Goal: Task Accomplishment & Management: Complete application form

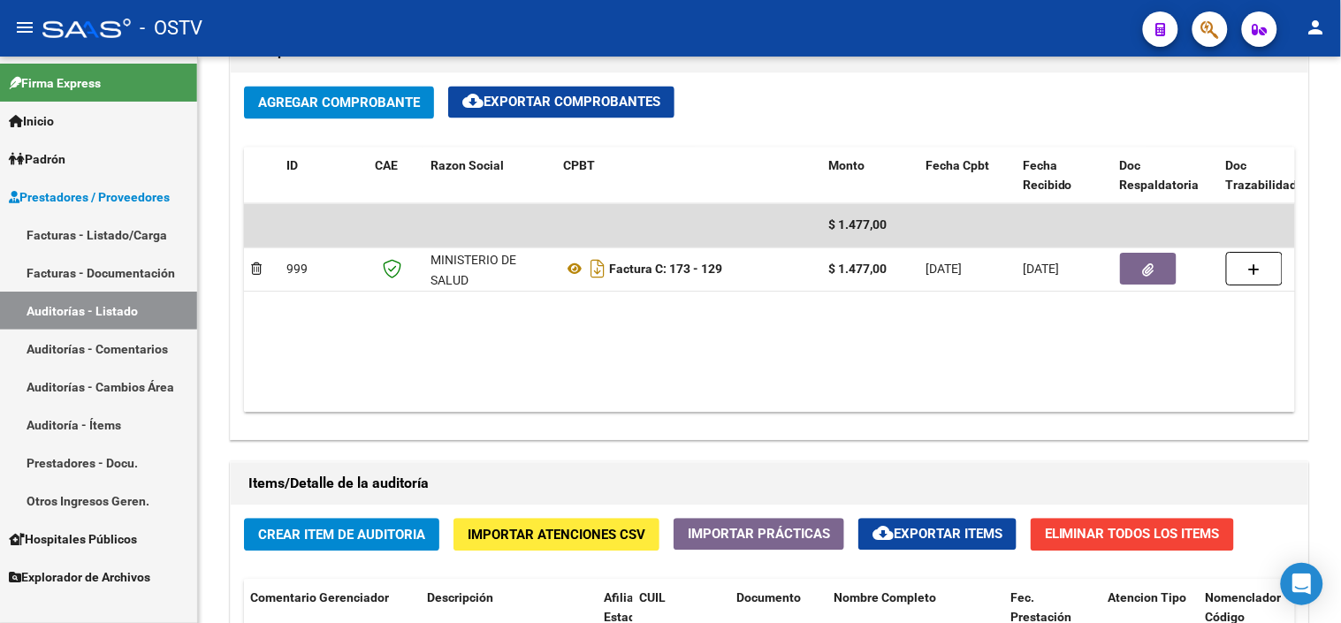
scroll to position [0, 977]
drag, startPoint x: 77, startPoint y: 320, endPoint x: 169, endPoint y: 339, distance: 94.0
click at [77, 320] on link "Auditorías - Listado" at bounding box center [98, 311] width 197 height 38
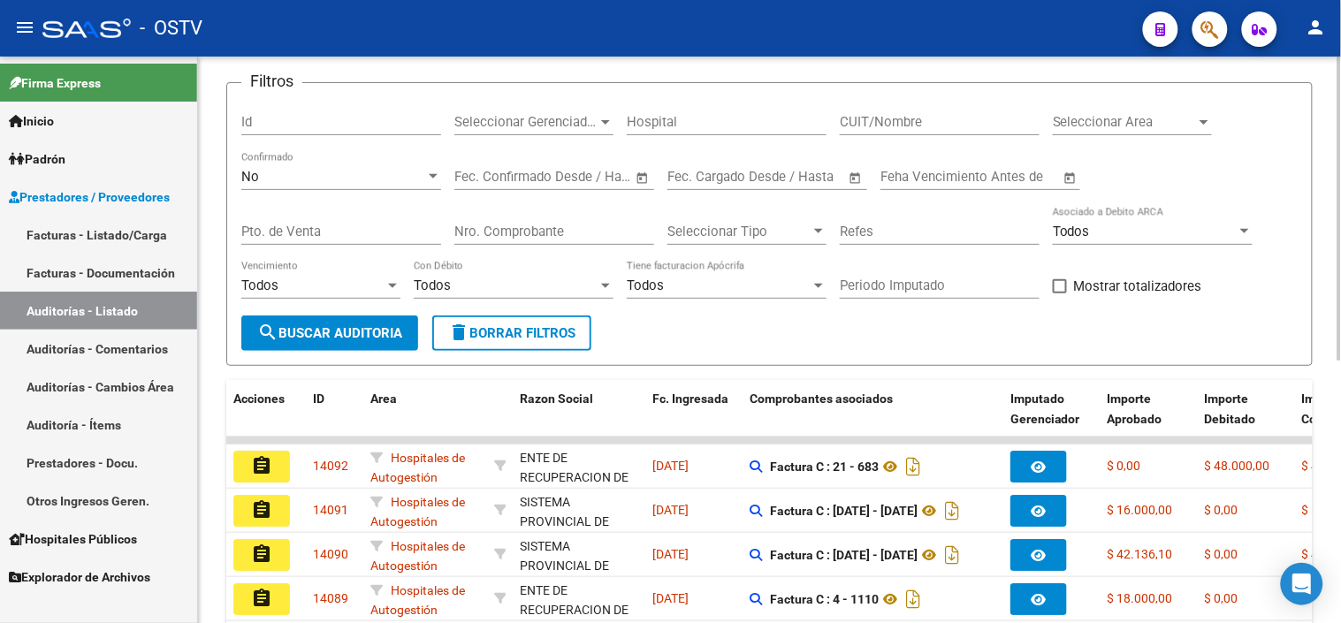
scroll to position [2, 0]
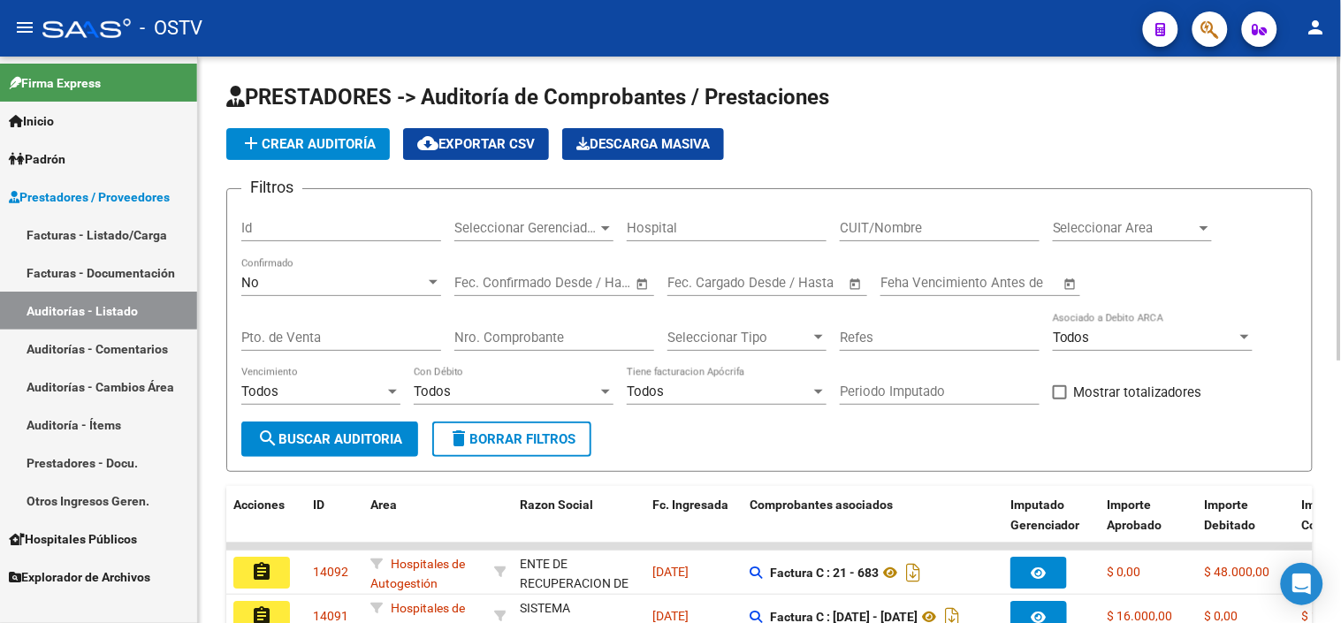
click at [402, 342] on input "Pto. de Venta" at bounding box center [341, 338] width 200 height 16
type input "137"
type input "67"
click at [372, 442] on span "search Buscar Auditoria" at bounding box center [329, 439] width 145 height 16
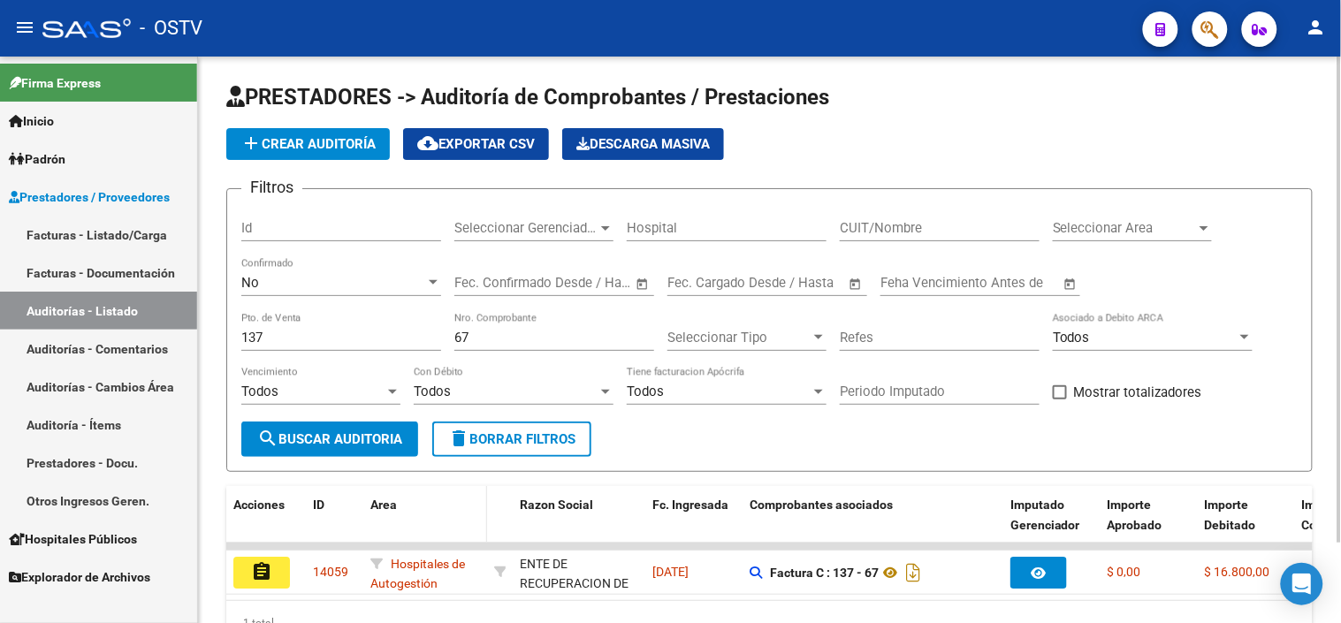
scroll to position [95, 0]
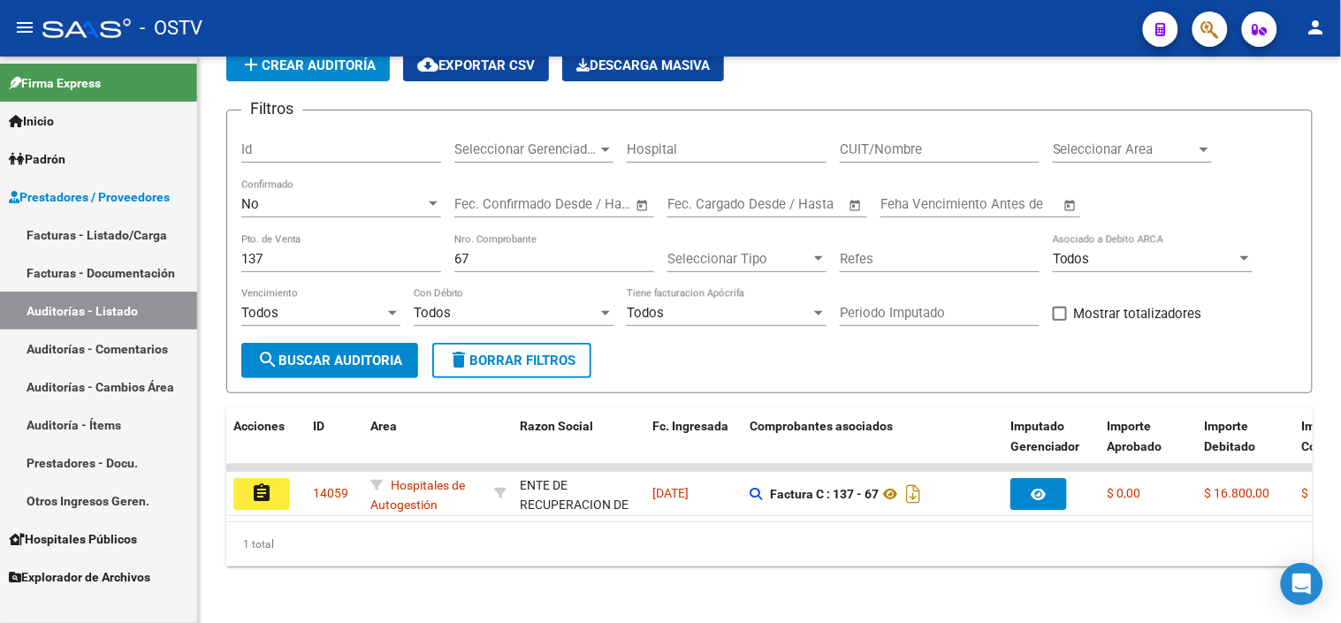
click at [260, 483] on mat-icon "assignment" at bounding box center [261, 493] width 21 height 21
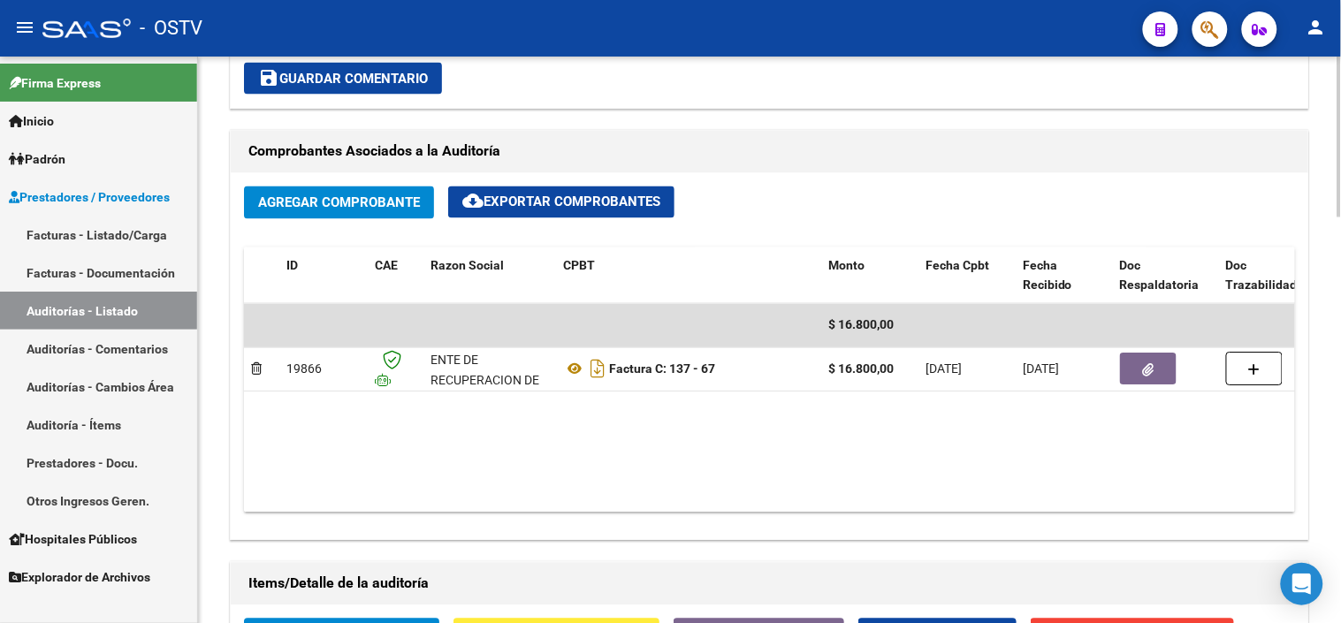
scroll to position [785, 0]
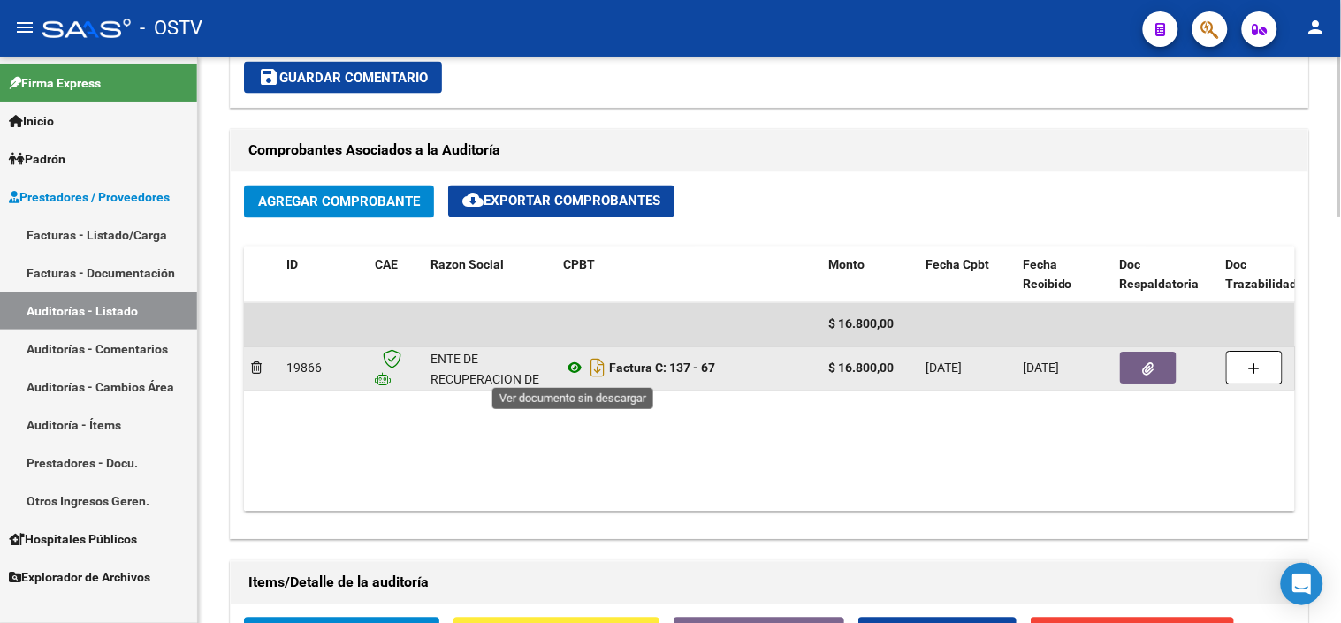
click at [570, 375] on icon at bounding box center [574, 368] width 23 height 21
click at [1155, 381] on button "button" at bounding box center [1148, 369] width 57 height 32
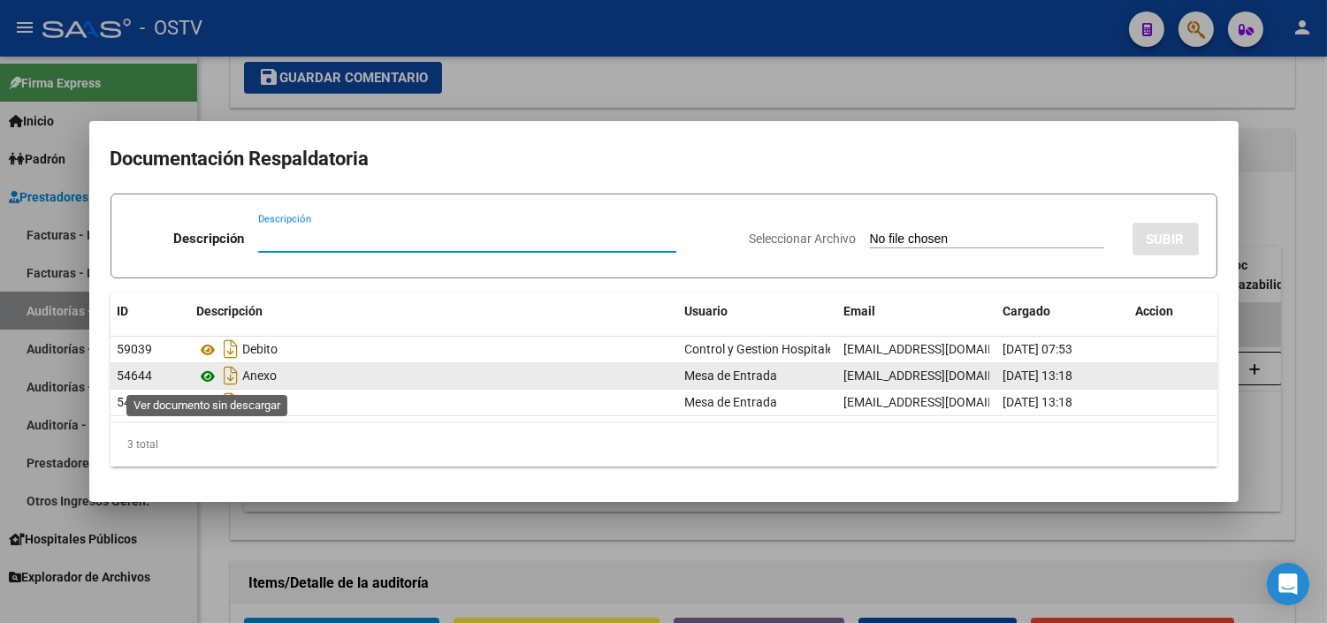
click at [210, 370] on icon at bounding box center [208, 376] width 23 height 21
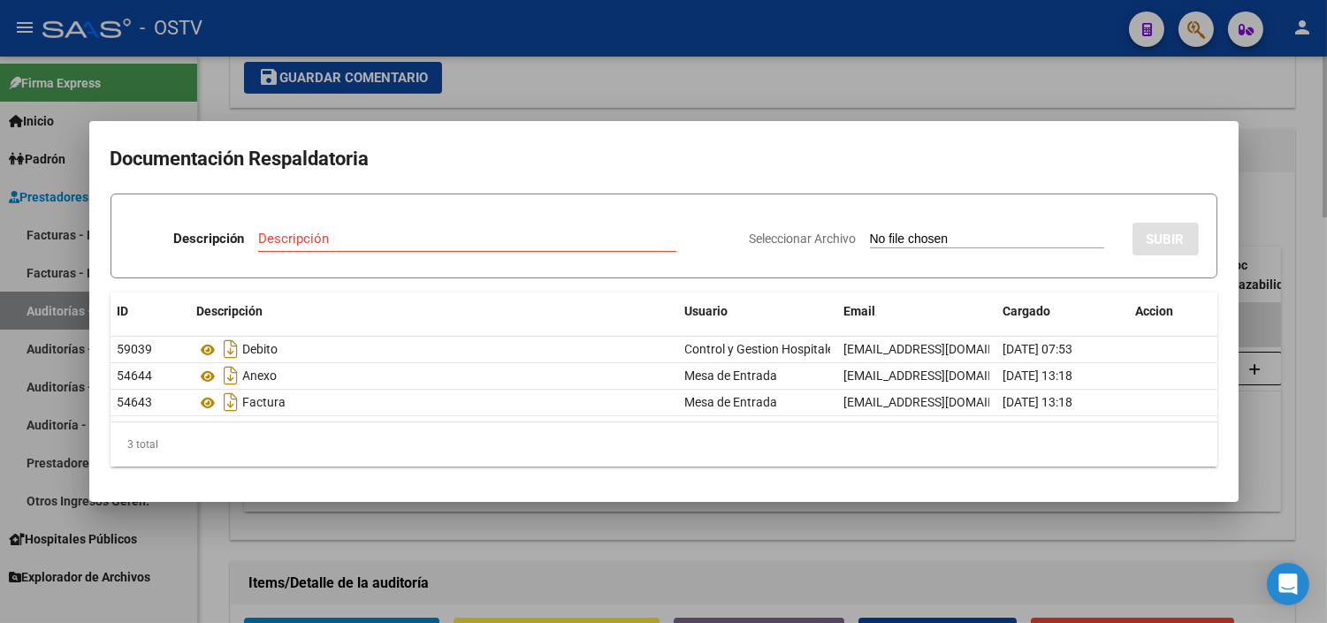
drag, startPoint x: 1250, startPoint y: 514, endPoint x: 1235, endPoint y: 511, distance: 15.3
click at [1249, 514] on div at bounding box center [663, 311] width 1327 height 623
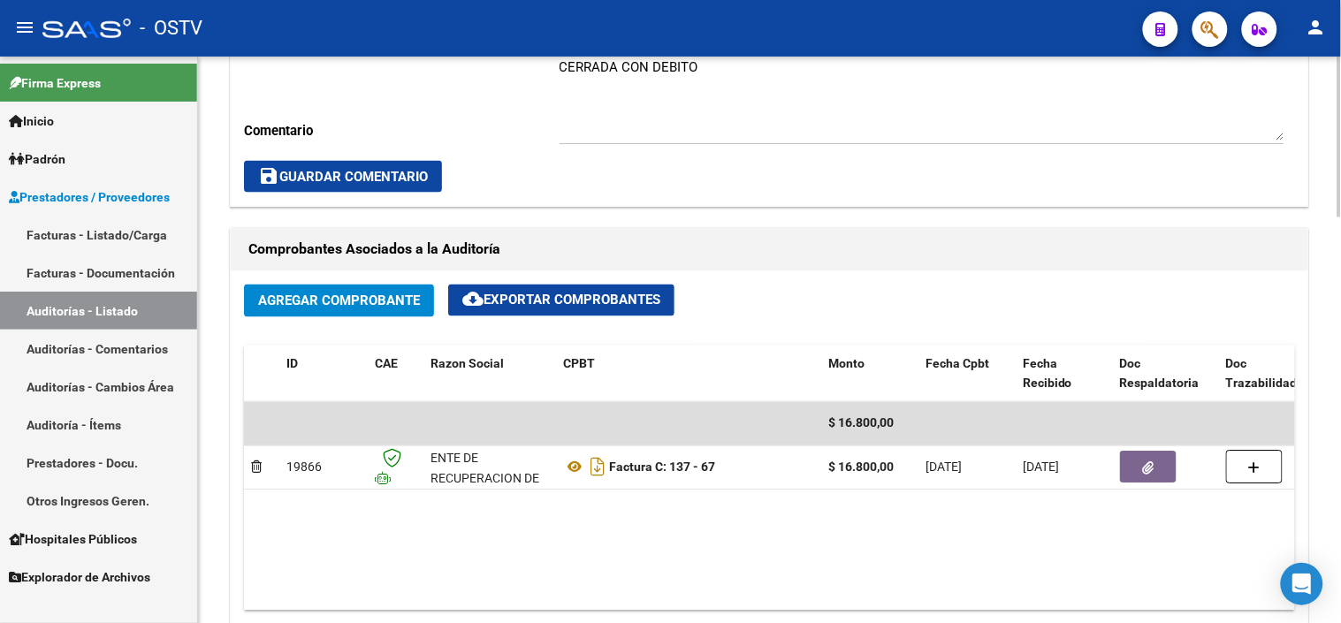
scroll to position [687, 0]
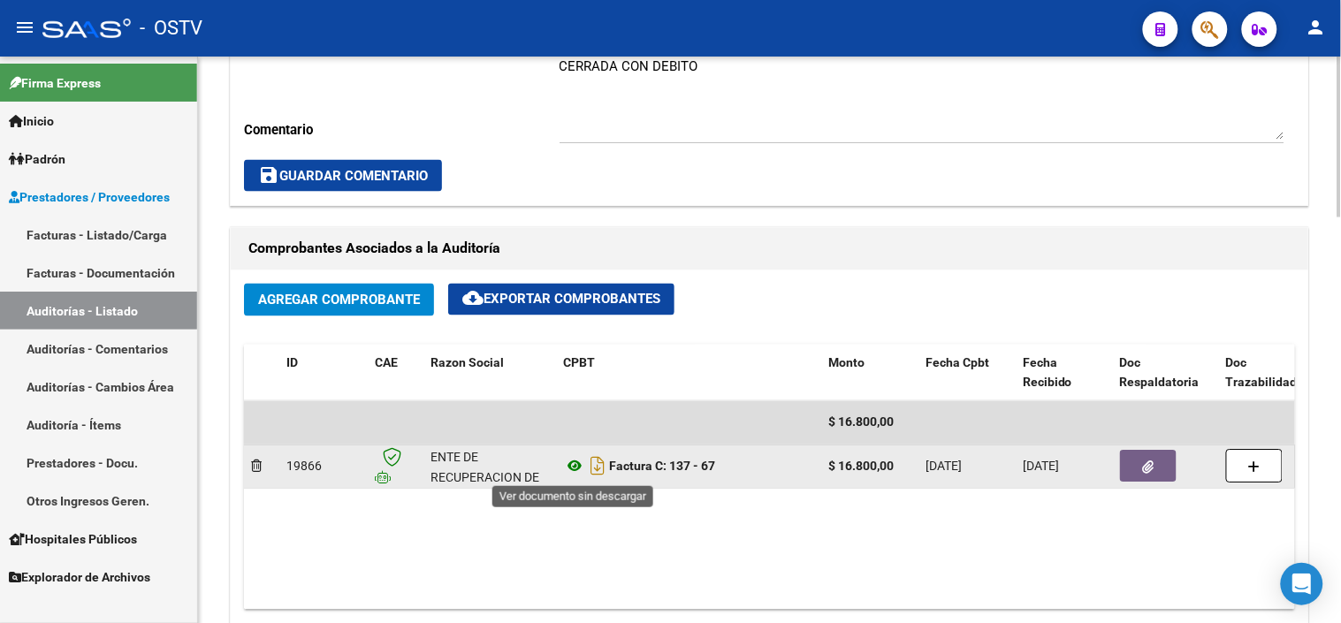
click at [575, 467] on icon at bounding box center [574, 466] width 23 height 21
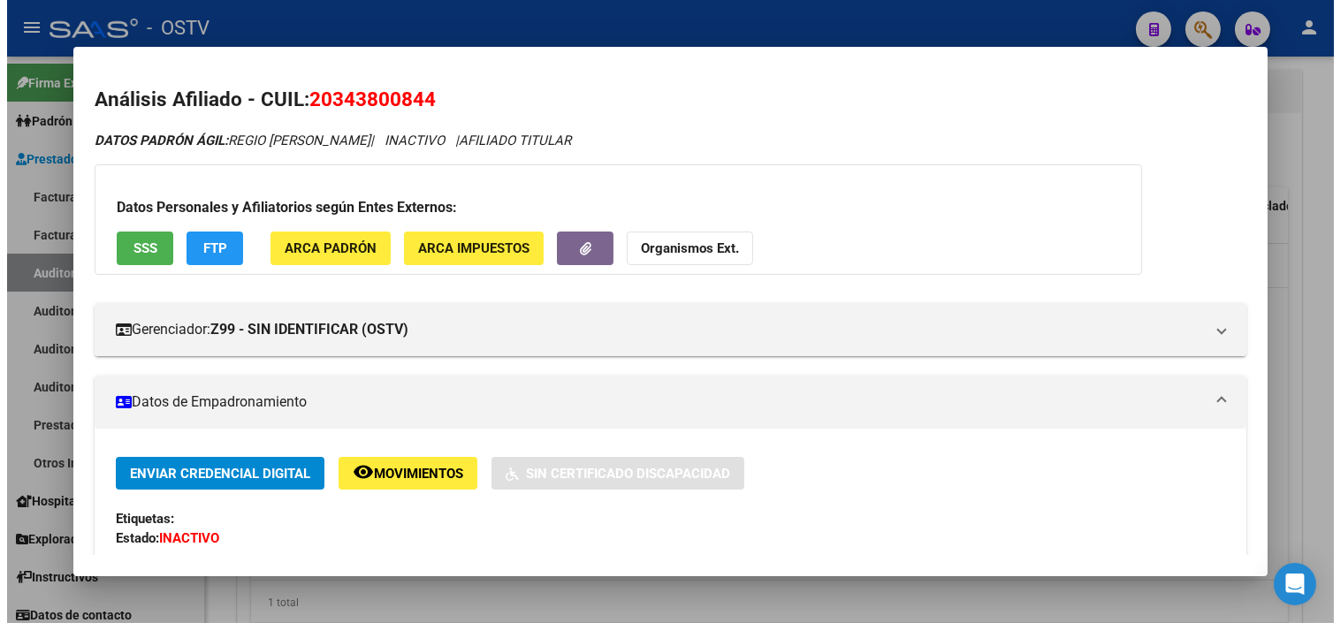
scroll to position [95, 0]
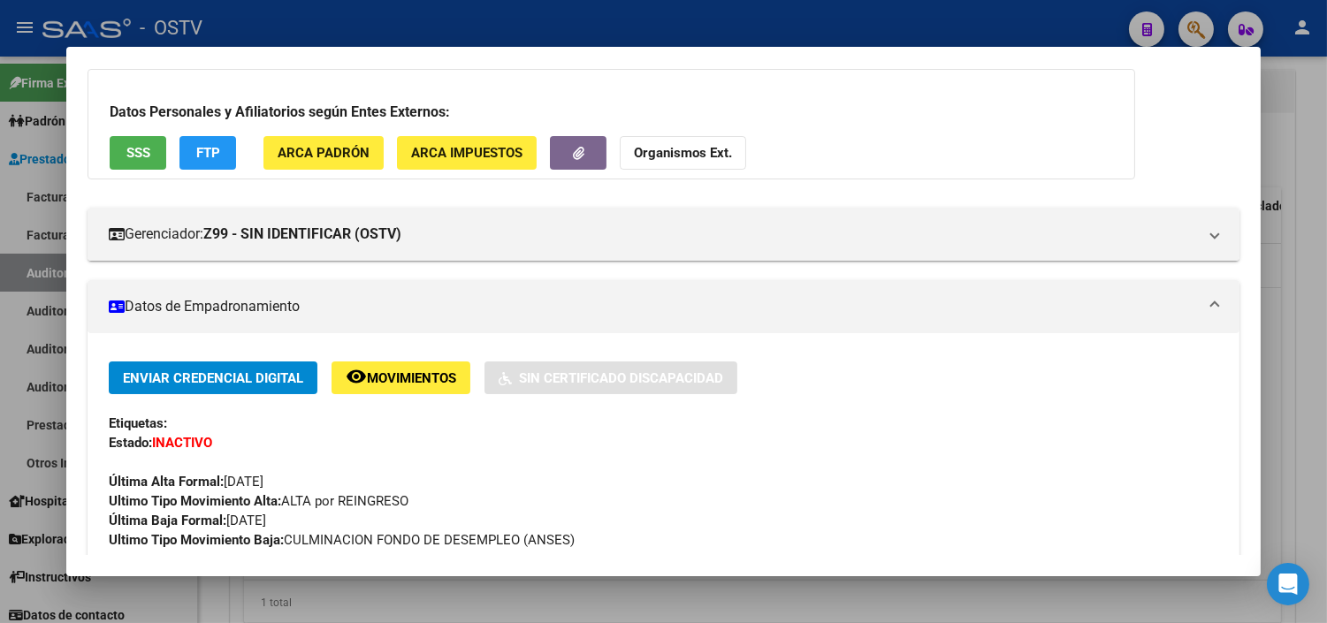
click at [496, 610] on div at bounding box center [663, 311] width 1327 height 623
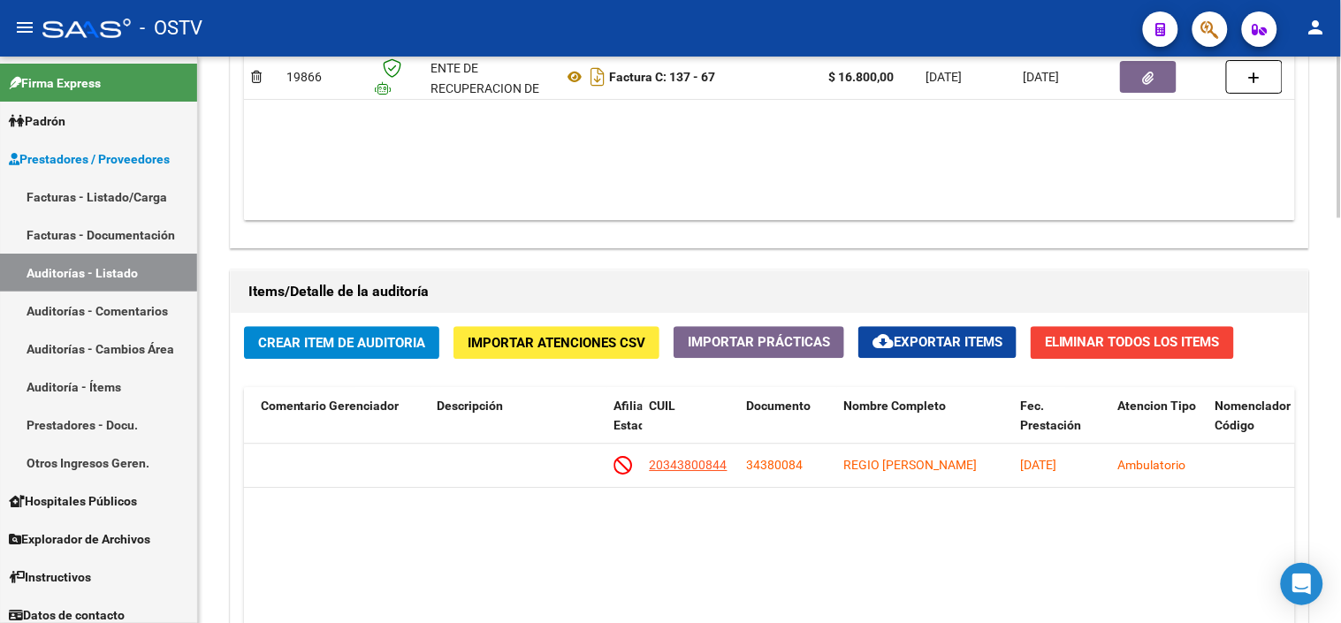
scroll to position [884, 0]
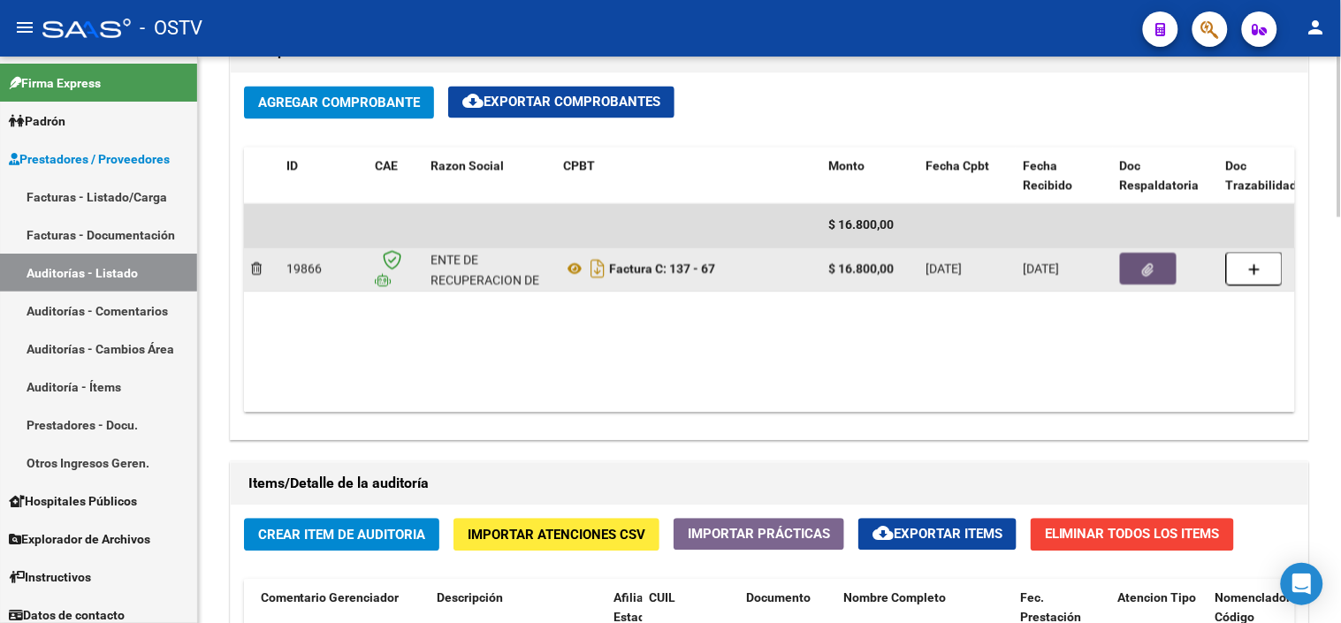
click at [1133, 275] on button "button" at bounding box center [1148, 270] width 57 height 32
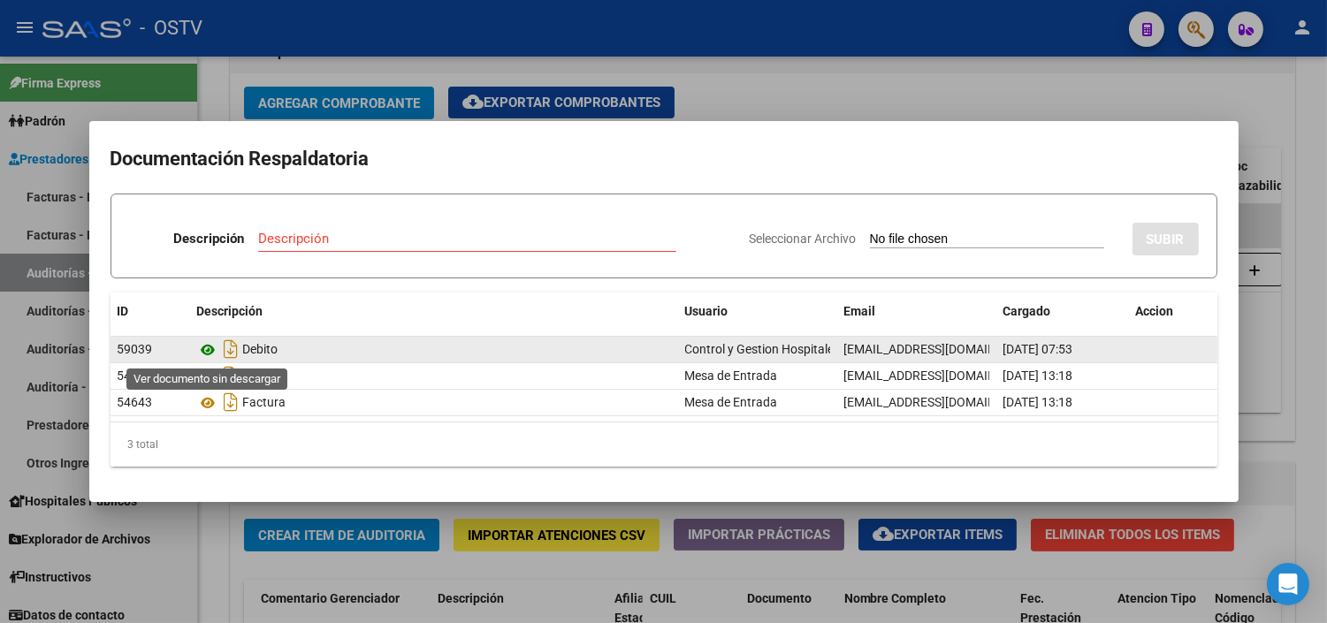
click at [209, 349] on icon at bounding box center [208, 349] width 23 height 21
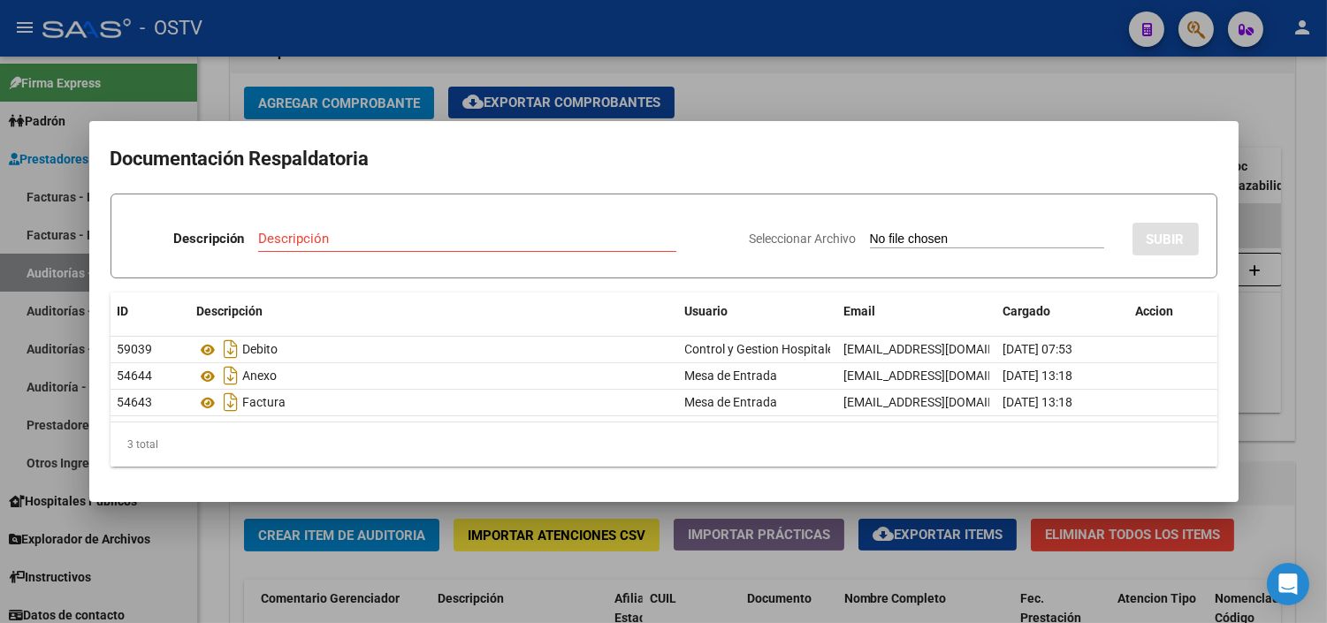
click at [401, 509] on div at bounding box center [663, 311] width 1327 height 623
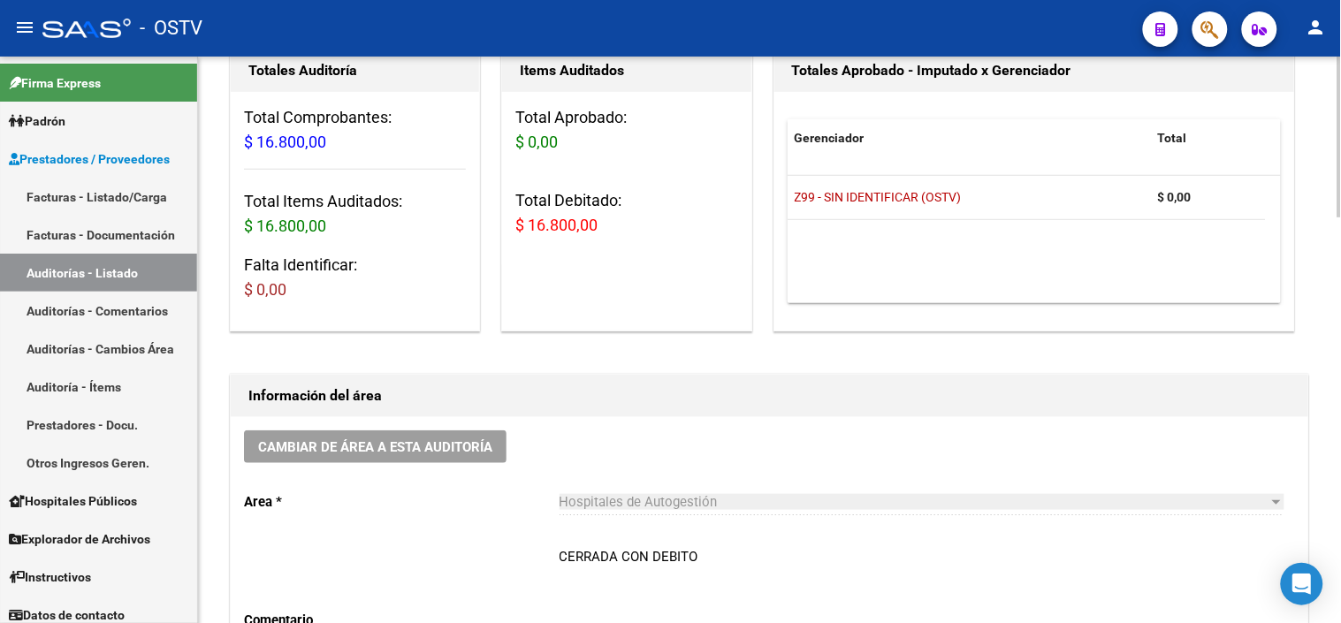
scroll to position [0, 0]
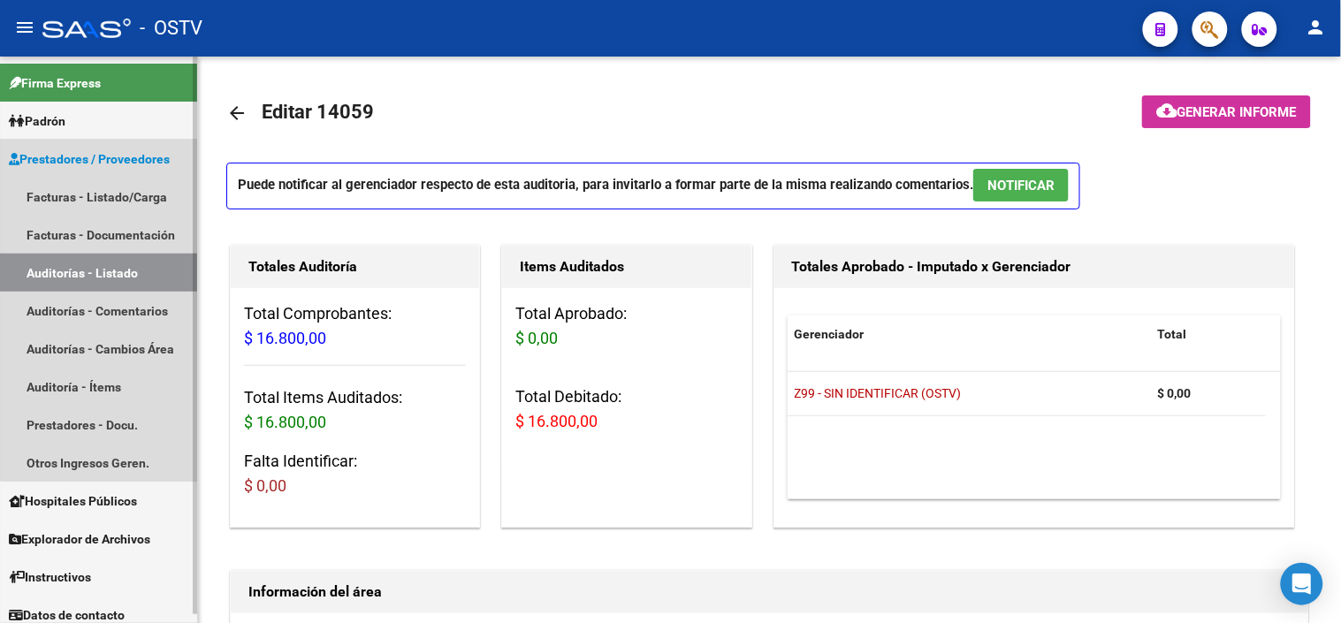
click at [104, 270] on link "Auditorías - Listado" at bounding box center [98, 273] width 197 height 38
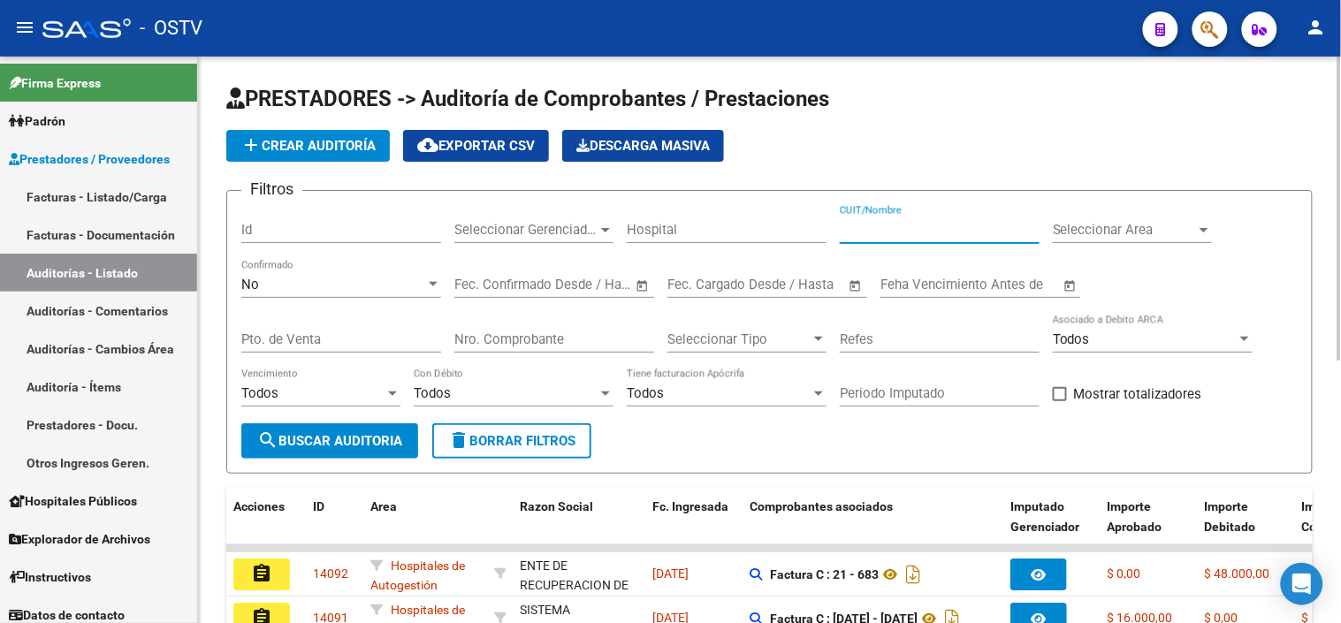
click at [881, 232] on input "CUIT/Nombre" at bounding box center [940, 230] width 200 height 16
type input "30715497456"
click at [293, 439] on span "search Buscar Auditoria" at bounding box center [329, 441] width 145 height 16
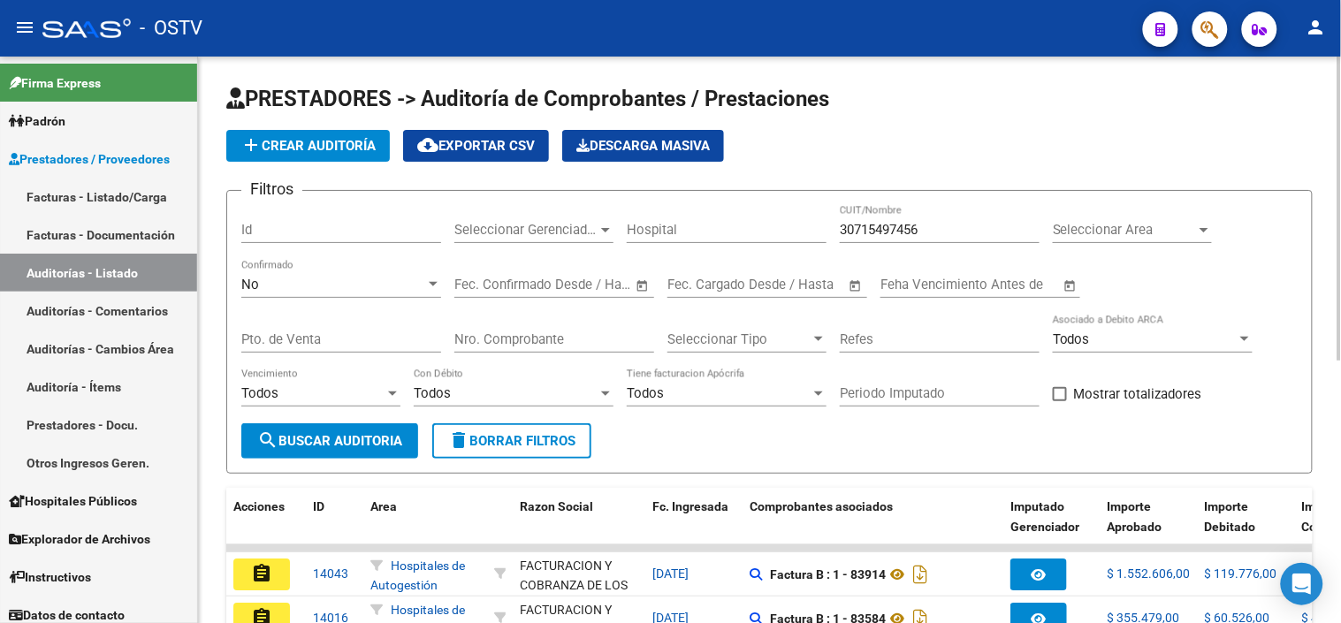
click at [480, 334] on input "Nro. Comprobante" at bounding box center [554, 340] width 200 height 16
click at [320, 280] on div "No" at bounding box center [333, 285] width 184 height 16
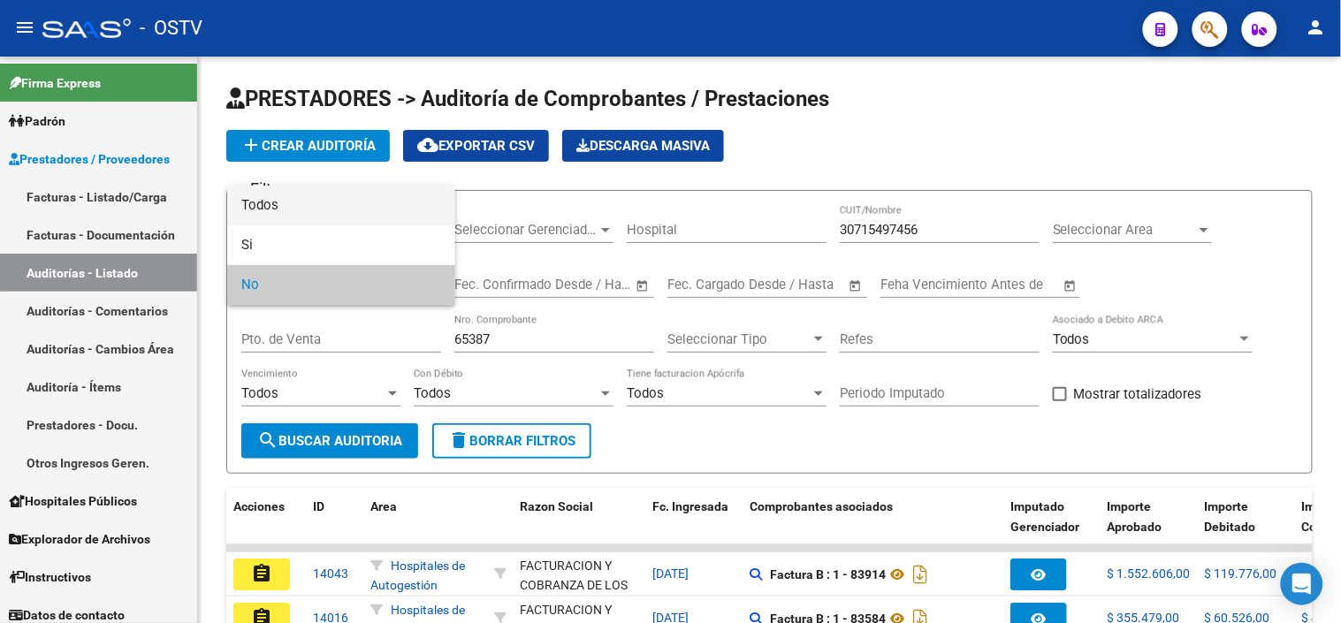
click at [327, 207] on span "Todos" at bounding box center [341, 206] width 200 height 40
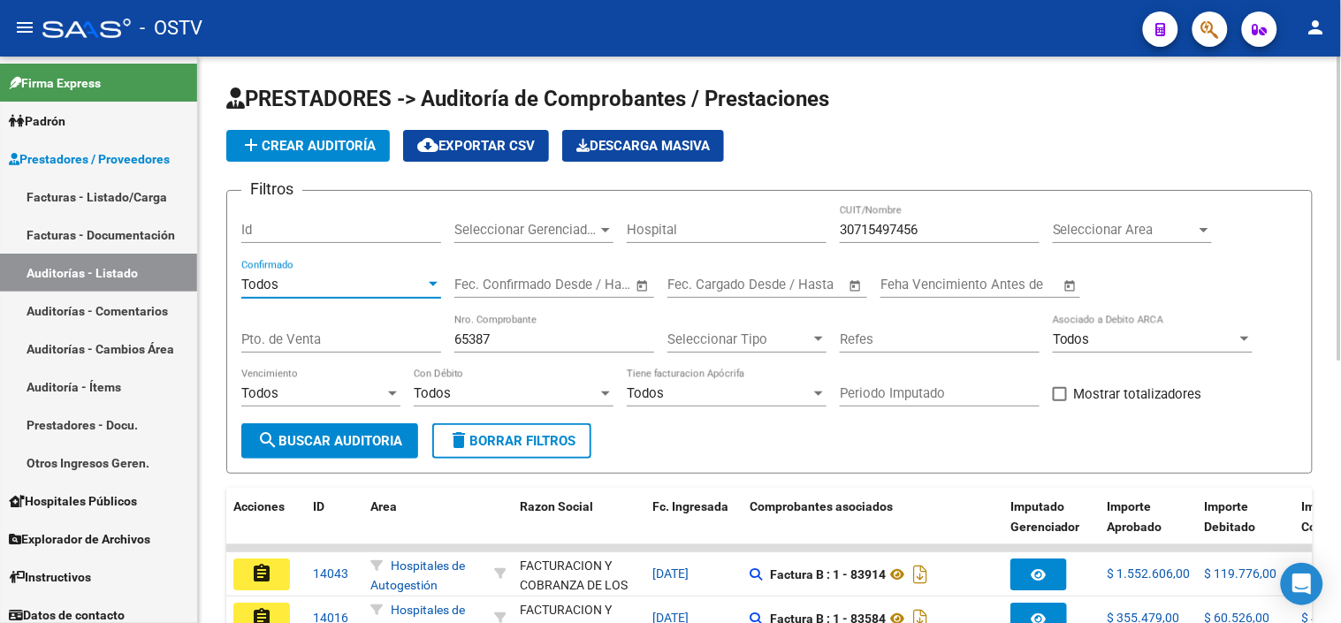
click at [324, 446] on span "search Buscar Auditoria" at bounding box center [329, 441] width 145 height 16
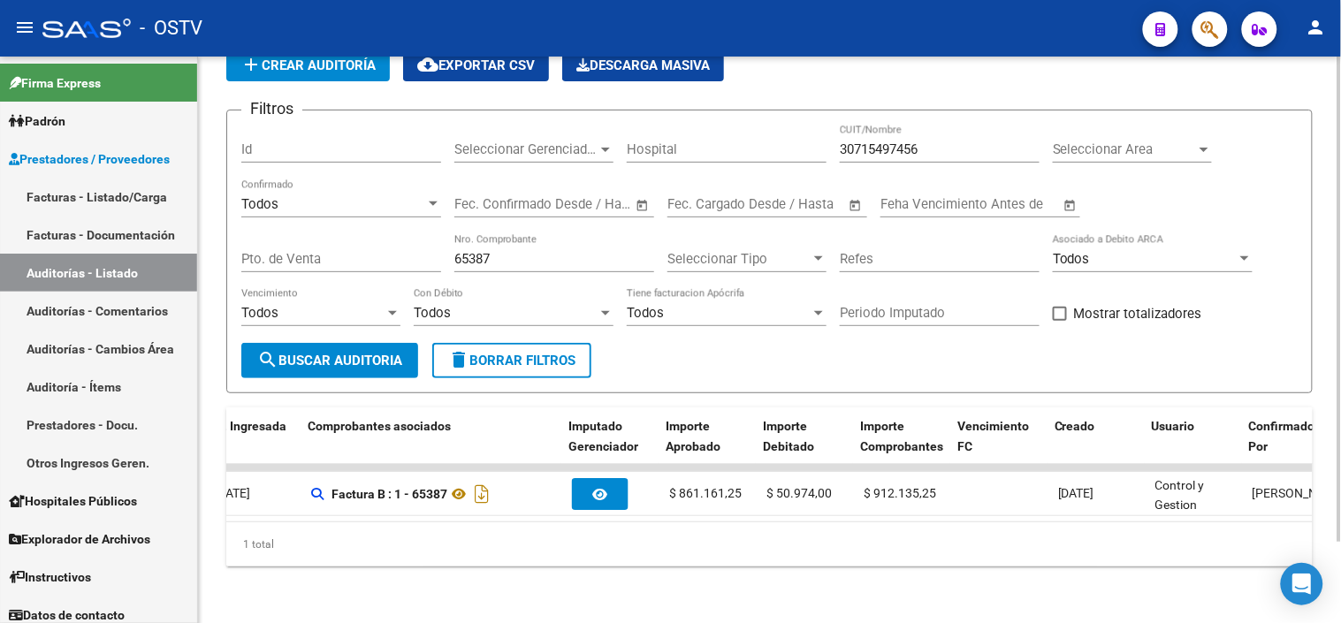
scroll to position [0, 442]
click at [470, 251] on input "65387" at bounding box center [554, 259] width 200 height 16
paste input "00065616"
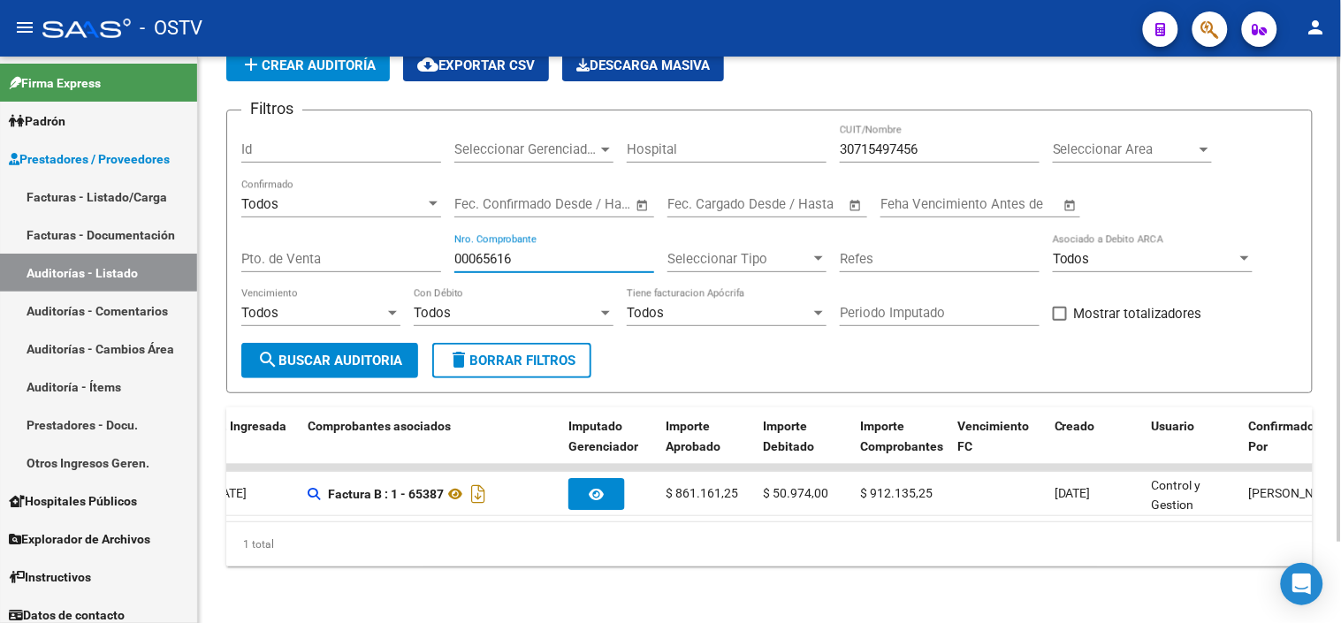
click at [466, 251] on input "00065616" at bounding box center [554, 259] width 200 height 16
drag, startPoint x: 477, startPoint y: 242, endPoint x: 447, endPoint y: 241, distance: 30.1
click at [447, 241] on div "Filtros Id Seleccionar Gerenciador Seleccionar Gerenciador Hospital 30715497456…" at bounding box center [769, 234] width 1056 height 218
click at [396, 353] on span "search Buscar Auditoria" at bounding box center [329, 361] width 145 height 16
click at [492, 251] on input "65616" at bounding box center [554, 259] width 200 height 16
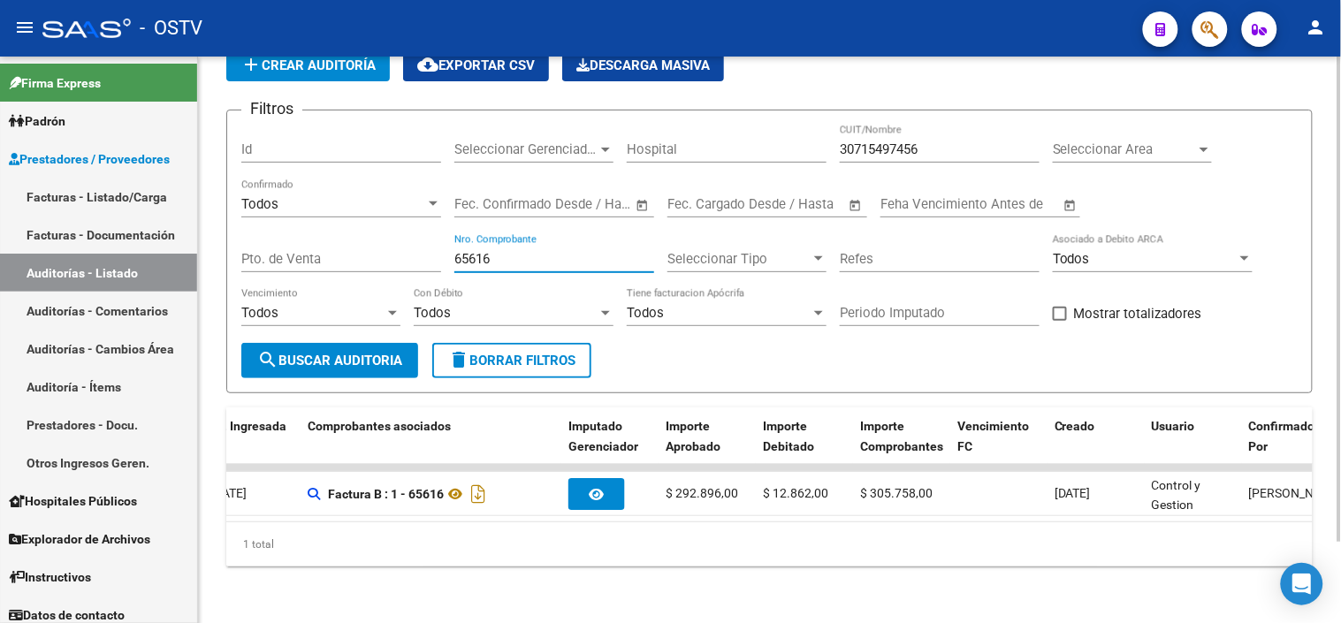
click at [490, 251] on input "65616" at bounding box center [554, 259] width 200 height 16
click at [488, 251] on input "65616" at bounding box center [554, 259] width 200 height 16
paste input "00076923"
drag, startPoint x: 472, startPoint y: 246, endPoint x: 444, endPoint y: 241, distance: 28.6
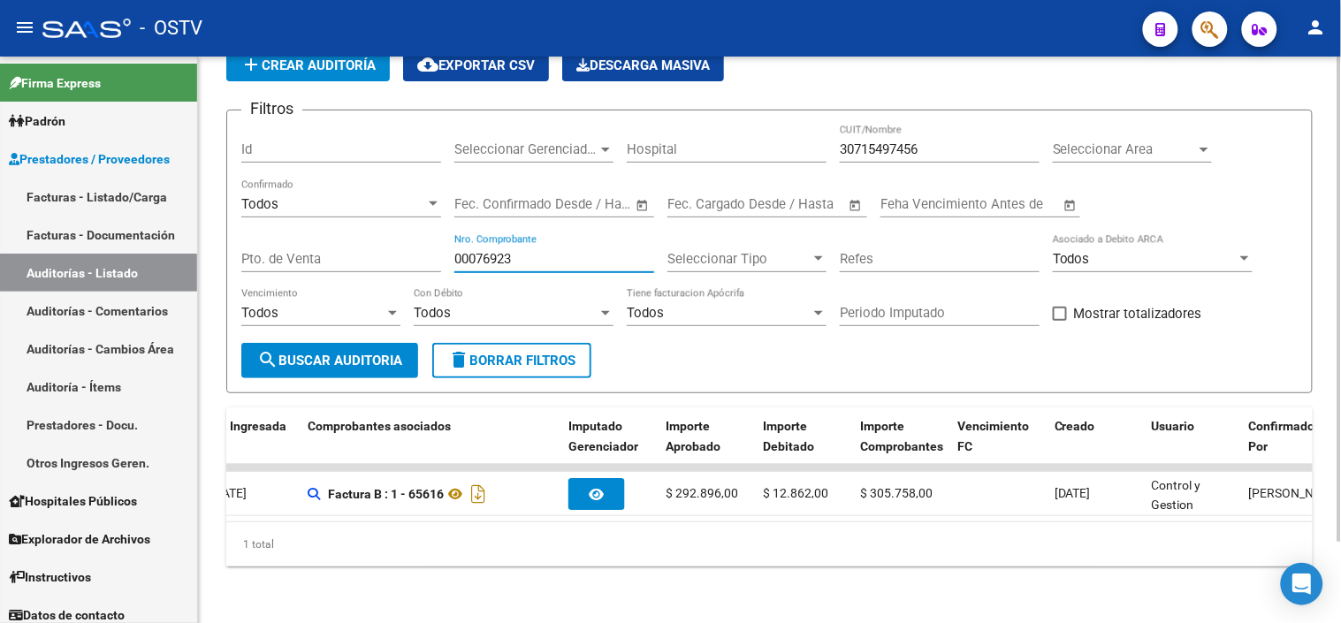
click at [444, 241] on div "Filtros Id Seleccionar Gerenciador Seleccionar Gerenciador Hospital 30715497456…" at bounding box center [769, 234] width 1056 height 218
click at [391, 353] on span "search Buscar Auditoria" at bounding box center [329, 361] width 145 height 16
drag, startPoint x: 491, startPoint y: 248, endPoint x: 455, endPoint y: 245, distance: 35.5
click at [455, 251] on input "76923" at bounding box center [554, 259] width 200 height 16
paste input "00077205"
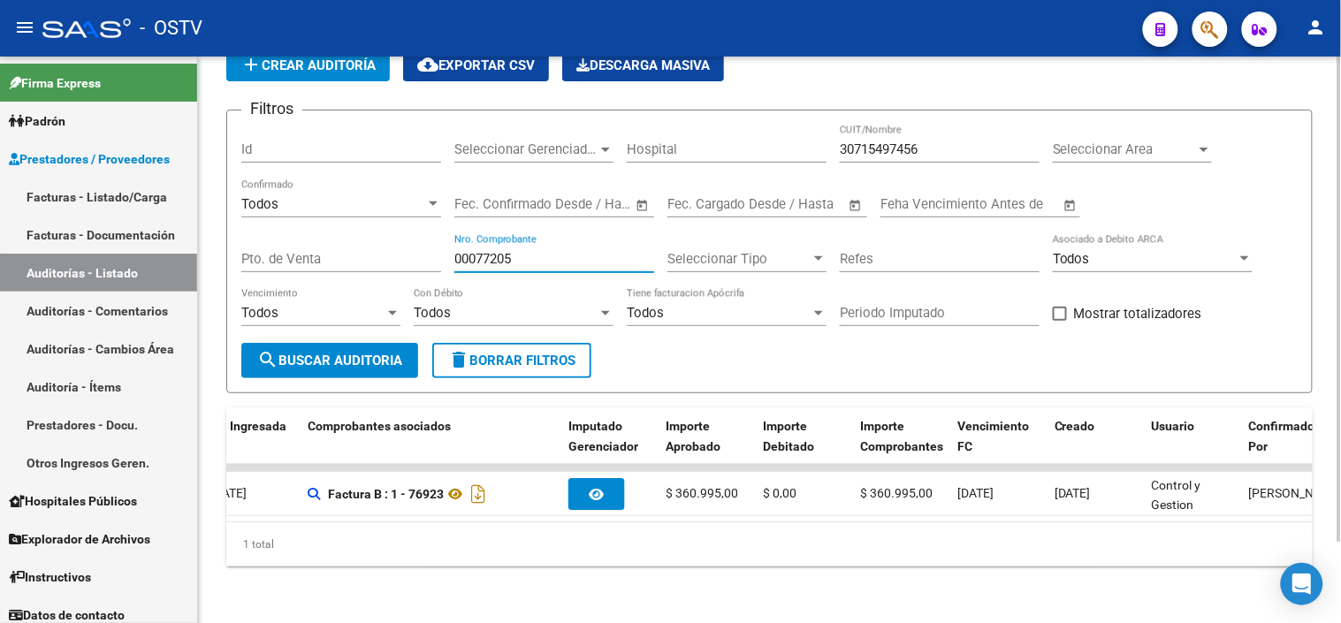
drag, startPoint x: 473, startPoint y: 248, endPoint x: 428, endPoint y: 241, distance: 45.6
click at [428, 241] on div "Filtros Id Seleccionar Gerenciador Seleccionar Gerenciador Hospital 30715497456…" at bounding box center [769, 234] width 1056 height 218
click at [529, 251] on input "77205" at bounding box center [554, 259] width 200 height 16
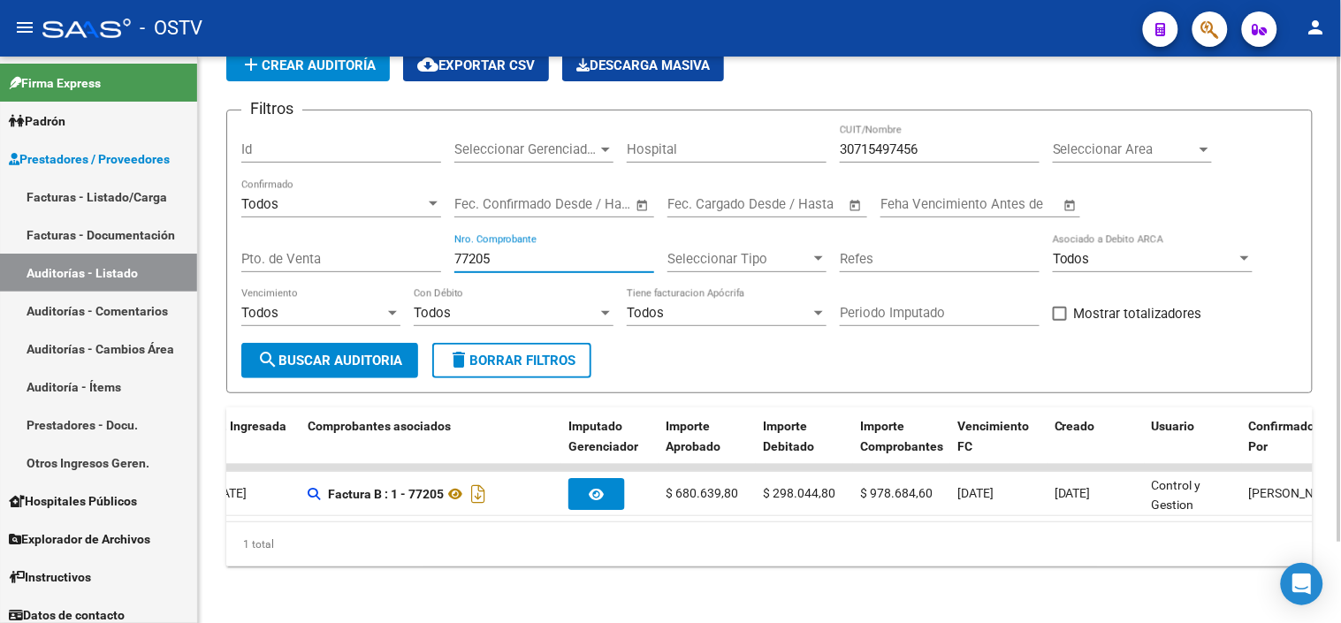
paste input "00077291"
drag, startPoint x: 478, startPoint y: 243, endPoint x: 402, endPoint y: 246, distance: 76.1
click at [402, 246] on div "Filtros Id Seleccionar Gerenciador Seleccionar Gerenciador Hospital 30715497456…" at bounding box center [769, 234] width 1056 height 218
click at [401, 353] on span "search Buscar Auditoria" at bounding box center [329, 361] width 145 height 16
click at [480, 251] on input "77291" at bounding box center [554, 259] width 200 height 16
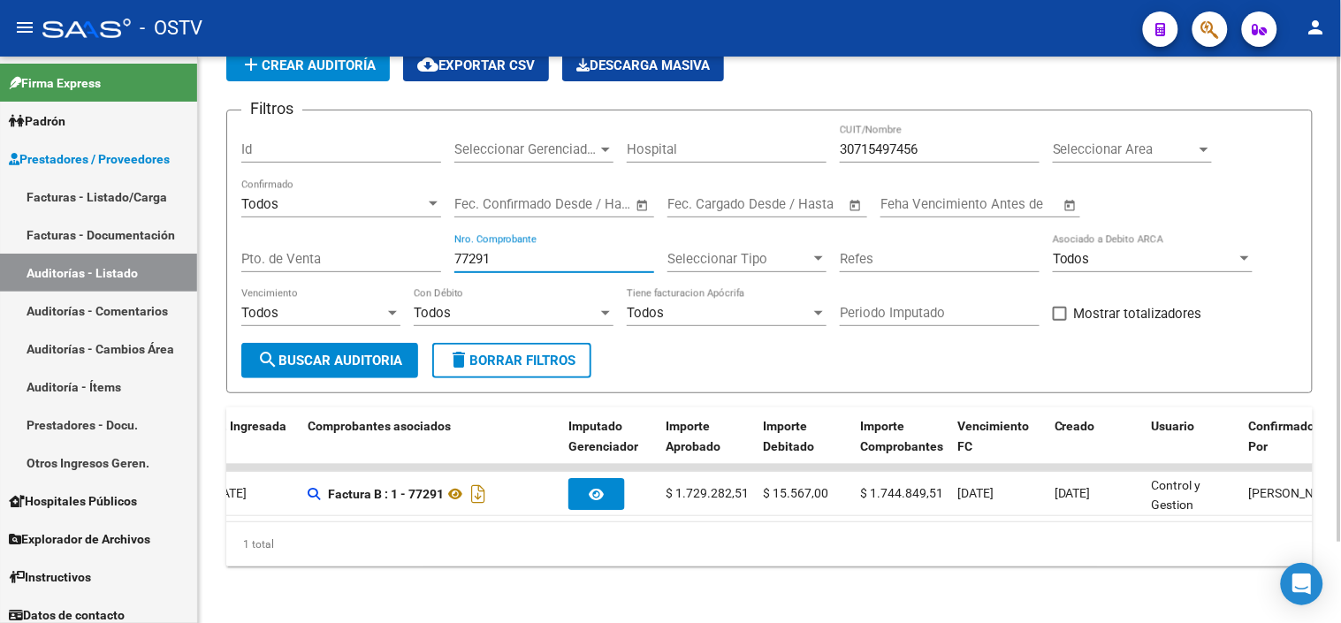
click at [480, 251] on input "77291" at bounding box center [554, 259] width 200 height 16
click at [479, 251] on input "77291" at bounding box center [554, 259] width 200 height 16
paste input "00077396"
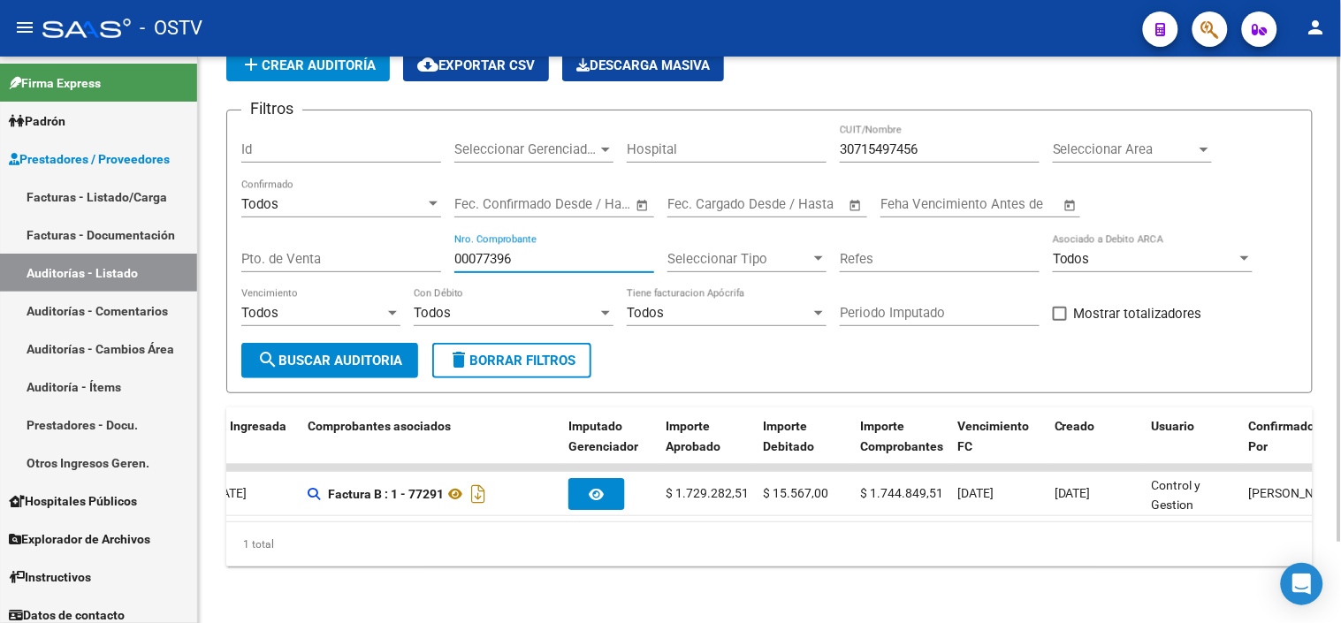
drag, startPoint x: 478, startPoint y: 245, endPoint x: 444, endPoint y: 244, distance: 34.5
click at [444, 244] on div "Filtros Id Seleccionar Gerenciador Seleccionar Gerenciador Hospital 30715497456…" at bounding box center [769, 234] width 1056 height 218
click at [515, 254] on div "77396 Nro. Comprobante" at bounding box center [554, 253] width 200 height 38
click at [514, 251] on input "77396" at bounding box center [554, 259] width 200 height 16
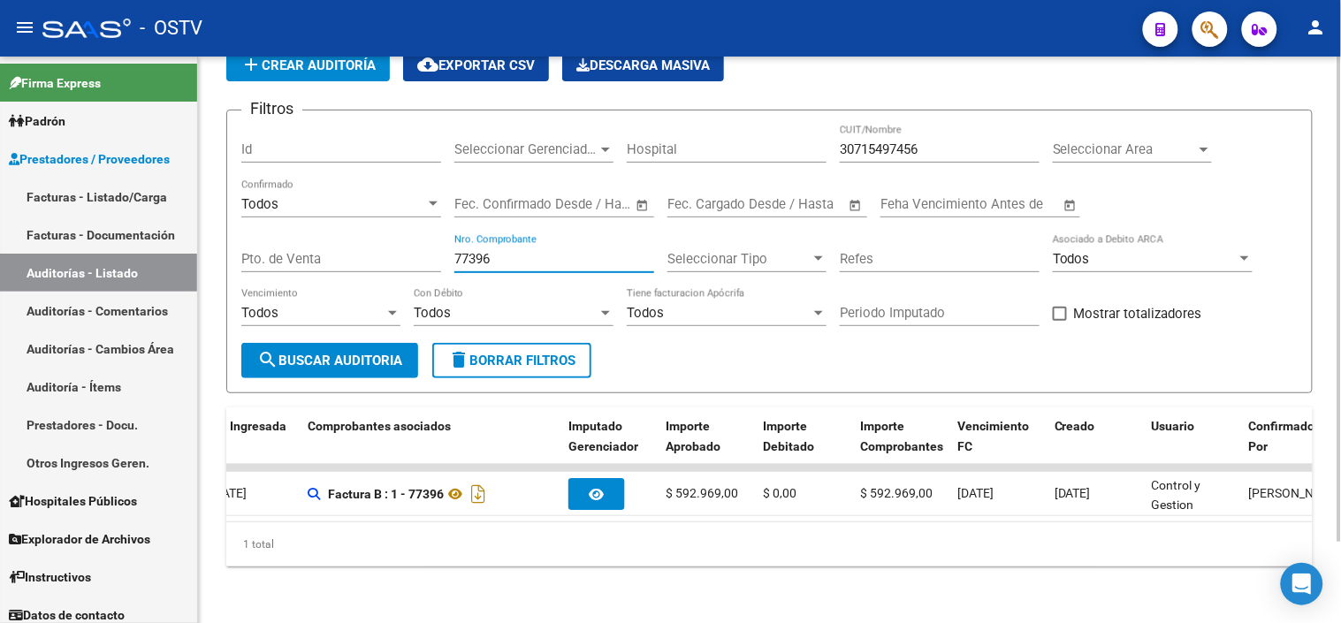
click at [514, 251] on input "77396" at bounding box center [554, 259] width 200 height 16
paste input "00077574"
drag, startPoint x: 477, startPoint y: 244, endPoint x: 415, endPoint y: 245, distance: 61.9
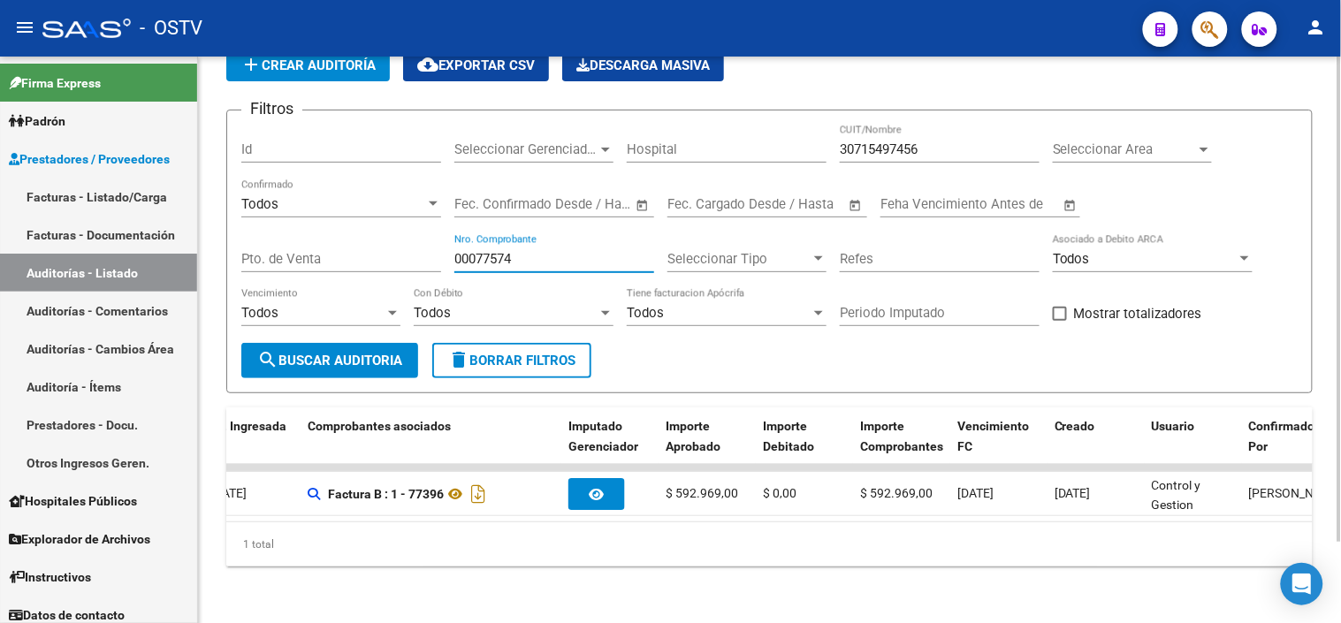
click at [415, 245] on div "Filtros Id Seleccionar Gerenciador Seleccionar Gerenciador Hospital 30715497456…" at bounding box center [769, 234] width 1056 height 218
click at [481, 251] on input "77574" at bounding box center [554, 259] width 200 height 16
paste input "00079526"
drag, startPoint x: 475, startPoint y: 244, endPoint x: 445, endPoint y: 243, distance: 30.1
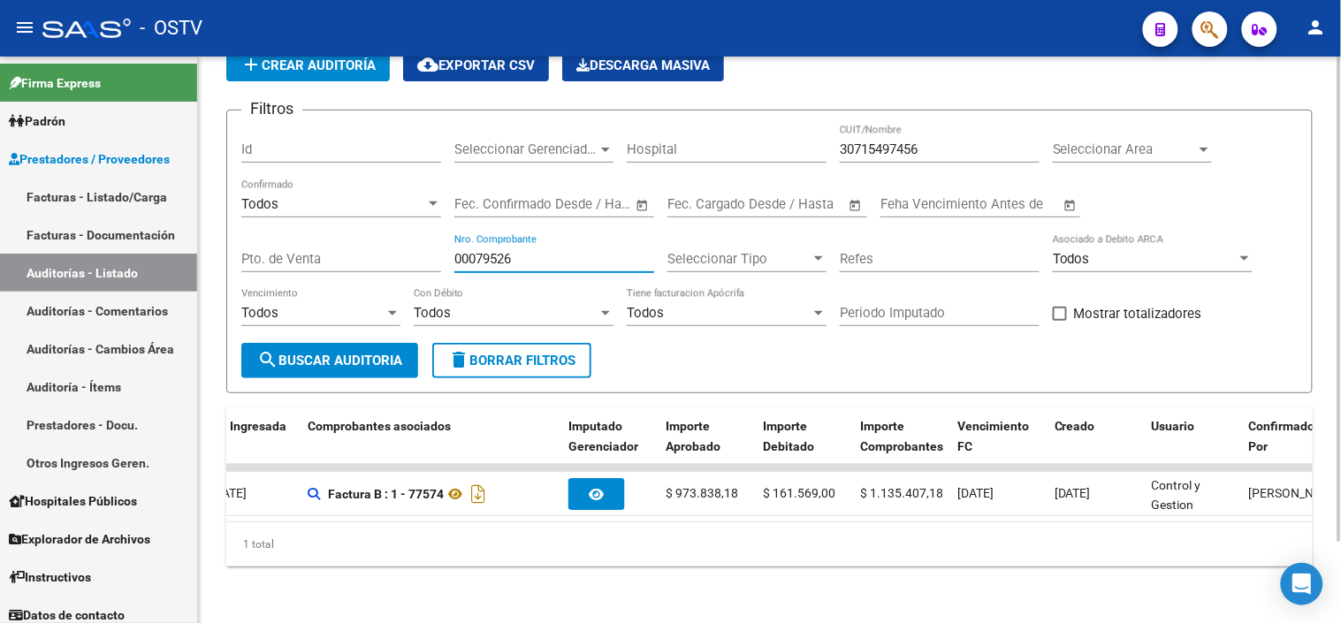
click at [445, 243] on div "Filtros Id Seleccionar Gerenciador Seleccionar Gerenciador Hospital 30715497456…" at bounding box center [769, 234] width 1056 height 218
click at [384, 343] on button "search Buscar Auditoria" at bounding box center [329, 360] width 177 height 35
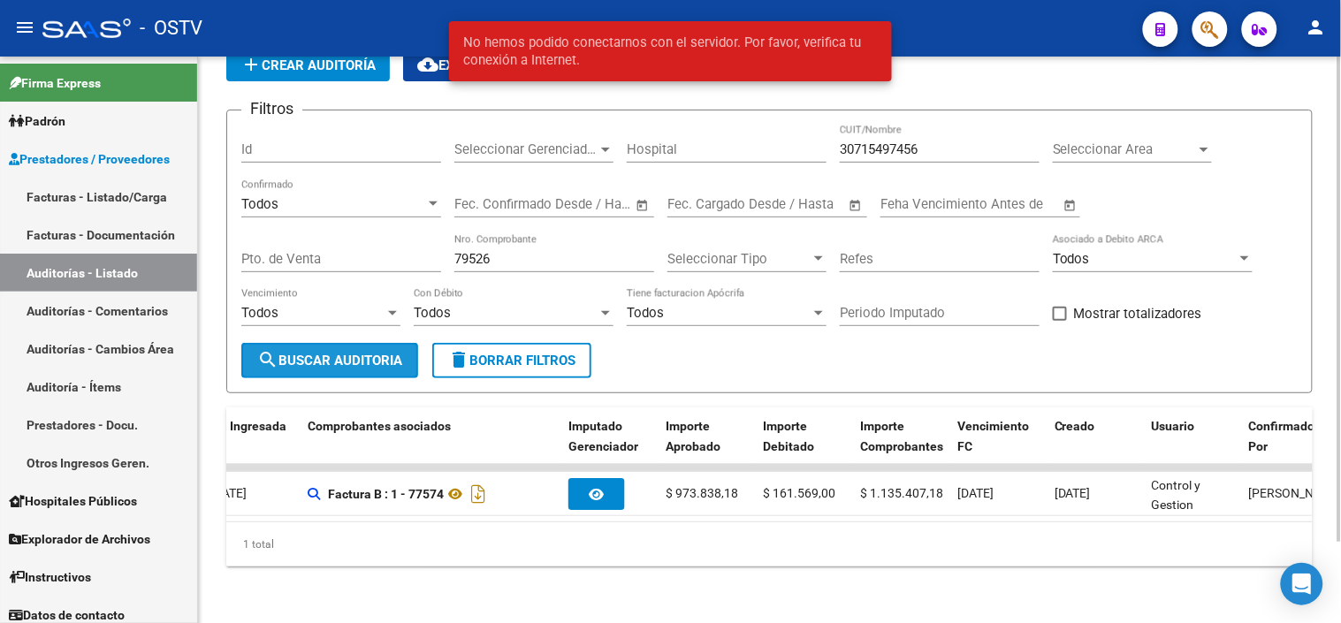
click at [374, 353] on span "search Buscar Auditoria" at bounding box center [329, 361] width 145 height 16
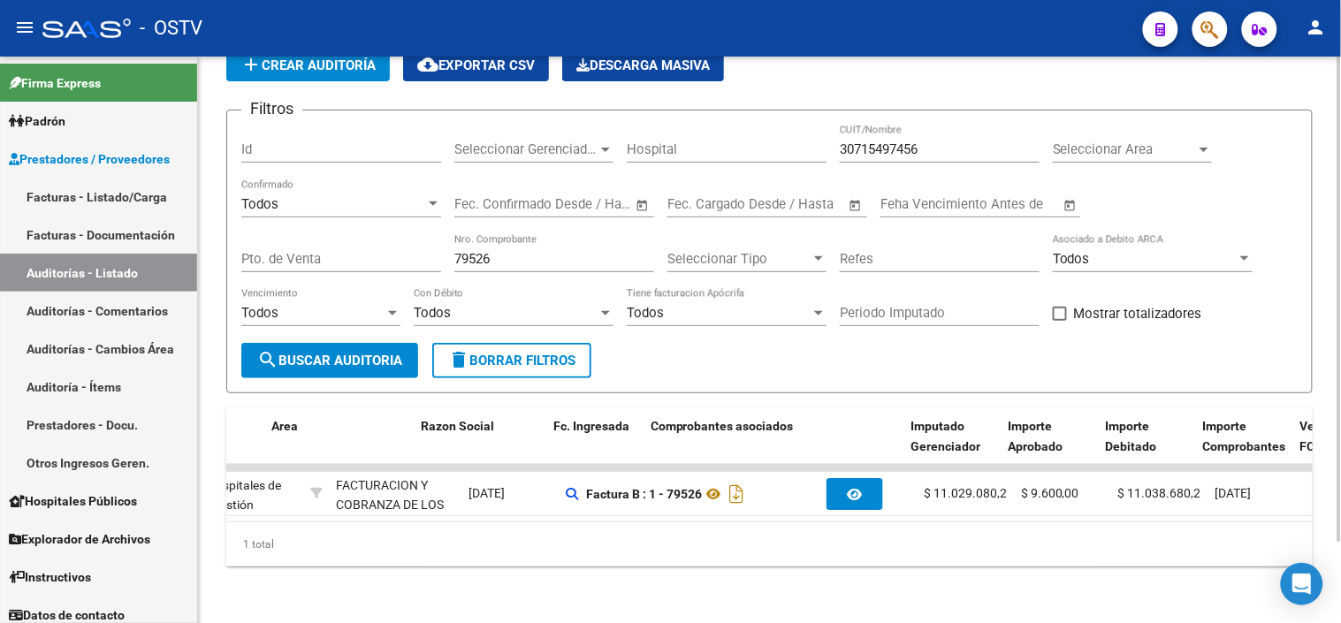
scroll to position [0, 0]
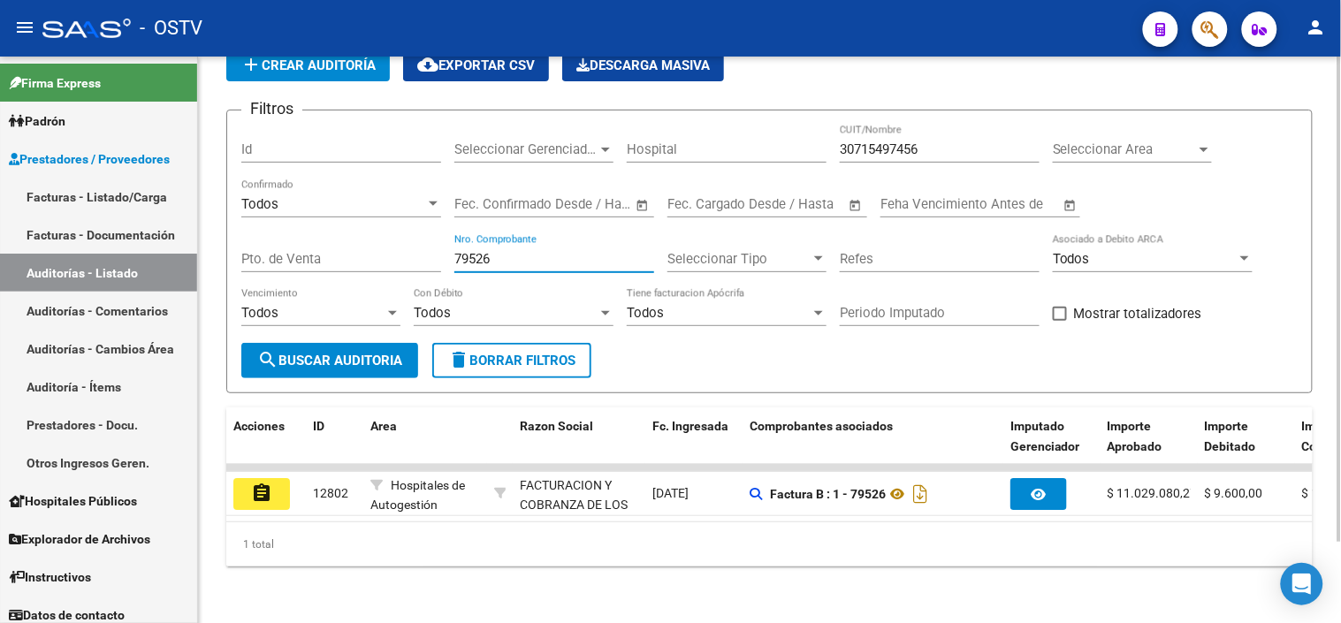
click at [481, 252] on input "79526" at bounding box center [554, 259] width 200 height 16
paste input "00080098"
drag, startPoint x: 469, startPoint y: 241, endPoint x: 454, endPoint y: 239, distance: 15.3
click at [454, 251] on input "00080098" at bounding box center [554, 259] width 200 height 16
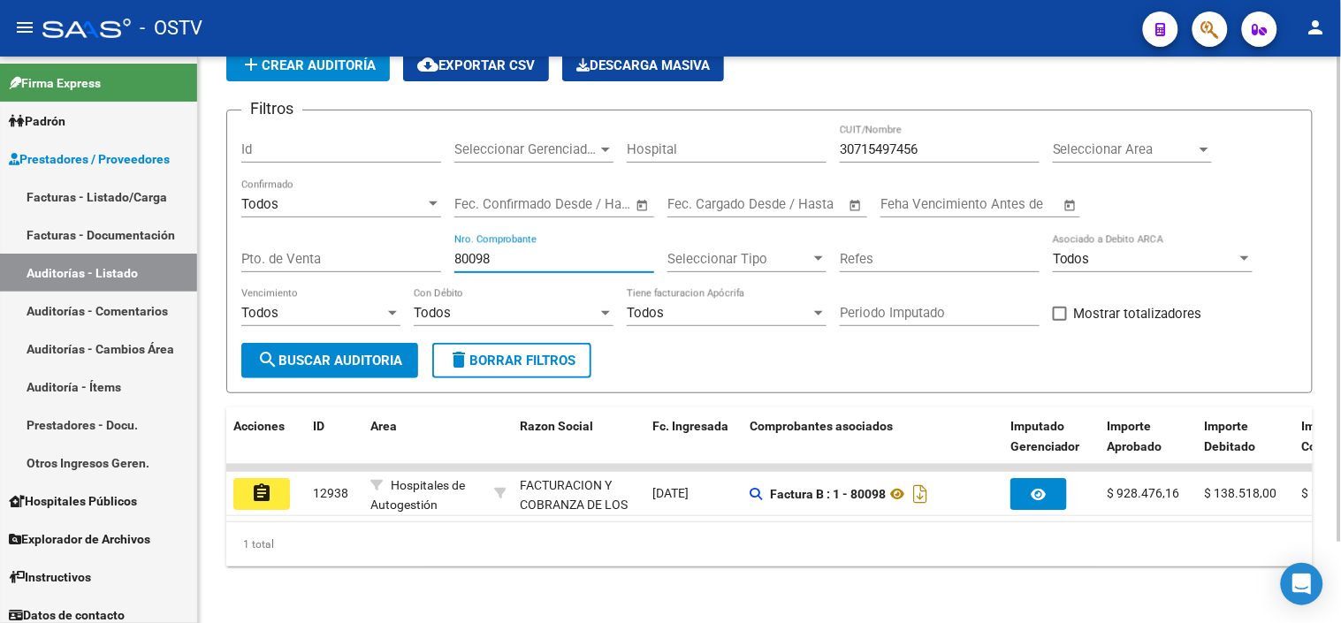
click at [488, 251] on input "80098" at bounding box center [554, 259] width 200 height 16
paste input "00080205"
drag, startPoint x: 478, startPoint y: 244, endPoint x: 415, endPoint y: 243, distance: 62.8
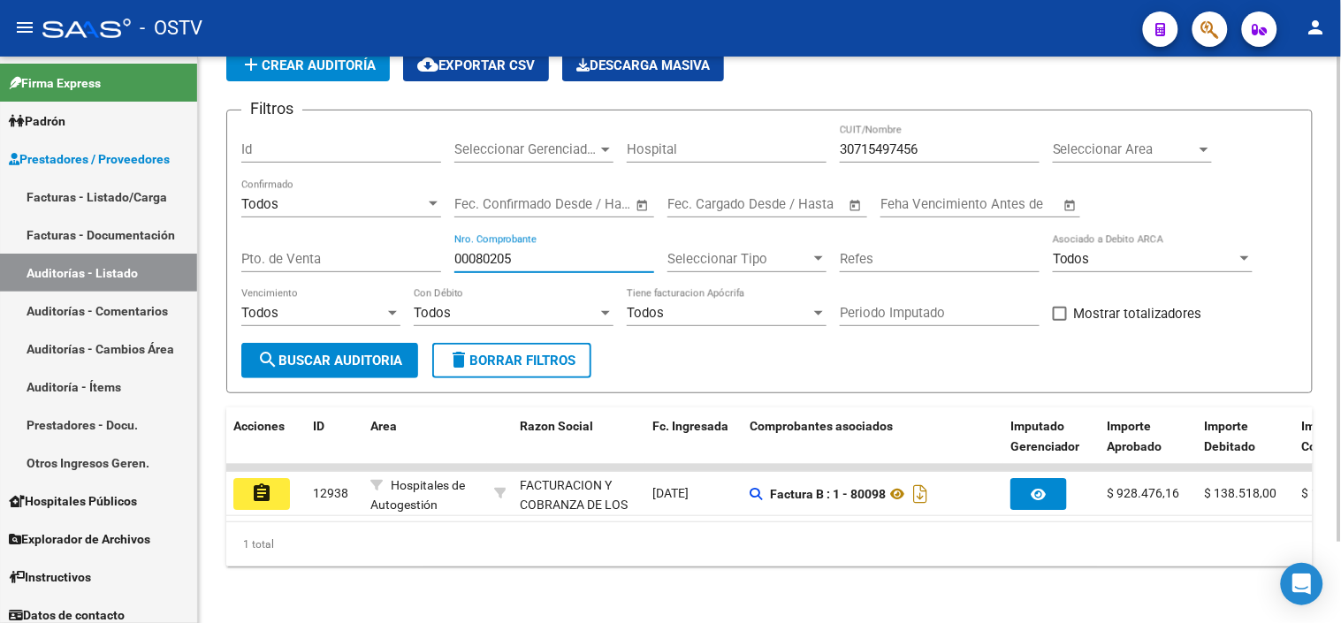
click at [415, 243] on div "Filtros Id Seleccionar Gerenciador Seleccionar Gerenciador Hospital 30715497456…" at bounding box center [769, 234] width 1056 height 218
type input "80205"
click at [118, 188] on link "Facturas - Listado/Carga" at bounding box center [98, 197] width 197 height 38
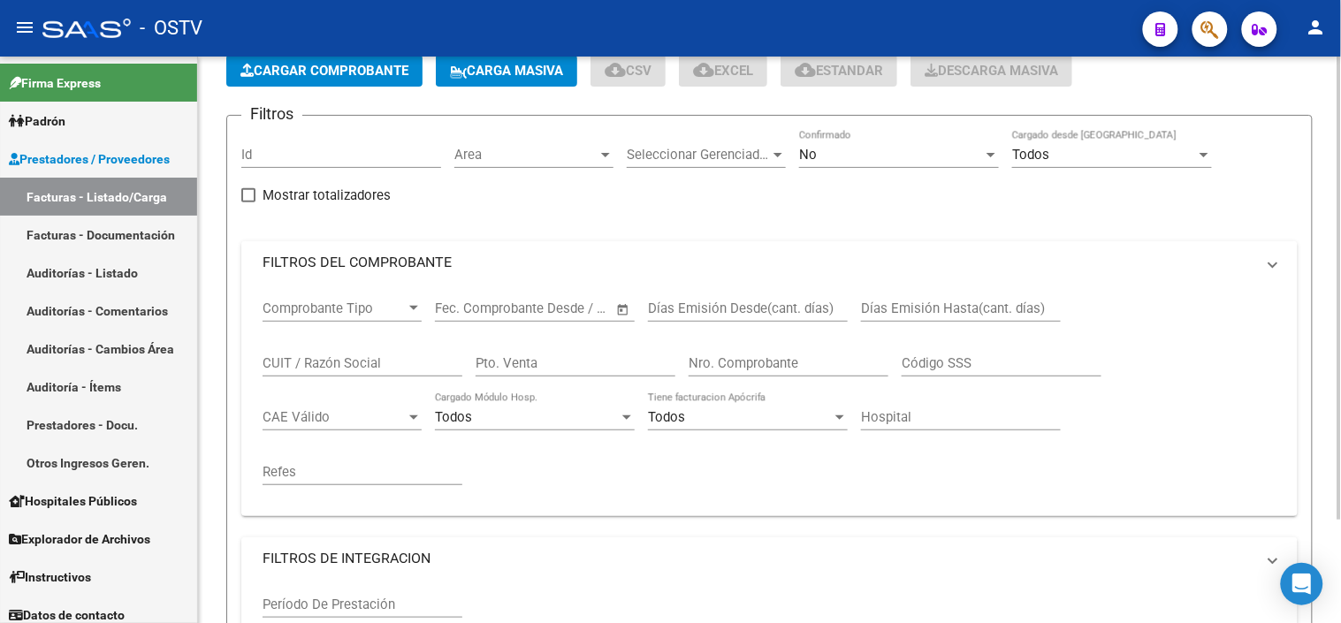
click at [880, 163] on div "No" at bounding box center [891, 155] width 184 height 16
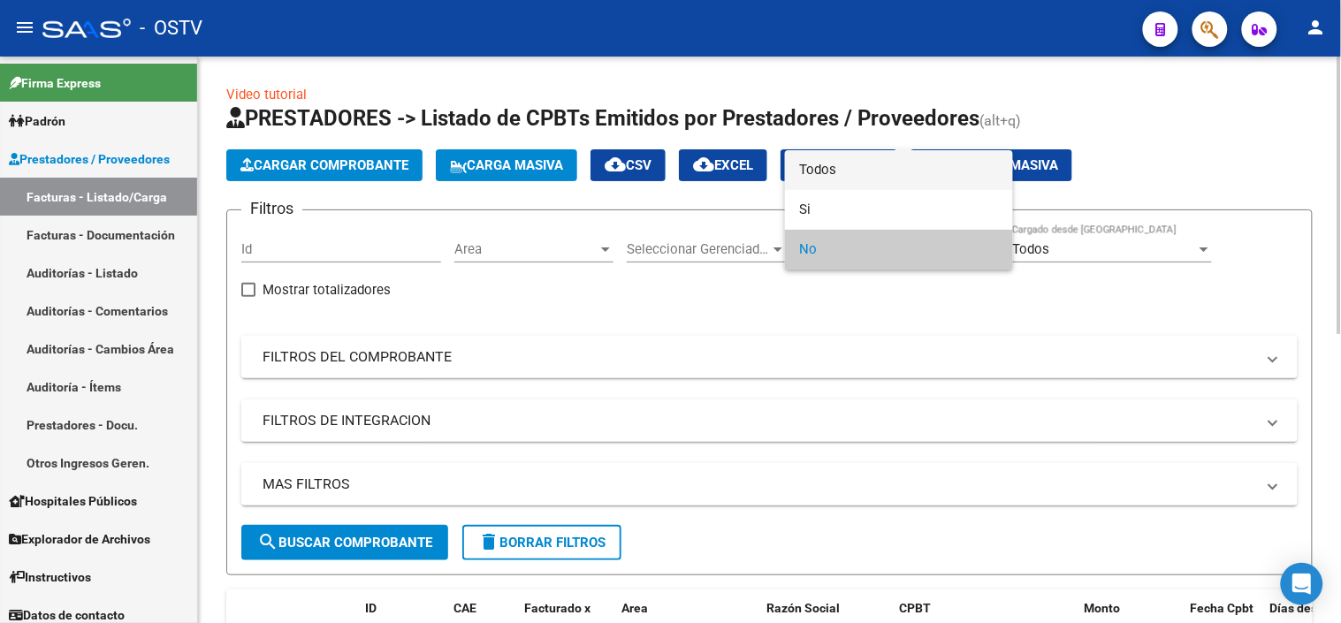
click at [849, 160] on span "Todos" at bounding box center [899, 170] width 200 height 40
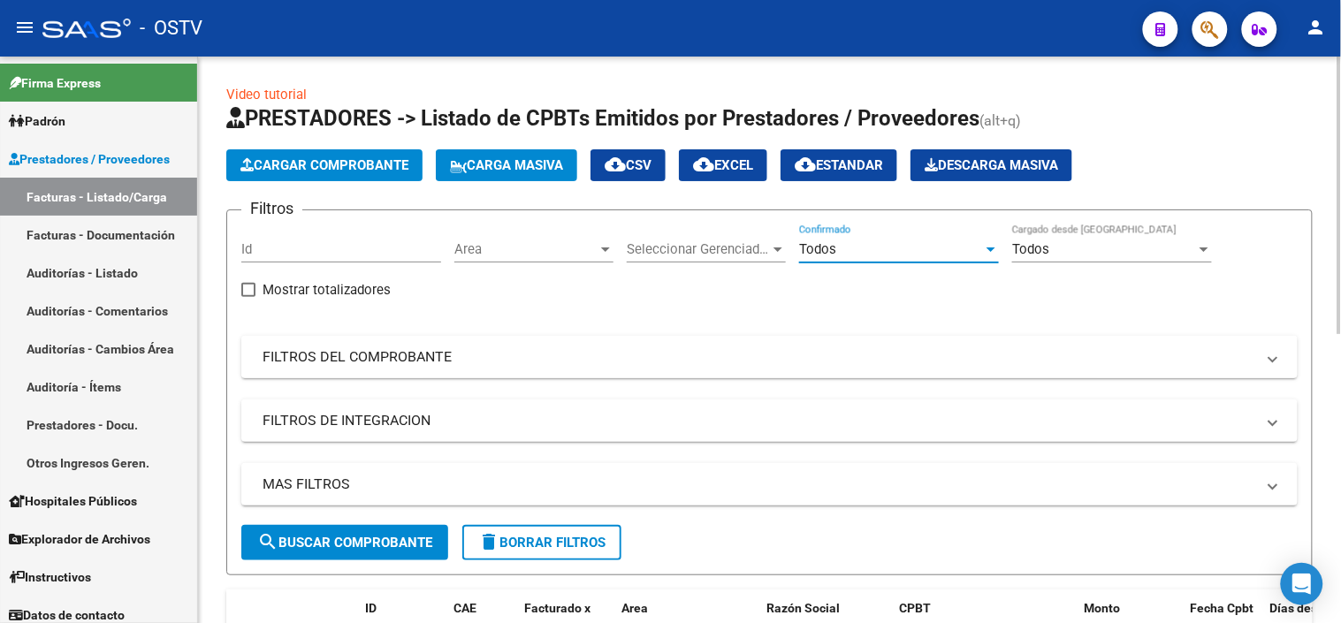
click at [453, 373] on mat-expansion-panel-header "FILTROS DEL COMPROBANTE" at bounding box center [769, 357] width 1056 height 42
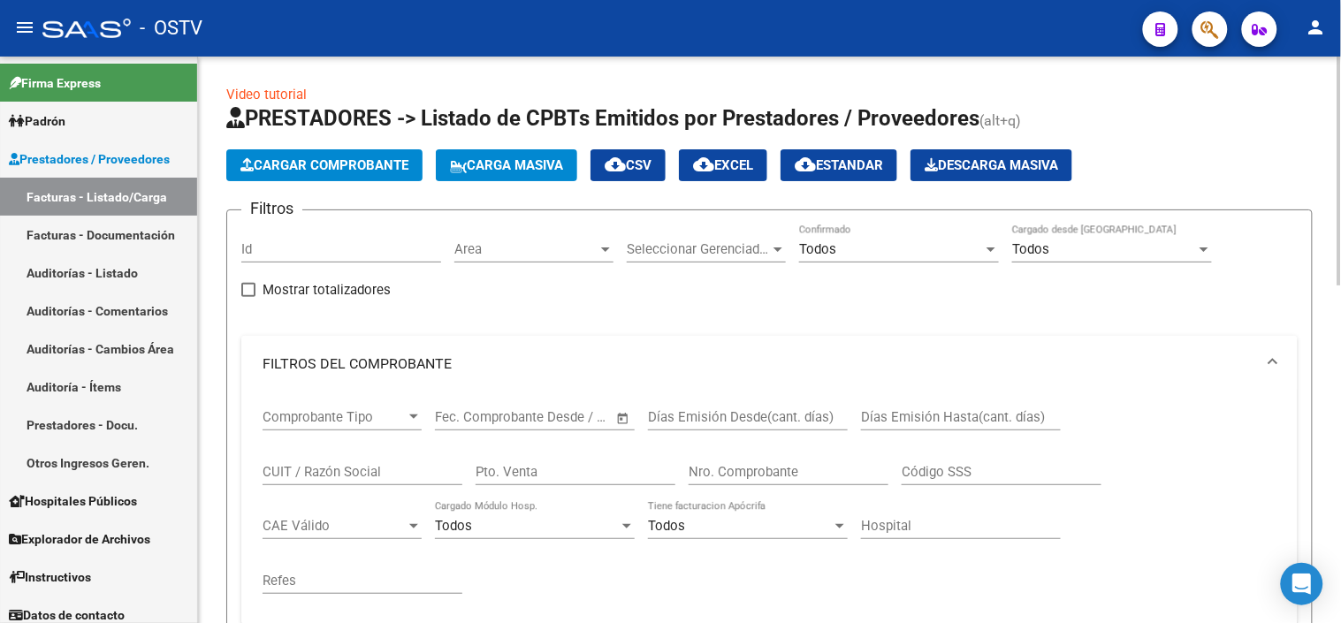
scroll to position [196, 0]
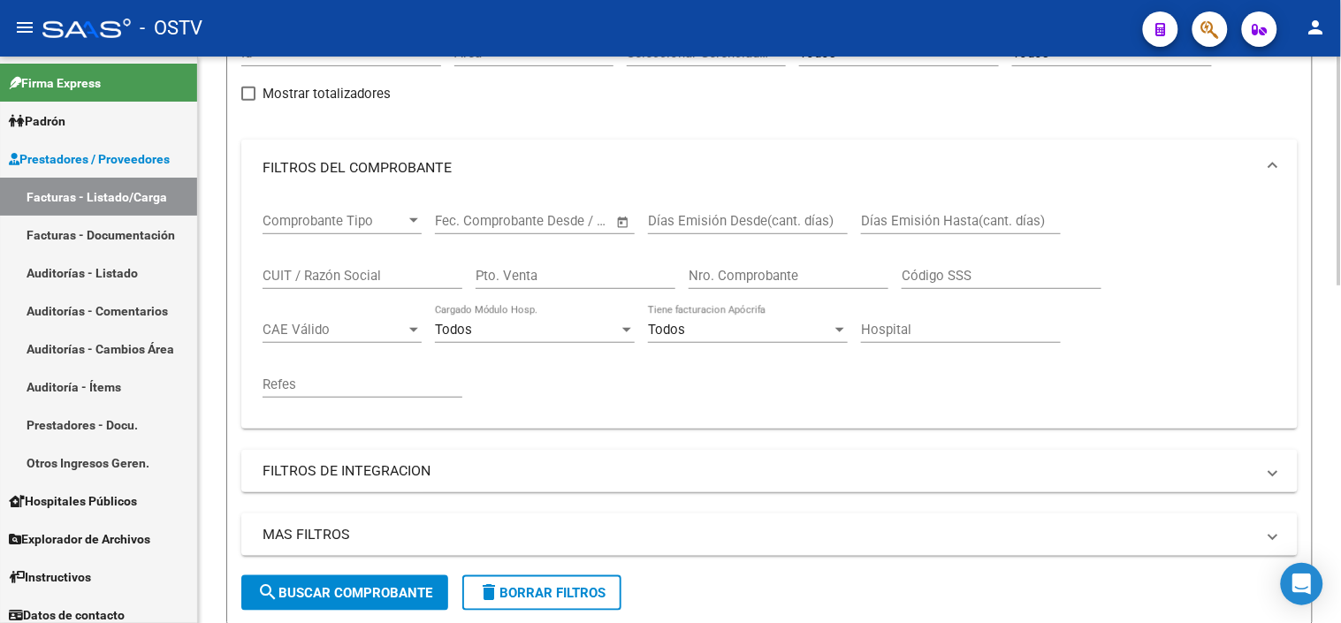
click at [714, 278] on input "Nro. Comprobante" at bounding box center [789, 276] width 200 height 16
paste input "00080205"
drag, startPoint x: 712, startPoint y: 279, endPoint x: 640, endPoint y: 280, distance: 71.6
click at [640, 280] on div "Comprobante Tipo Comprobante Tipo Start date – End date Fec. Comprobante Desde …" at bounding box center [770, 305] width 1014 height 218
type input "80205"
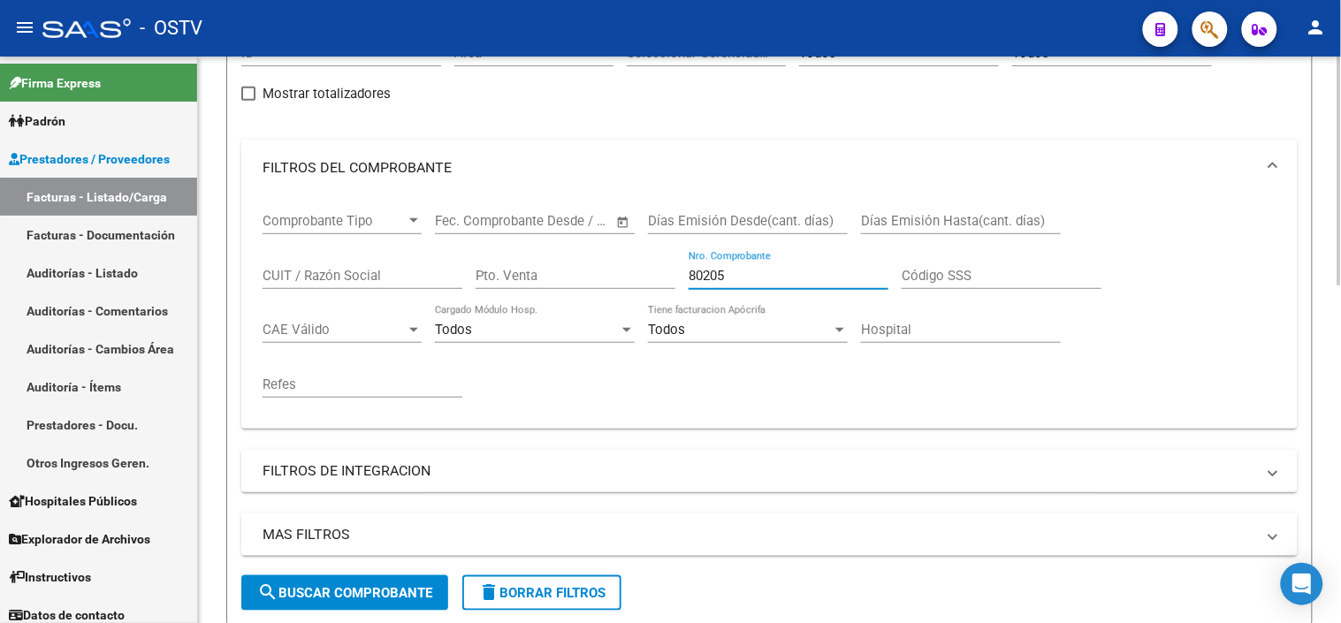
click at [430, 587] on span "search Buscar Comprobante" at bounding box center [344, 593] width 175 height 16
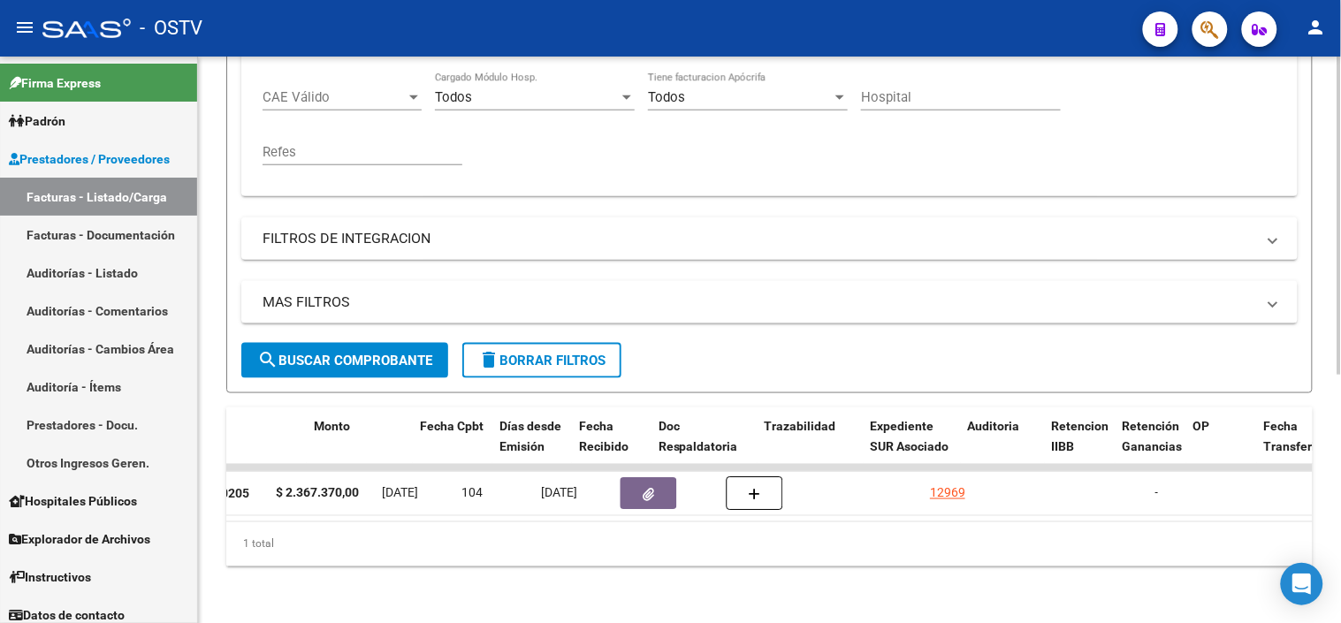
scroll to position [0, 771]
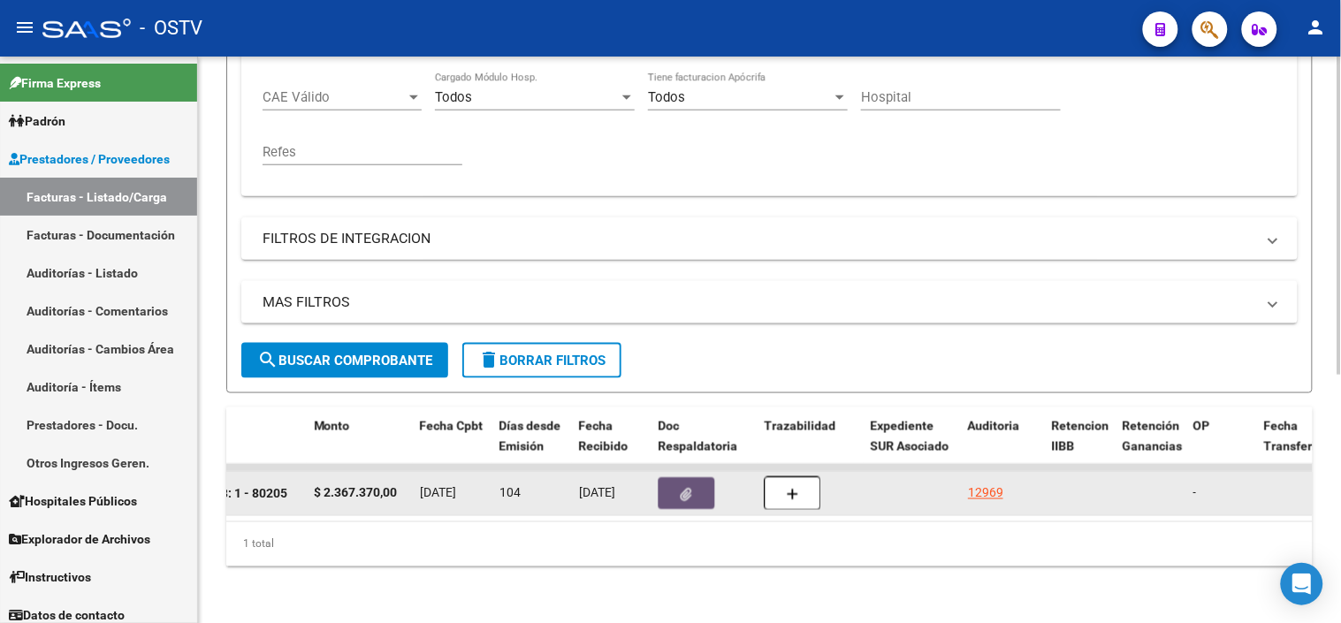
click at [670, 477] on button "button" at bounding box center [687, 493] width 57 height 32
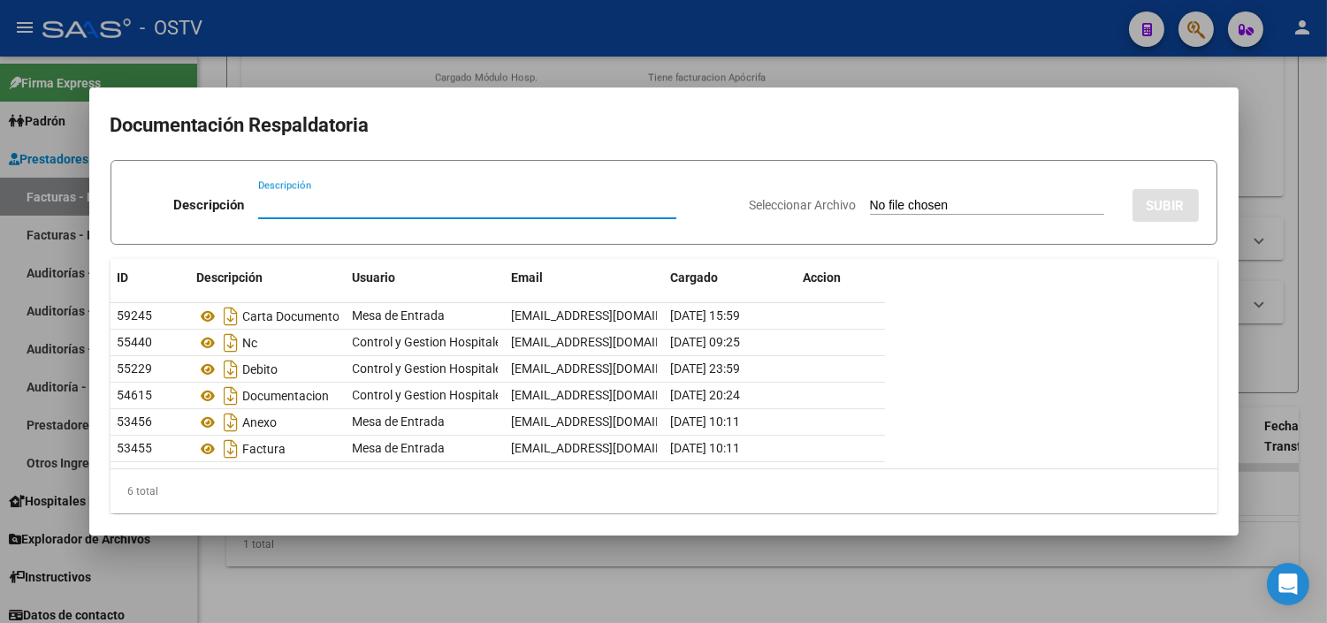
click at [347, 537] on div at bounding box center [663, 311] width 1327 height 623
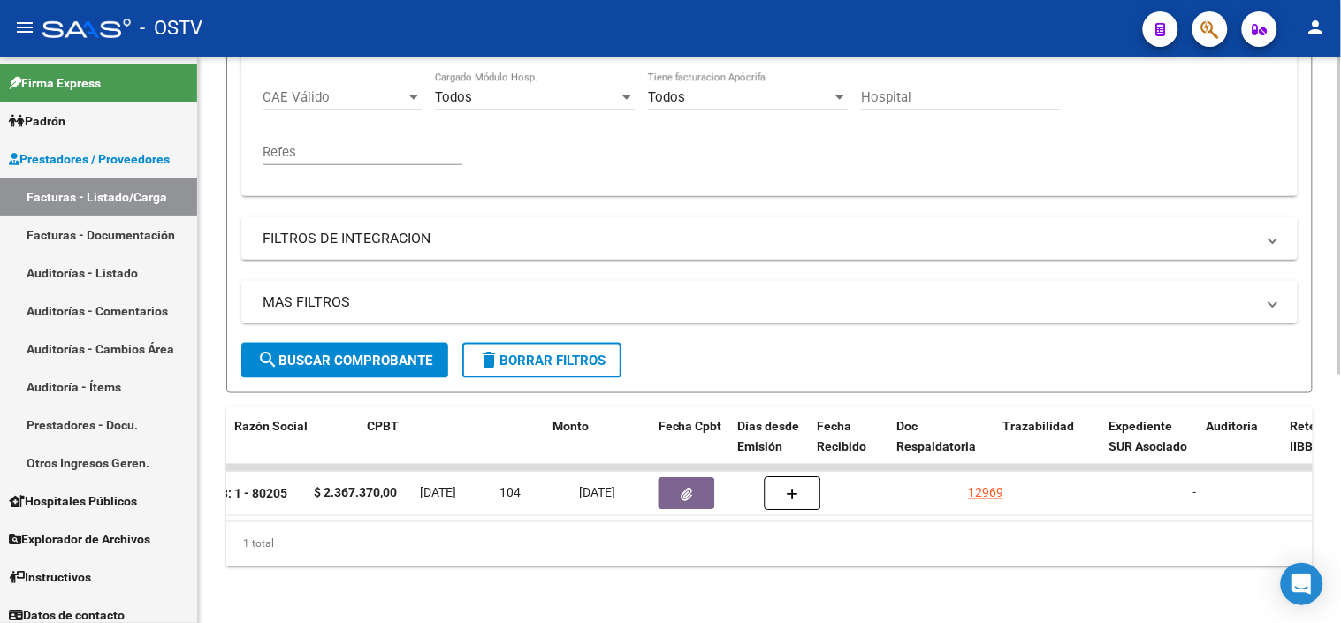
scroll to position [0, 0]
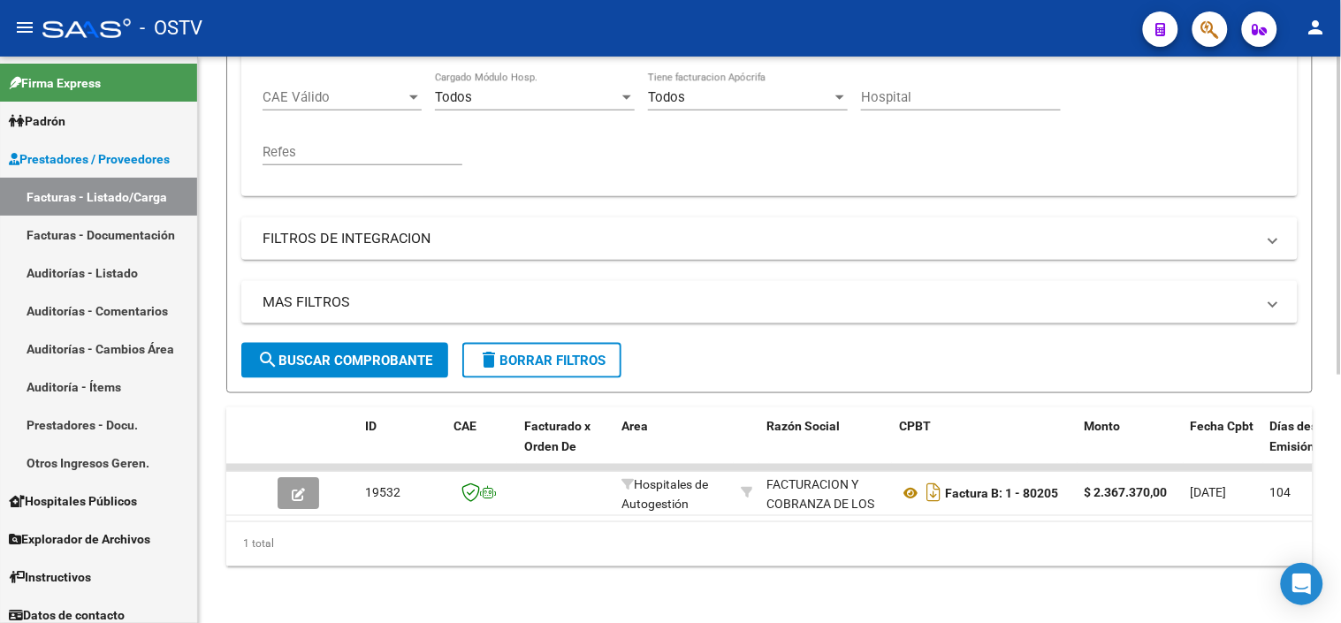
drag, startPoint x: 76, startPoint y: 278, endPoint x: 562, endPoint y: 621, distance: 595.0
click at [76, 278] on link "Auditorías - Listado" at bounding box center [98, 273] width 197 height 38
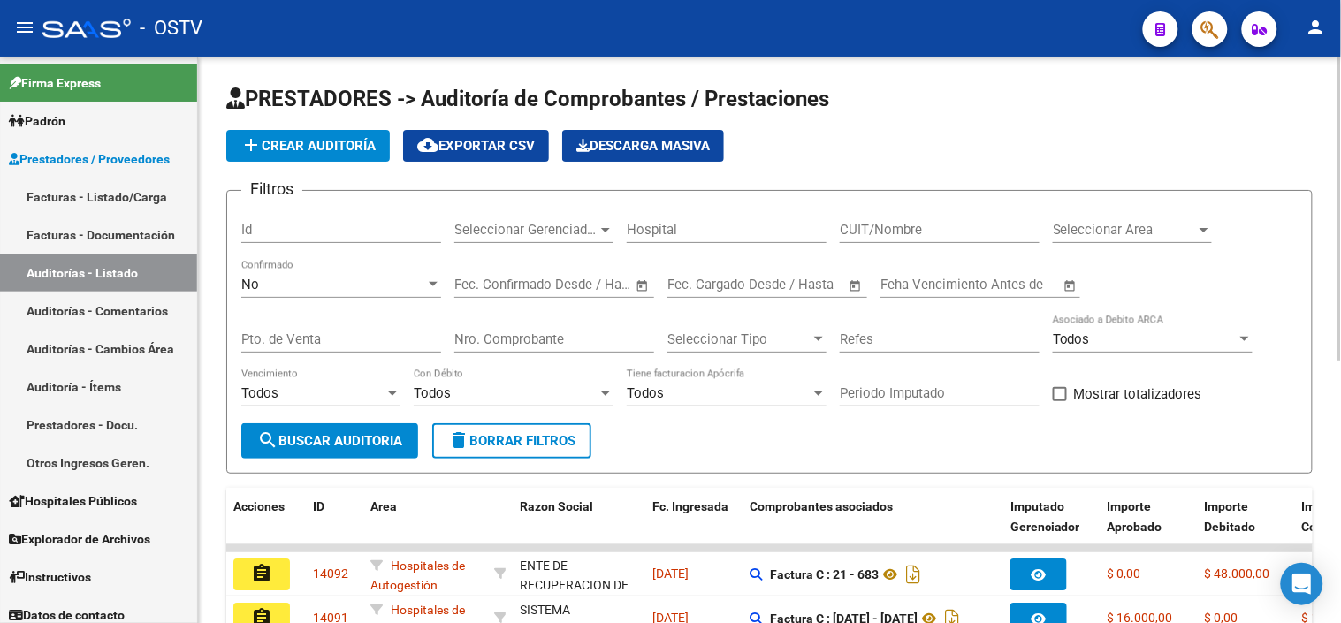
click at [281, 296] on div "No Confirmado" at bounding box center [341, 279] width 200 height 38
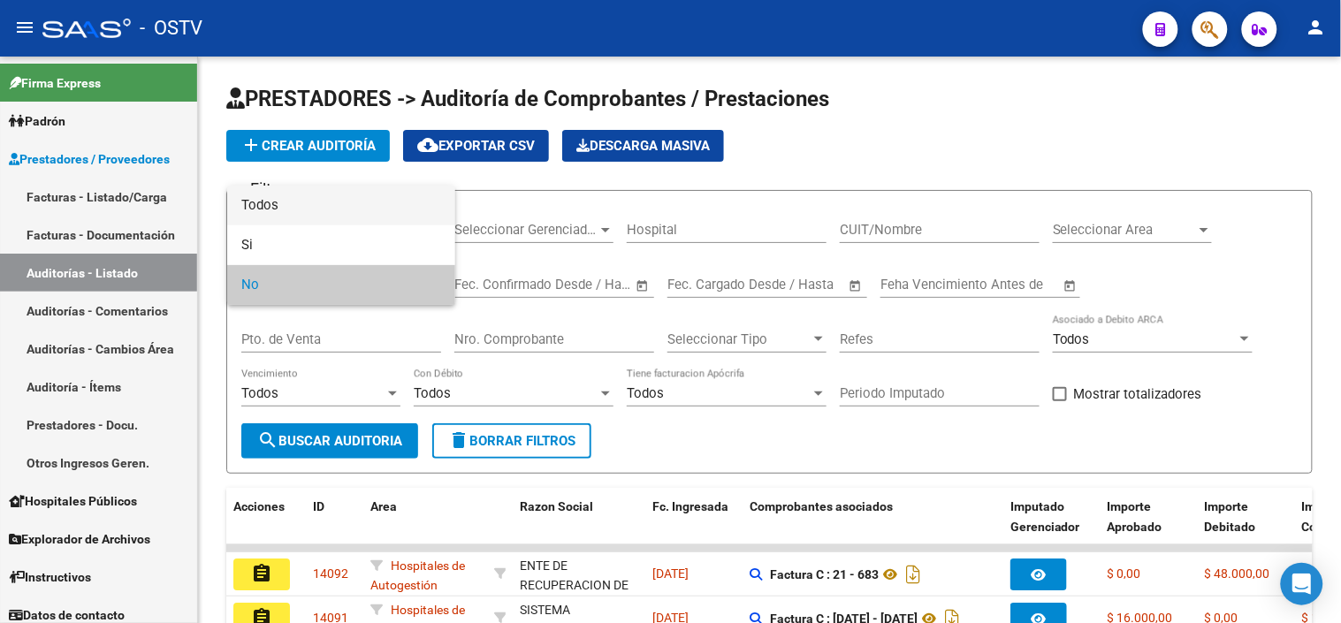
click at [301, 204] on span "Todos" at bounding box center [341, 206] width 200 height 40
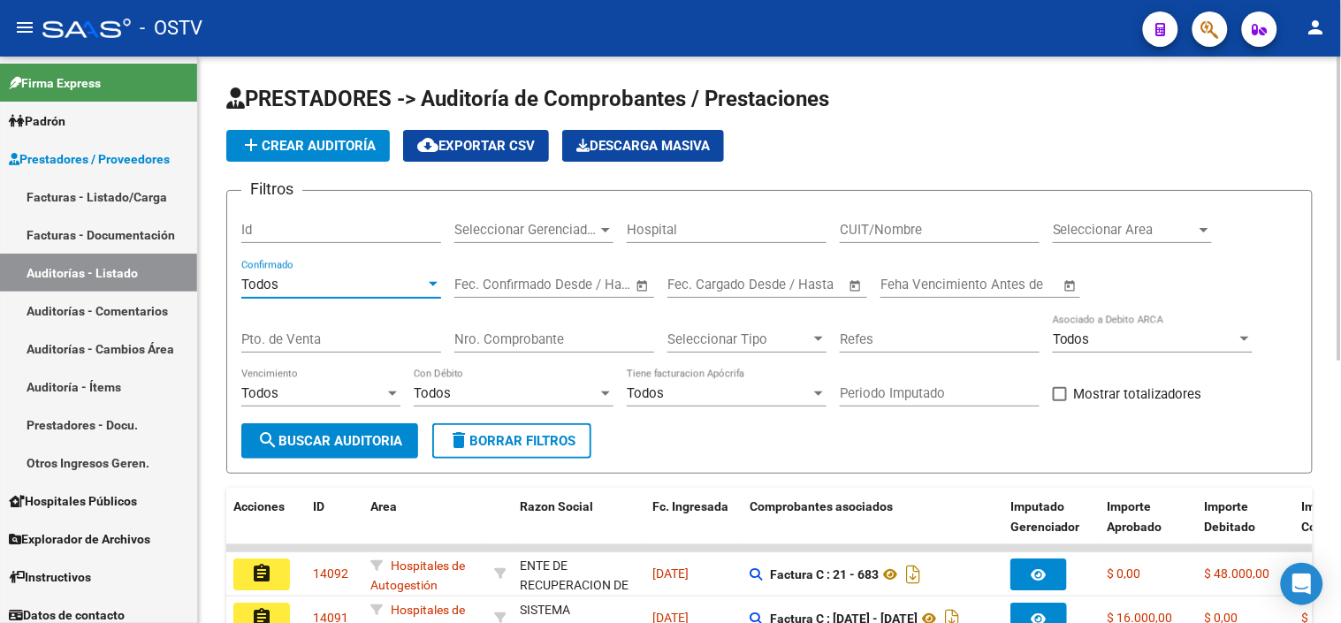
click at [487, 341] on input "Nro. Comprobante" at bounding box center [554, 340] width 200 height 16
paste input "00080486"
drag, startPoint x: 477, startPoint y: 341, endPoint x: 420, endPoint y: 337, distance: 57.6
click at [420, 337] on div "Filtros Id Seleccionar Gerenciador Seleccionar Gerenciador Hospital CUIT/Nombre…" at bounding box center [769, 314] width 1056 height 218
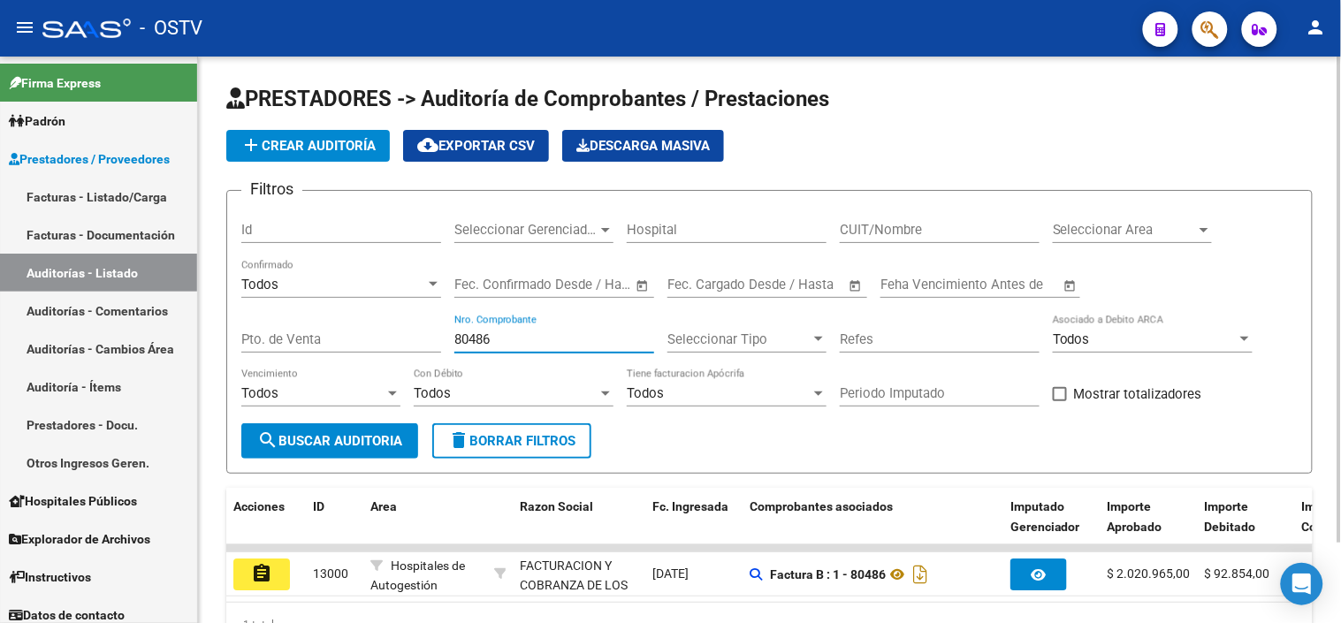
scroll to position [95, 0]
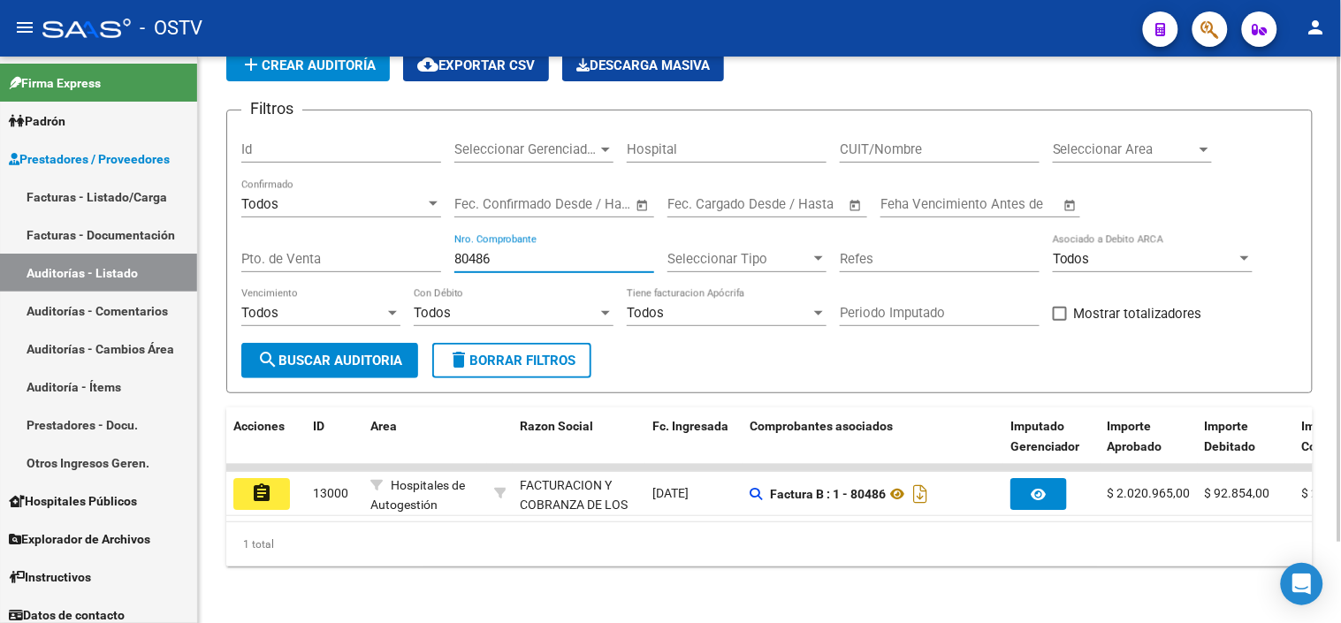
click at [469, 251] on input "80486" at bounding box center [554, 259] width 200 height 16
paste input "00080551"
drag, startPoint x: 479, startPoint y: 244, endPoint x: 439, endPoint y: 248, distance: 40.0
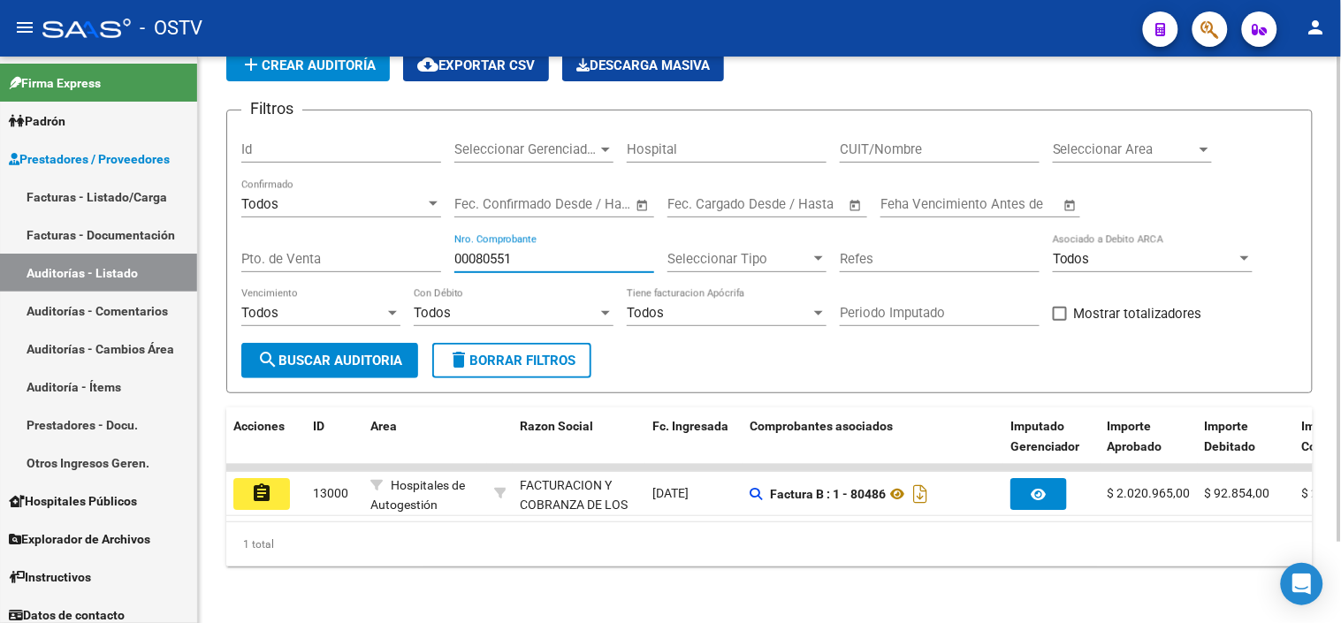
click at [439, 248] on div "Filtros Id Seleccionar Gerenciador Seleccionar Gerenciador Hospital CUIT/Nombre…" at bounding box center [769, 234] width 1056 height 218
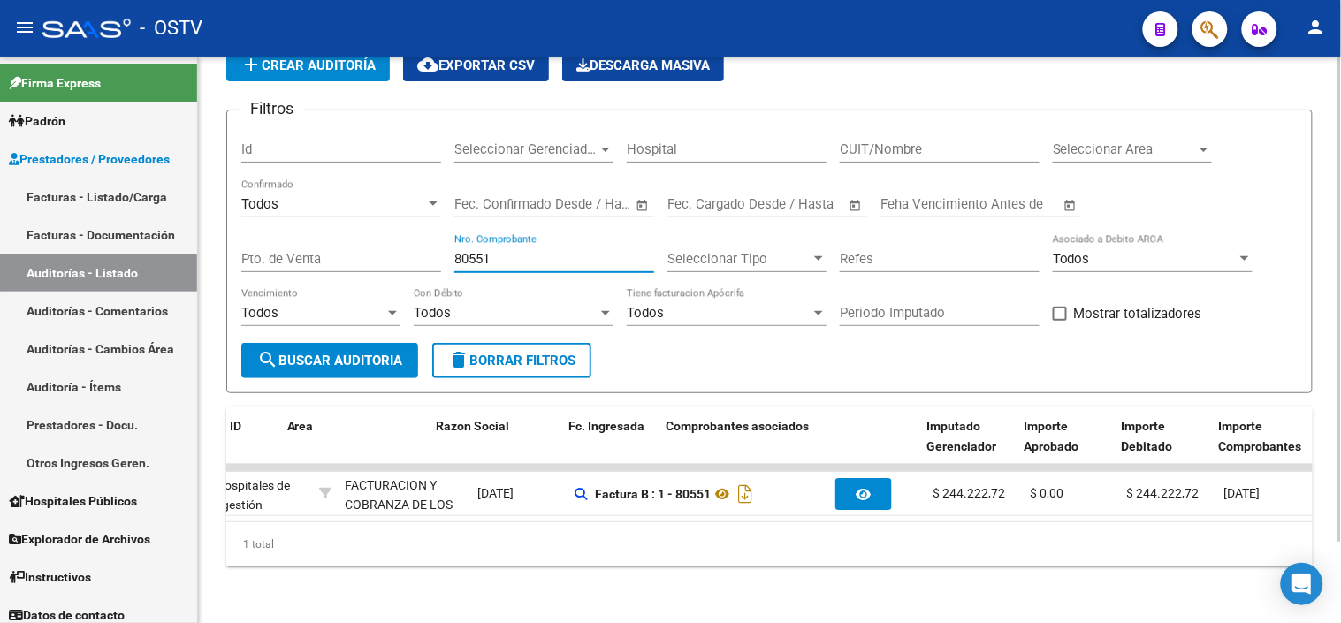
scroll to position [0, 0]
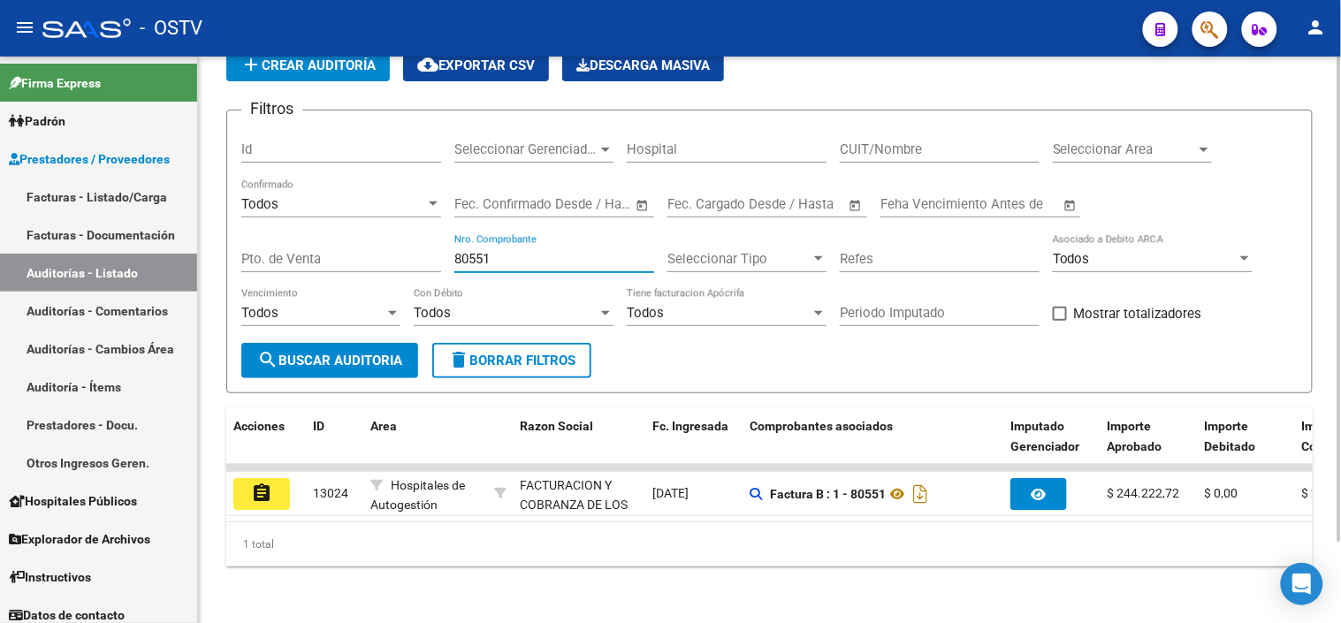
drag, startPoint x: 471, startPoint y: 245, endPoint x: 537, endPoint y: 248, distance: 66.4
click at [537, 251] on input "80551" at bounding box center [554, 259] width 200 height 16
click at [498, 234] on div "80650 Nro. Comprobante" at bounding box center [554, 253] width 200 height 38
click at [496, 251] on input "80650" at bounding box center [554, 259] width 200 height 16
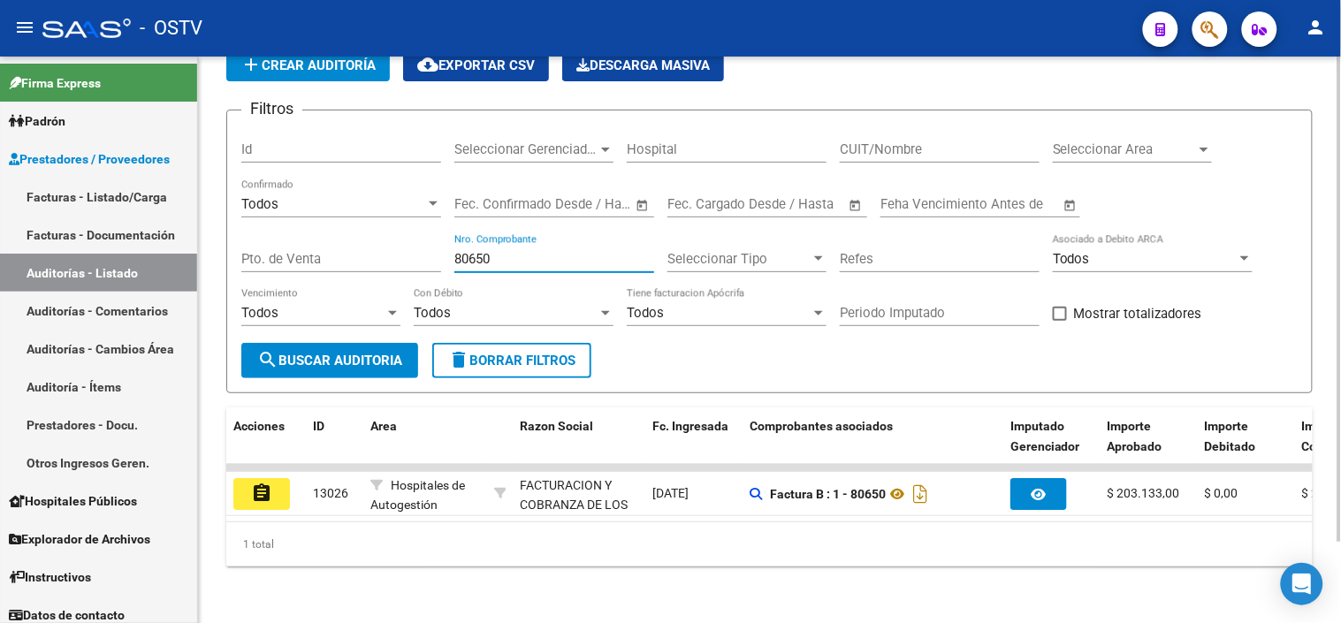
click at [496, 251] on input "80650" at bounding box center [554, 259] width 200 height 16
paste input "00080719"
drag, startPoint x: 471, startPoint y: 245, endPoint x: 428, endPoint y: 245, distance: 43.3
click at [428, 245] on div "Filtros Id Seleccionar Gerenciador Seleccionar Gerenciador Hospital CUIT/Nombre…" at bounding box center [769, 234] width 1056 height 218
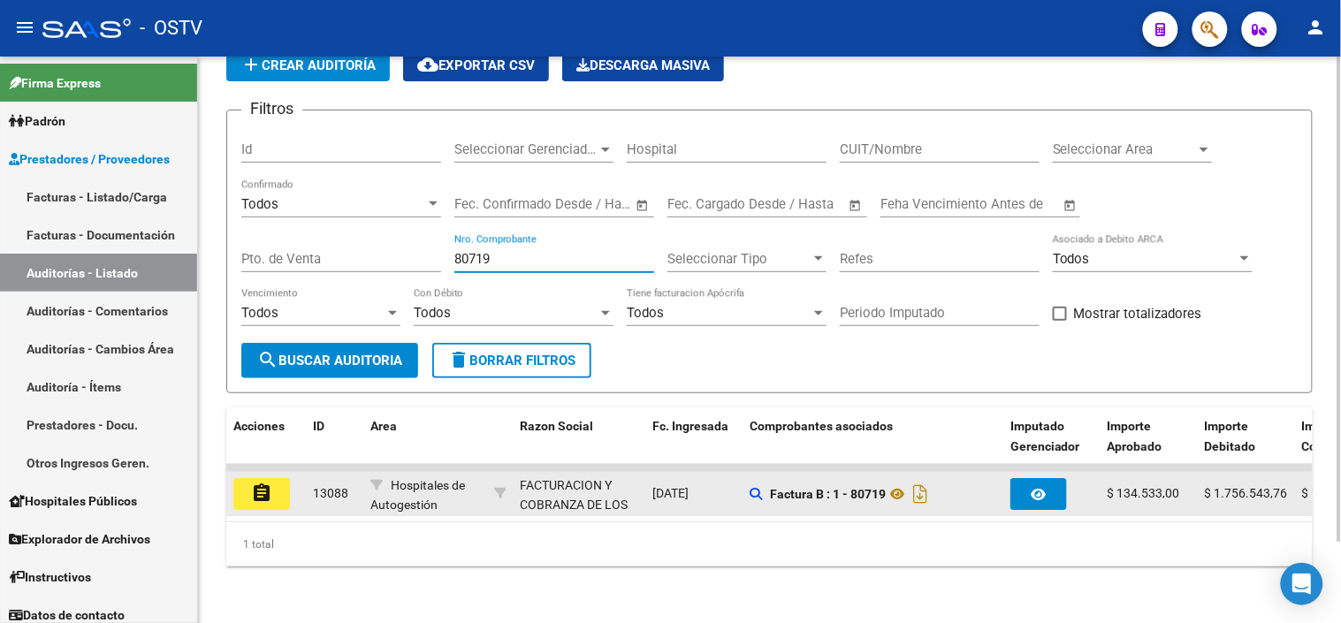
type input "80719"
click at [266, 483] on mat-icon "assignment" at bounding box center [261, 493] width 21 height 21
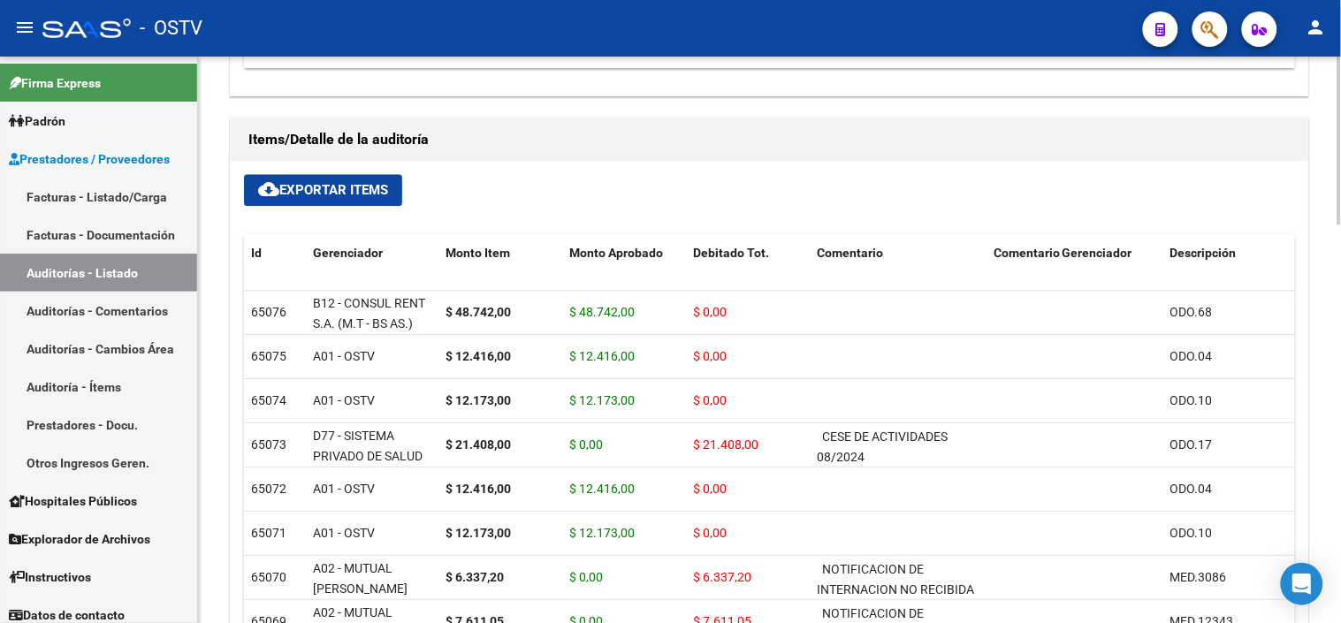
scroll to position [667, 0]
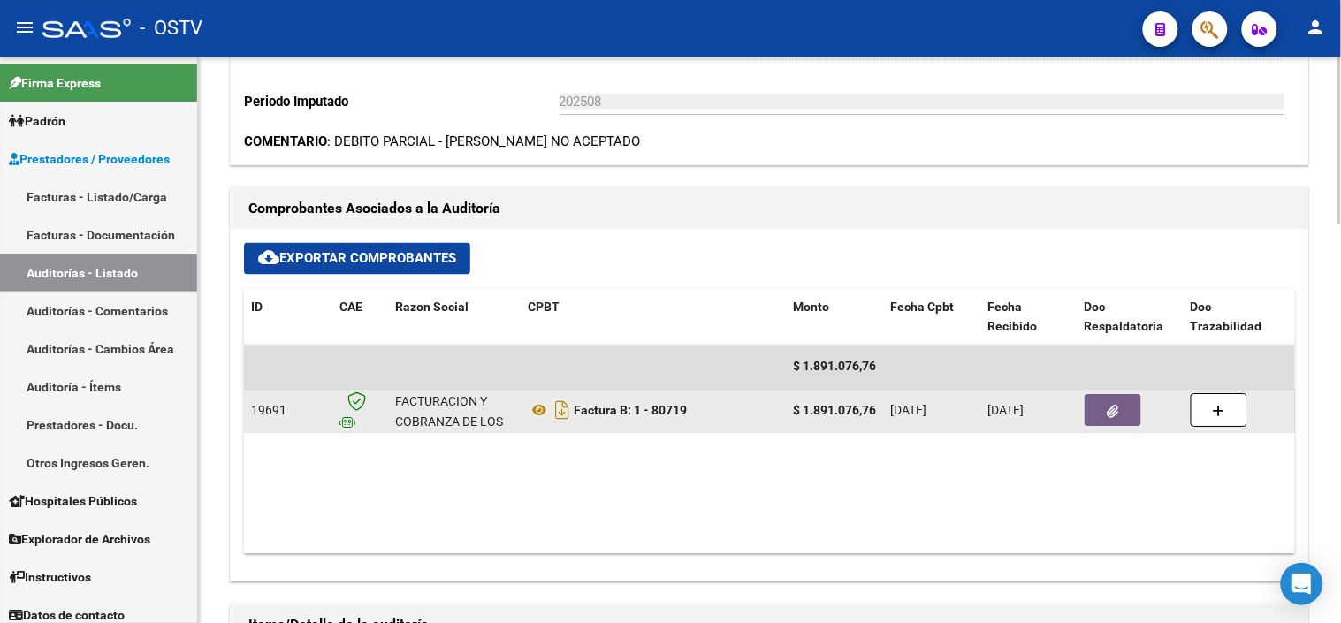
click at [1117, 404] on span "button" at bounding box center [1113, 411] width 11 height 16
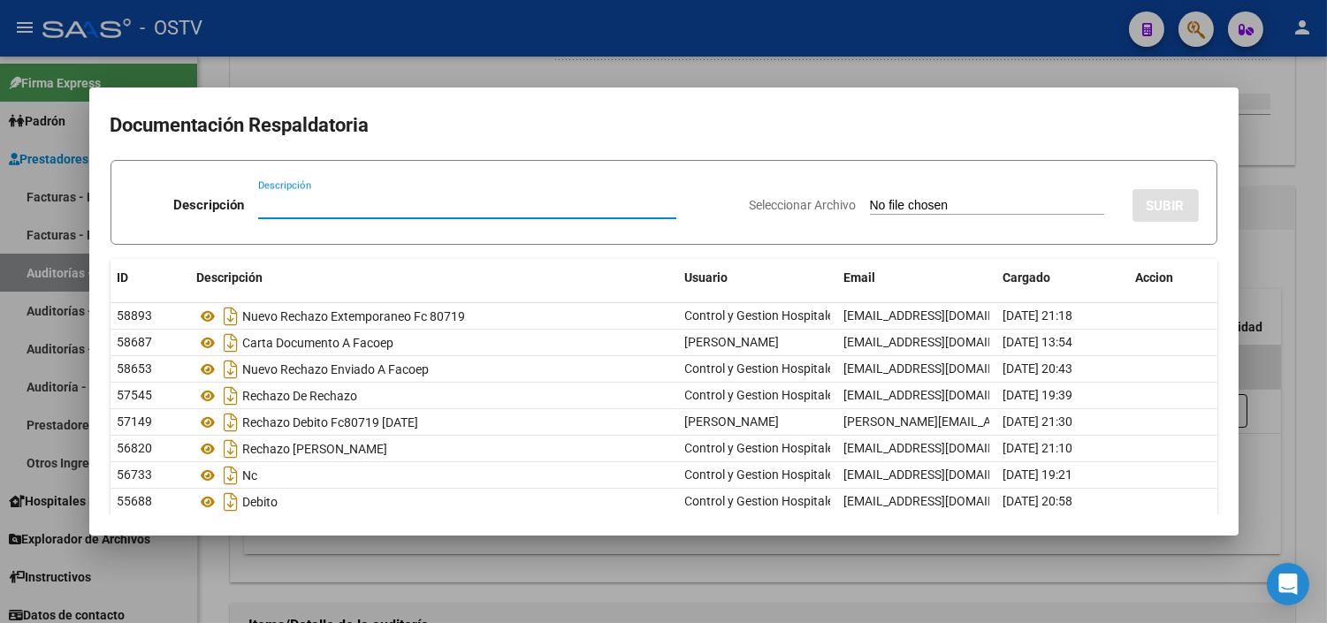
click at [377, 552] on div at bounding box center [663, 311] width 1327 height 623
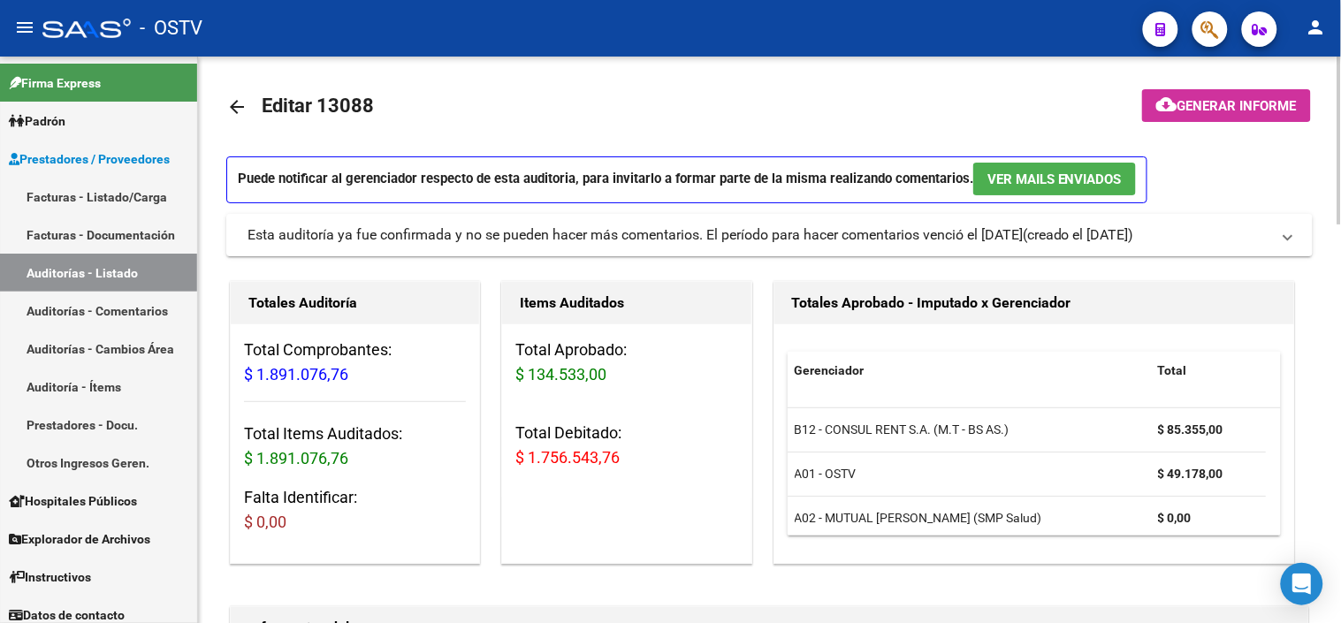
scroll to position [0, 0]
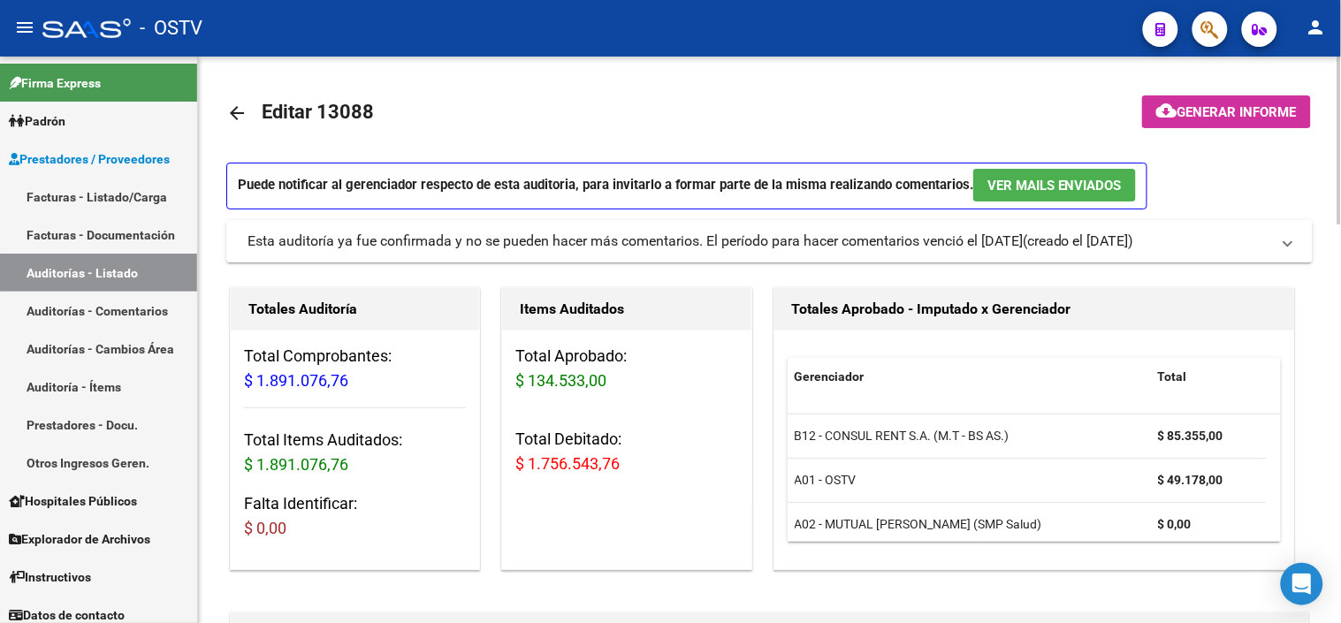
click at [231, 110] on mat-icon "arrow_back" at bounding box center [236, 113] width 21 height 21
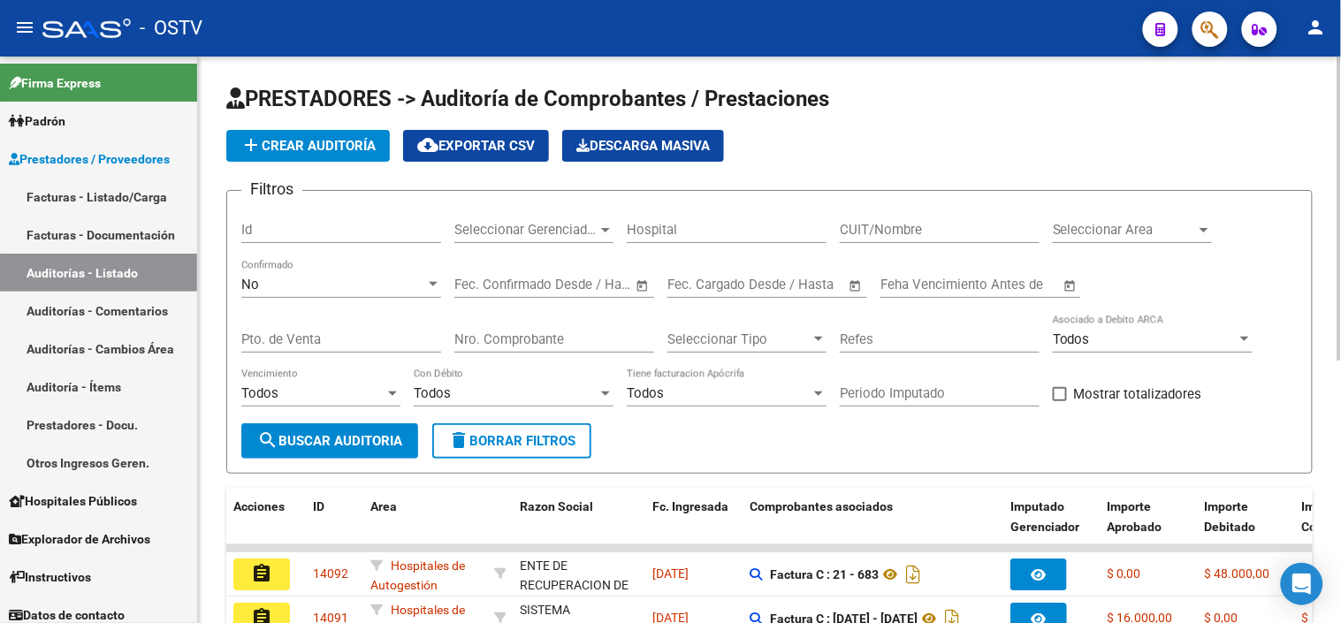
click at [519, 339] on input "Nro. Comprobante" at bounding box center [554, 340] width 200 height 16
paste input "00080866"
drag, startPoint x: 476, startPoint y: 341, endPoint x: 423, endPoint y: 346, distance: 53.2
click at [423, 346] on div "Filtros Id Seleccionar Gerenciador Seleccionar Gerenciador Hospital CUIT/Nombre…" at bounding box center [769, 314] width 1056 height 218
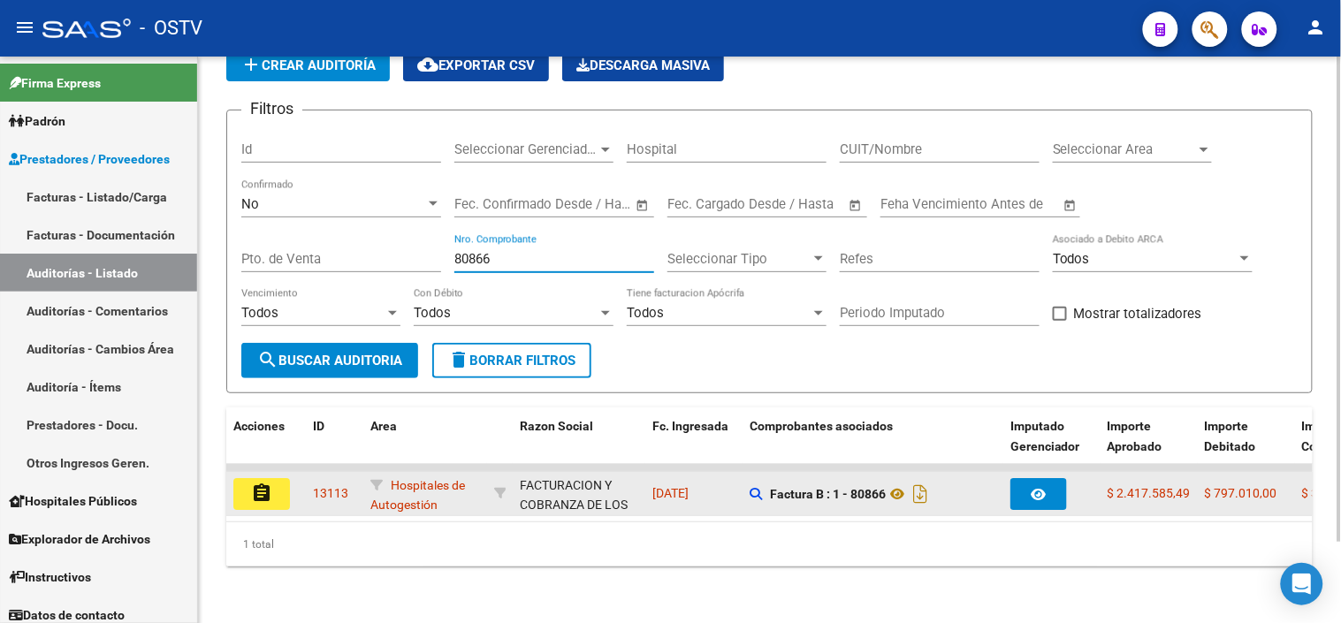
type input "80866"
click at [265, 488] on mat-icon "assignment" at bounding box center [261, 493] width 21 height 21
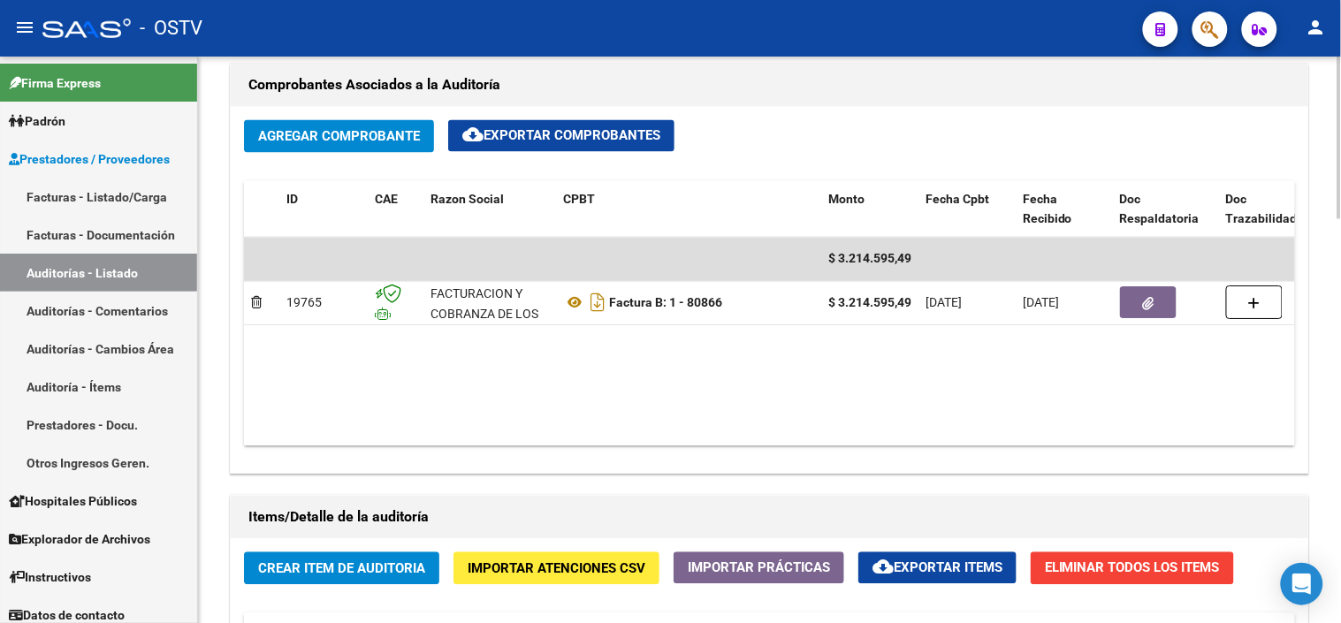
scroll to position [687, 0]
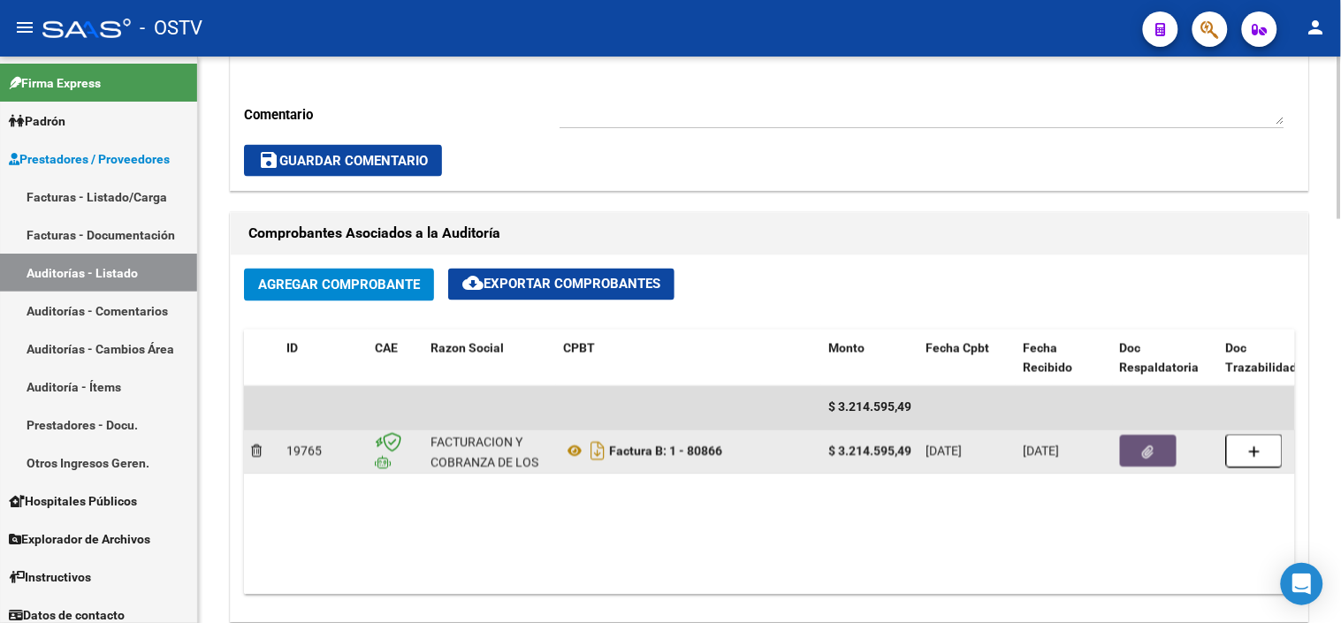
click at [1153, 453] on icon "button" at bounding box center [1148, 452] width 11 height 13
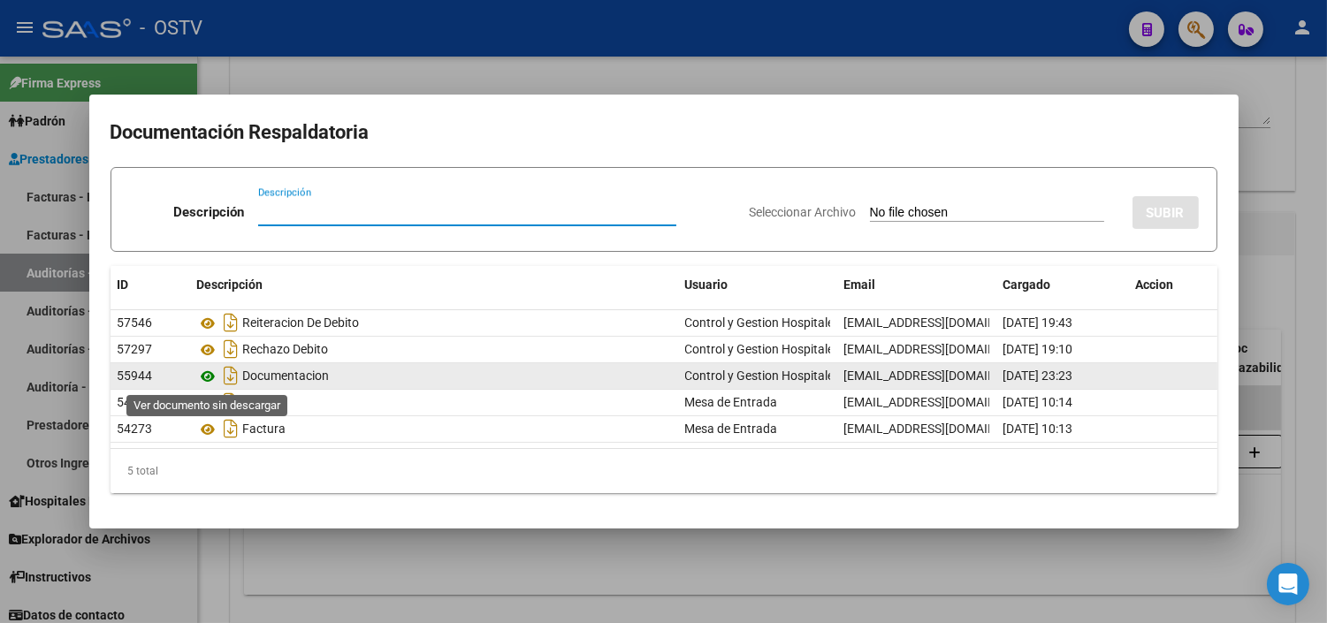
click at [210, 370] on icon at bounding box center [208, 376] width 23 height 21
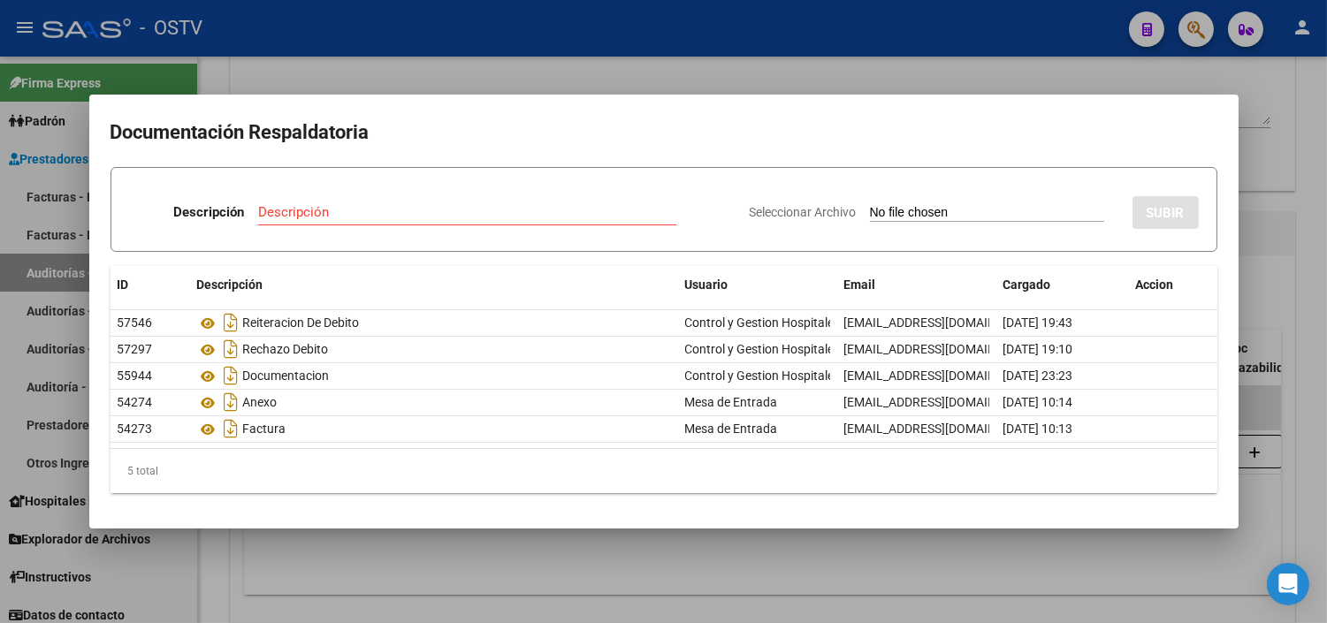
click at [339, 573] on div at bounding box center [663, 311] width 1327 height 623
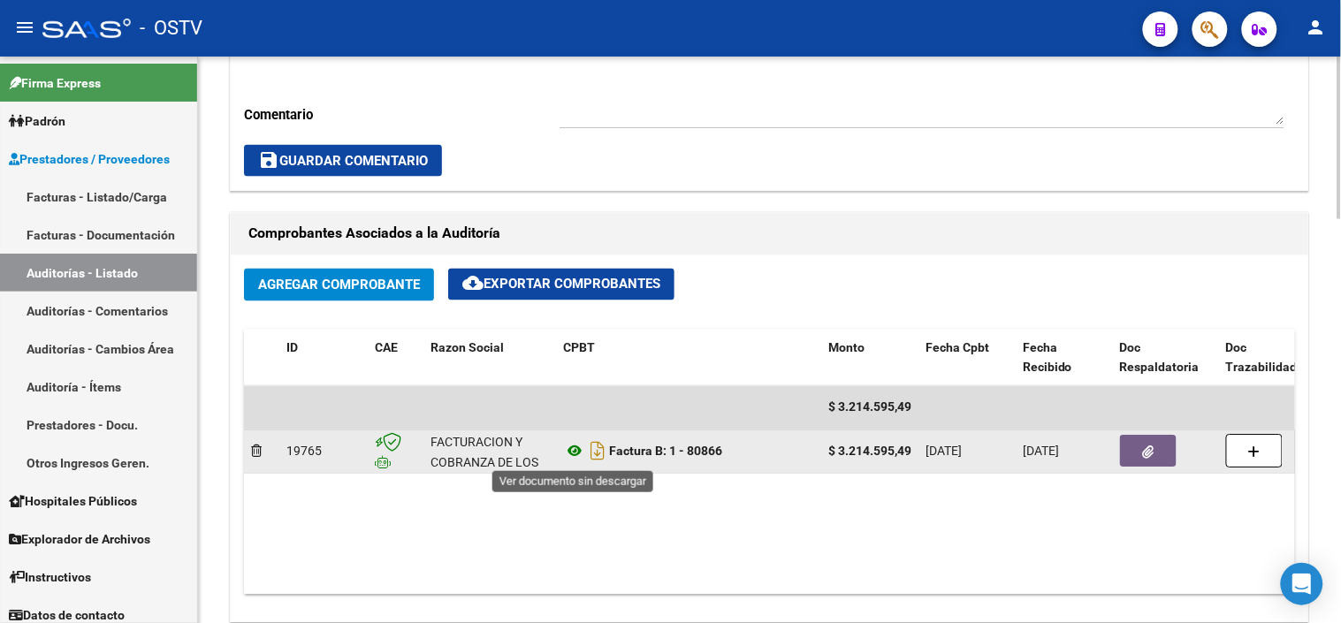
click at [576, 453] on icon at bounding box center [574, 451] width 23 height 21
click at [1145, 449] on icon "button" at bounding box center [1148, 452] width 11 height 13
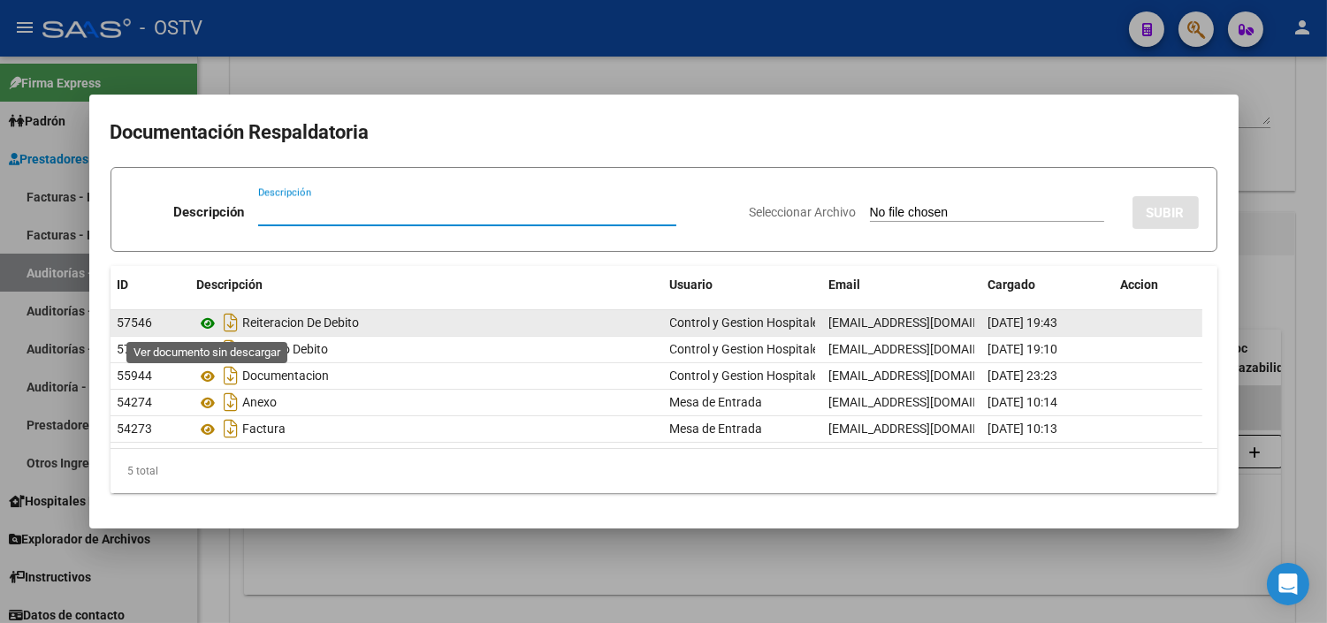
click at [204, 325] on icon at bounding box center [208, 323] width 23 height 21
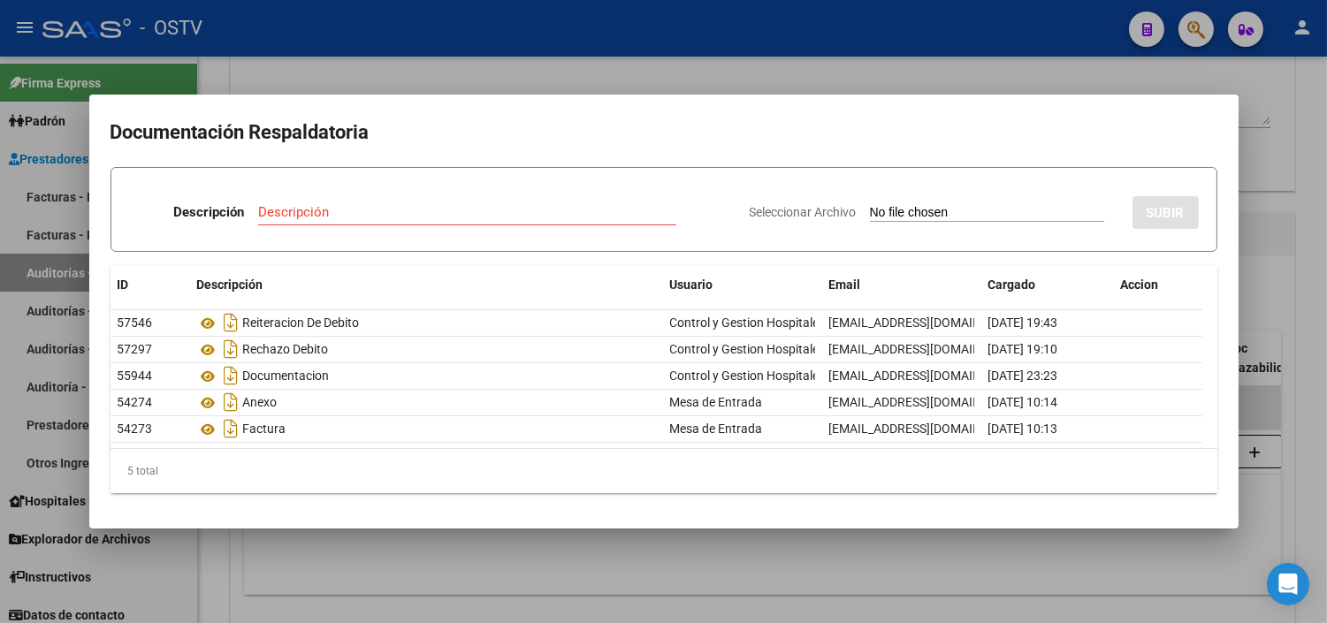
click at [558, 539] on div at bounding box center [663, 311] width 1327 height 623
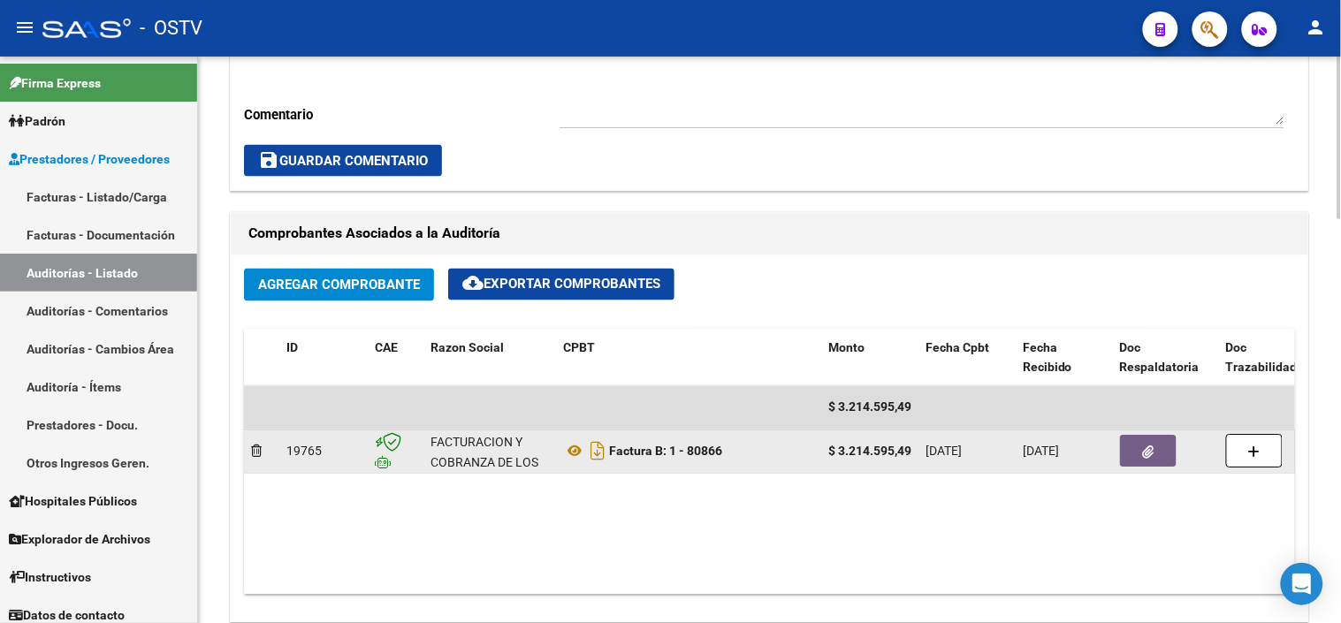
drag, startPoint x: 687, startPoint y: 454, endPoint x: 738, endPoint y: 457, distance: 51.3
click at [738, 457] on div "Factura B: 1 - 80866" at bounding box center [688, 452] width 251 height 28
copy strong "80866"
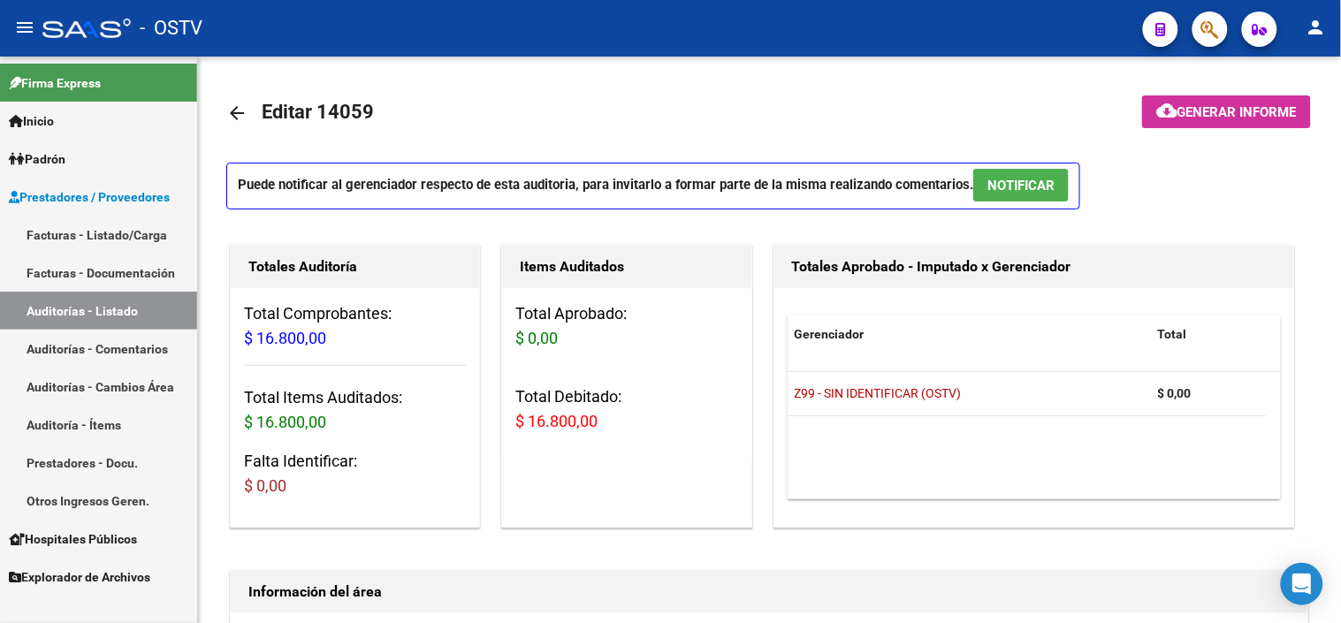
scroll to position [687, 0]
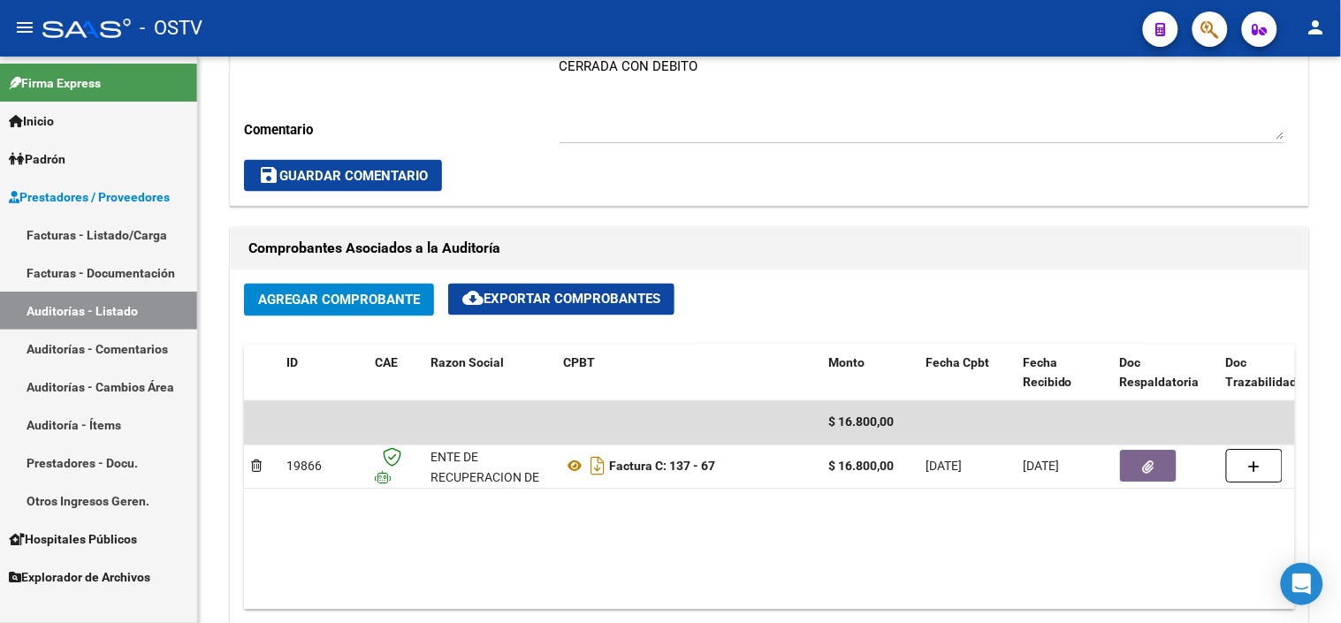
click at [100, 305] on link "Auditorías - Listado" at bounding box center [98, 311] width 197 height 38
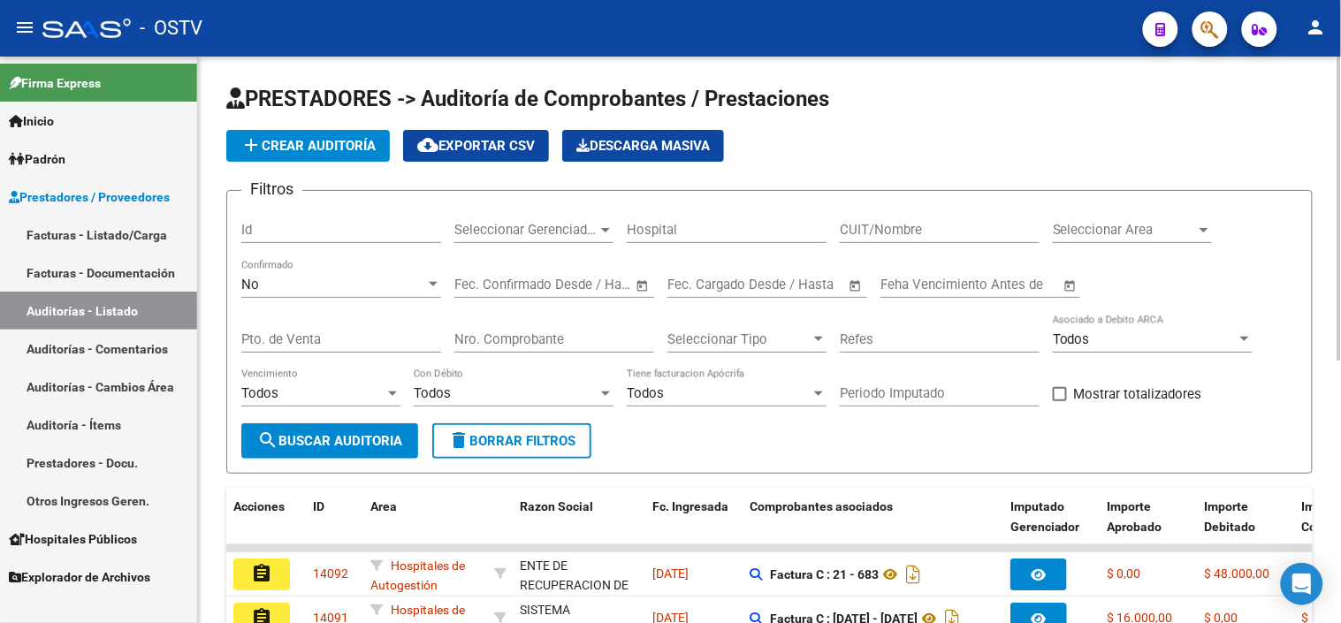
click at [881, 235] on input "CUIT/Nombre" at bounding box center [940, 230] width 200 height 16
click at [834, 231] on div "Filtros Id Seleccionar Gerenciador Seleccionar Gerenciador Hospital CUIT/Nombre…" at bounding box center [769, 314] width 1056 height 218
click at [852, 234] on input "CUIT/Nombre" at bounding box center [940, 230] width 200 height 16
type input "30715497456"
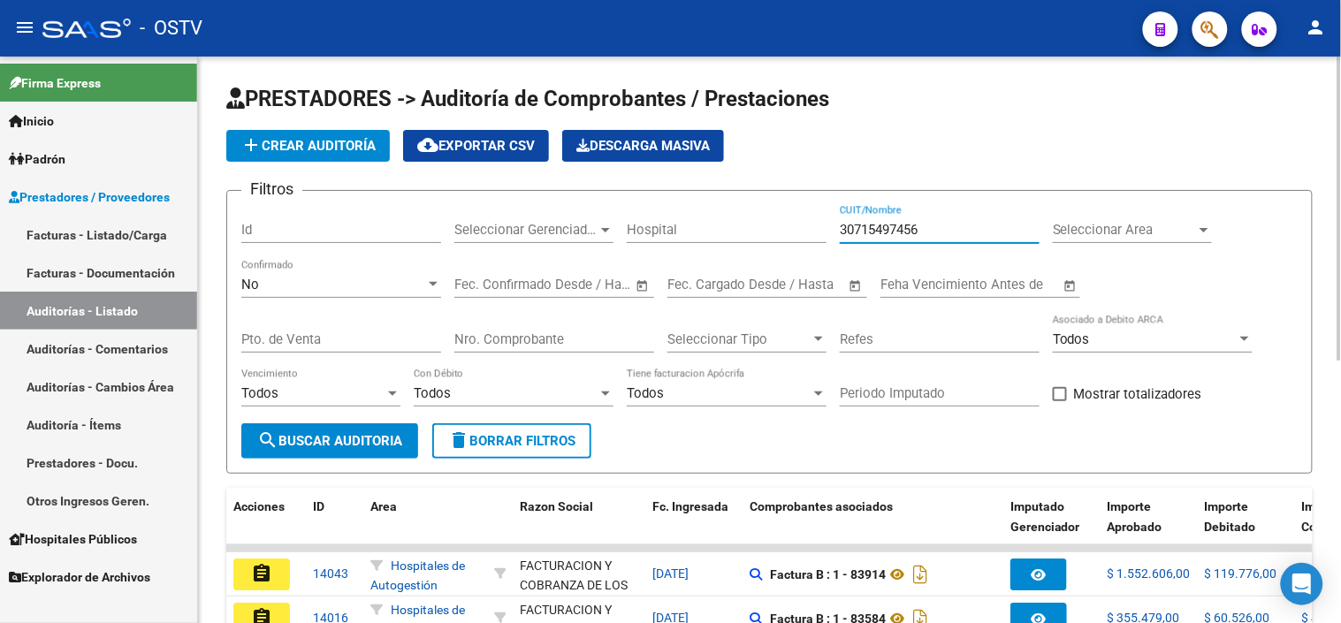
click at [285, 154] on button "add Crear Auditoría" at bounding box center [308, 146] width 164 height 32
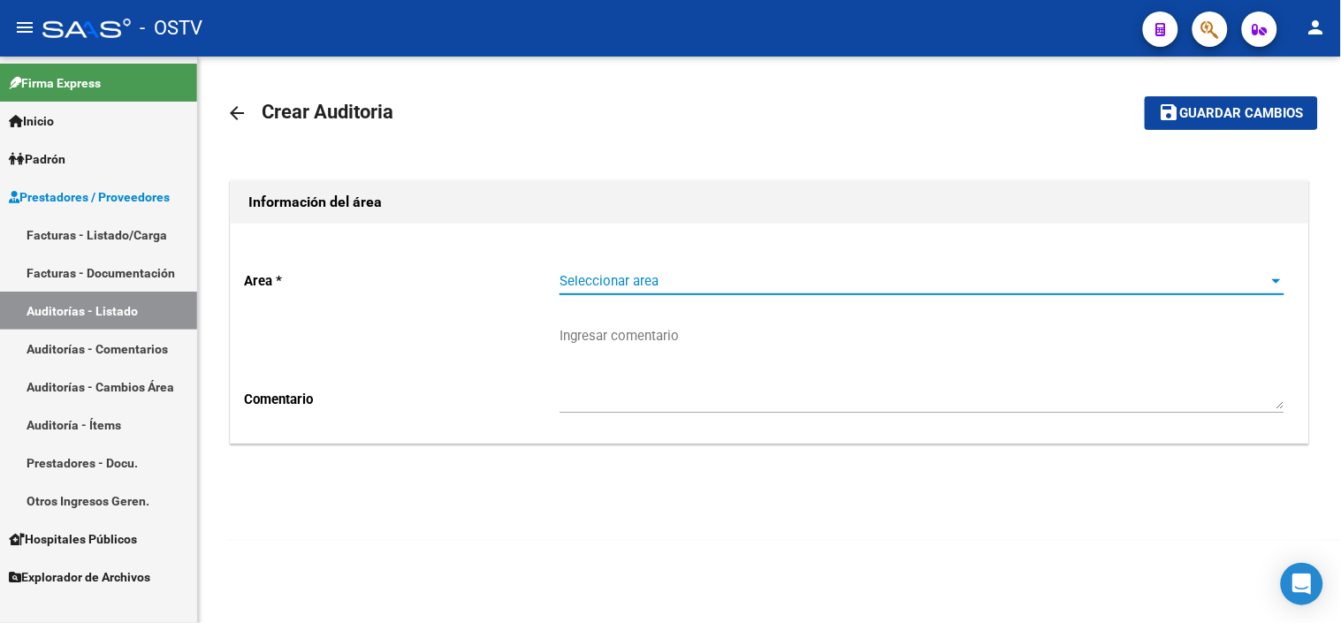
click at [606, 280] on span "Seleccionar area" at bounding box center [914, 281] width 709 height 16
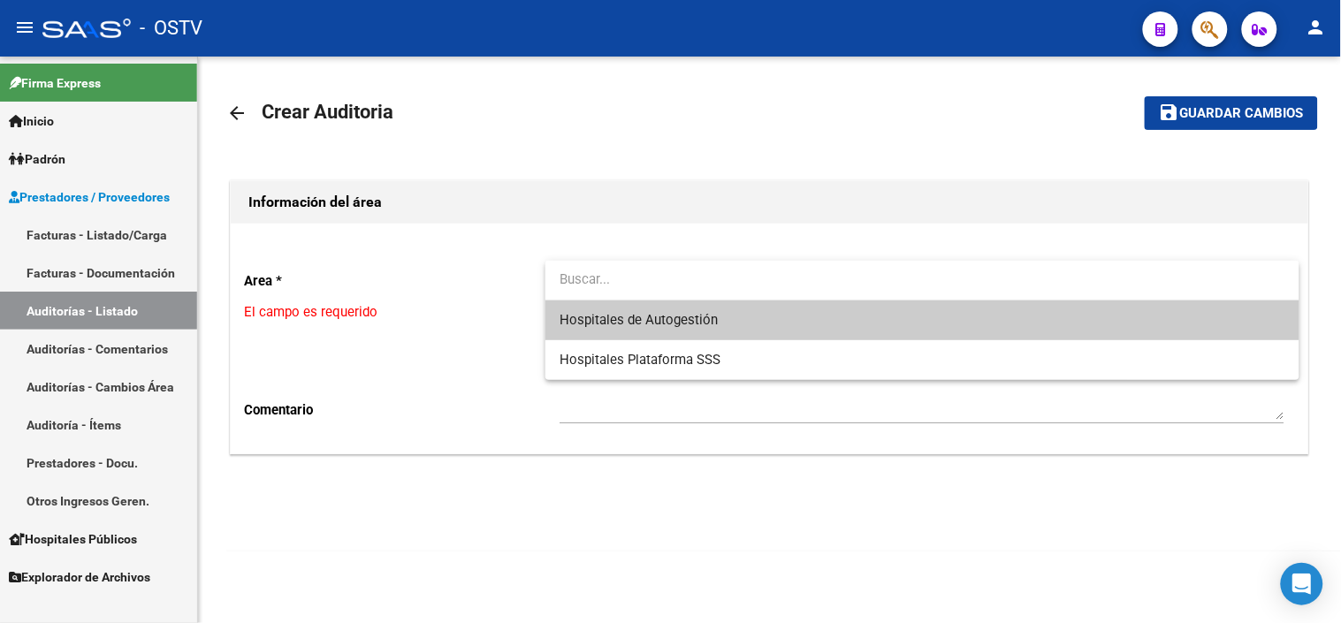
click at [605, 328] on span "Hospitales de Autogestión" at bounding box center [639, 320] width 158 height 16
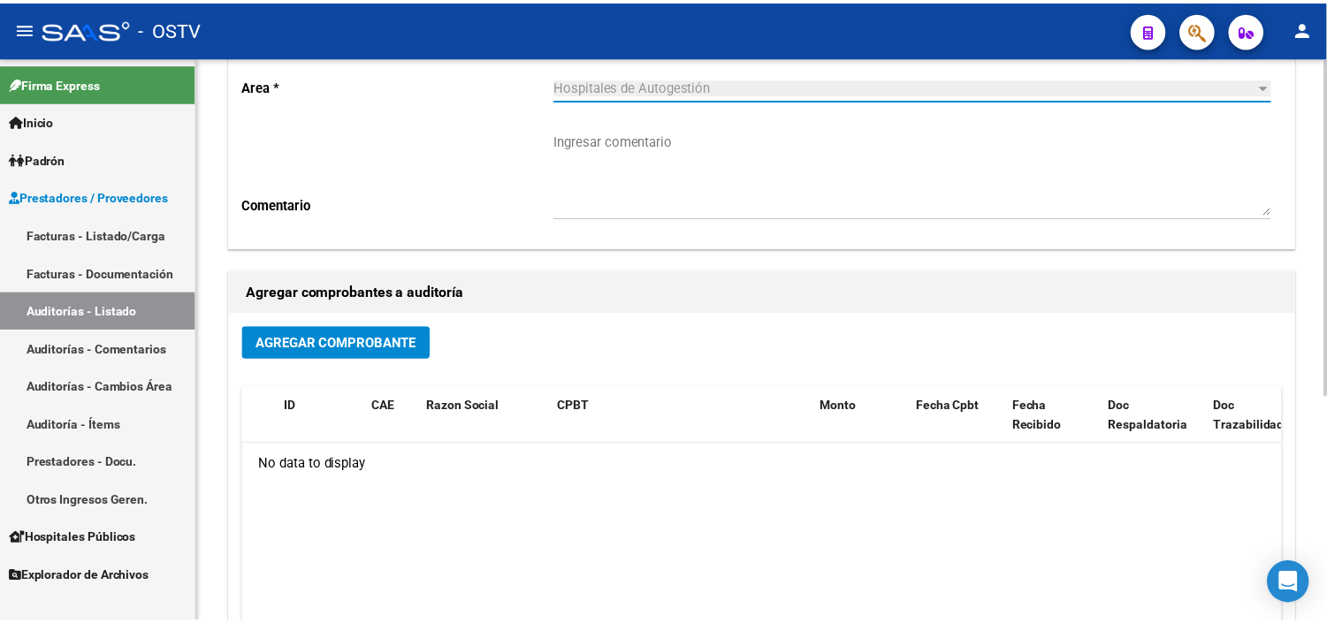
scroll to position [196, 0]
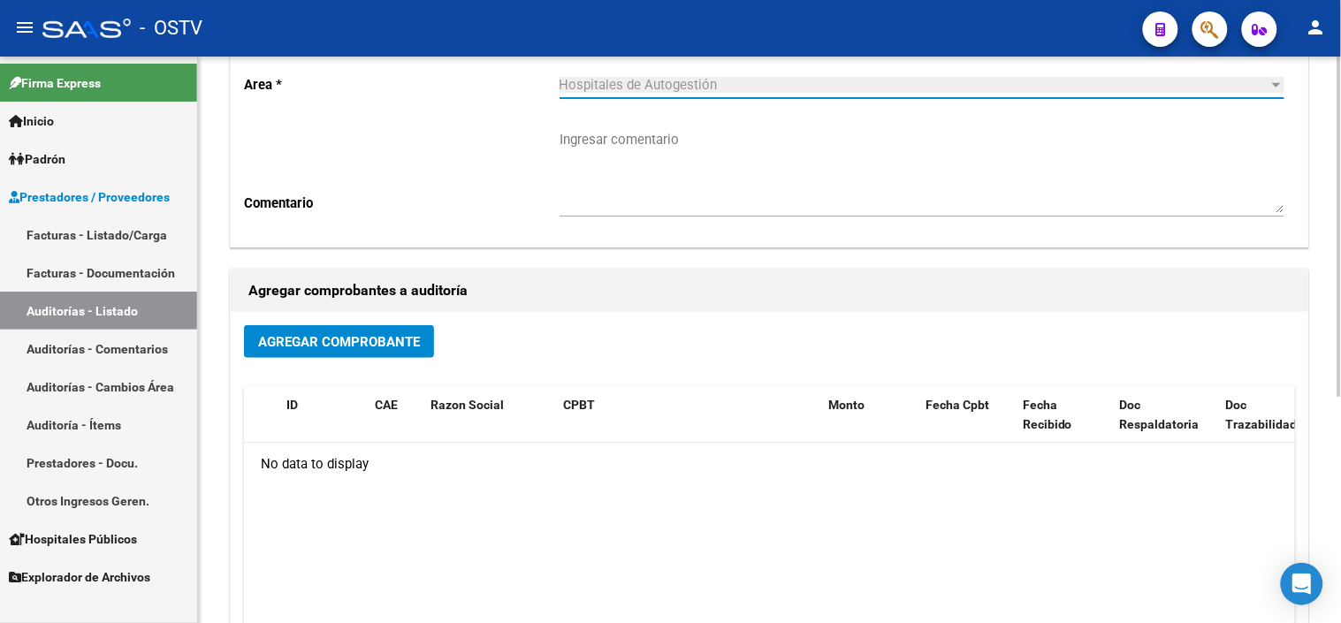
click at [386, 342] on span "Agregar Comprobante" at bounding box center [339, 342] width 162 height 16
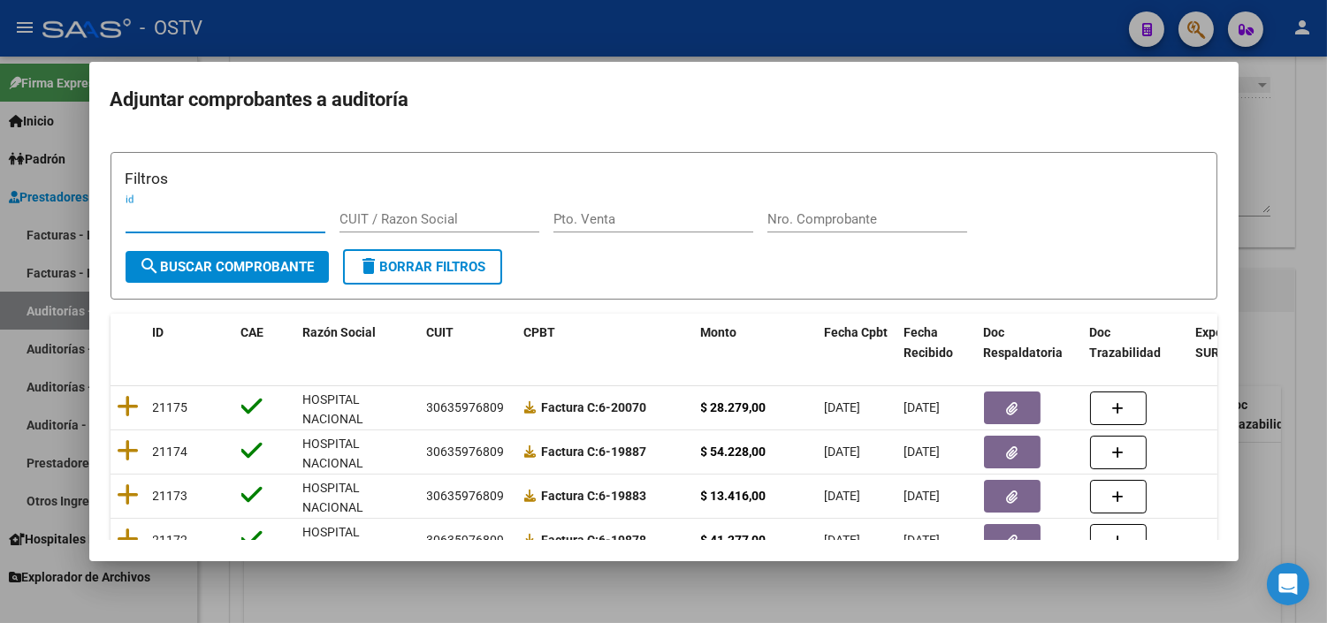
click at [401, 228] on div "CUIT / Razon Social" at bounding box center [439, 219] width 200 height 27
click at [400, 217] on input "CUIT / Razon Social" at bounding box center [439, 219] width 200 height 16
type input "30715497456"
click at [297, 263] on span "search Buscar Comprobante" at bounding box center [227, 267] width 175 height 16
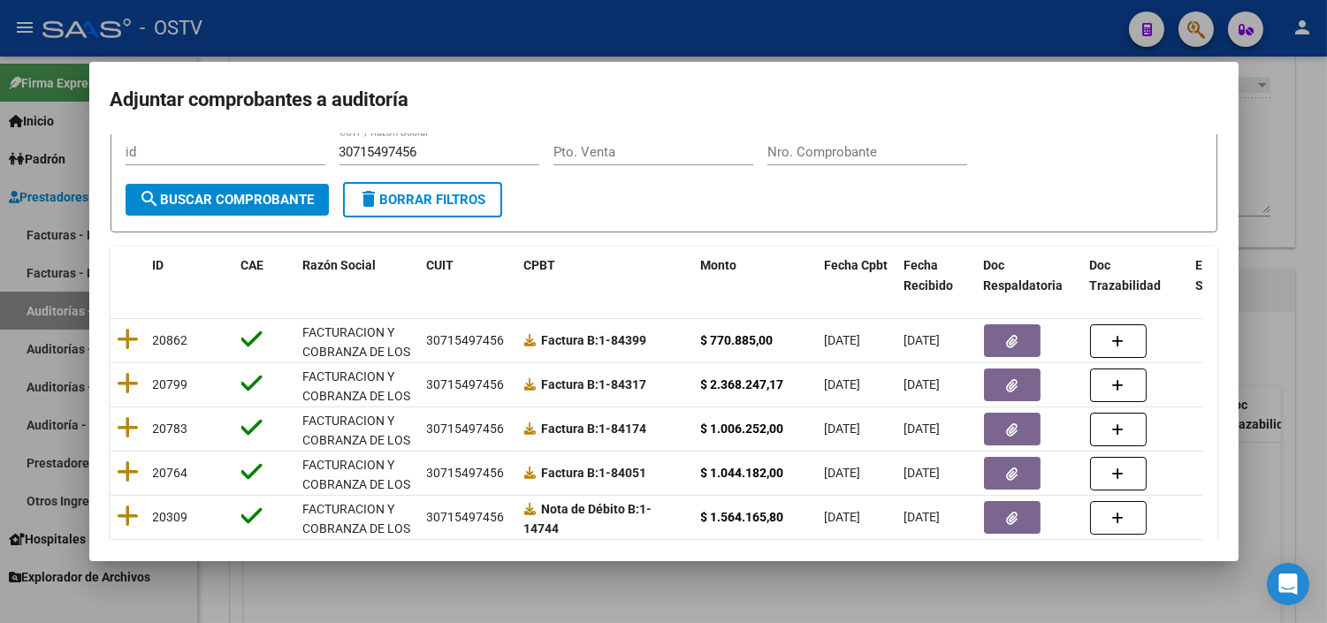
scroll to position [98, 0]
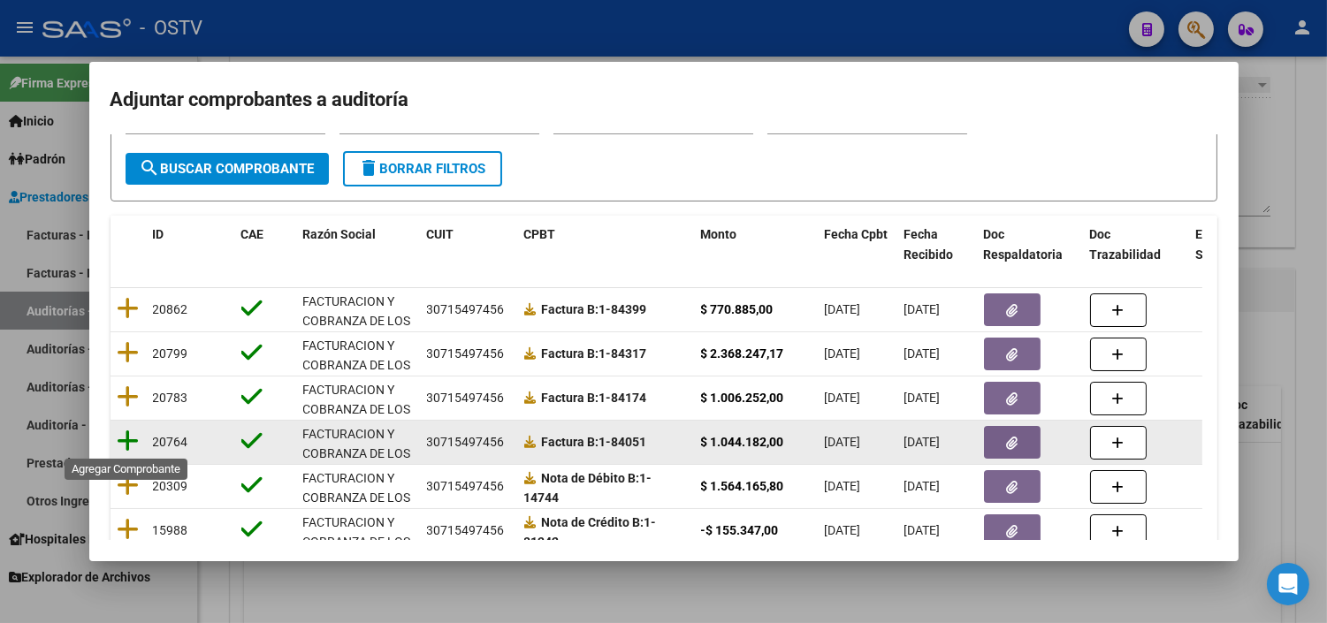
click at [127, 436] on icon at bounding box center [129, 441] width 22 height 25
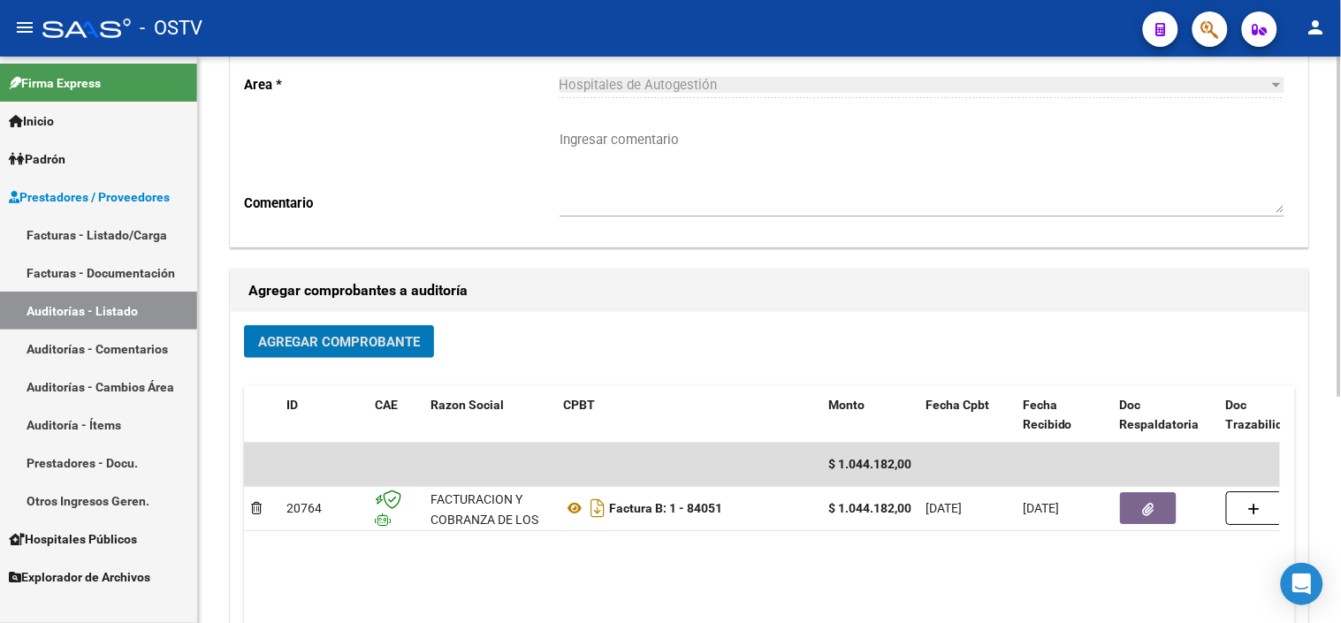
scroll to position [0, 0]
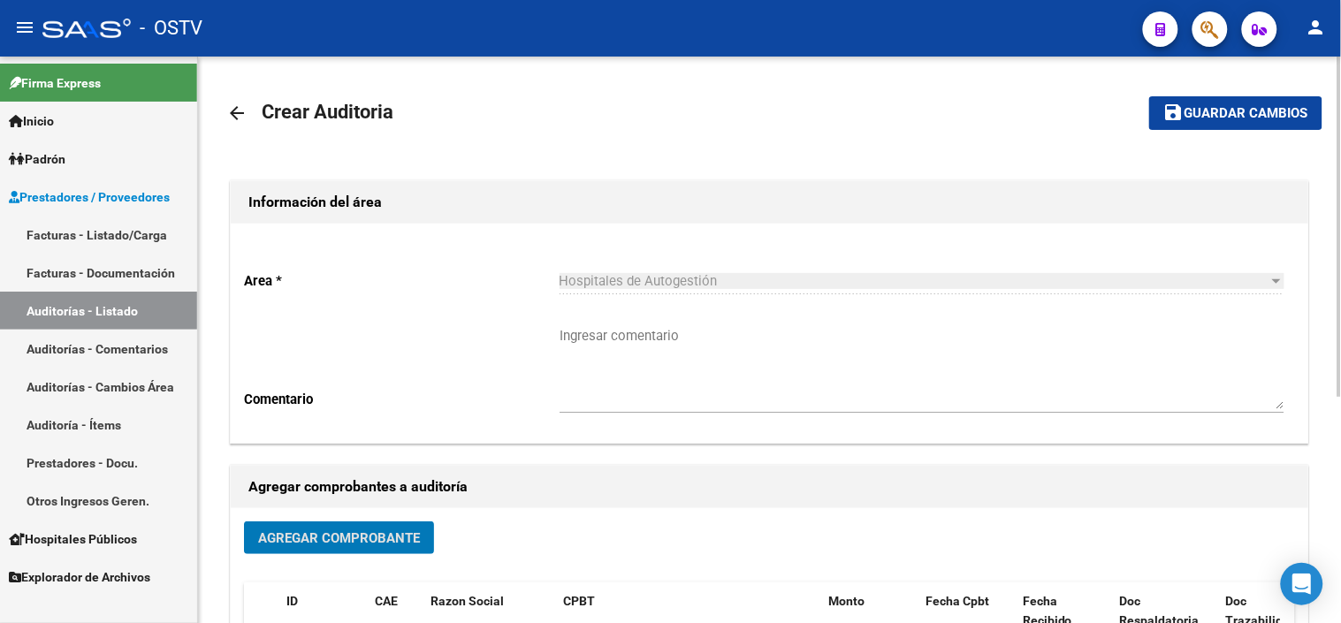
click at [1207, 116] on span "Guardar cambios" at bounding box center [1247, 114] width 124 height 16
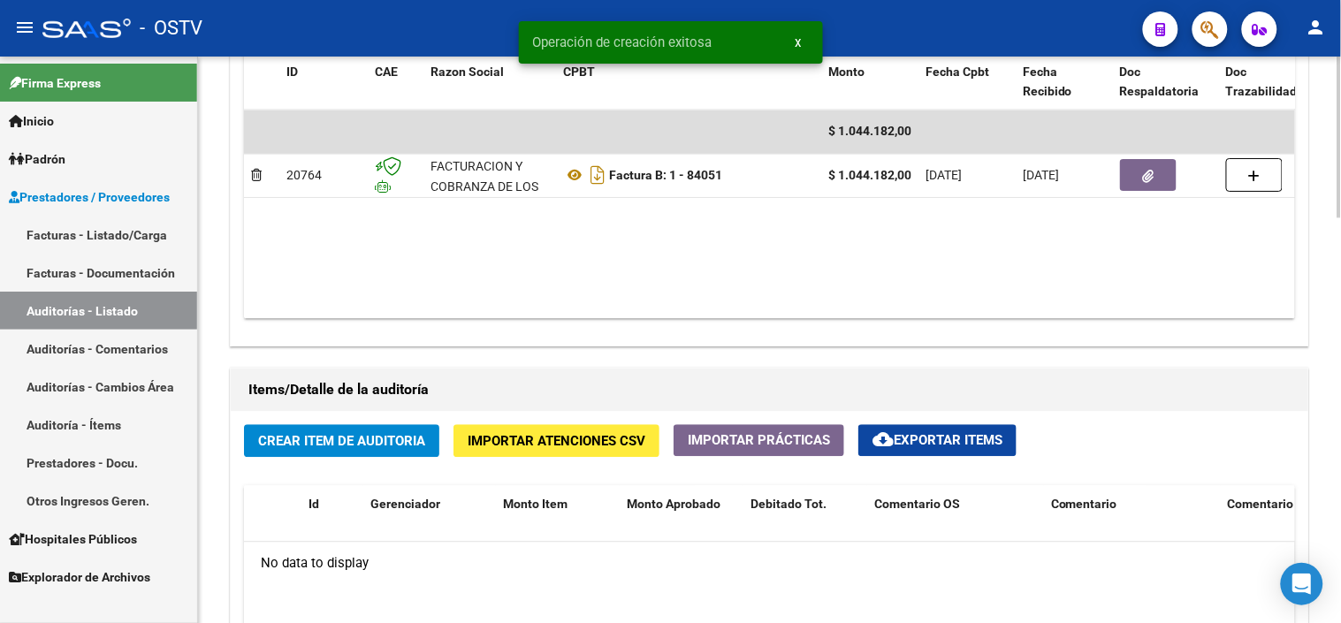
scroll to position [982, 0]
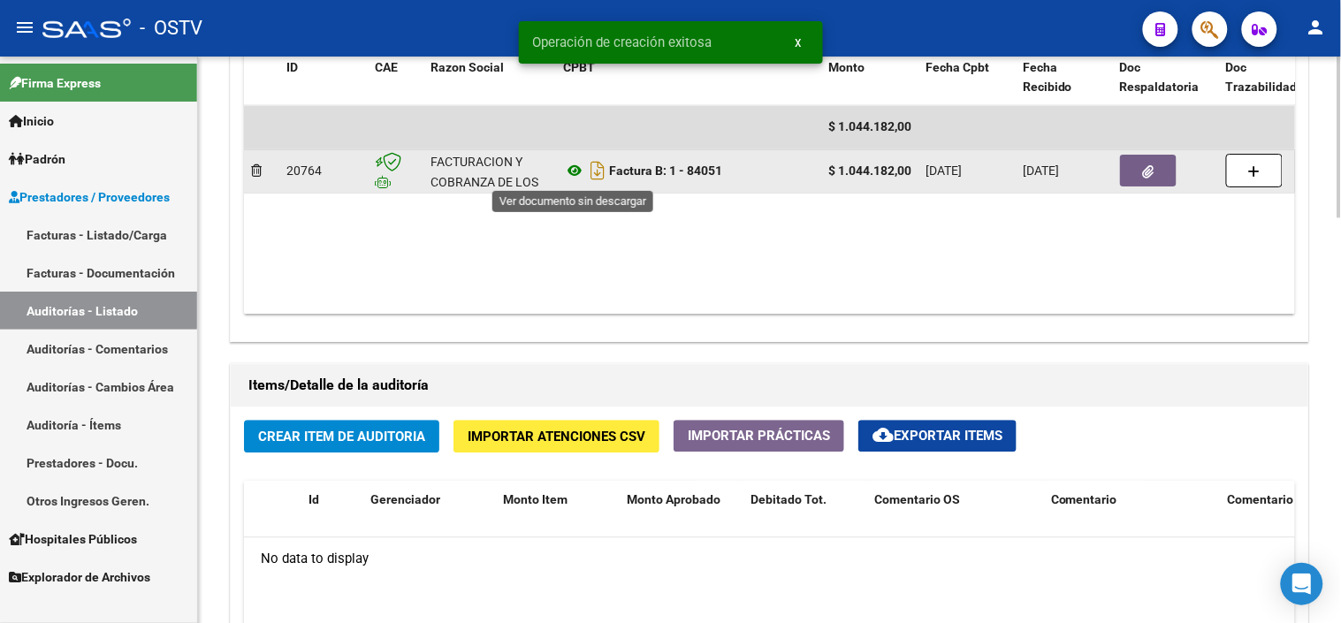
click at [575, 172] on icon at bounding box center [574, 170] width 23 height 21
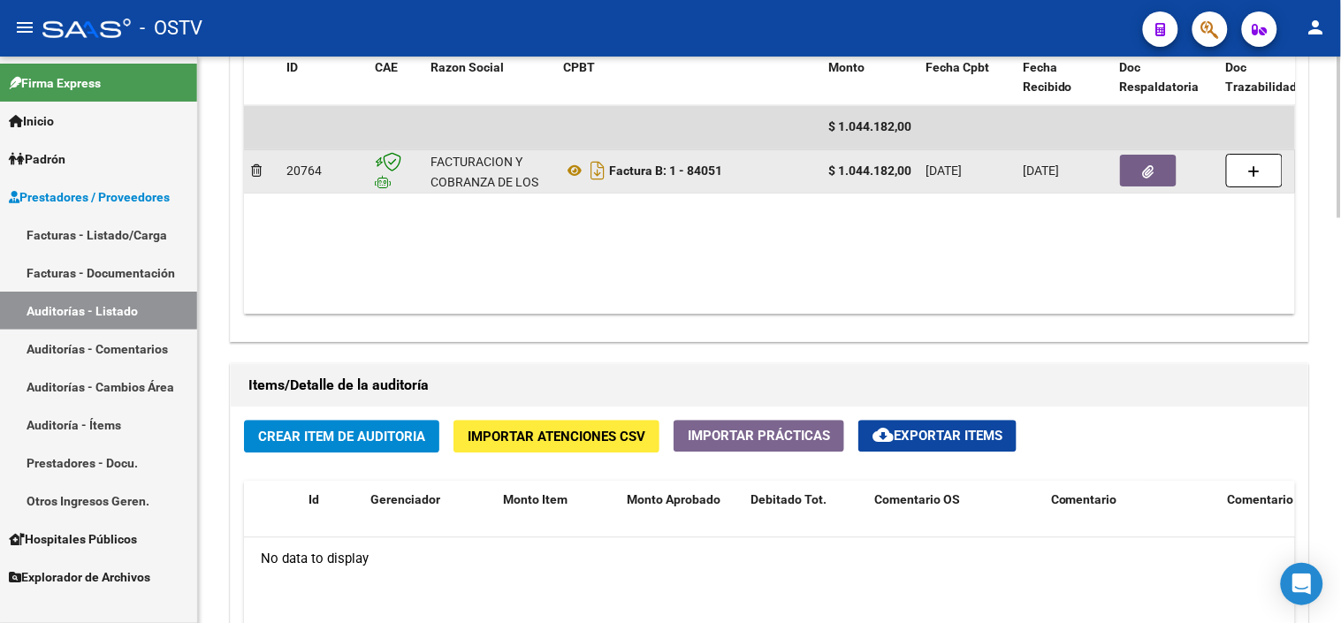
click at [1137, 172] on button "button" at bounding box center [1148, 171] width 57 height 32
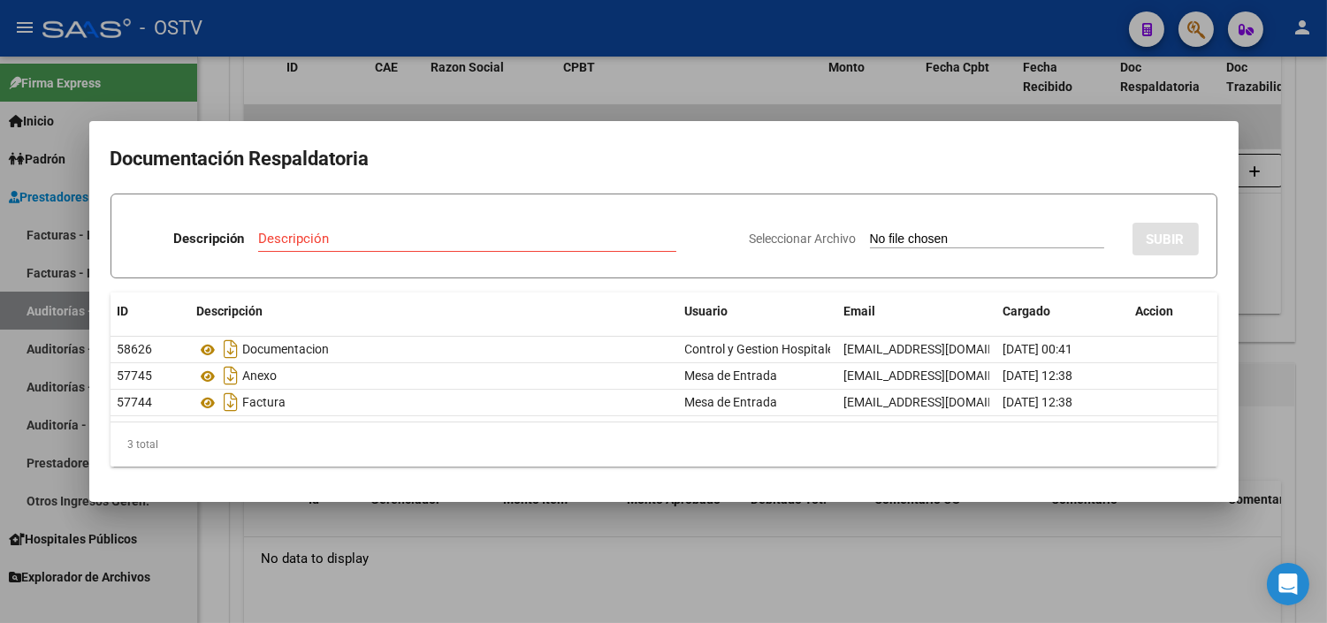
click at [683, 535] on div at bounding box center [663, 311] width 1327 height 623
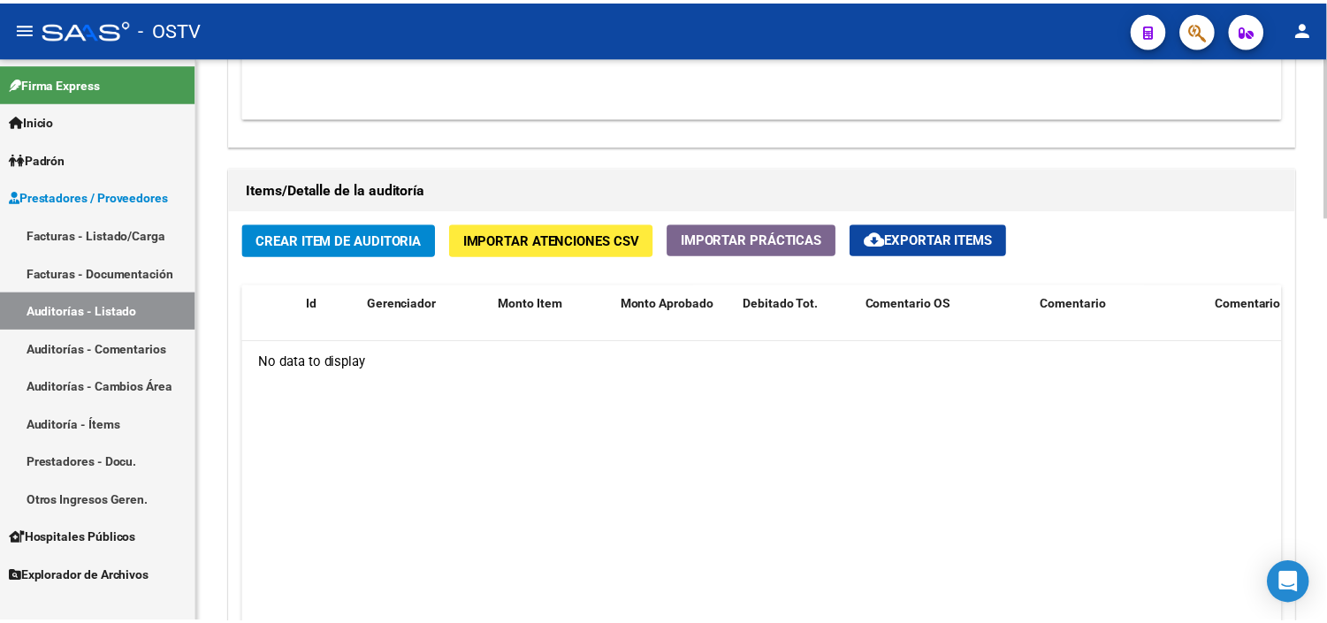
scroll to position [1277, 0]
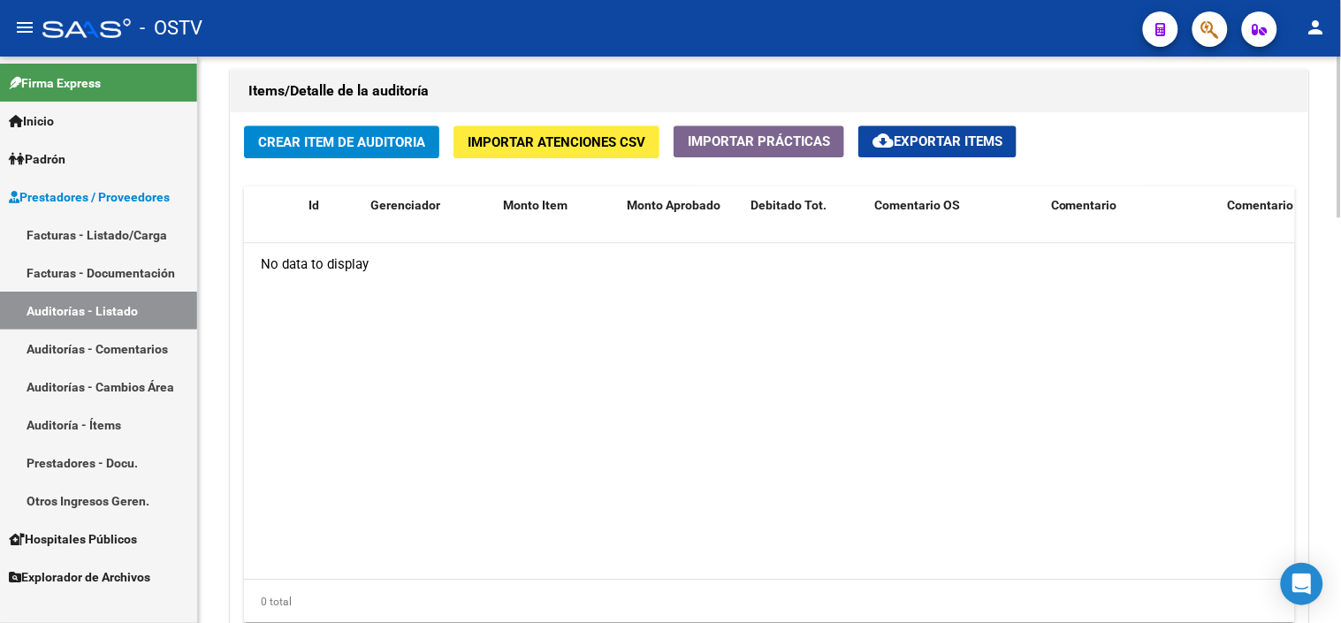
click at [537, 136] on span "Importar Atenciones CSV" at bounding box center [557, 142] width 178 height 16
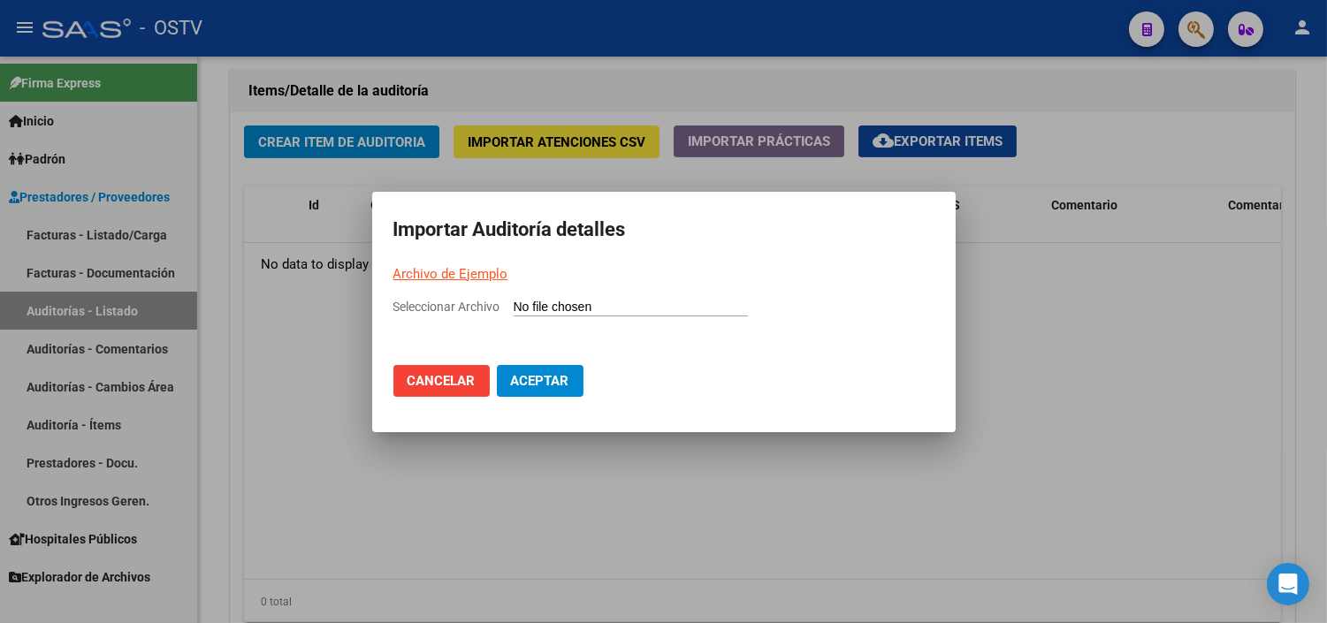
click at [444, 271] on link "Archivo de Ejemplo" at bounding box center [450, 274] width 115 height 16
click at [592, 303] on input "Seleccionar Archivo" at bounding box center [631, 308] width 234 height 17
type input "C:\fakepath\Auditoria-demo-saas-total (57).csv"
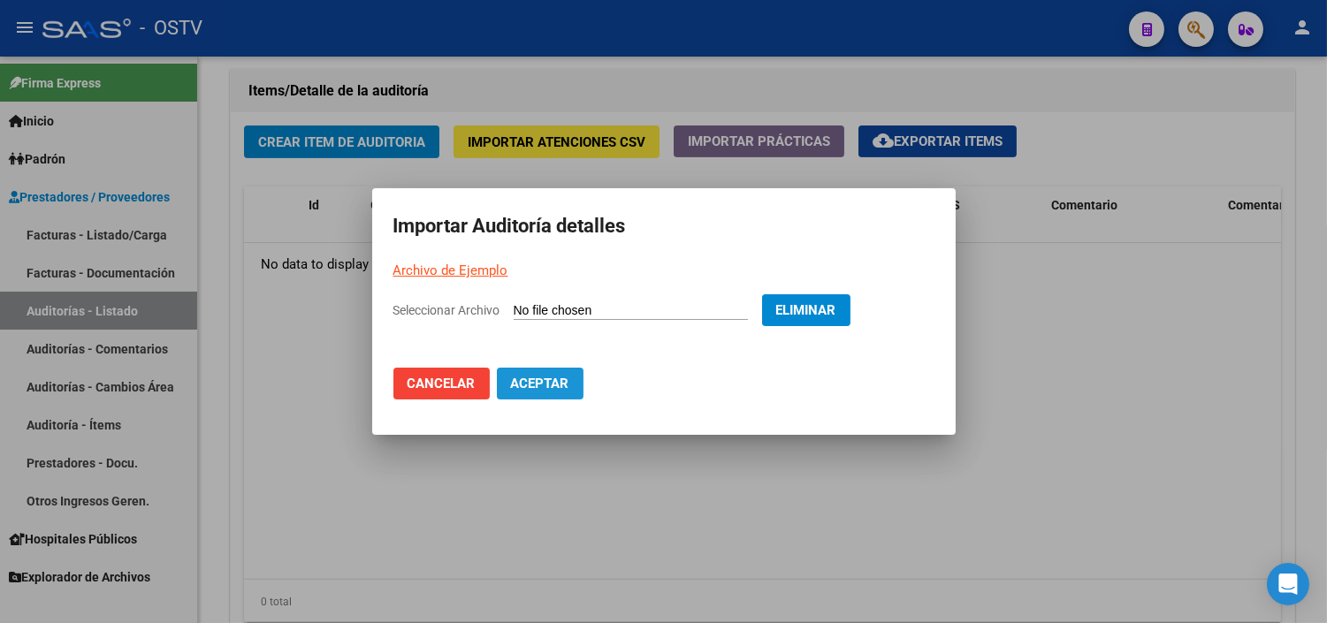
click at [527, 387] on span "Aceptar" at bounding box center [540, 384] width 58 height 16
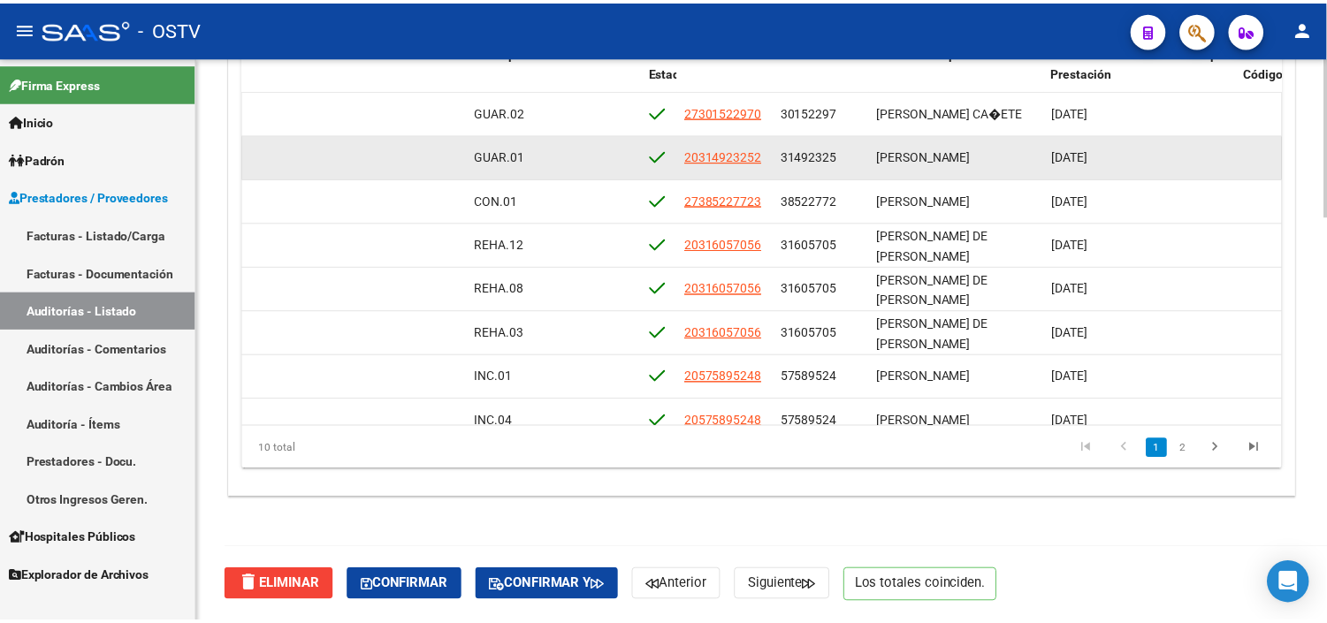
scroll to position [1335, 0]
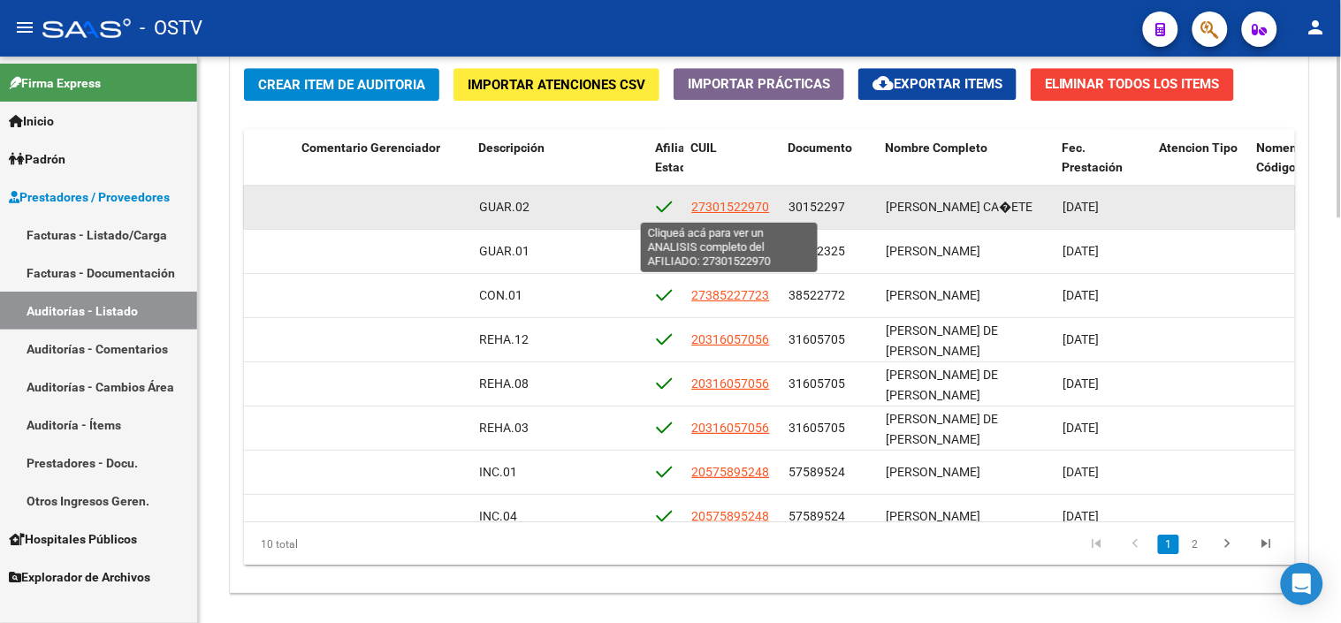
click at [758, 209] on span "27301522970" at bounding box center [730, 207] width 78 height 14
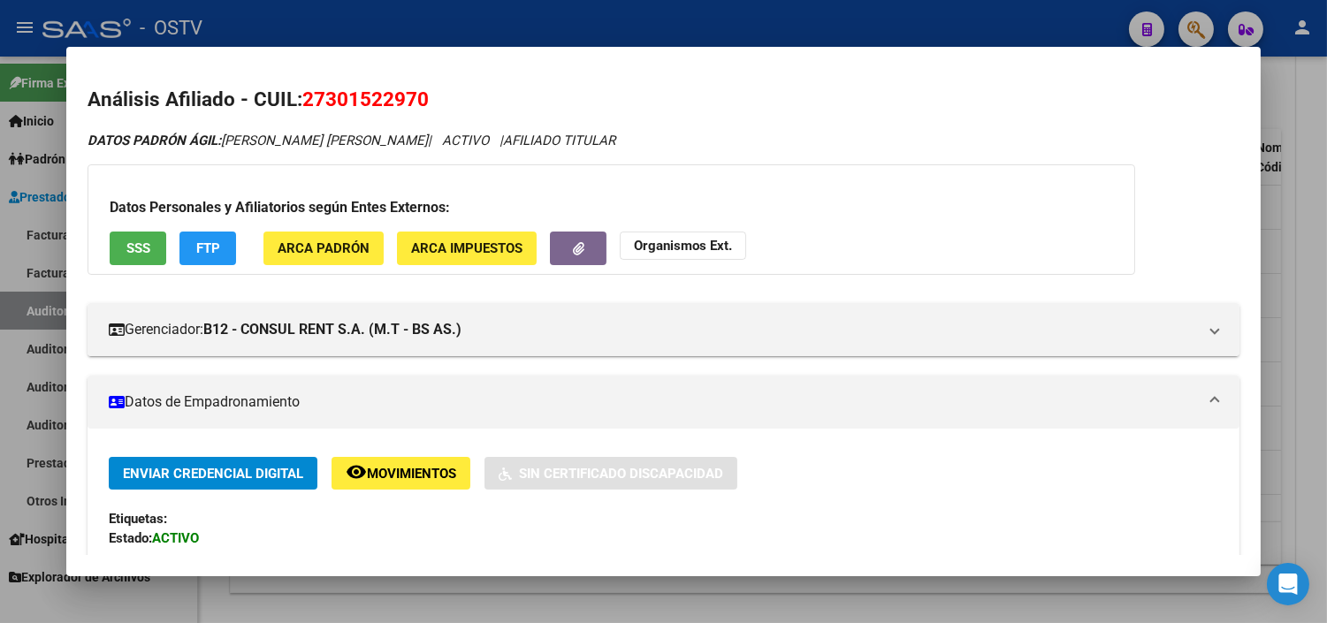
click at [136, 245] on span "SSS" at bounding box center [138, 249] width 24 height 16
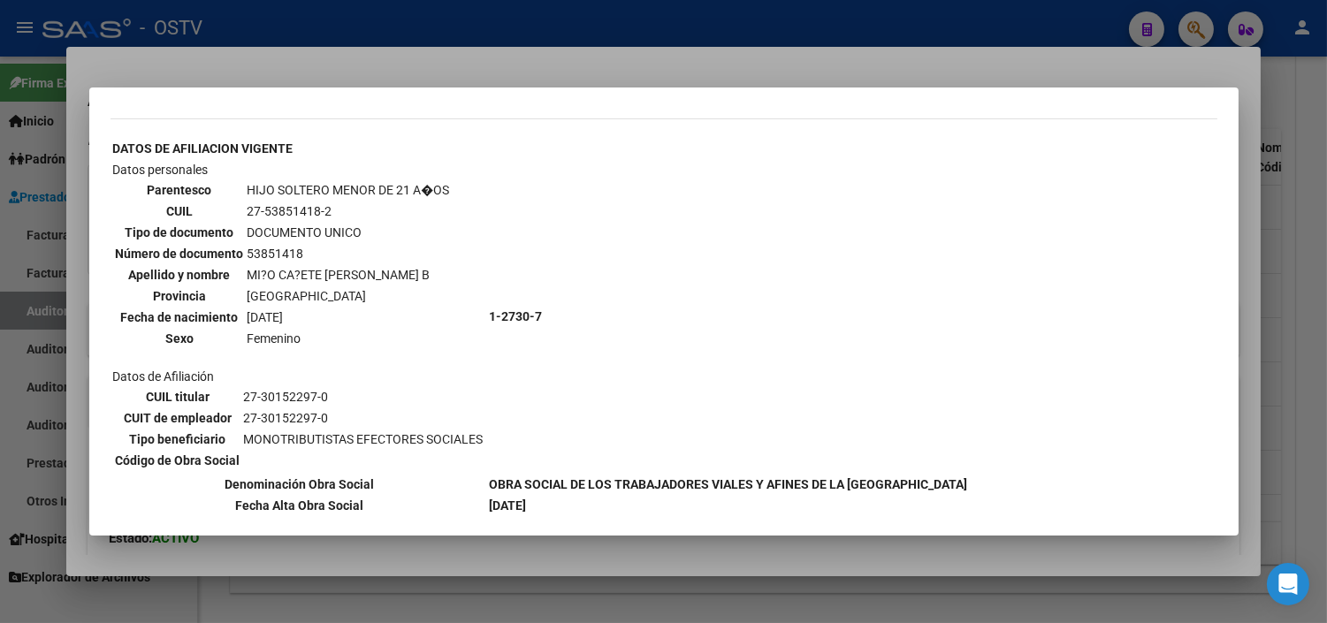
scroll to position [1025, 0]
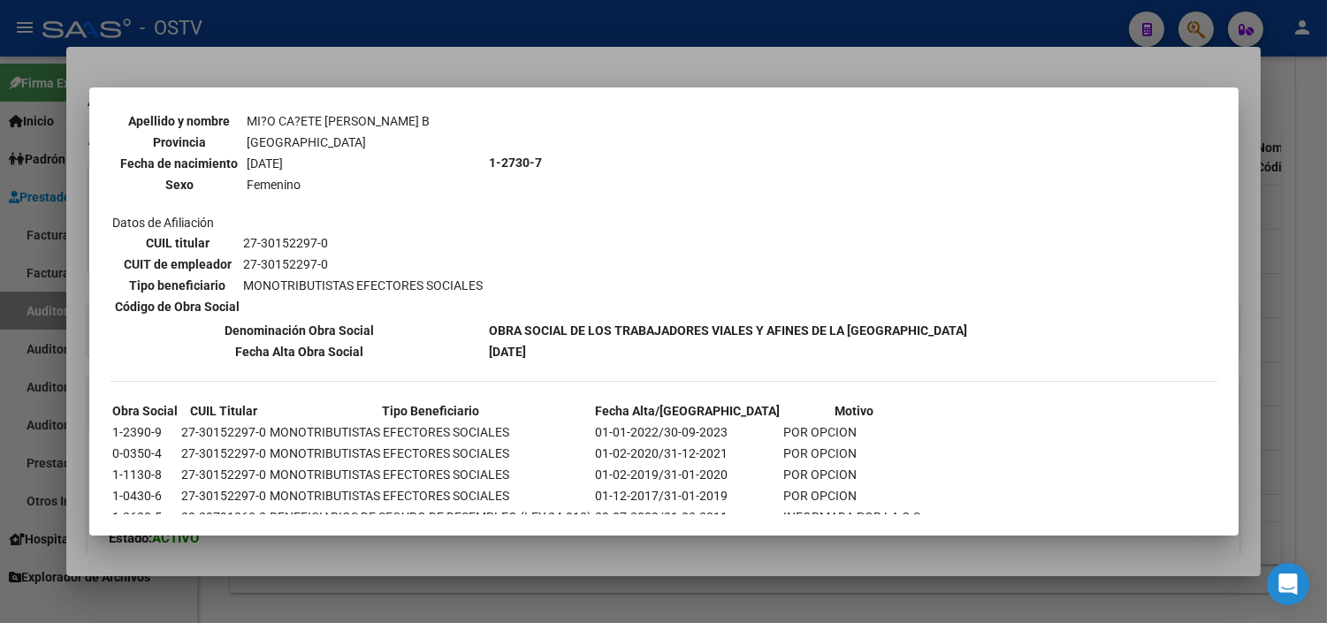
click at [457, 561] on div at bounding box center [663, 311] width 1327 height 623
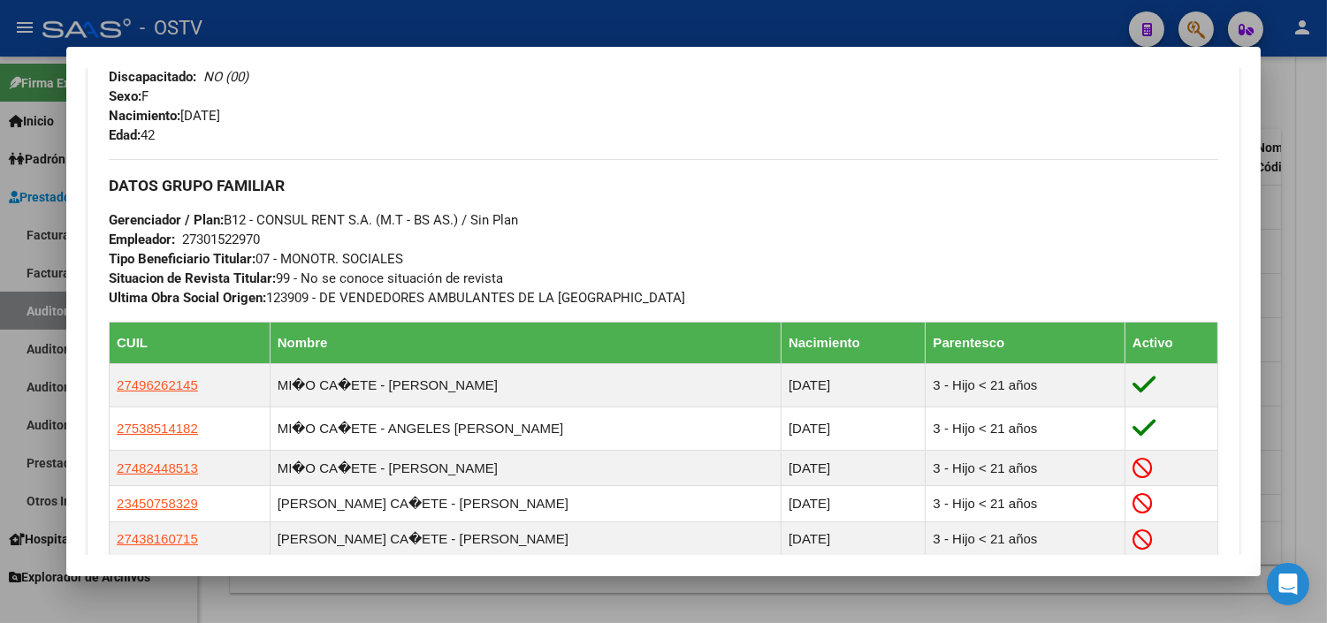
scroll to position [1035, 0]
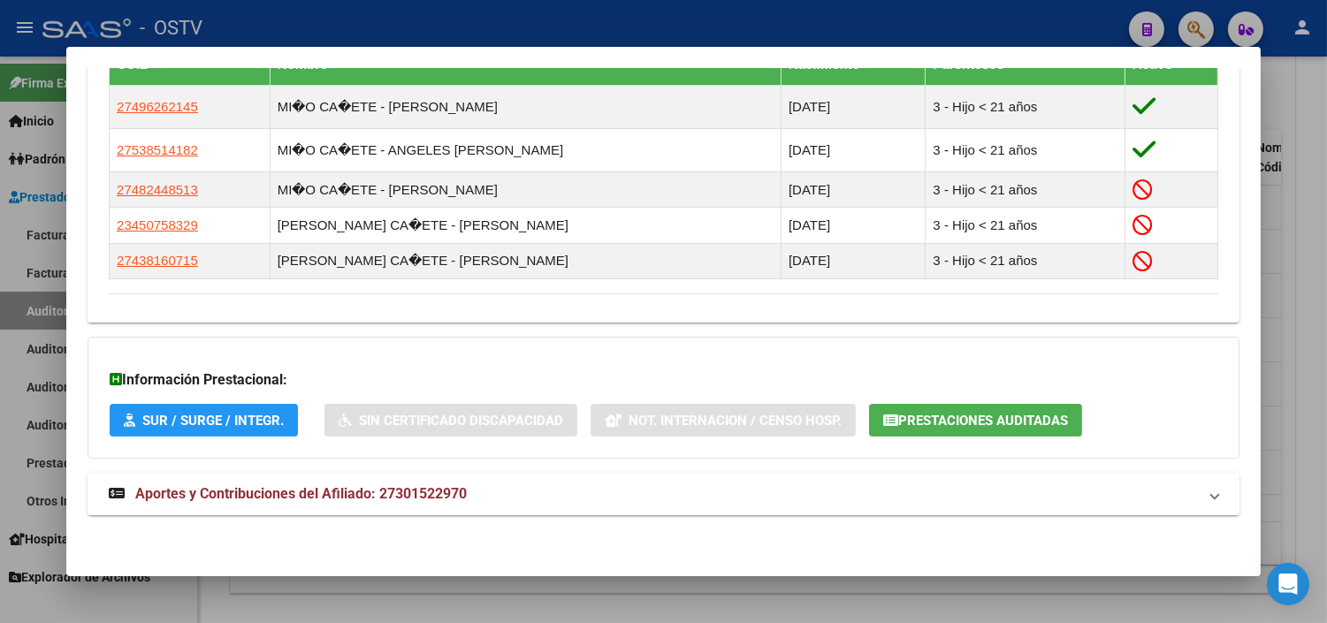
click at [373, 507] on mat-expansion-panel-header "Aportes y Contribuciones del Afiliado: 27301522970" at bounding box center [664, 494] width 1152 height 42
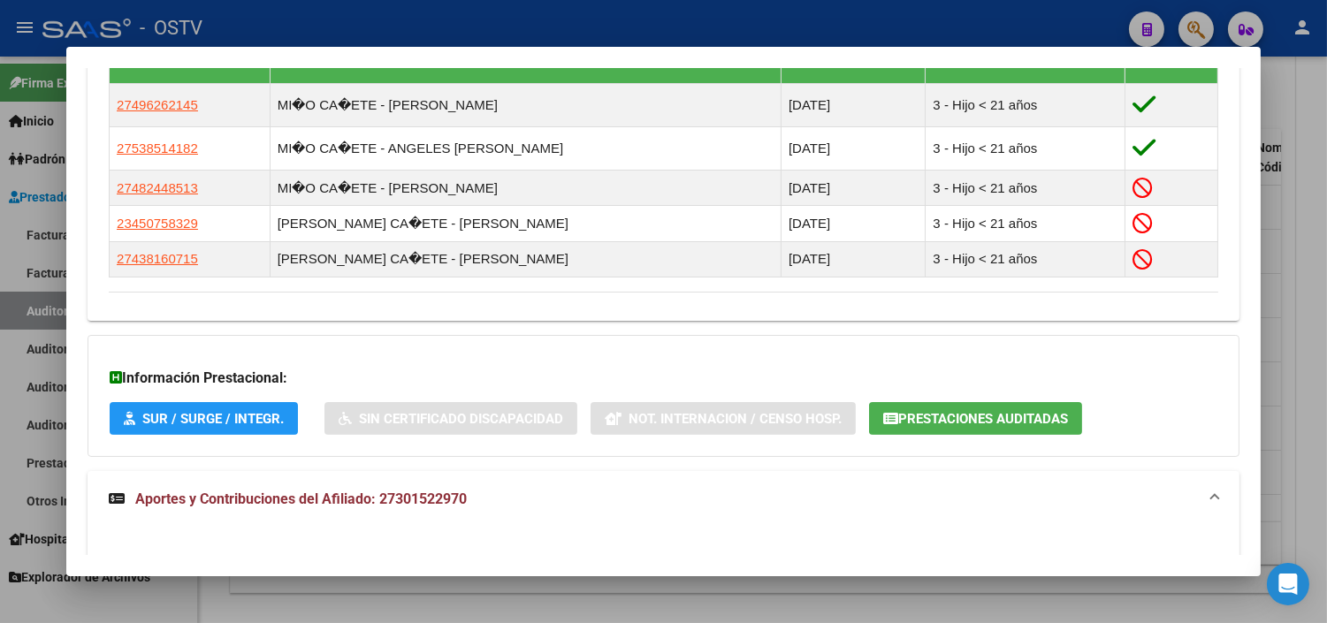
click at [938, 420] on span "Prestaciones Auditadas" at bounding box center [983, 419] width 170 height 16
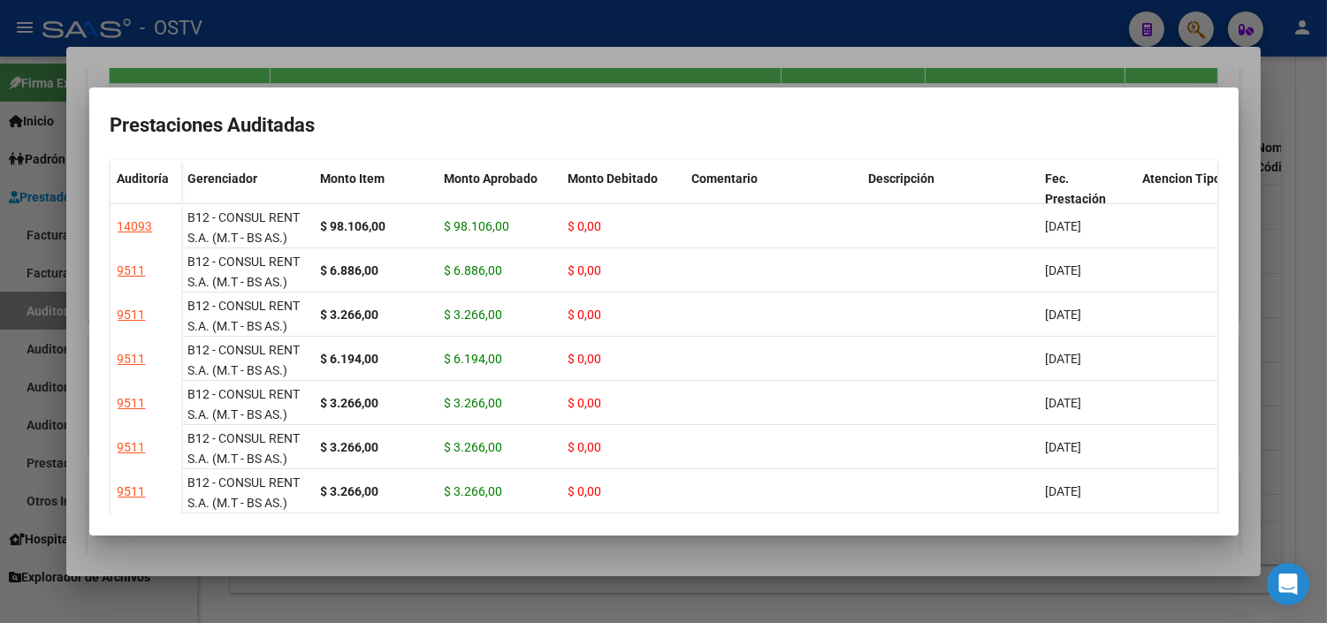
click at [654, 559] on div at bounding box center [663, 311] width 1327 height 623
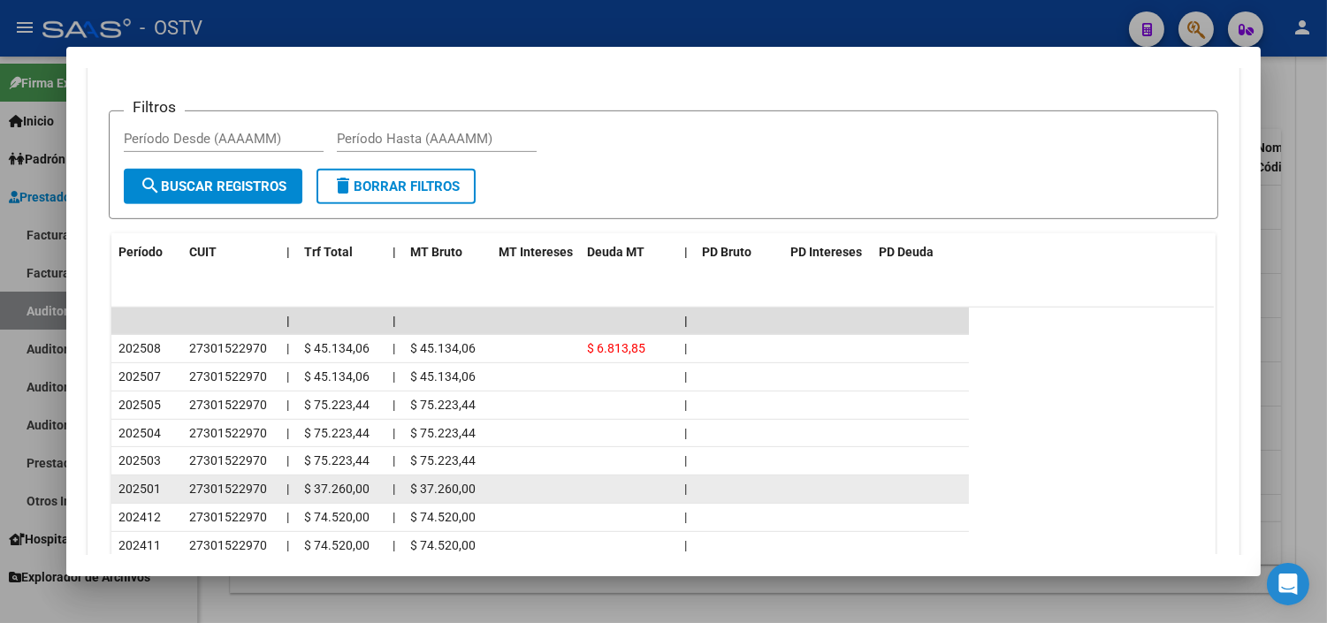
scroll to position [1722, 0]
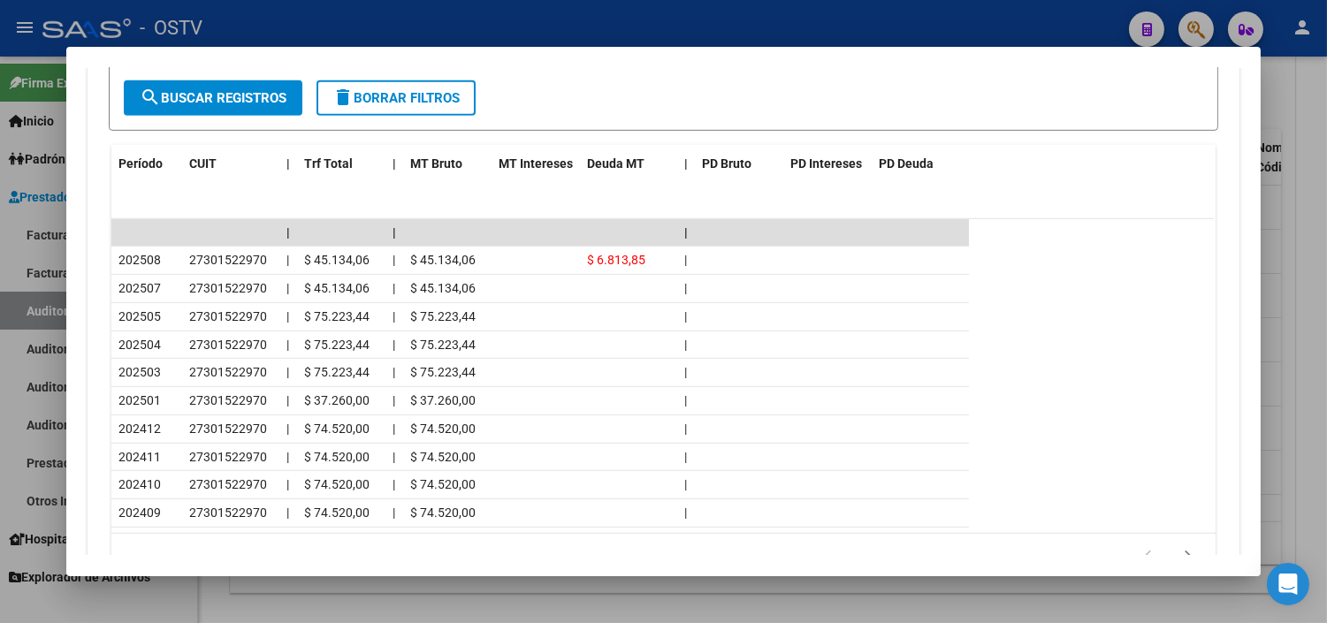
click at [369, 595] on div at bounding box center [663, 311] width 1327 height 623
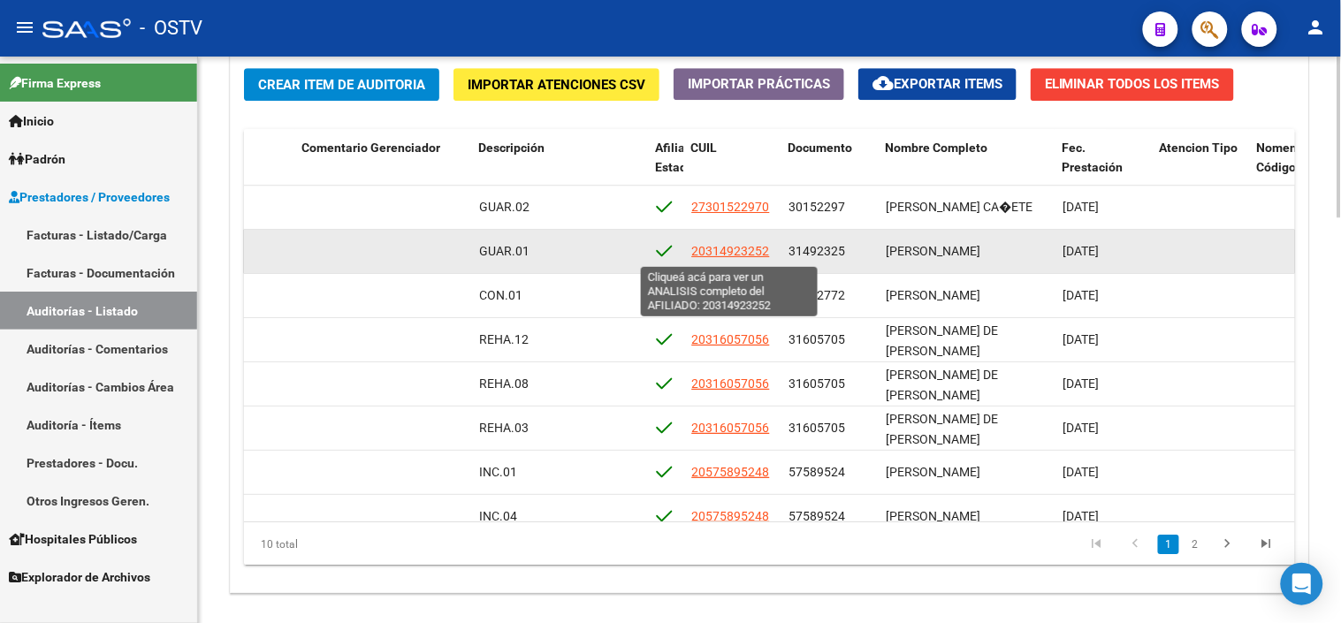
click at [739, 258] on span "20314923252" at bounding box center [730, 251] width 78 height 14
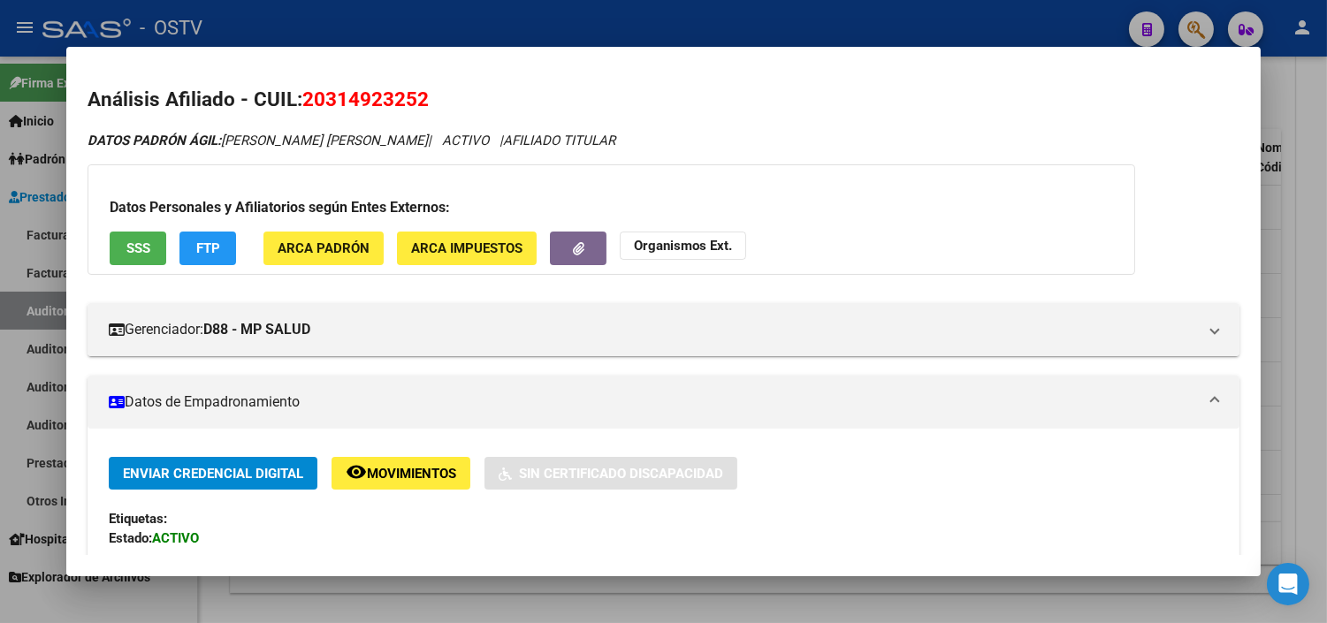
click at [139, 241] on span "SSS" at bounding box center [138, 249] width 24 height 16
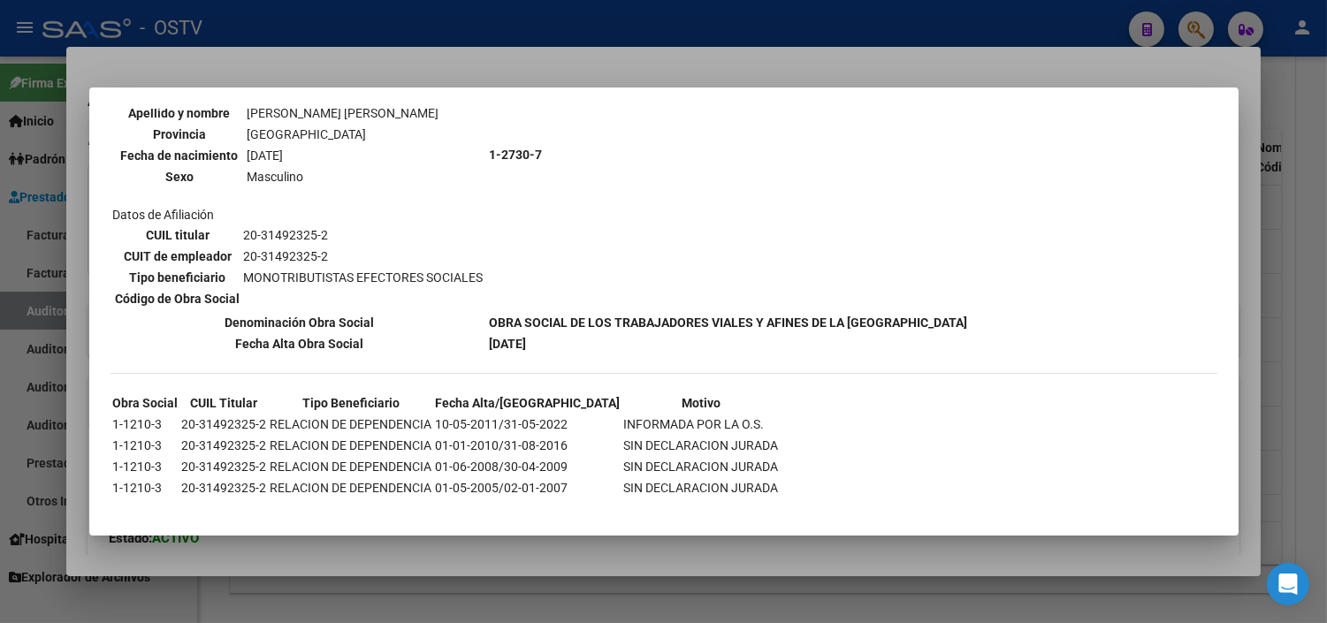
scroll to position [202, 0]
click at [437, 560] on div at bounding box center [663, 311] width 1327 height 623
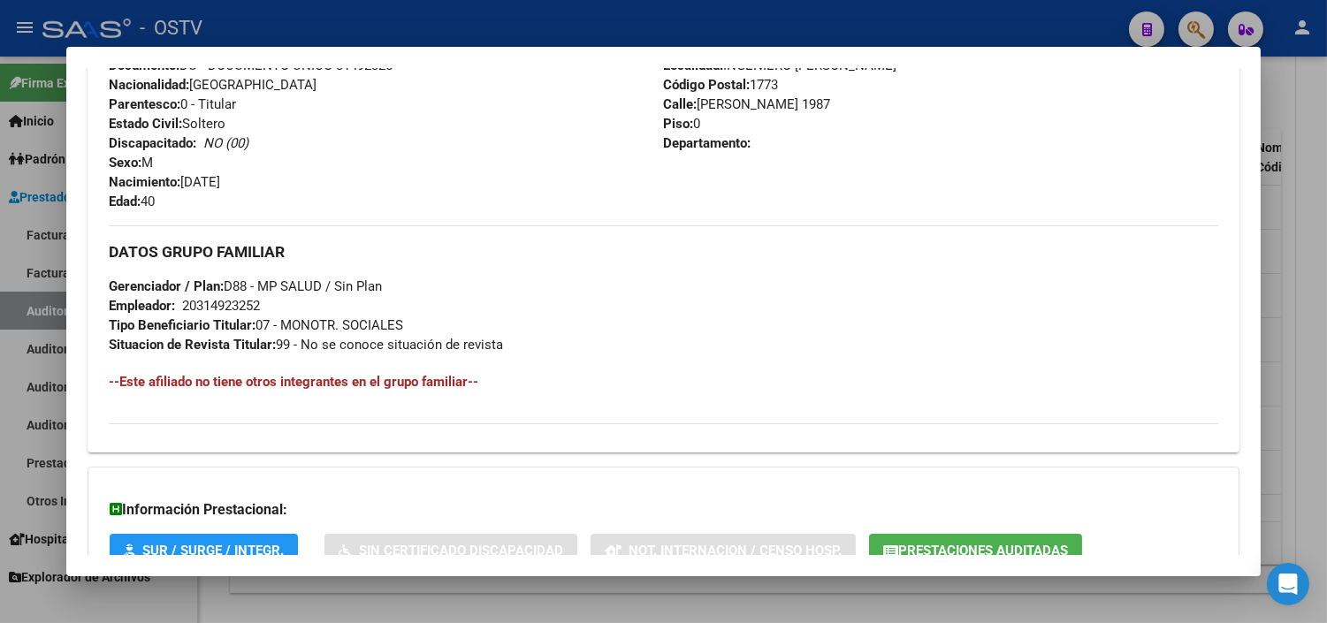
scroll to position [838, 0]
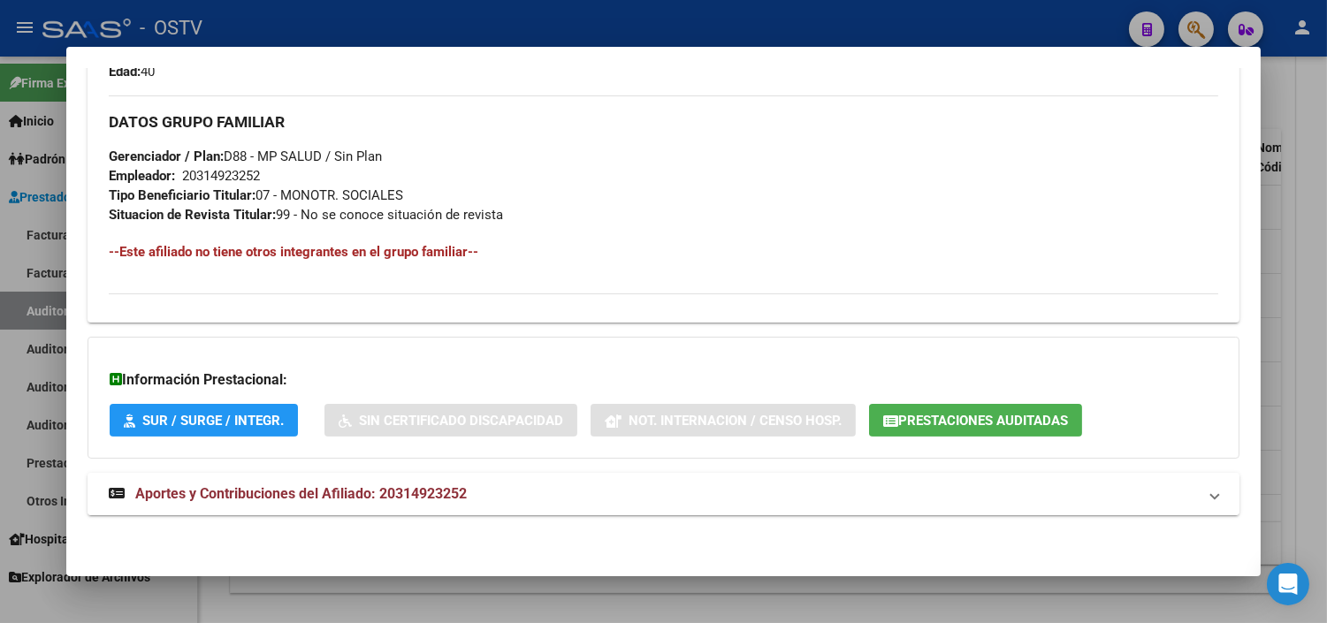
click at [451, 493] on span "Aportes y Contribuciones del Afiliado: 20314923252" at bounding box center [301, 493] width 332 height 17
click at [937, 413] on span "Prestaciones Auditadas" at bounding box center [983, 421] width 170 height 16
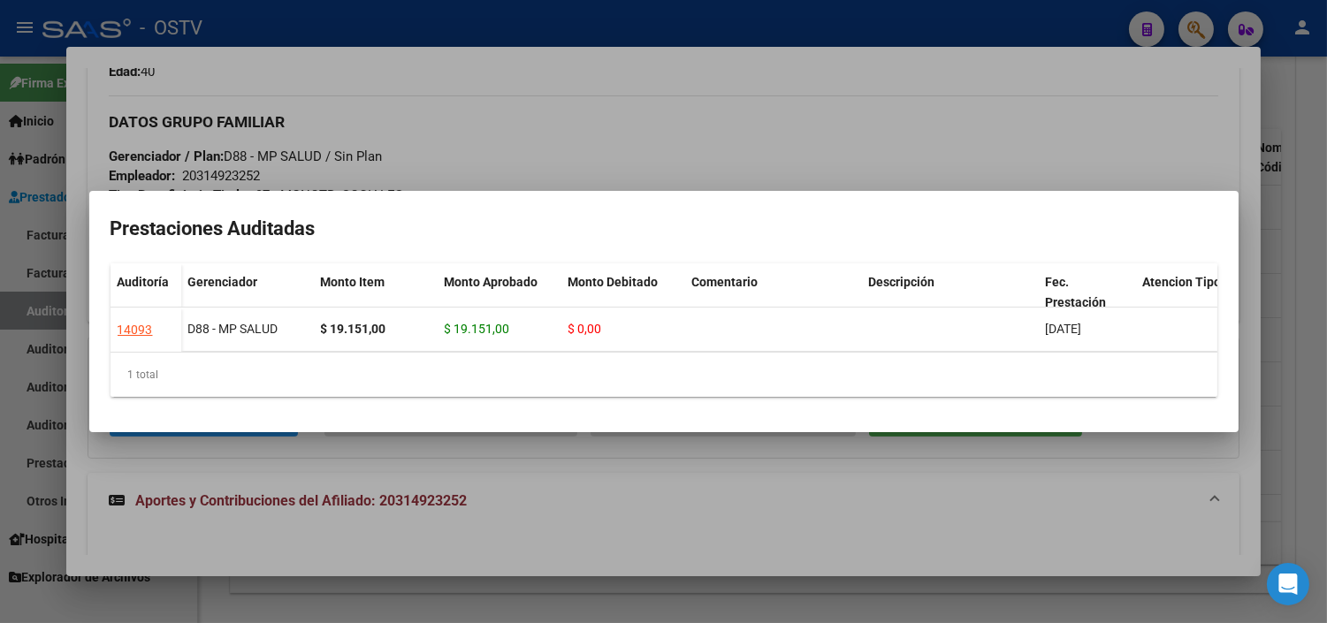
click at [770, 462] on div at bounding box center [663, 311] width 1327 height 623
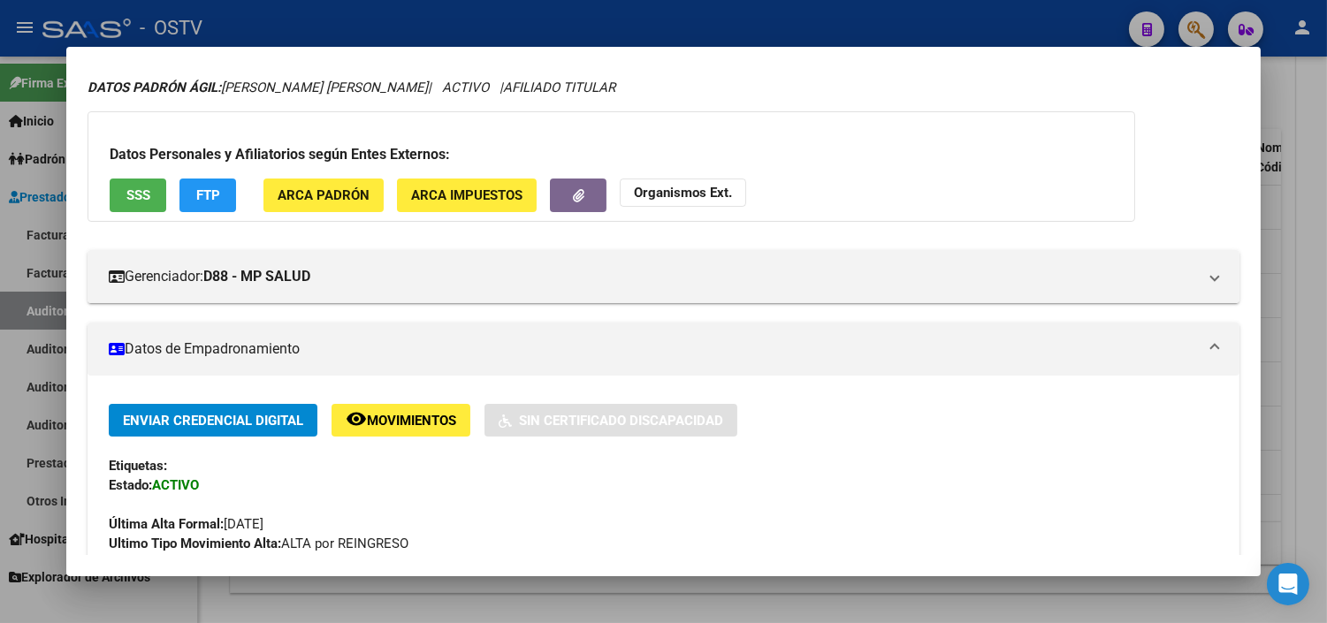
scroll to position [0, 0]
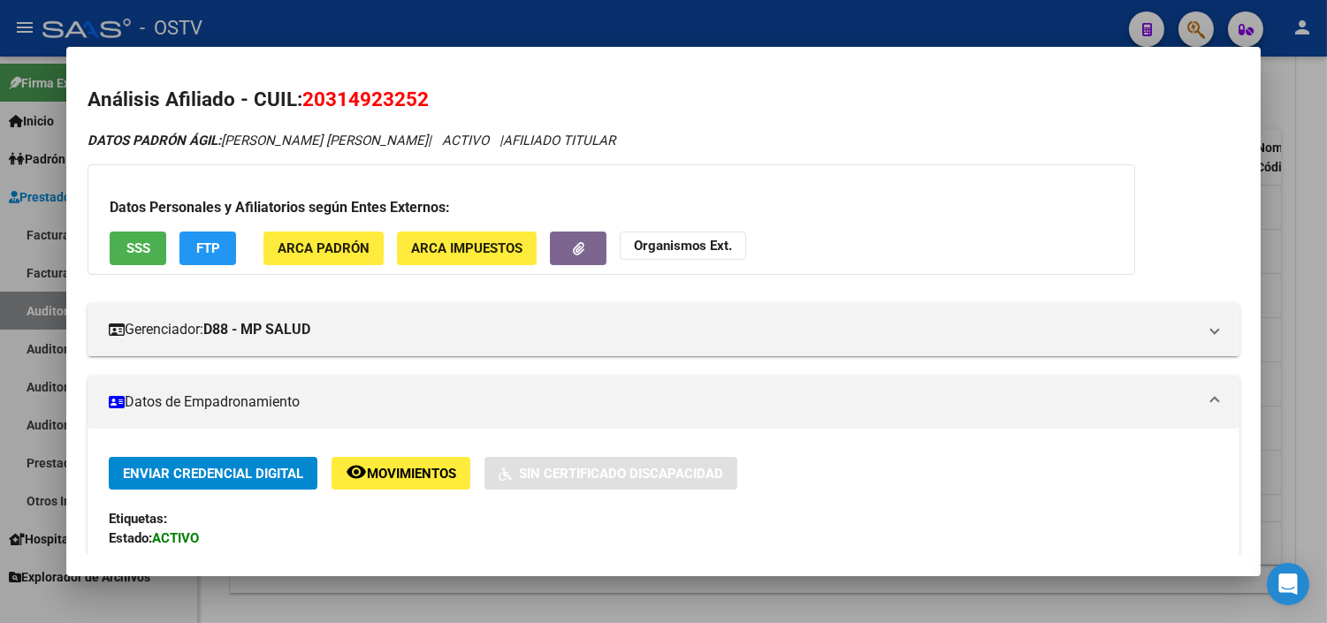
click at [563, 598] on div at bounding box center [663, 311] width 1327 height 623
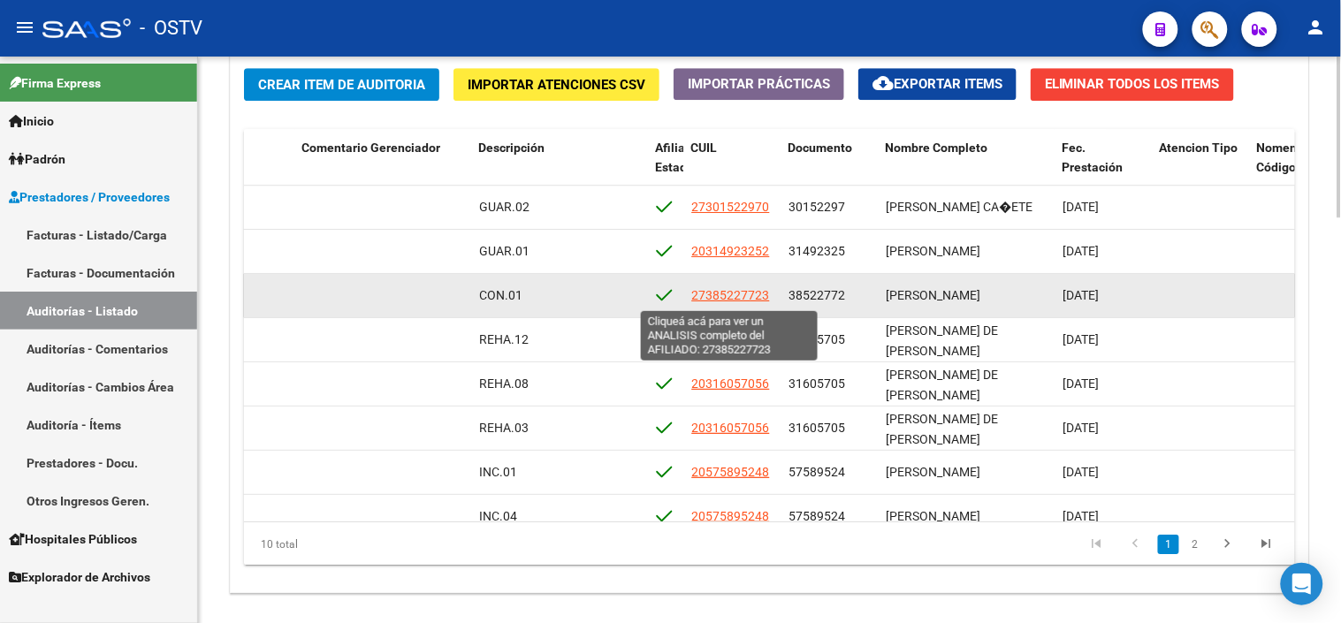
click at [758, 301] on span "27385227723" at bounding box center [730, 295] width 78 height 14
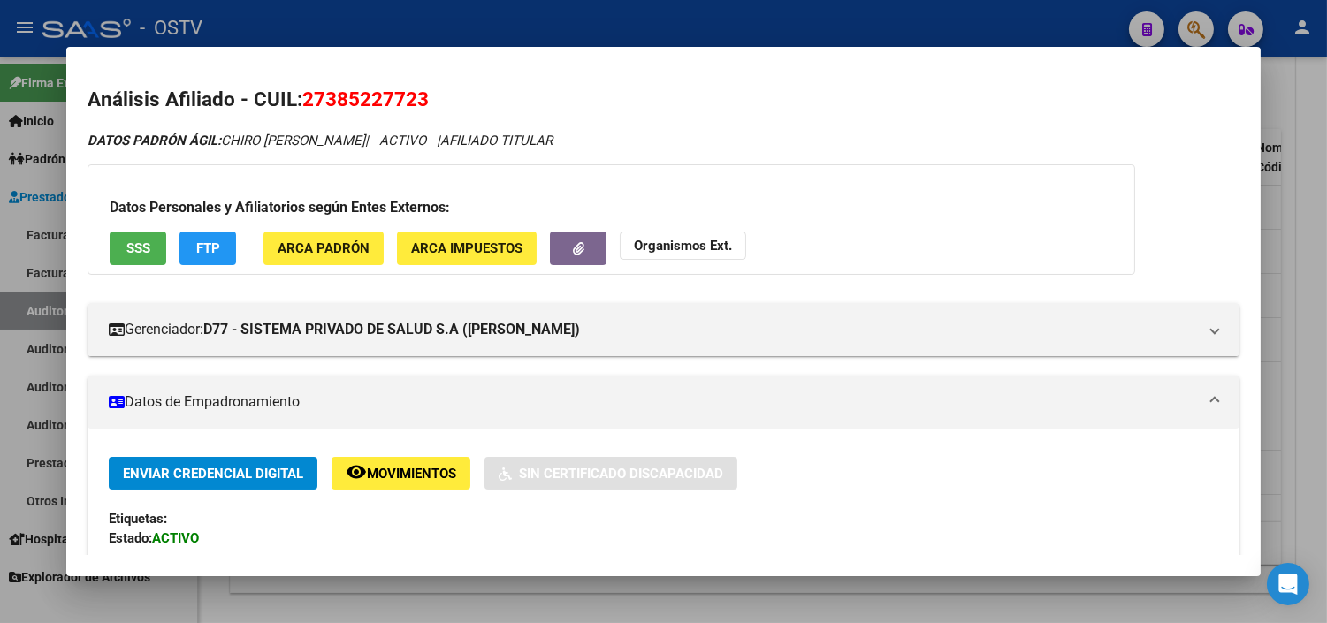
click at [140, 252] on span "SSS" at bounding box center [138, 249] width 24 height 16
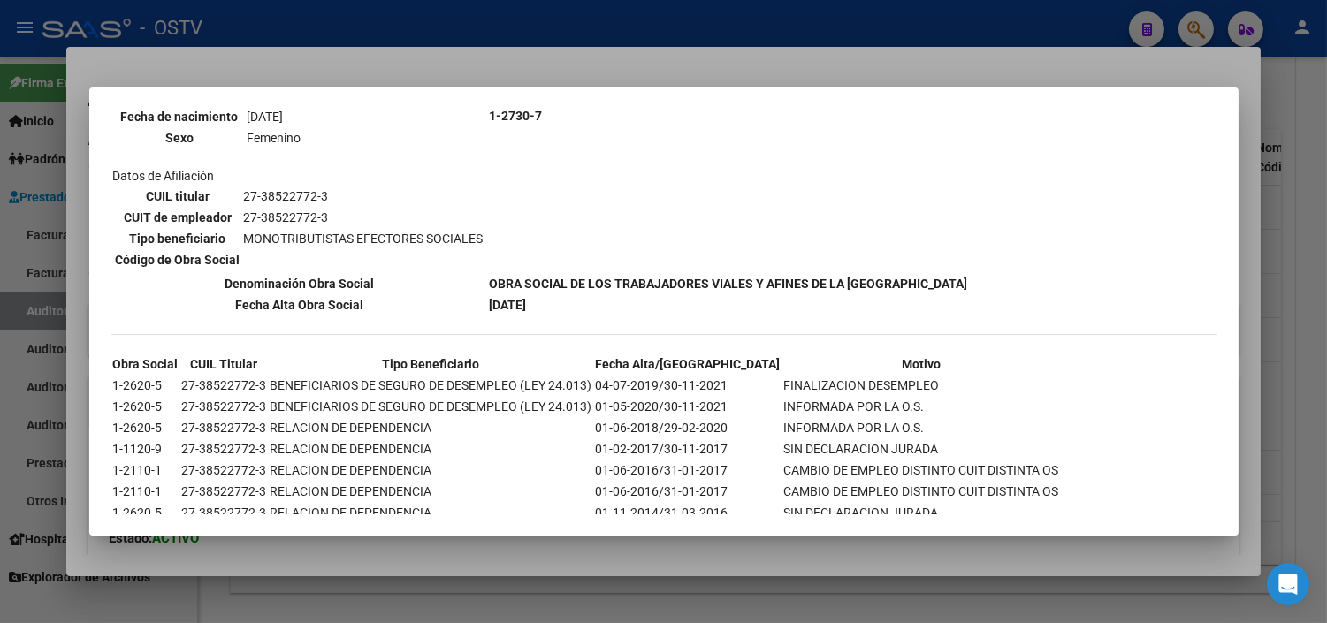
scroll to position [263, 0]
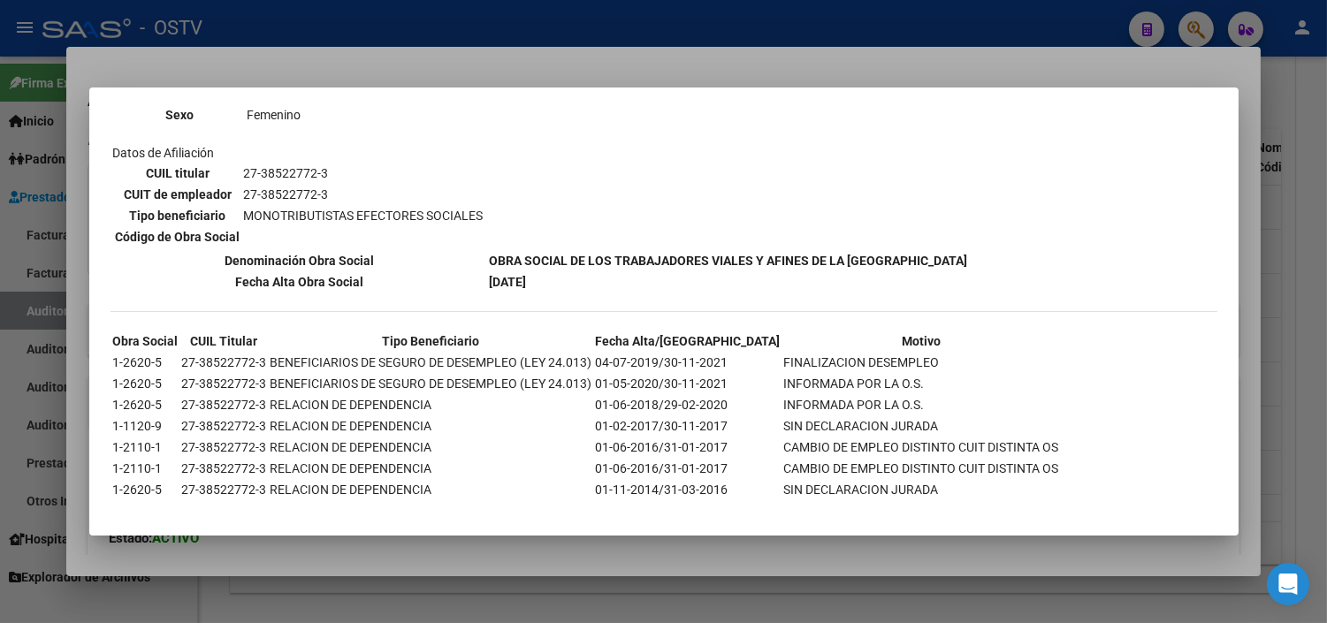
click at [488, 558] on div at bounding box center [663, 311] width 1327 height 623
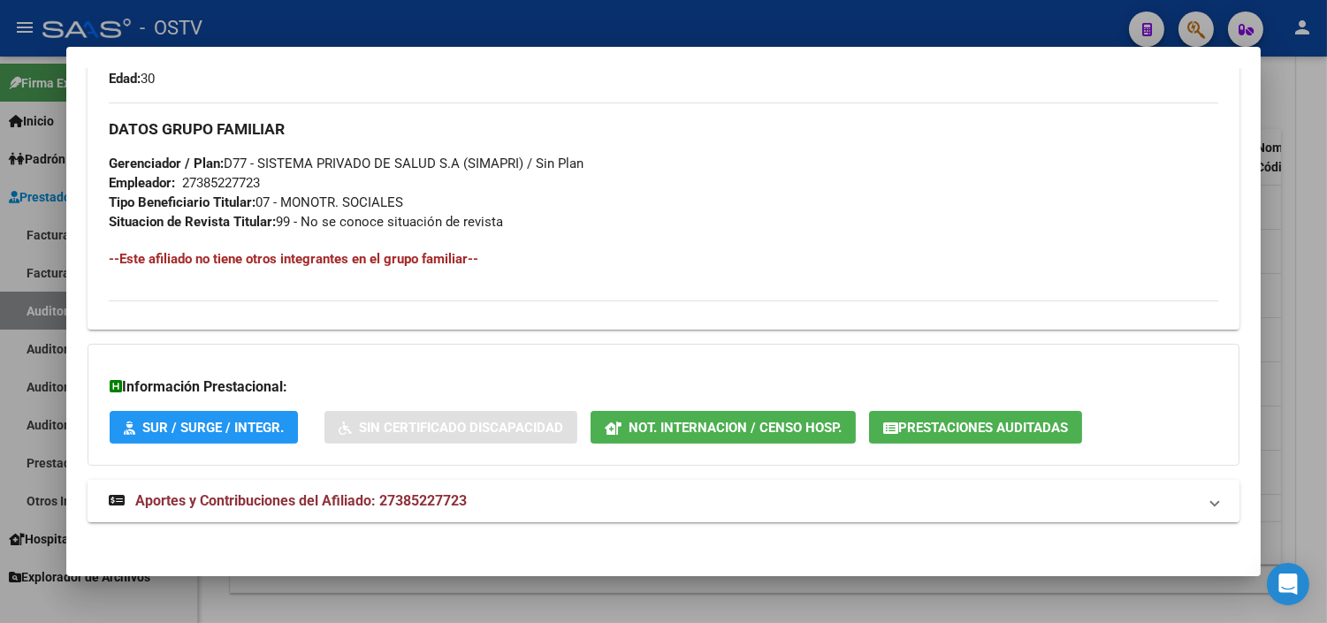
scroll to position [819, 0]
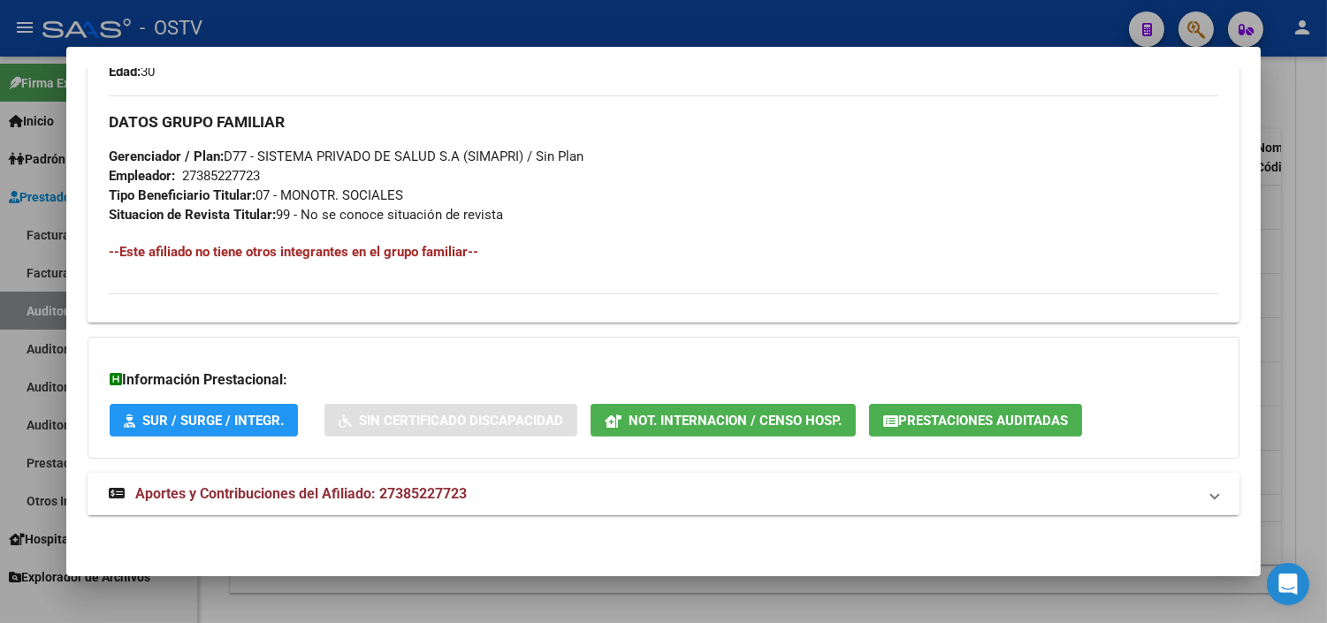
click at [290, 496] on span "Aportes y Contribuciones del Afiliado: 27385227723" at bounding box center [301, 493] width 332 height 17
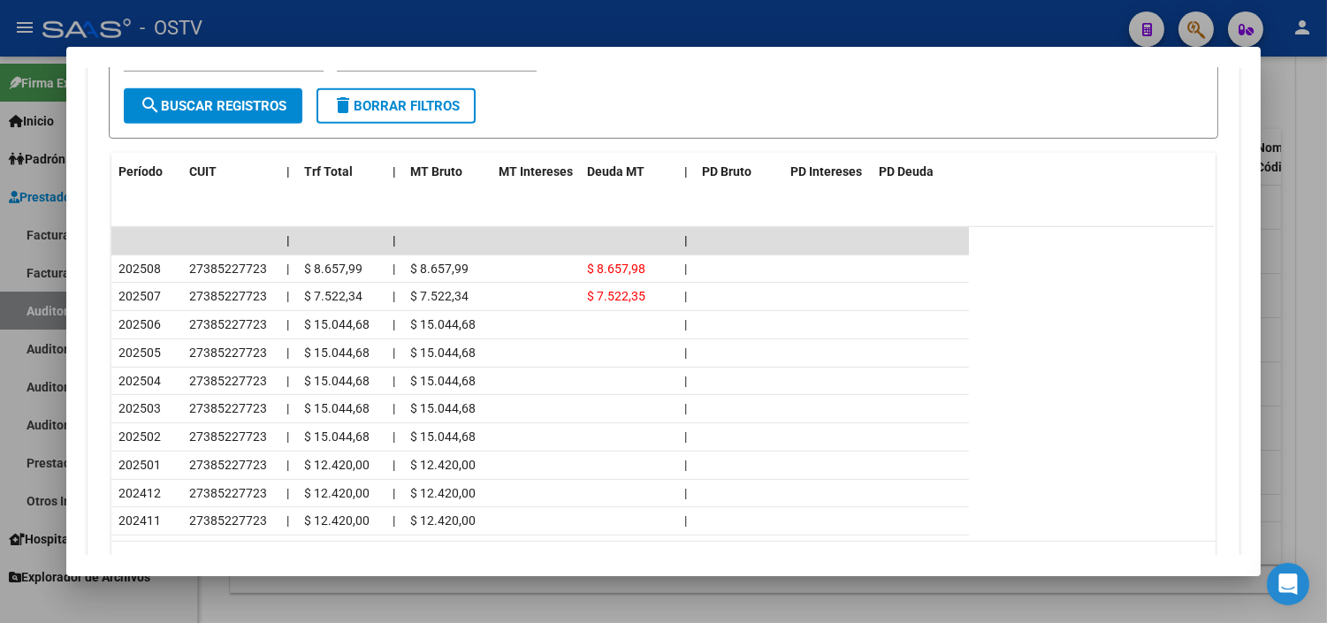
scroll to position [1506, 0]
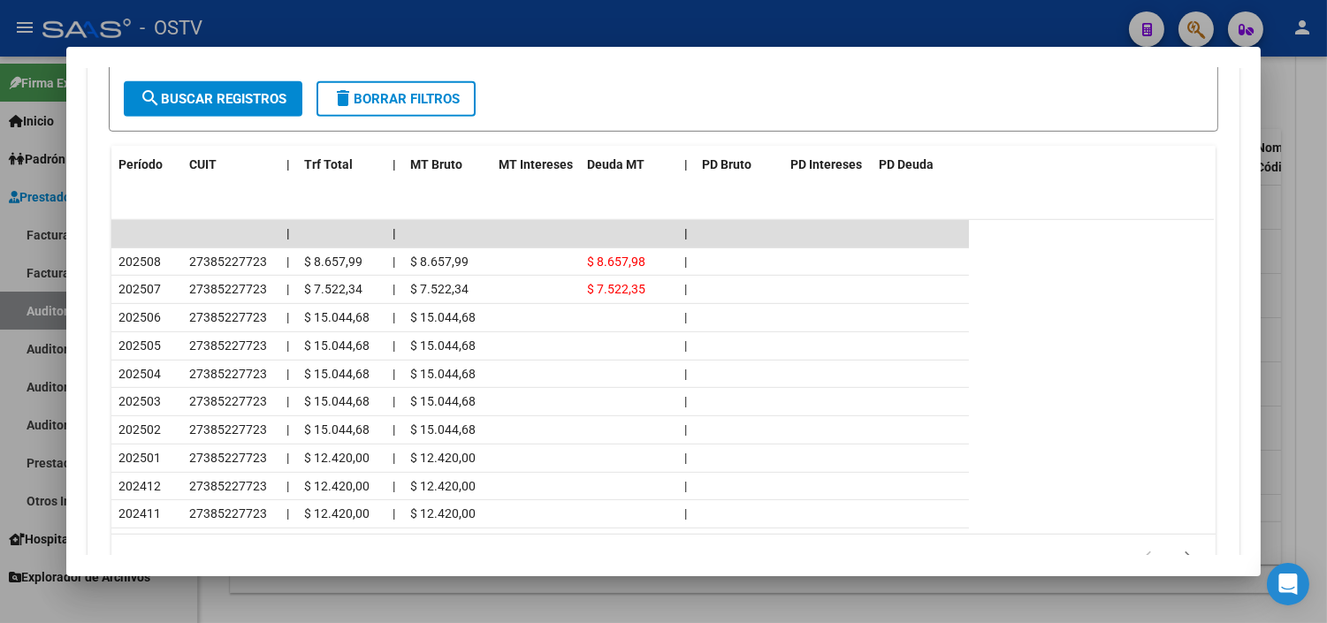
click at [692, 581] on div at bounding box center [663, 311] width 1327 height 623
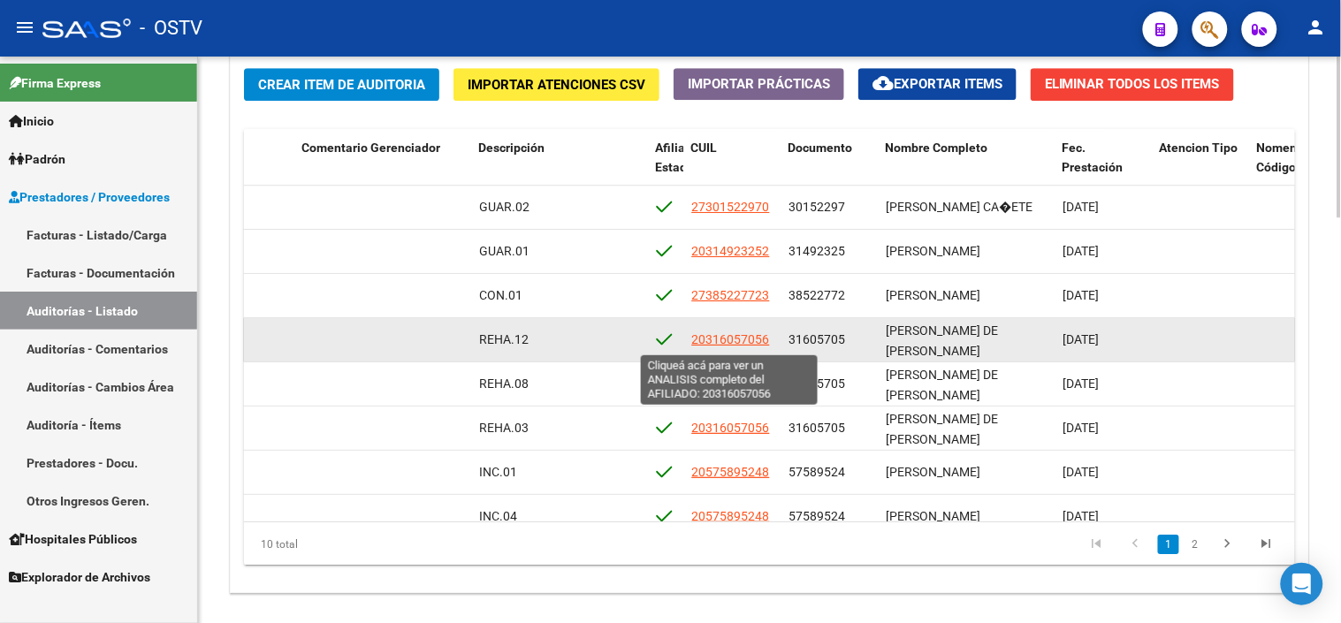
click at [743, 336] on span "20316057056" at bounding box center [730, 339] width 78 height 14
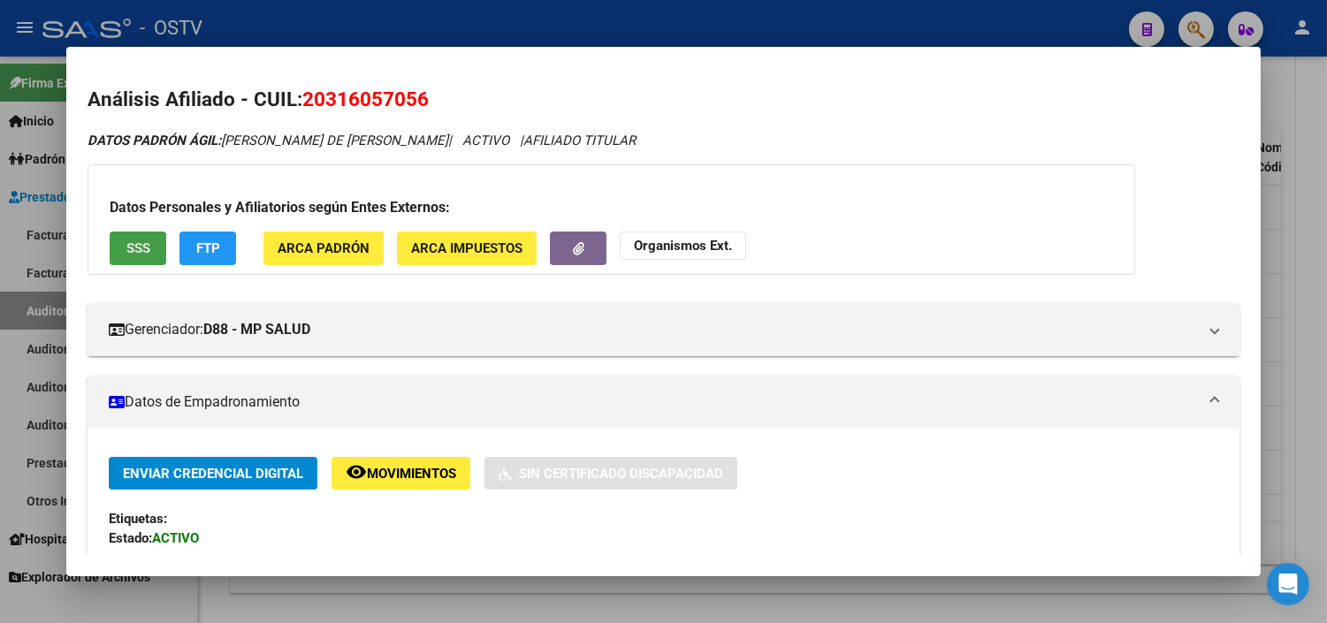
click at [140, 252] on span "SSS" at bounding box center [138, 249] width 24 height 16
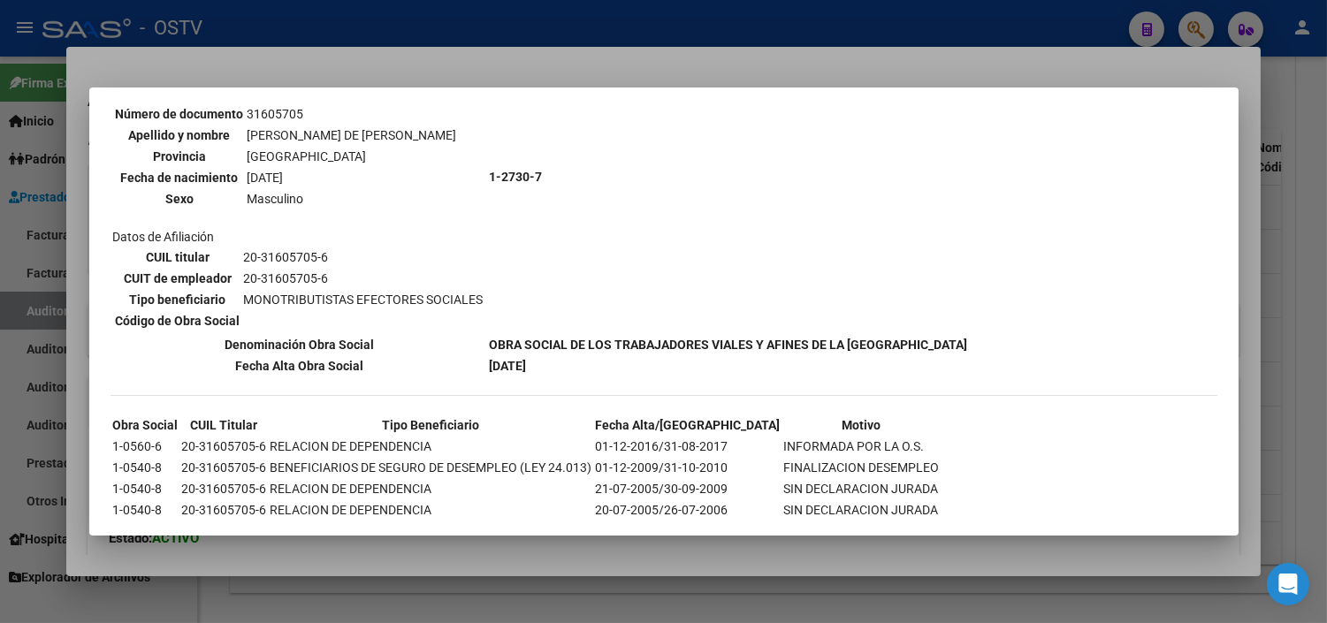
scroll to position [202, 0]
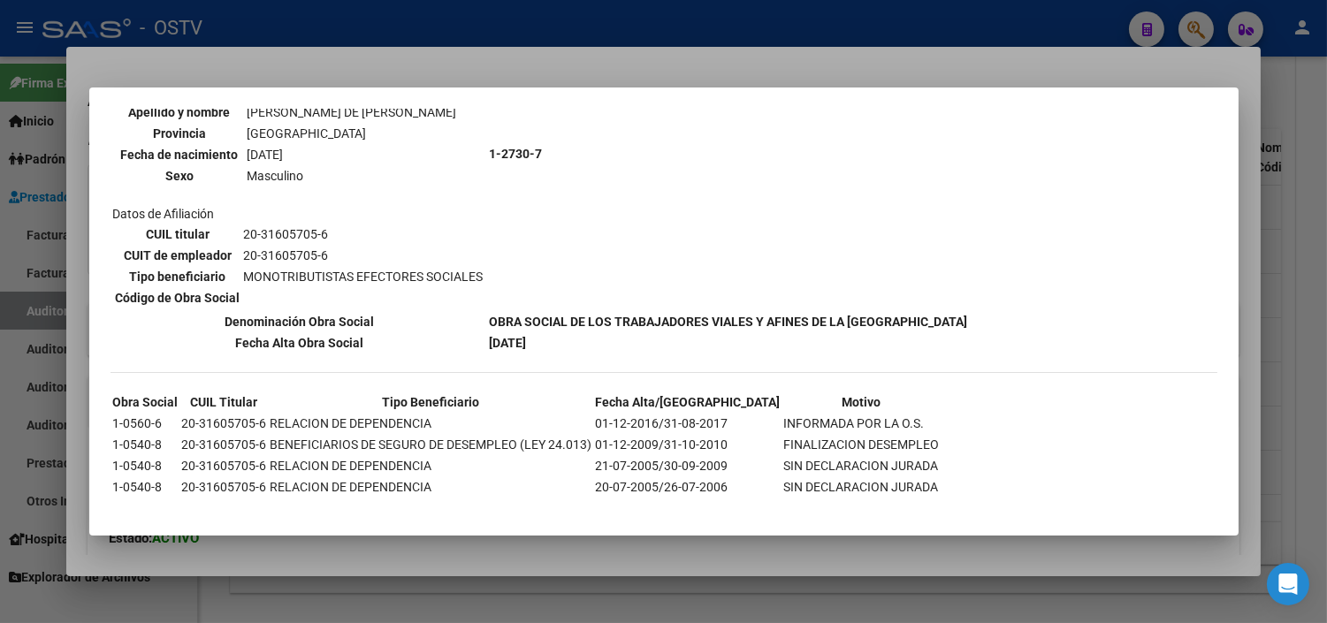
click at [464, 566] on div at bounding box center [663, 311] width 1327 height 623
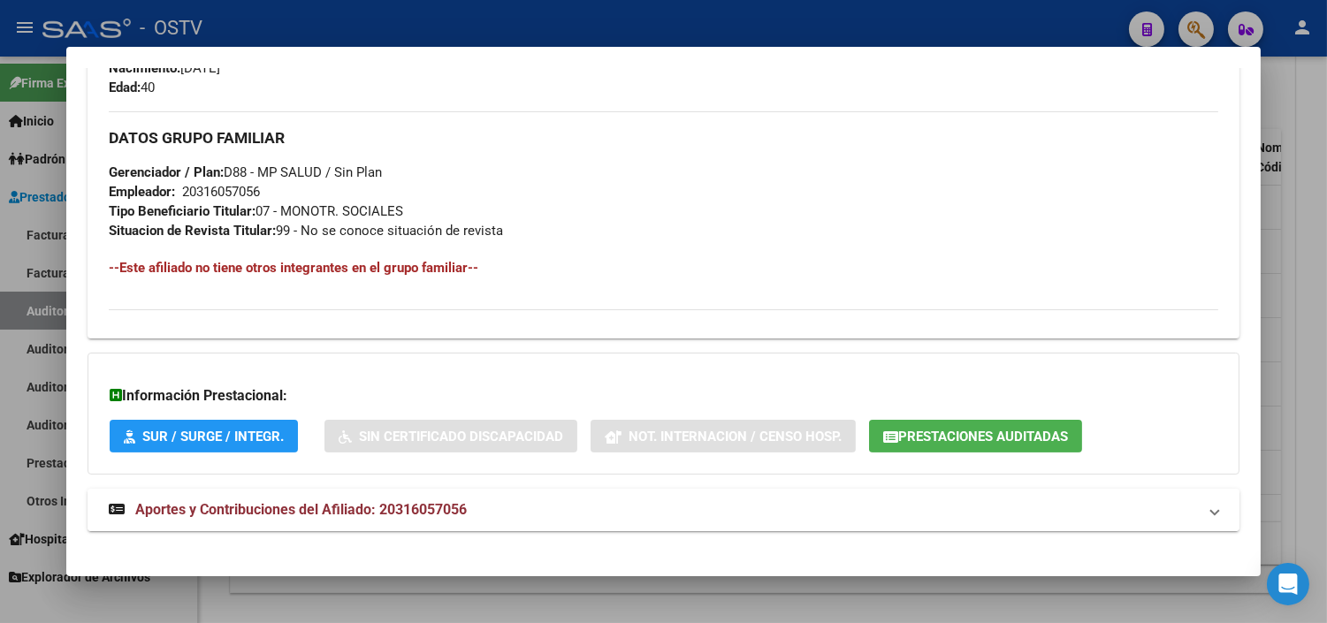
scroll to position [838, 0]
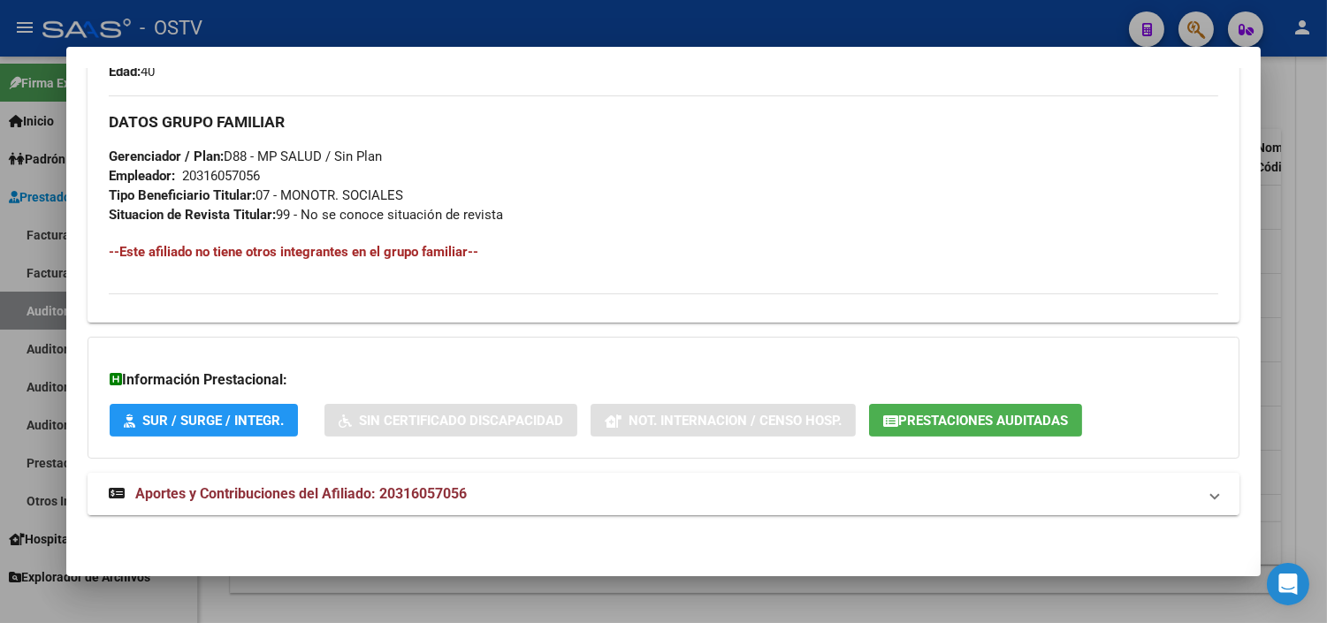
click at [324, 492] on span "Aportes y Contribuciones del Afiliado: 20316057056" at bounding box center [301, 493] width 332 height 17
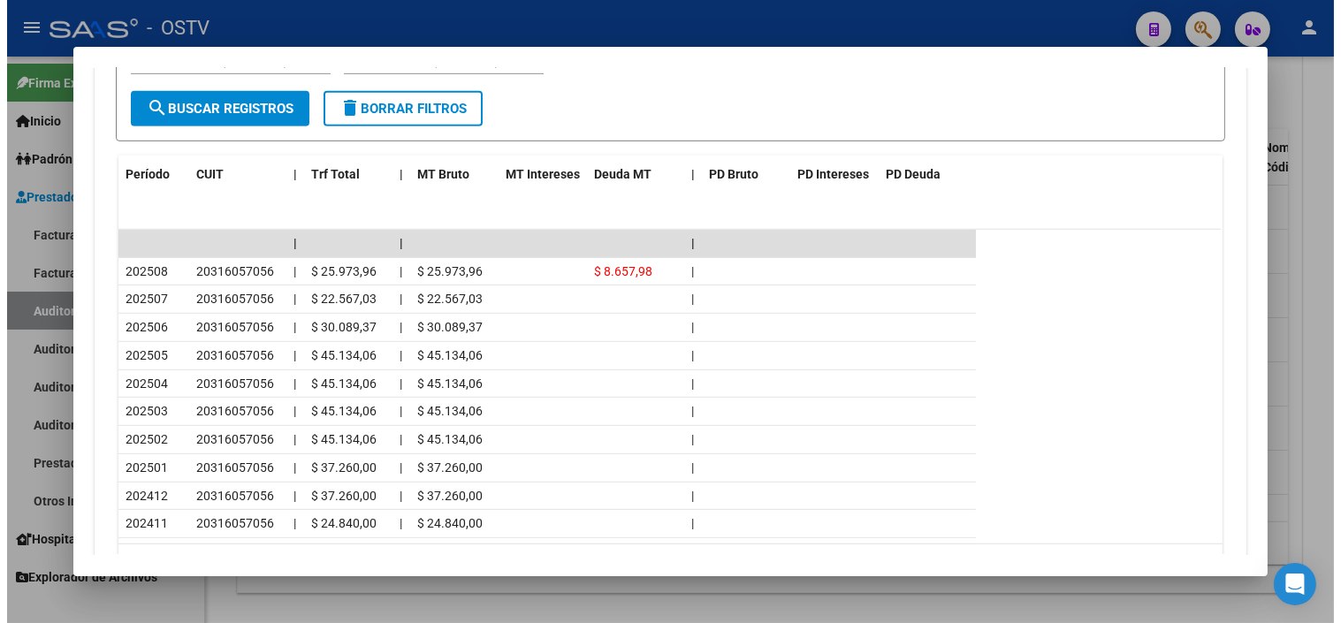
scroll to position [1526, 0]
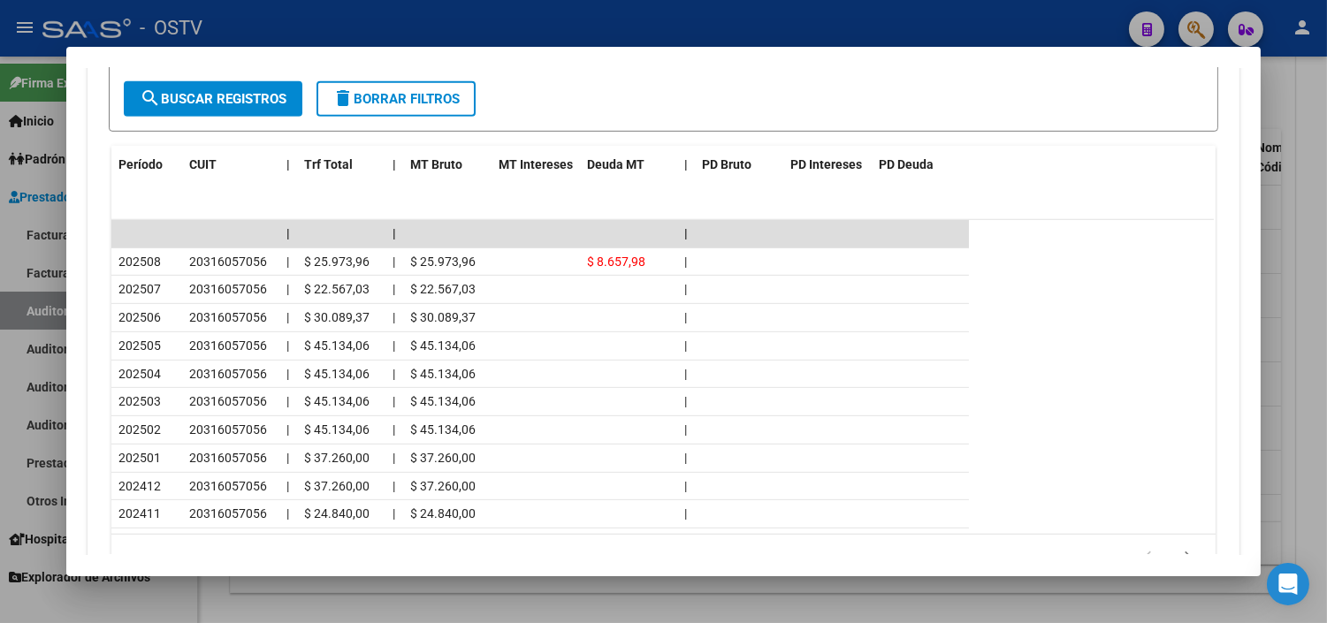
click at [584, 598] on div at bounding box center [663, 311] width 1327 height 623
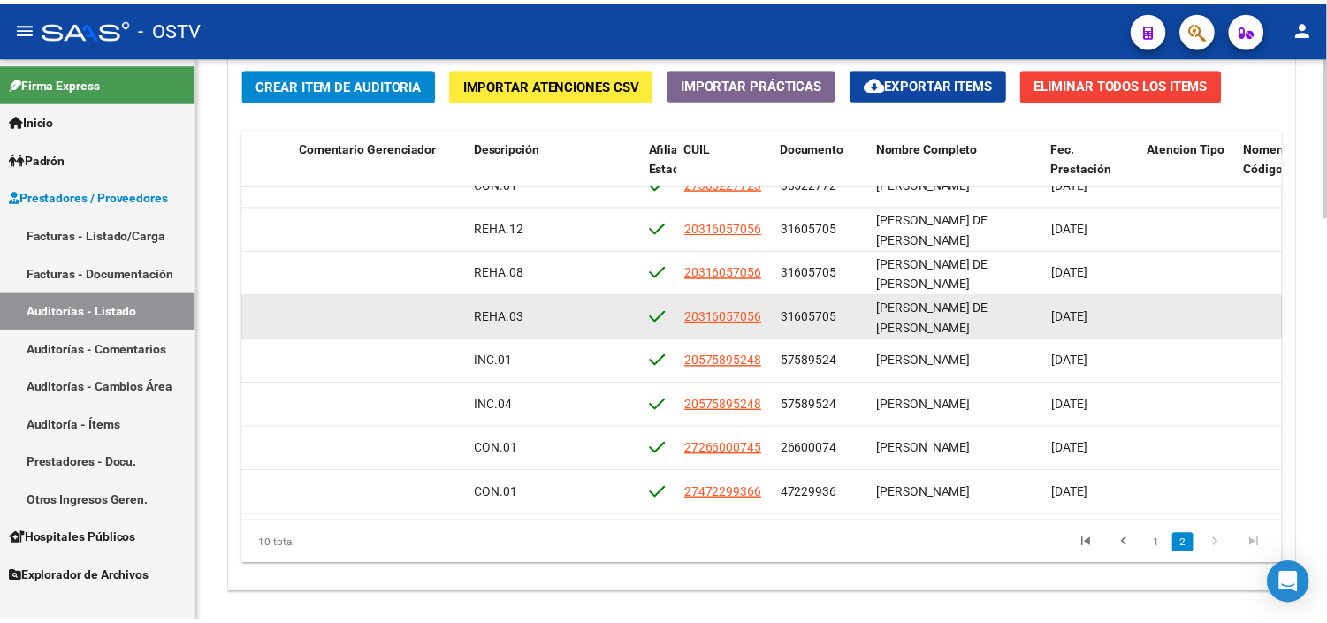
scroll to position [126, 926]
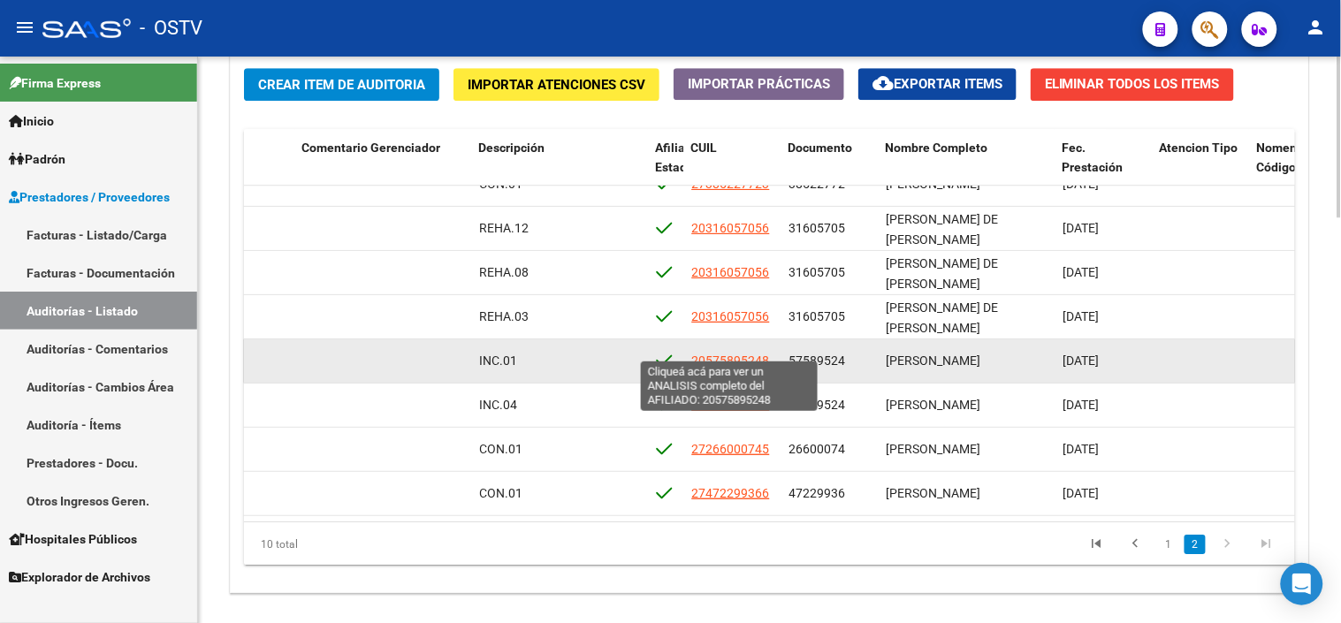
click at [737, 354] on span "20575895248" at bounding box center [730, 361] width 78 height 14
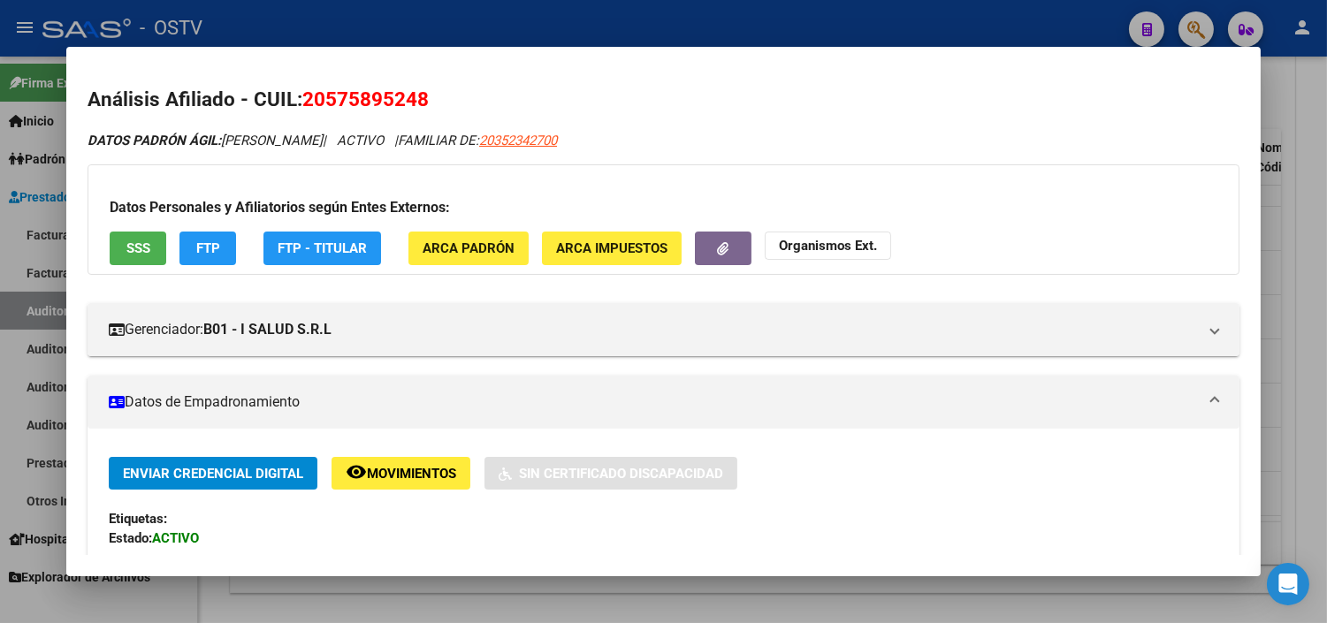
click at [126, 248] on span "SSS" at bounding box center [138, 249] width 24 height 16
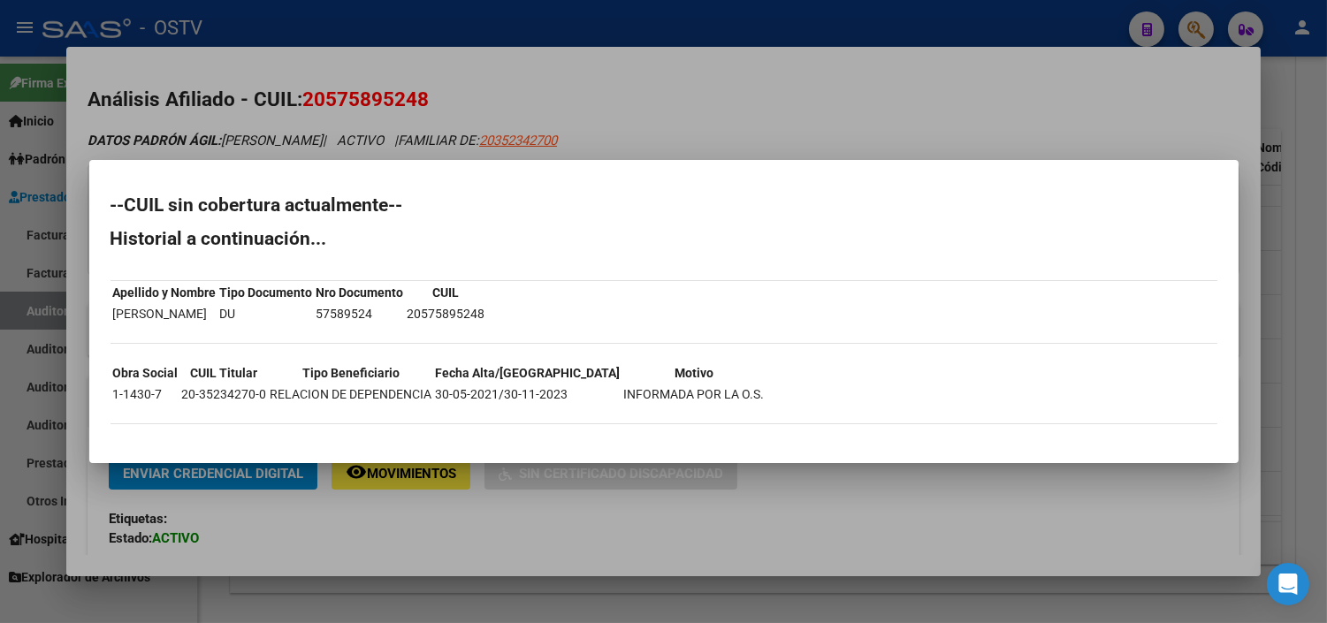
click at [469, 513] on div at bounding box center [663, 311] width 1327 height 623
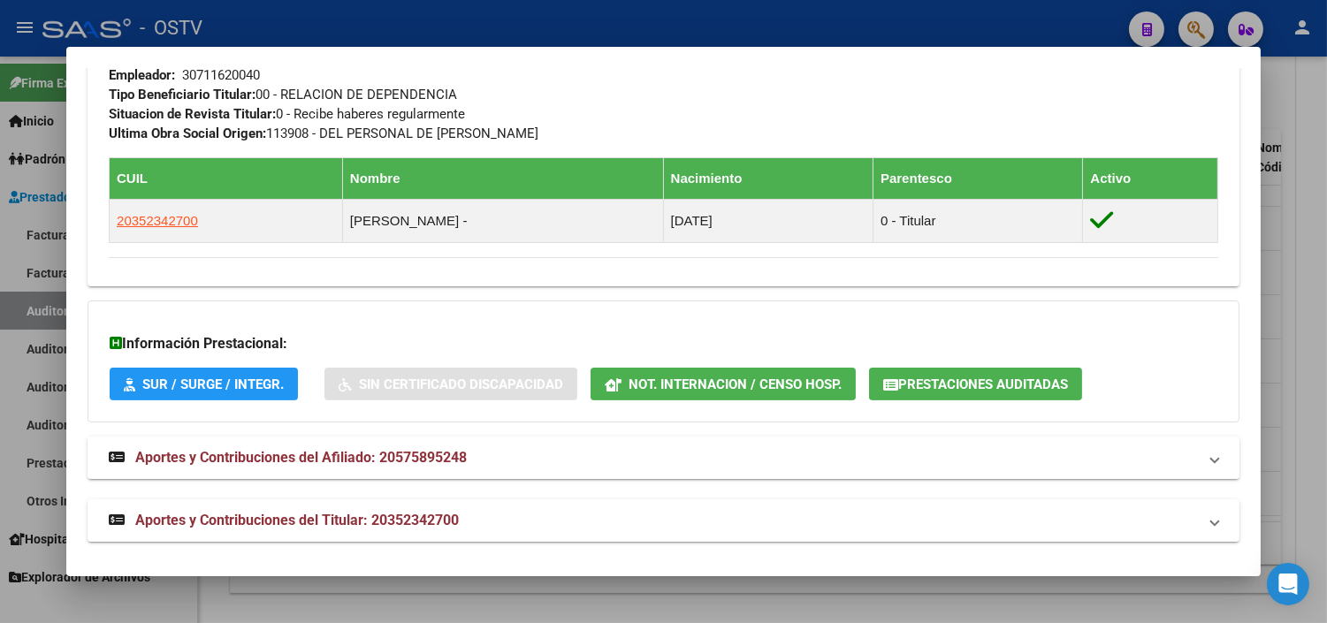
scroll to position [912, 0]
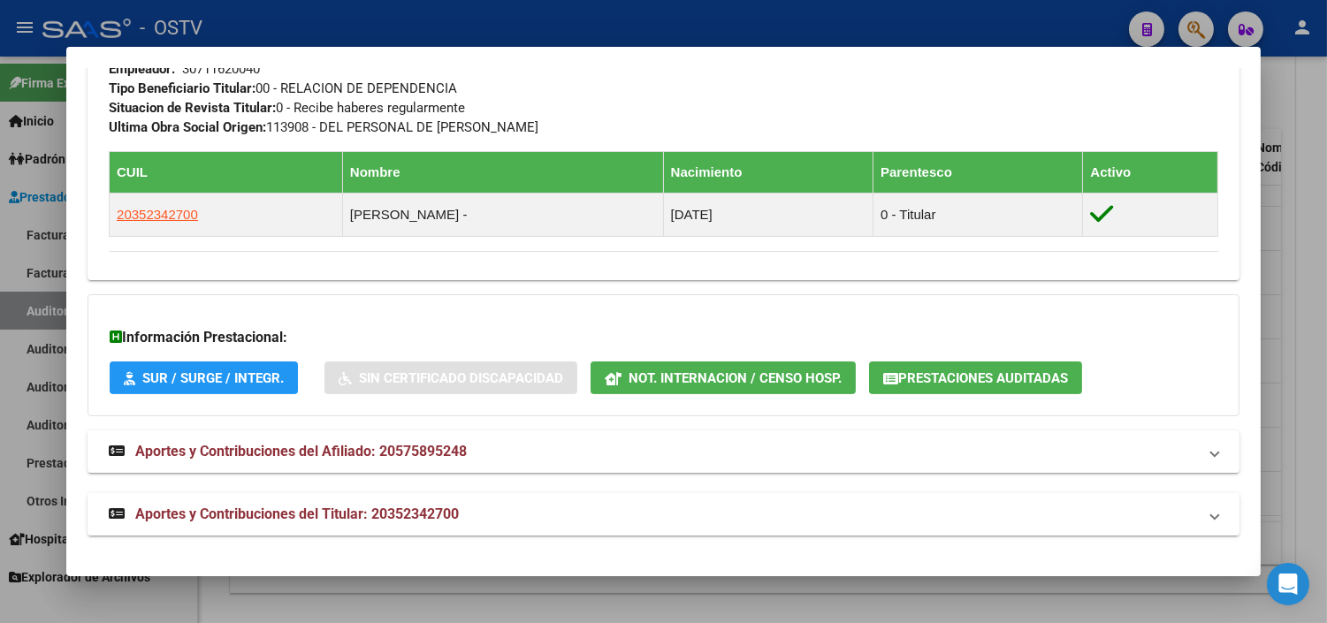
click at [399, 519] on span "Aportes y Contribuciones del Titular: 20352342700" at bounding box center [297, 514] width 324 height 17
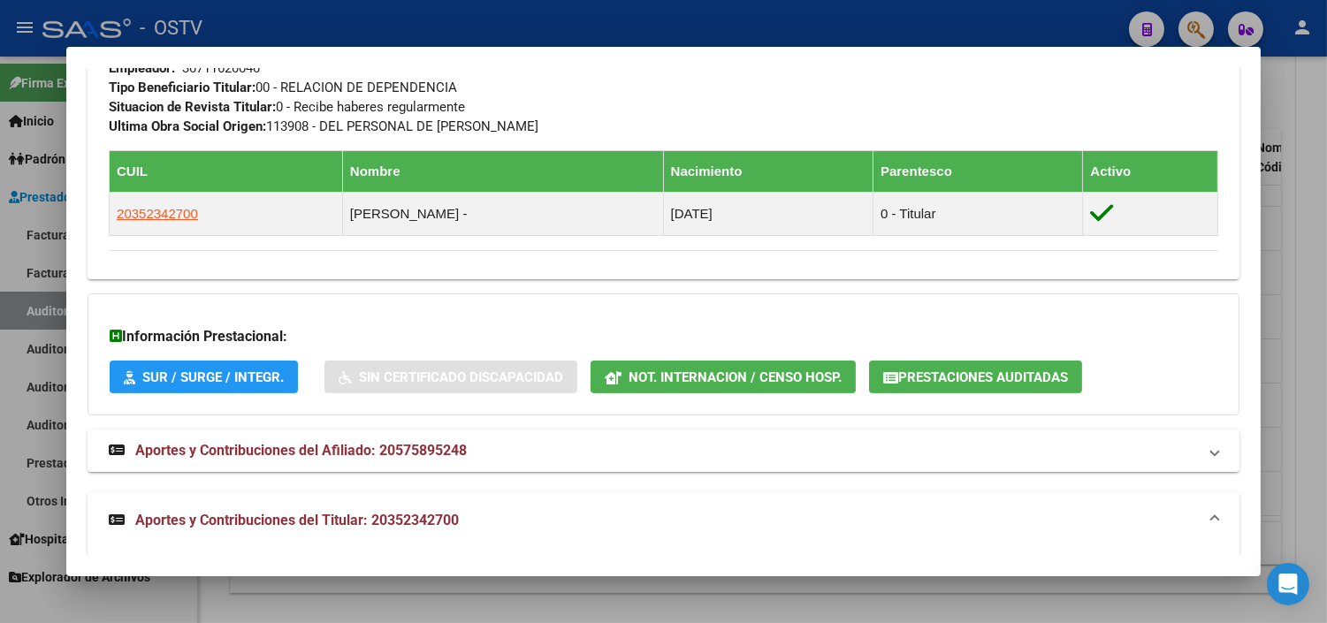
click at [926, 360] on div "Información Prestacional: SUR / SURGE / INTEGR. Sin Certificado Discapacidad No…" at bounding box center [664, 354] width 1152 height 122
click at [926, 374] on span "Prestaciones Auditadas" at bounding box center [983, 378] width 170 height 16
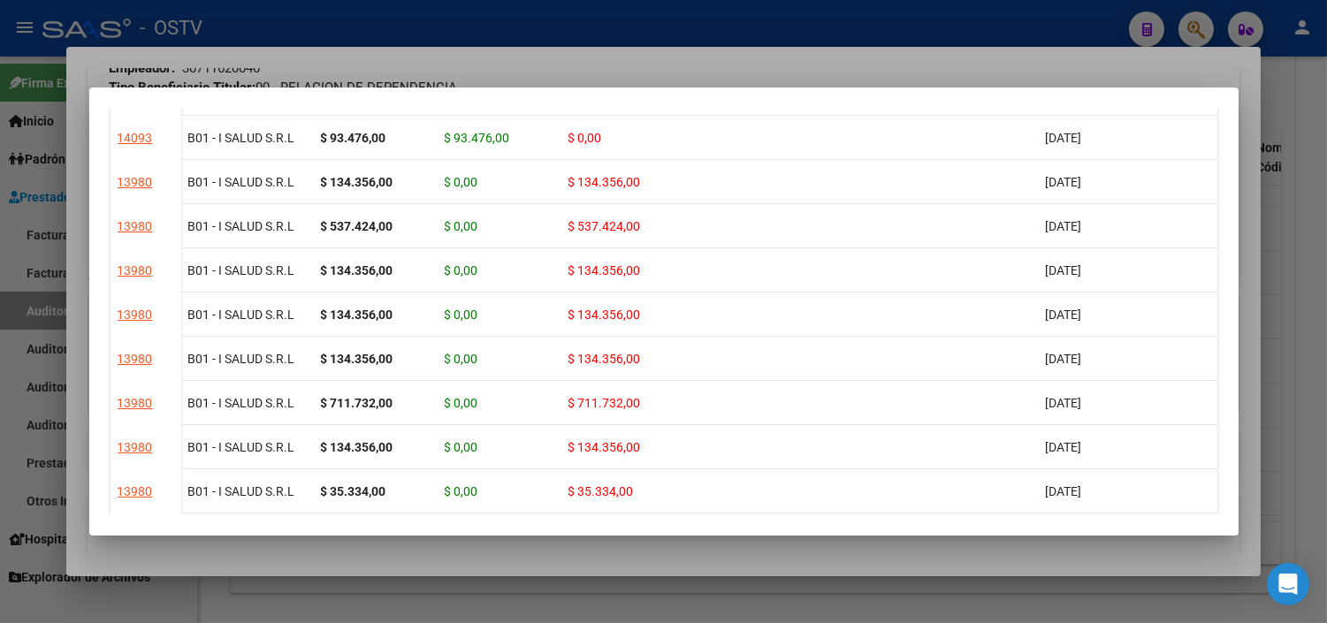
scroll to position [0, 0]
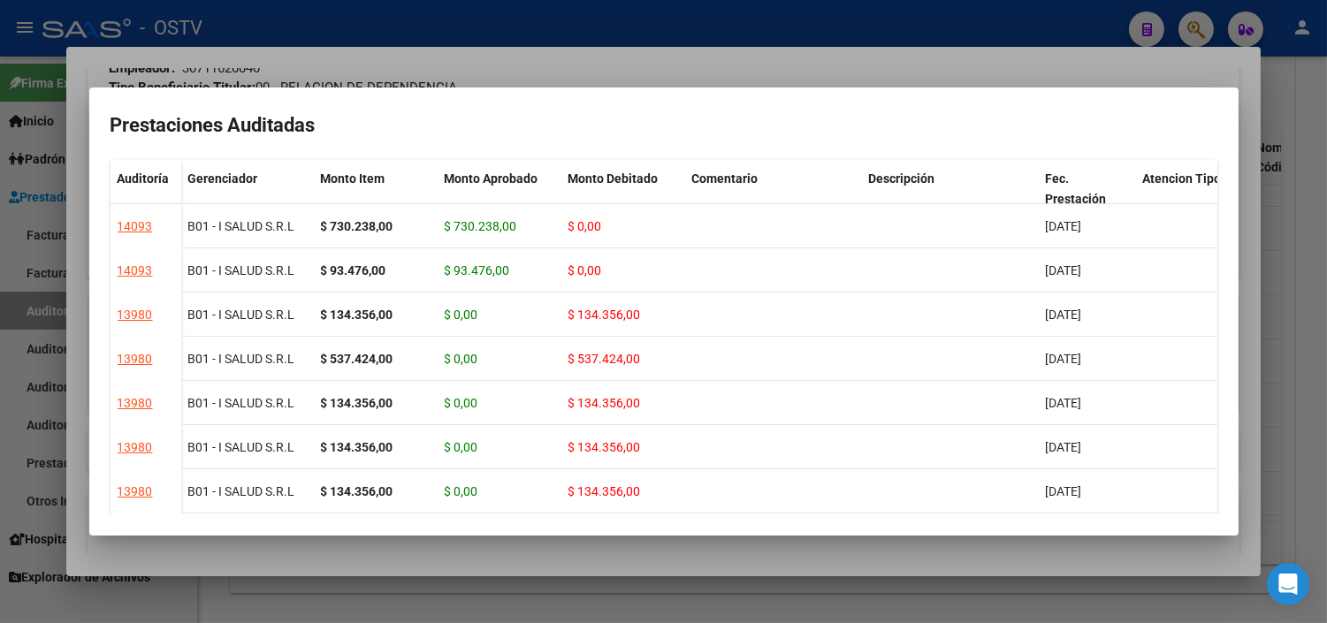
click at [602, 549] on div at bounding box center [663, 311] width 1327 height 623
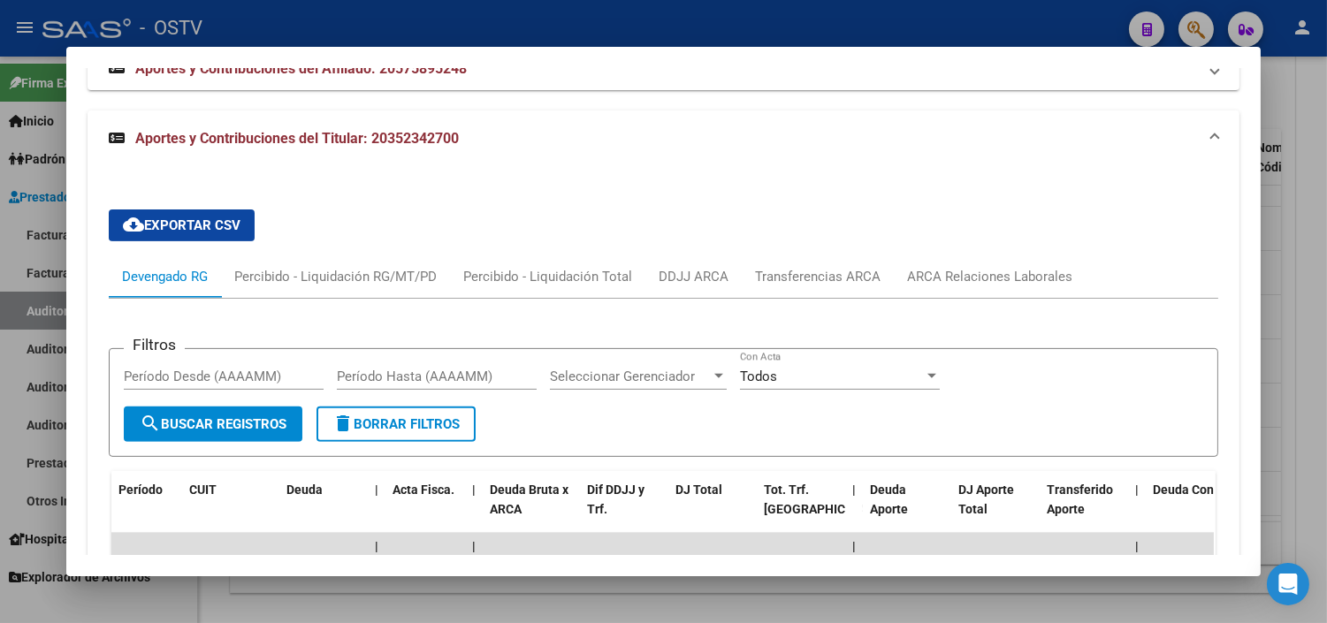
scroll to position [1260, 0]
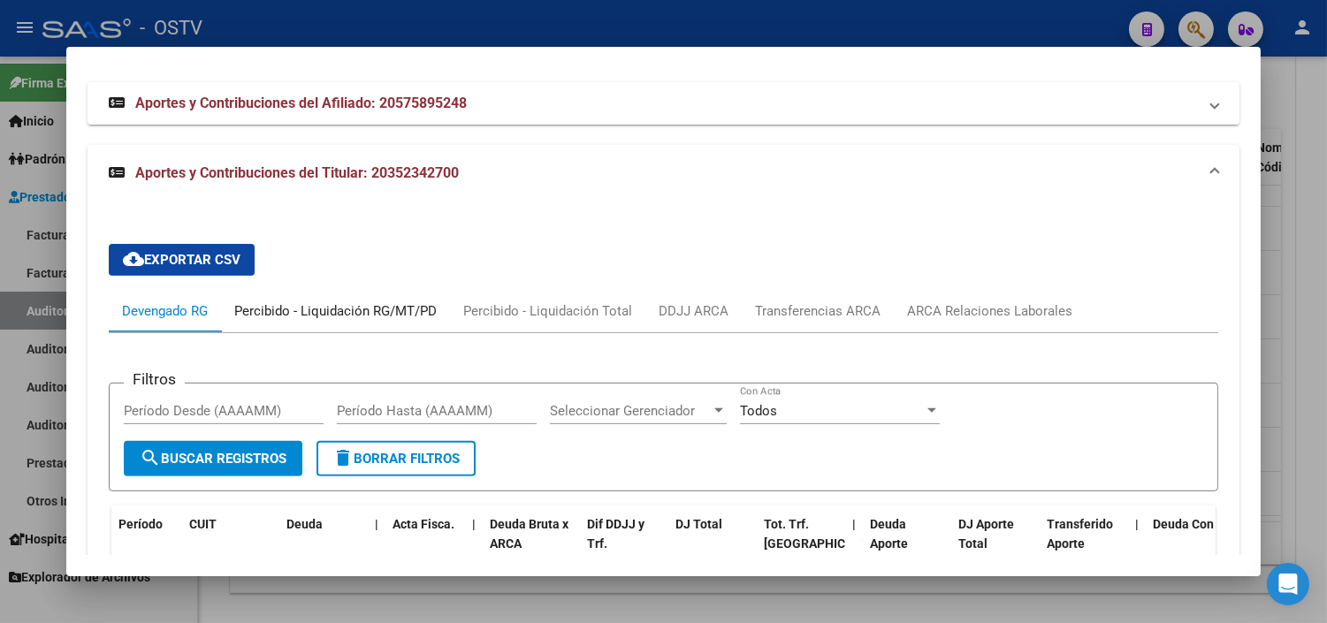
click at [342, 313] on div "Percibido - Liquidación RG/MT/PD" at bounding box center [335, 310] width 202 height 19
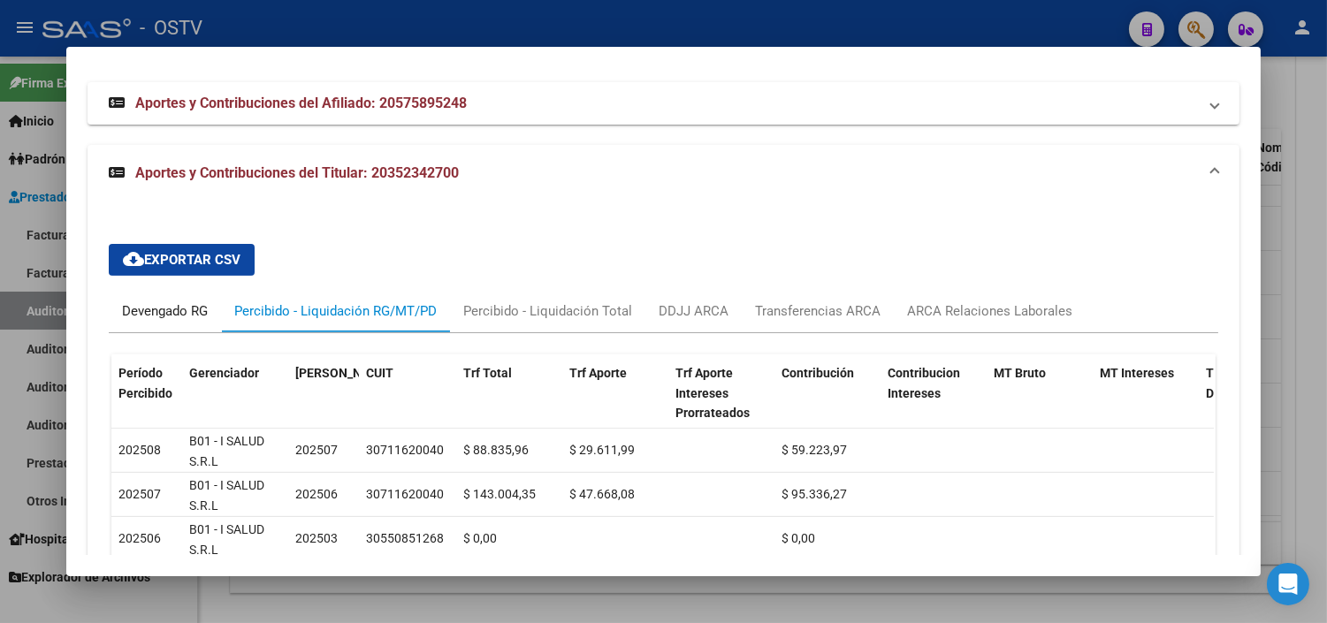
click at [164, 312] on div "Devengado RG" at bounding box center [165, 310] width 86 height 19
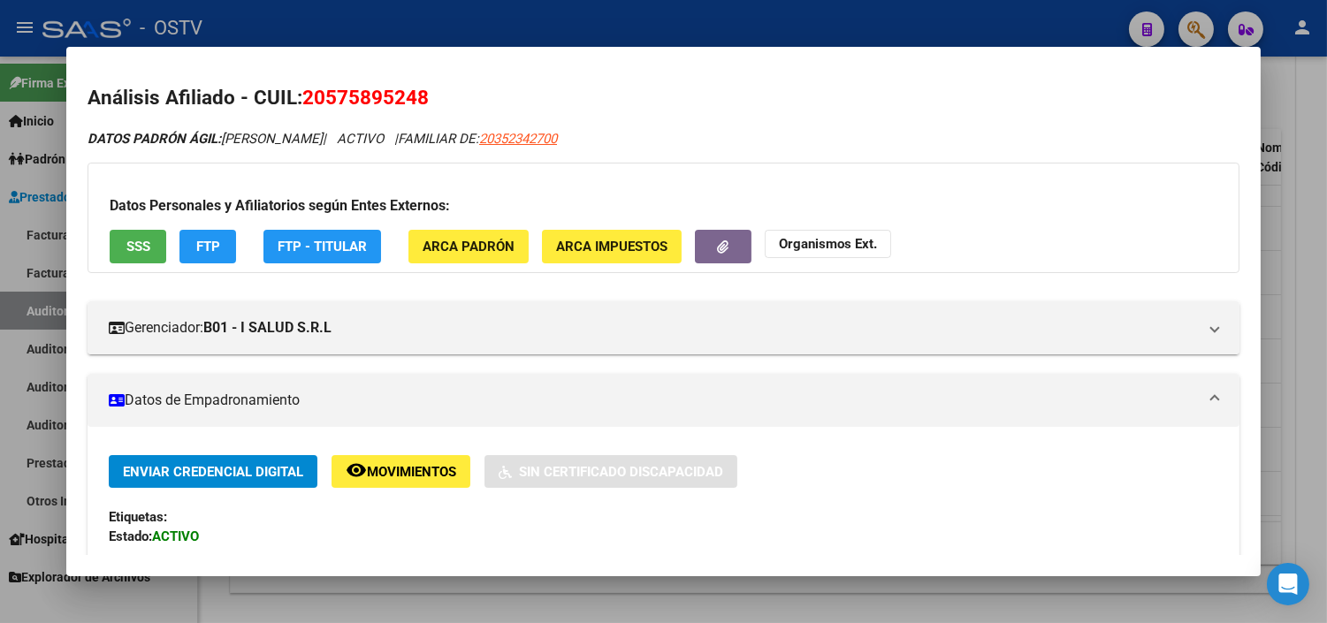
scroll to position [0, 0]
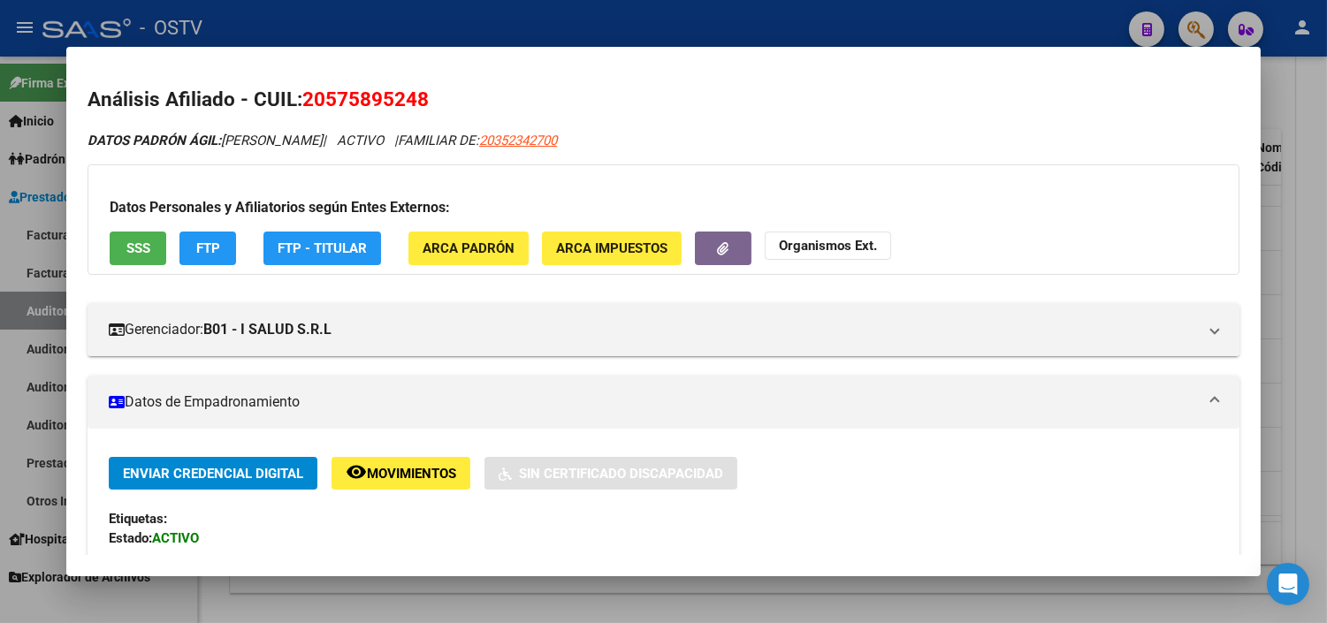
click at [140, 245] on span "SSS" at bounding box center [138, 249] width 24 height 16
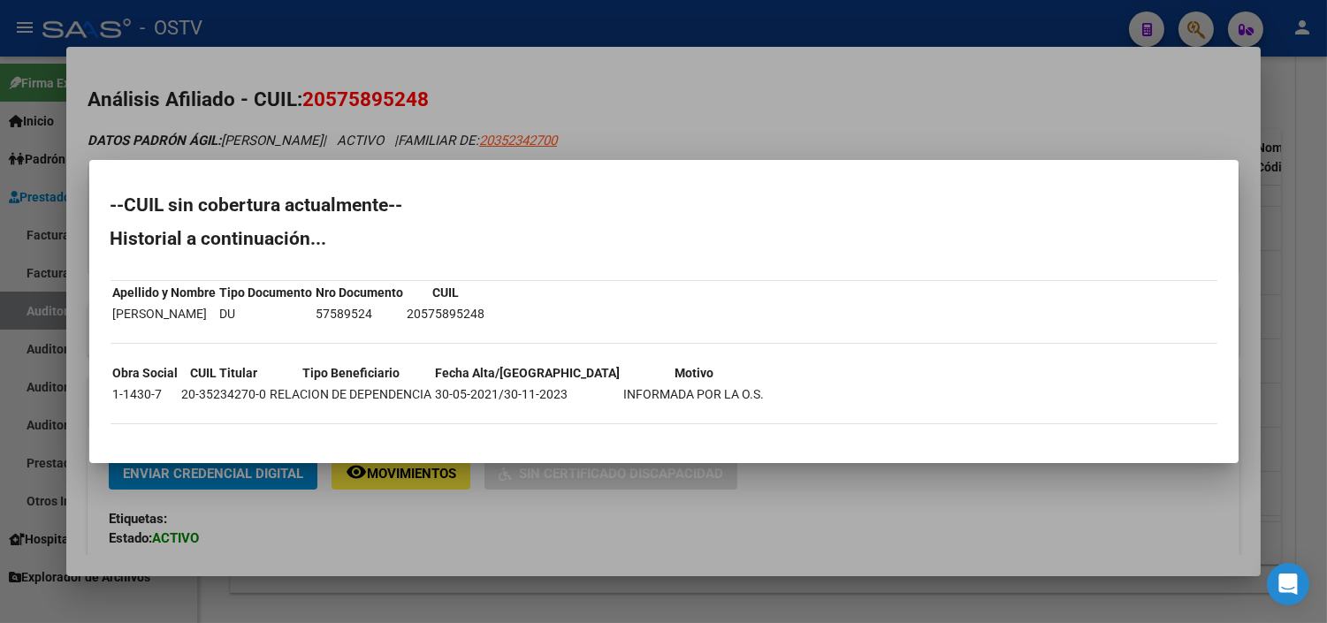
click at [410, 523] on div at bounding box center [663, 311] width 1327 height 623
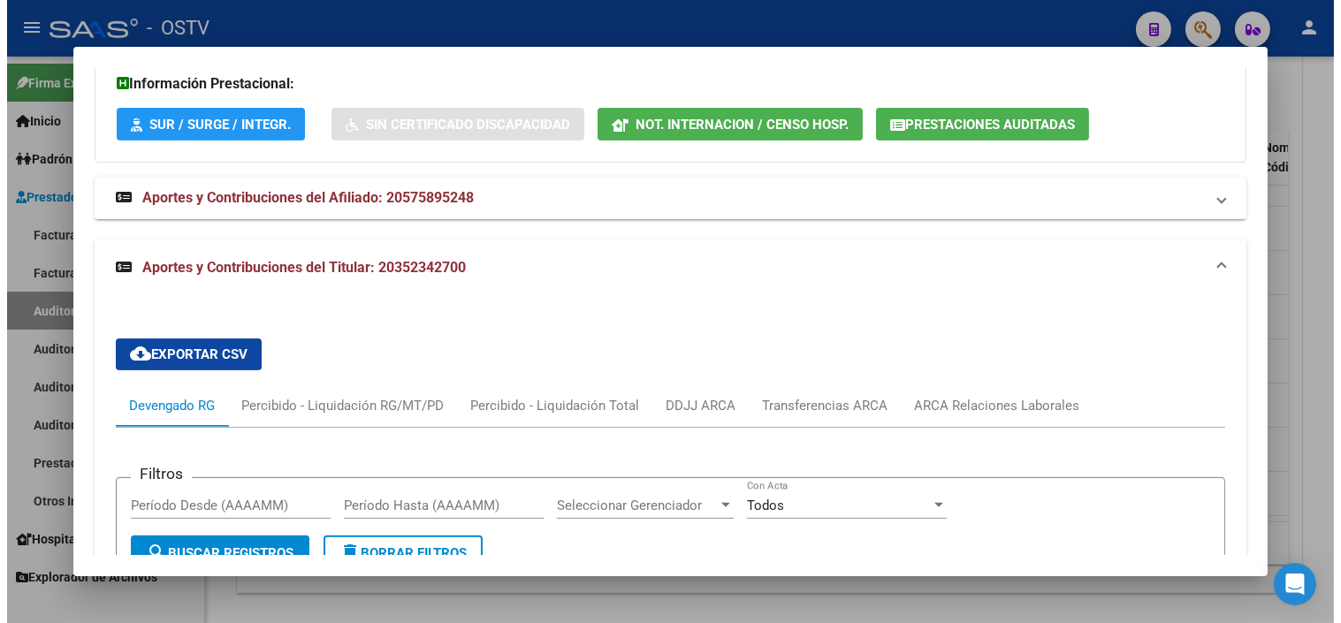
scroll to position [1178, 0]
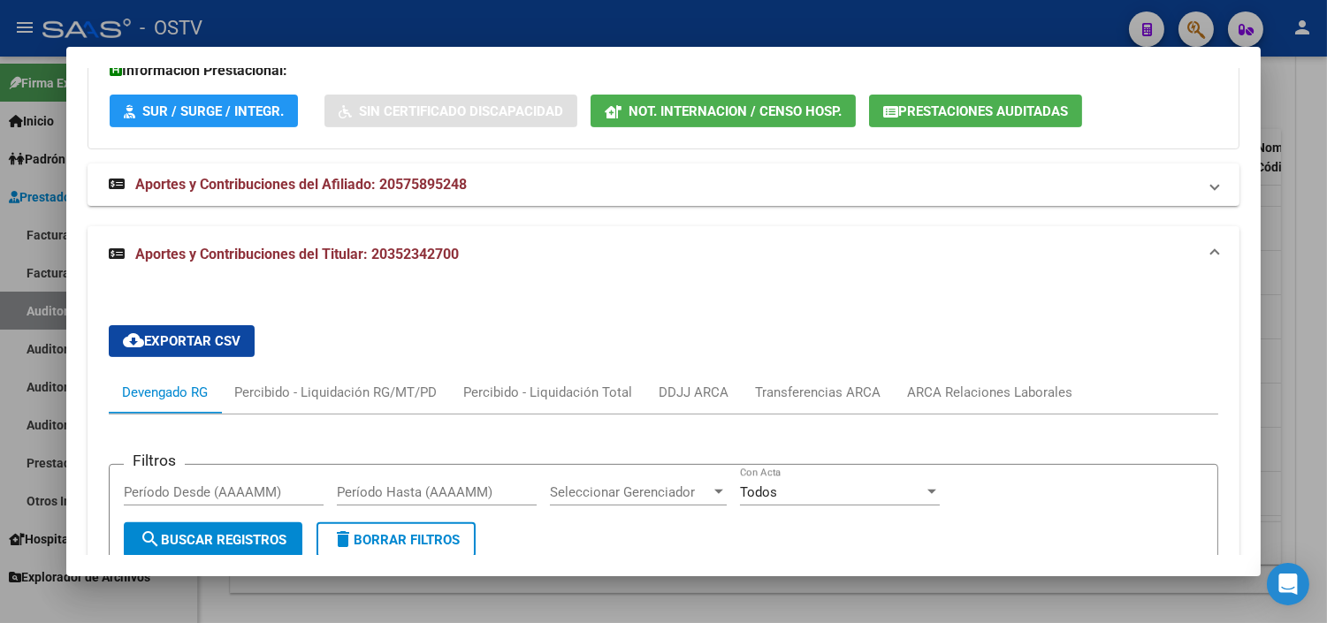
click at [617, 596] on div at bounding box center [663, 311] width 1327 height 623
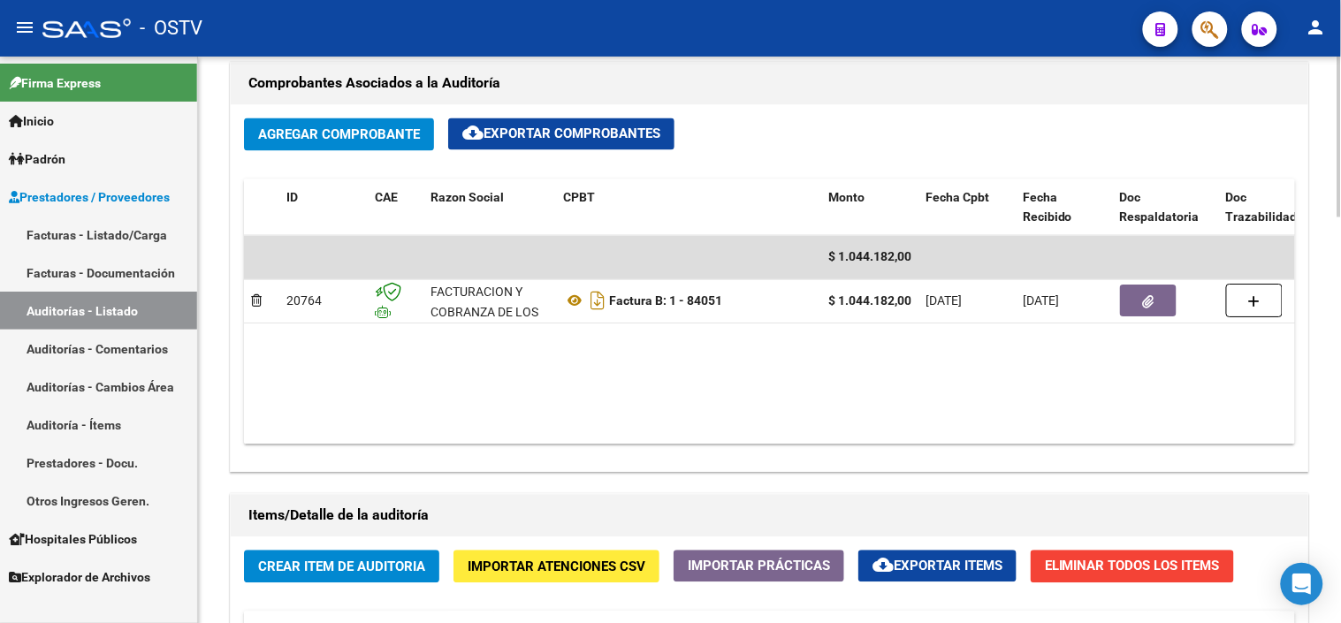
scroll to position [780, 0]
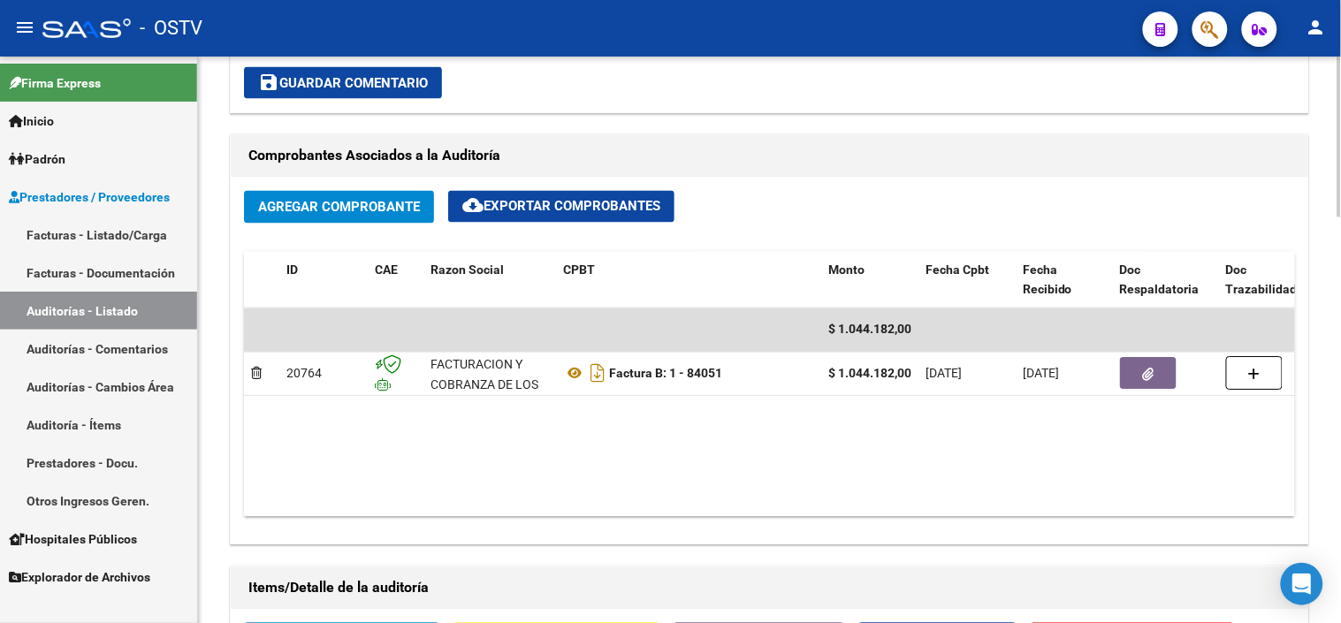
click at [1340, 339] on div at bounding box center [1340, 358] width 4 height 161
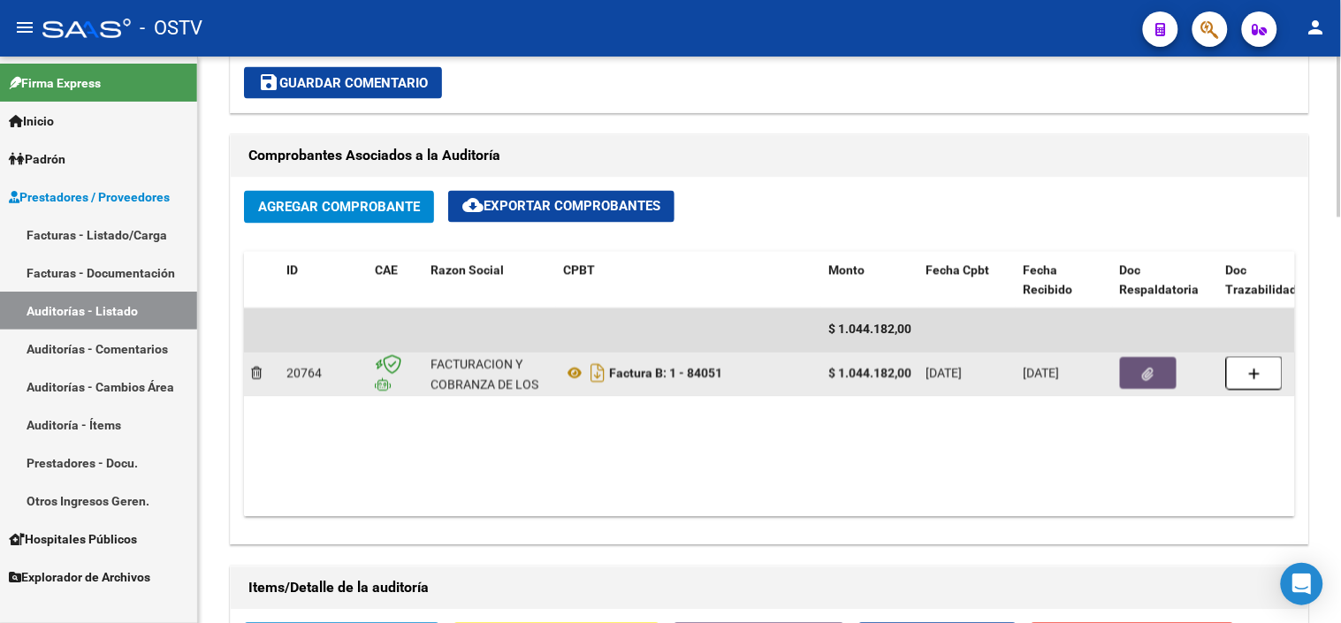
click at [1144, 385] on button "button" at bounding box center [1148, 374] width 57 height 32
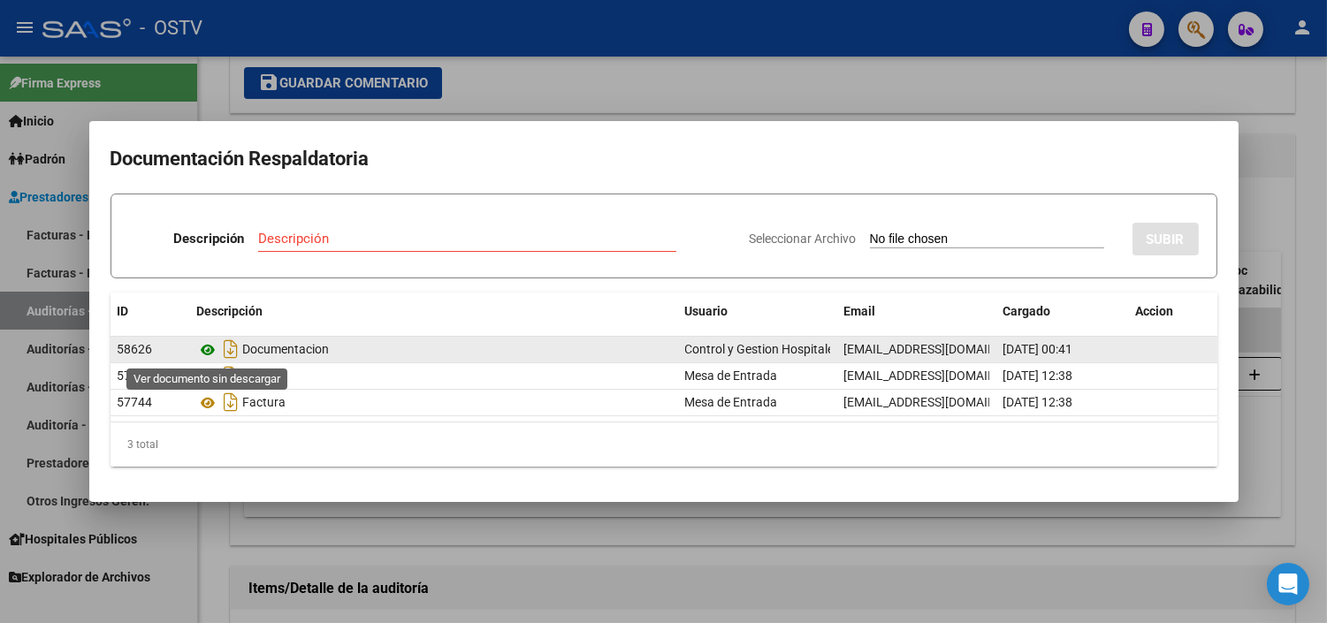
click at [206, 347] on icon at bounding box center [208, 349] width 23 height 21
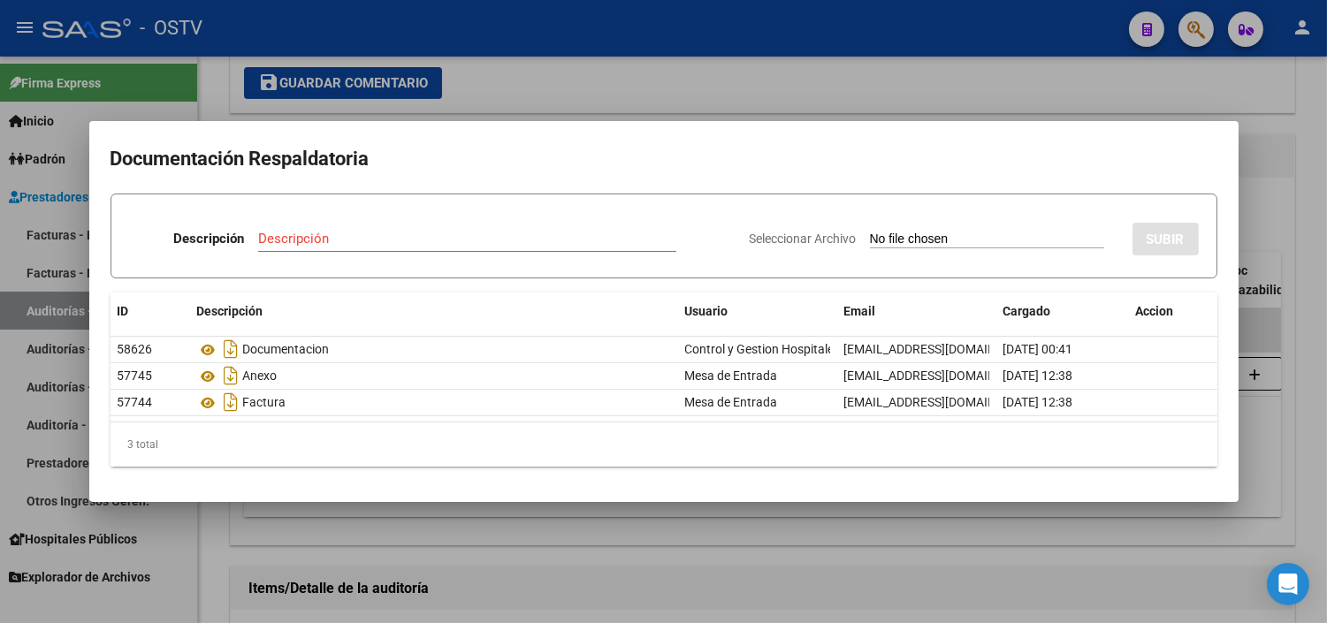
click at [437, 542] on div at bounding box center [663, 311] width 1327 height 623
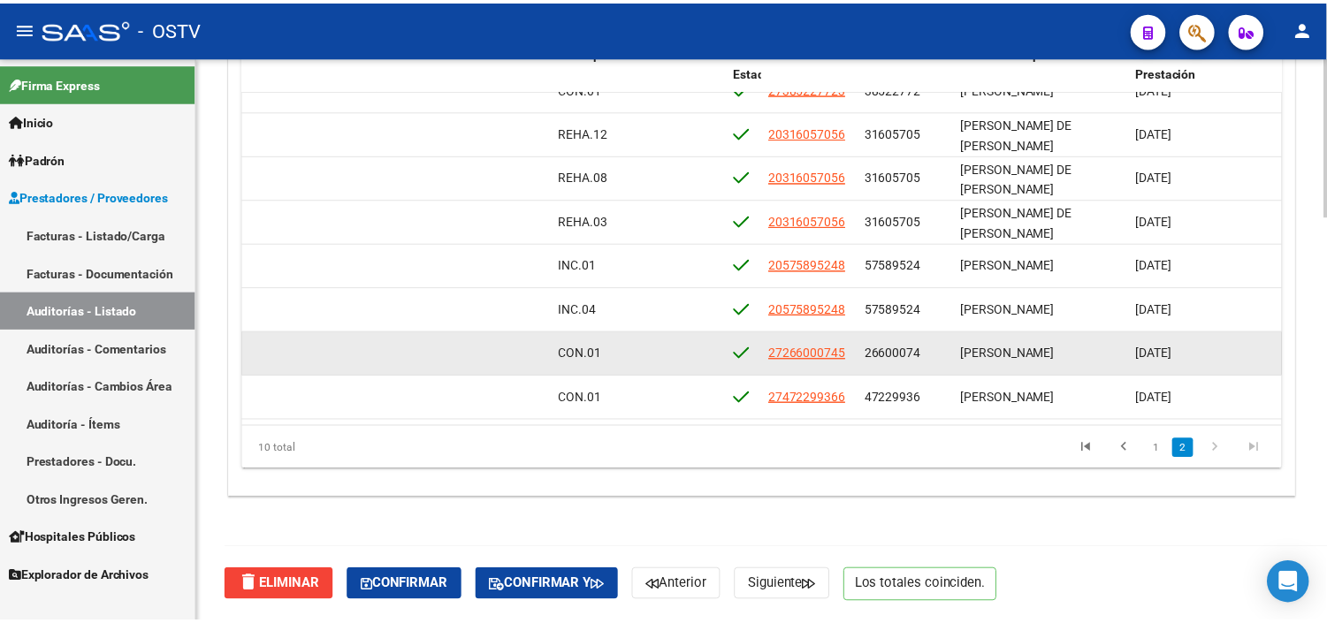
scroll to position [1433, 0]
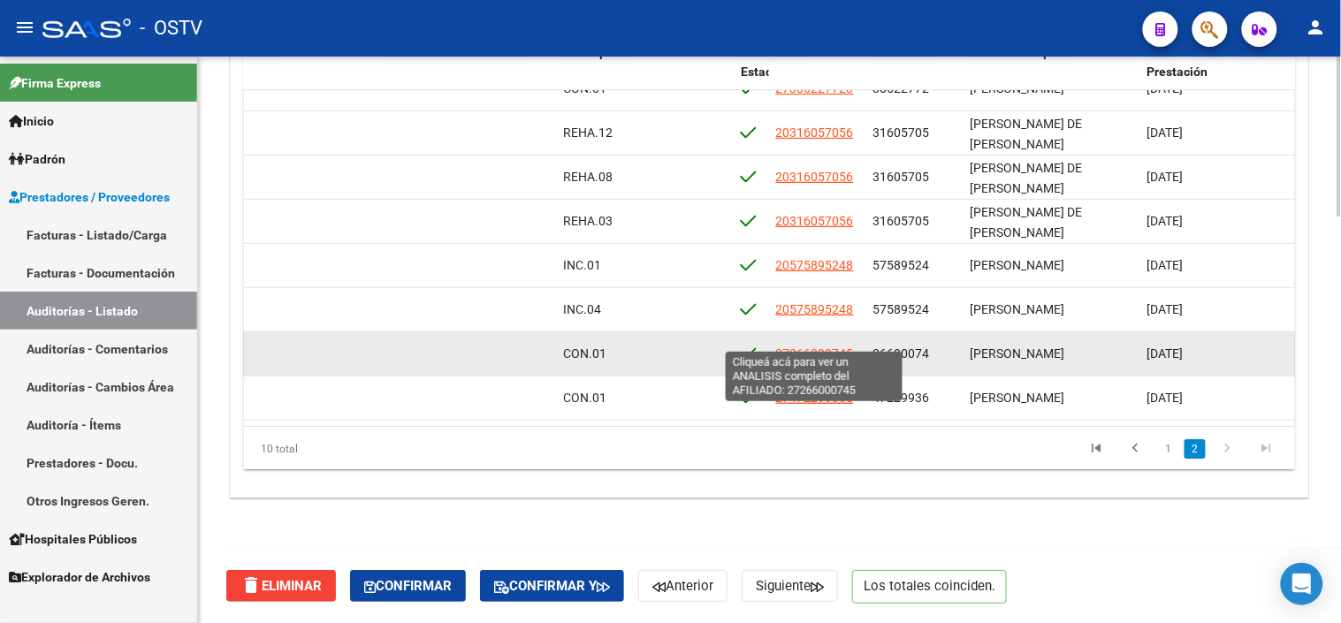
click at [827, 347] on span "27266000745" at bounding box center [815, 354] width 78 height 14
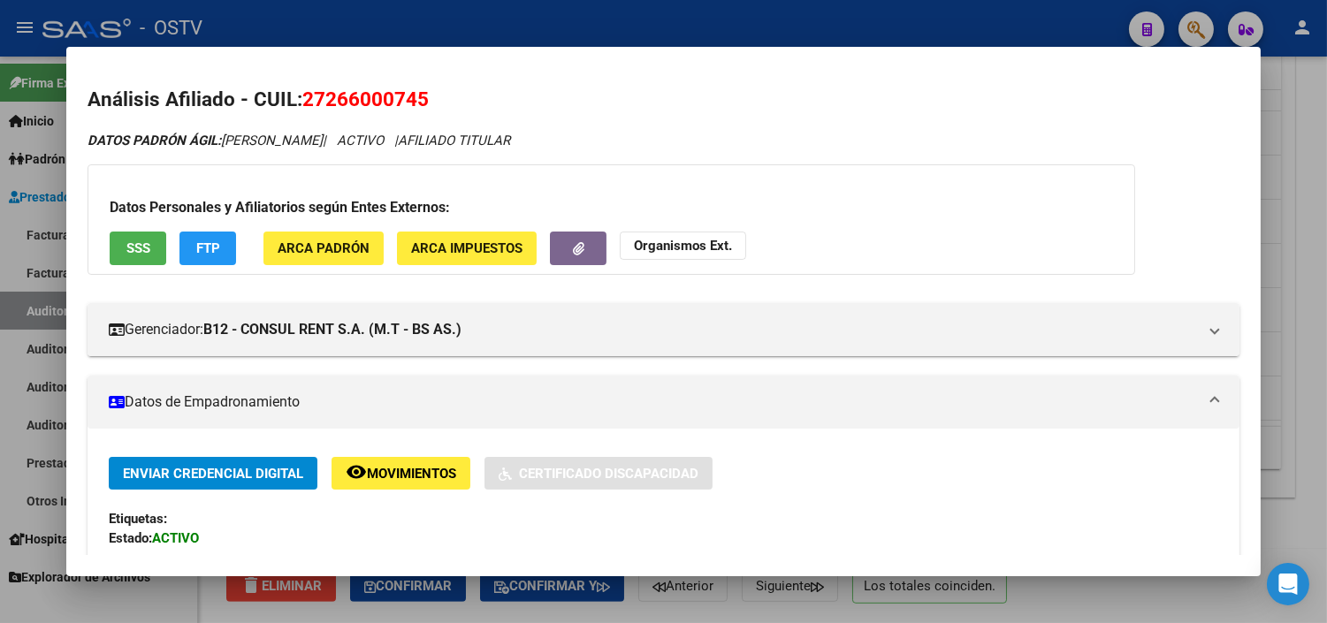
click at [130, 240] on span "SSS" at bounding box center [138, 248] width 24 height 16
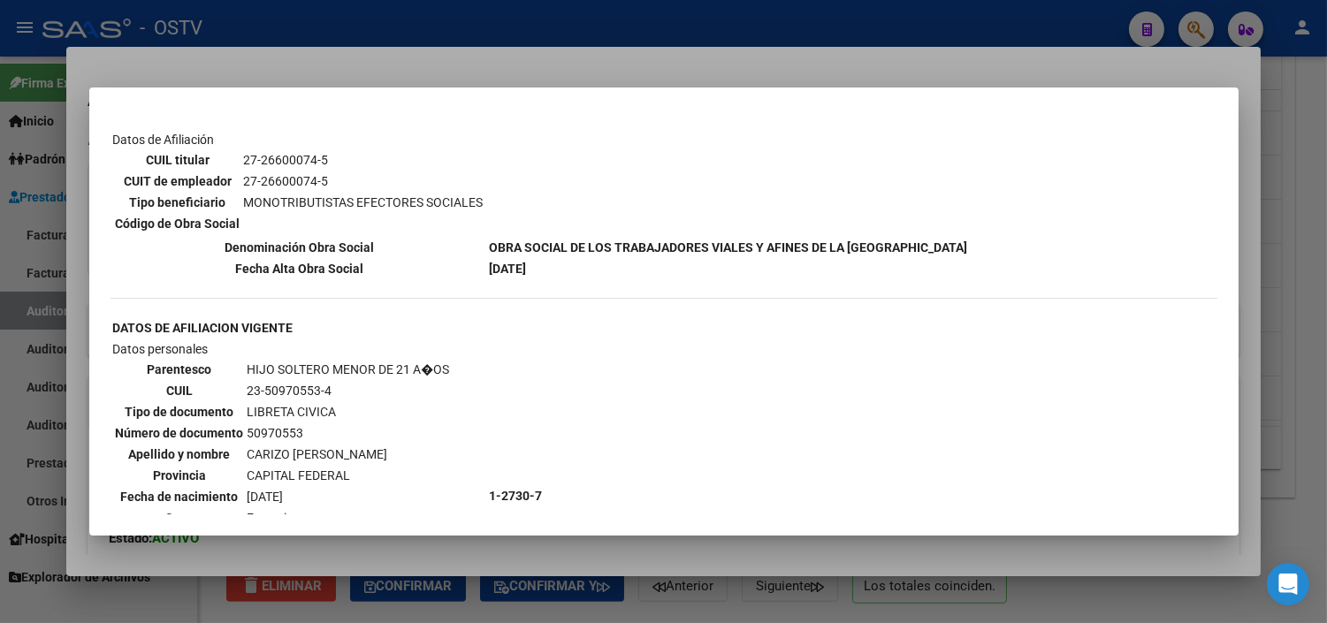
scroll to position [603, 0]
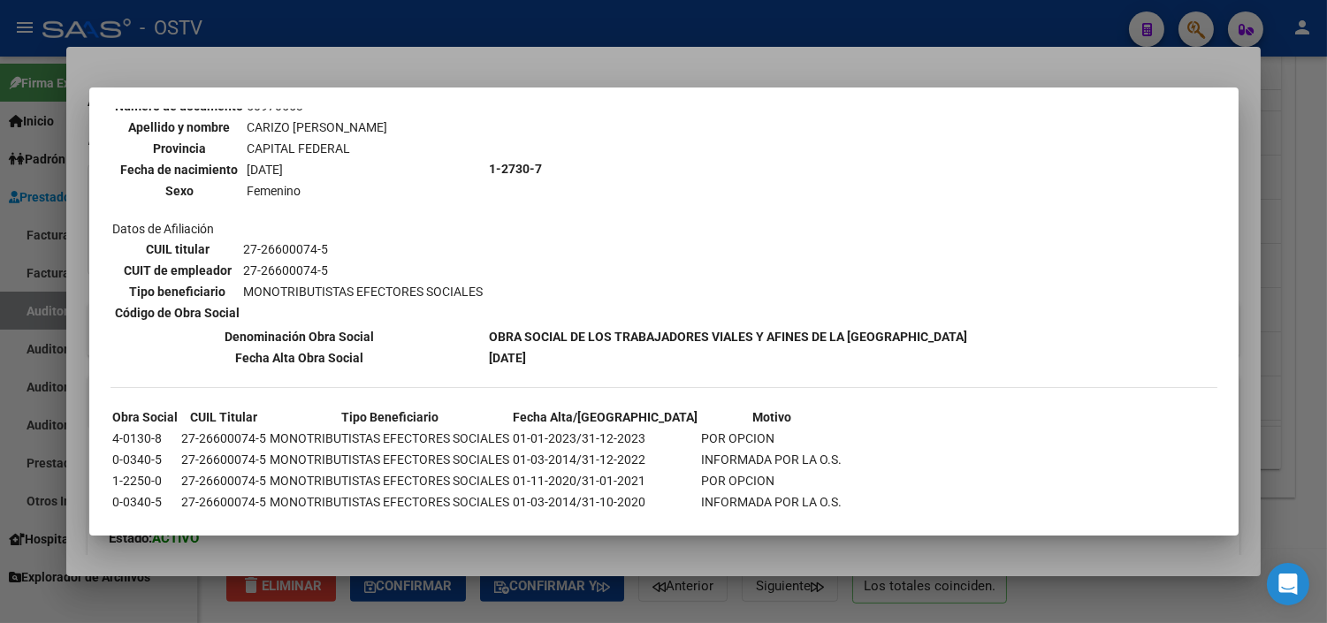
click at [380, 541] on div at bounding box center [663, 311] width 1327 height 623
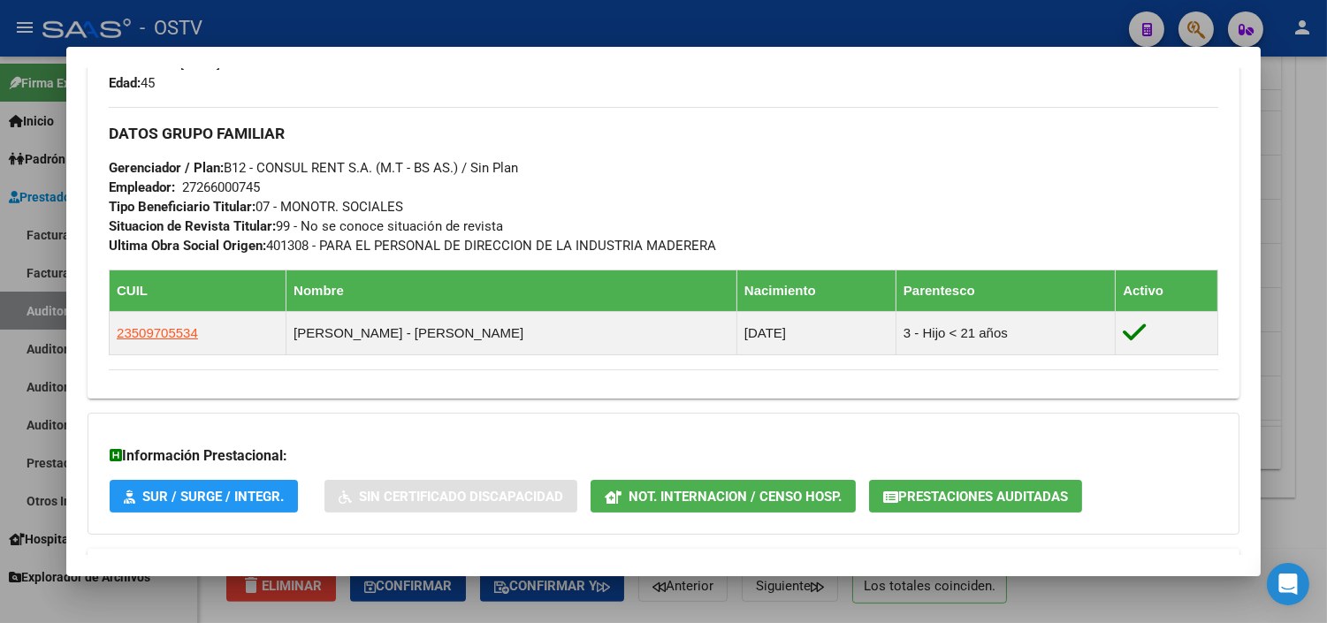
scroll to position [884, 0]
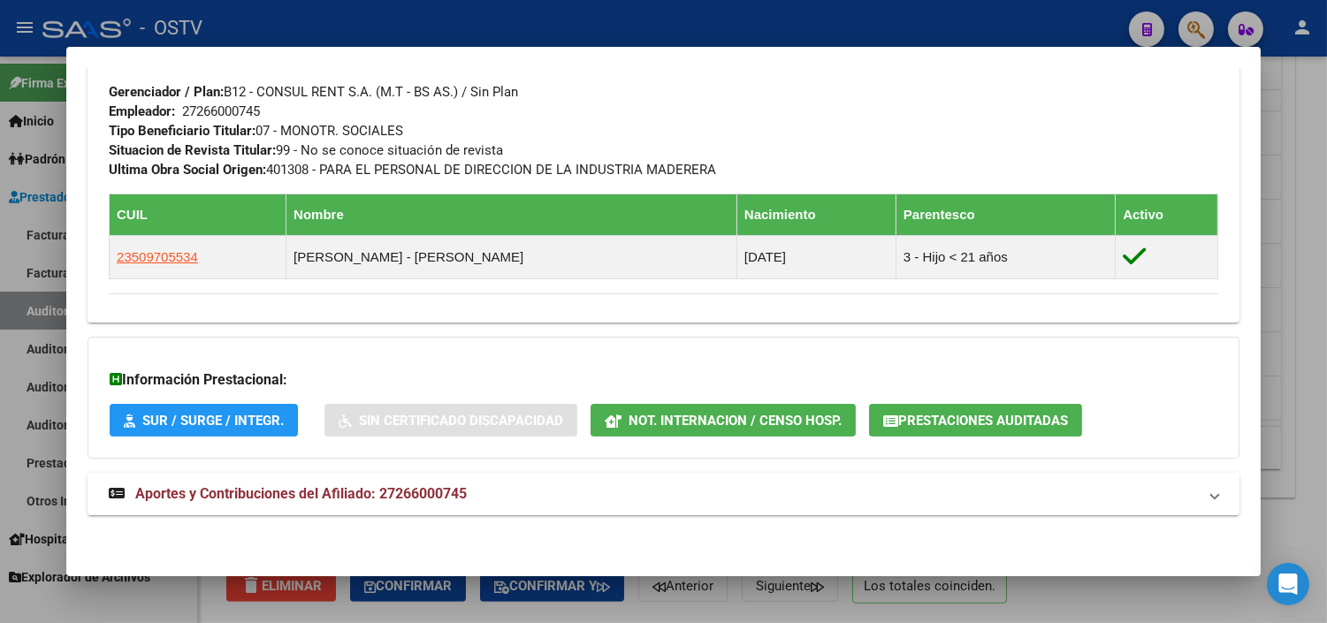
click at [307, 487] on span "Aportes y Contribuciones del Afiliado: 27266000745" at bounding box center [301, 493] width 332 height 17
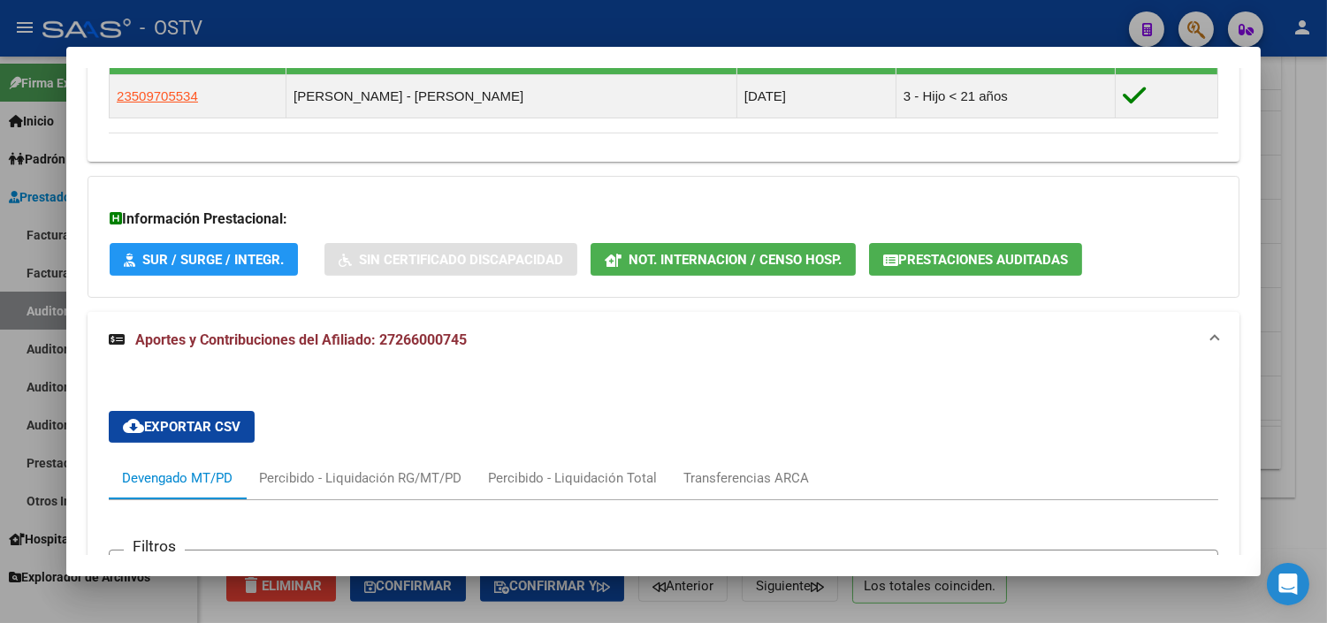
scroll to position [987, 0]
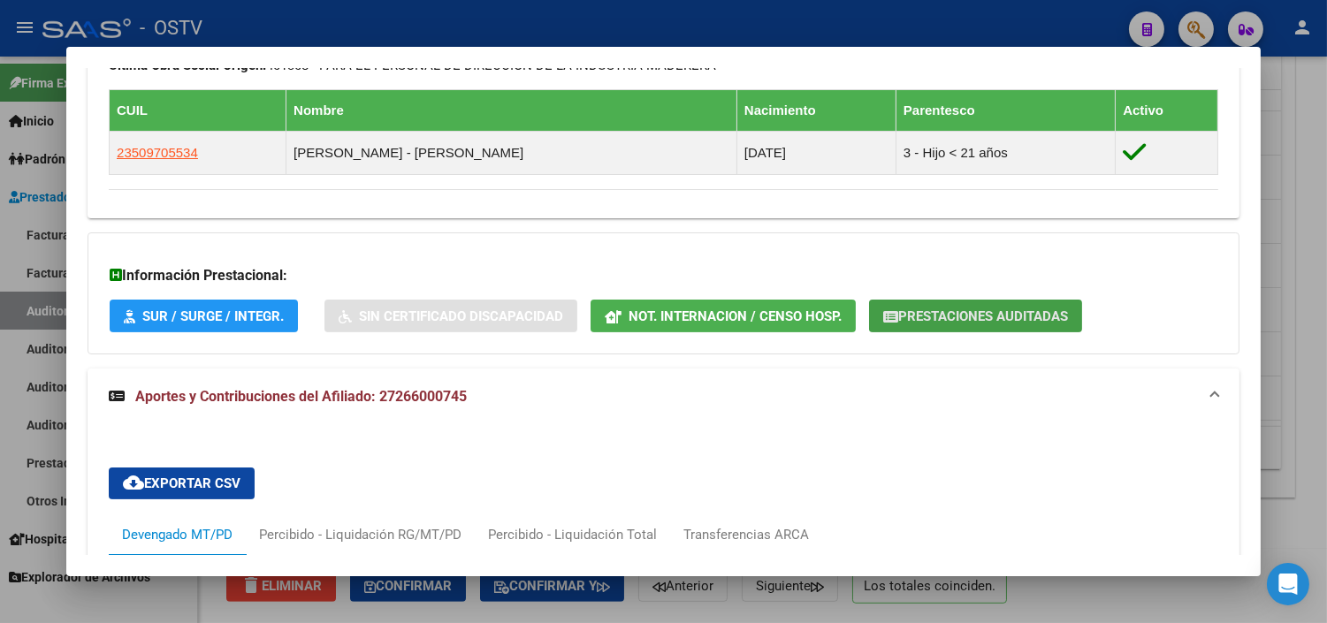
click at [937, 319] on span "Prestaciones Auditadas" at bounding box center [983, 317] width 170 height 16
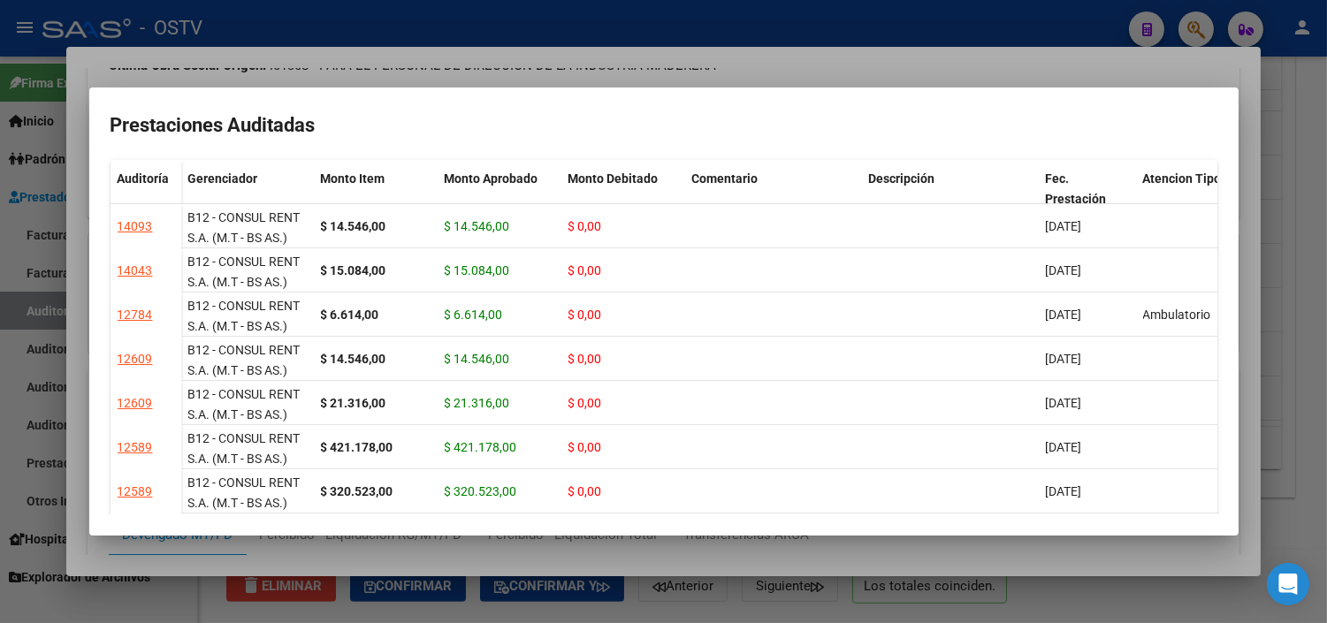
click at [621, 550] on div at bounding box center [663, 311] width 1327 height 623
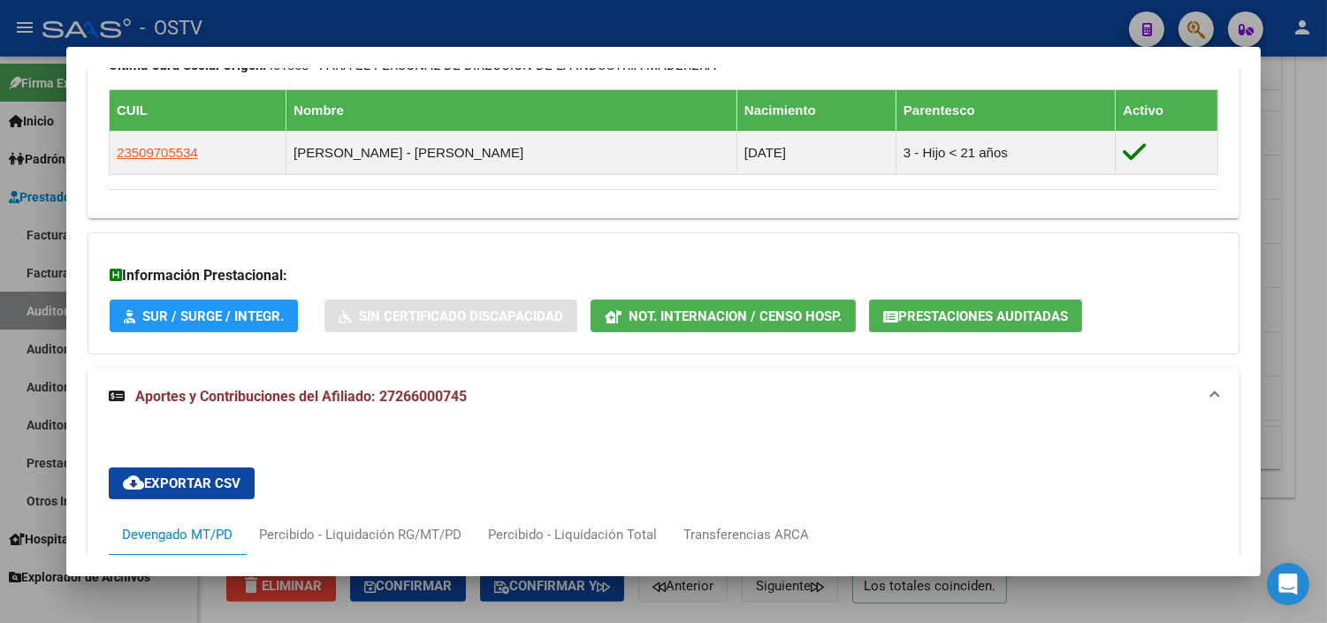
click at [623, 614] on div at bounding box center [663, 311] width 1327 height 623
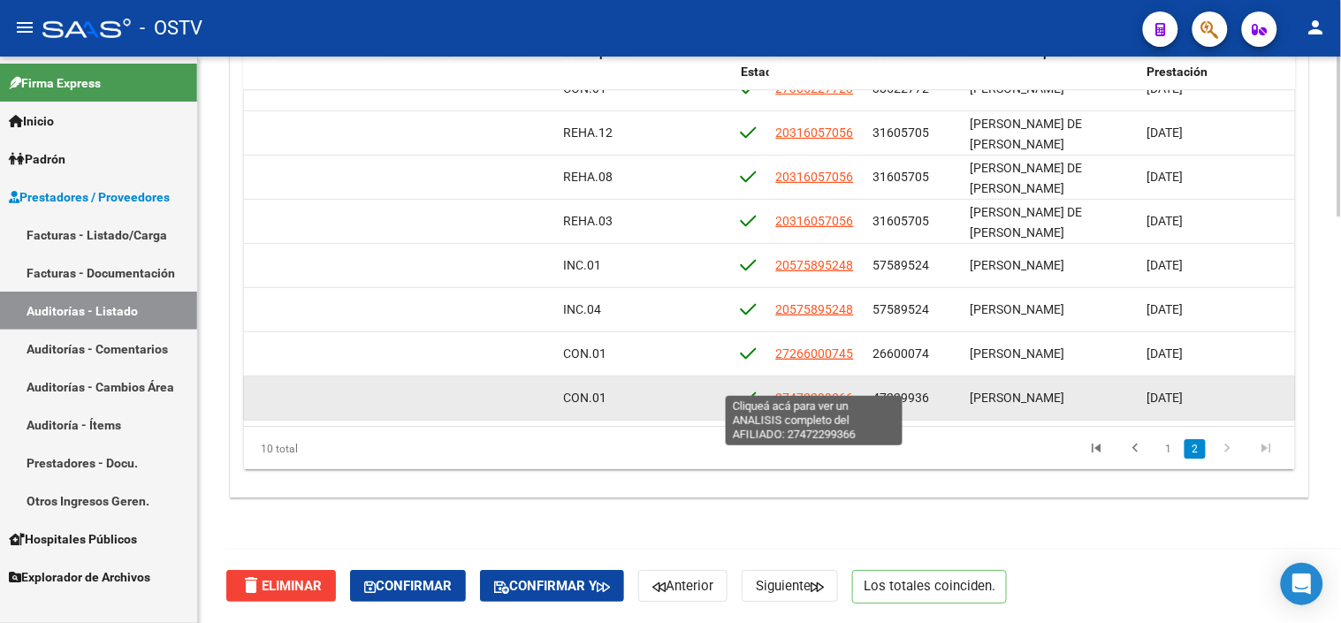
click at [836, 391] on span "27472299366" at bounding box center [815, 398] width 78 height 14
type textarea "27472299366"
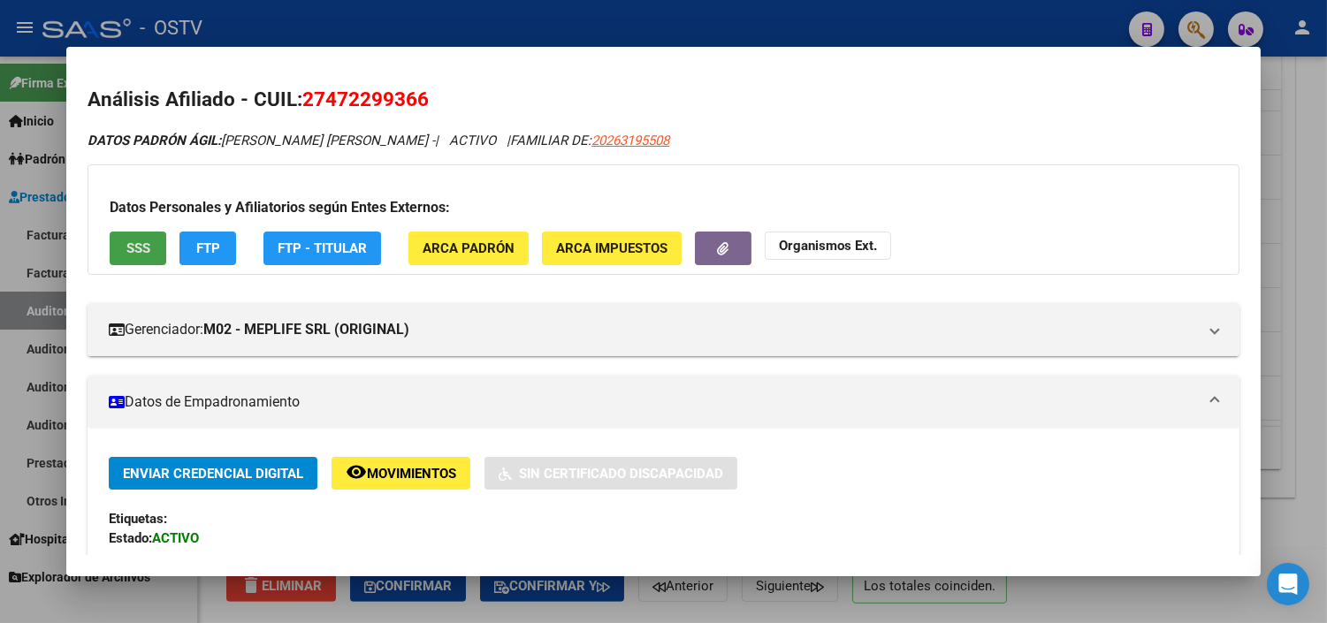
click at [126, 244] on span "SSS" at bounding box center [138, 249] width 24 height 16
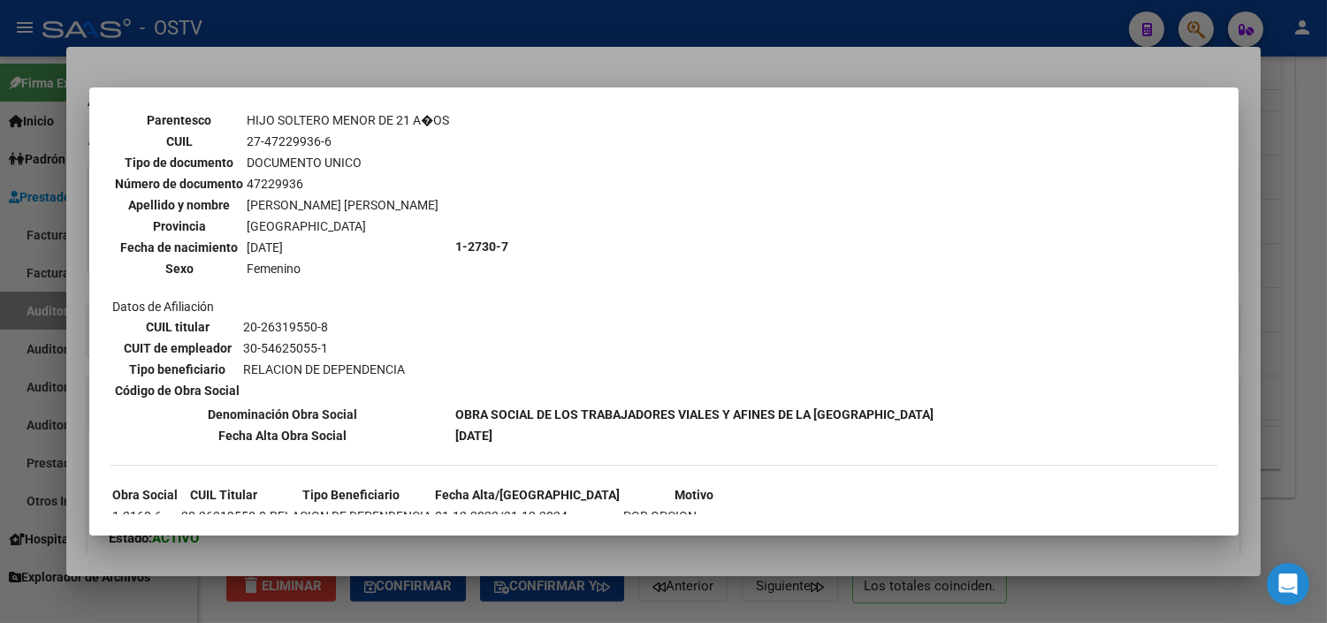
scroll to position [702, 0]
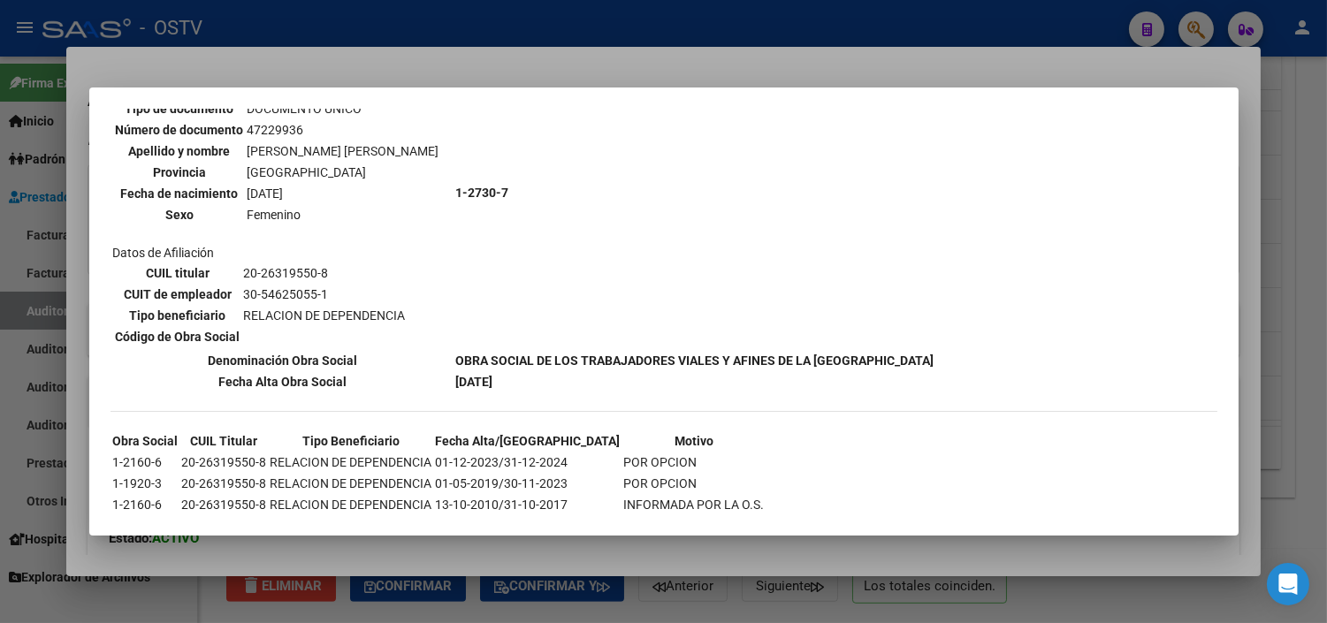
click at [455, 554] on div at bounding box center [663, 311] width 1327 height 623
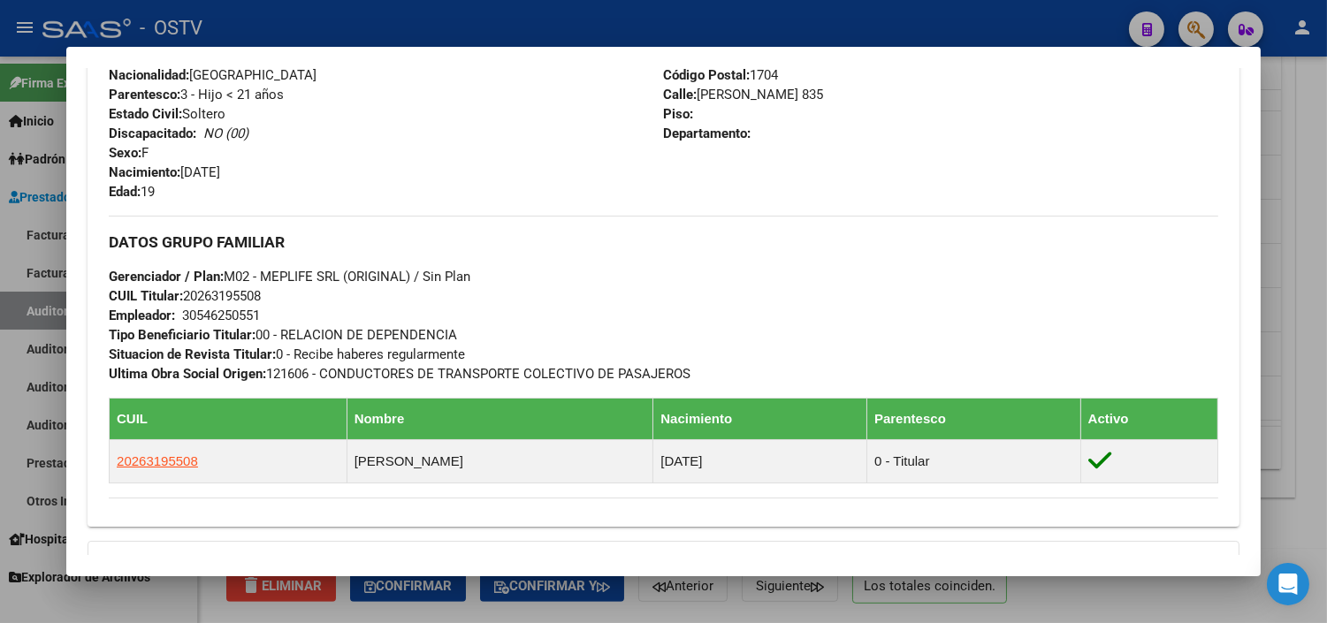
scroll to position [926, 0]
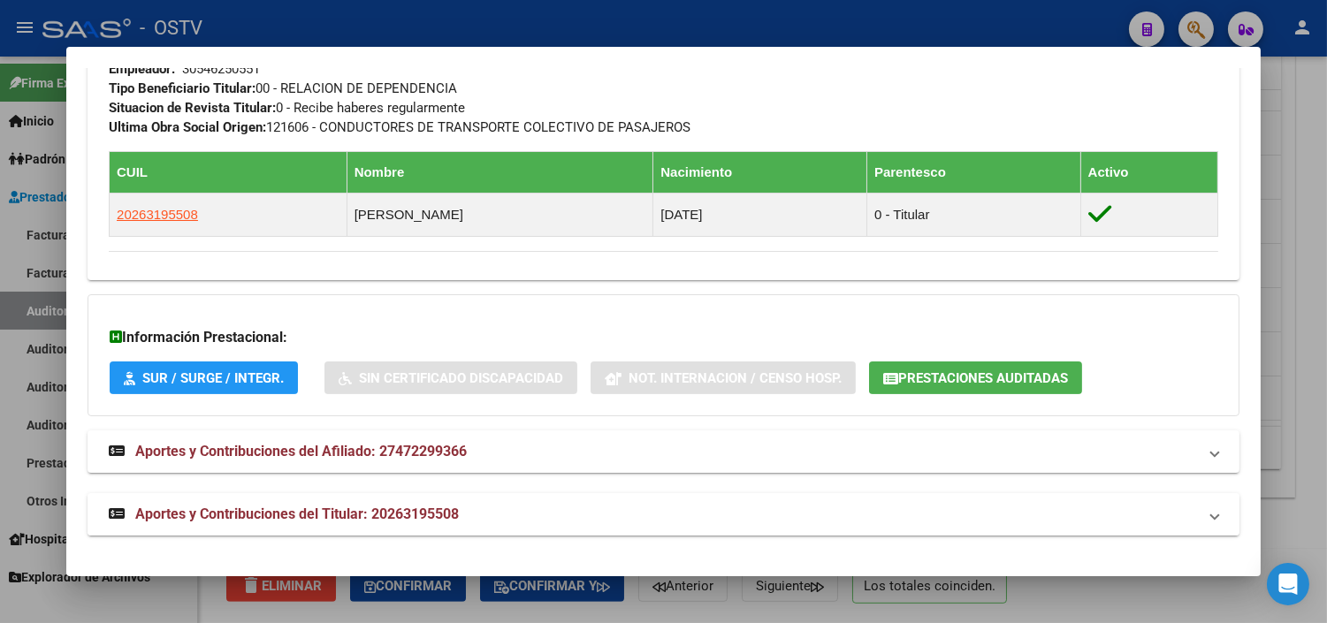
click at [278, 513] on span "Aportes y Contribuciones del Titular: 20263195508" at bounding box center [297, 514] width 324 height 17
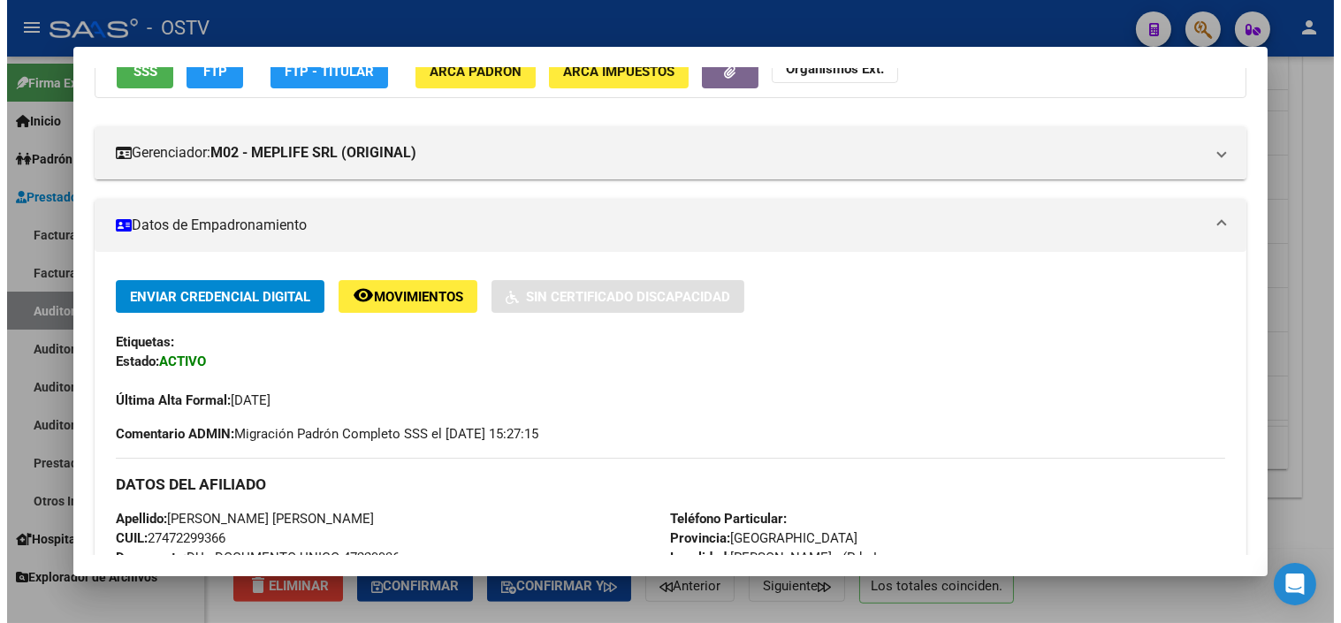
scroll to position [0, 0]
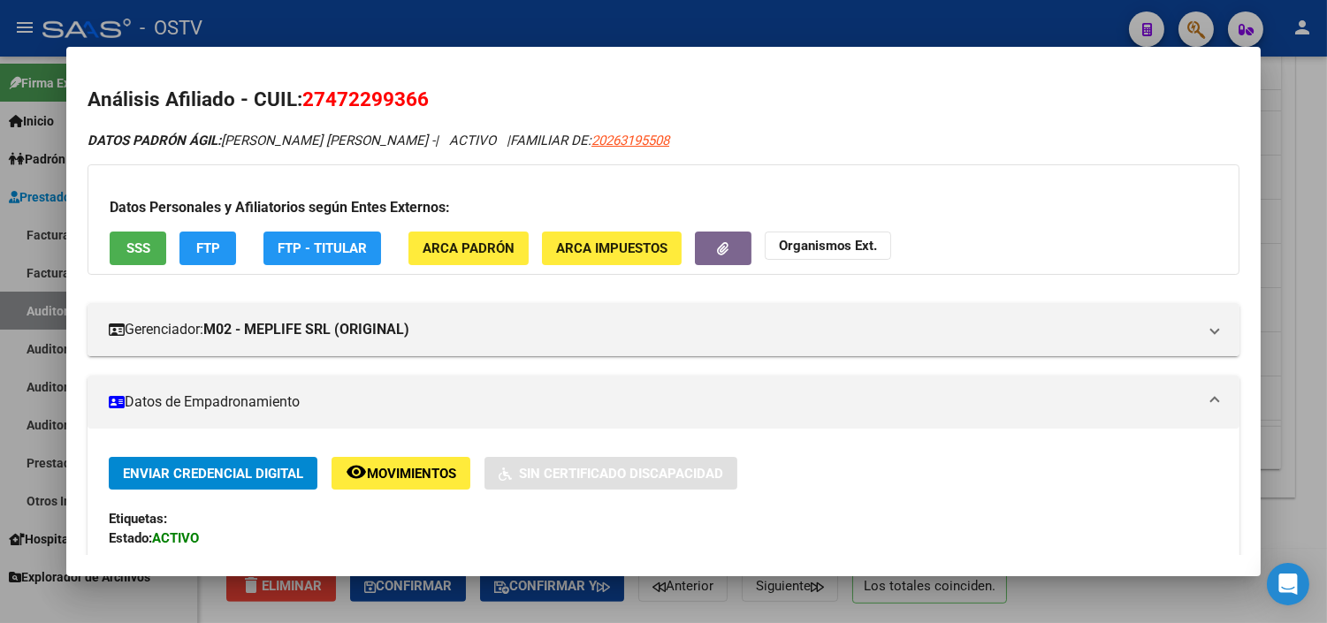
click at [789, 614] on div at bounding box center [663, 311] width 1327 height 623
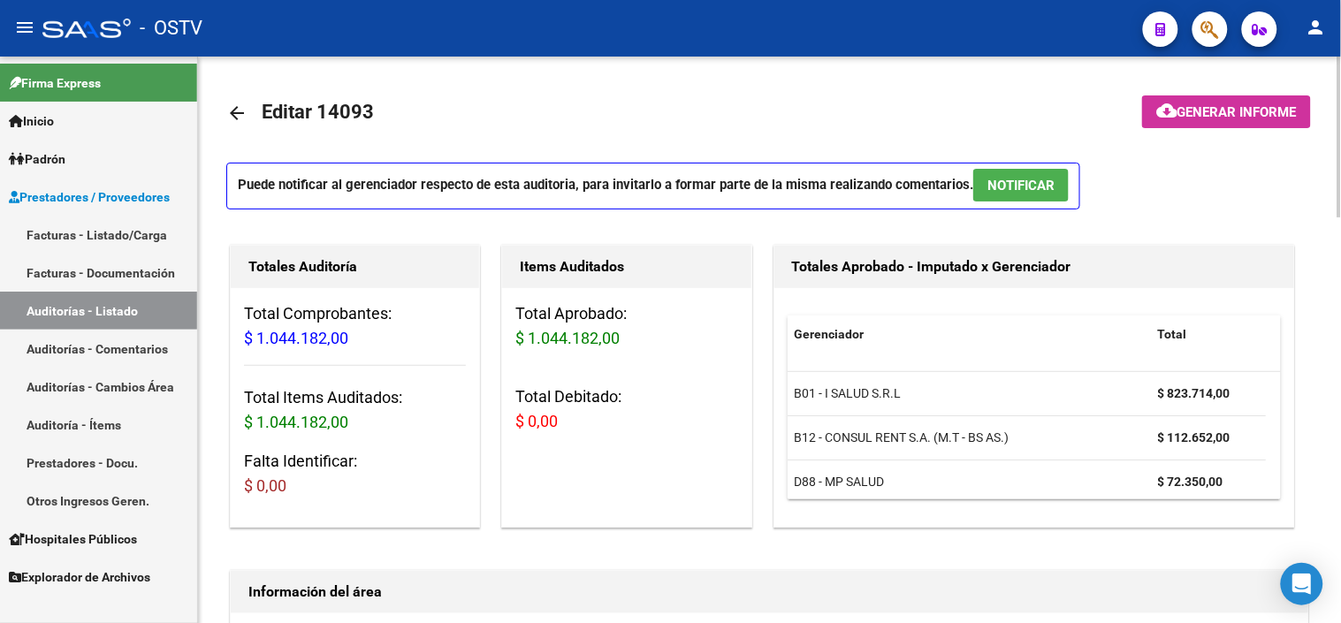
click at [978, 194] on button "NOTIFICAR" at bounding box center [1020, 185] width 95 height 33
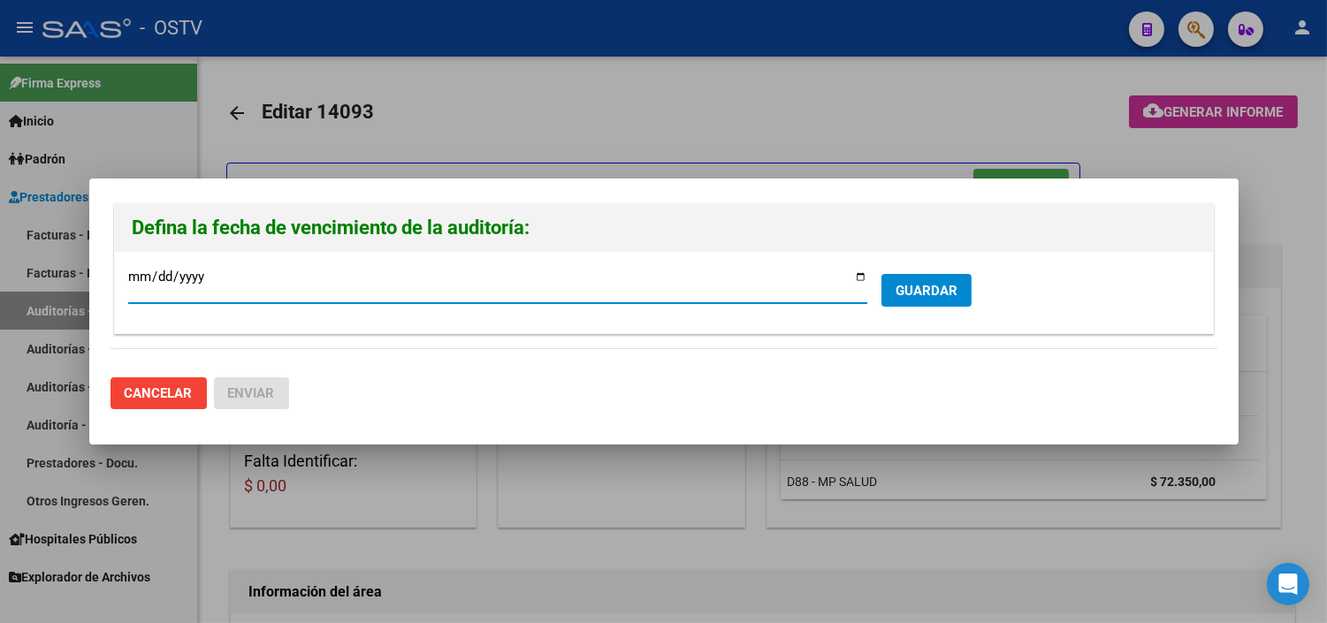
click at [933, 289] on span "GUARDAR" at bounding box center [927, 291] width 62 height 16
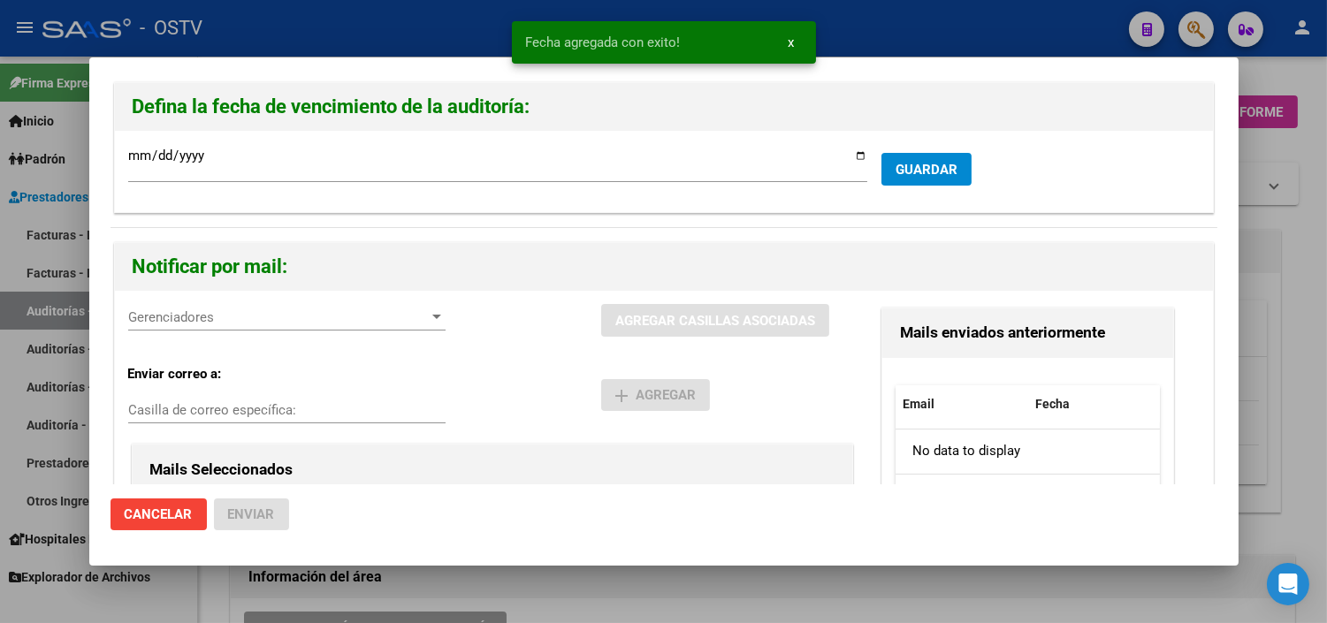
click at [171, 306] on div "Gerenciadores Gerenciadores" at bounding box center [286, 317] width 317 height 27
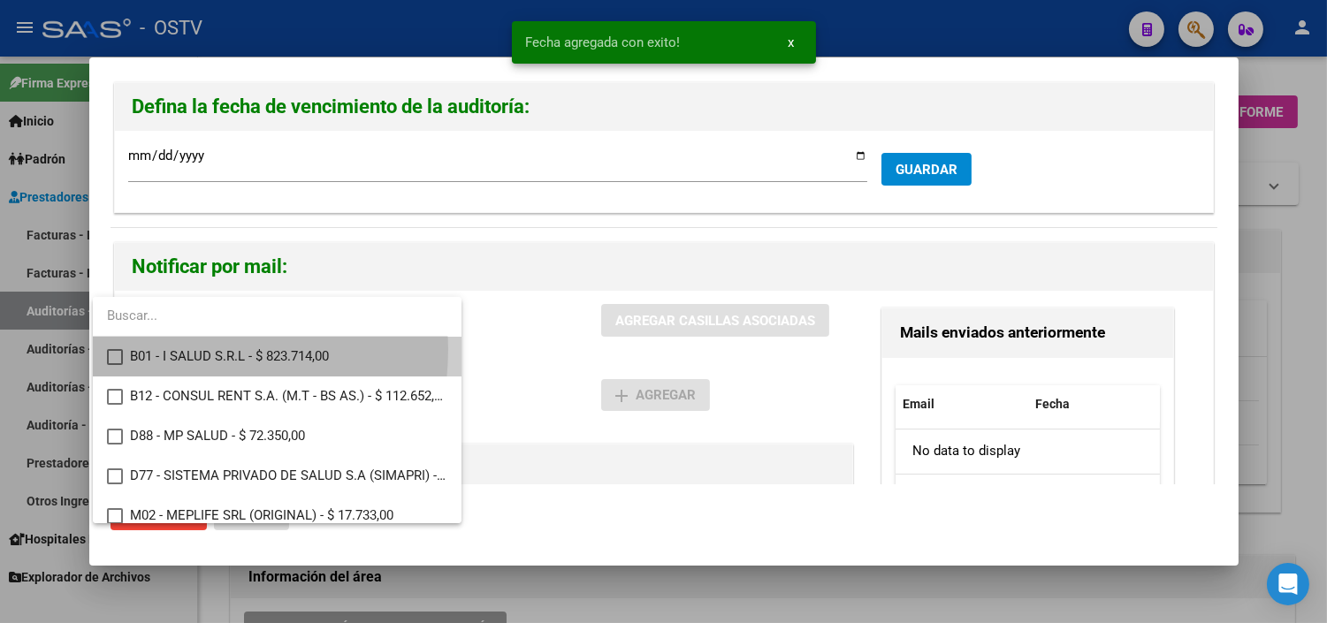
click at [170, 349] on span "B01 - I SALUD S.R.L - $ 823.714,00" at bounding box center [288, 357] width 317 height 40
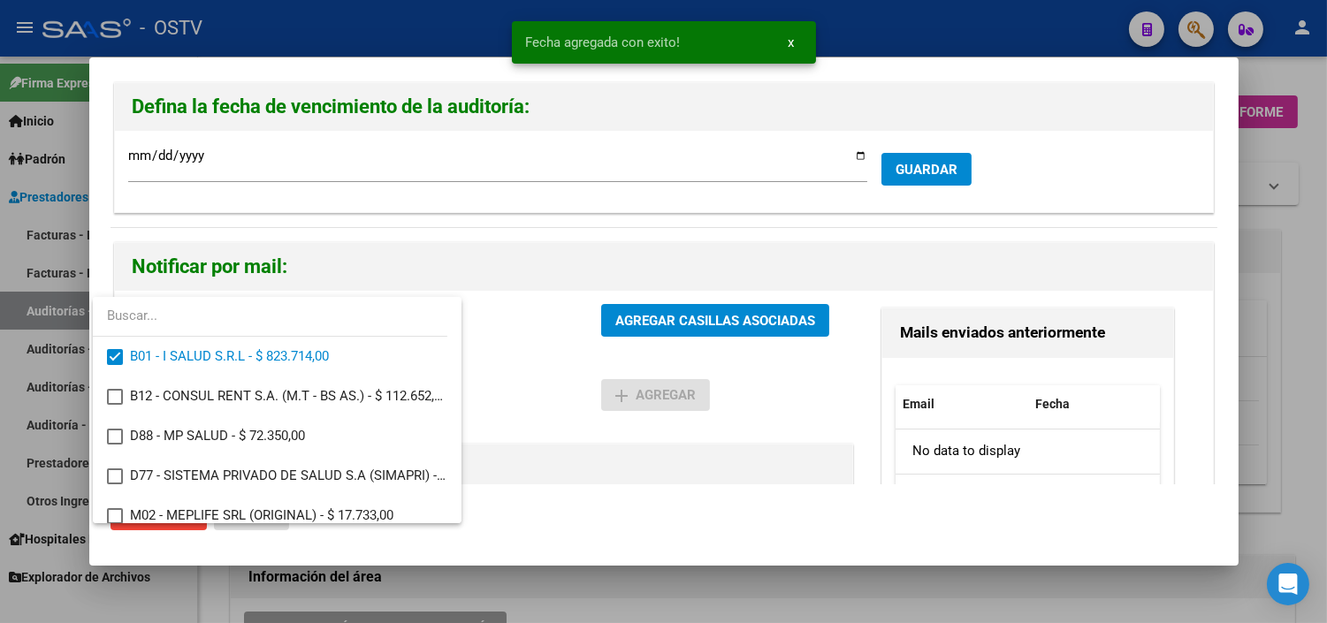
click at [696, 315] on div at bounding box center [663, 311] width 1327 height 623
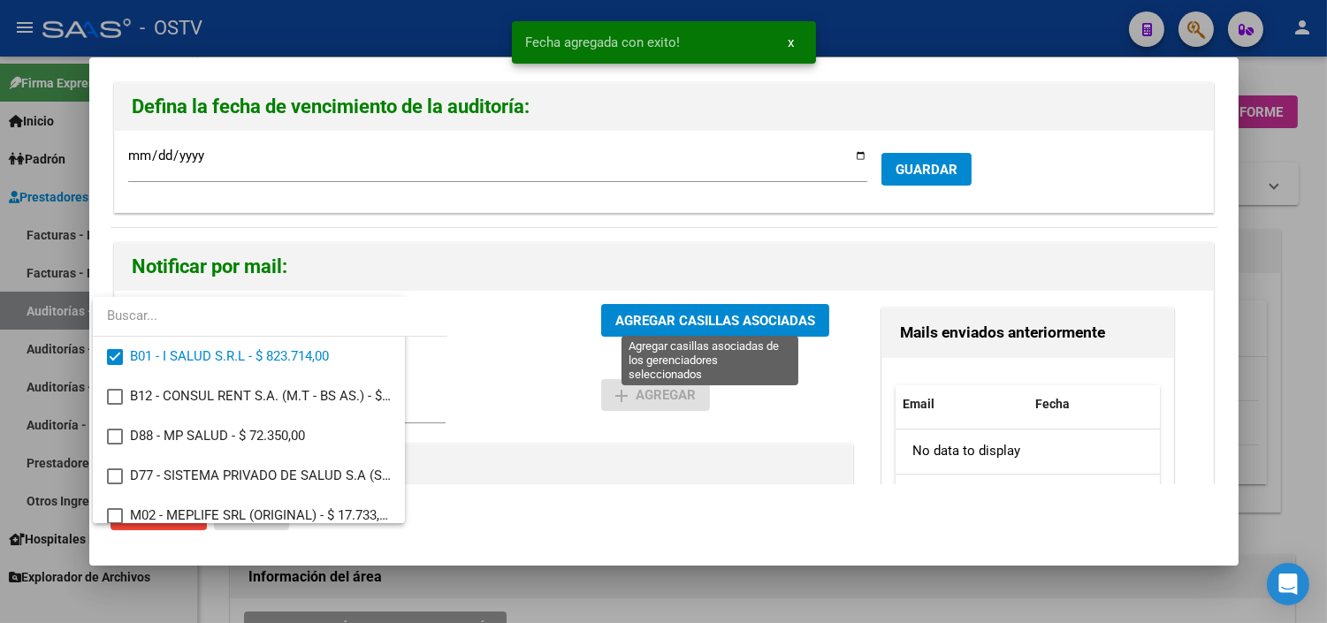
click at [698, 316] on span "AGREGAR CASILLAS ASOCIADAS" at bounding box center [715, 321] width 200 height 16
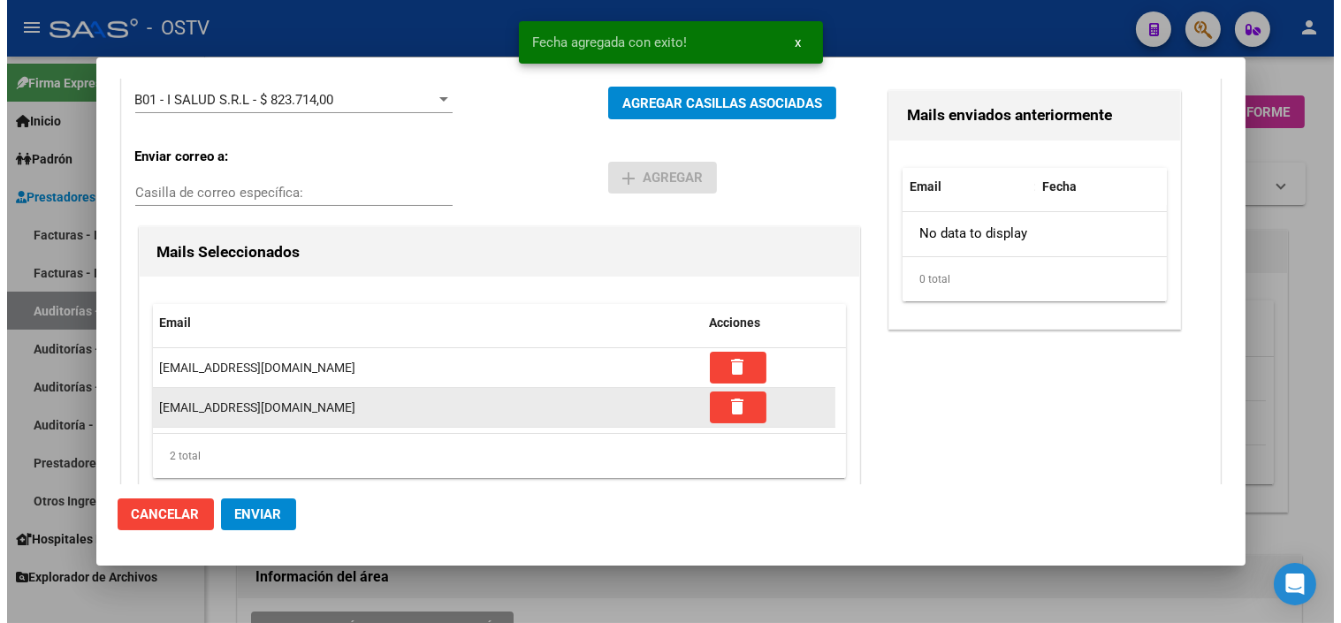
scroll to position [261, 0]
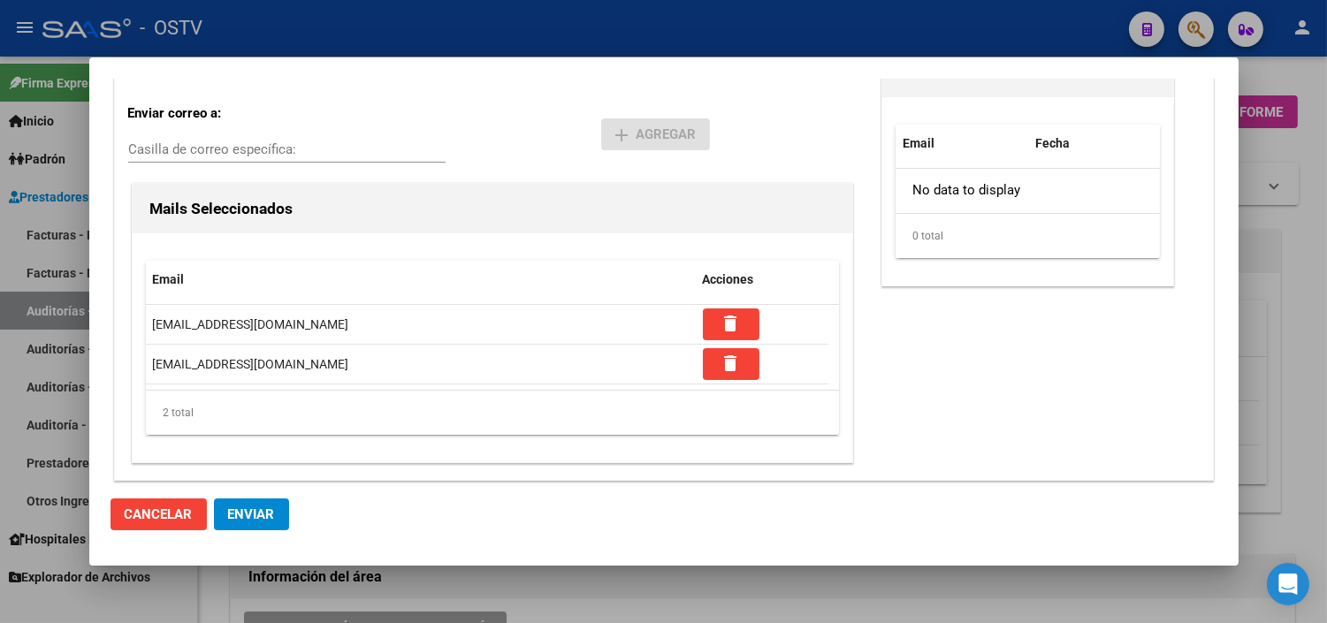
click at [236, 529] on button "Enviar" at bounding box center [251, 515] width 75 height 32
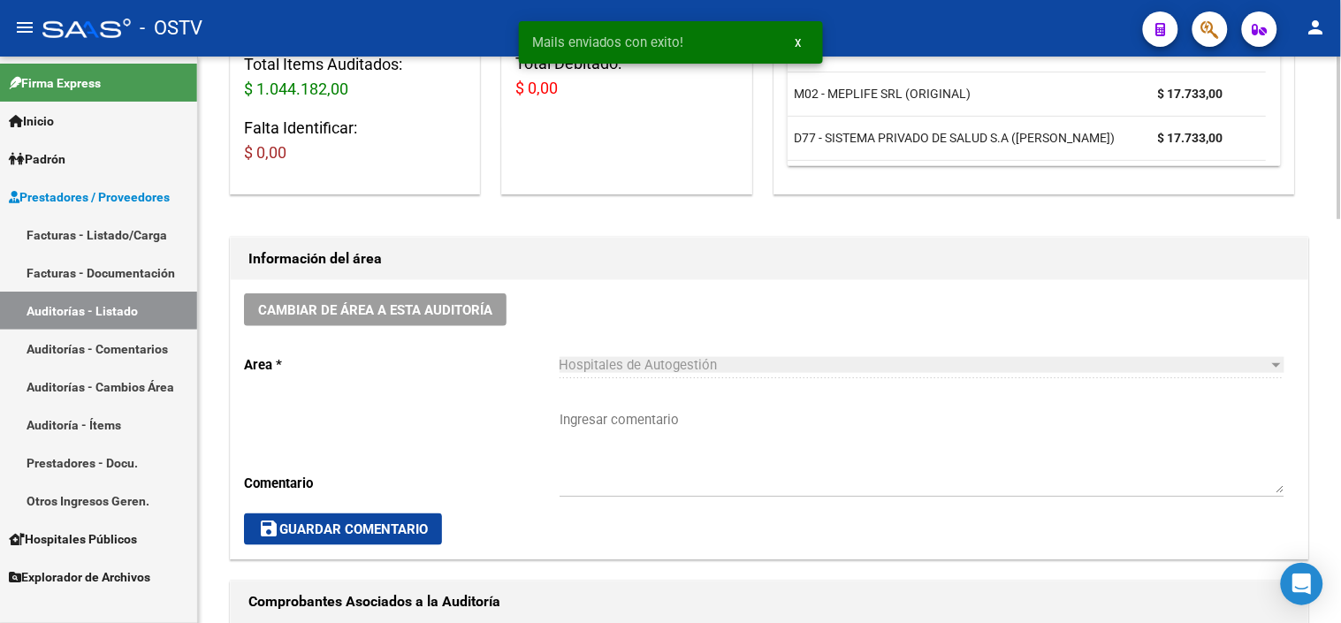
scroll to position [393, 0]
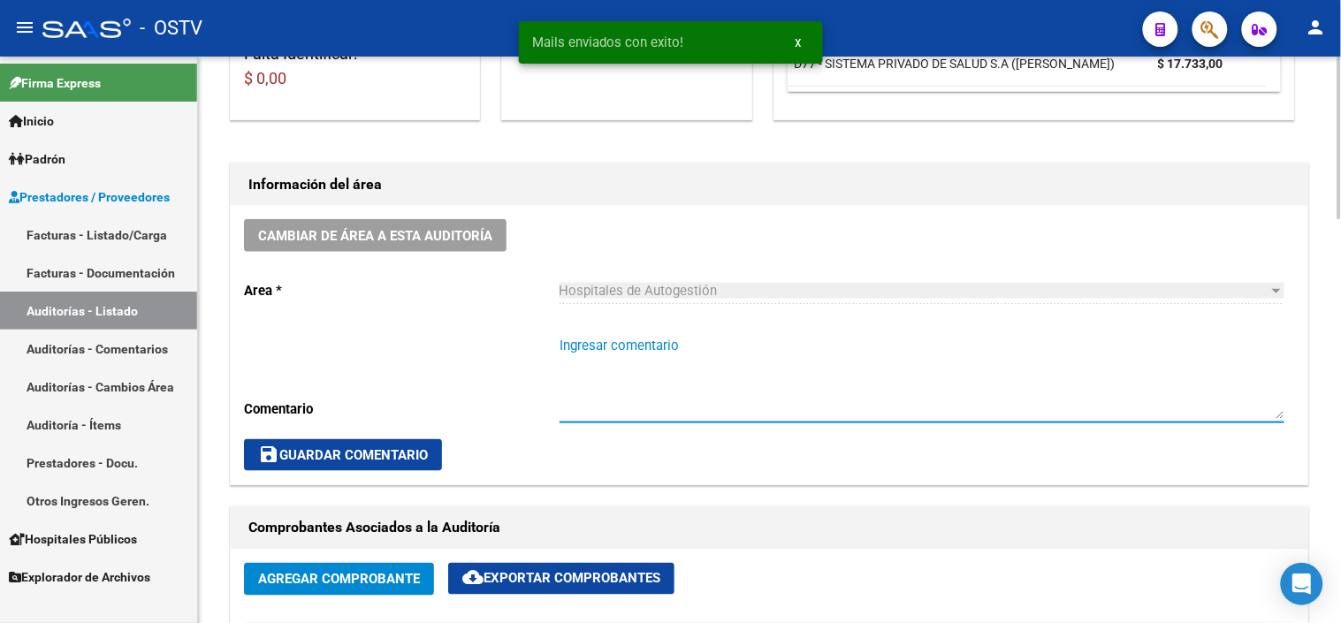
click at [589, 339] on textarea "Ingresar comentario" at bounding box center [922, 377] width 725 height 83
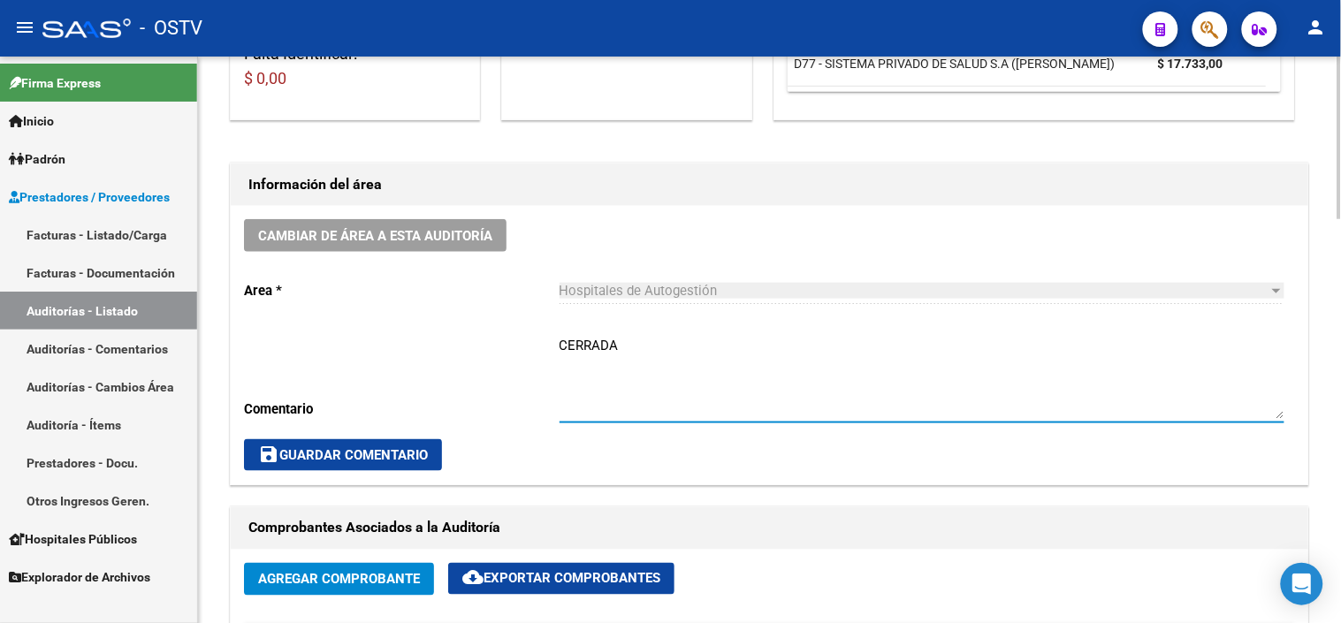
type textarea "CERRADA"
click at [346, 461] on span "save Guardar Comentario" at bounding box center [343, 455] width 170 height 16
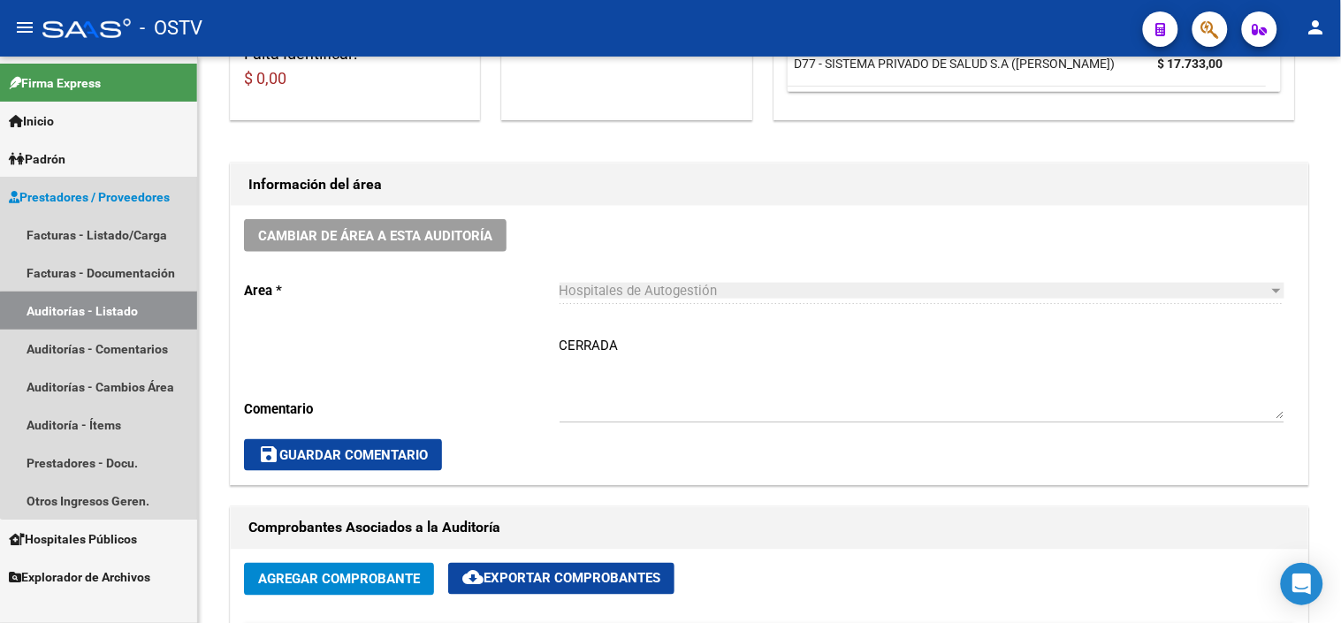
click at [117, 319] on link "Auditorías - Listado" at bounding box center [98, 311] width 197 height 38
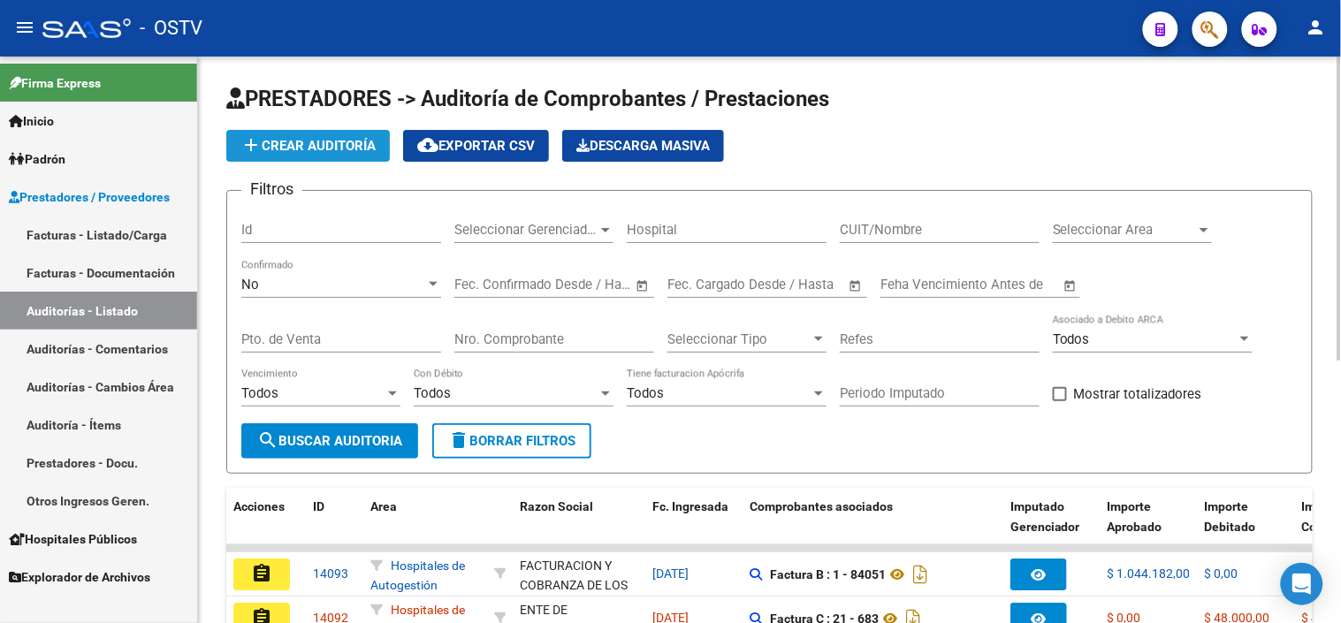
click at [368, 134] on button "add Crear Auditoría" at bounding box center [308, 146] width 164 height 32
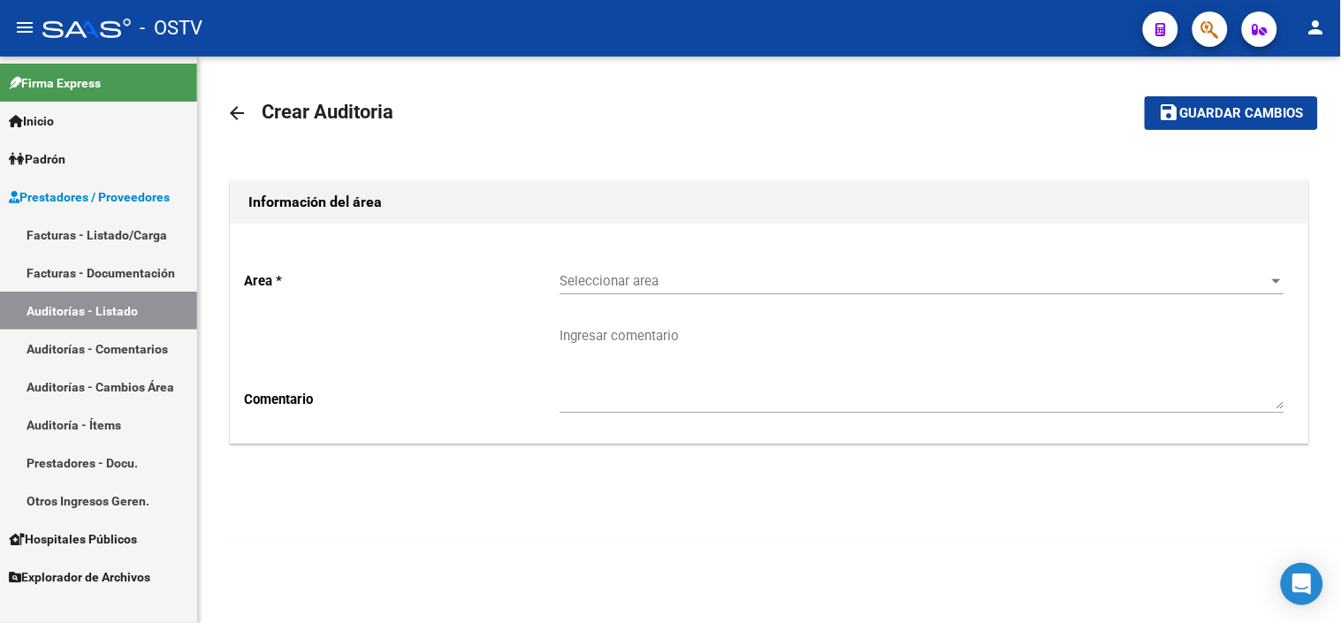
click at [634, 285] on span "Seleccionar area" at bounding box center [914, 281] width 709 height 16
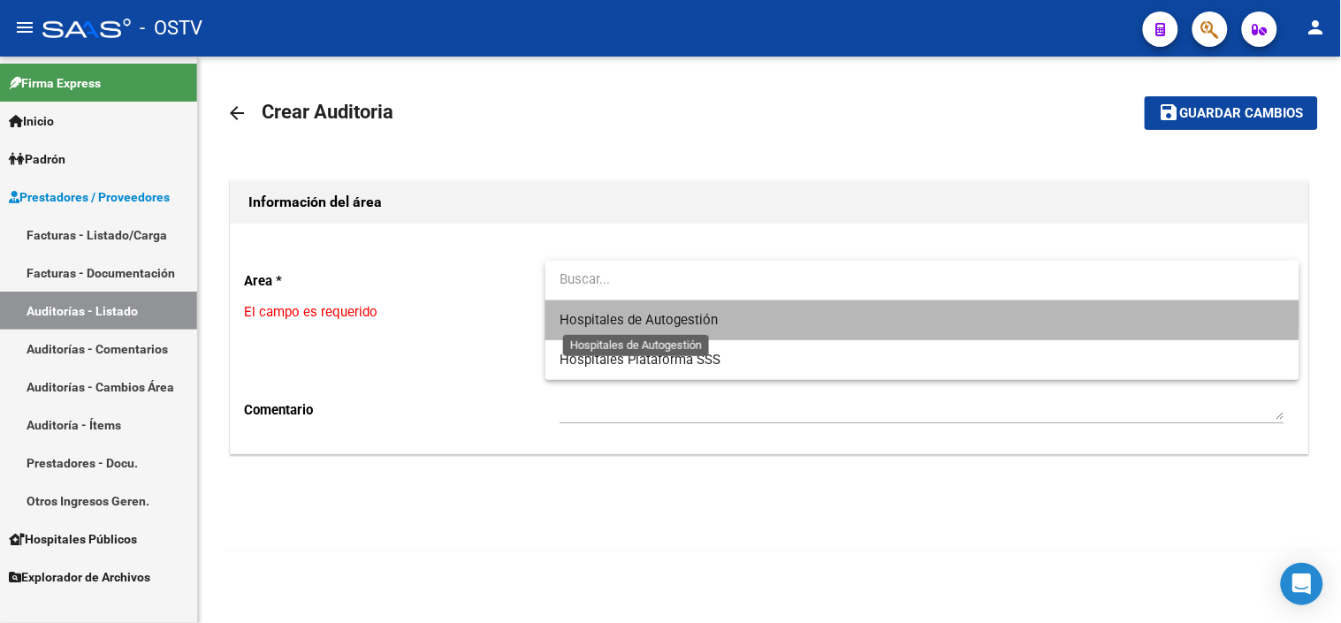
click at [626, 315] on span "Hospitales de Autogestión" at bounding box center [639, 320] width 158 height 16
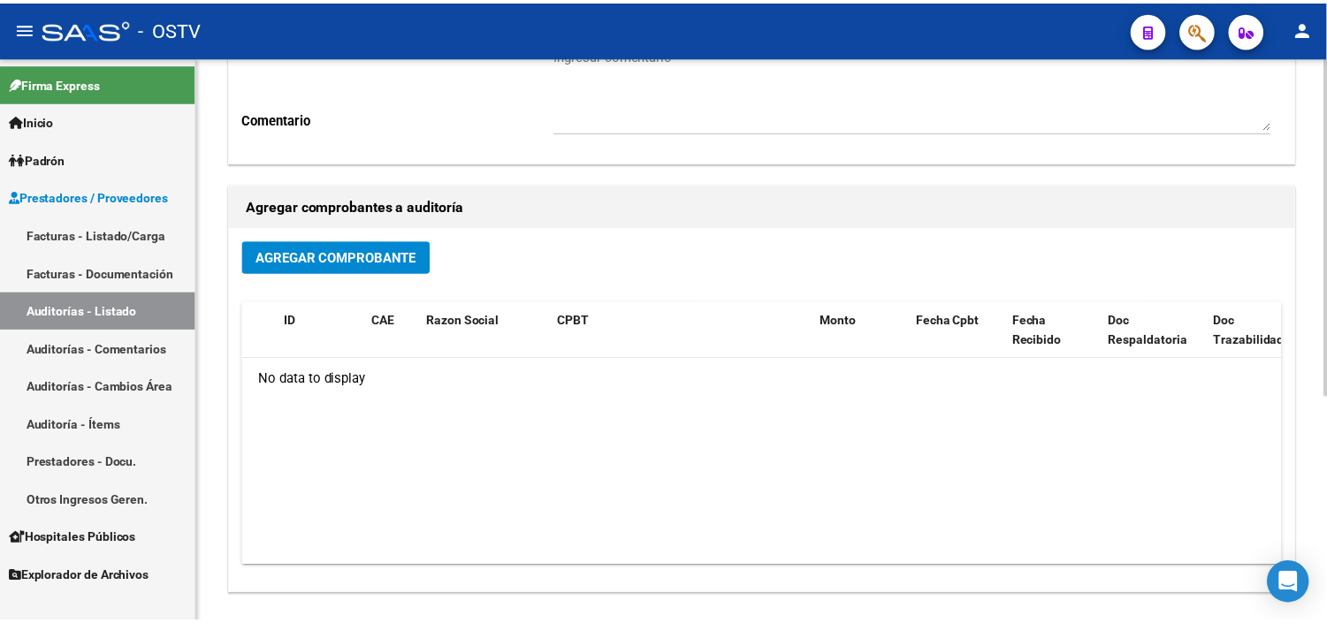
scroll to position [377, 0]
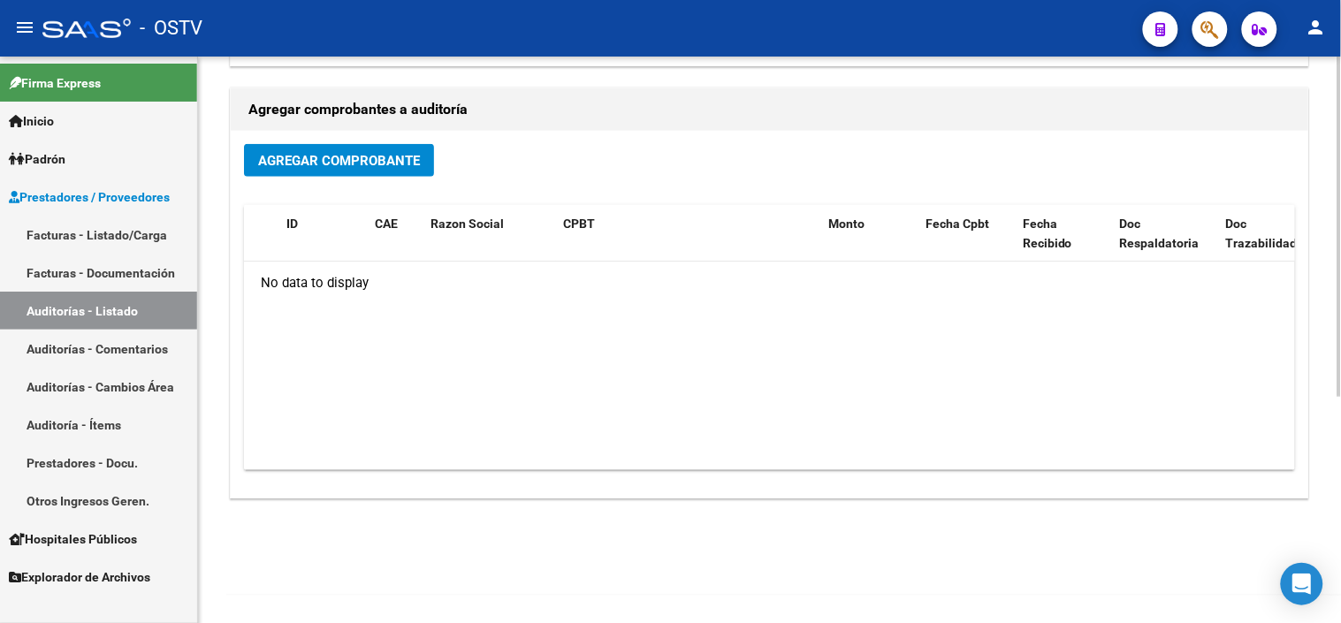
click at [376, 153] on span "Agregar Comprobante" at bounding box center [339, 161] width 162 height 16
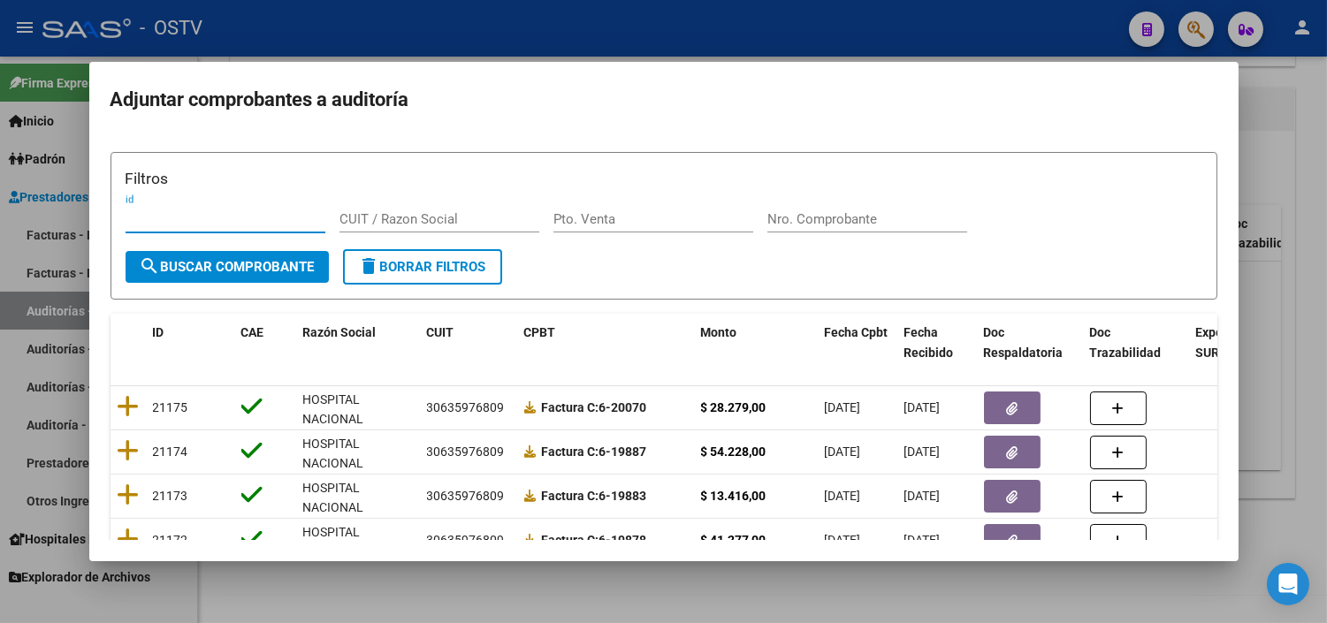
click at [383, 215] on input "CUIT / Razon Social" at bounding box center [439, 219] width 200 height 16
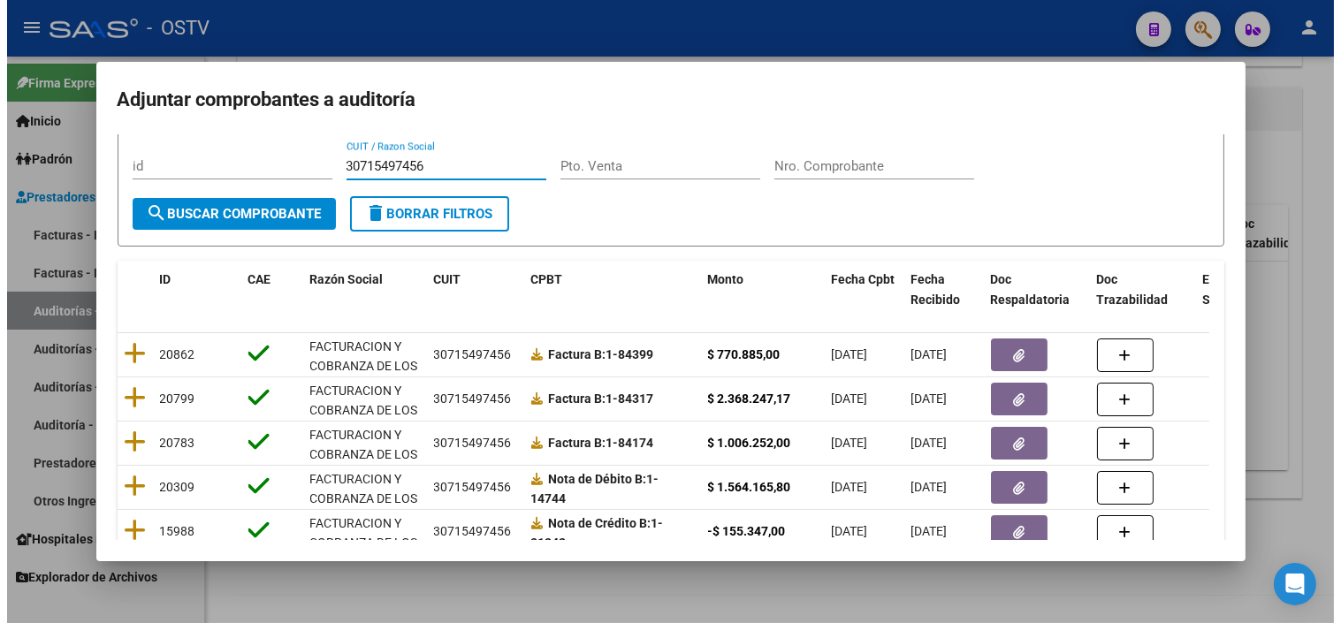
scroll to position [98, 0]
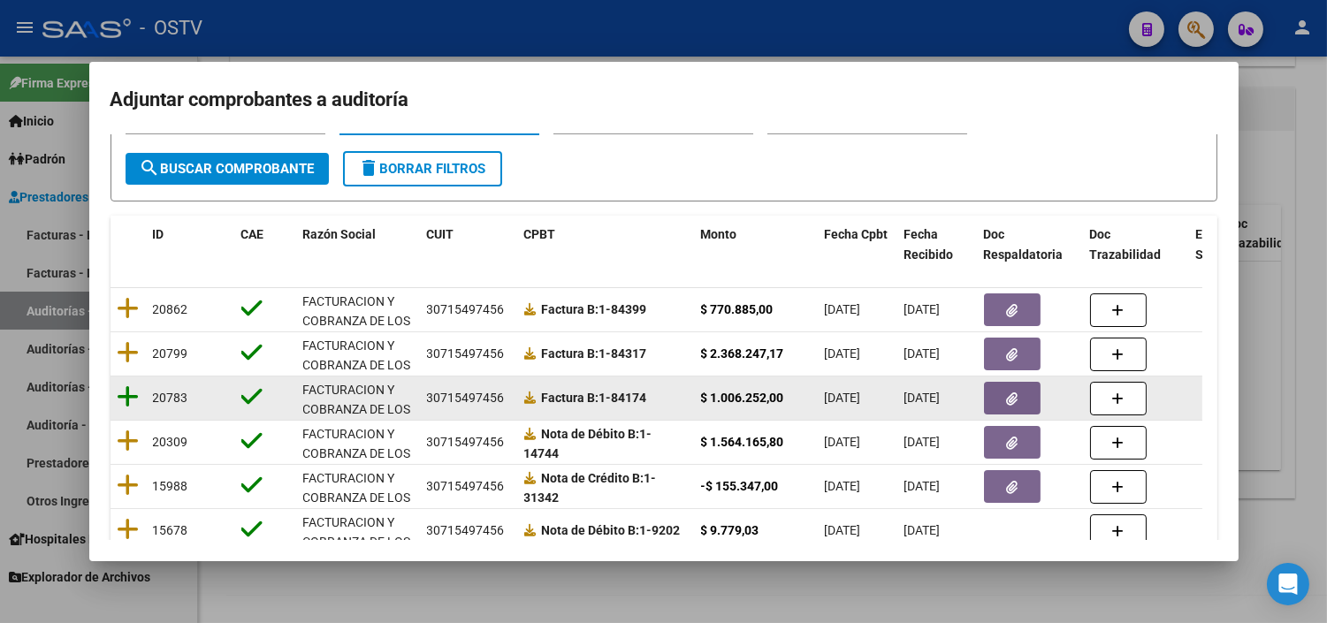
type input "30715497456"
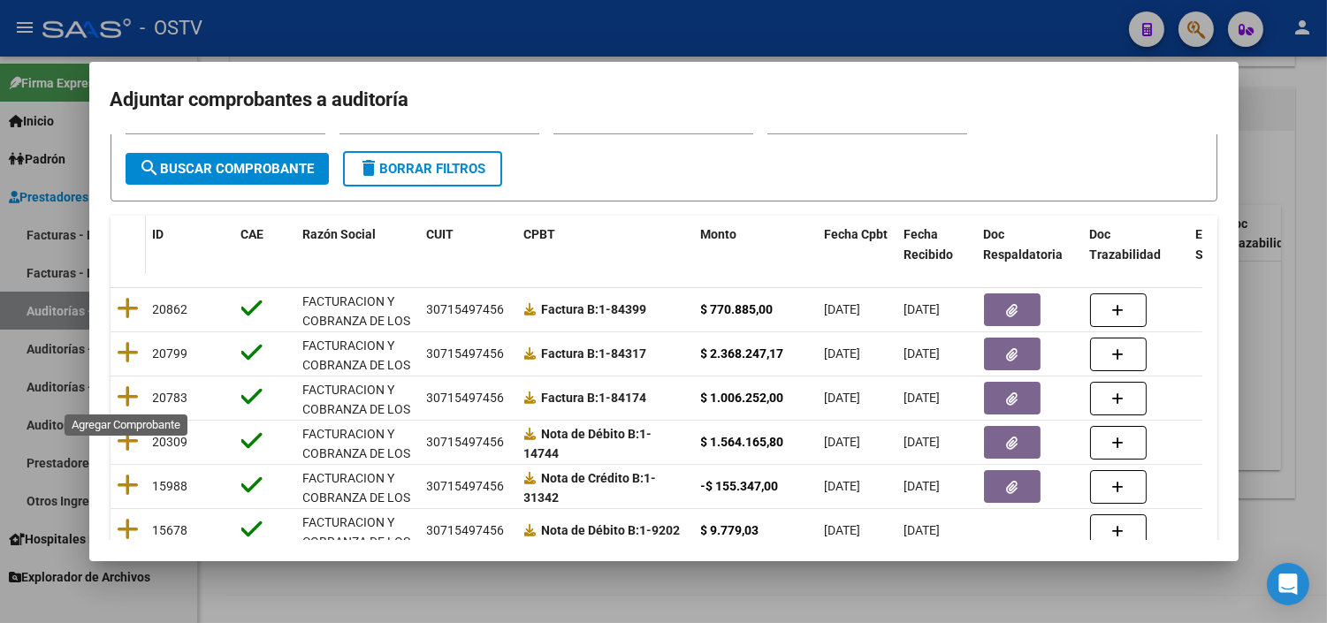
click at [129, 392] on icon at bounding box center [129, 397] width 22 height 25
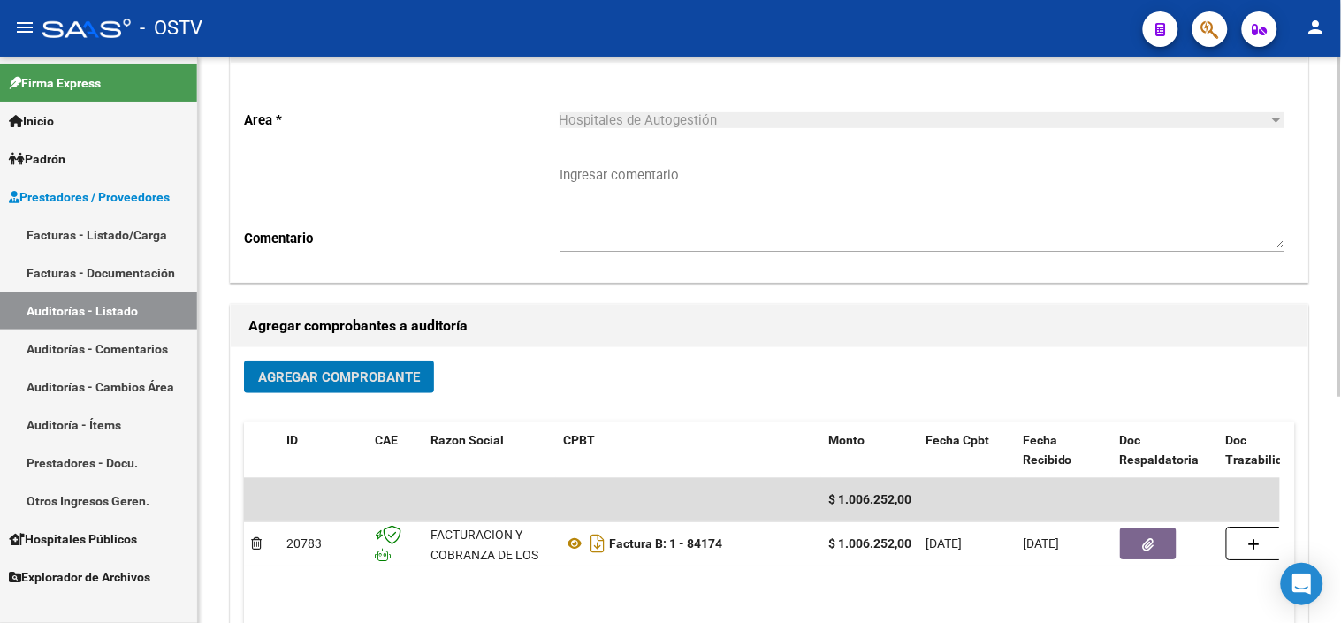
scroll to position [0, 0]
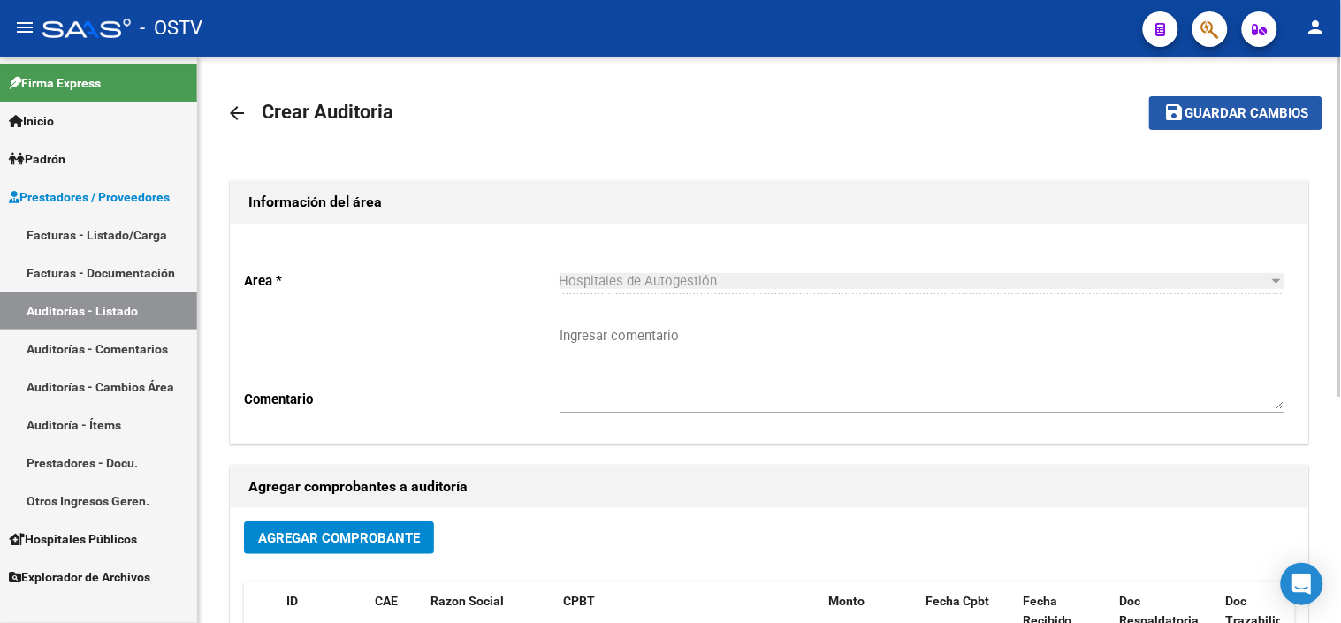
click at [1214, 100] on button "save Guardar cambios" at bounding box center [1235, 112] width 173 height 33
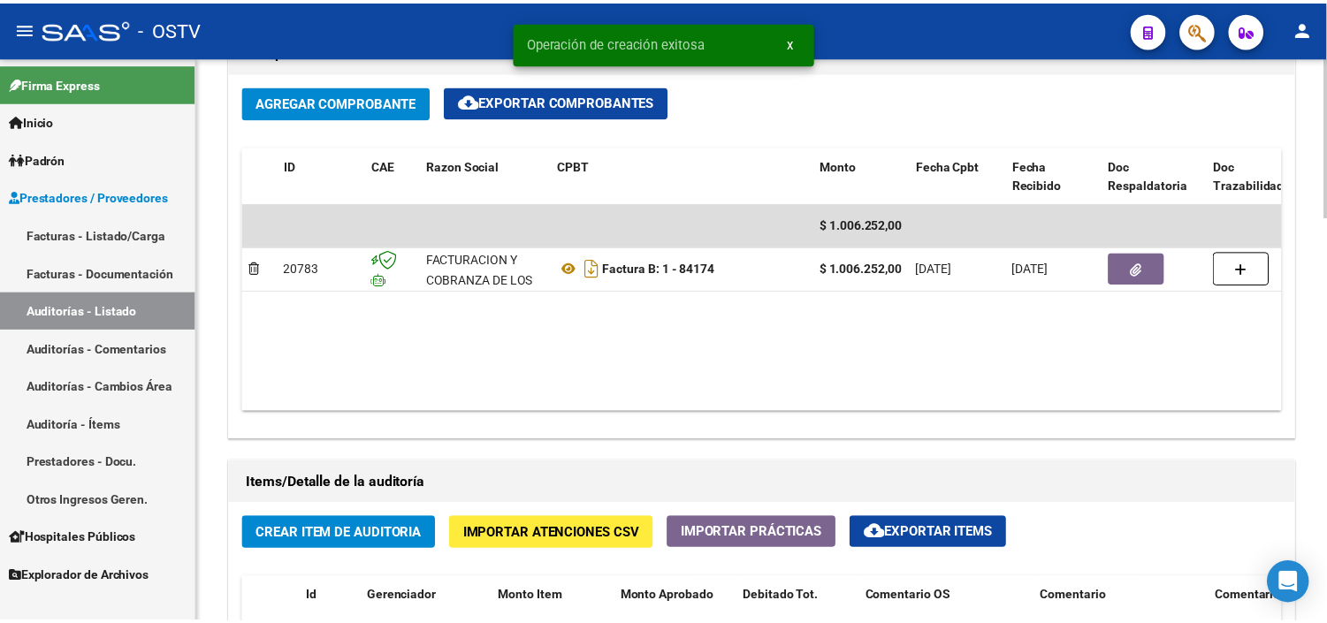
scroll to position [982, 0]
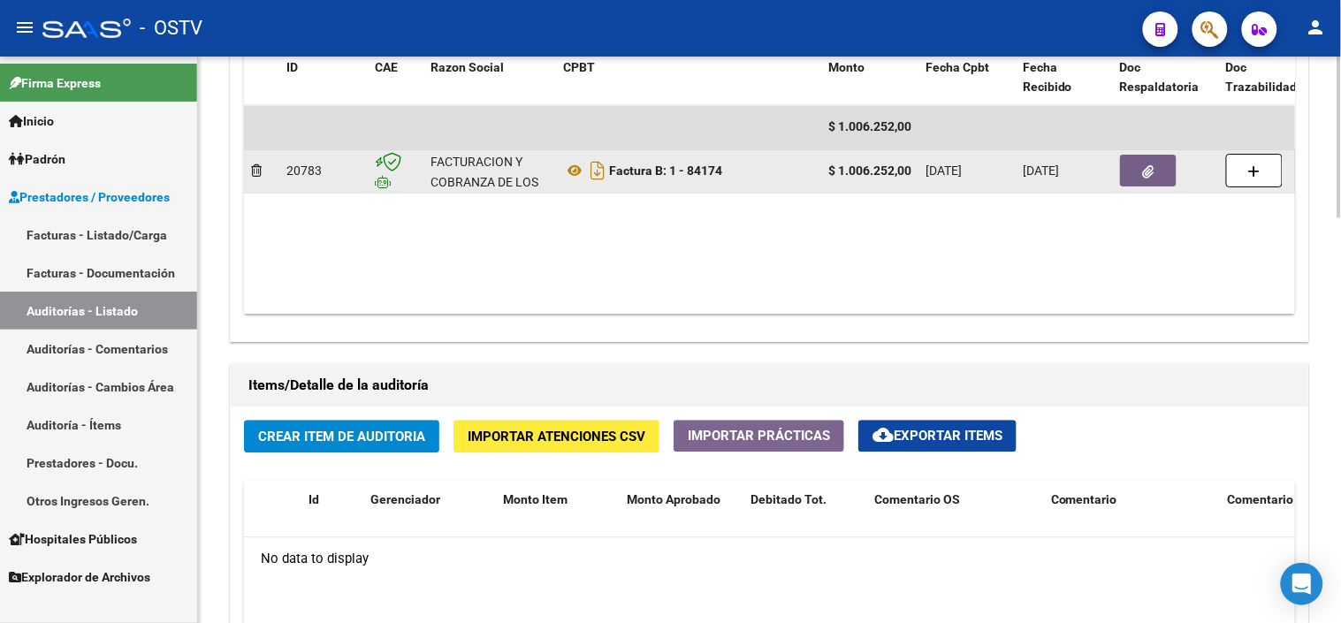
click at [1145, 170] on icon "button" at bounding box center [1148, 171] width 11 height 13
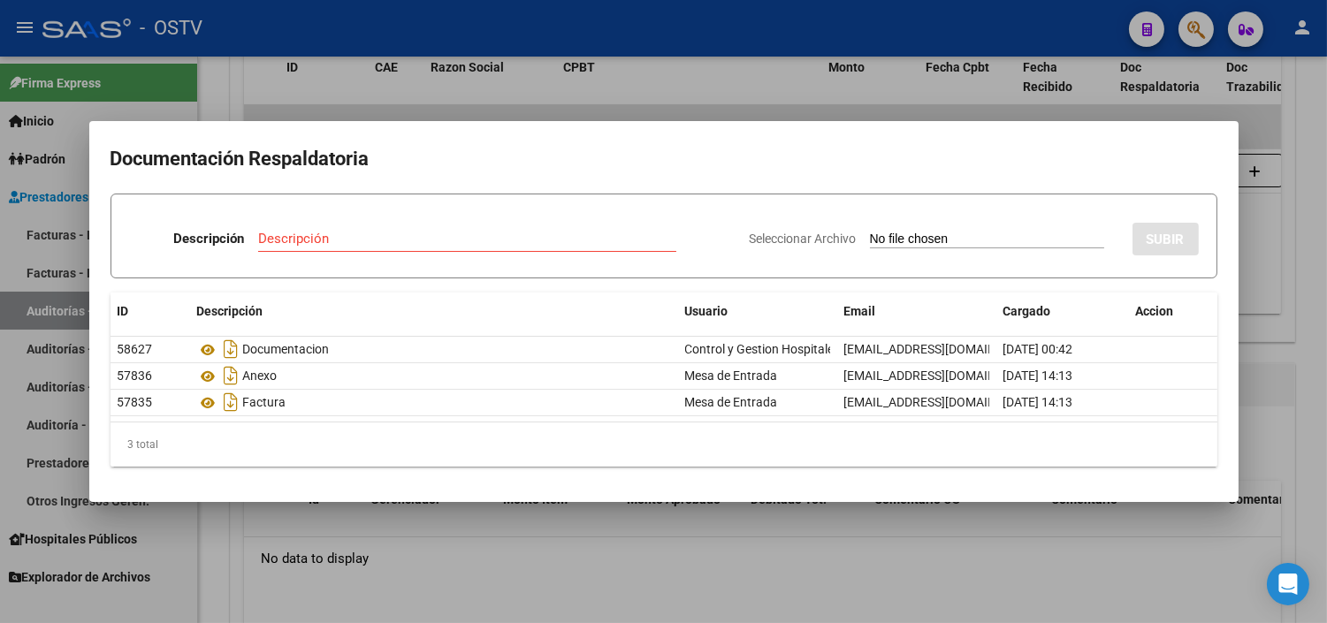
click at [515, 539] on div at bounding box center [663, 311] width 1327 height 623
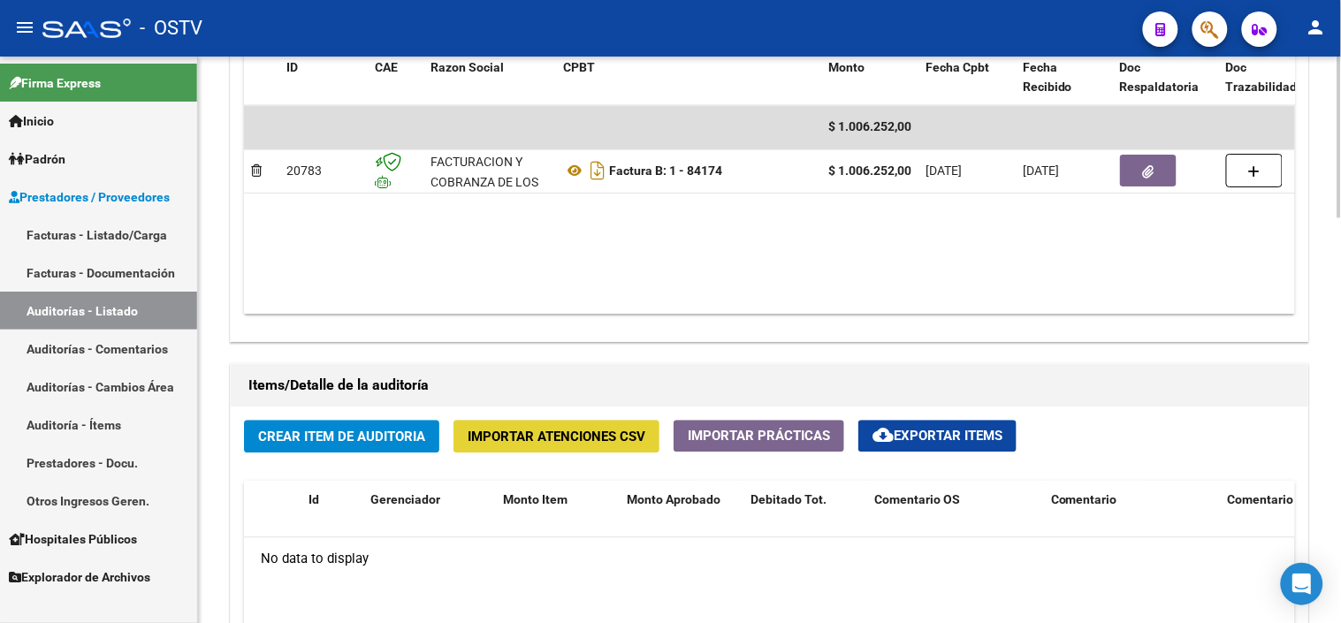
click at [501, 440] on span "Importar Atenciones CSV" at bounding box center [557, 437] width 178 height 16
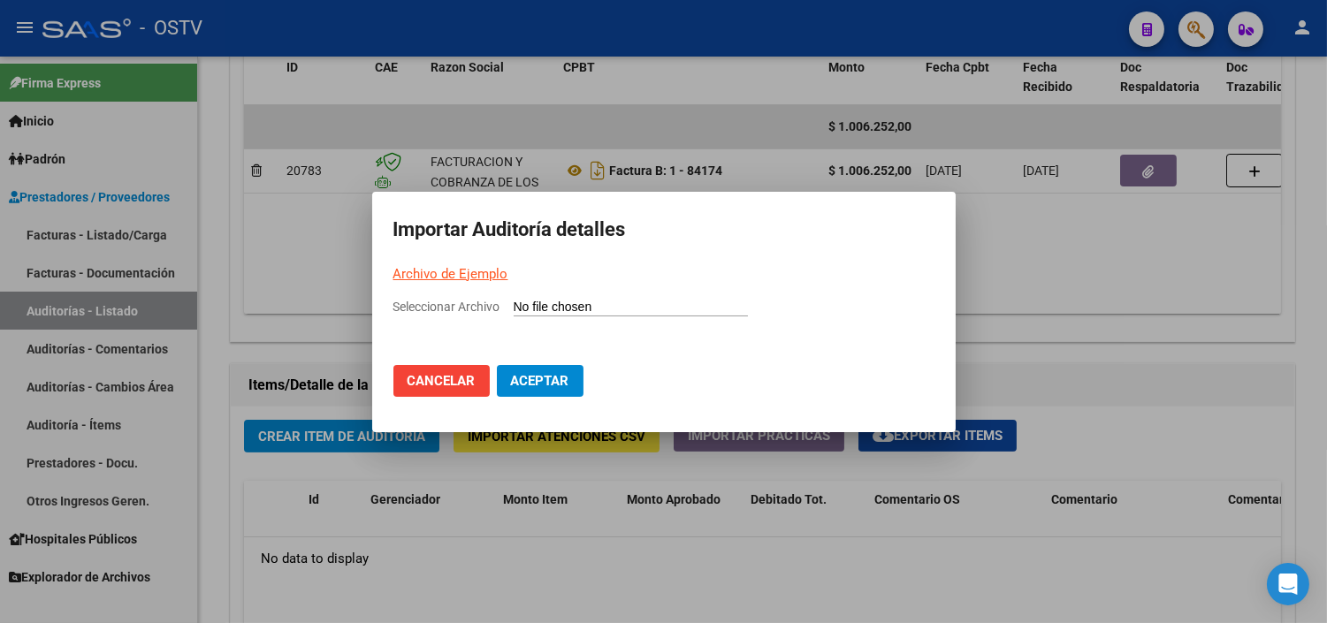
click at [424, 270] on link "Archivo de Ejemplo" at bounding box center [450, 274] width 115 height 16
click at [576, 304] on input "Seleccionar Archivo" at bounding box center [631, 308] width 234 height 17
type input "C:\fakepath\Auditoria-demo-saas-total (58).csv"
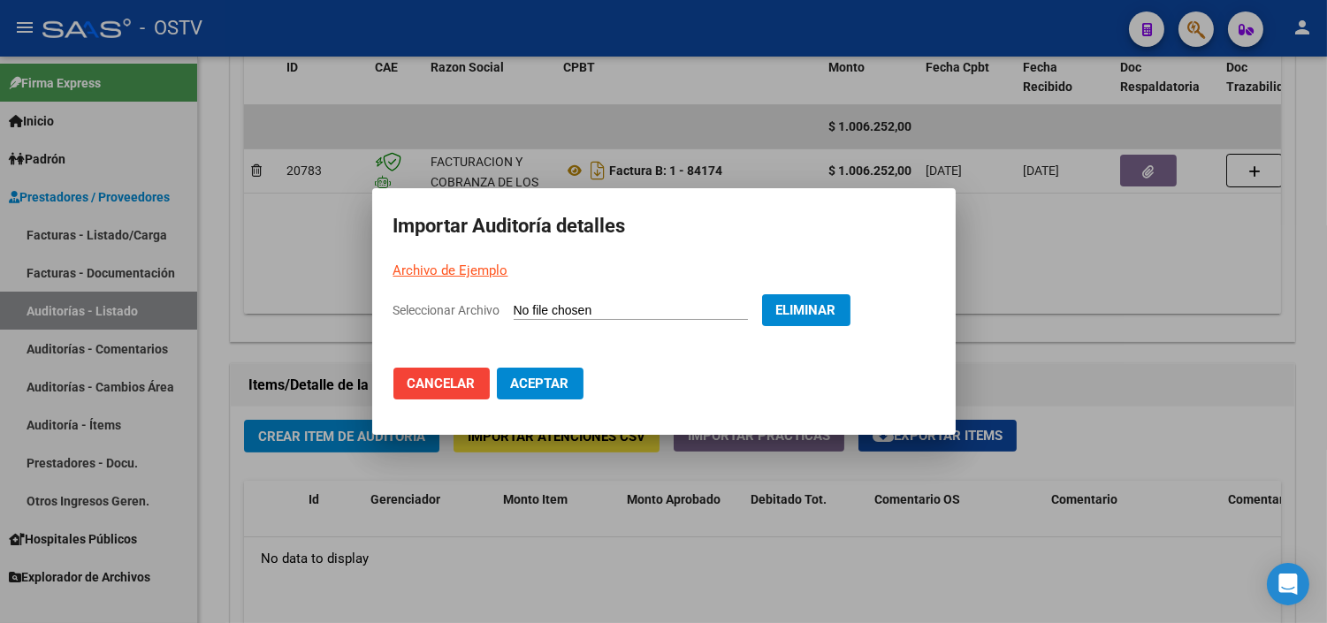
click at [536, 377] on span "Aceptar" at bounding box center [540, 384] width 58 height 16
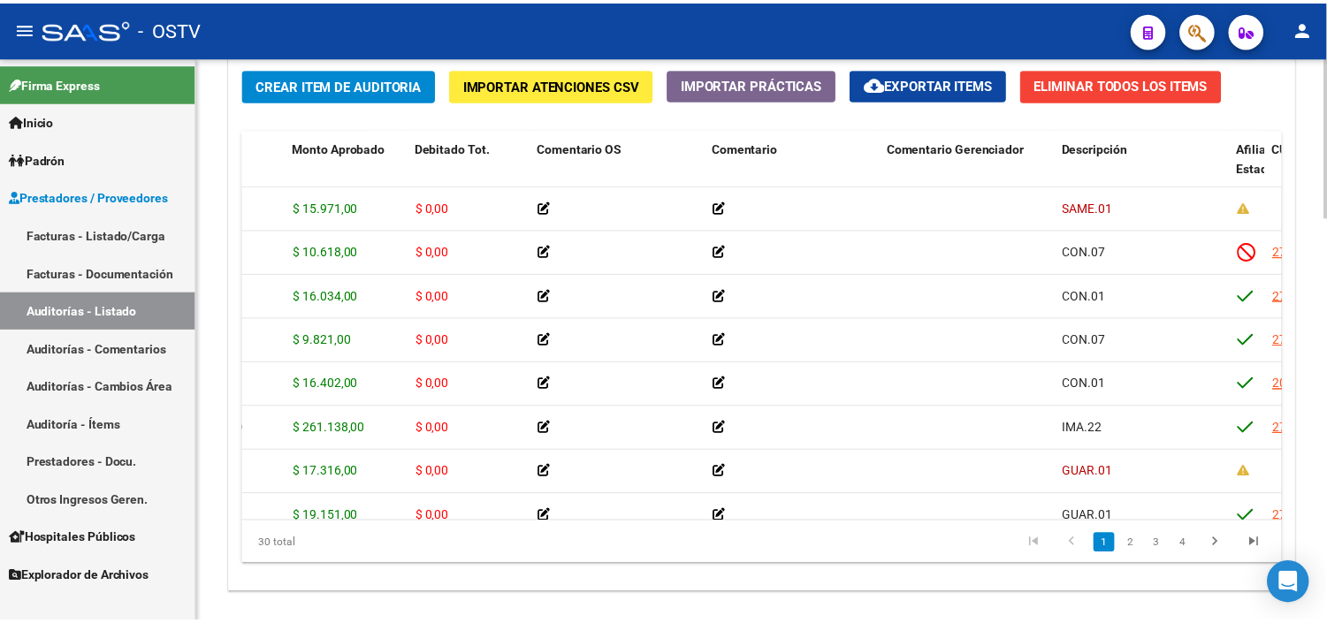
scroll to position [0, 0]
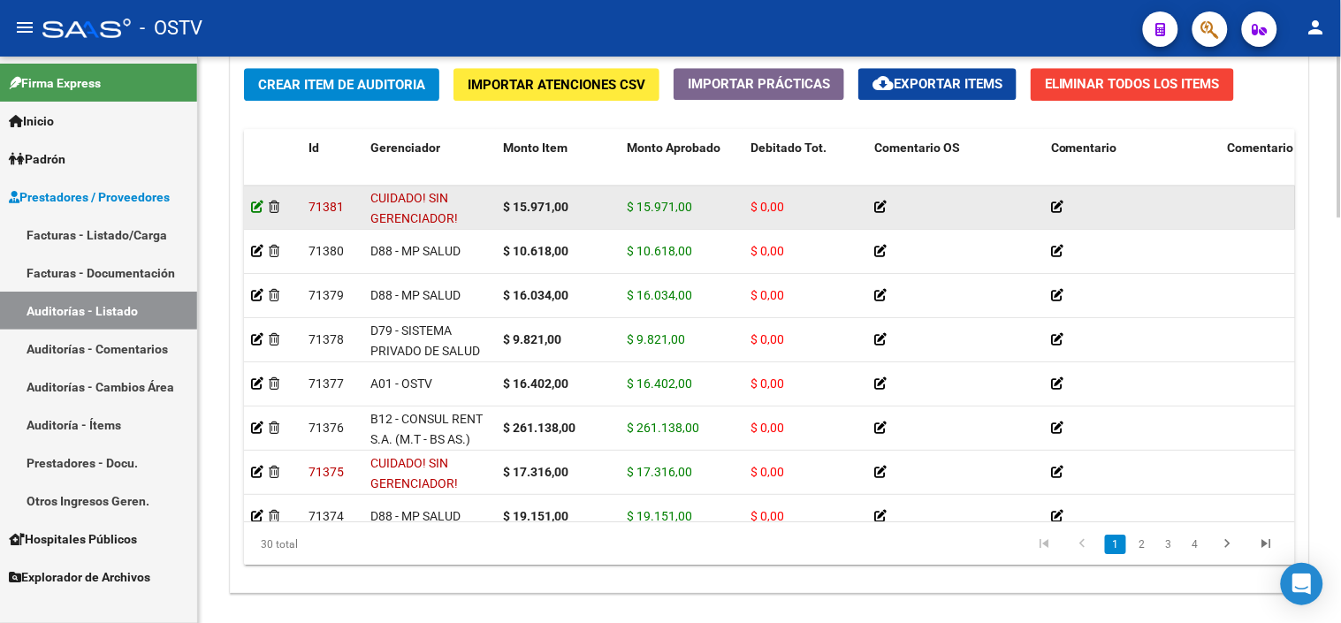
click at [255, 213] on icon at bounding box center [257, 207] width 12 height 12
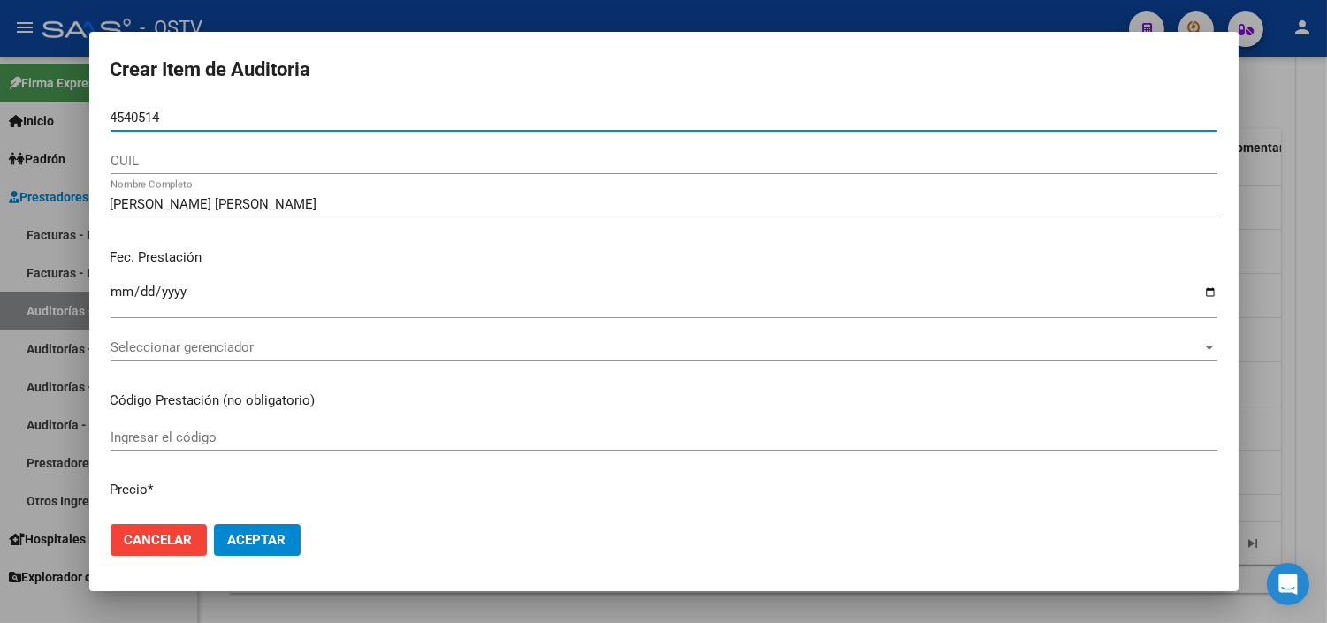
click at [111, 120] on input "4540514" at bounding box center [664, 118] width 1107 height 16
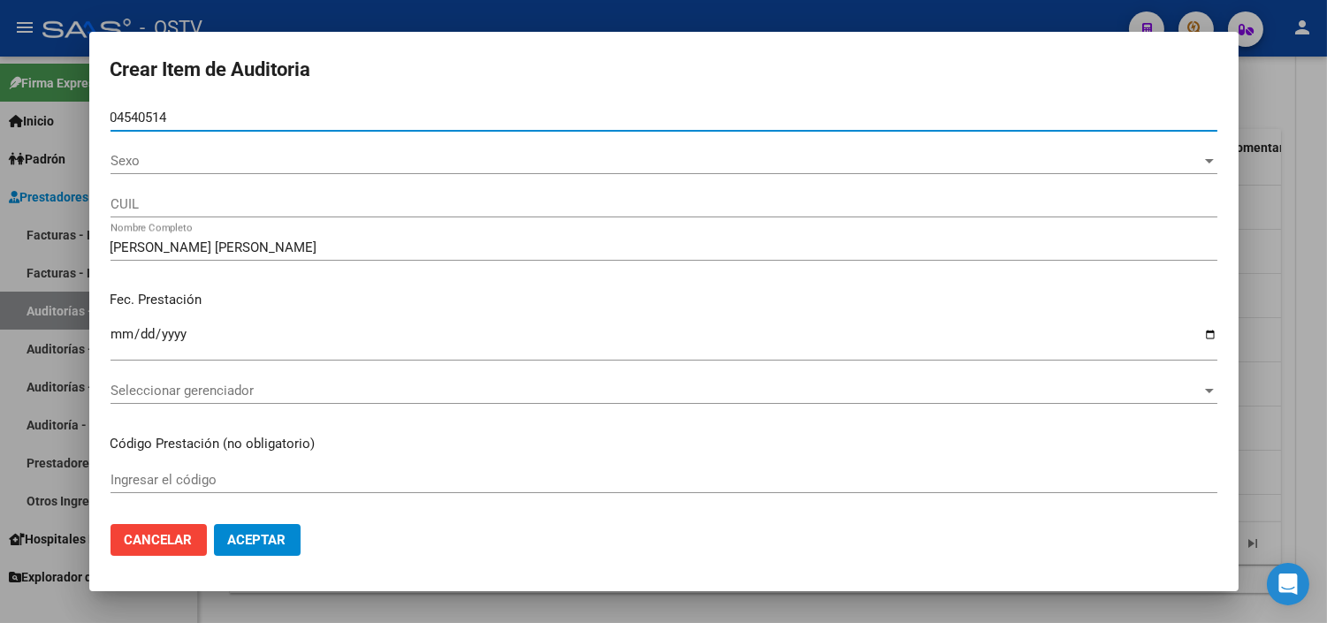
type input "04540514"
click at [135, 166] on span "Sexo" at bounding box center [656, 161] width 1091 height 16
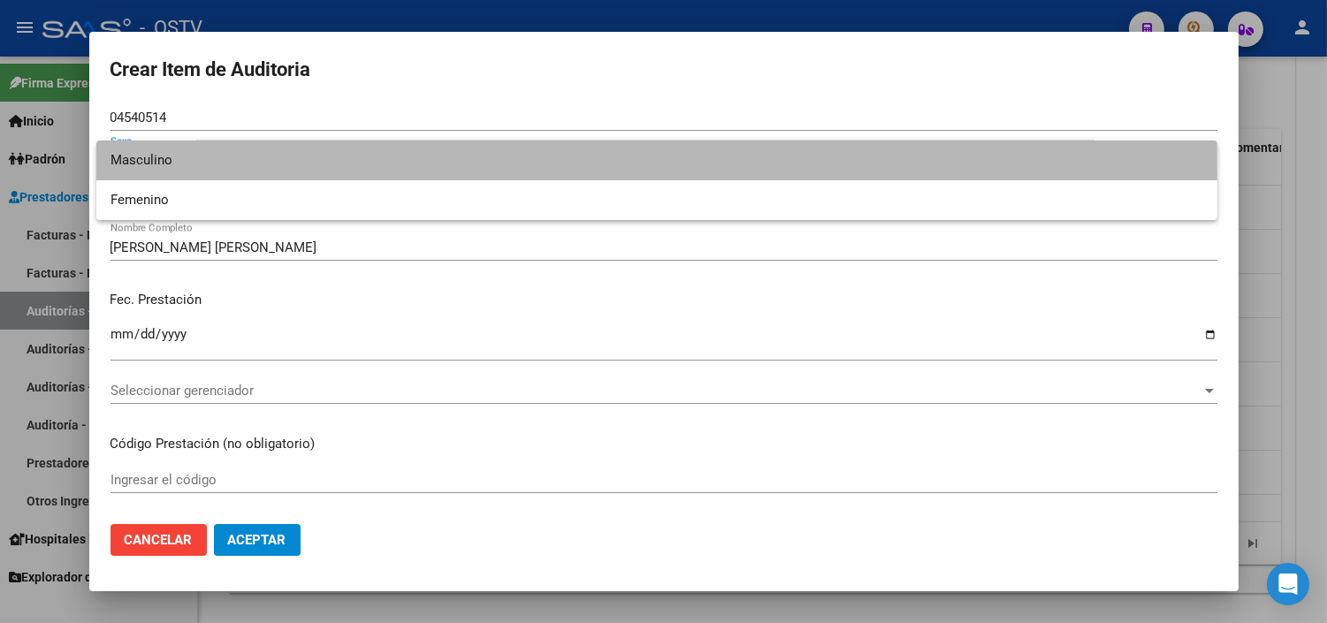
click at [145, 164] on span "Masculino" at bounding box center [657, 161] width 1093 height 40
type input "20045405142"
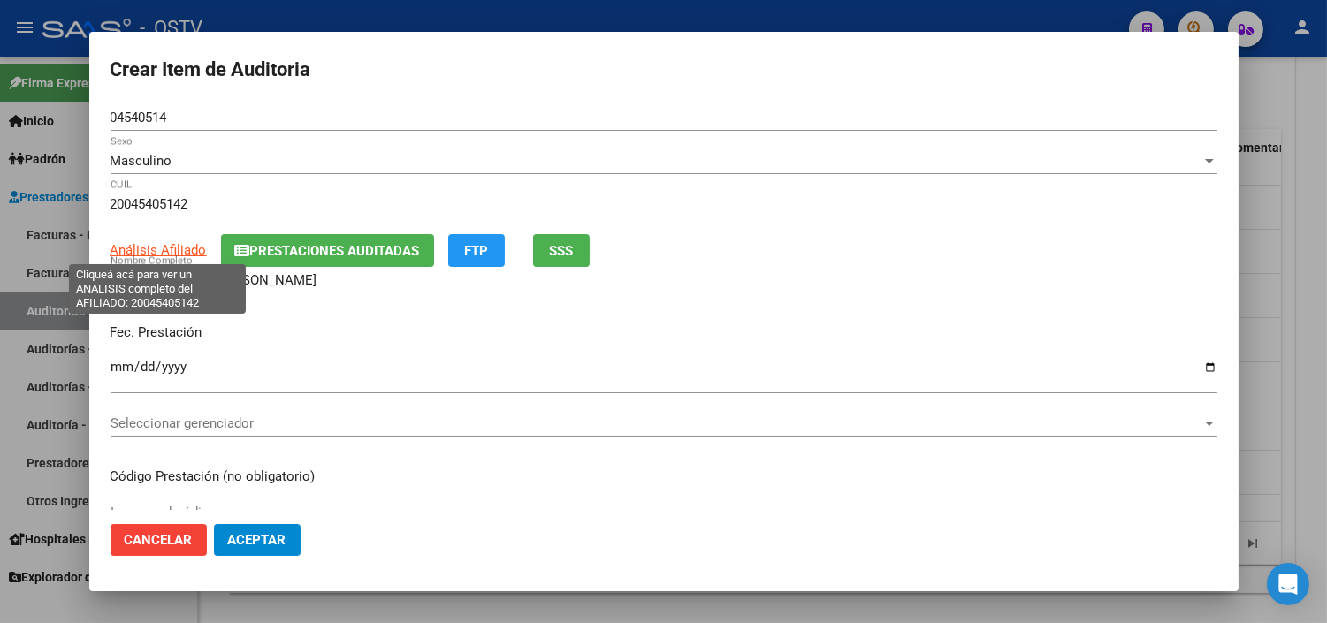
click at [179, 249] on span "Análisis Afiliado" at bounding box center [159, 250] width 96 height 16
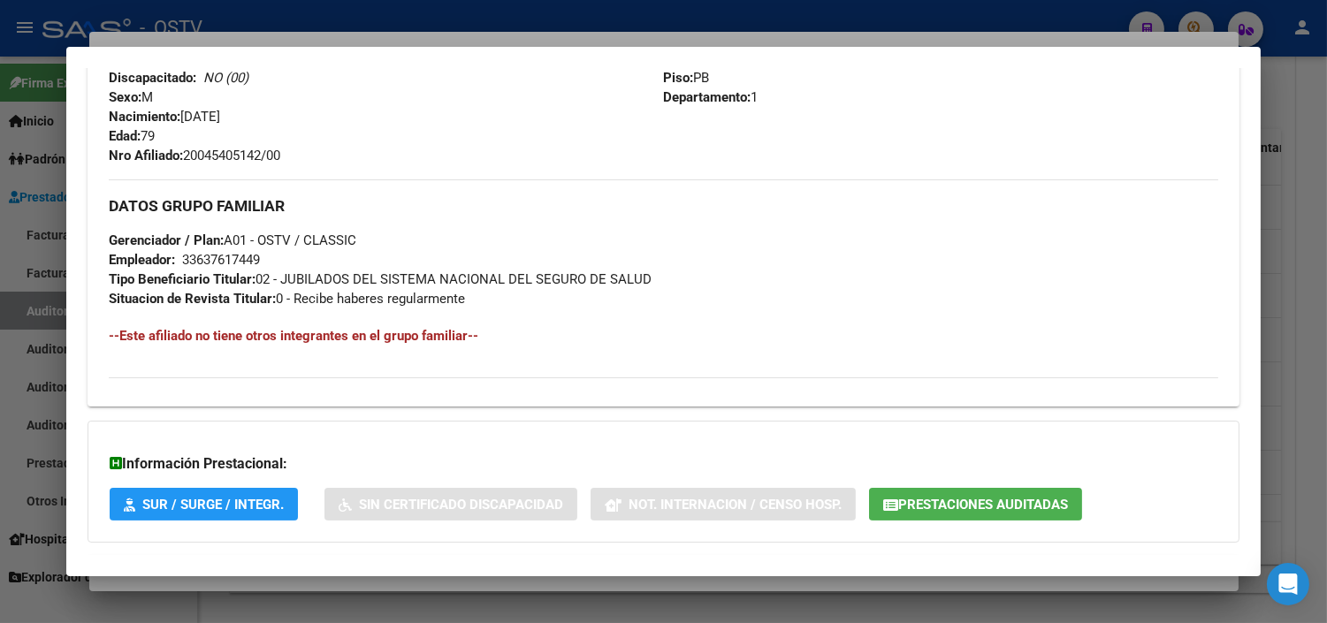
scroll to position [819, 0]
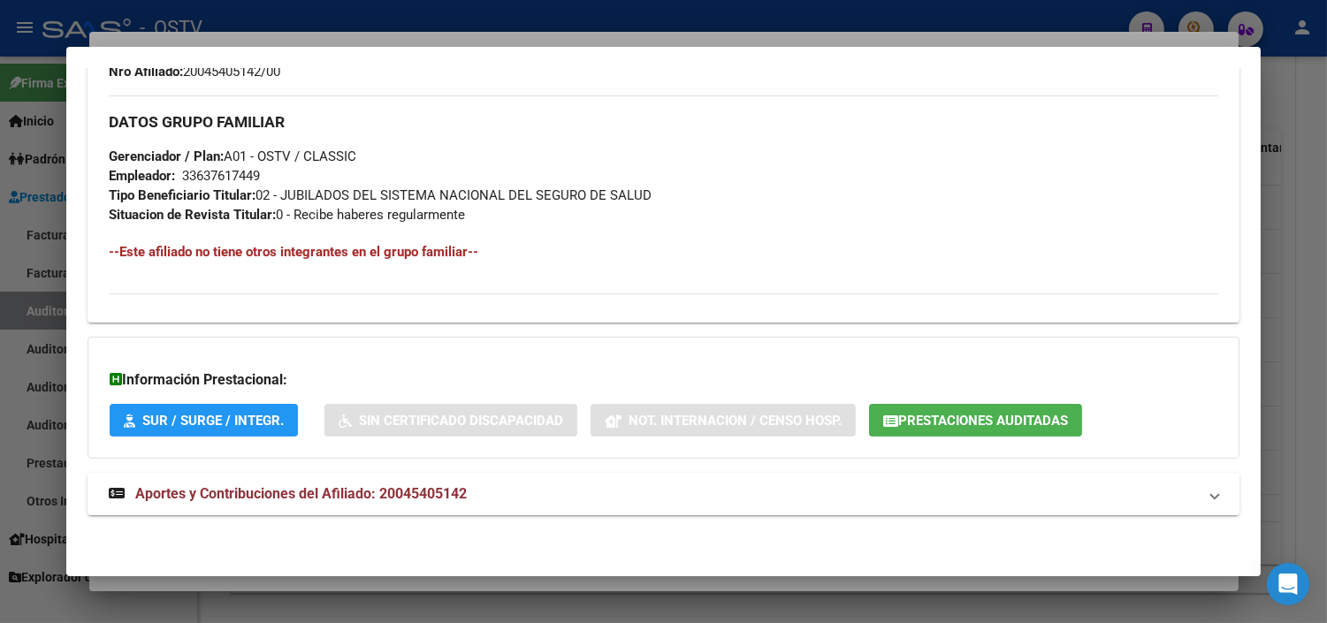
click at [436, 497] on span "Aportes y Contribuciones del Afiliado: 20045405142" at bounding box center [301, 493] width 332 height 17
click at [931, 424] on span "Prestaciones Auditadas" at bounding box center [983, 421] width 170 height 16
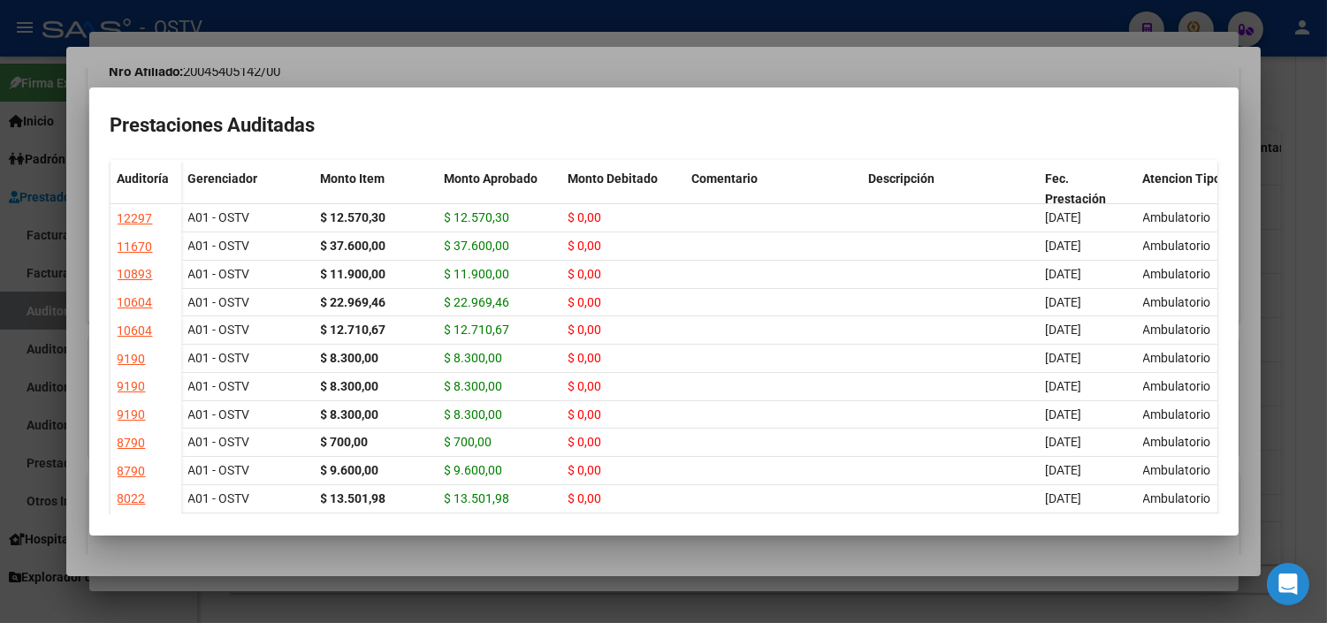
click at [665, 557] on div at bounding box center [663, 311] width 1327 height 623
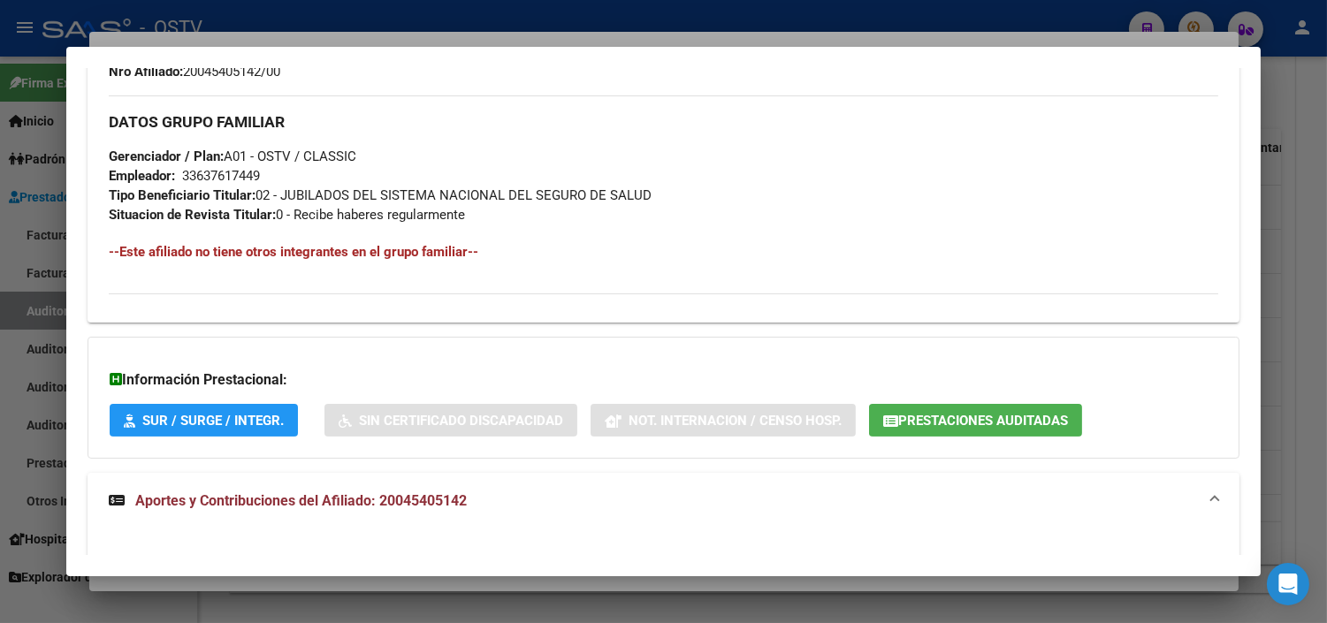
scroll to position [1450, 0]
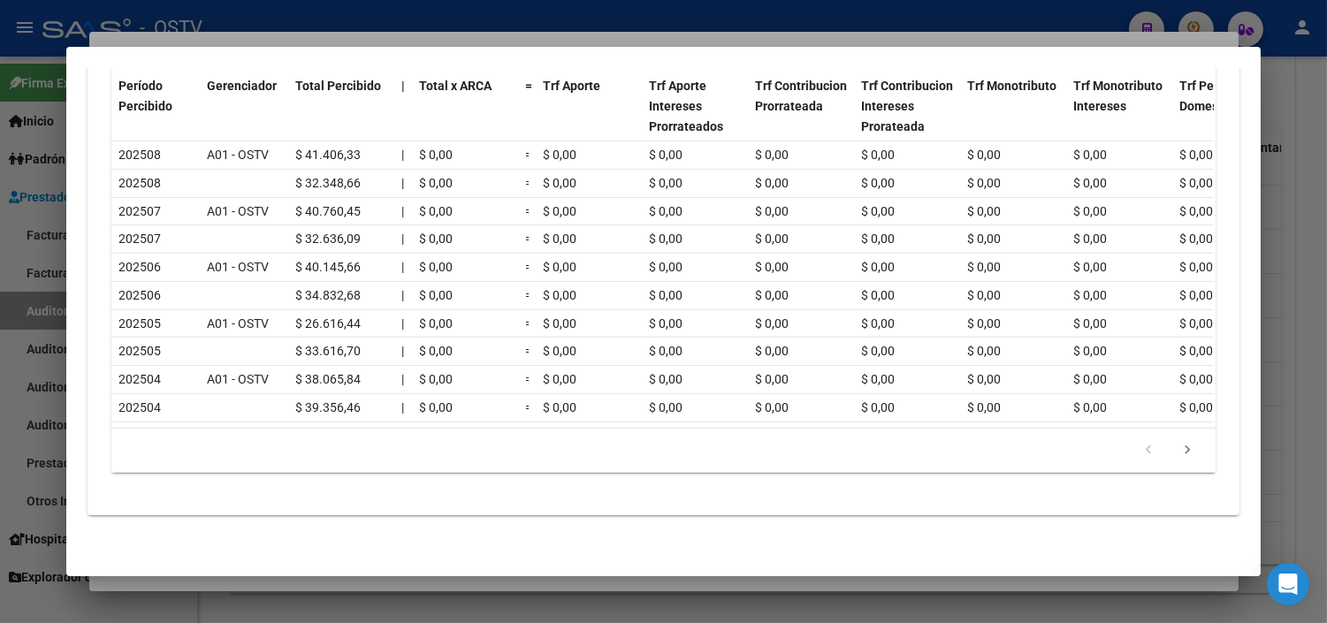
click at [704, 580] on div at bounding box center [663, 311] width 1327 height 623
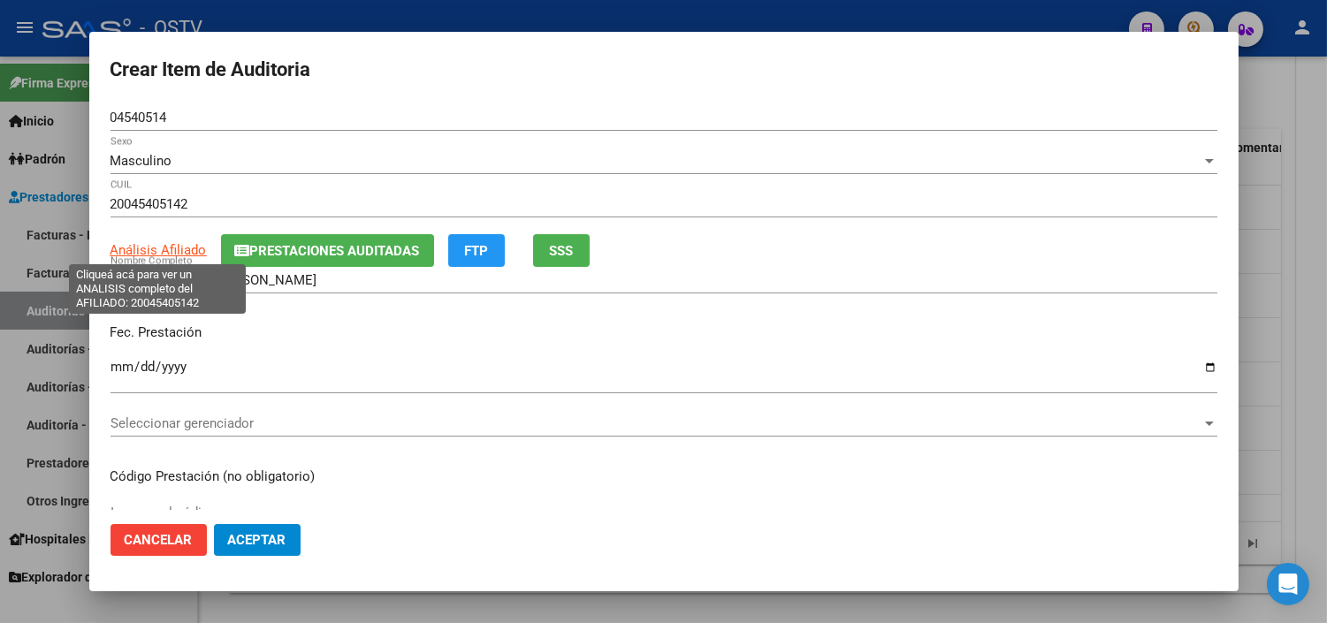
click at [164, 248] on span "Análisis Afiliado" at bounding box center [159, 250] width 96 height 16
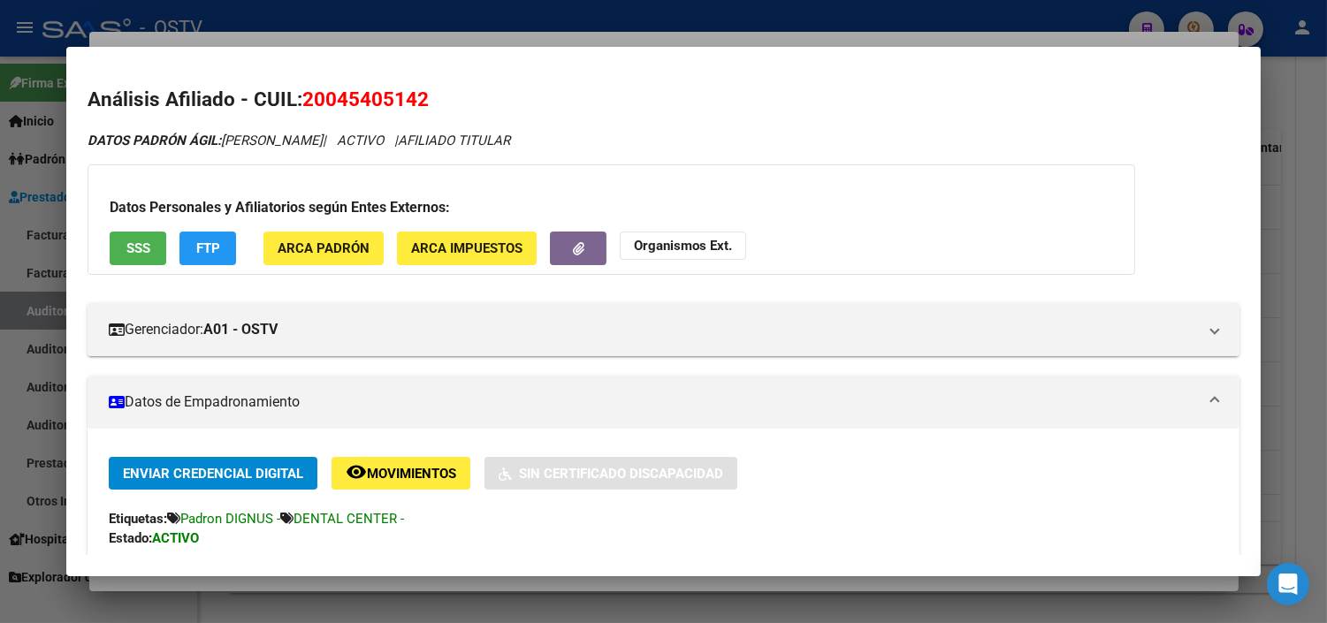
click at [437, 586] on div at bounding box center [663, 311] width 1327 height 623
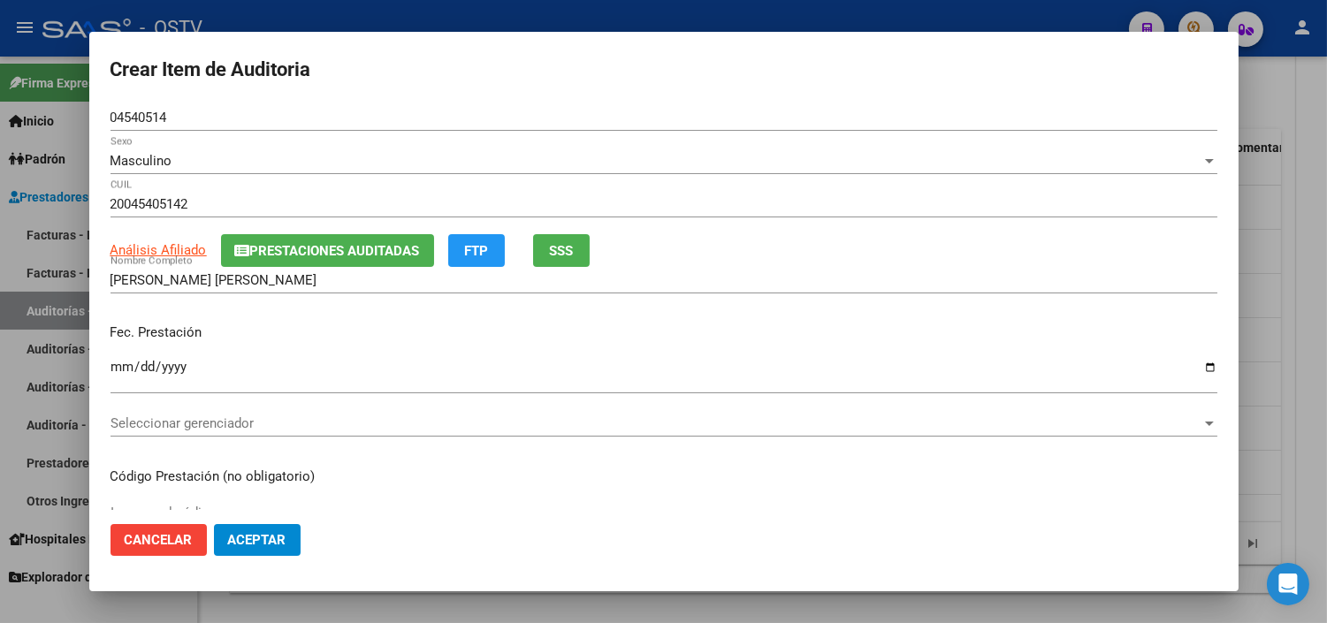
click at [135, 430] on span "Seleccionar gerenciador" at bounding box center [656, 423] width 1091 height 16
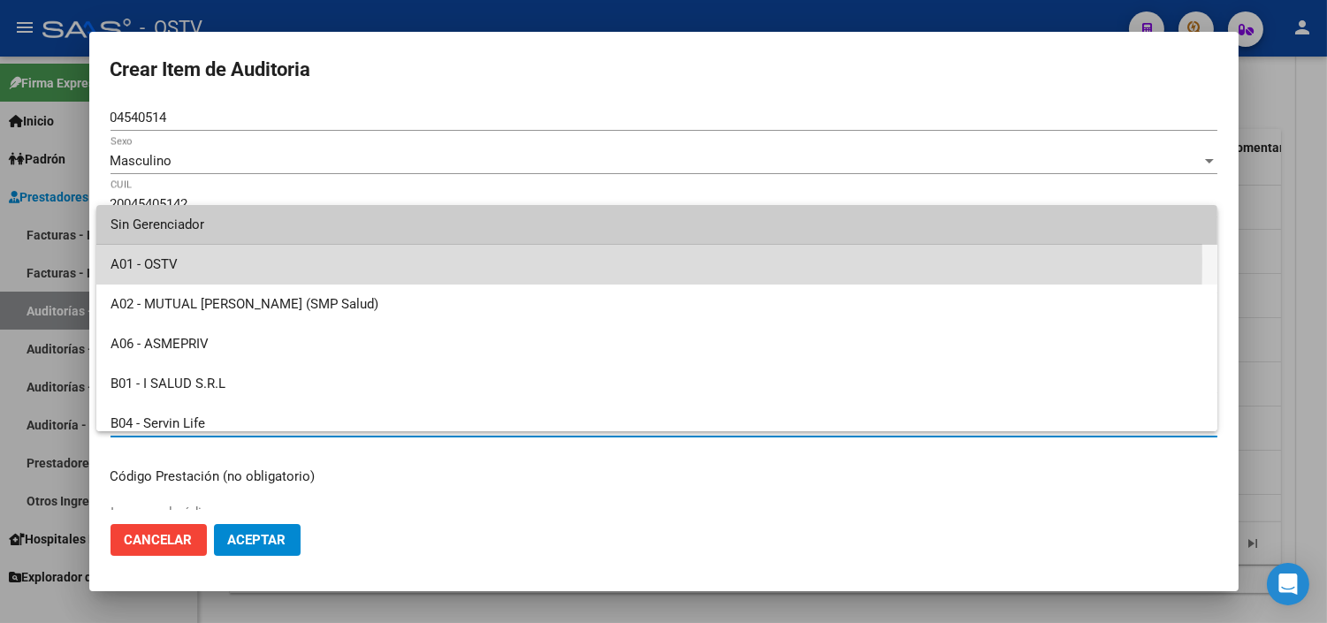
click at [156, 262] on span "A01 - OSTV" at bounding box center [657, 265] width 1093 height 40
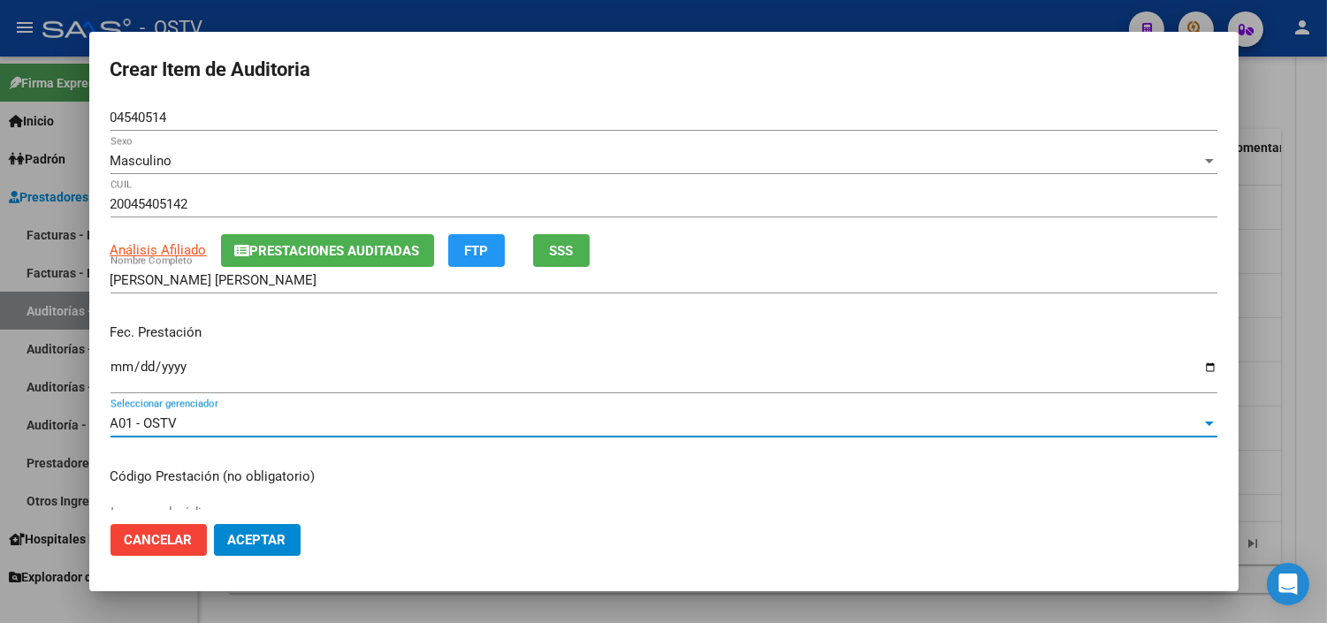
click at [252, 553] on button "Aceptar" at bounding box center [257, 540] width 87 height 32
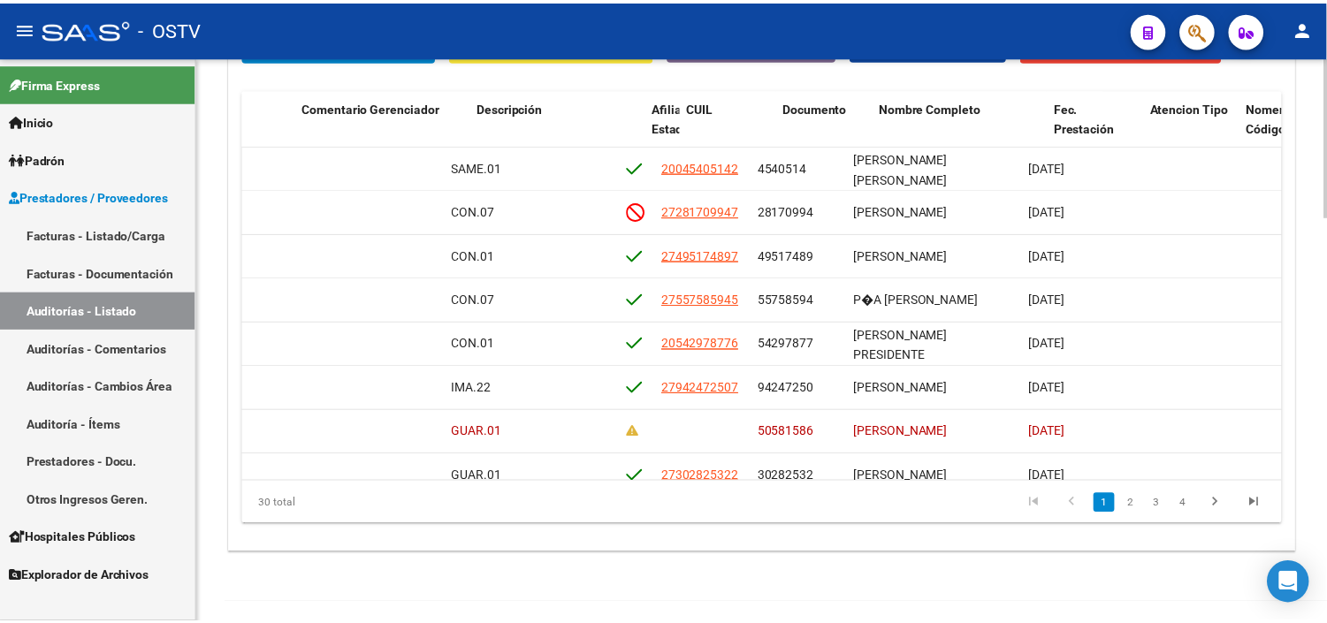
scroll to position [0, 900]
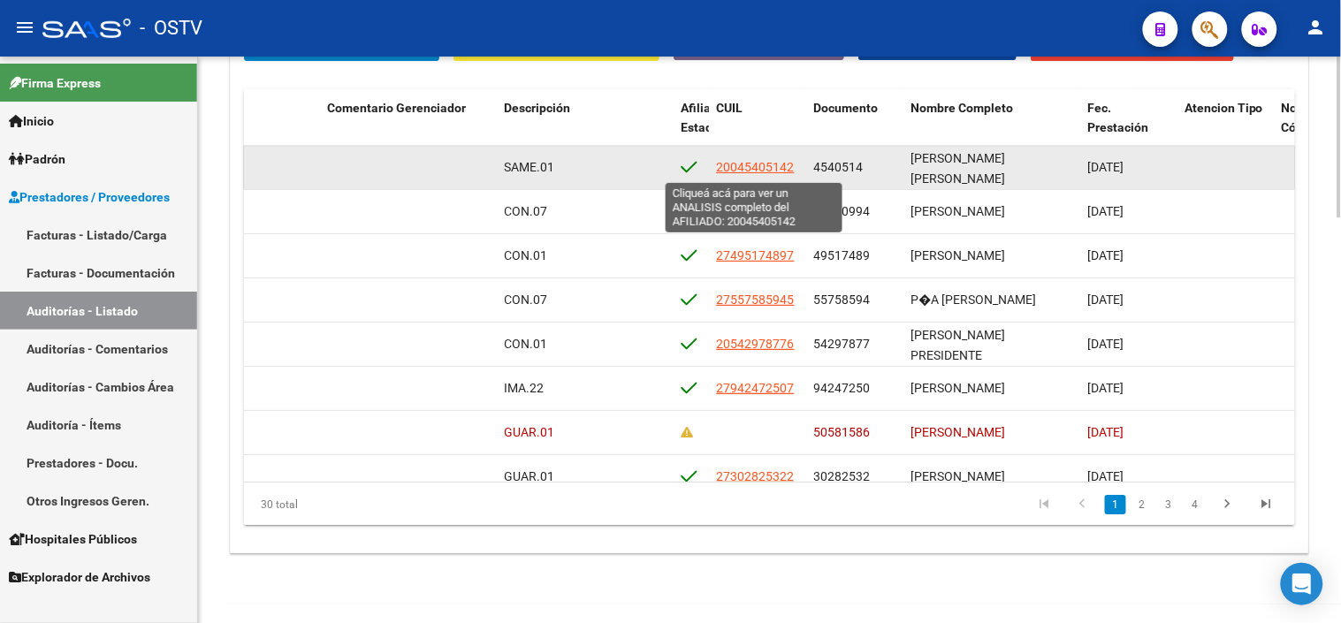
click at [740, 165] on span "20045405142" at bounding box center [756, 167] width 78 height 14
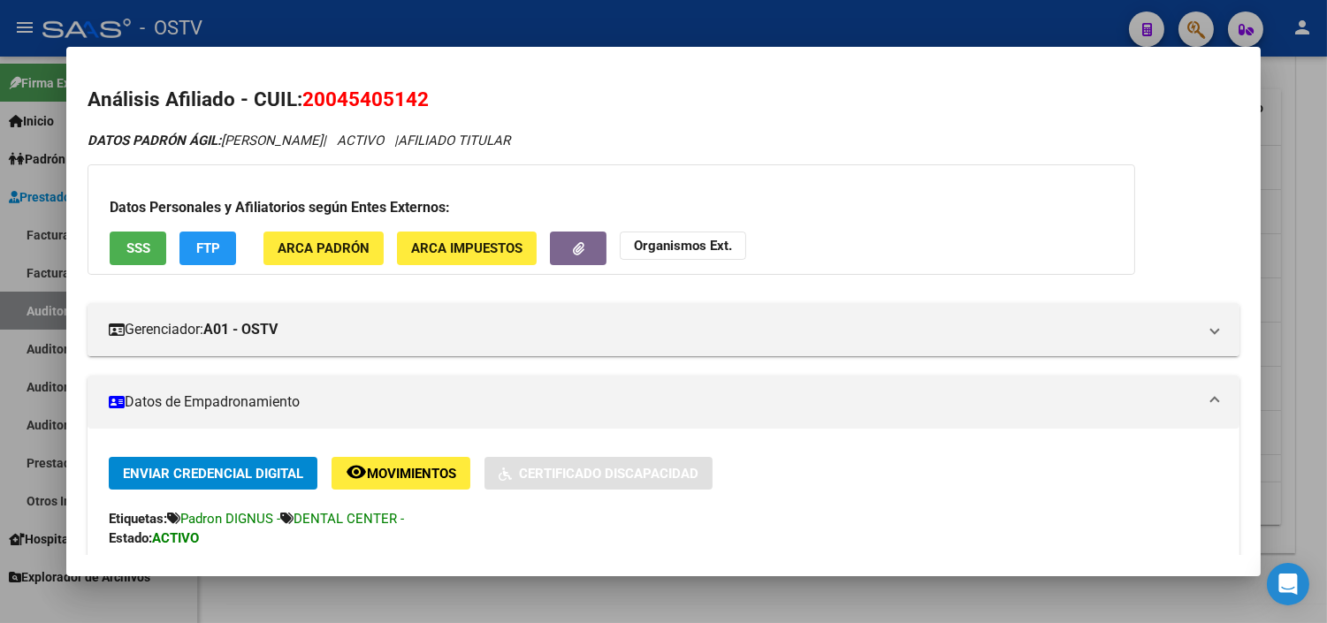
click at [142, 245] on span "SSS" at bounding box center [138, 249] width 24 height 16
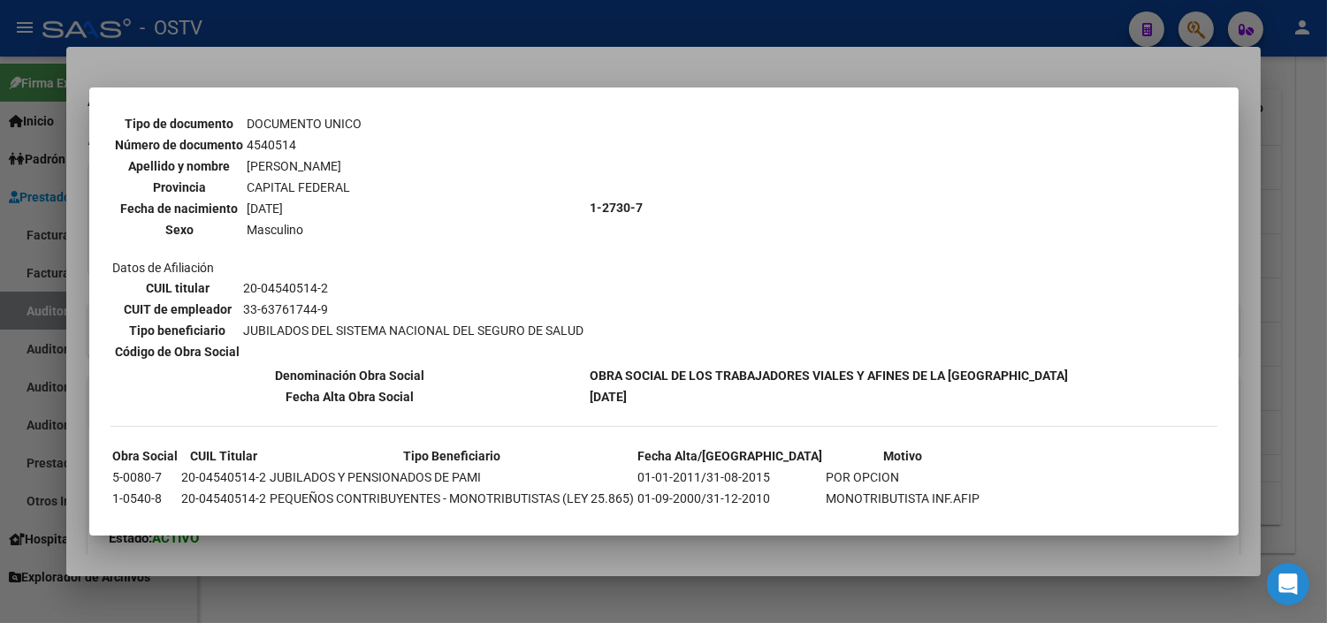
scroll to position [161, 0]
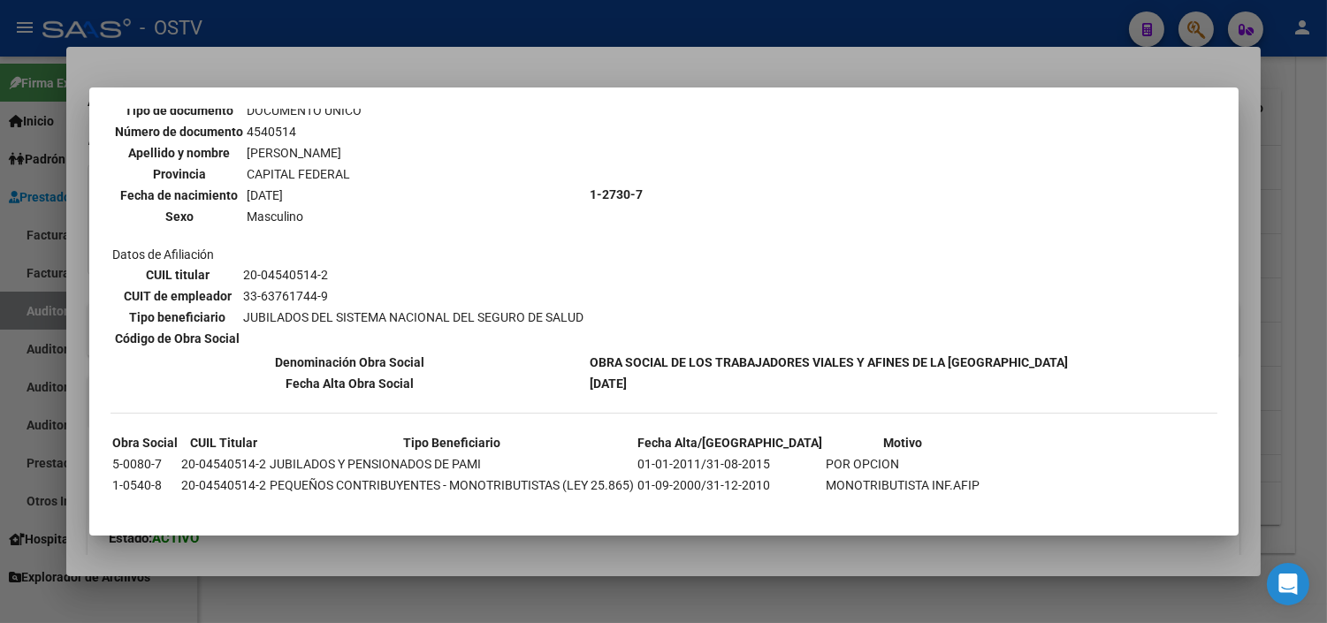
click at [540, 560] on div at bounding box center [663, 311] width 1327 height 623
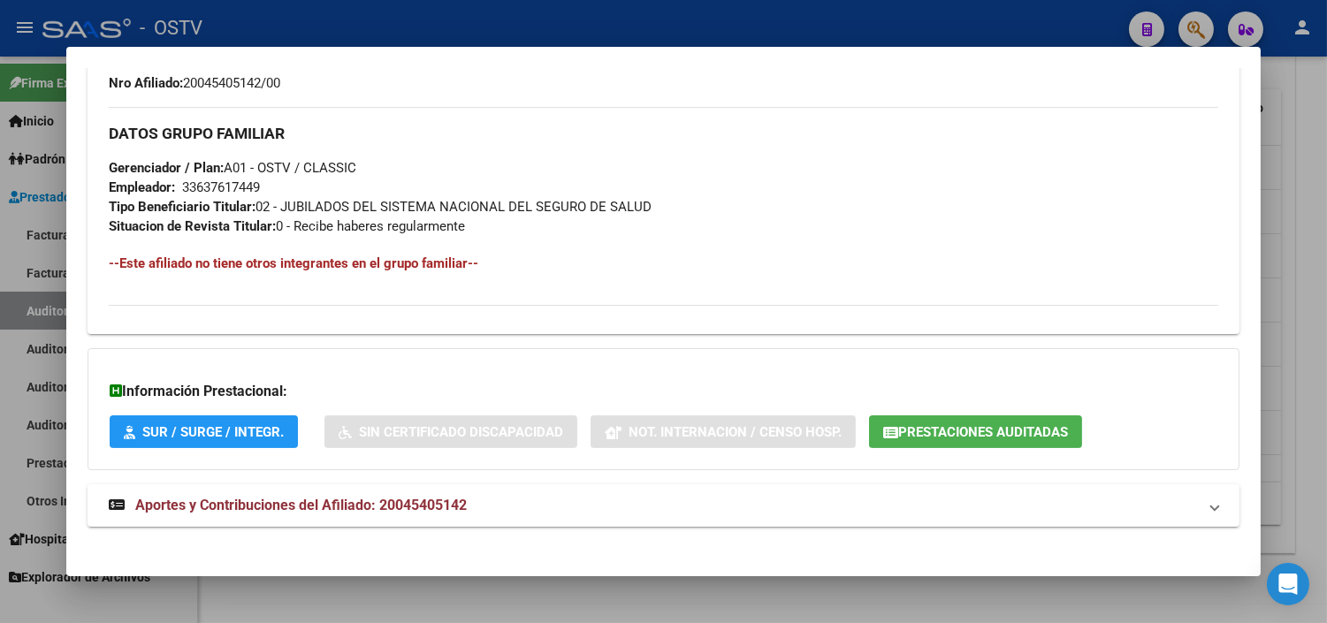
scroll to position [819, 0]
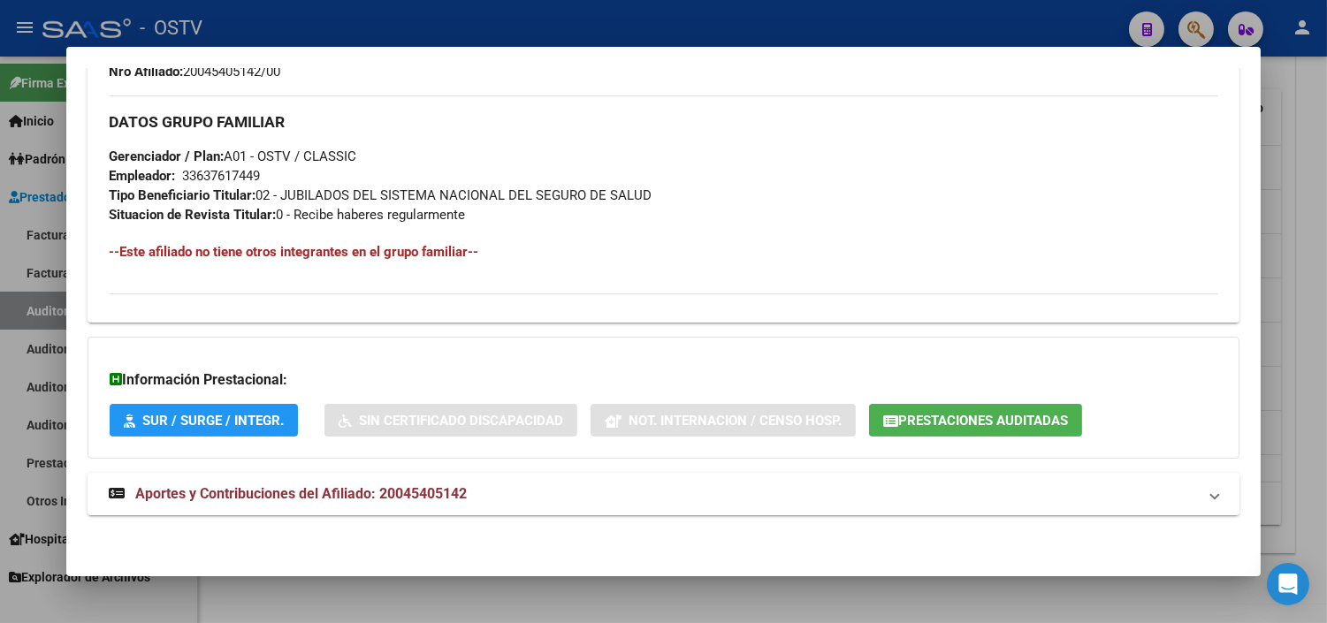
click at [429, 495] on span "Aportes y Contribuciones del Afiliado: 20045405142" at bounding box center [301, 493] width 332 height 17
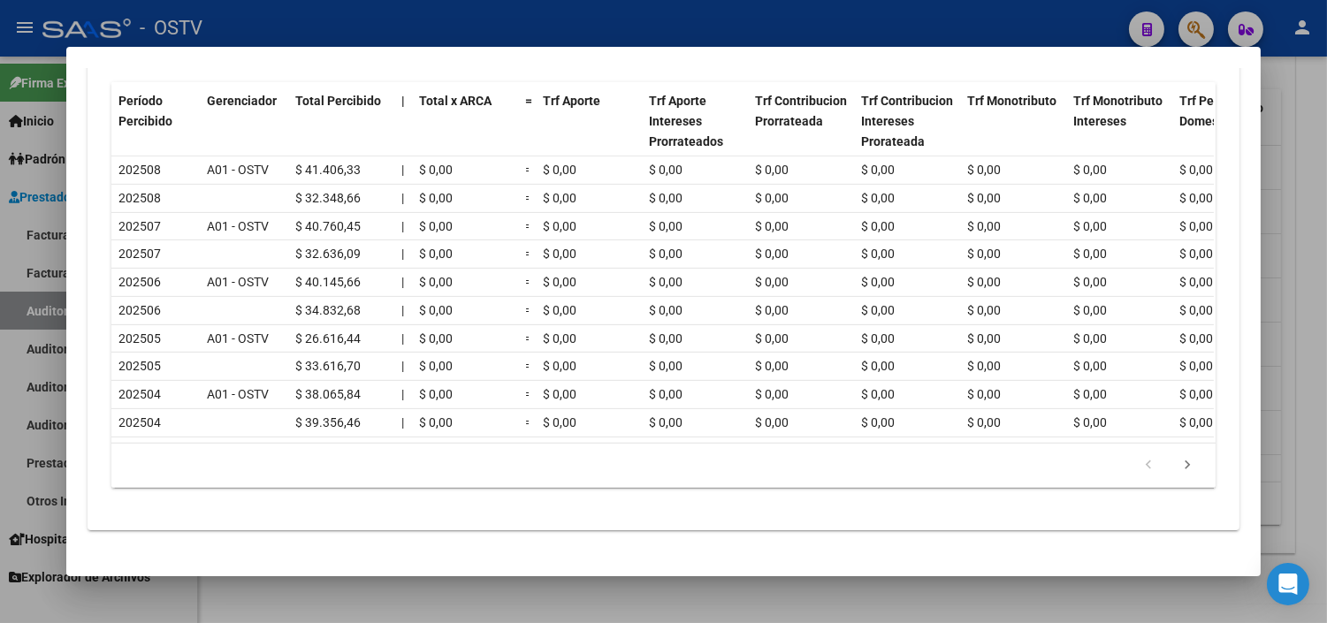
scroll to position [1321, 0]
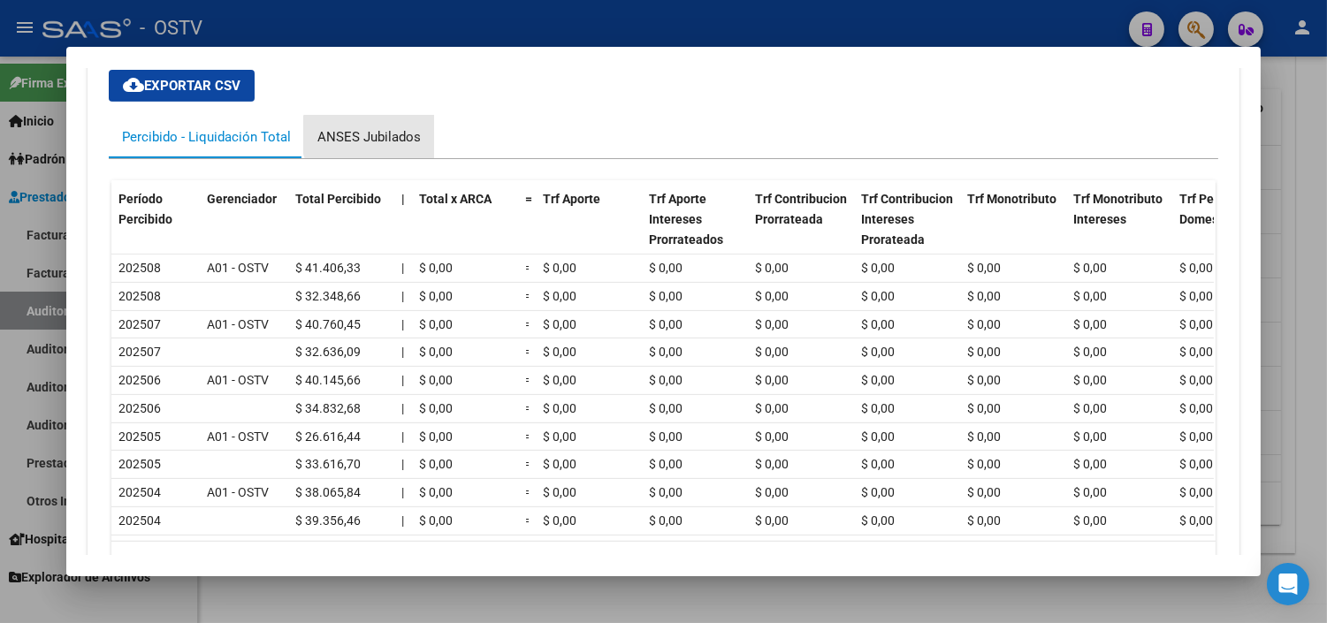
click at [362, 136] on div "ANSES Jubilados" at bounding box center [368, 136] width 103 height 19
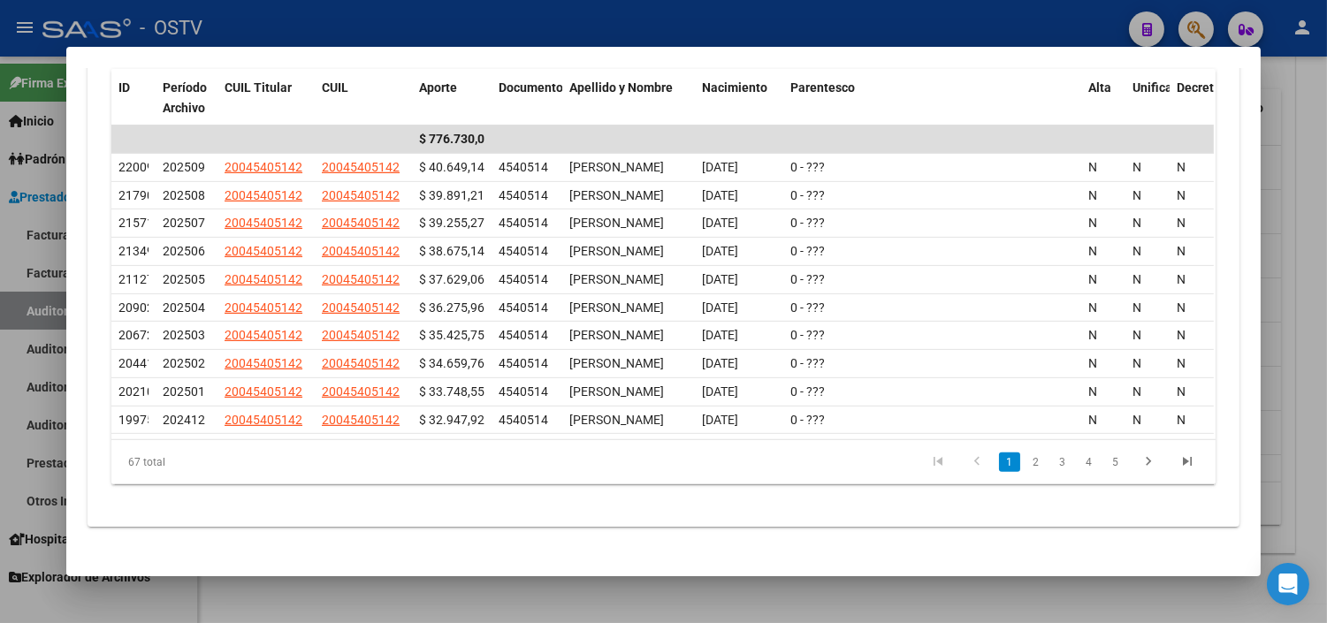
scroll to position [1477, 0]
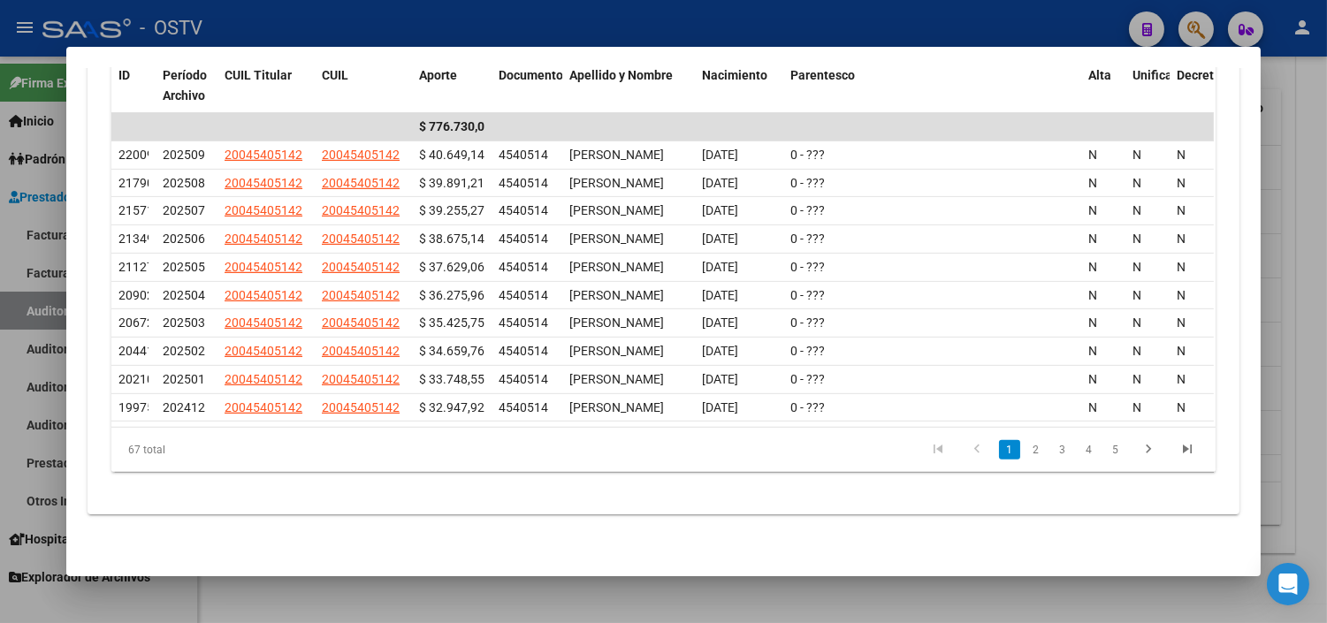
click at [447, 592] on div at bounding box center [663, 311] width 1327 height 623
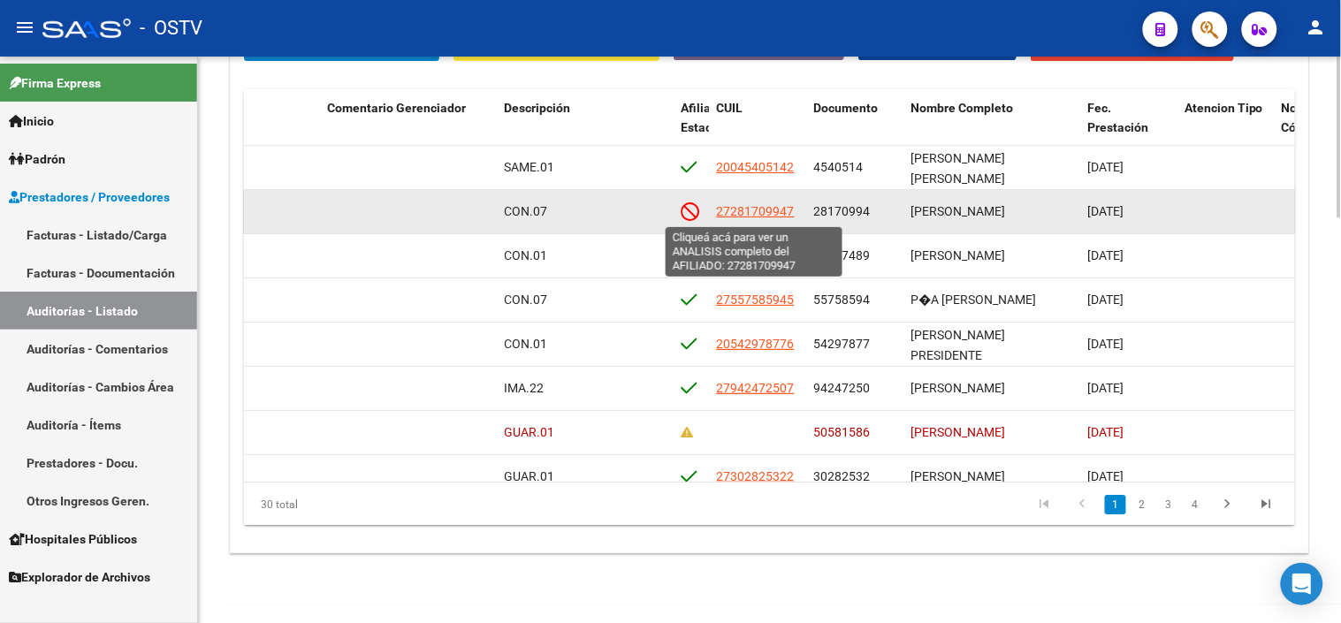
click at [741, 208] on span "27281709947" at bounding box center [756, 211] width 78 height 14
type textarea "27281709947"
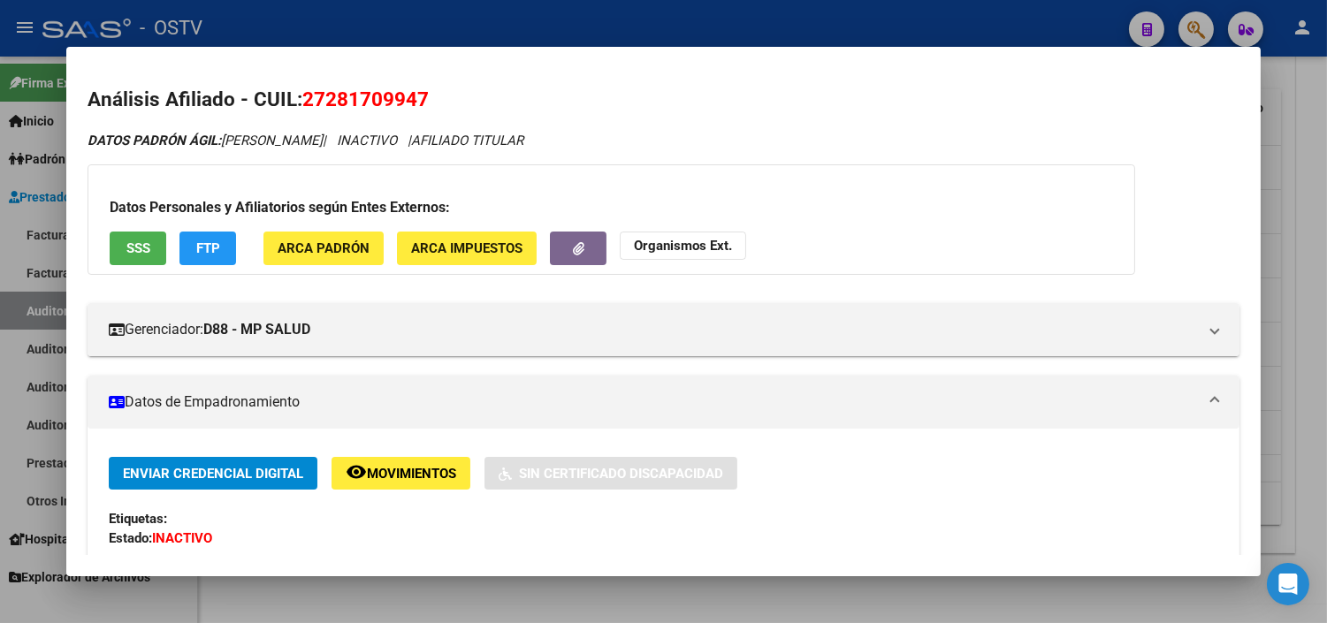
click at [149, 237] on button "SSS" at bounding box center [138, 248] width 57 height 33
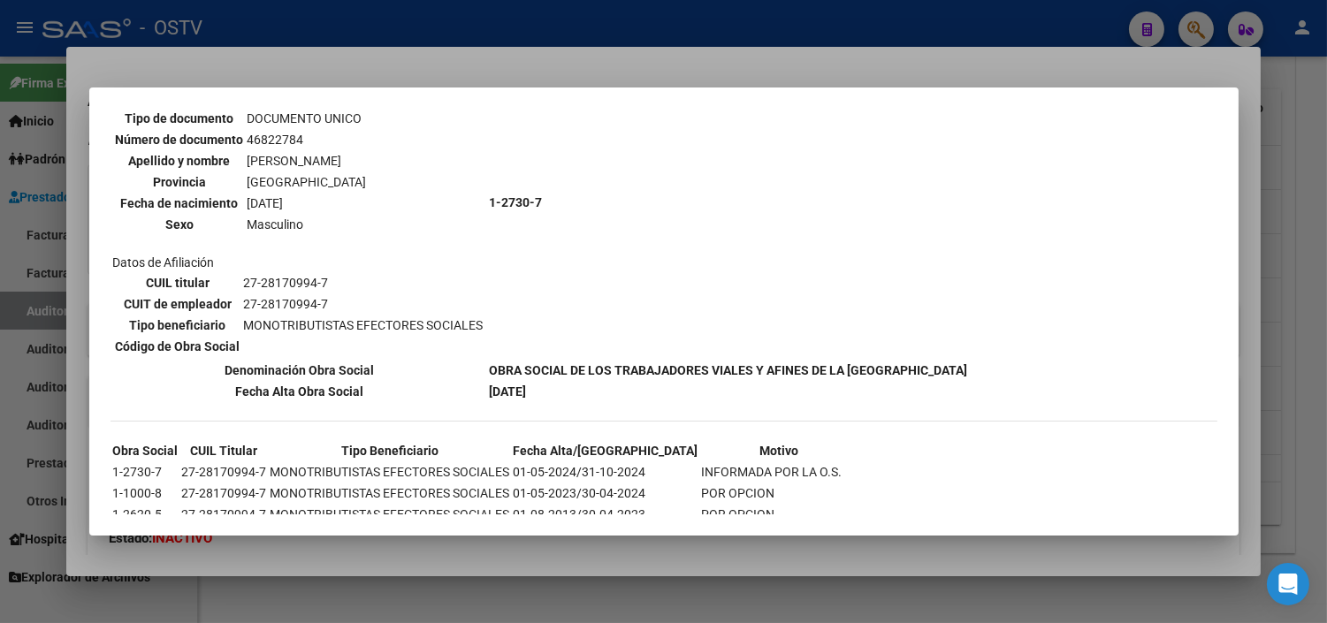
scroll to position [623, 0]
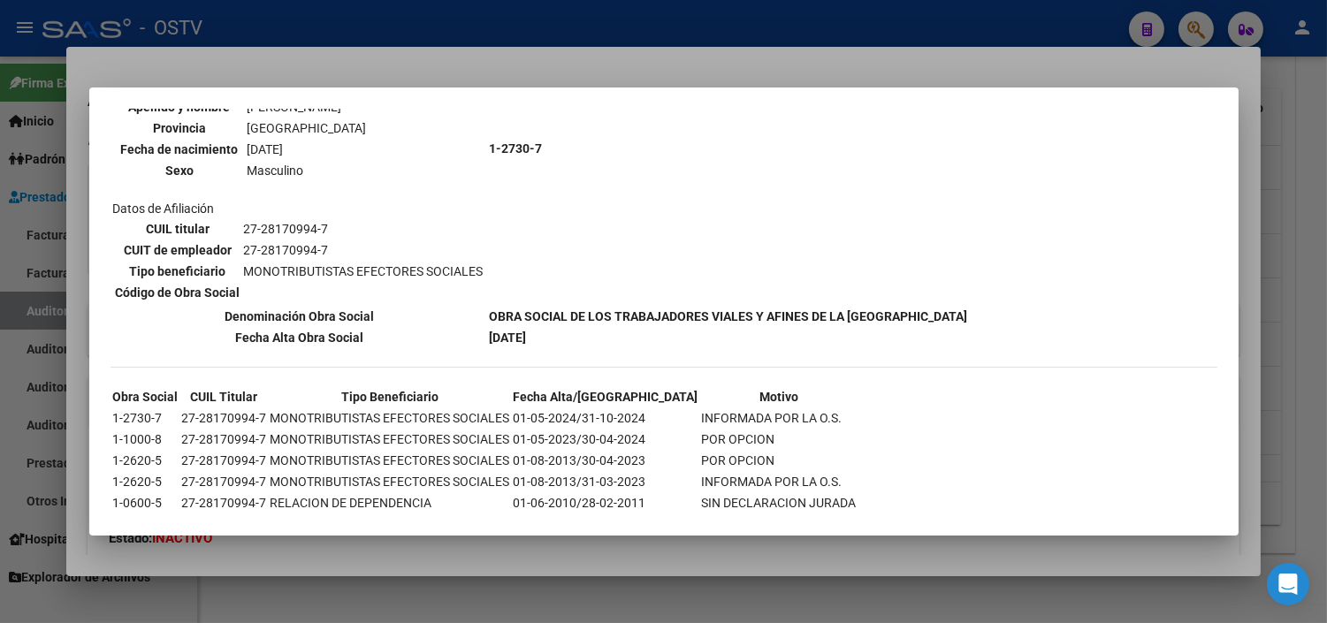
click at [501, 558] on div at bounding box center [663, 311] width 1327 height 623
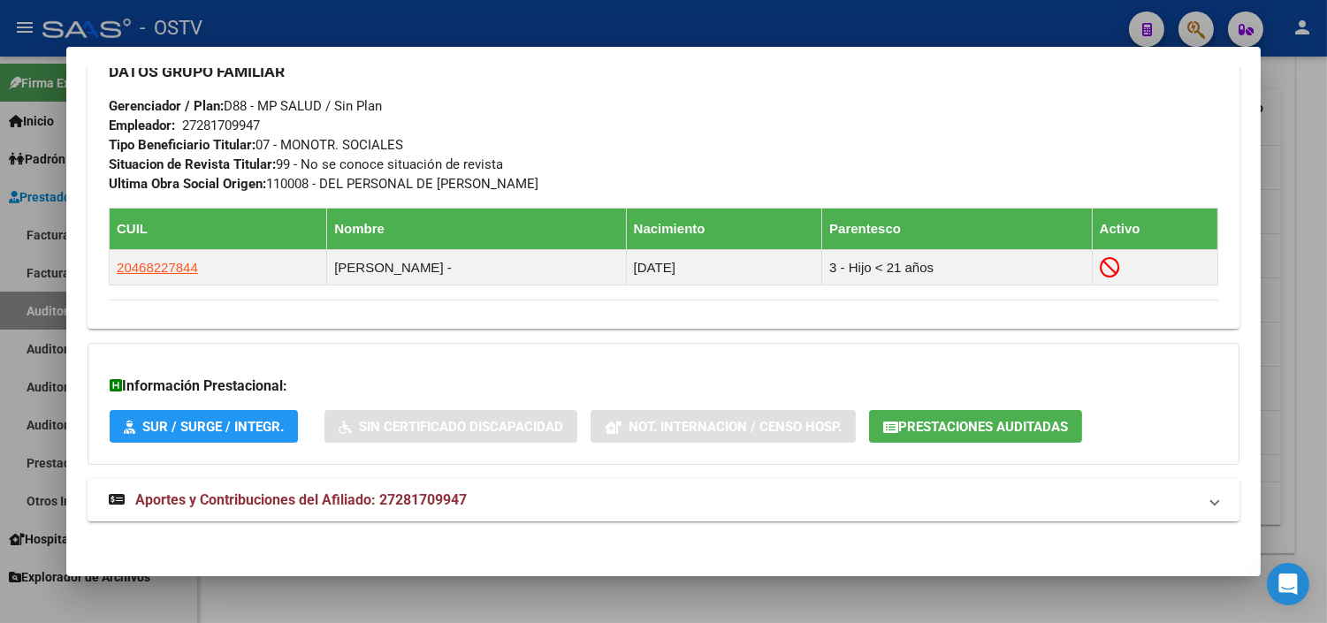
scroll to position [915, 0]
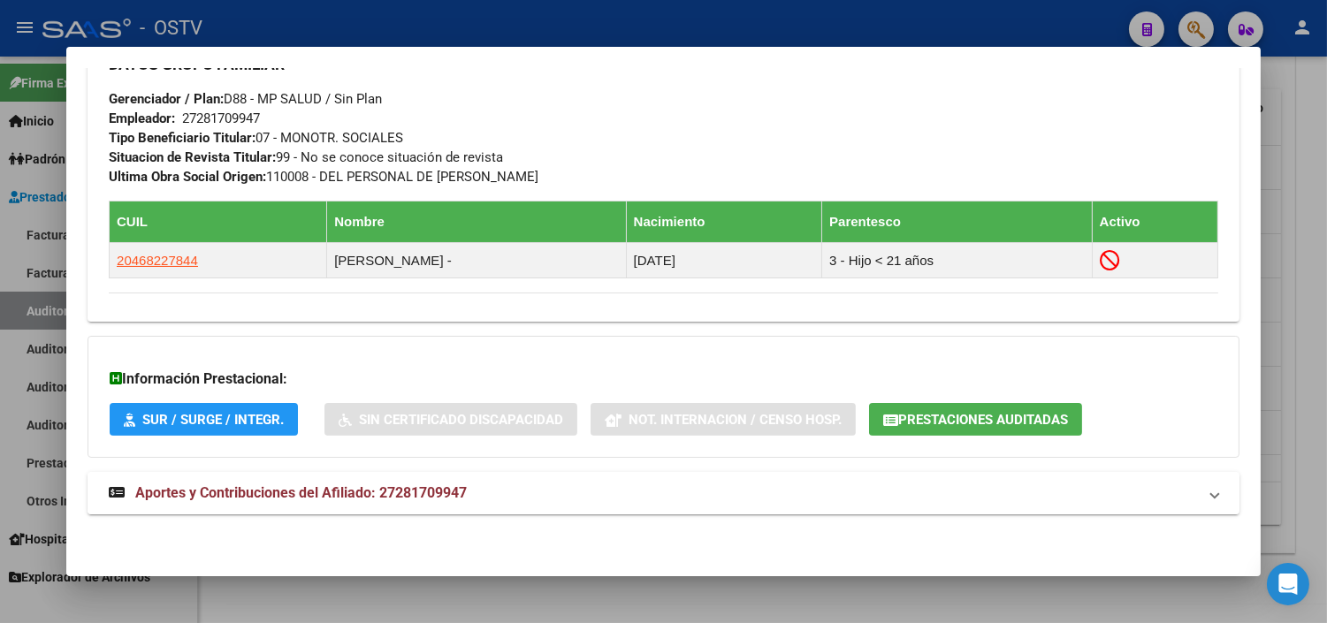
click at [256, 486] on span "Aportes y Contribuciones del Afiliado: 27281709947" at bounding box center [301, 492] width 332 height 17
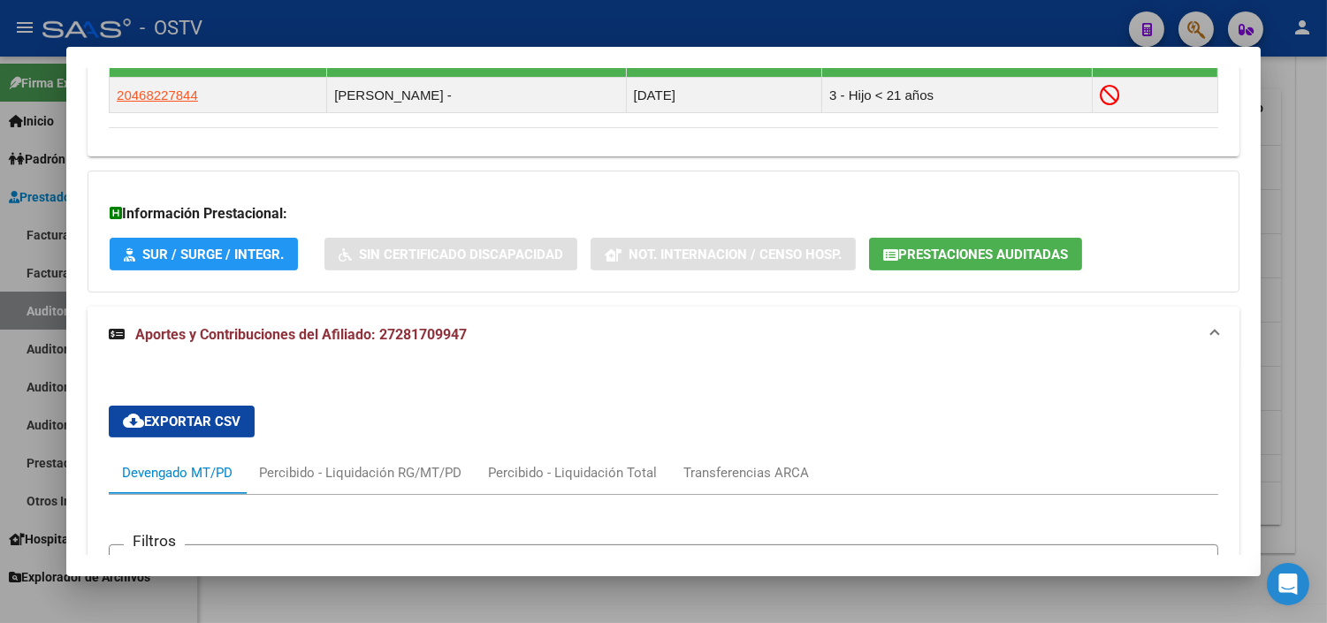
scroll to position [1075, 0]
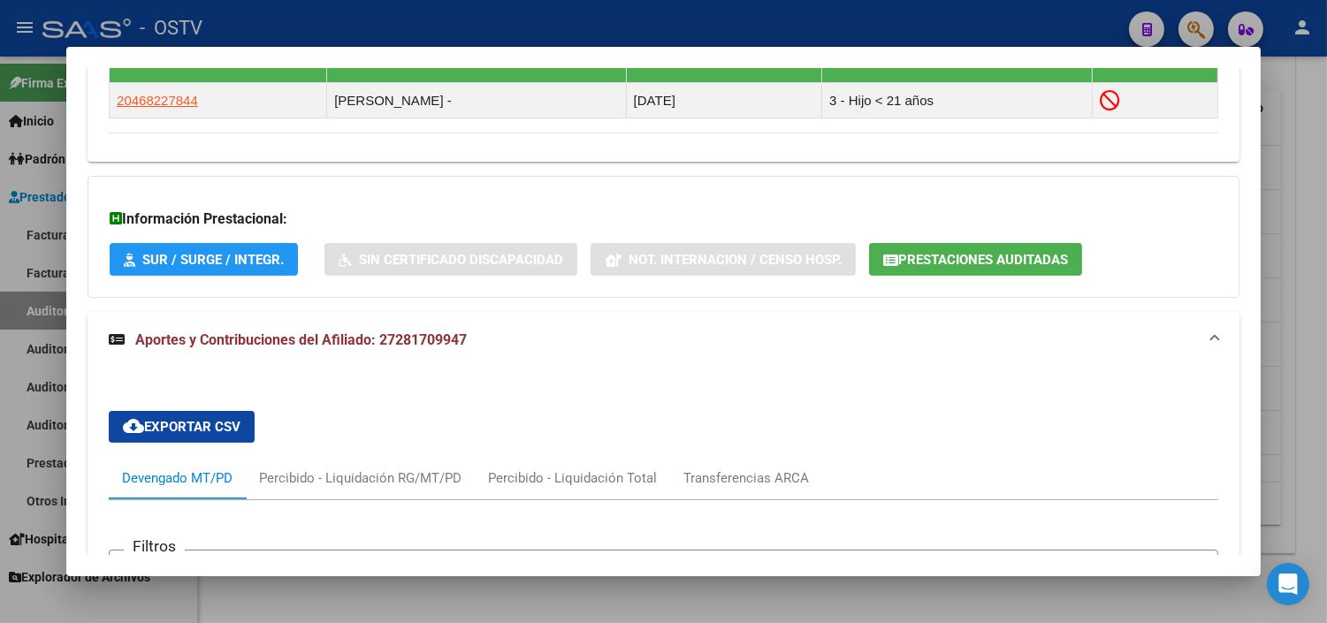
click at [949, 259] on span "Prestaciones Auditadas" at bounding box center [983, 260] width 170 height 16
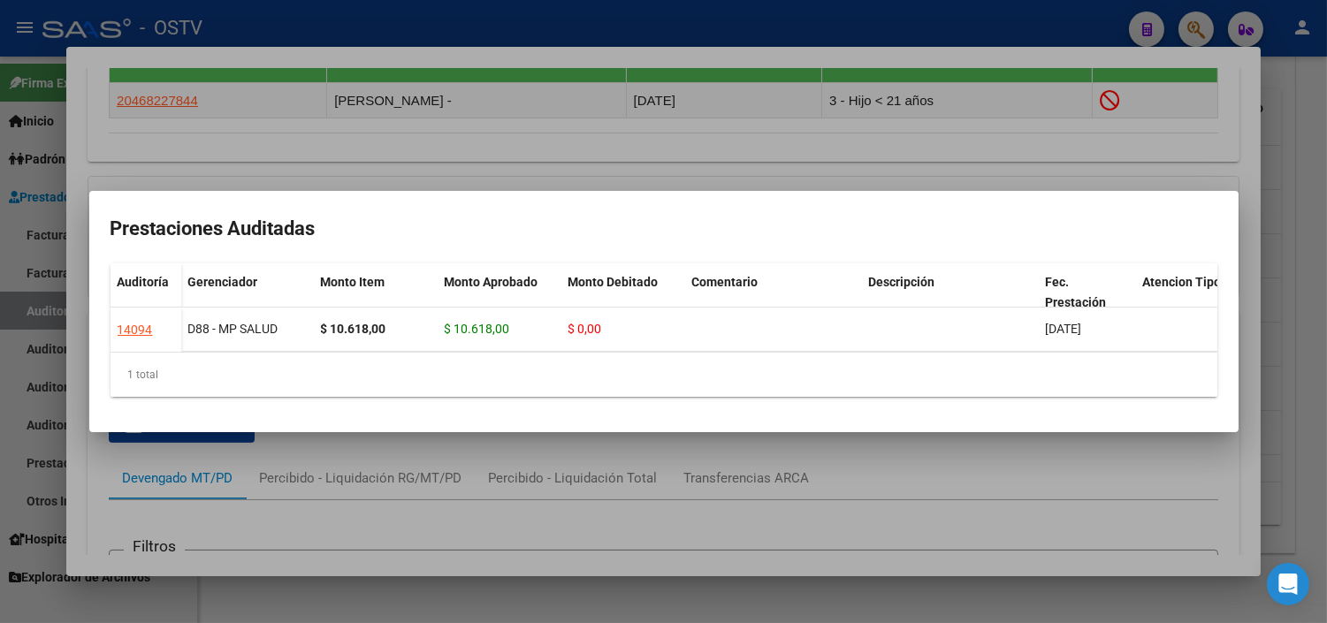
click at [343, 452] on div at bounding box center [663, 311] width 1327 height 623
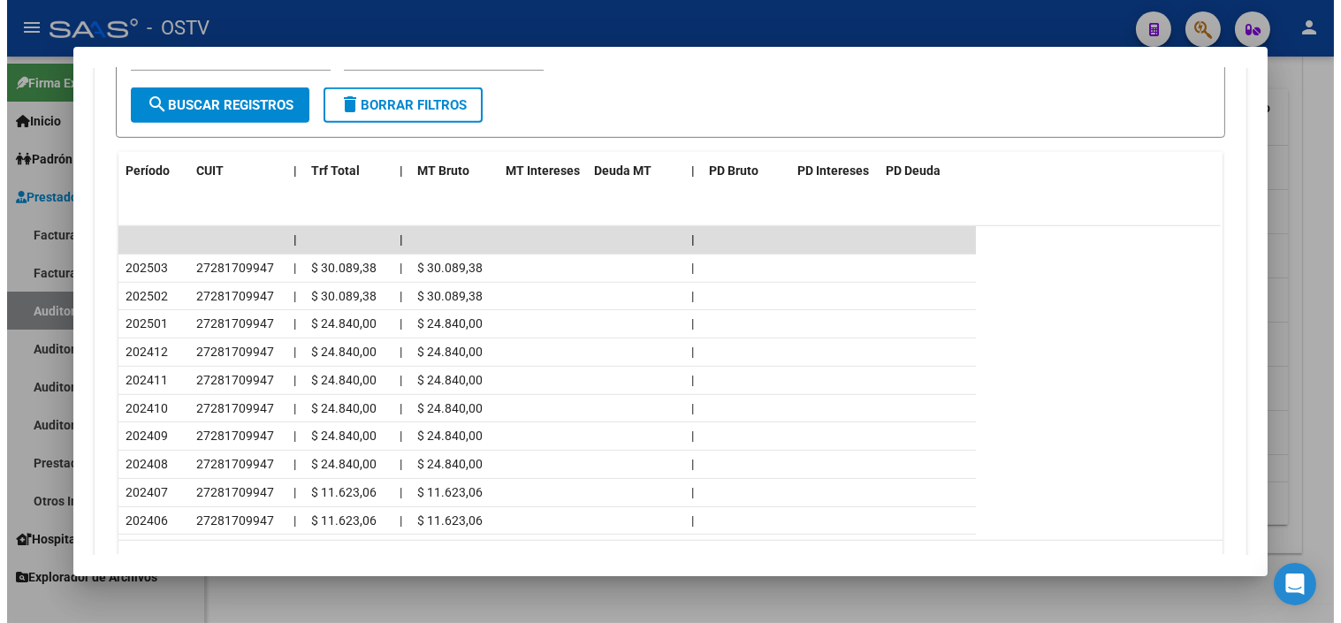
scroll to position [1669, 0]
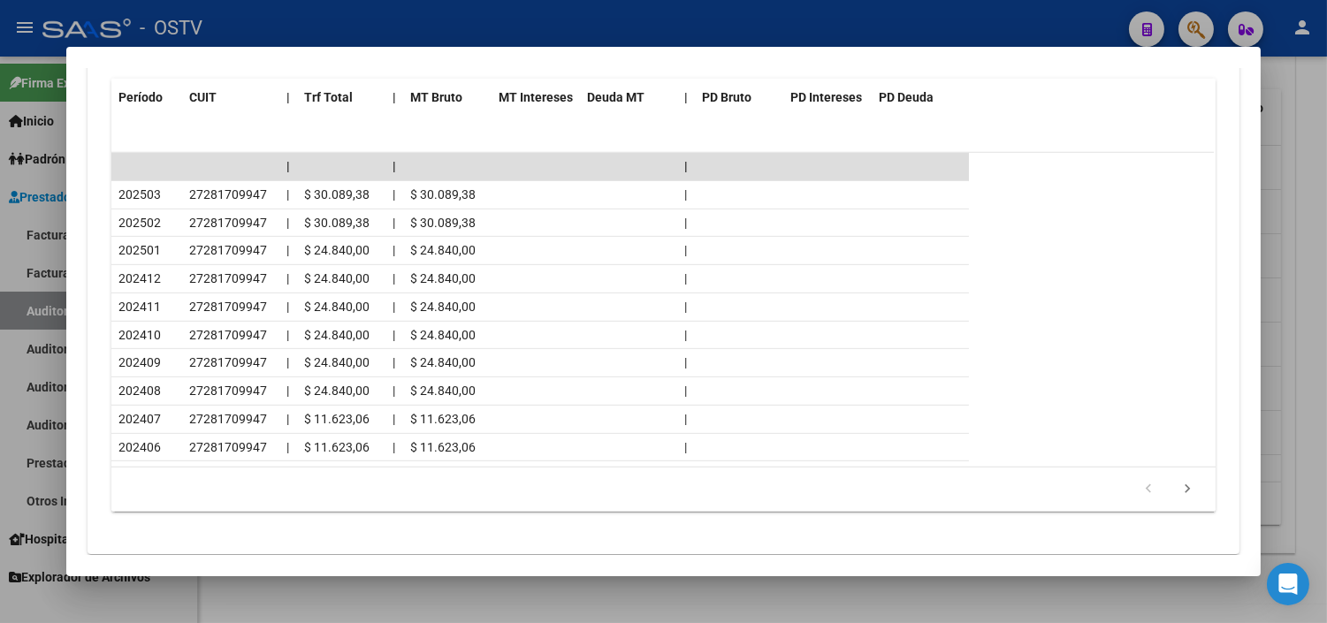
click at [560, 601] on div at bounding box center [663, 311] width 1327 height 623
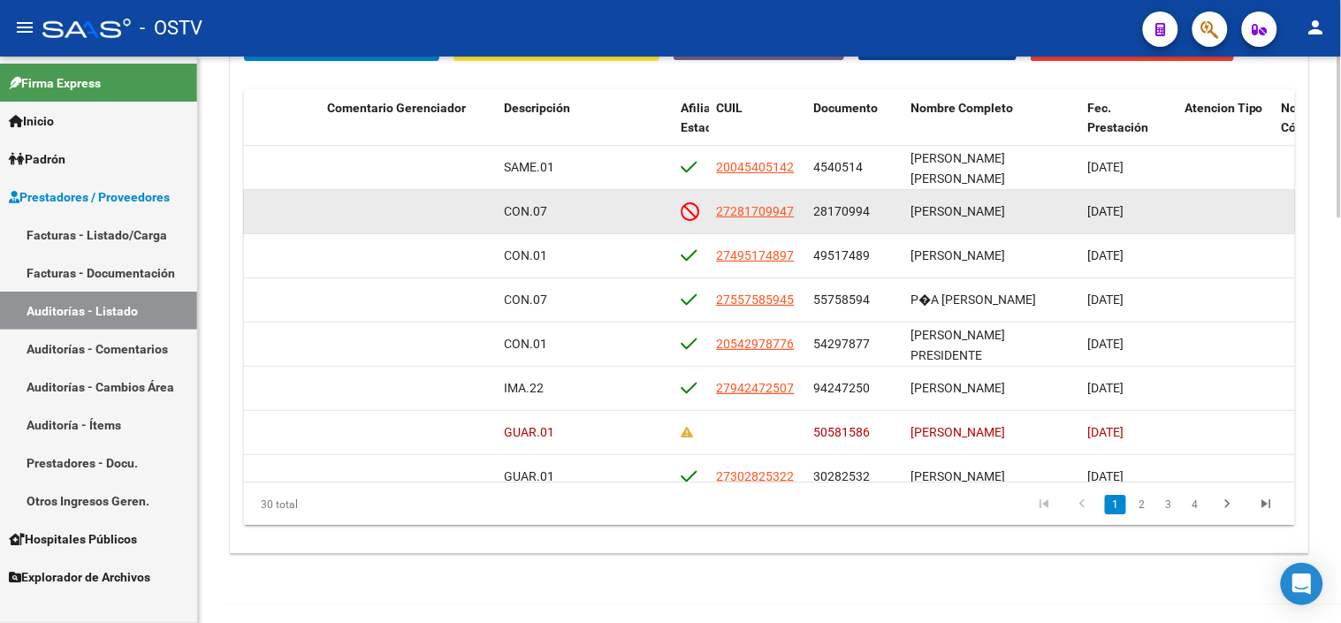
click at [844, 207] on span "28170994" at bounding box center [842, 211] width 57 height 14
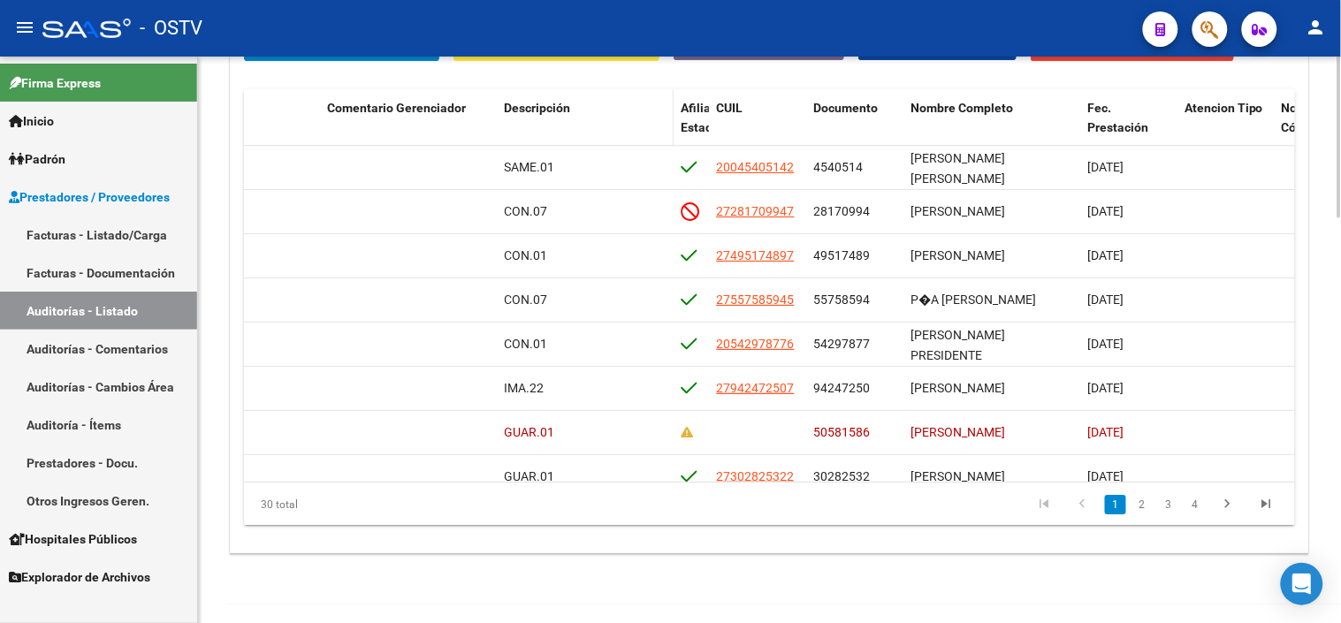
copy span "28170994"
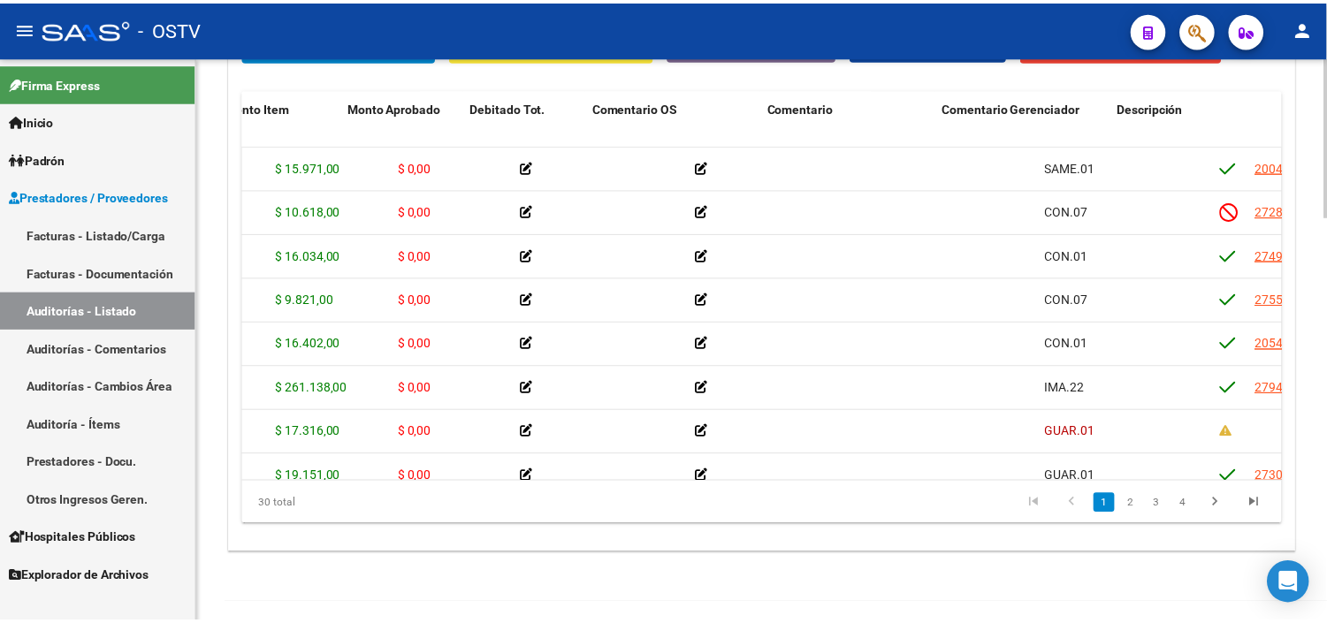
scroll to position [0, 0]
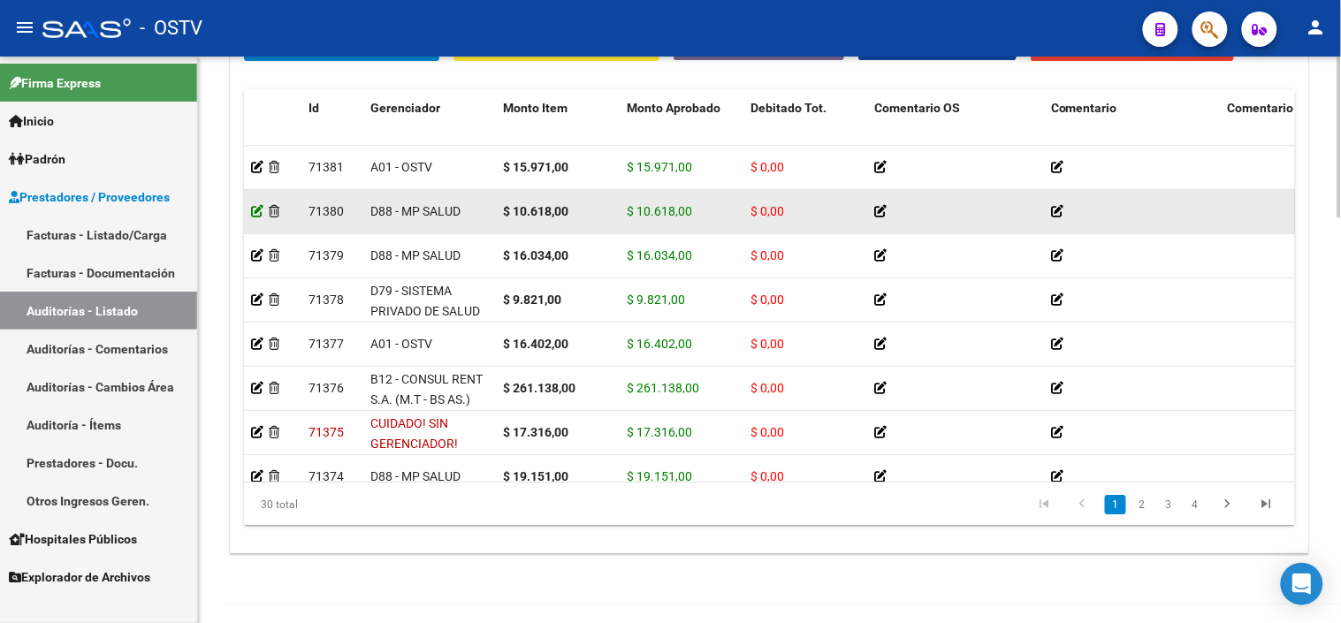
click at [257, 208] on icon at bounding box center [257, 211] width 12 height 12
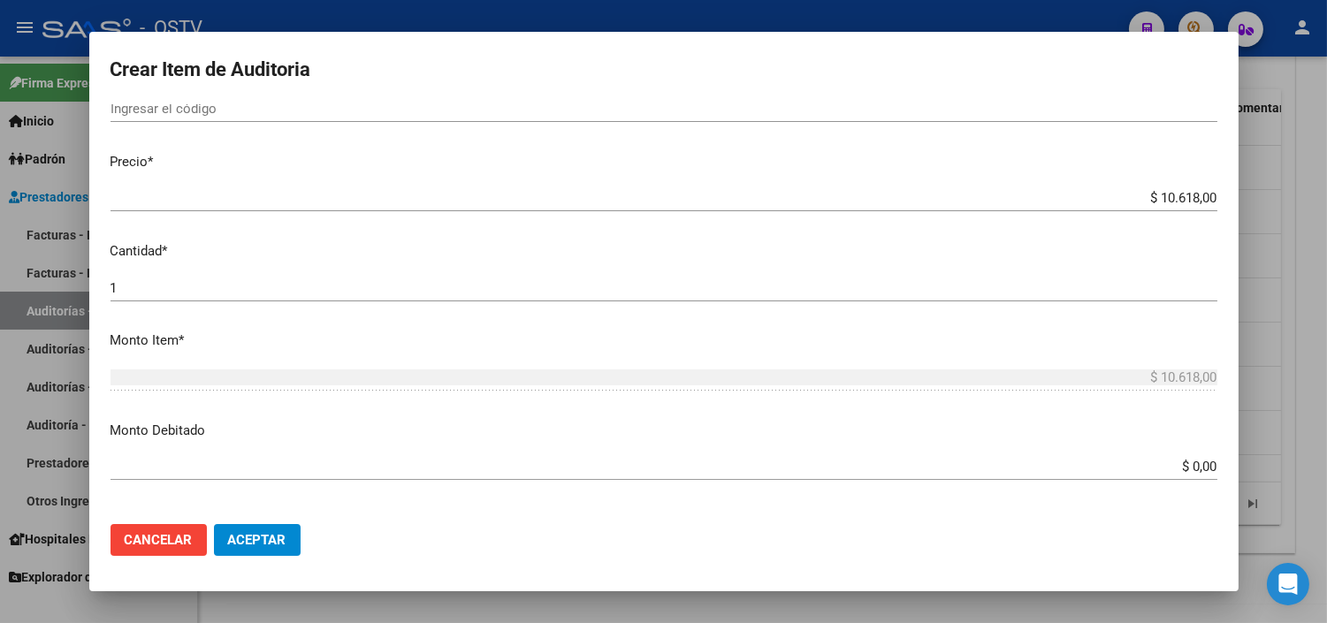
scroll to position [491, 0]
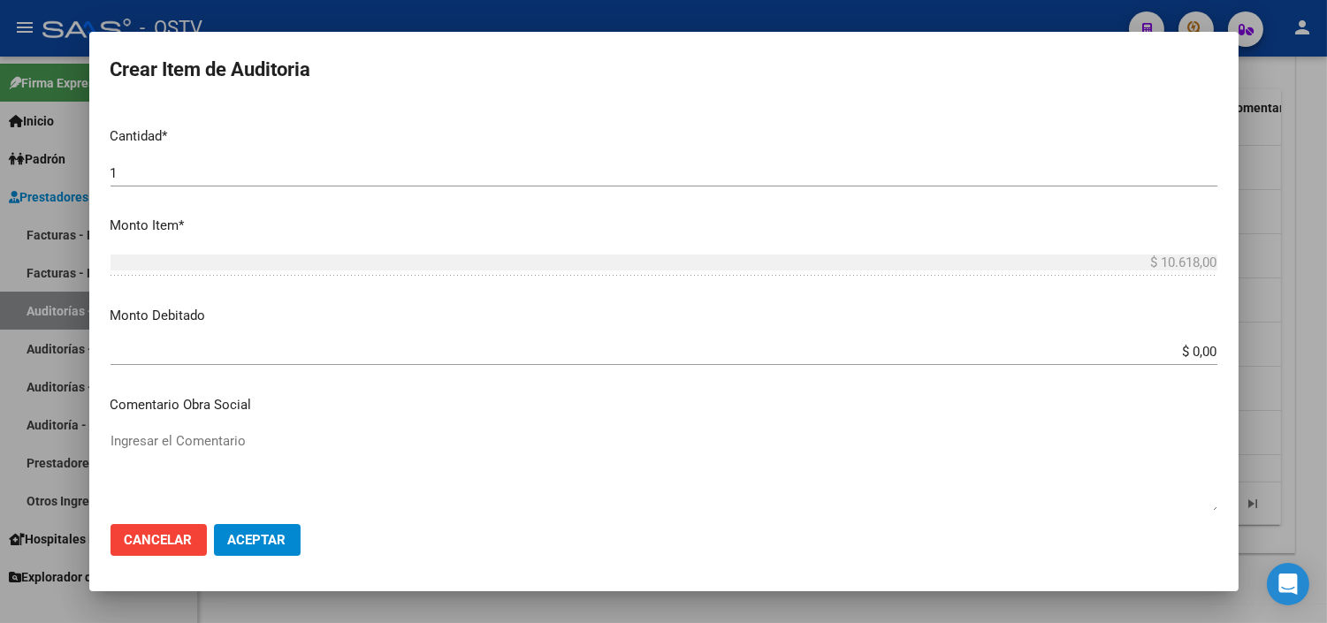
click at [1180, 362] on div "$ 0,00 Ingresar el monto" at bounding box center [664, 352] width 1107 height 27
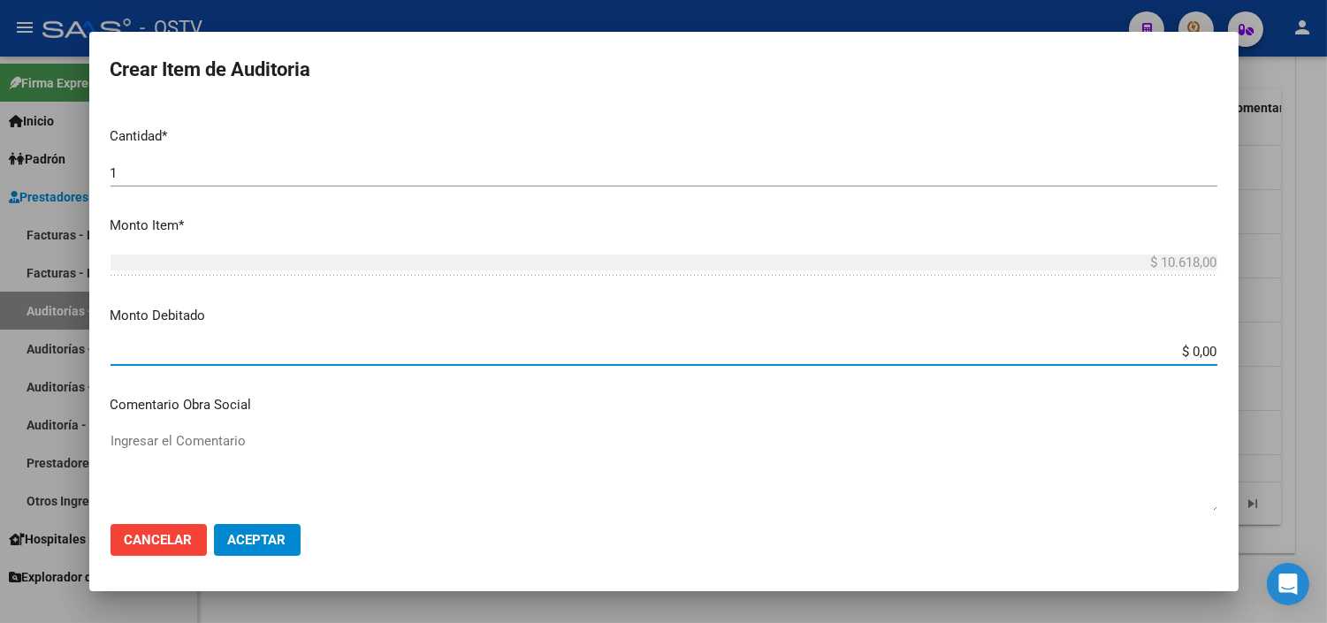
click at [1180, 351] on input "$ 0,00" at bounding box center [664, 352] width 1107 height 16
type input "$ 10.618,00"
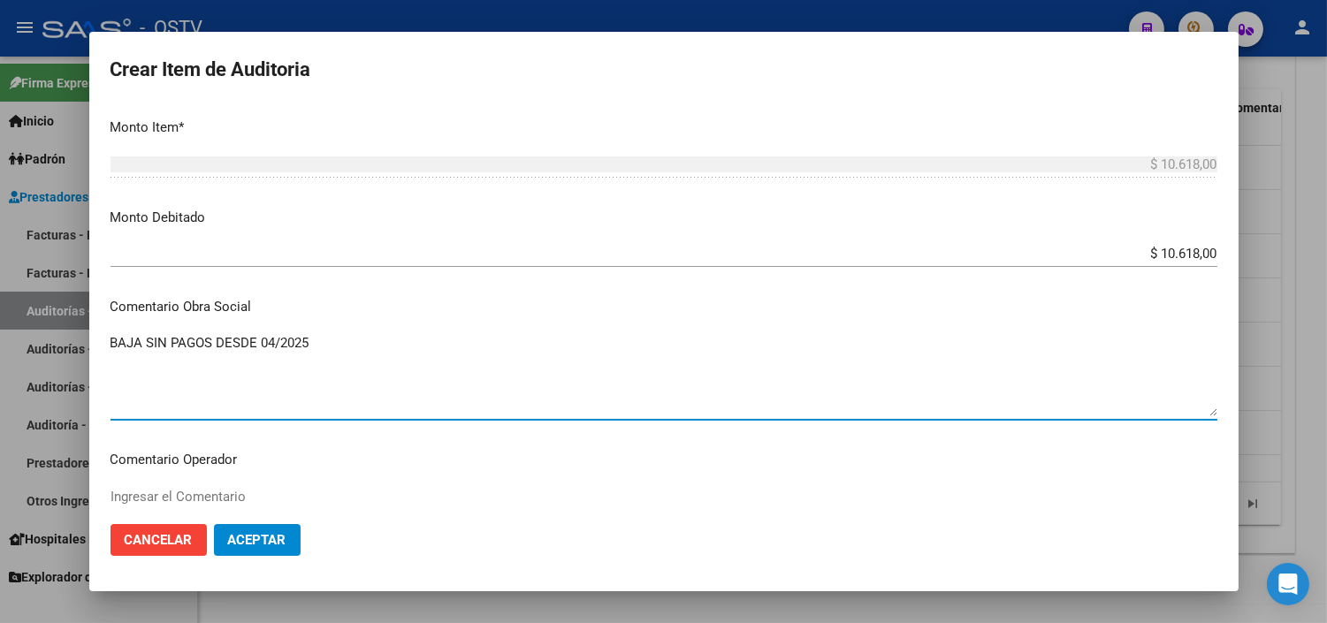
scroll to position [687, 0]
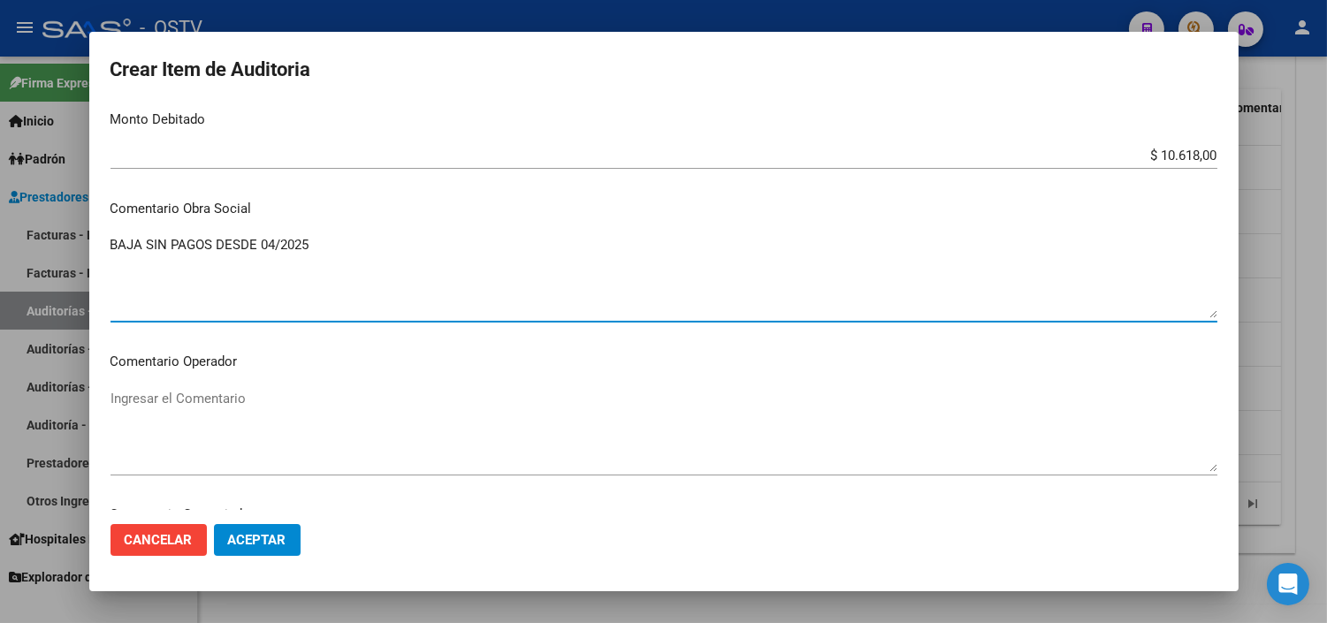
type textarea "BAJA SIN PAGOS DESDE 04/2025"
click at [269, 533] on span "Aceptar" at bounding box center [257, 540] width 58 height 16
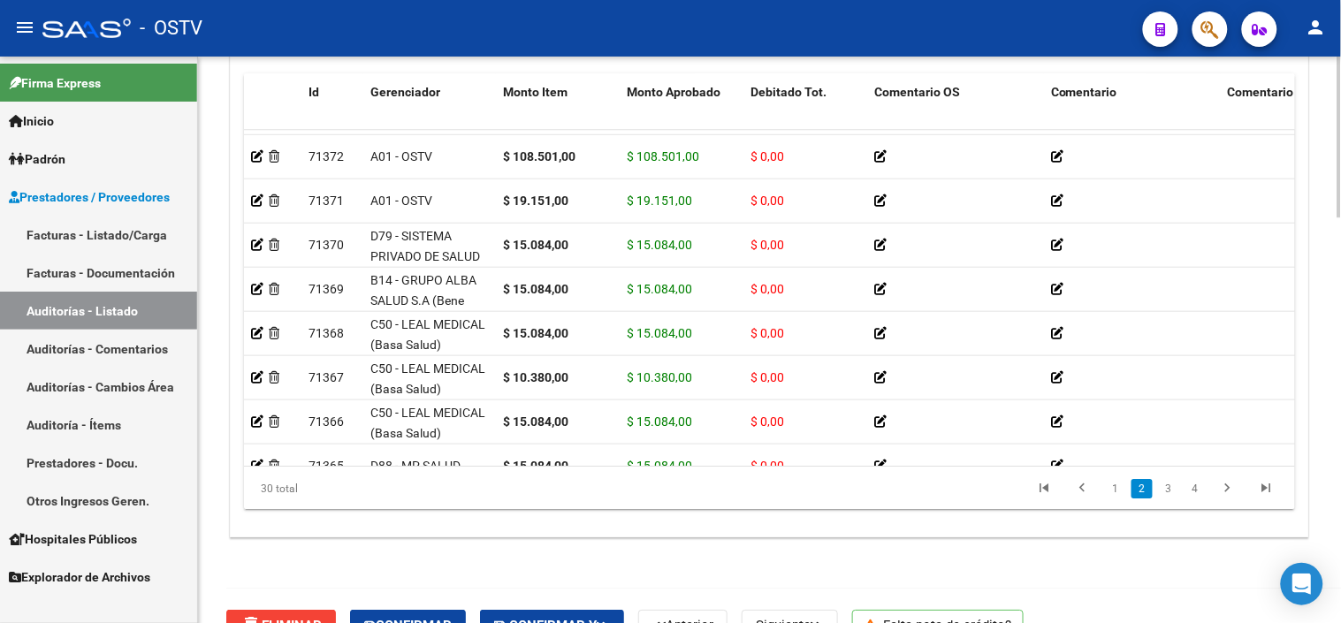
scroll to position [1394, 0]
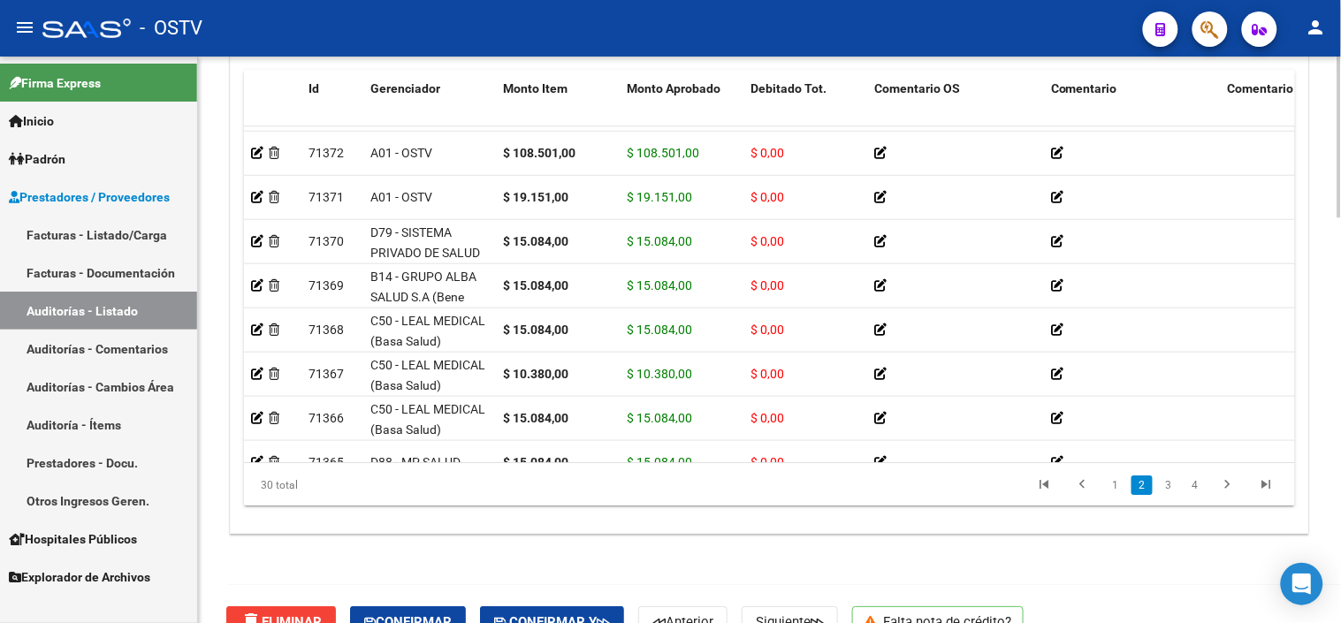
click at [1340, 561] on div at bounding box center [1340, 533] width 4 height 161
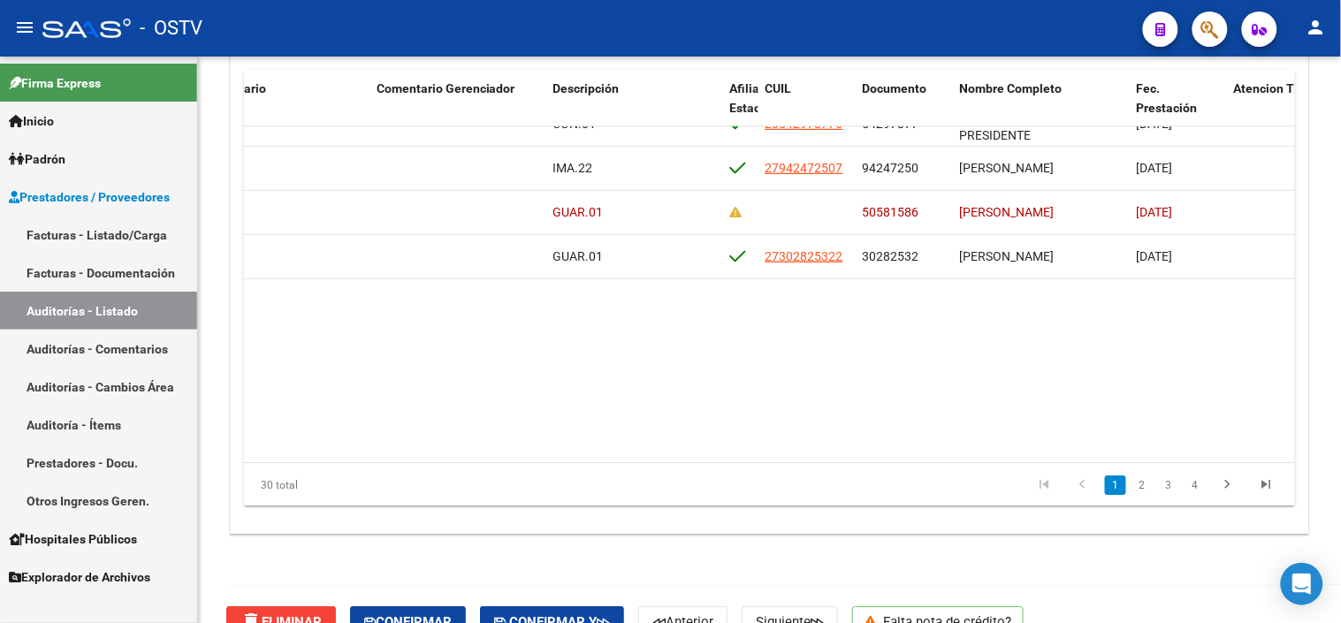
scroll to position [0, 851]
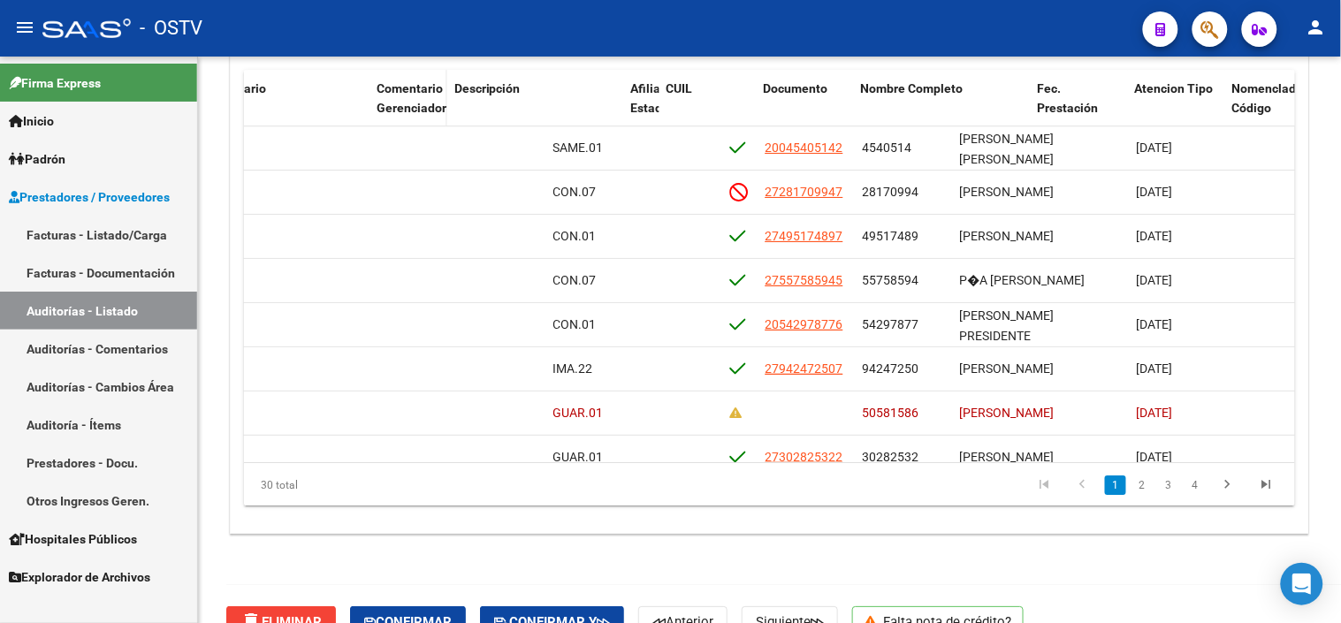
drag, startPoint x: 540, startPoint y: 93, endPoint x: 430, endPoint y: 95, distance: 110.5
click at [430, 95] on datatable-header-cell "Comentario Gerenciador" at bounding box center [409, 109] width 78 height 78
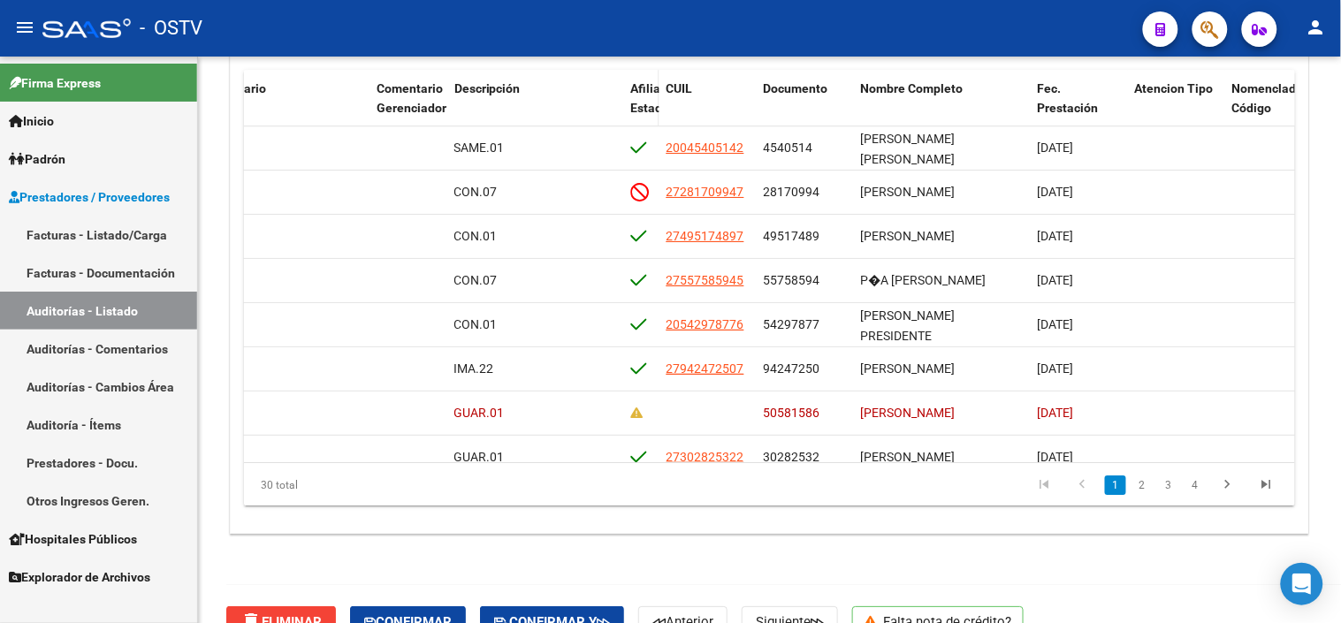
drag, startPoint x: 430, startPoint y: 95, endPoint x: 654, endPoint y: 97, distance: 224.6
click at [654, 97] on datatable-header-cell "Afiliado Estado" at bounding box center [641, 109] width 35 height 78
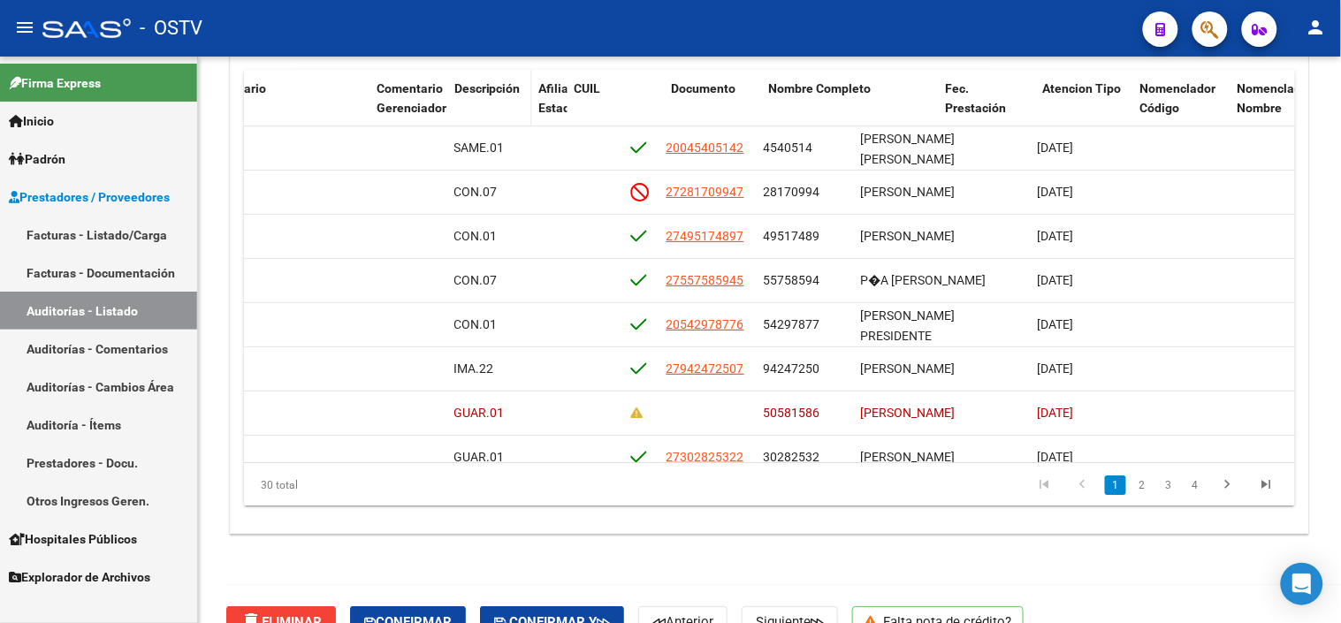
drag, startPoint x: 617, startPoint y: 101, endPoint x: 514, endPoint y: 104, distance: 103.5
click at [514, 104] on datatable-header-cell "Descripción" at bounding box center [489, 109] width 85 height 78
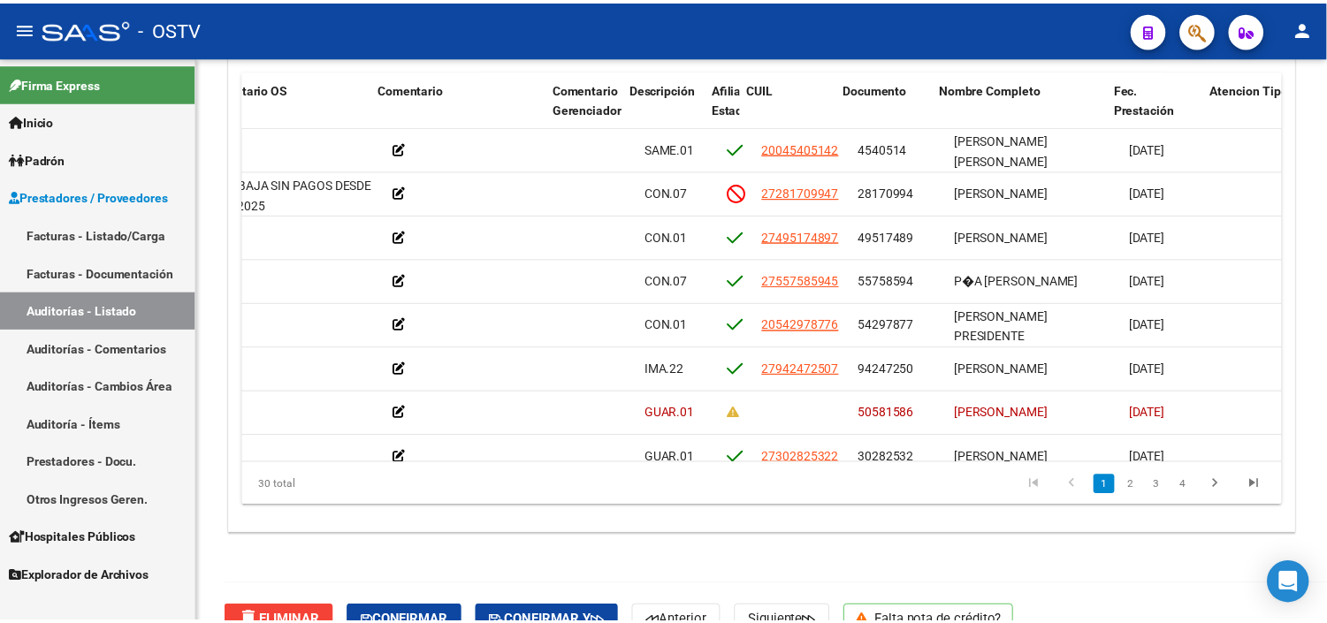
scroll to position [0, 638]
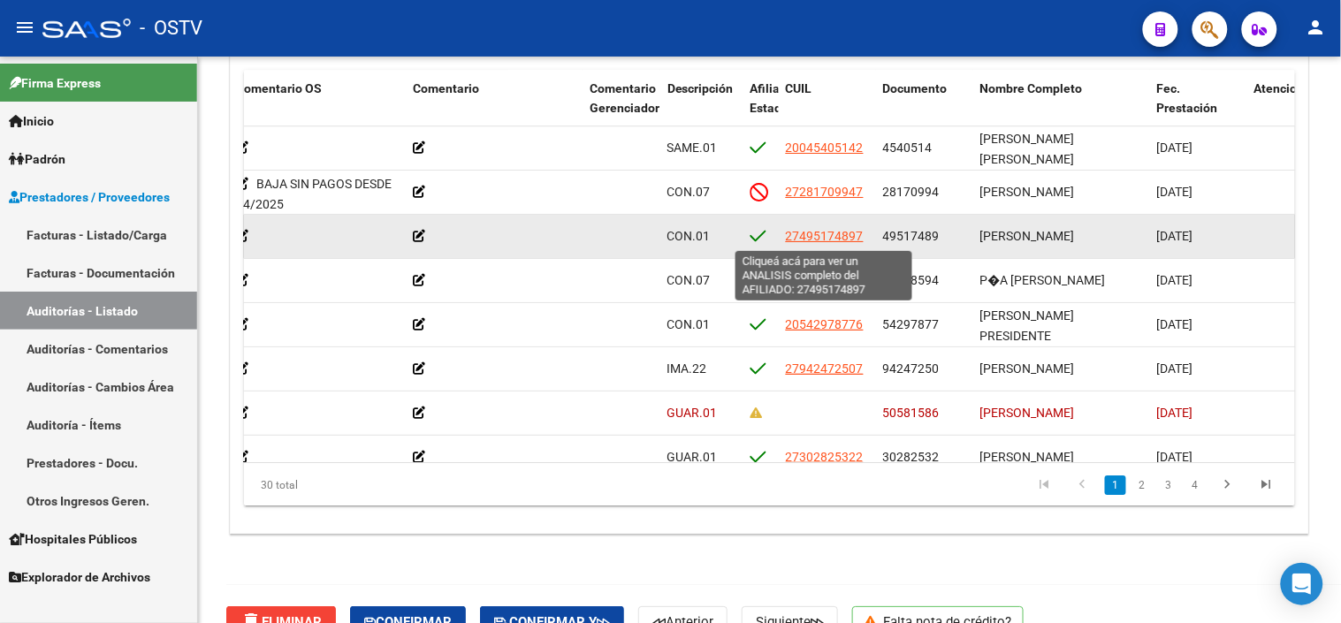
click at [849, 240] on span "27495174897" at bounding box center [825, 236] width 78 height 14
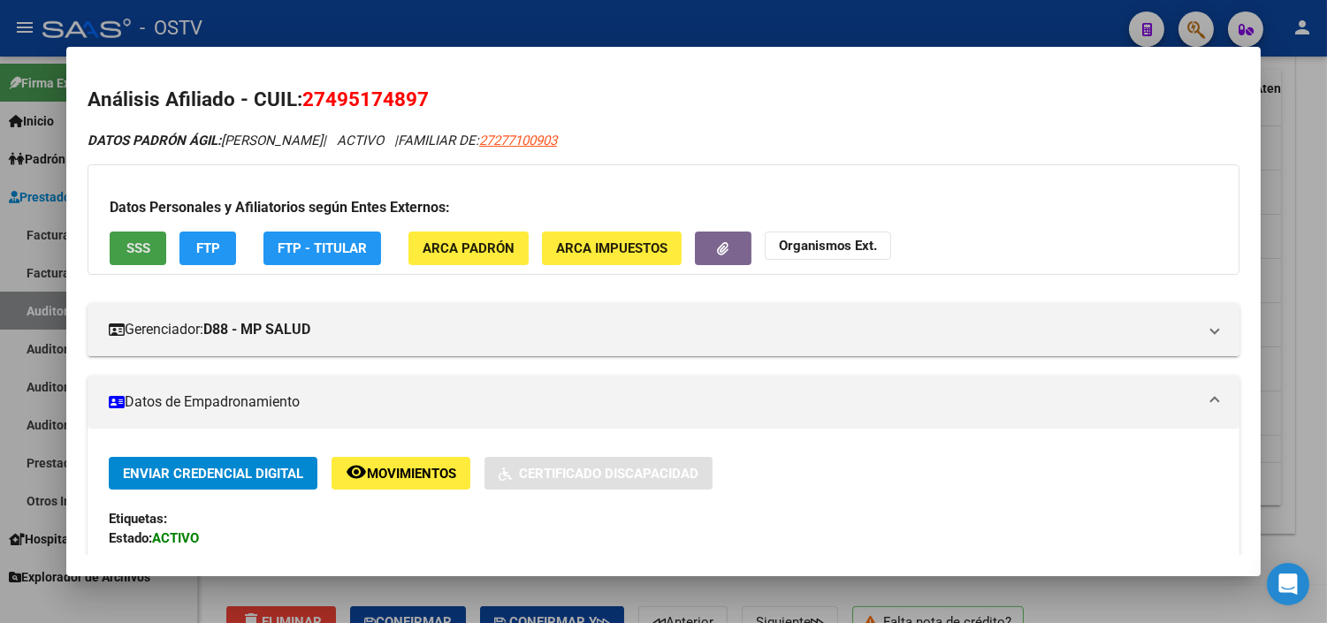
click at [144, 245] on button "SSS" at bounding box center [138, 248] width 57 height 33
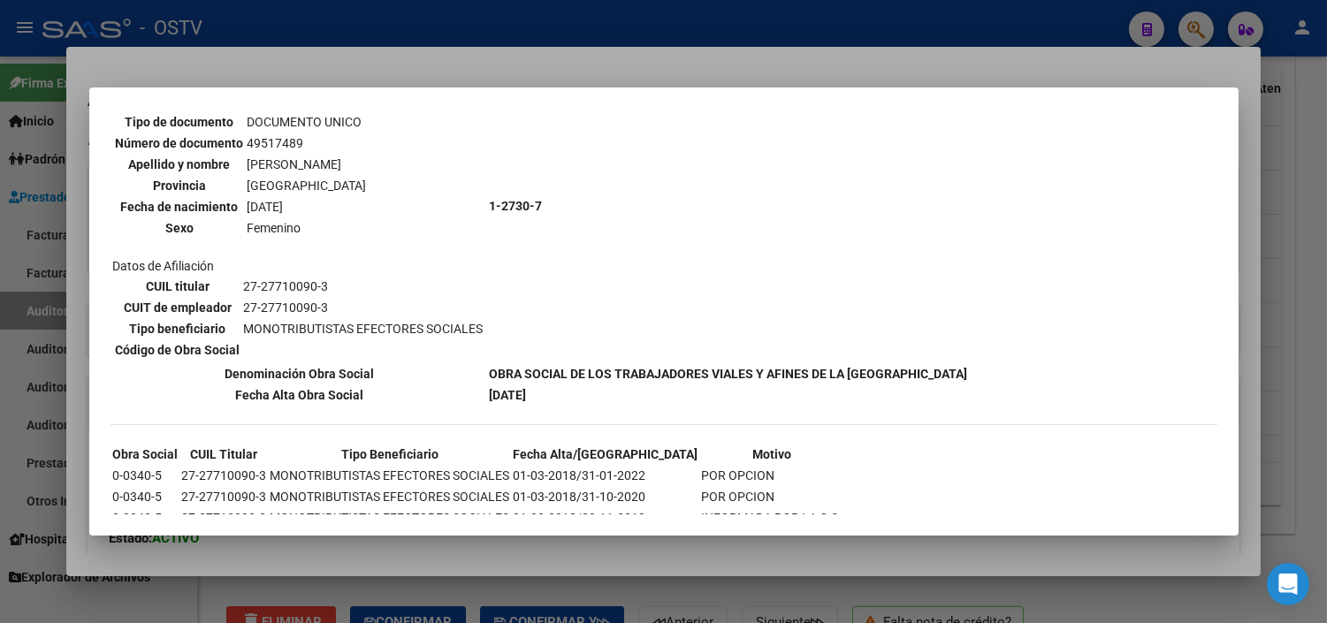
scroll to position [984, 0]
click at [478, 553] on div at bounding box center [663, 311] width 1327 height 623
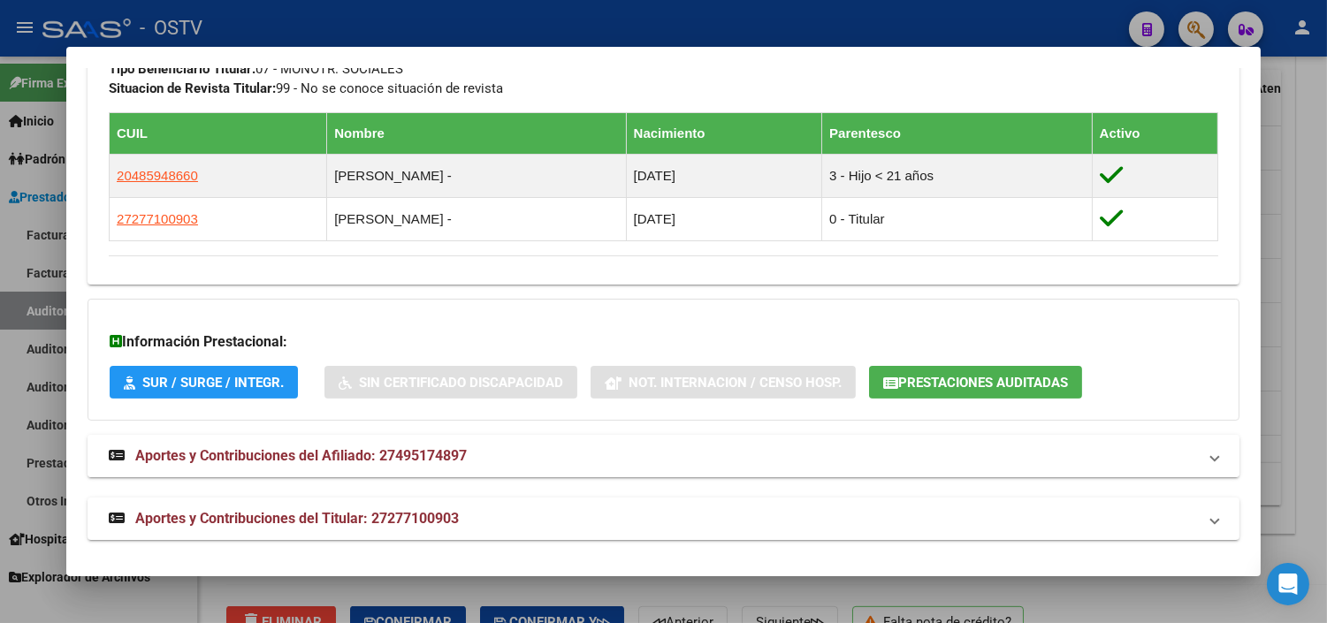
scroll to position [969, 0]
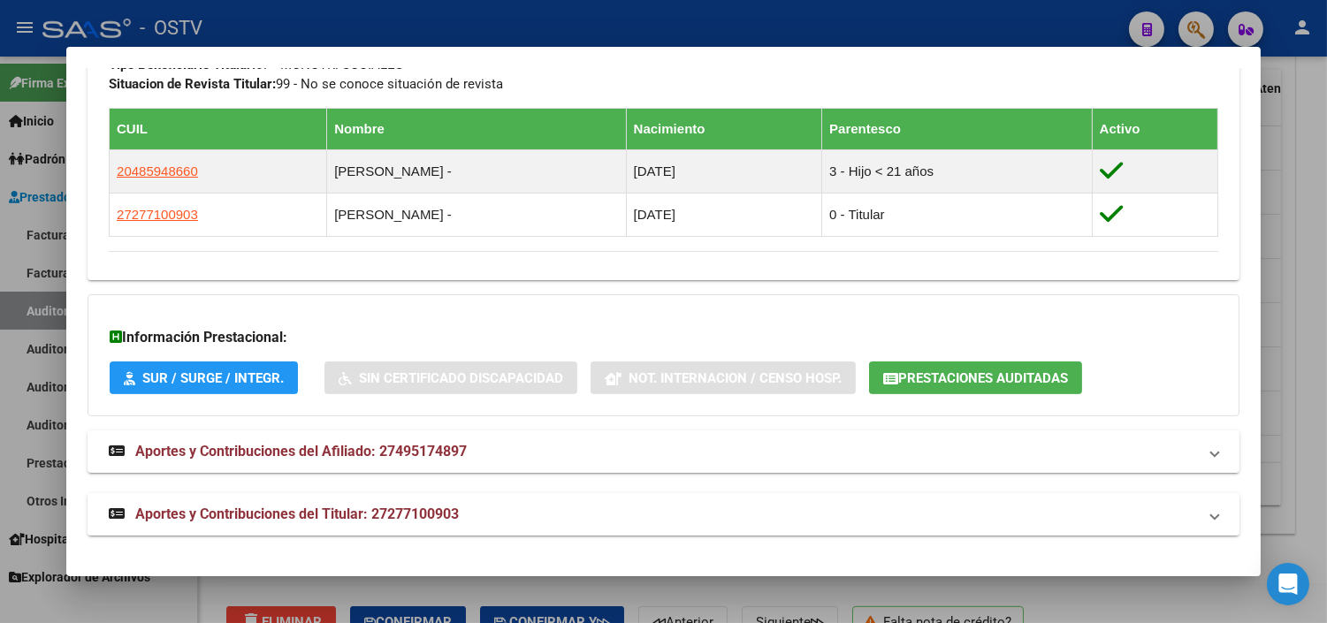
click at [444, 511] on span "Aportes y Contribuciones del Titular: 27277100903" at bounding box center [297, 514] width 324 height 17
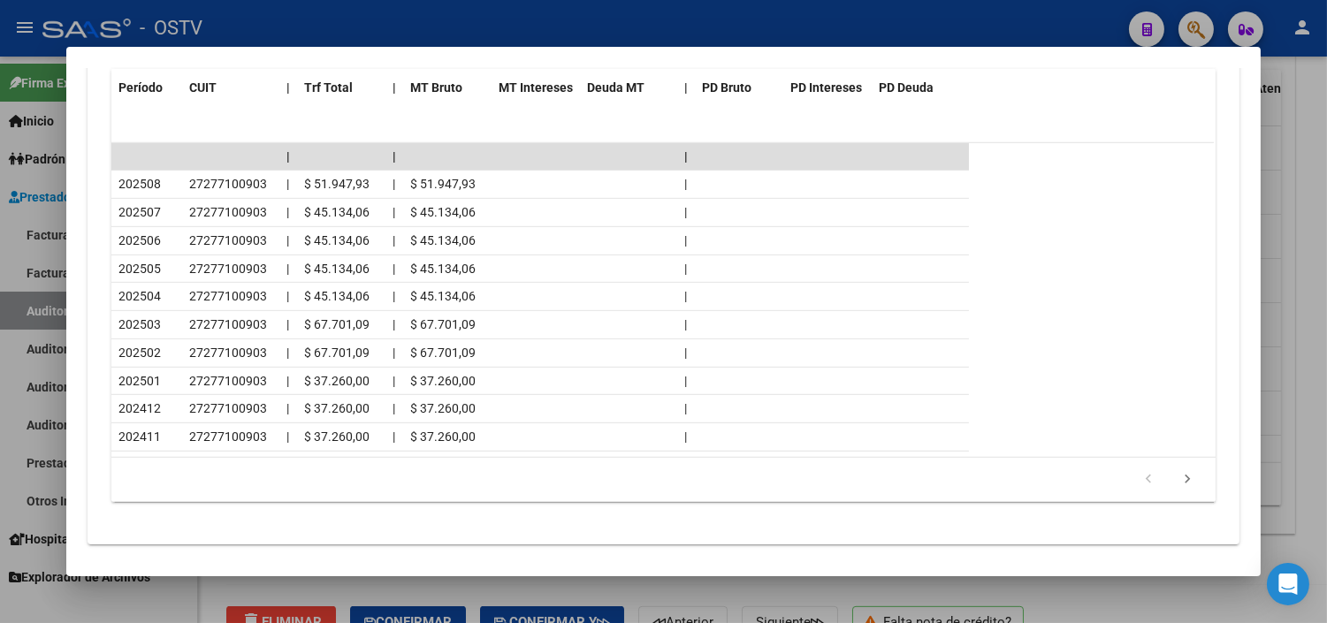
scroll to position [1755, 0]
click at [621, 603] on div at bounding box center [663, 311] width 1327 height 623
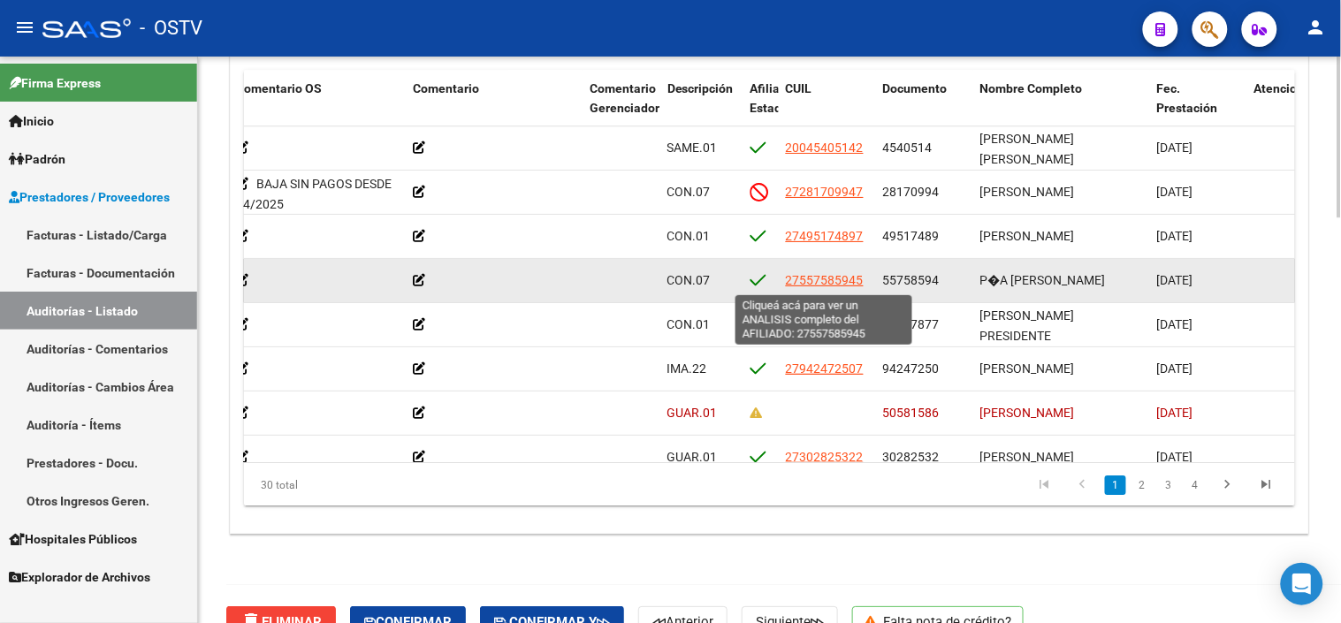
click at [824, 281] on span "27557585945" at bounding box center [825, 280] width 78 height 14
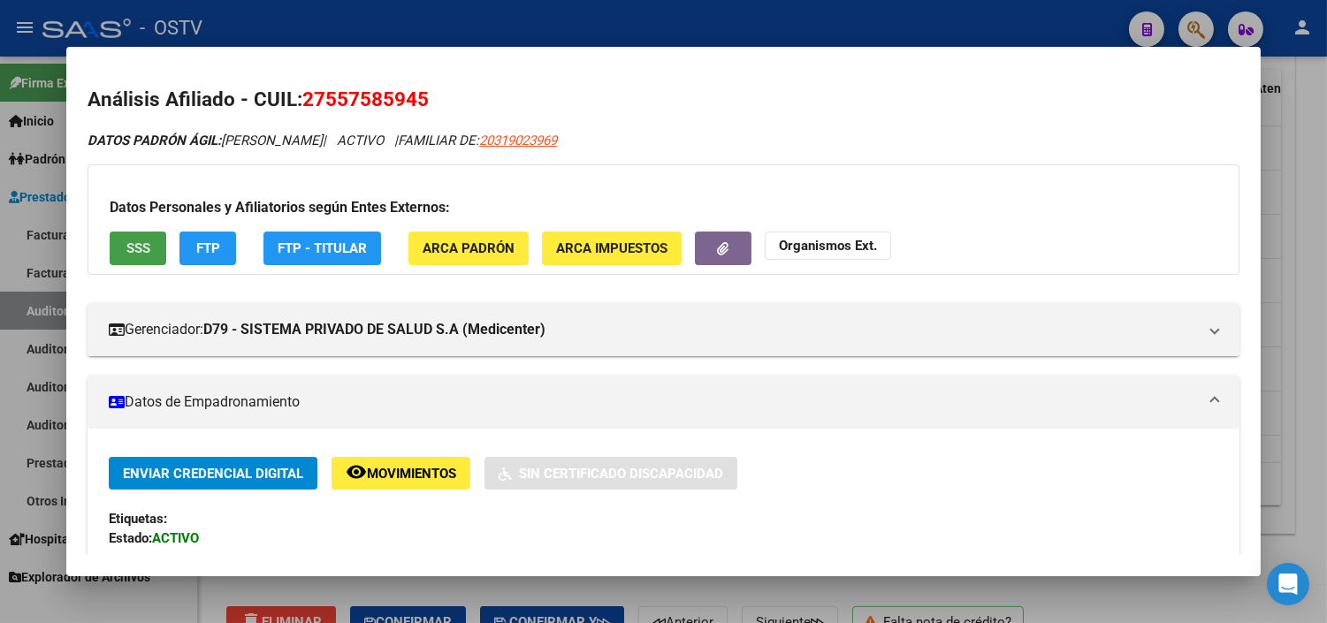
click at [141, 244] on span "SSS" at bounding box center [138, 249] width 24 height 16
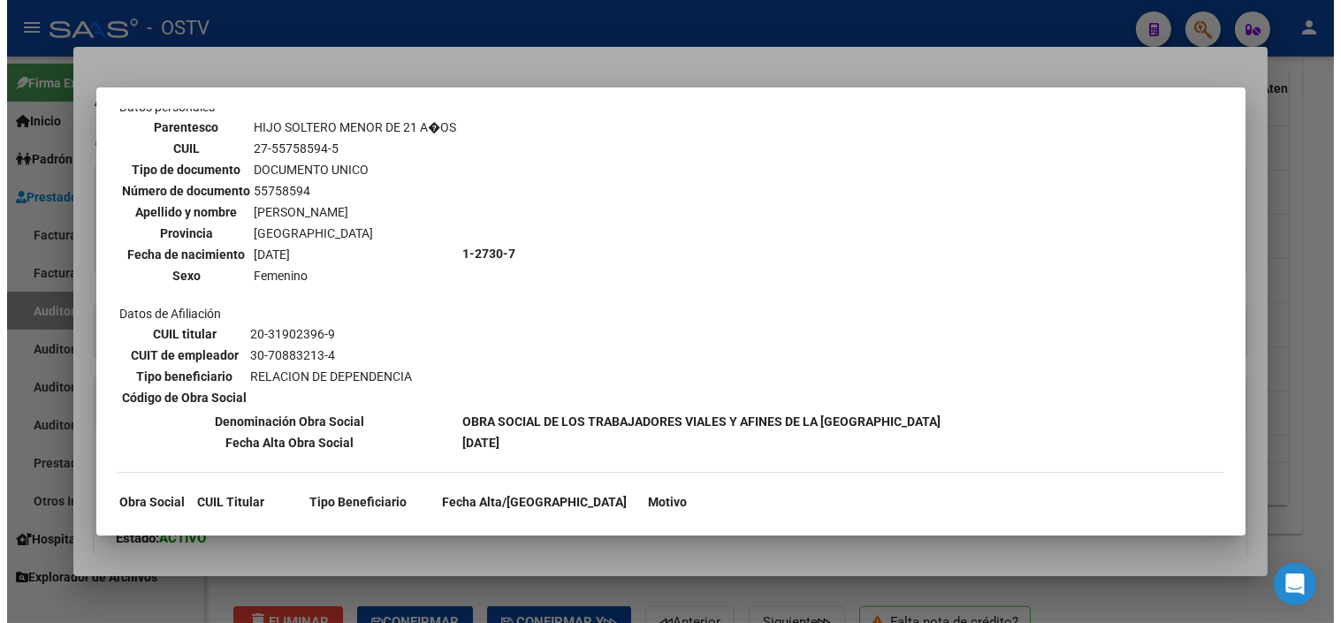
scroll to position [1082, 0]
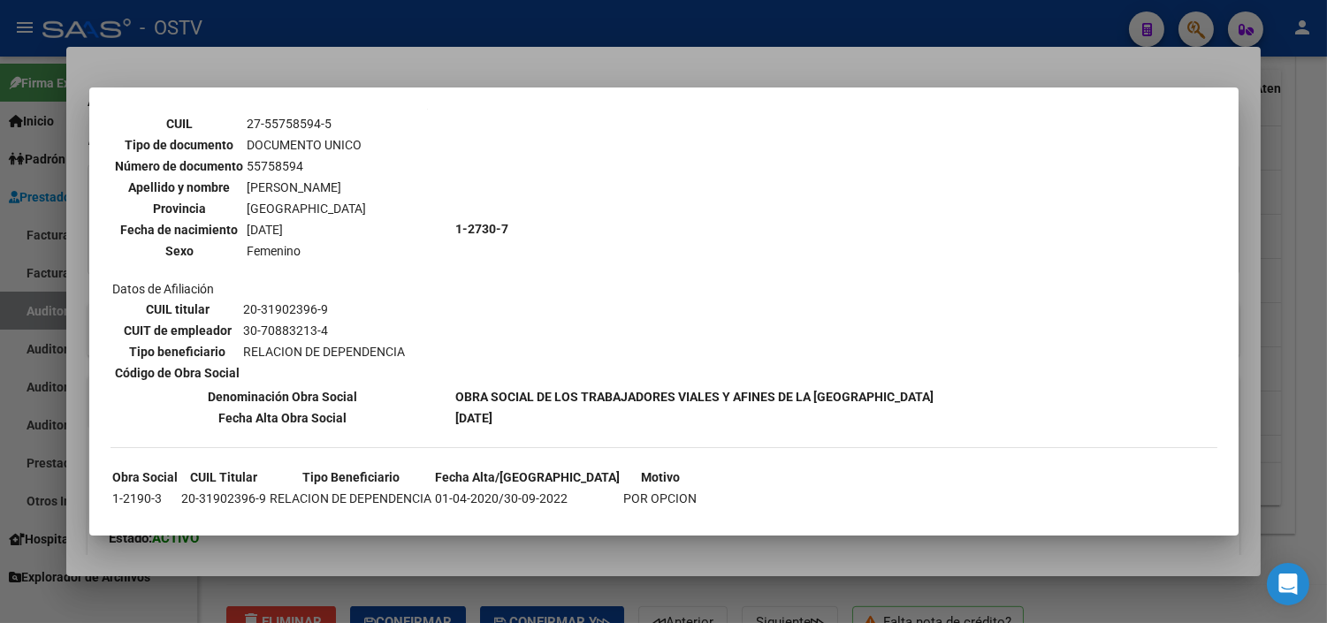
click at [621, 578] on div at bounding box center [663, 311] width 1327 height 623
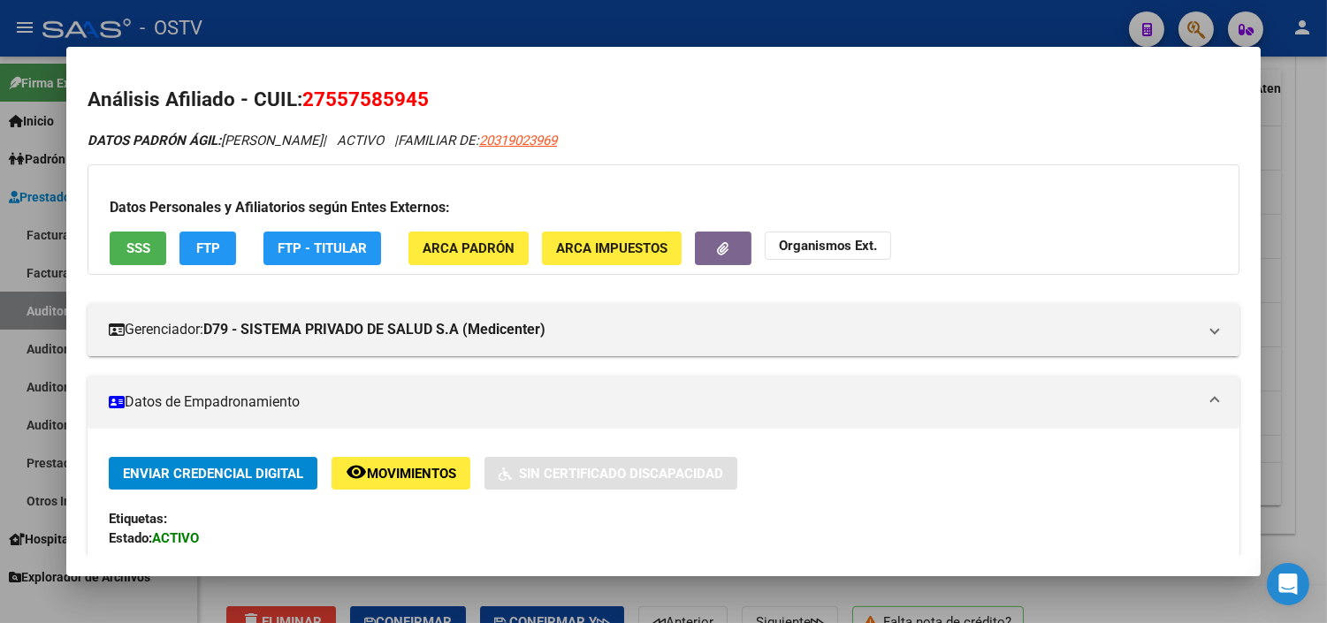
click at [621, 589] on div at bounding box center [663, 311] width 1327 height 623
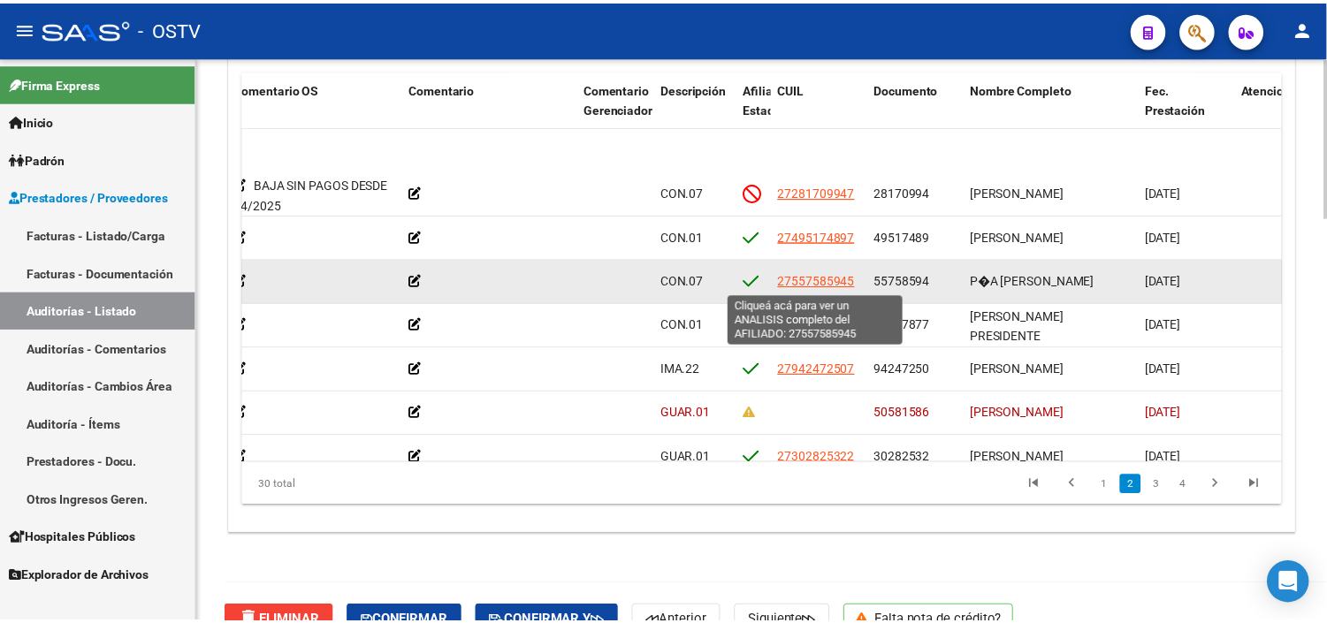
scroll to position [98, 638]
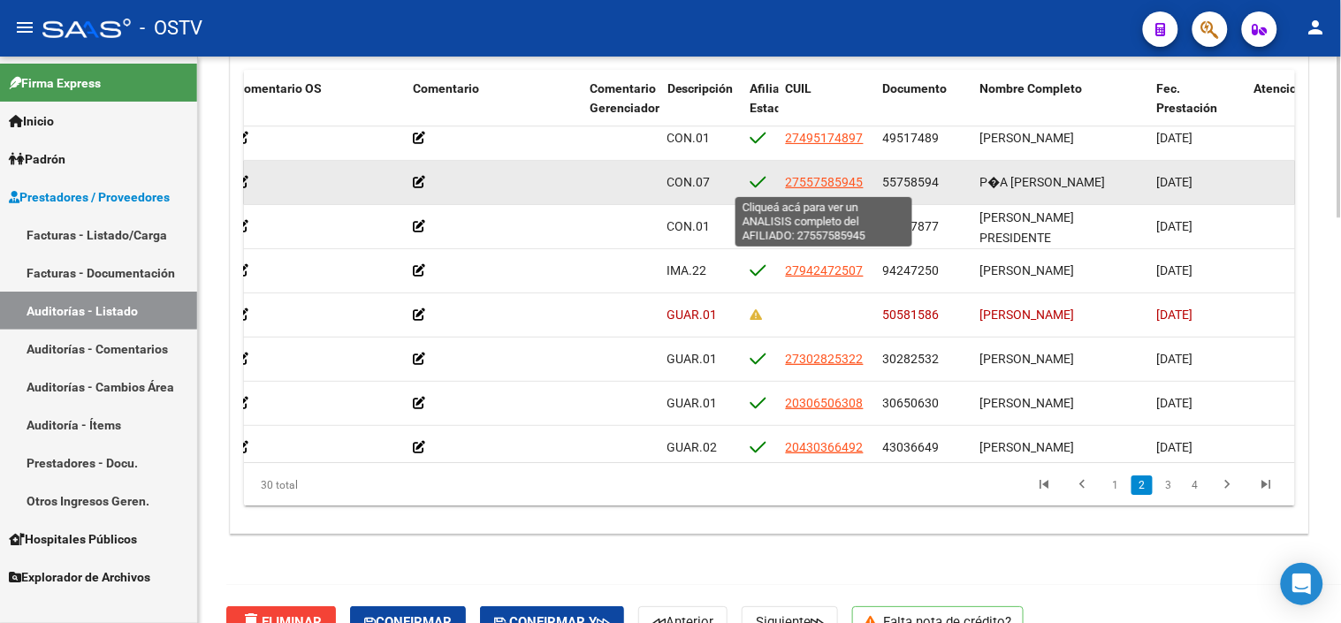
click at [819, 186] on span "27557585945" at bounding box center [825, 182] width 78 height 14
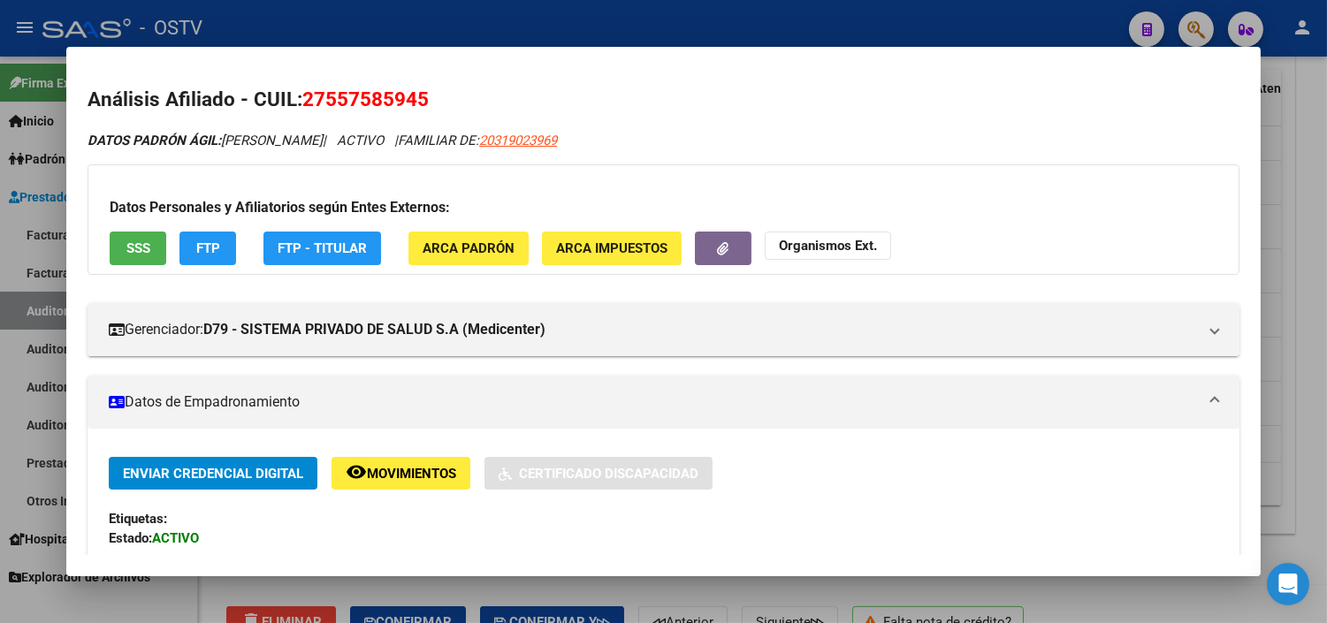
click at [112, 251] on button "SSS" at bounding box center [138, 248] width 57 height 33
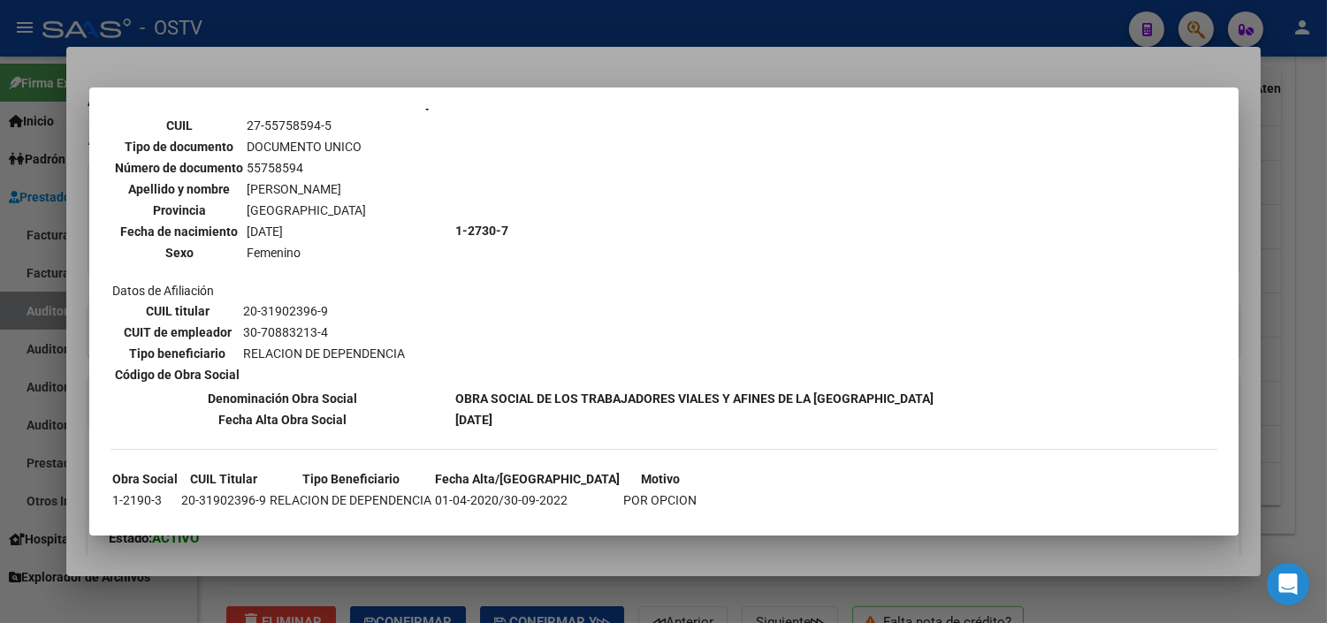
scroll to position [1082, 0]
click at [543, 553] on div at bounding box center [663, 311] width 1327 height 623
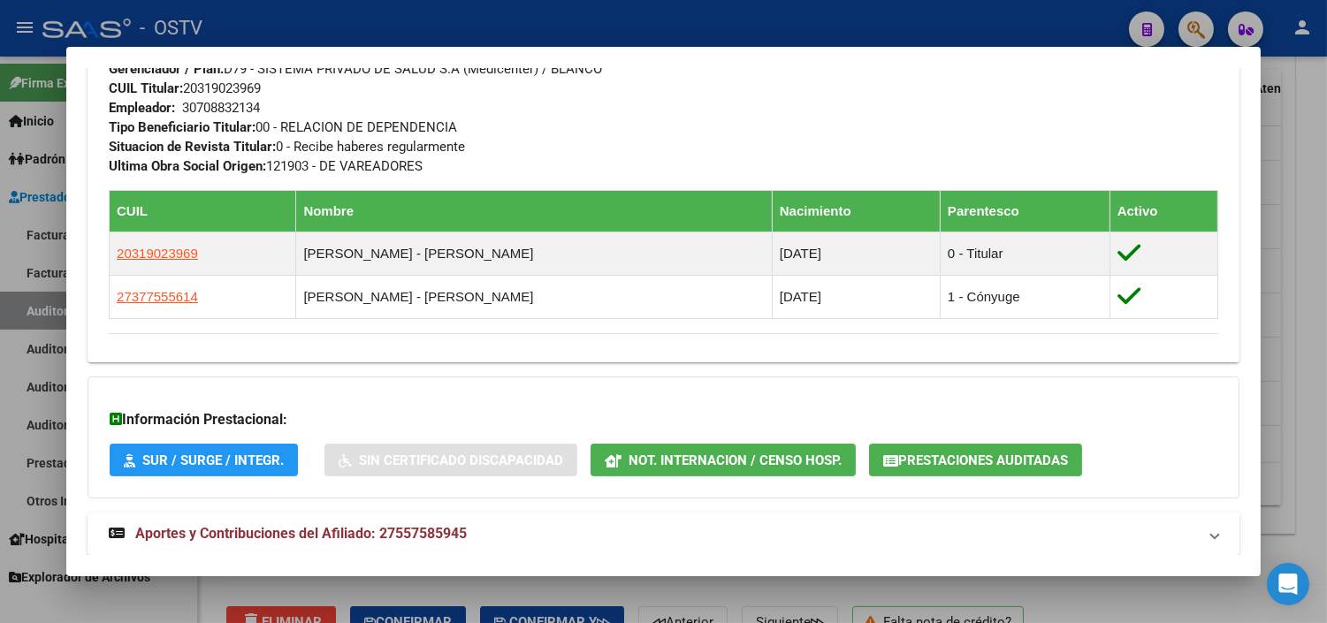
scroll to position [988, 0]
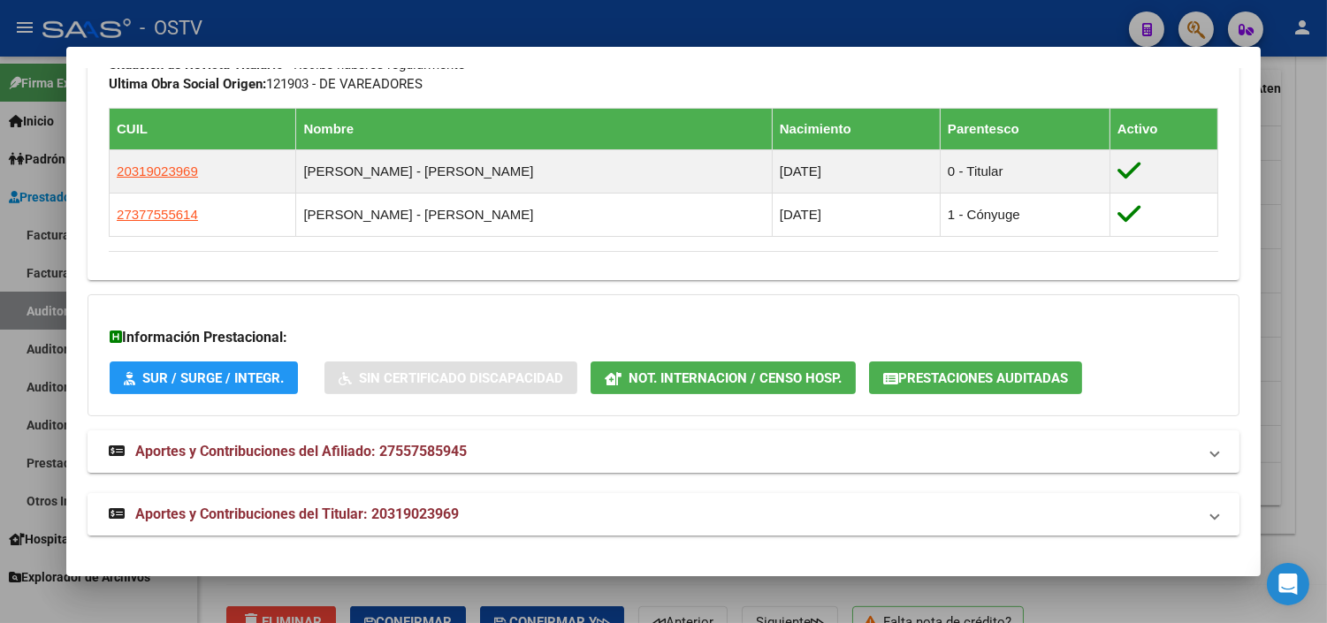
click at [374, 507] on span "Aportes y Contribuciones del Titular: 20319023969" at bounding box center [297, 514] width 324 height 17
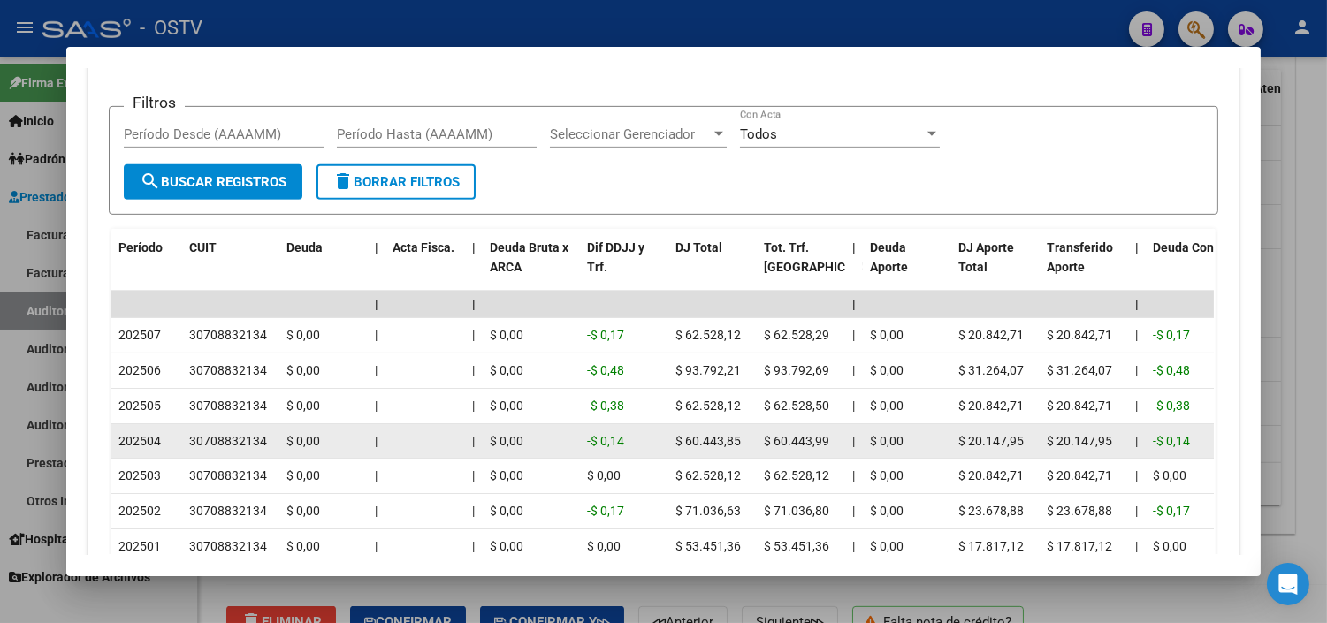
scroll to position [1628, 0]
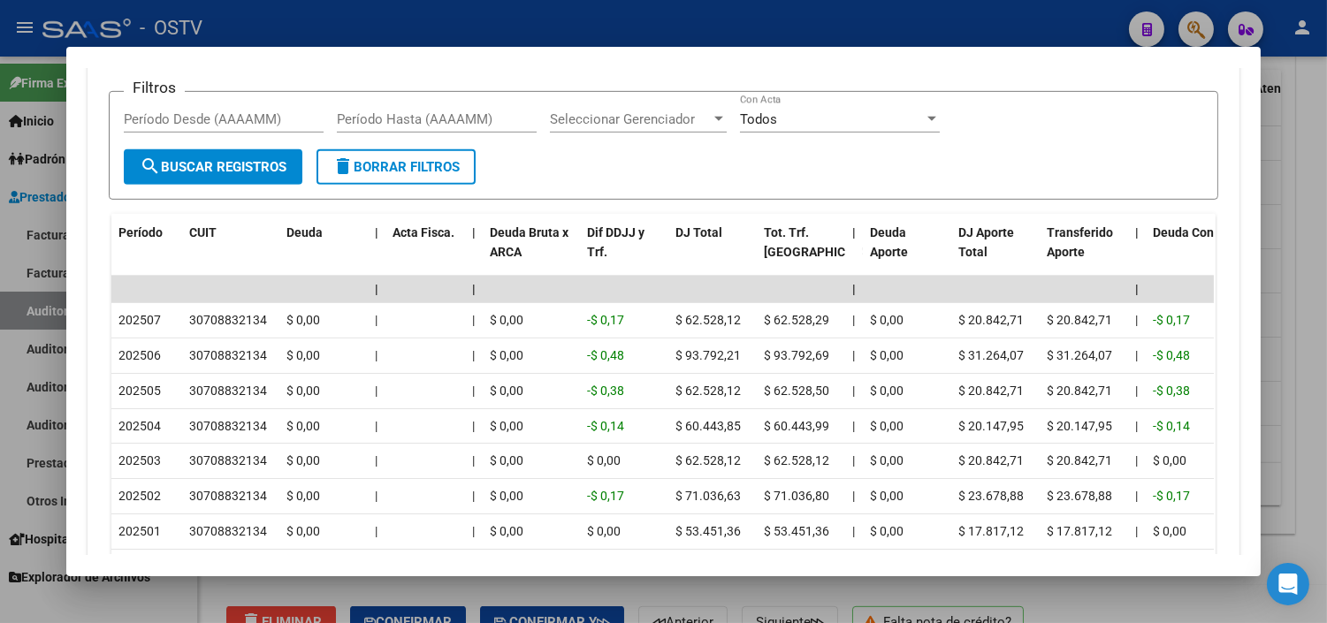
click at [760, 586] on div at bounding box center [663, 311] width 1327 height 623
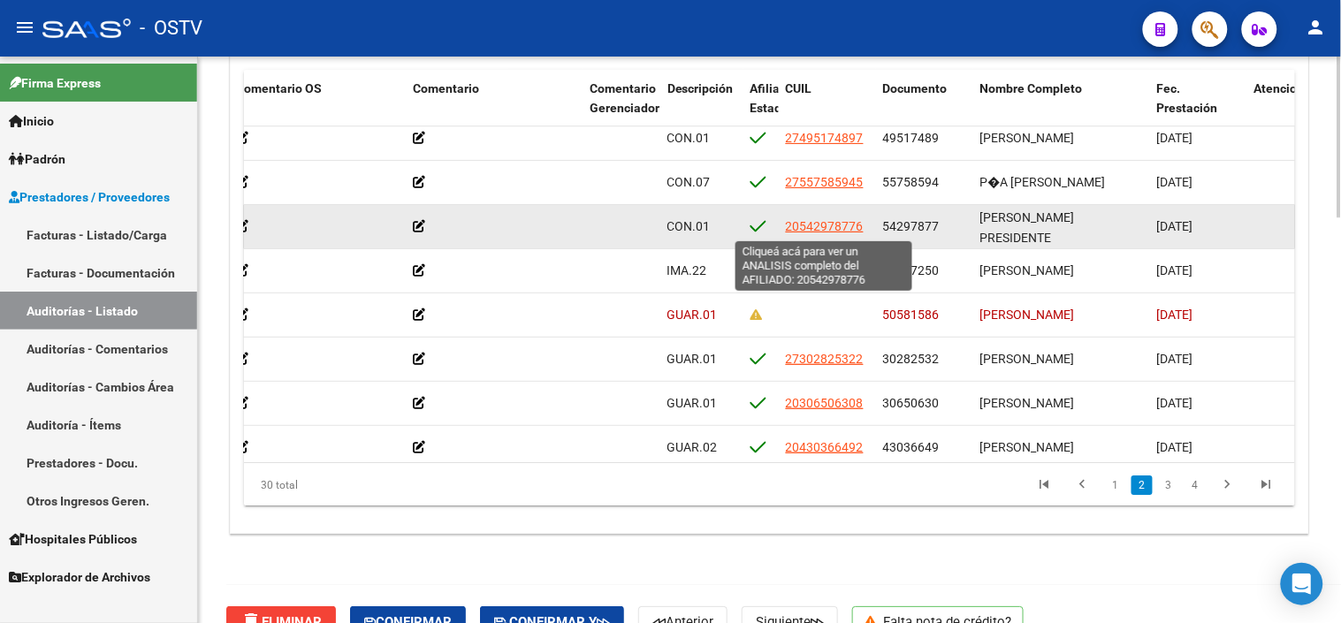
click at [829, 228] on span "20542978776" at bounding box center [825, 226] width 78 height 14
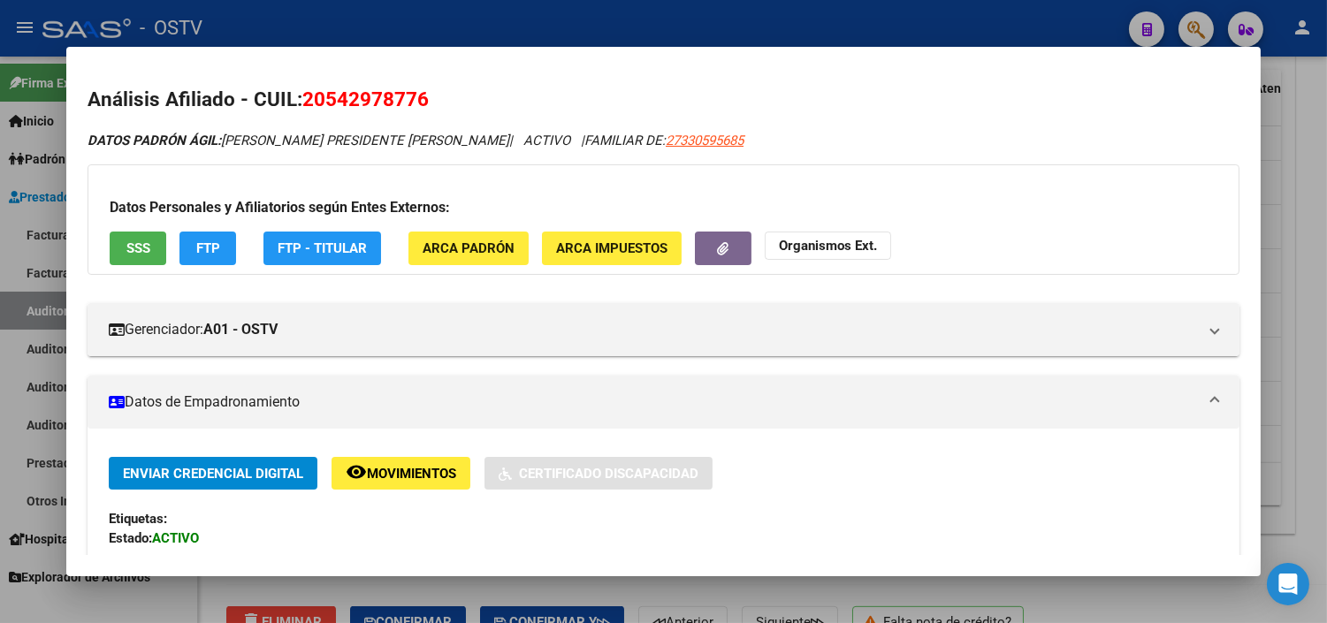
click at [126, 243] on span "SSS" at bounding box center [138, 249] width 24 height 16
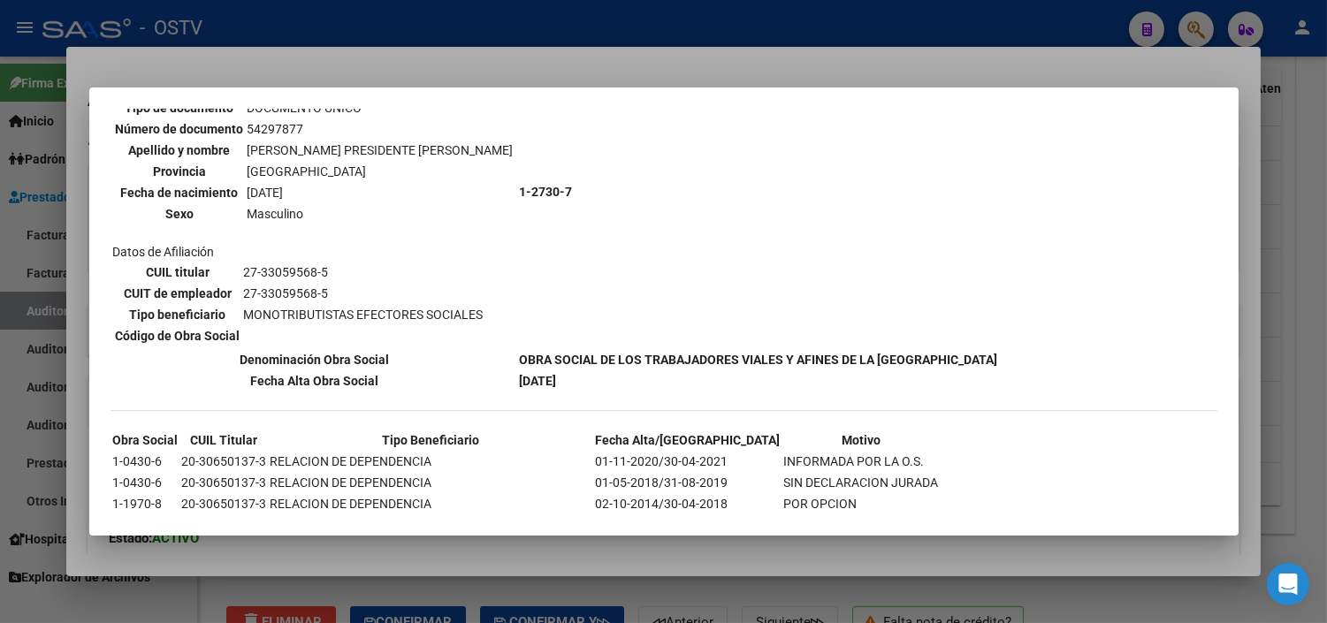
scroll to position [603, 0]
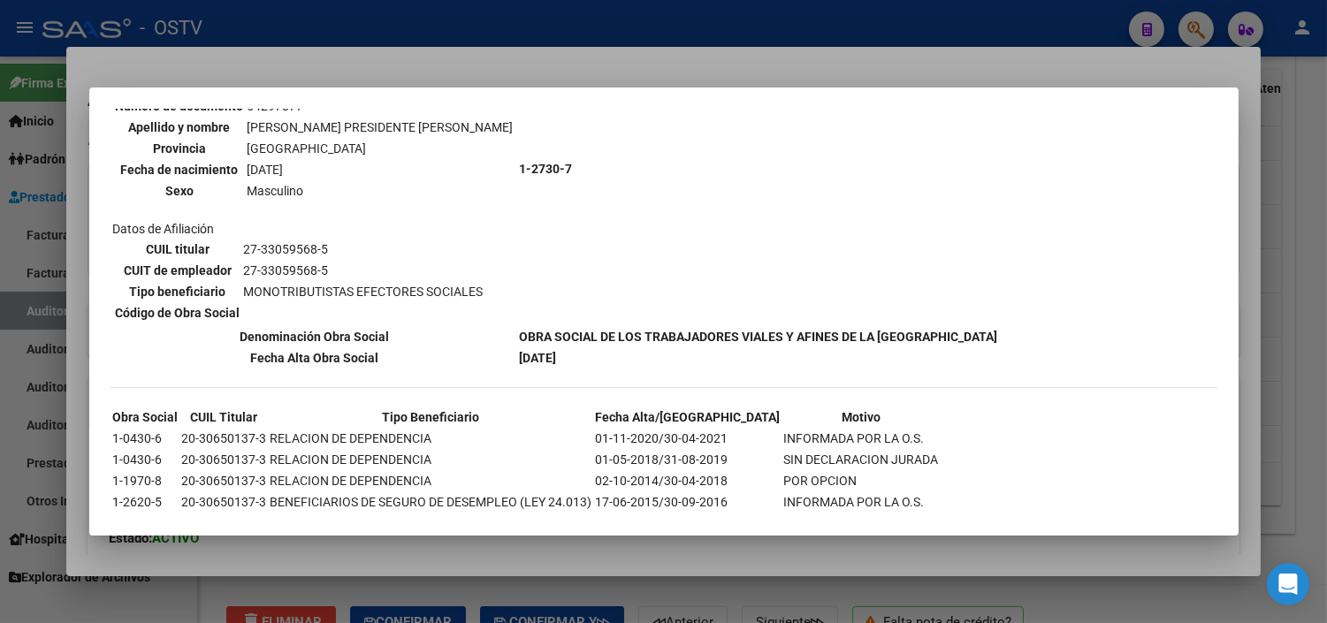
click at [608, 545] on div at bounding box center [663, 311] width 1327 height 623
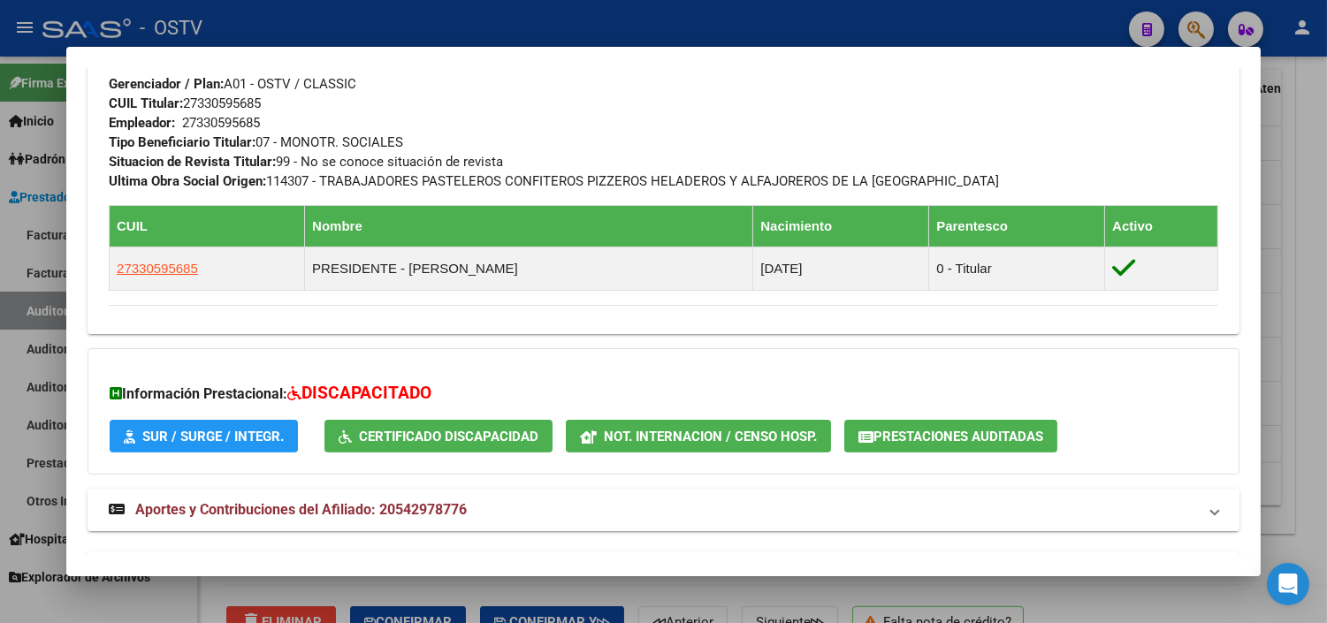
scroll to position [916, 0]
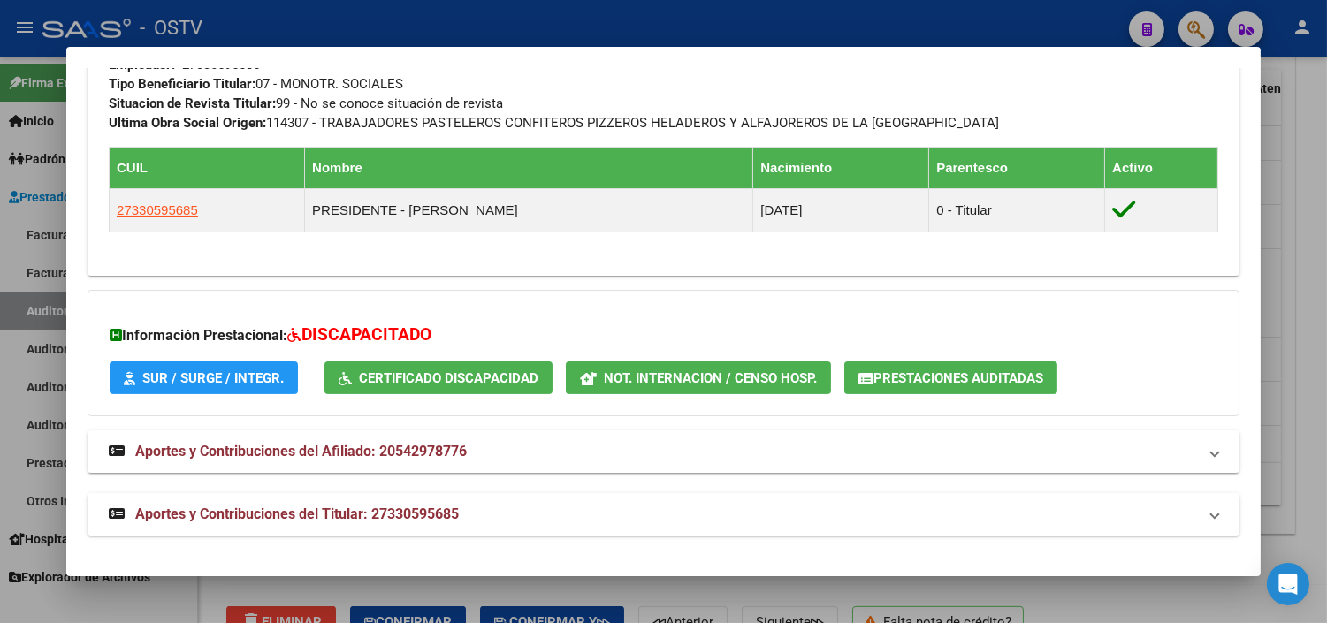
click at [426, 516] on span "Aportes y Contribuciones del Titular: 27330595685" at bounding box center [297, 514] width 324 height 17
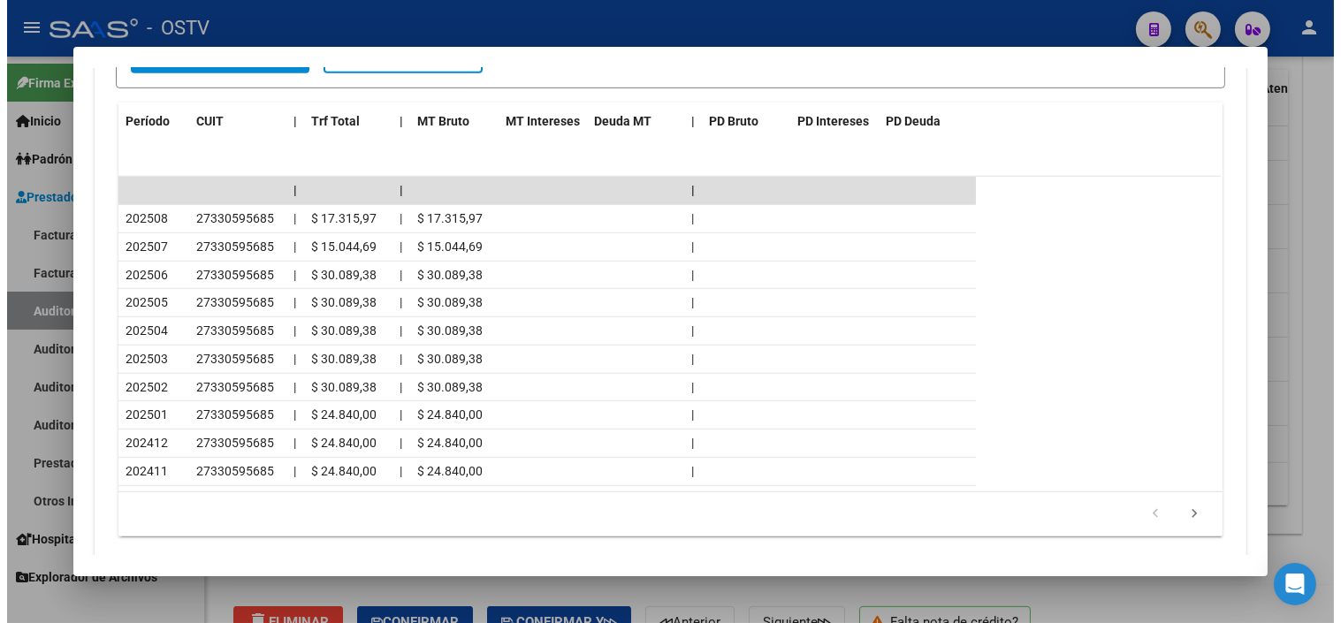
scroll to position [1702, 0]
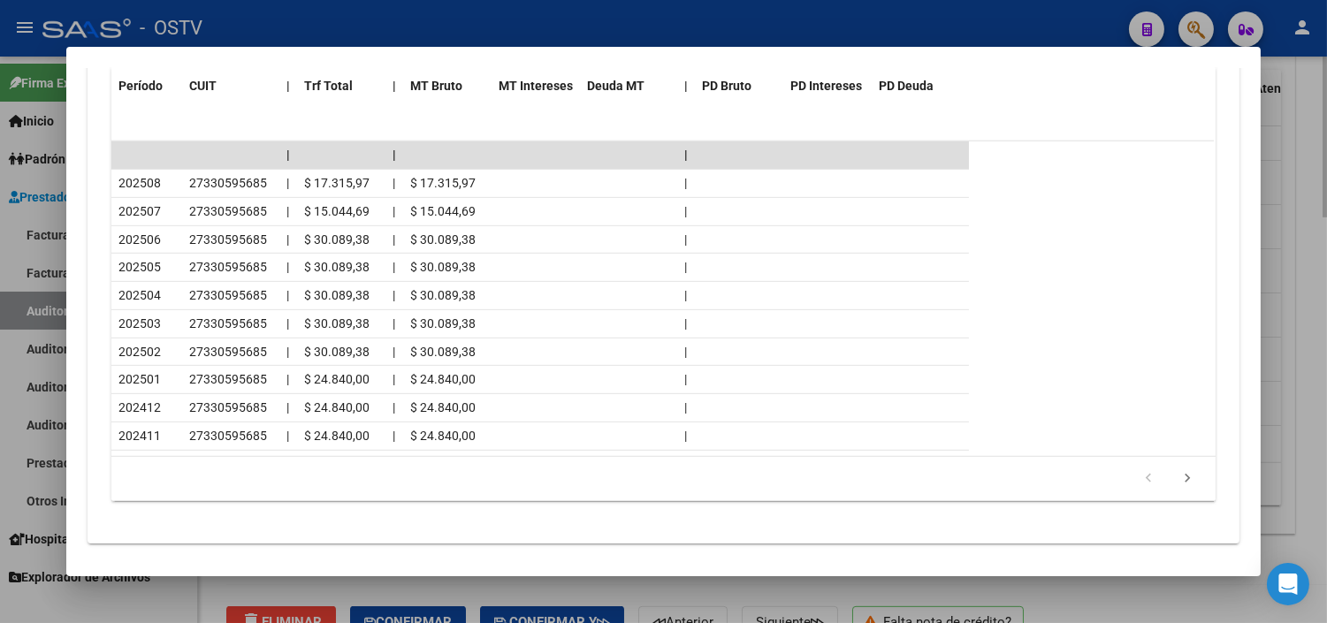
drag, startPoint x: 804, startPoint y: 595, endPoint x: 804, endPoint y: 578, distance: 16.8
click at [804, 593] on div at bounding box center [663, 311] width 1327 height 623
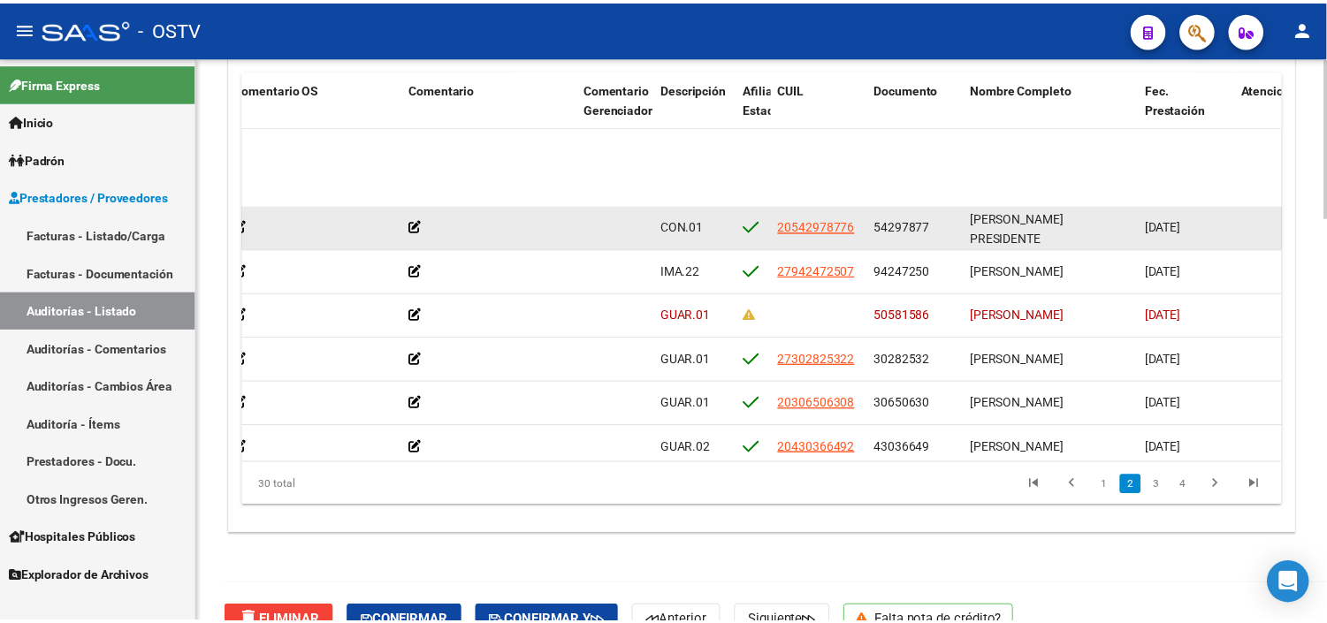
scroll to position [196, 638]
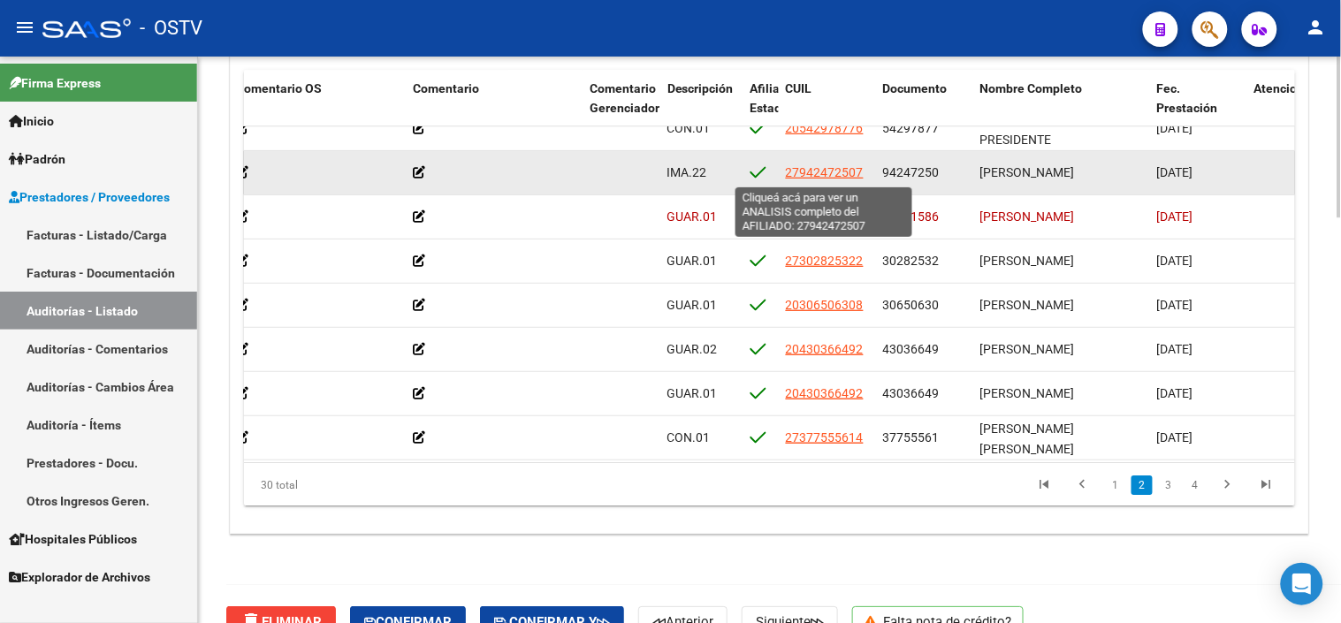
click at [818, 171] on span "27942472507" at bounding box center [825, 172] width 78 height 14
type textarea "27942472507"
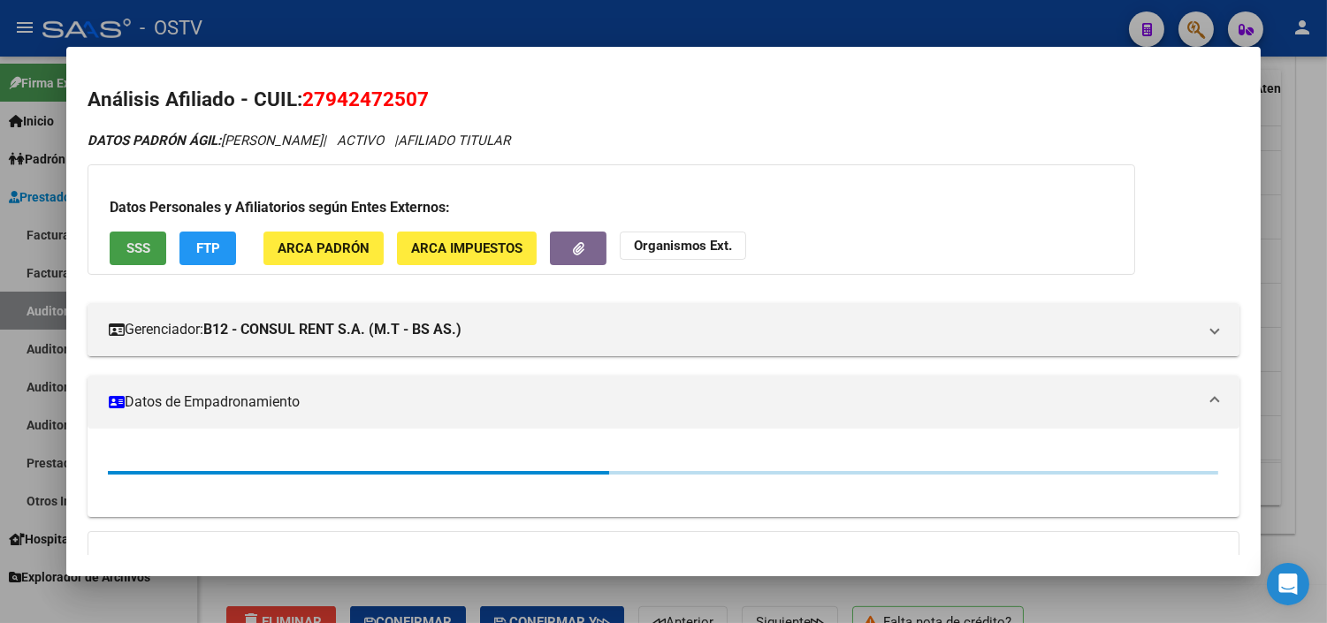
click at [128, 250] on span "SSS" at bounding box center [138, 249] width 24 height 16
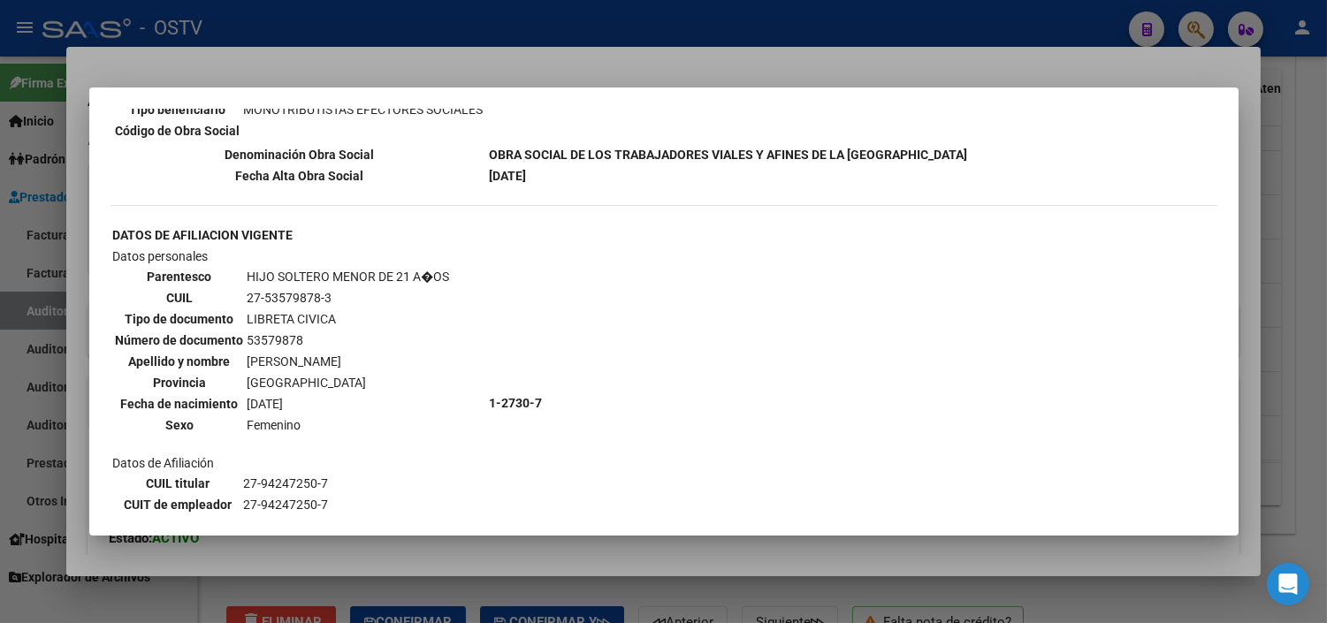
scroll to position [964, 0]
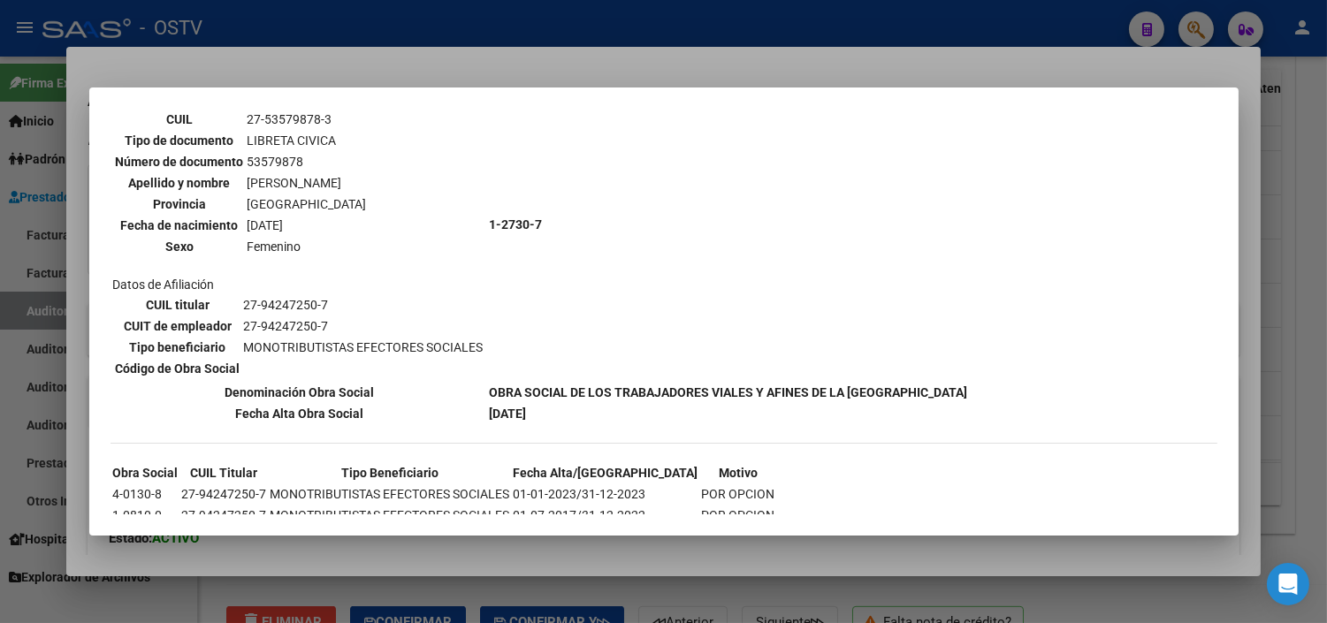
click at [495, 559] on div at bounding box center [663, 311] width 1327 height 623
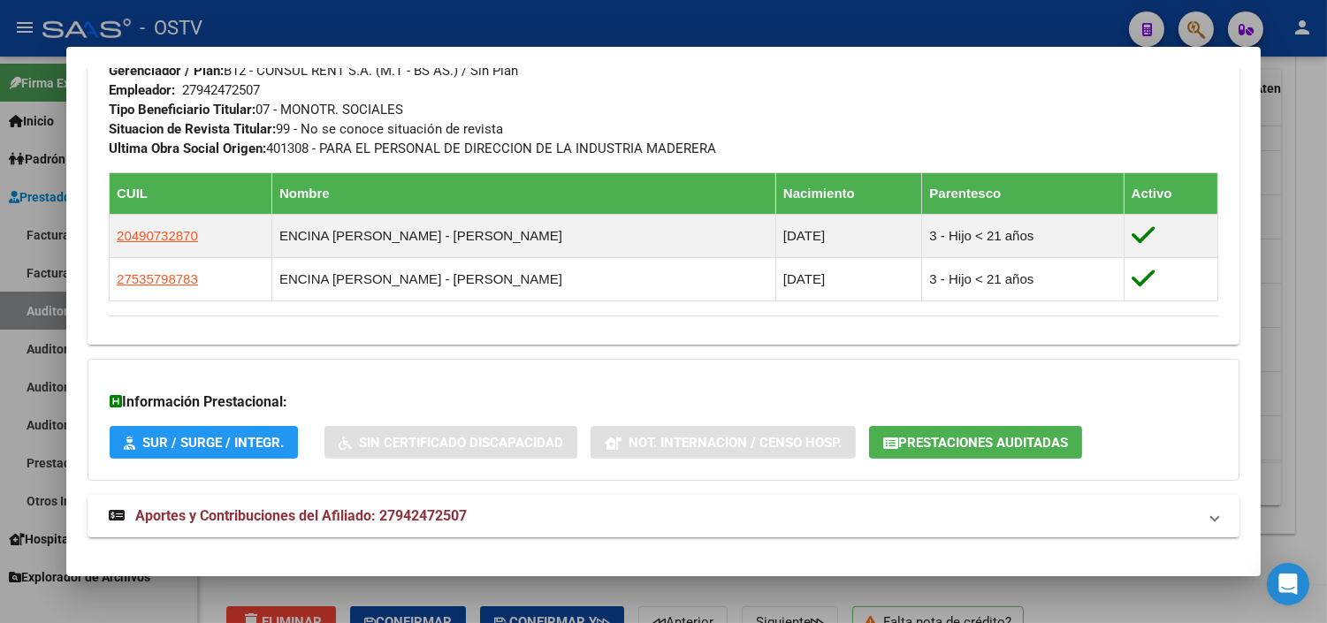
scroll to position [926, 0]
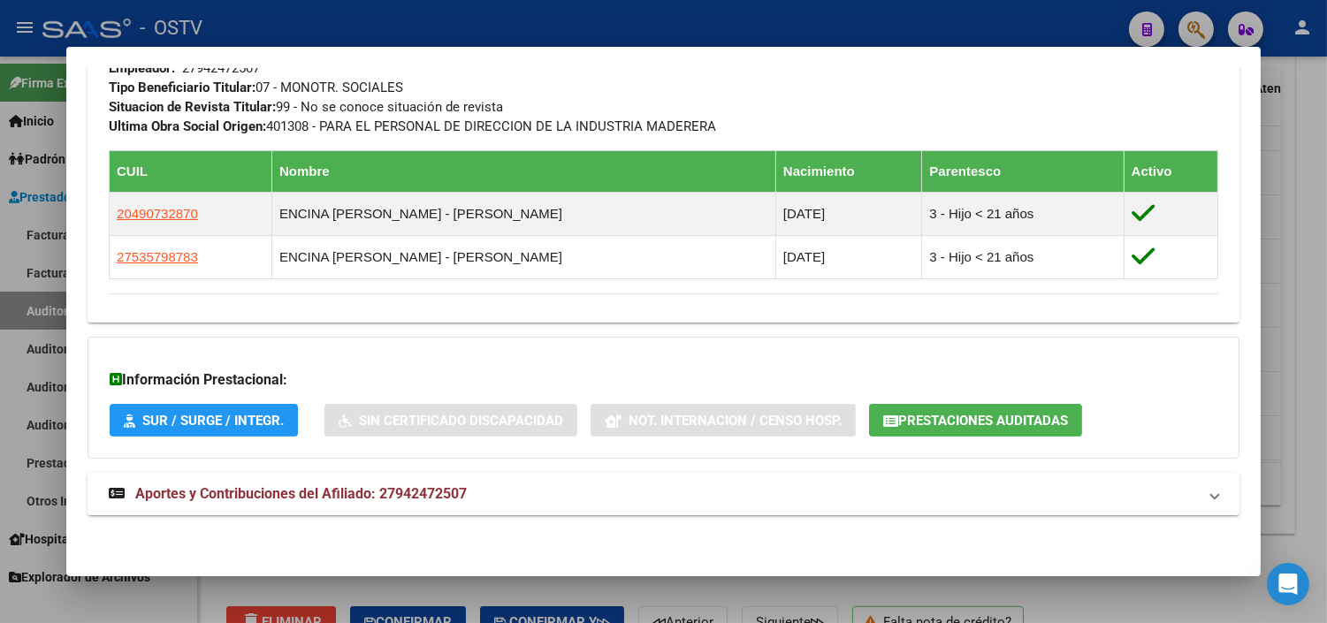
click at [324, 479] on mat-expansion-panel-header "Aportes y Contribuciones del Afiliado: 27942472507" at bounding box center [664, 494] width 1152 height 42
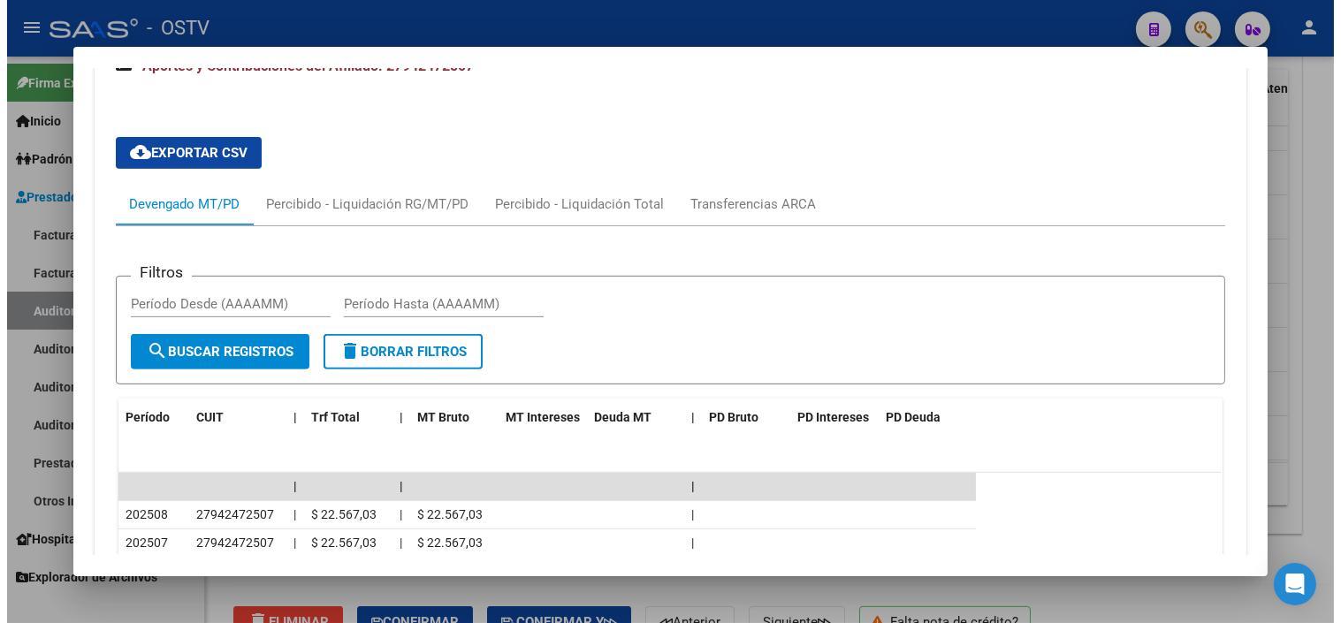
scroll to position [1620, 0]
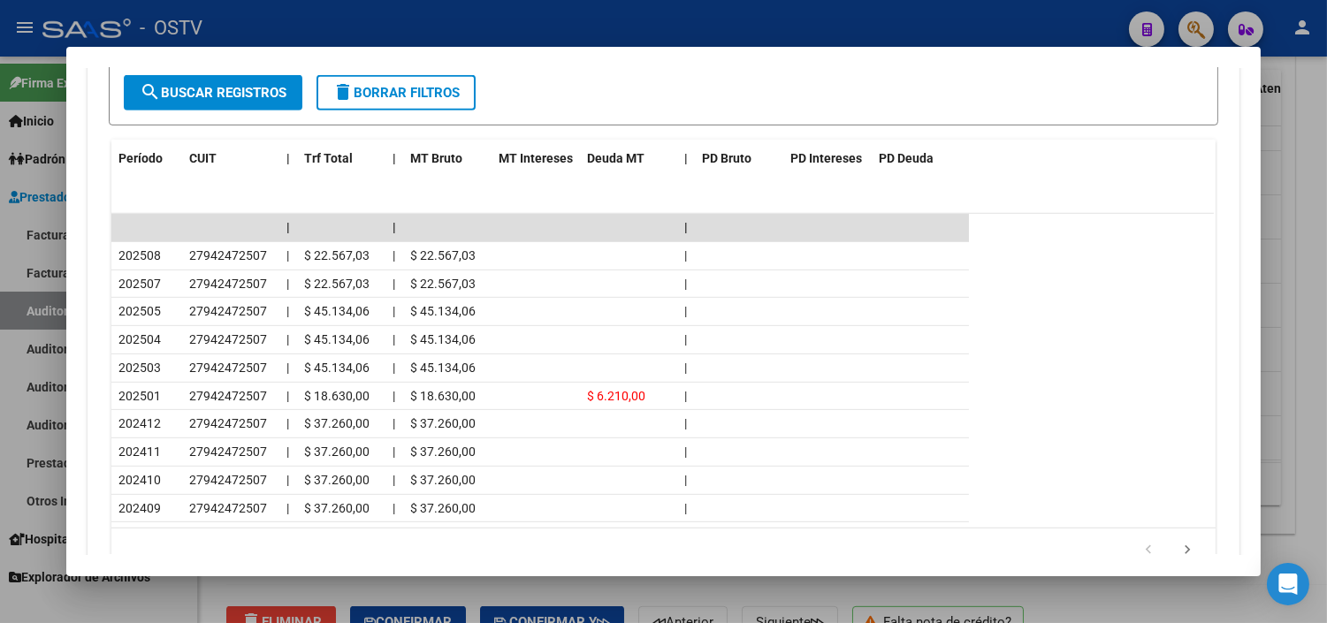
click at [766, 589] on div at bounding box center [663, 311] width 1327 height 623
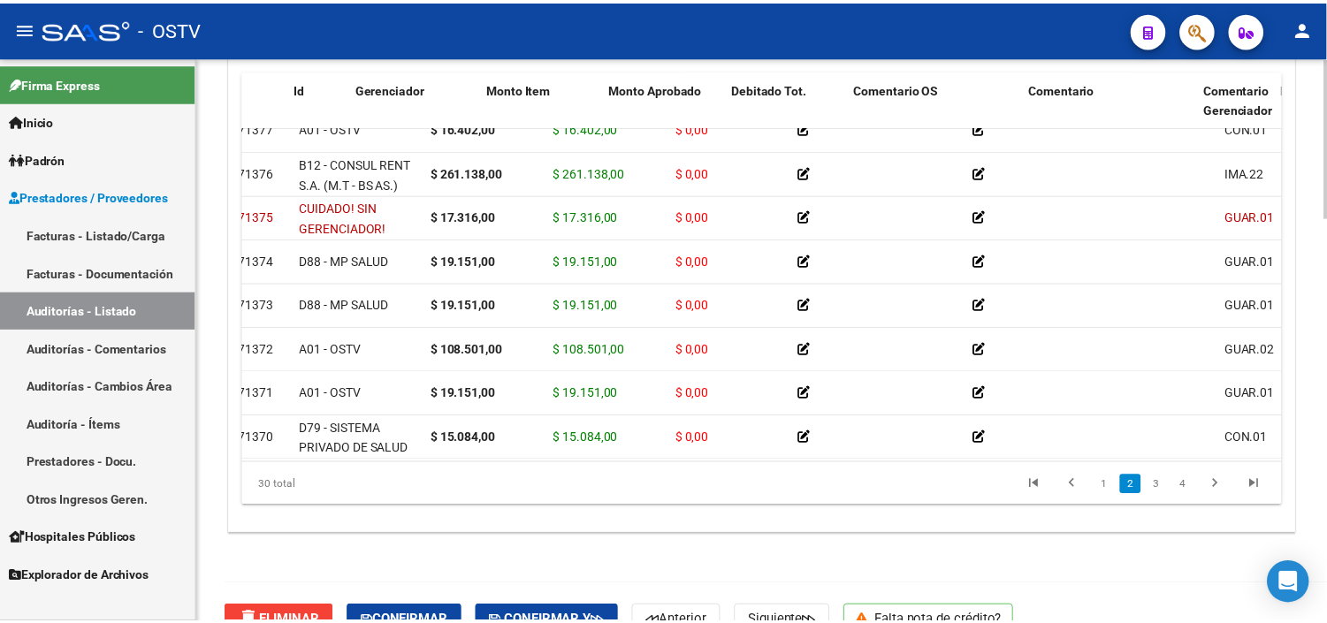
scroll to position [196, 0]
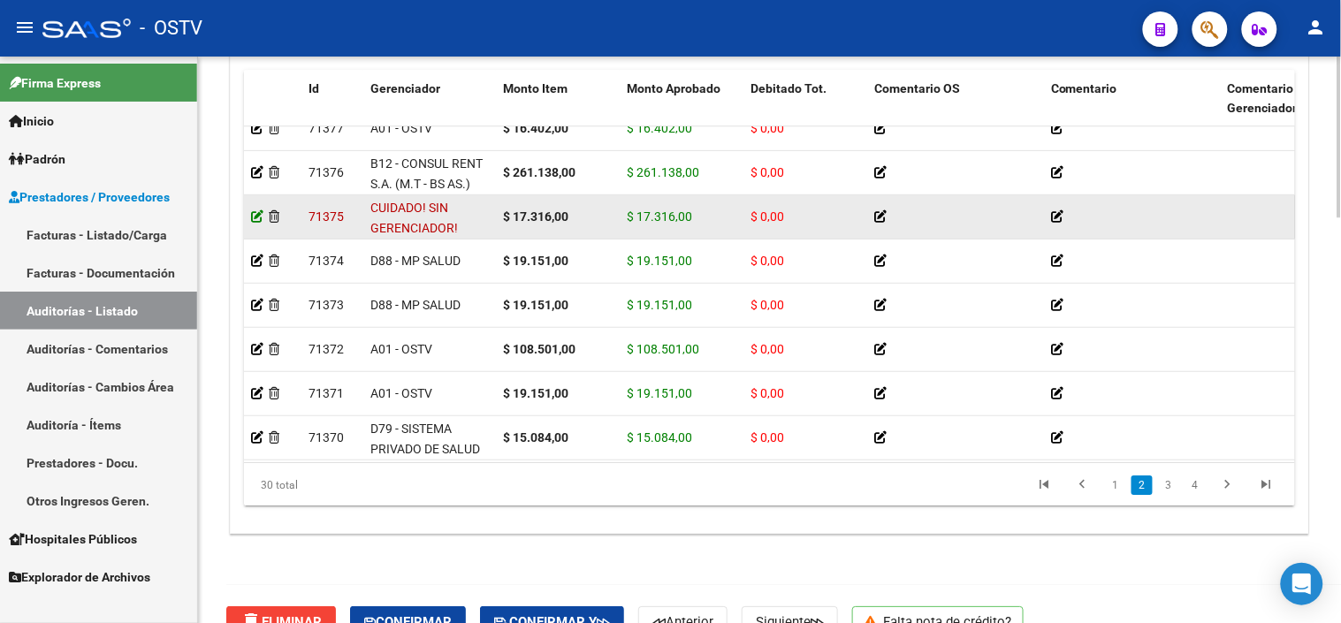
click at [255, 222] on icon at bounding box center [257, 216] width 12 height 12
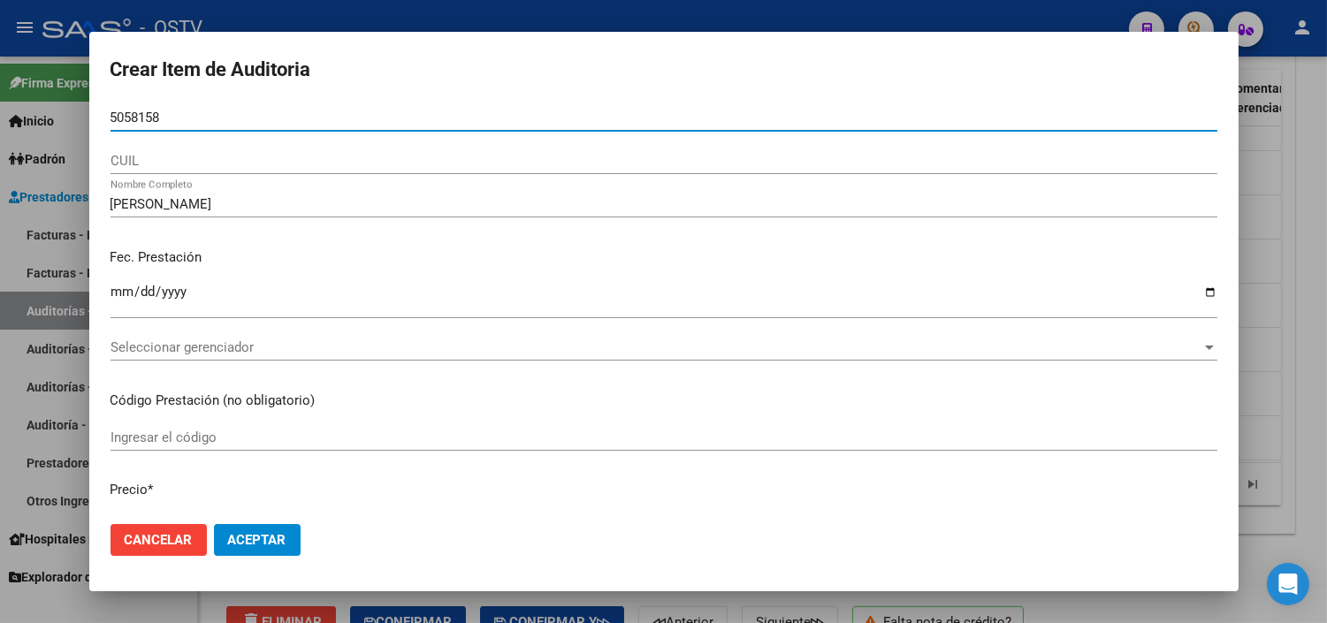
type input "50581586"
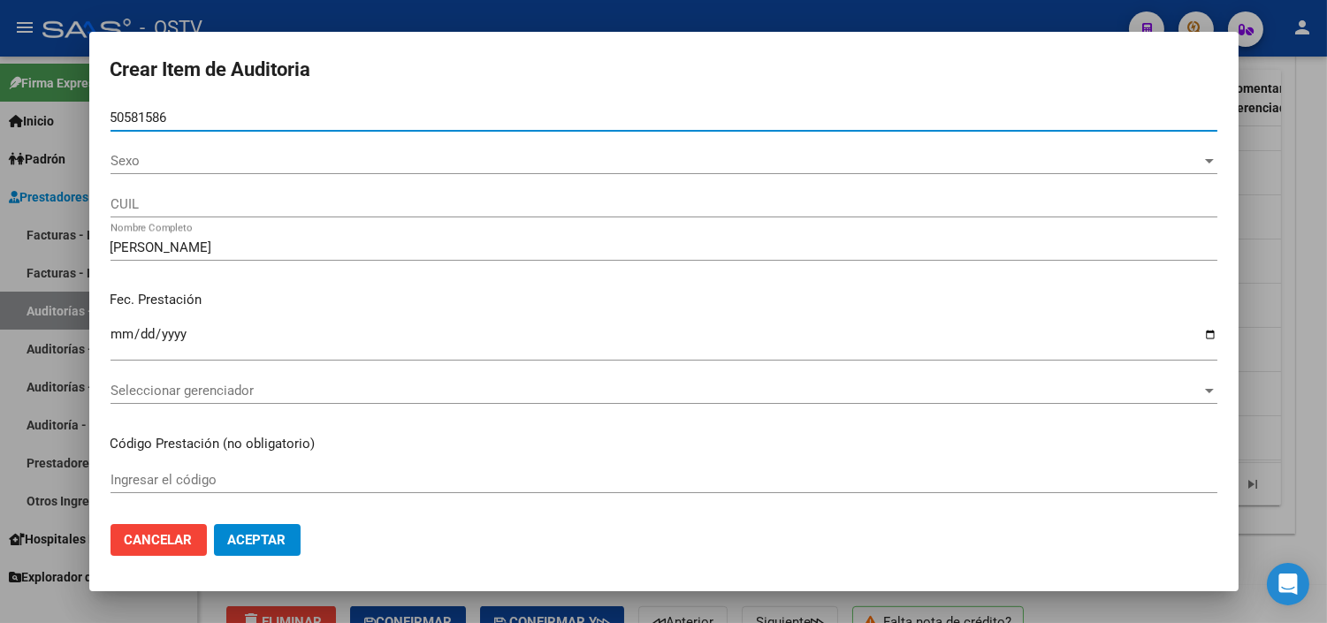
click at [149, 163] on span "Sexo" at bounding box center [656, 161] width 1091 height 16
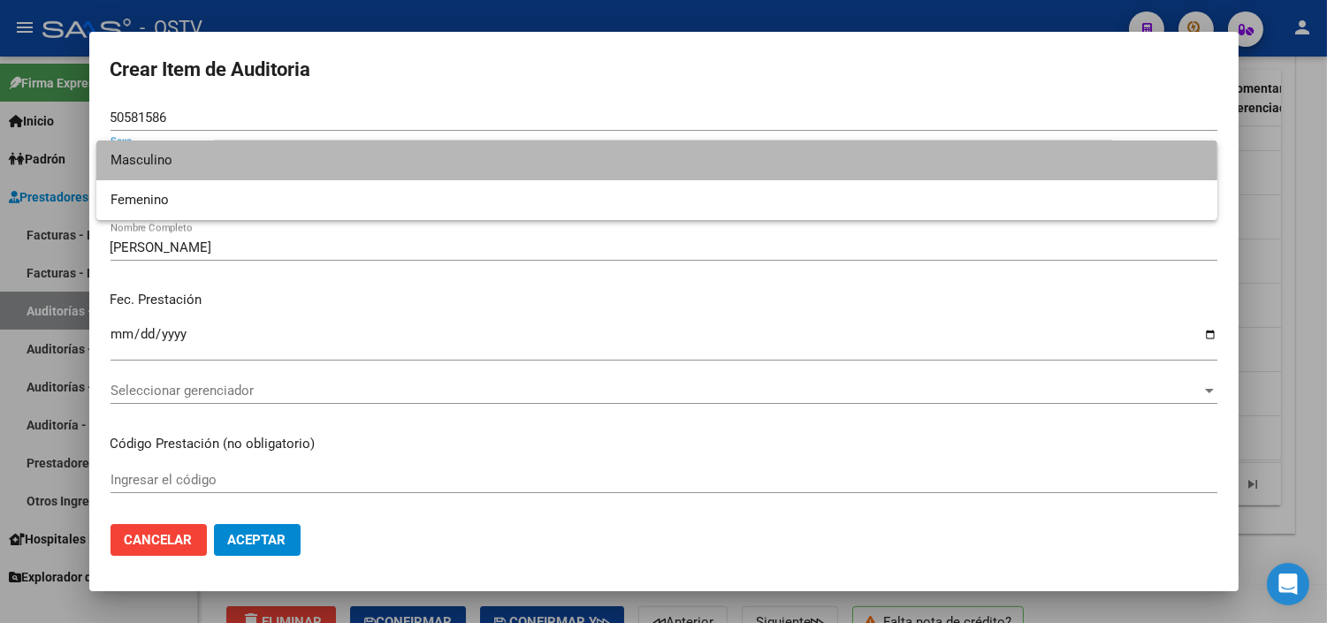
click at [154, 170] on span "Masculino" at bounding box center [657, 161] width 1093 height 40
type input "20505815867"
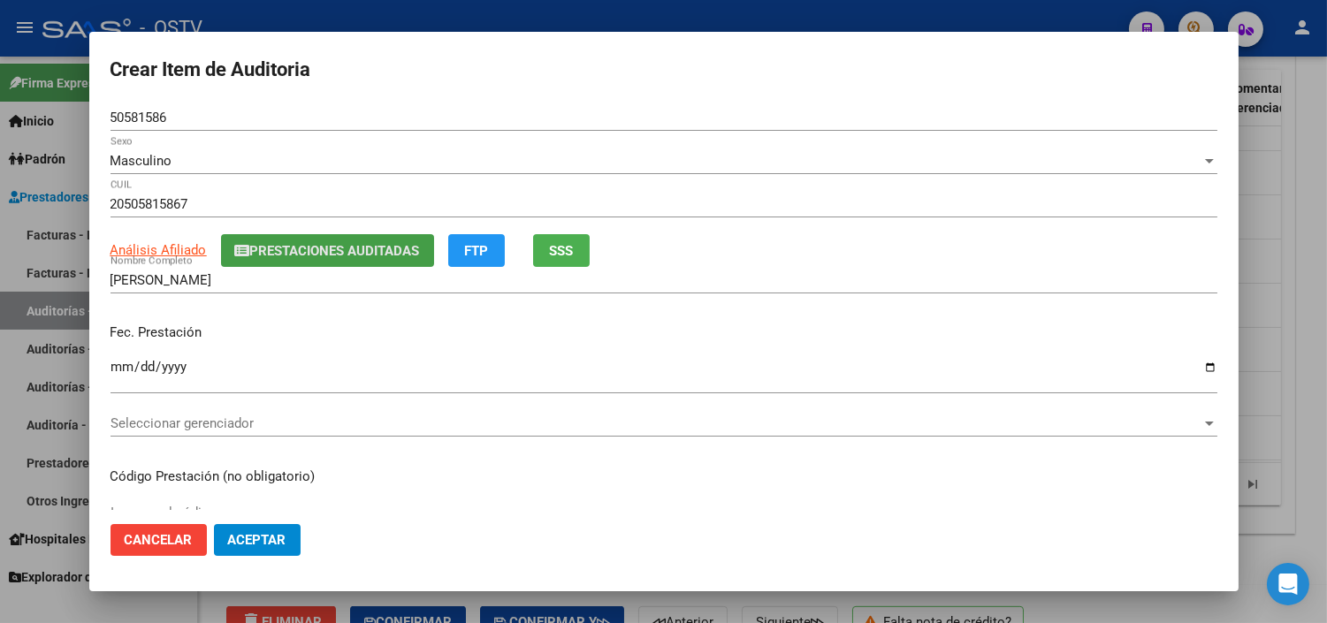
click at [252, 249] on span "Prestaciones Auditadas" at bounding box center [335, 251] width 170 height 16
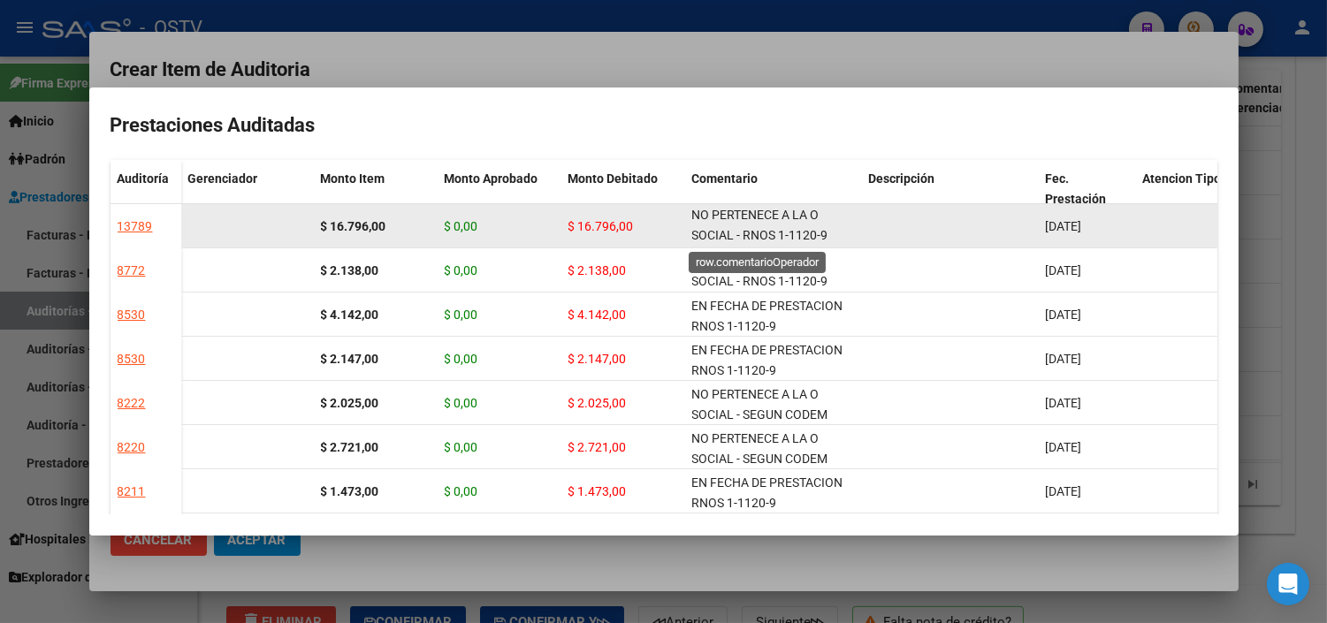
scroll to position [1, 0]
drag, startPoint x: 690, startPoint y: 219, endPoint x: 827, endPoint y: 245, distance: 139.4
click at [827, 245] on datatable-body-cell "NO PERTENECE A LA O SOCIAL - RNOS 1-1120-9" at bounding box center [773, 225] width 177 height 43
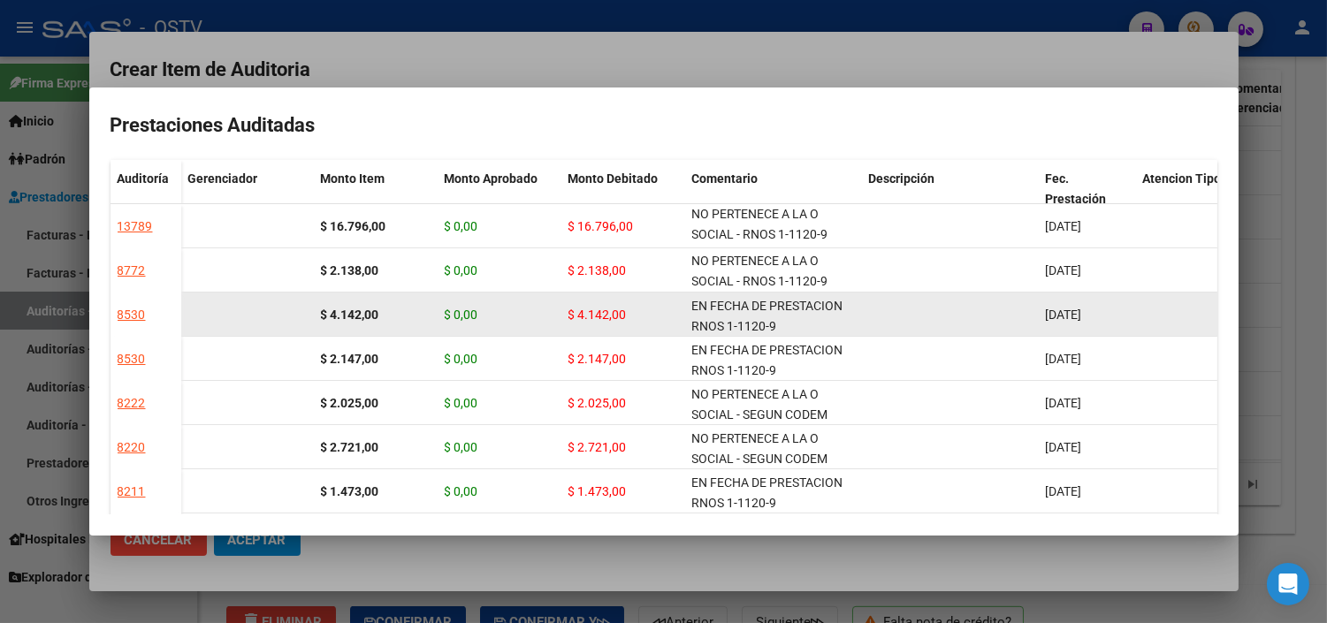
copy span "NO PERTENECE A LA O SOCIAL - RNOS 1-1120-9"
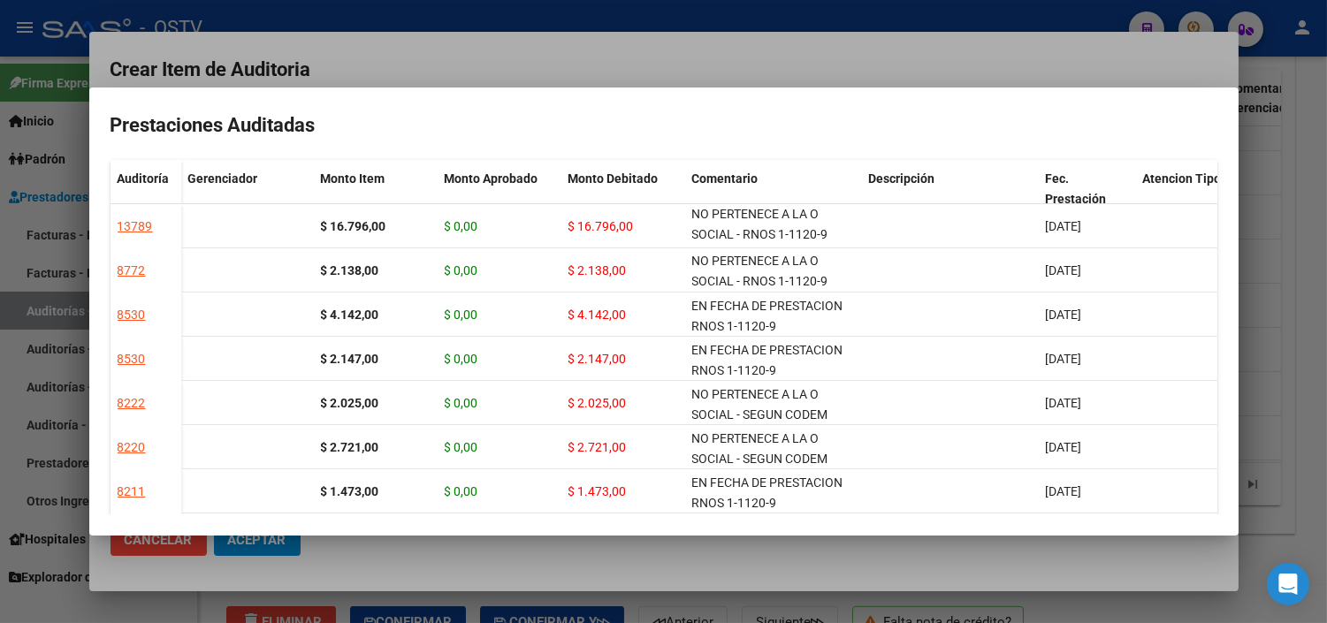
click at [701, 559] on div at bounding box center [663, 311] width 1327 height 623
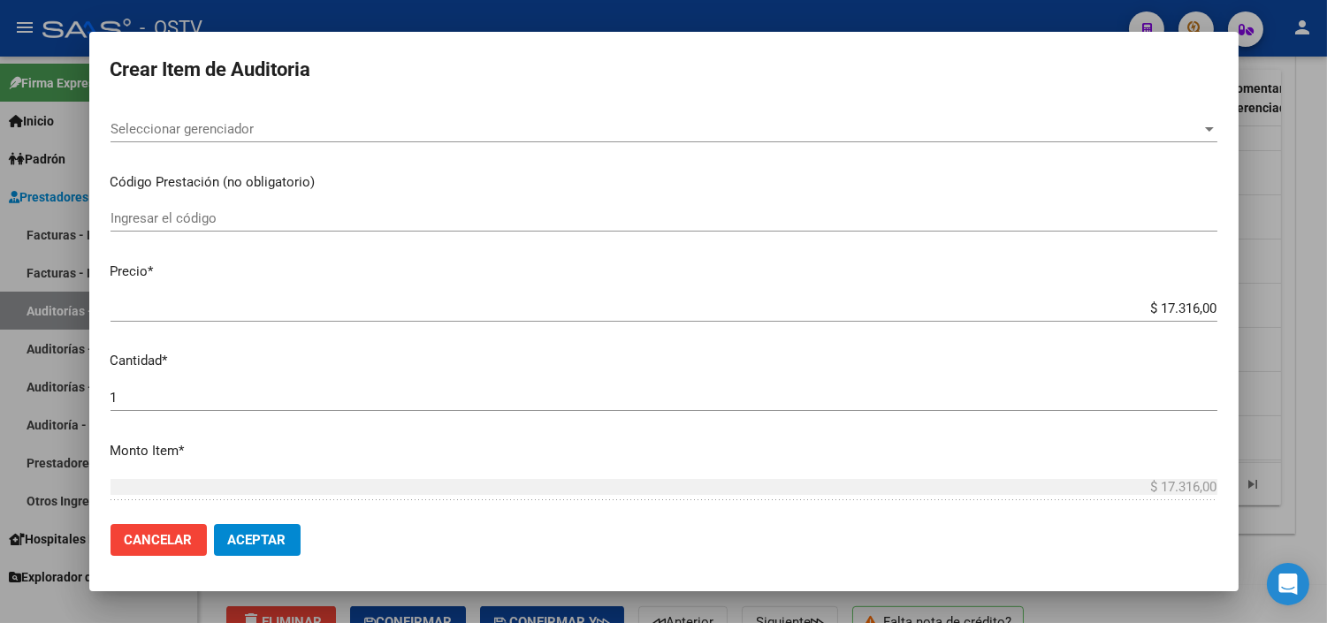
scroll to position [393, 0]
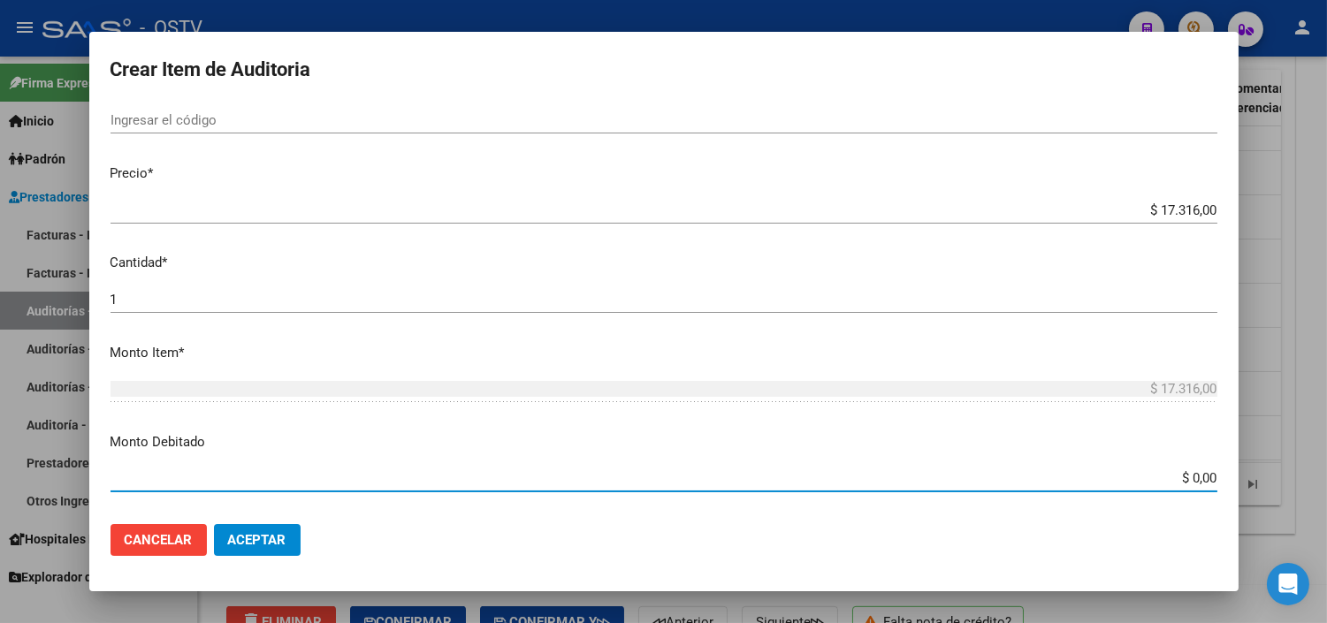
click at [1180, 477] on input "$ 0,00" at bounding box center [664, 478] width 1107 height 16
type input "$ 17.316,00"
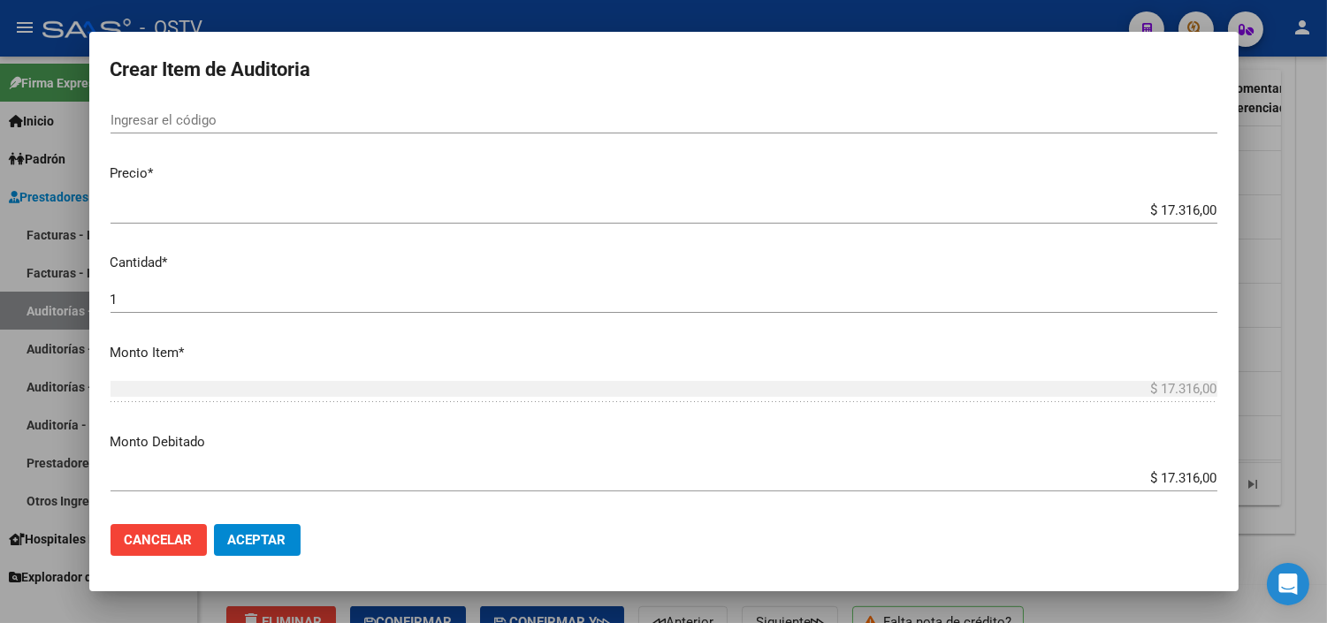
scroll to position [652, 0]
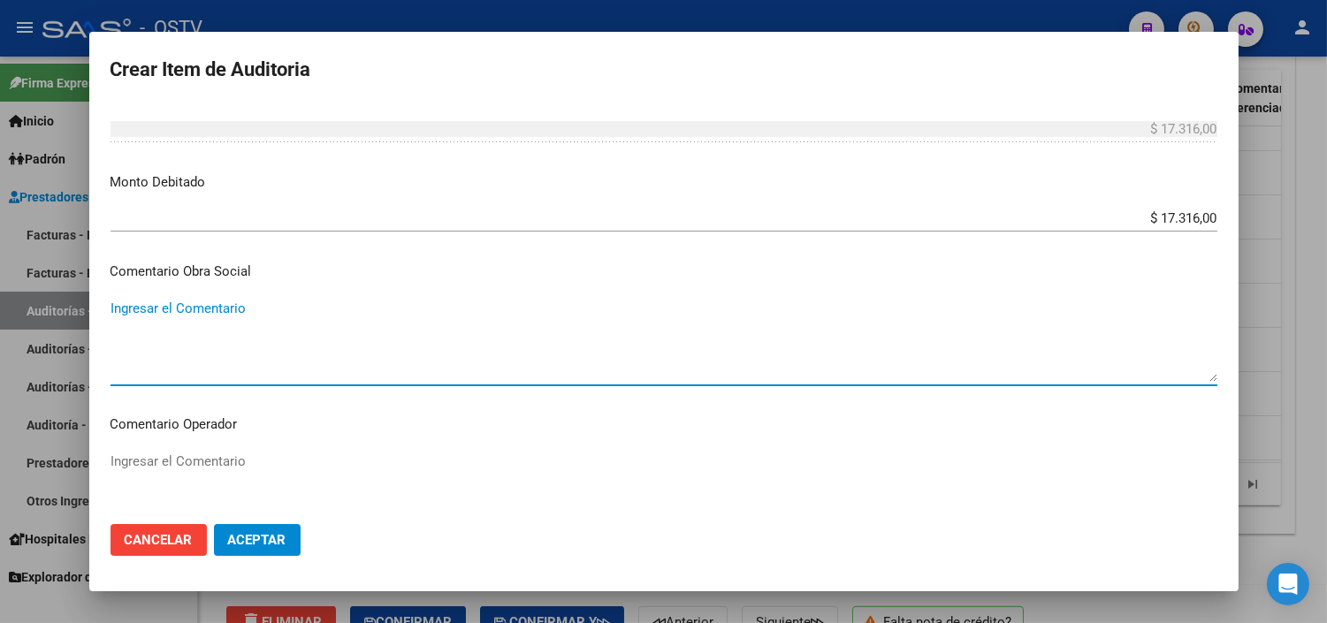
paste textarea "NO PERTENECE A LA O SOCIAL - RNOS 1-1120-9"
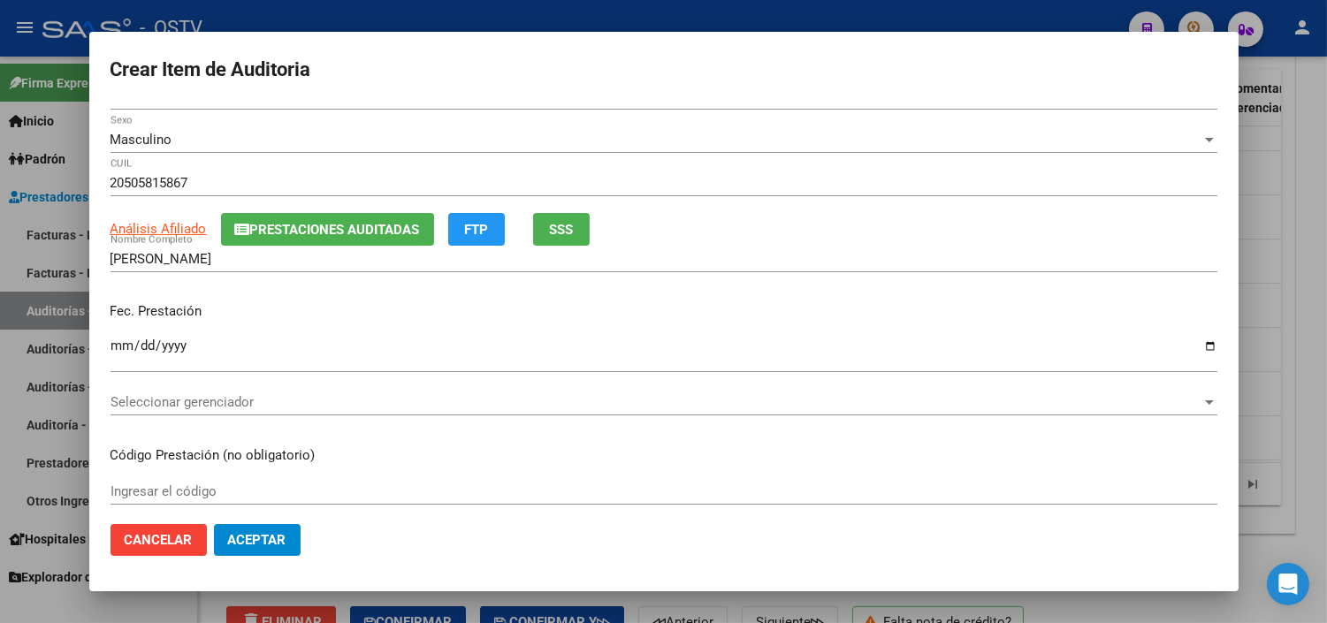
scroll to position [0, 0]
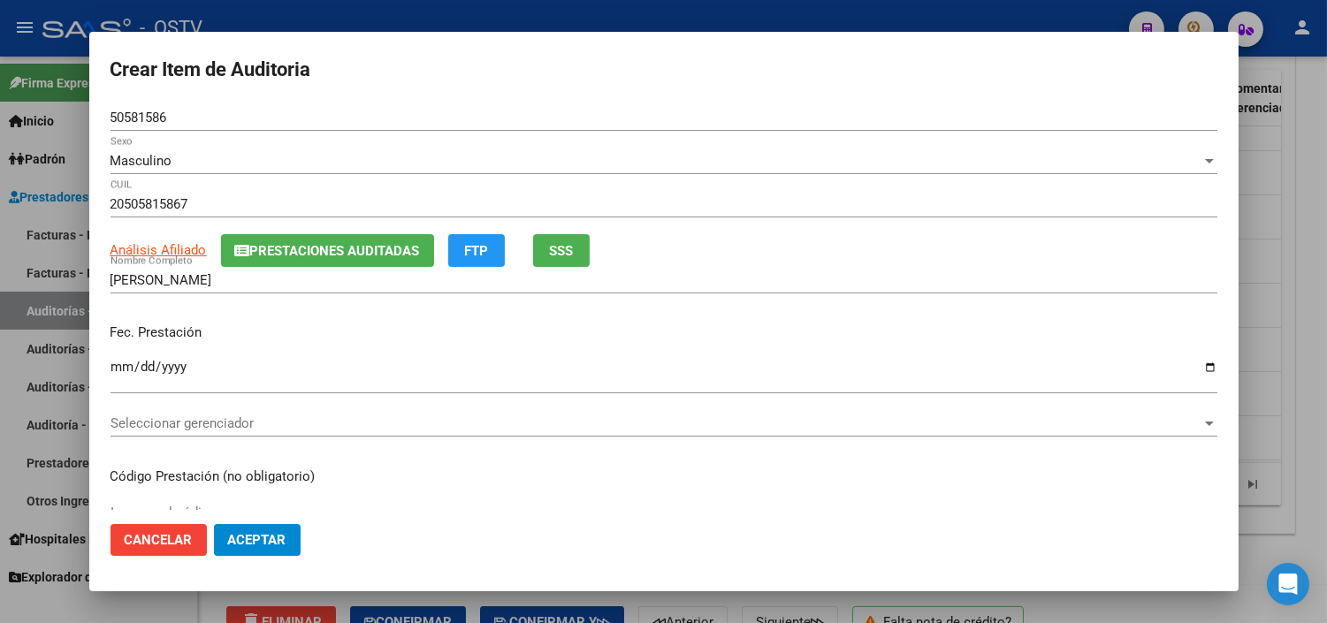
type textarea "NO PERTENECE A LA O SOCIAL - RNOS 1-1120-9"
click at [140, 119] on input "50581586" at bounding box center [664, 118] width 1107 height 16
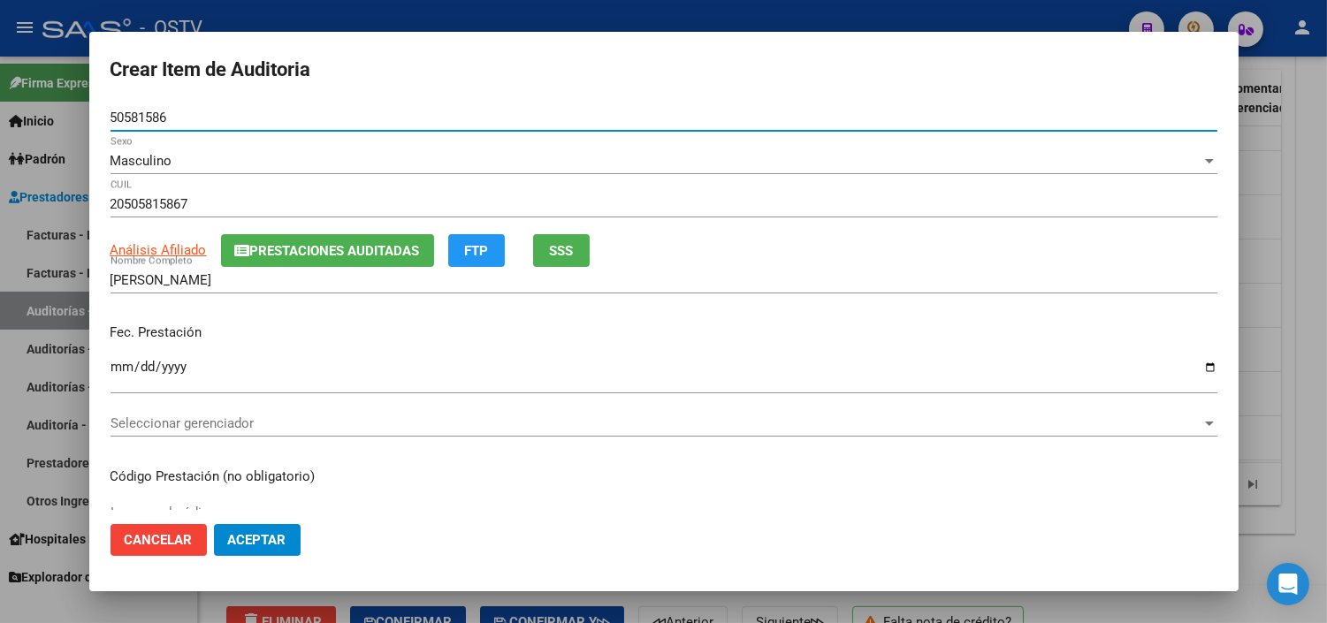
click at [140, 119] on input "50581586" at bounding box center [664, 118] width 1107 height 16
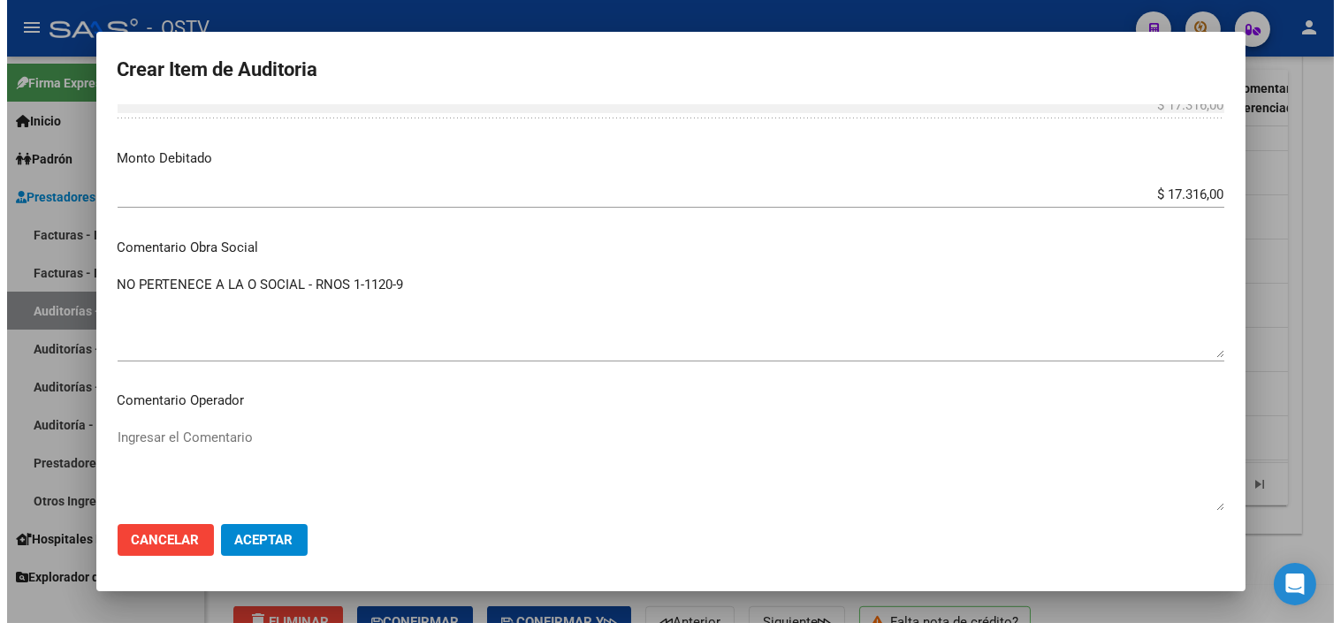
scroll to position [687, 0]
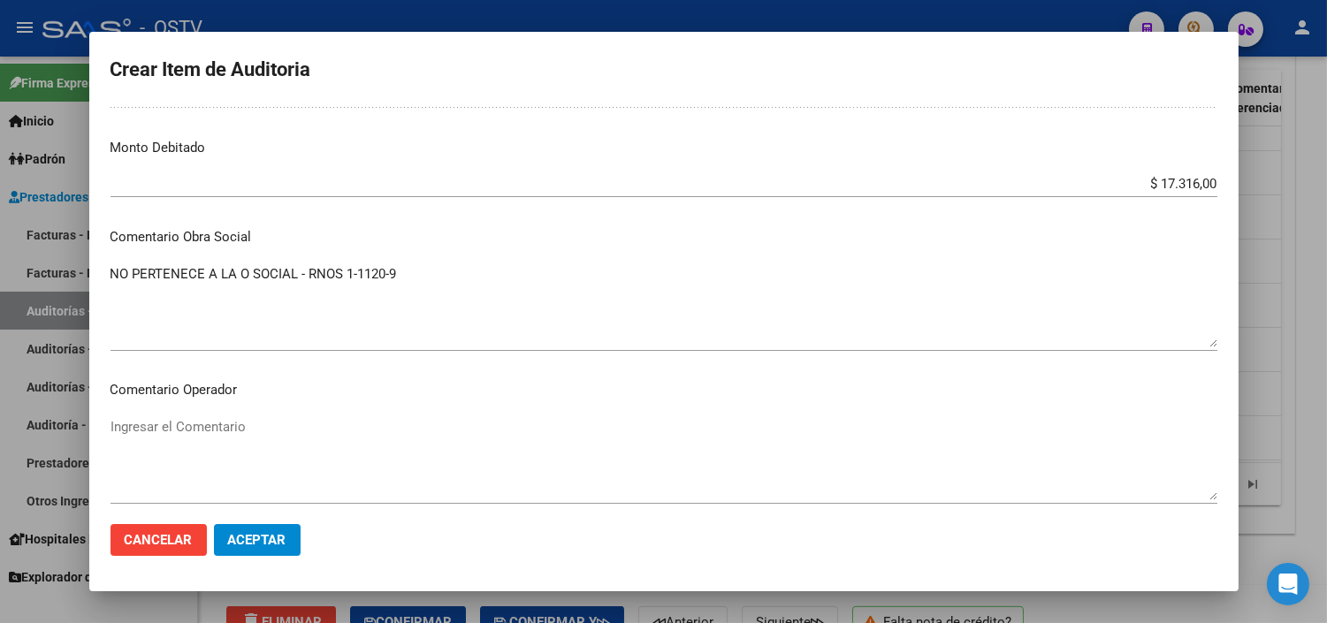
click at [252, 537] on span "Aceptar" at bounding box center [257, 540] width 58 height 16
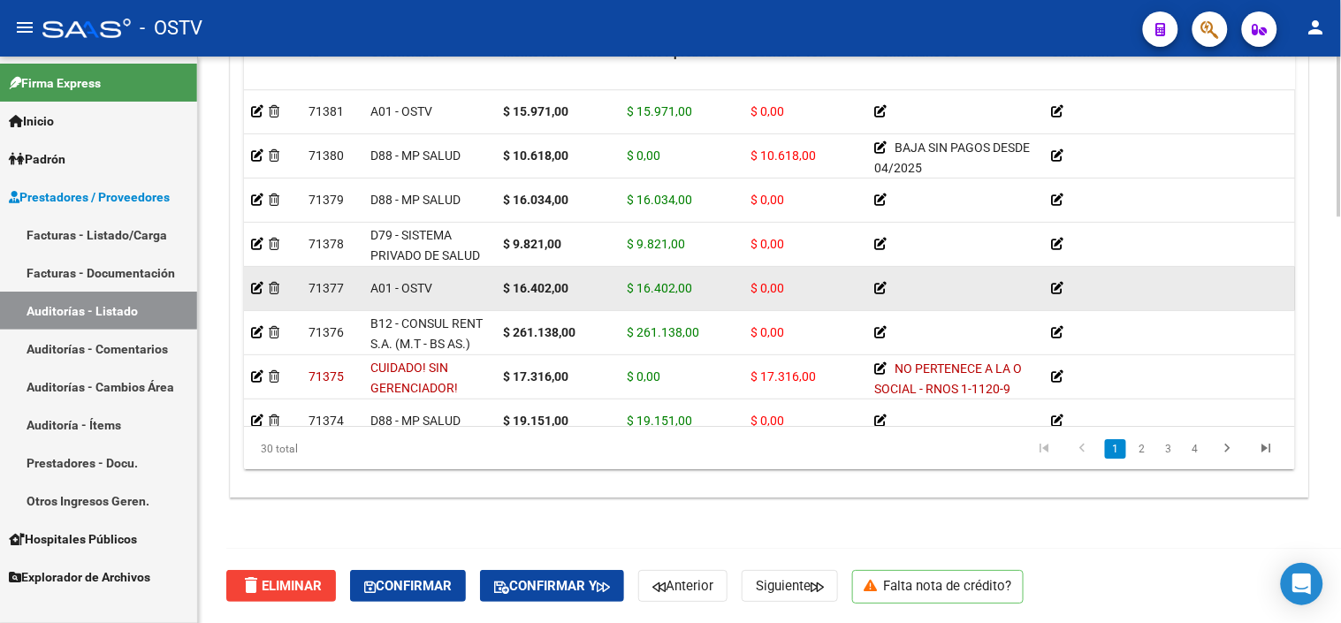
scroll to position [1335, 0]
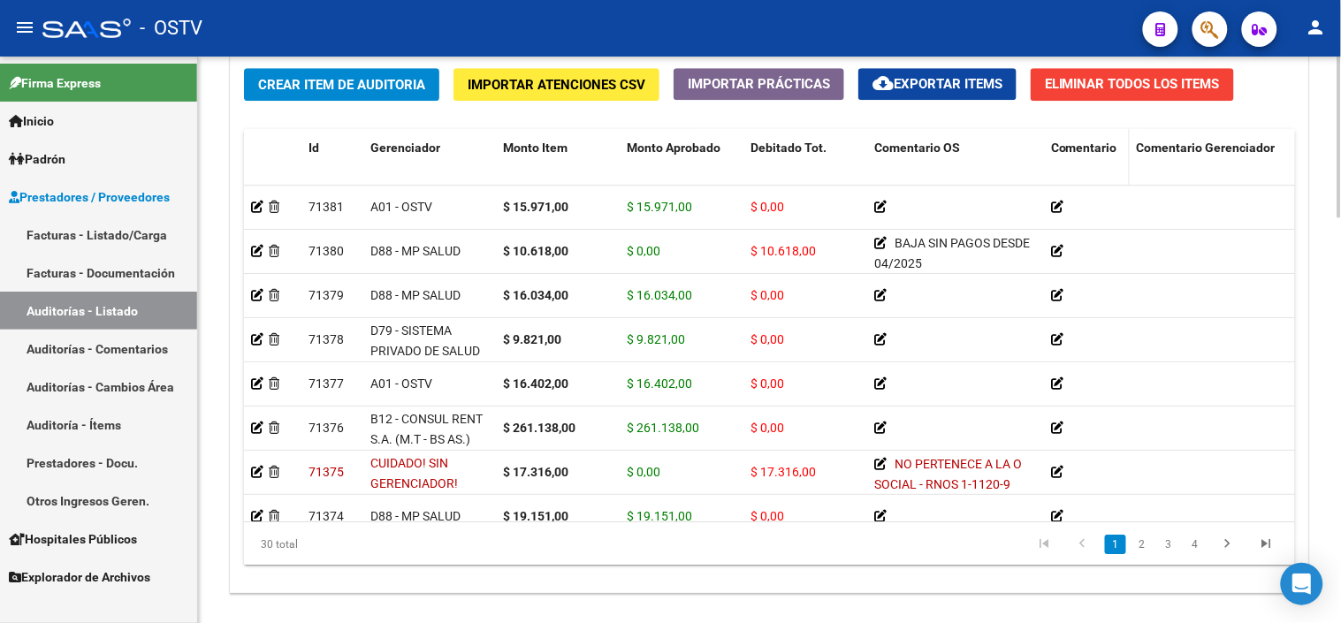
drag, startPoint x: 1214, startPoint y: 148, endPoint x: 1112, endPoint y: 156, distance: 102.0
click at [1112, 156] on datatable-header-cell "Comentario" at bounding box center [1087, 168] width 86 height 78
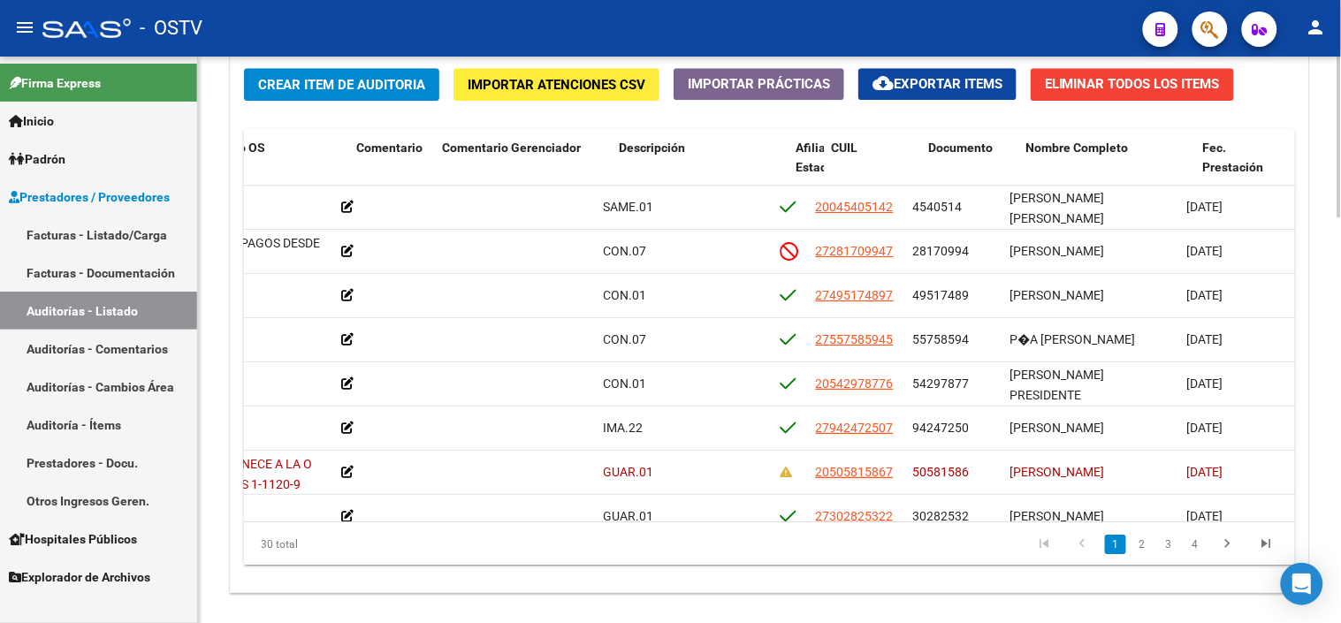
scroll to position [0, 690]
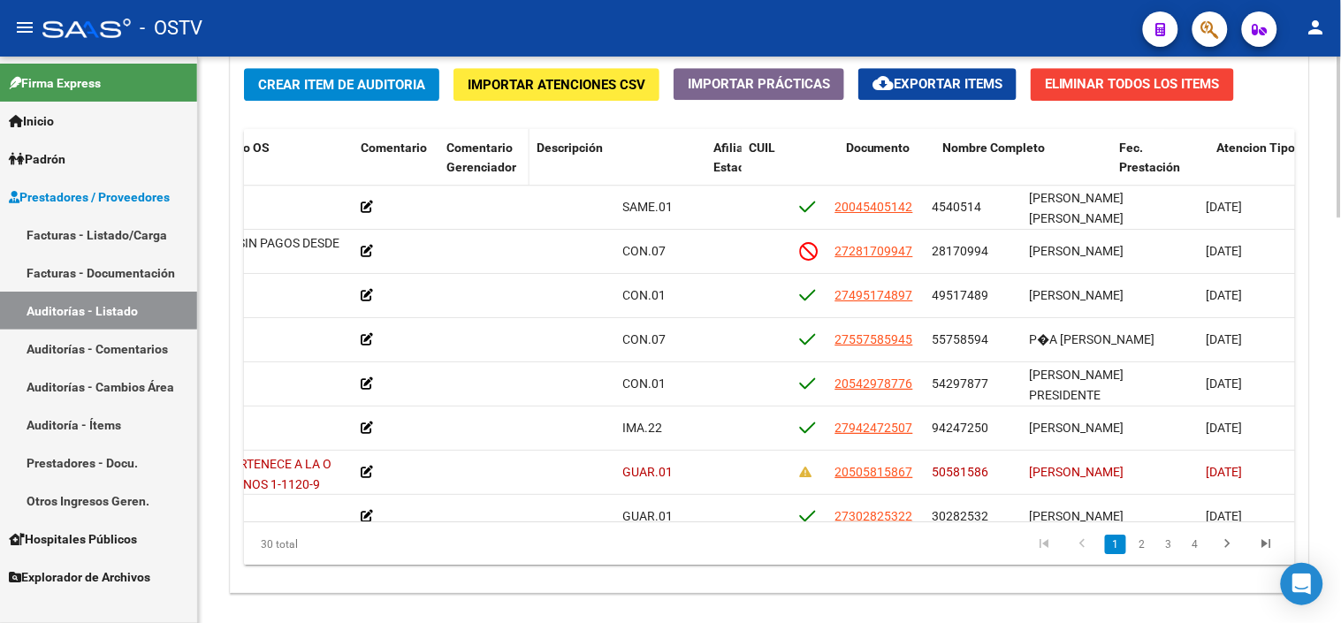
drag, startPoint x: 611, startPoint y: 156, endPoint x: 514, endPoint y: 156, distance: 96.4
click at [514, 156] on datatable-header-cell "Comentario Gerenciador" at bounding box center [484, 168] width 90 height 78
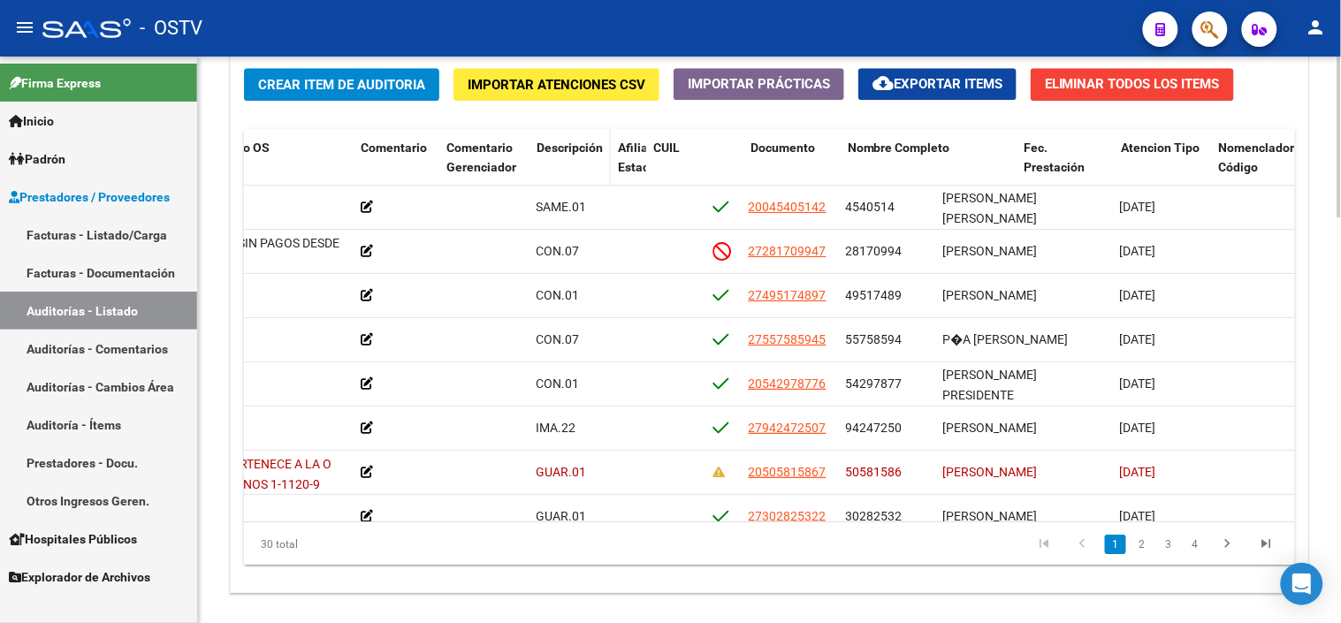
drag, startPoint x: 705, startPoint y: 162, endPoint x: 597, endPoint y: 163, distance: 107.9
click at [597, 163] on datatable-header-cell "Descripción" at bounding box center [570, 168] width 81 height 78
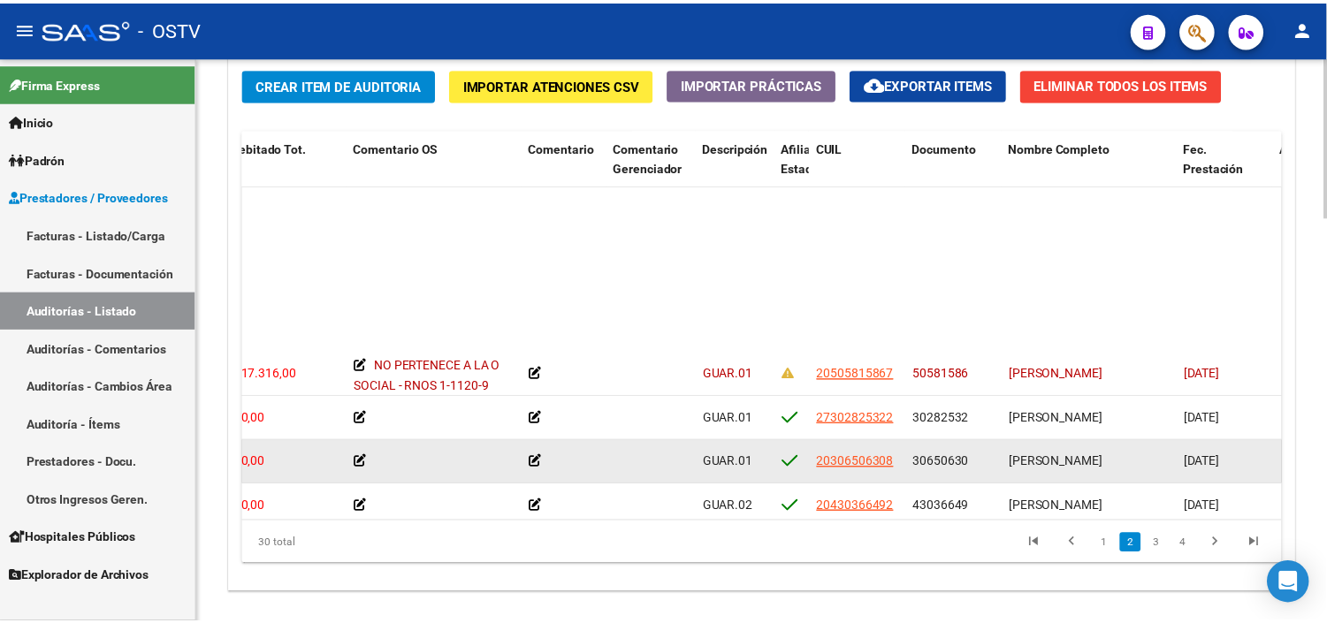
scroll to position [294, 517]
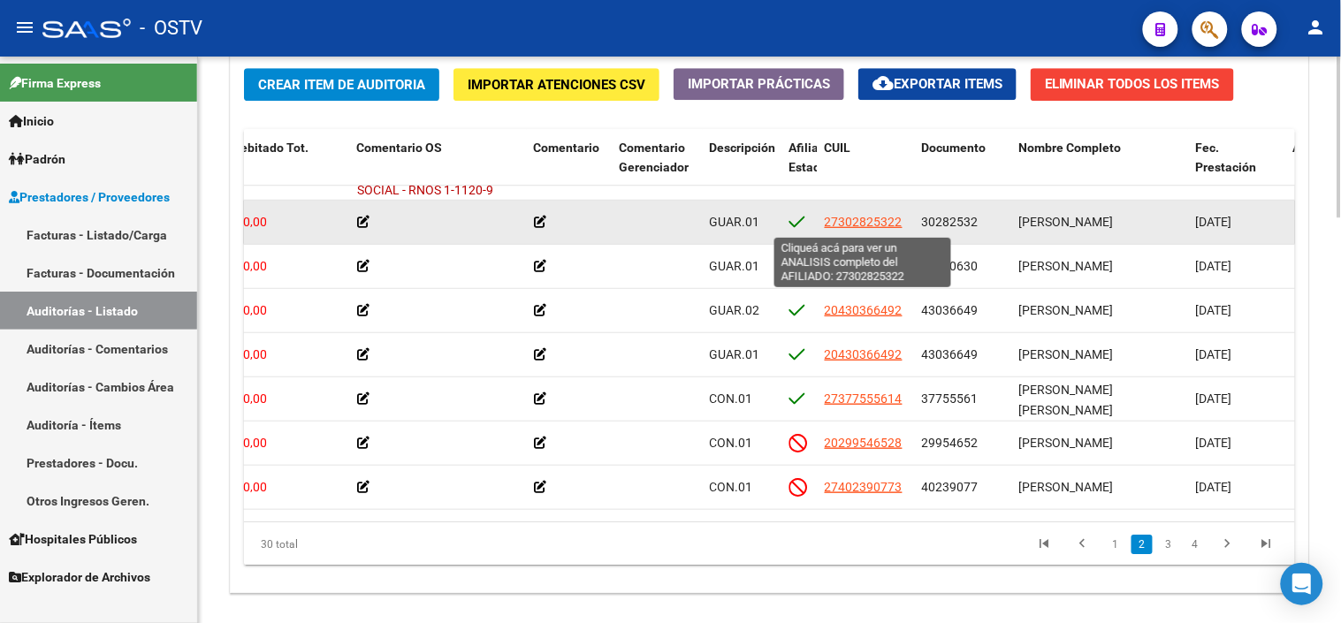
click at [867, 222] on span "27302825322" at bounding box center [864, 222] width 78 height 14
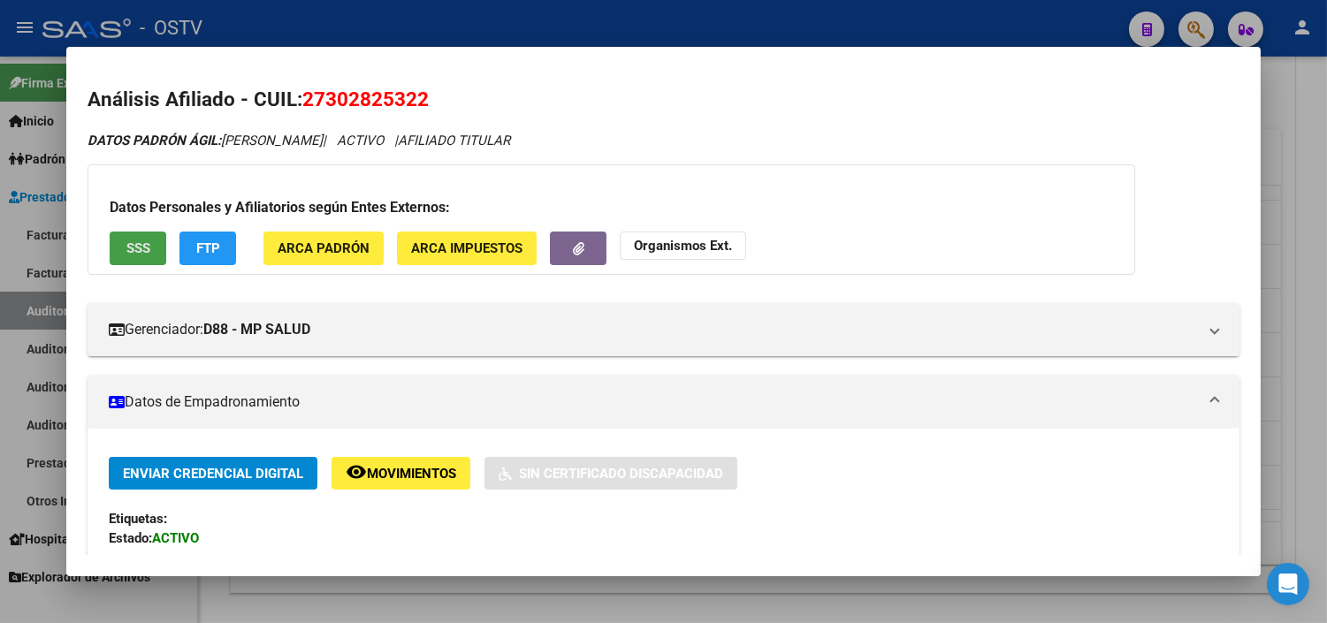
click at [126, 242] on span "SSS" at bounding box center [138, 249] width 24 height 16
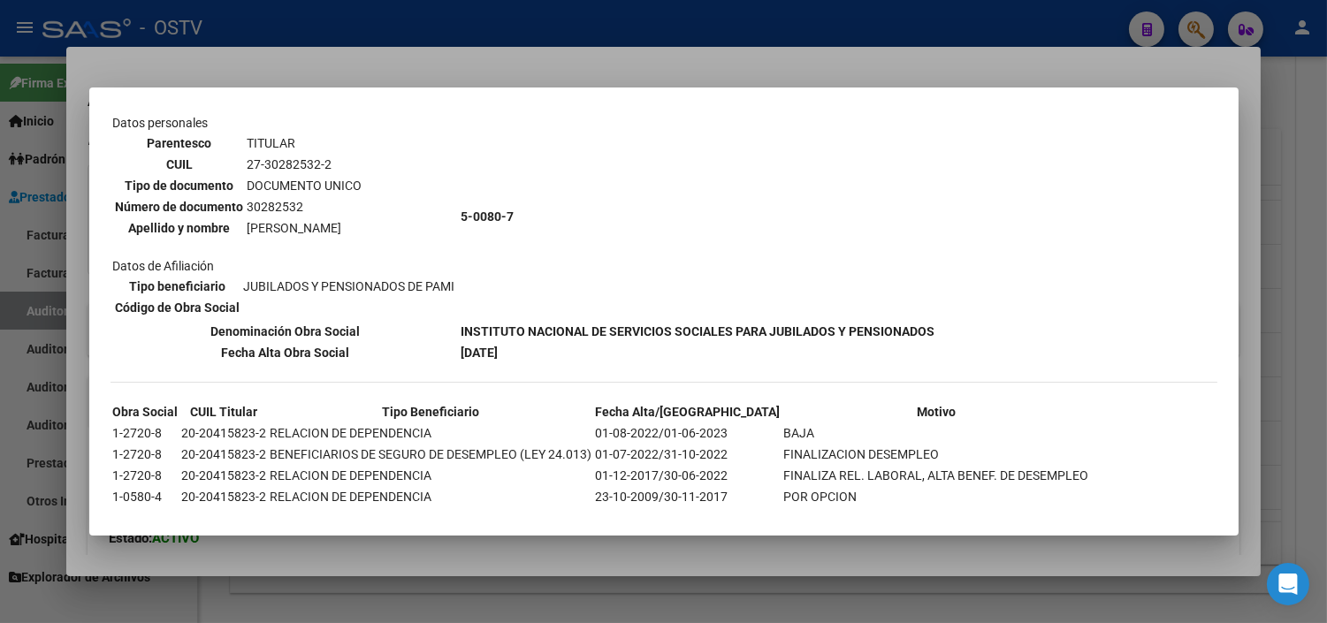
scroll to position [399, 0]
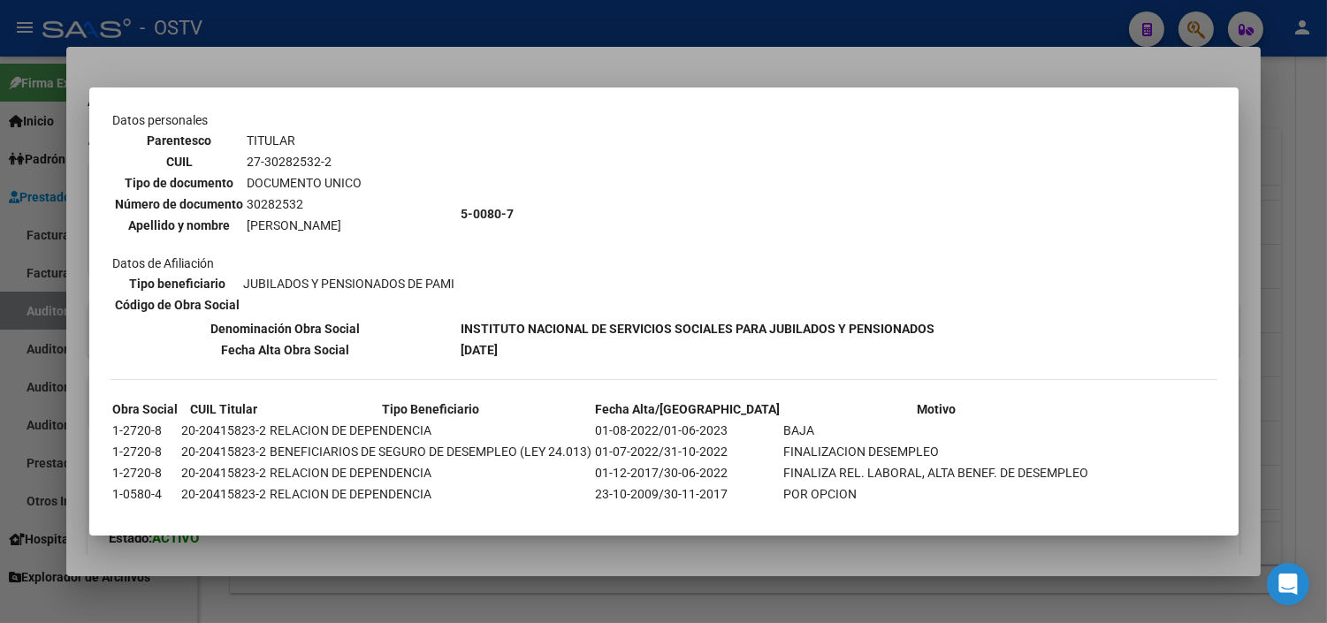
click at [496, 551] on div at bounding box center [663, 311] width 1327 height 623
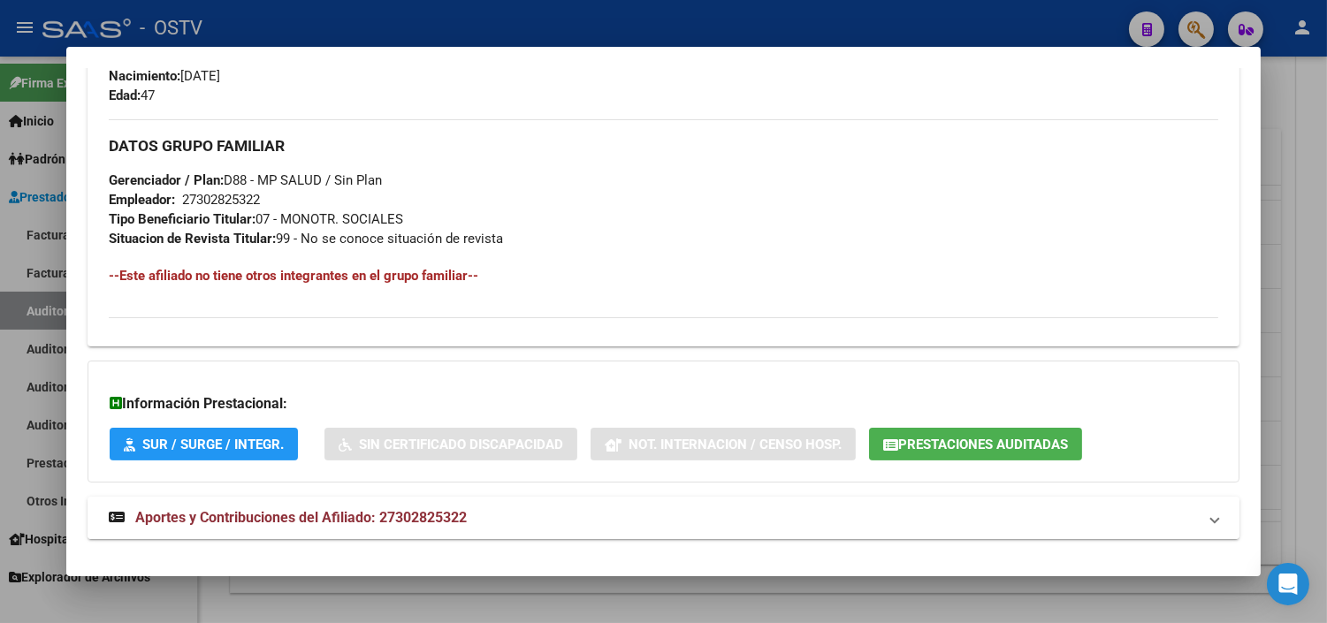
scroll to position [838, 0]
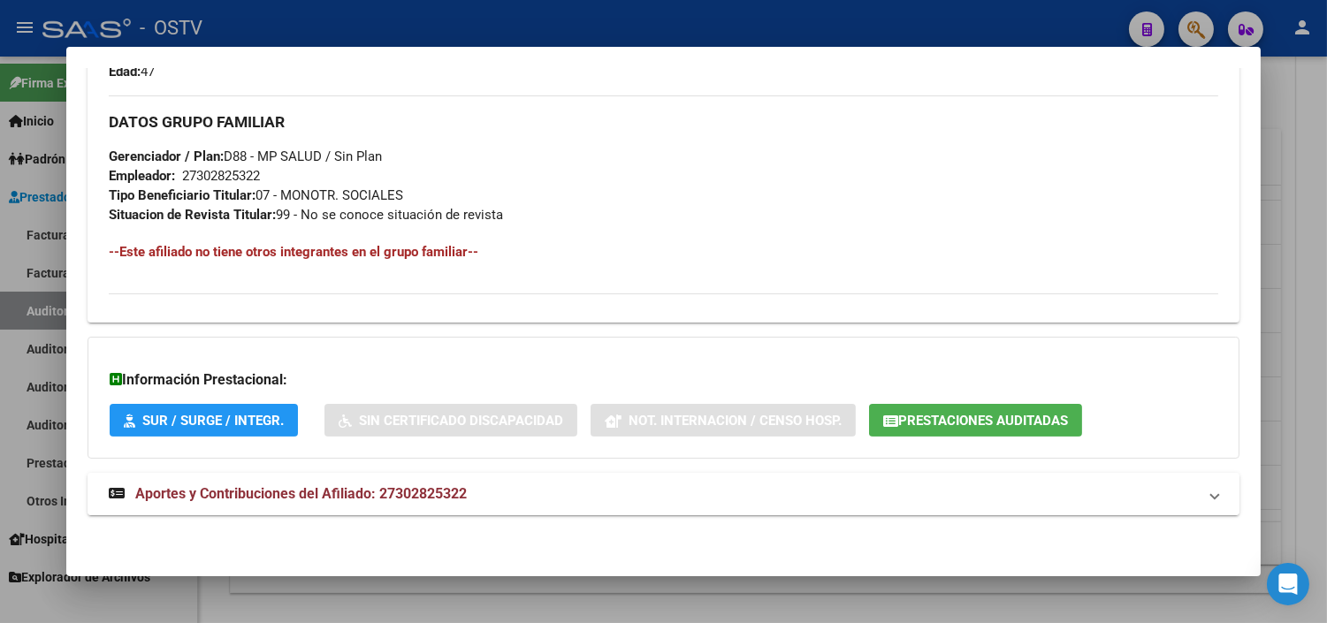
click at [309, 502] on span "Aportes y Contribuciones del Afiliado: 27302825322" at bounding box center [301, 493] width 332 height 17
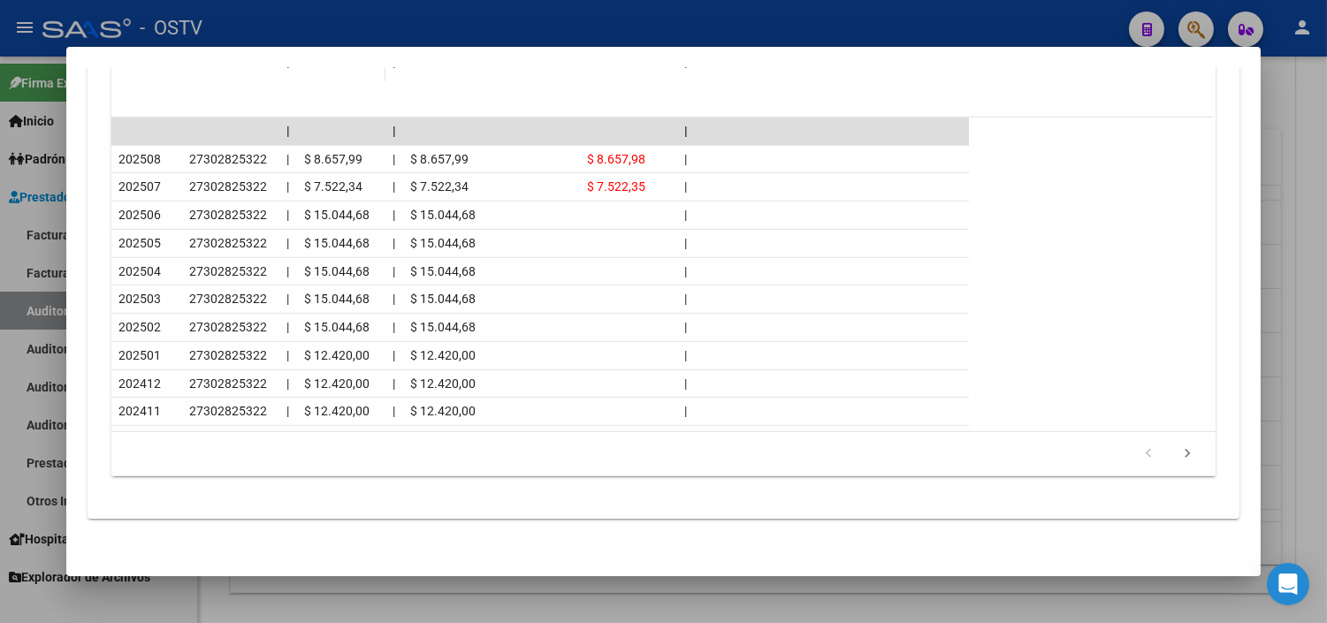
scroll to position [1632, 0]
click at [661, 603] on div at bounding box center [663, 311] width 1327 height 623
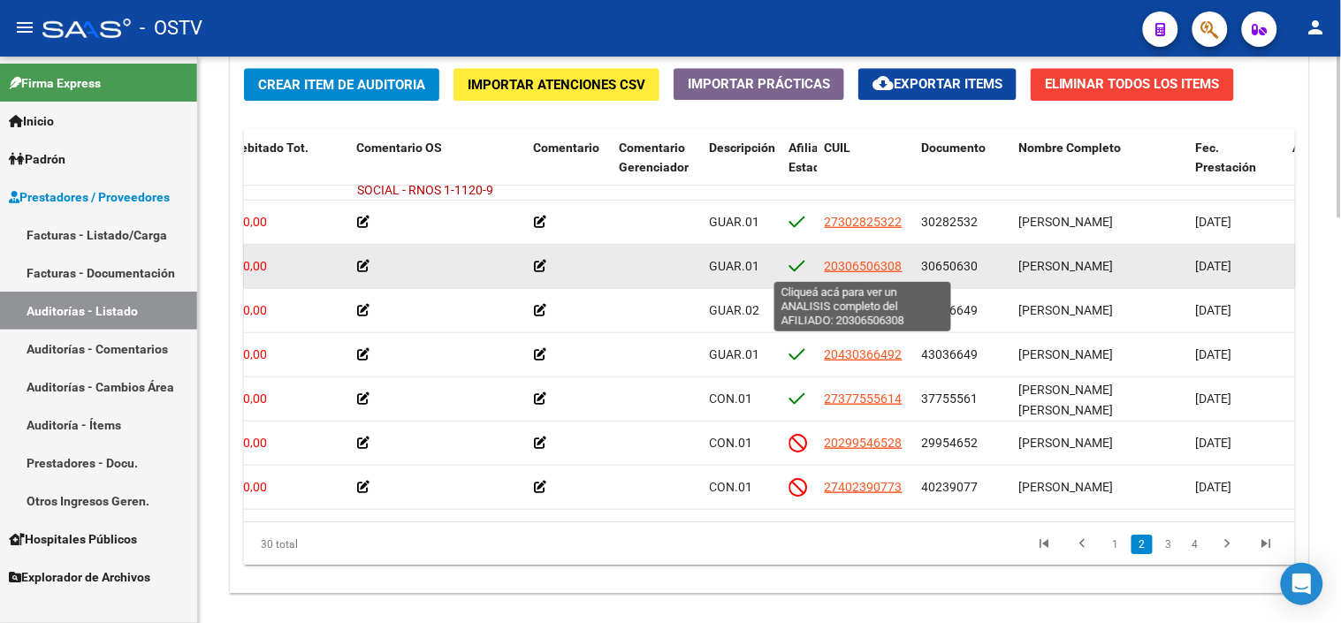
click at [850, 269] on span "20306506308" at bounding box center [864, 266] width 78 height 14
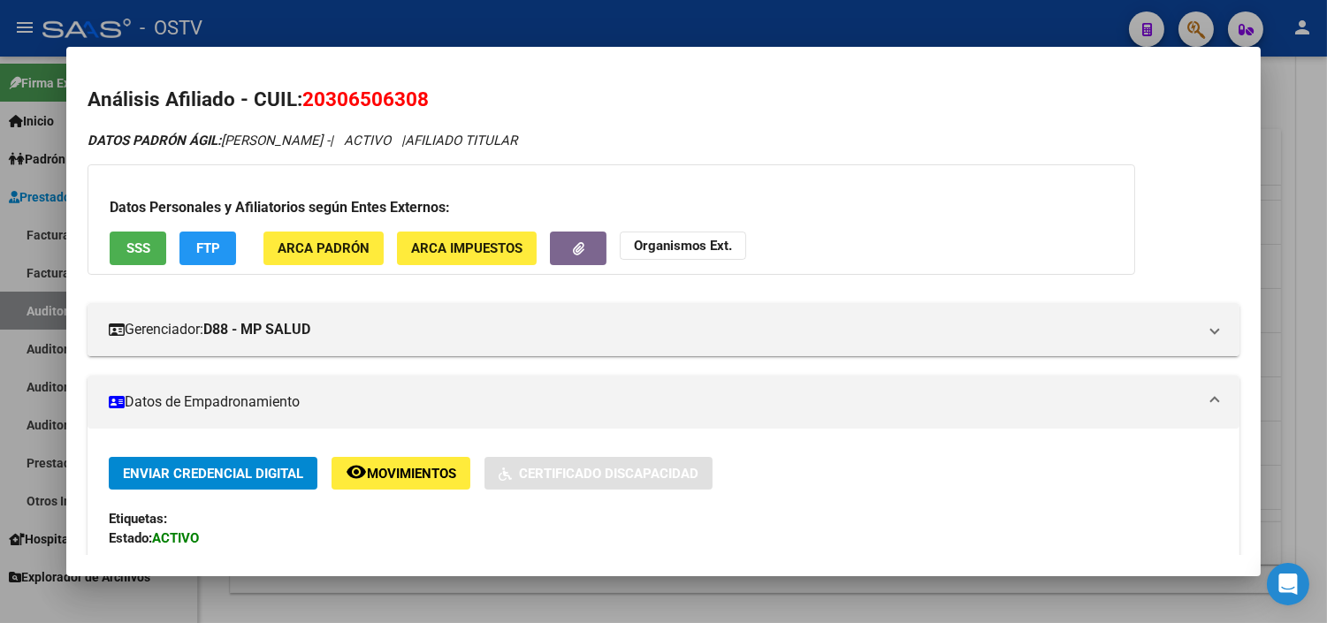
click at [147, 242] on button "SSS" at bounding box center [138, 248] width 57 height 33
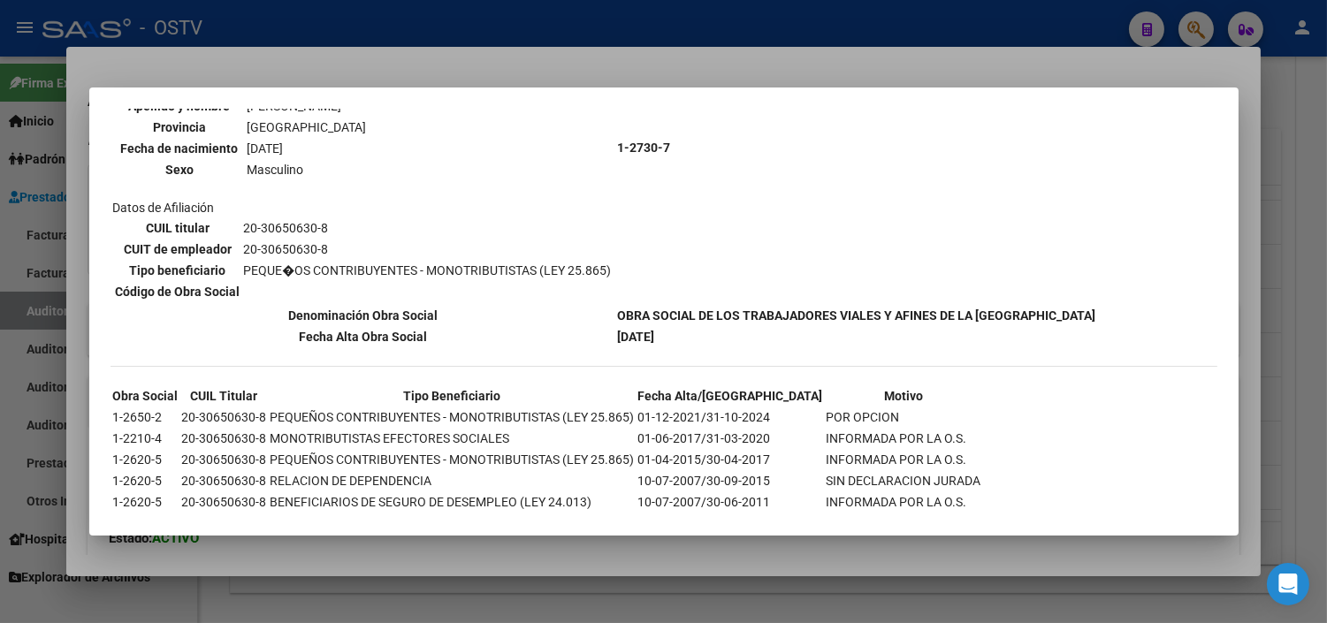
scroll to position [644, 0]
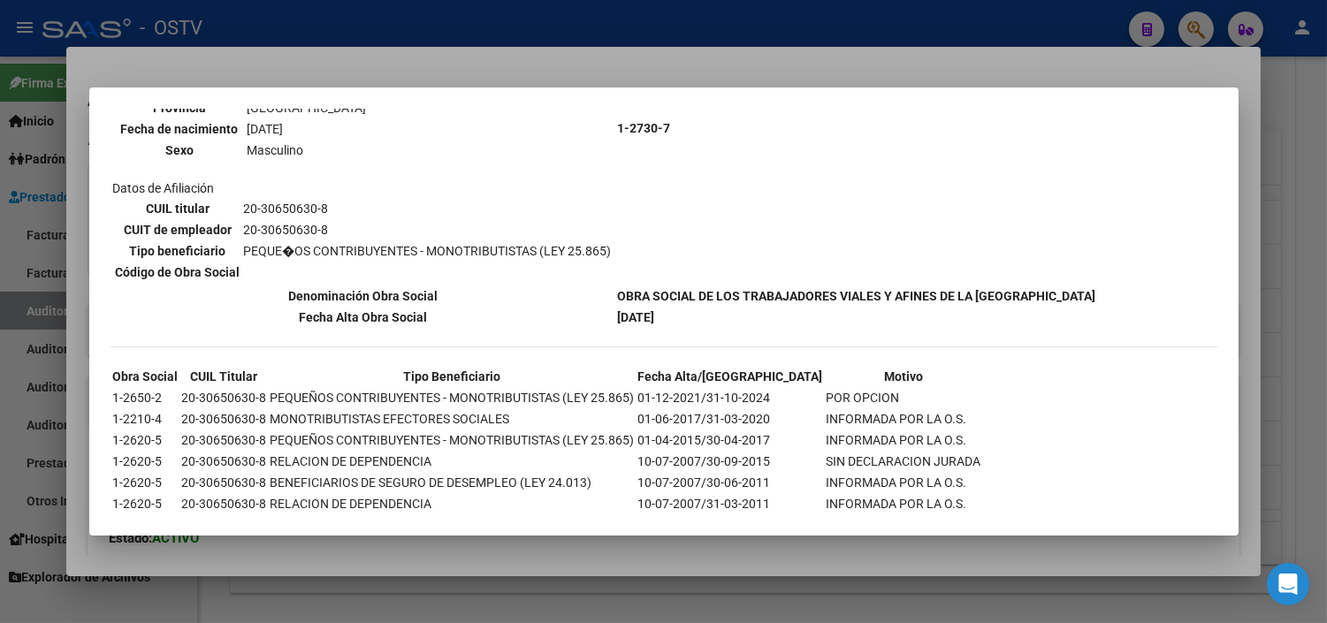
click at [467, 560] on div at bounding box center [663, 311] width 1327 height 623
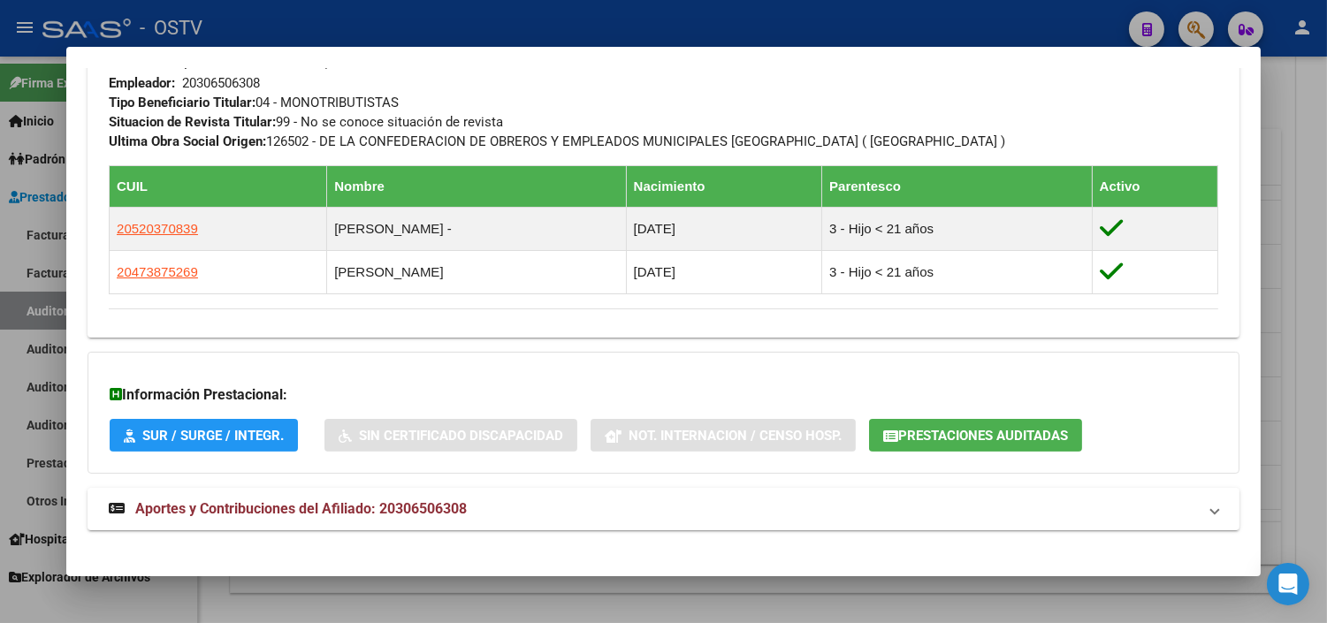
scroll to position [926, 0]
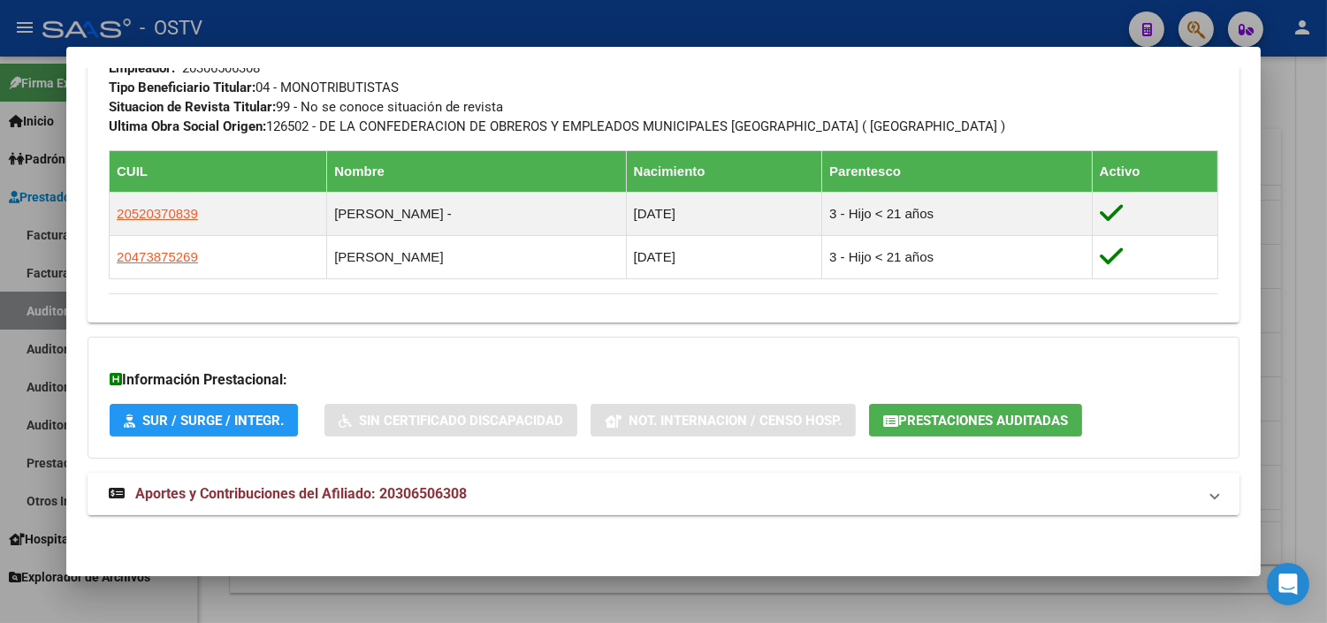
click at [417, 499] on span "Aportes y Contribuciones del Afiliado: 20306506308" at bounding box center [301, 493] width 332 height 17
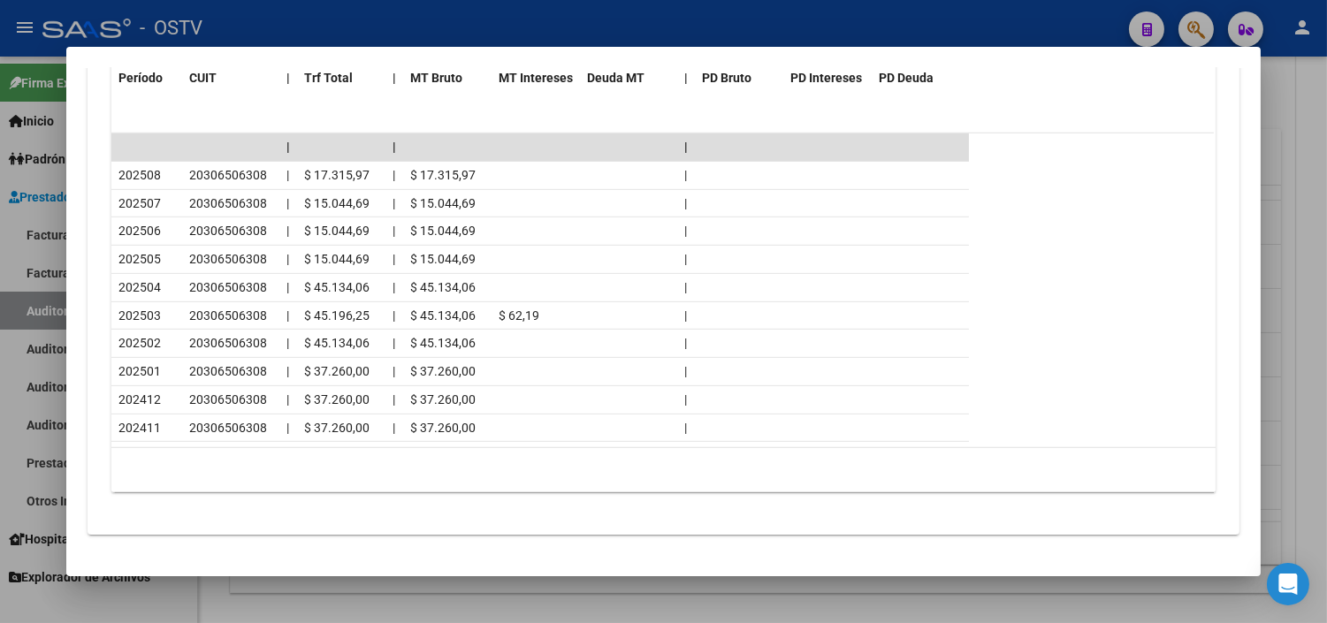
scroll to position [1720, 0]
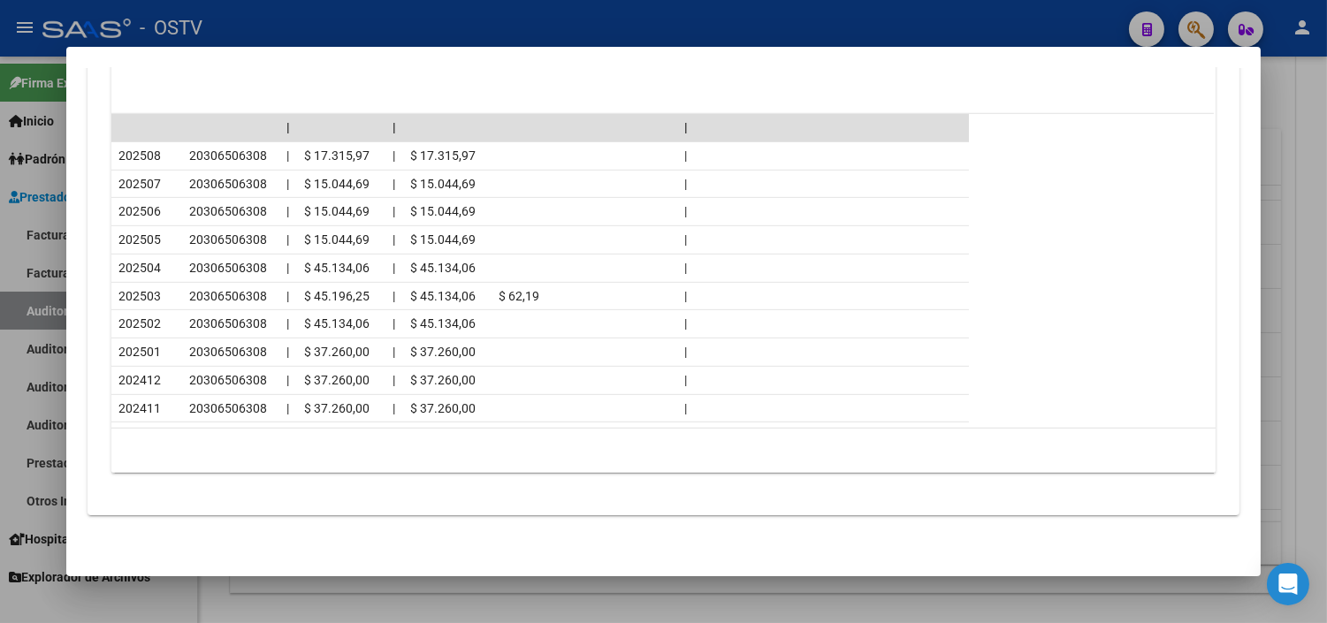
click at [709, 606] on div at bounding box center [663, 311] width 1327 height 623
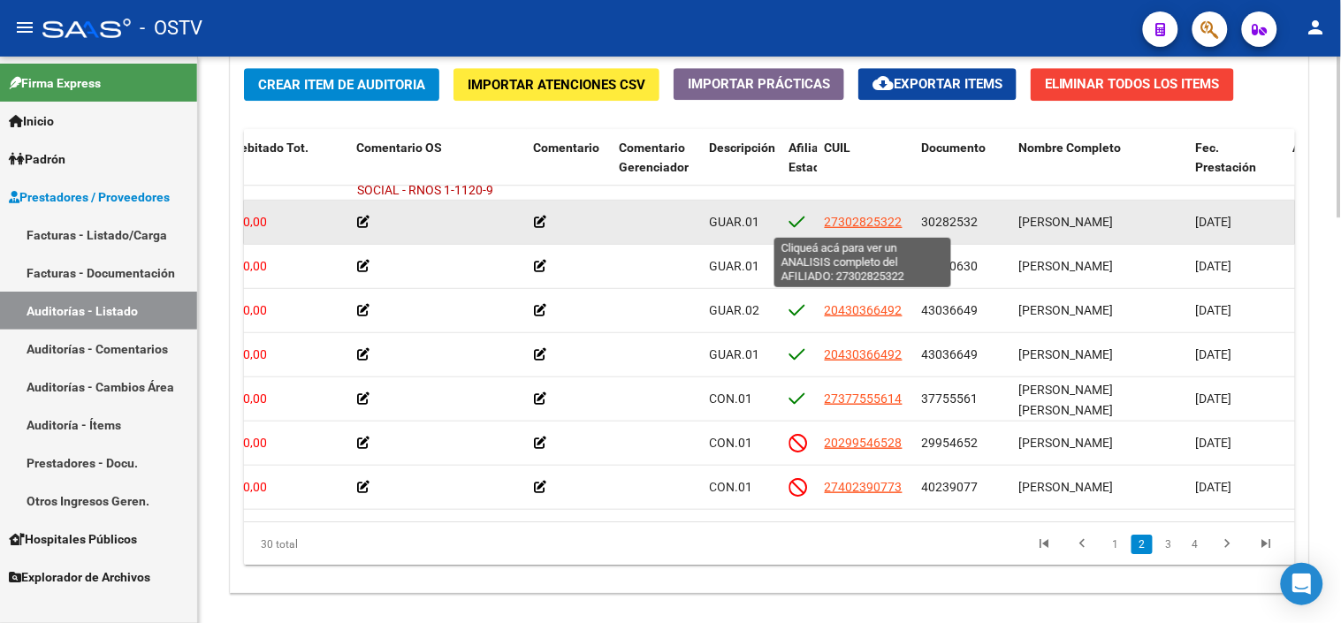
click at [885, 224] on span "27302825322" at bounding box center [864, 222] width 78 height 14
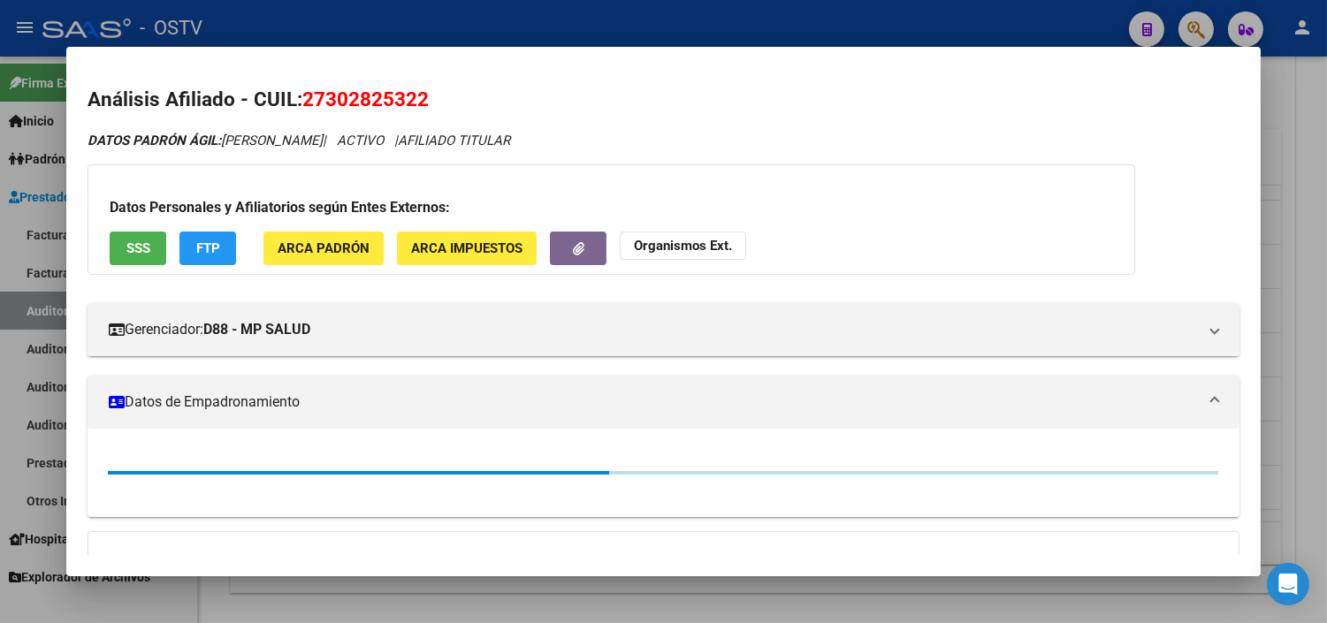
click at [141, 251] on span "SSS" at bounding box center [138, 249] width 24 height 16
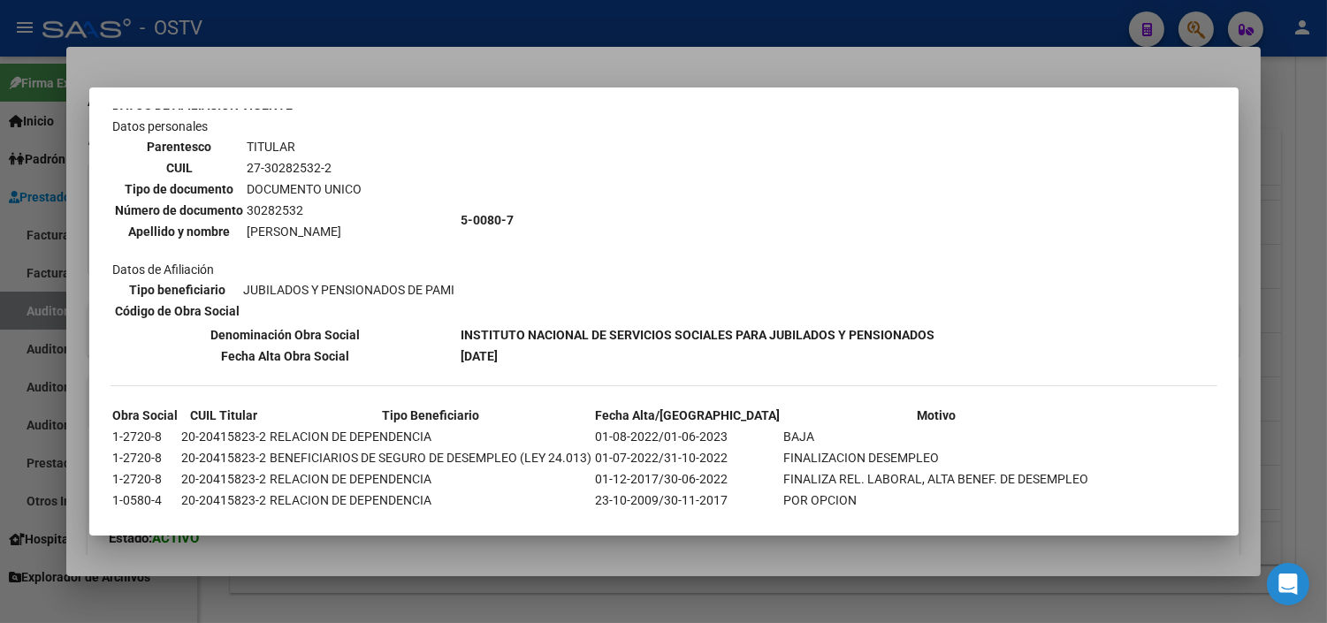
scroll to position [399, 0]
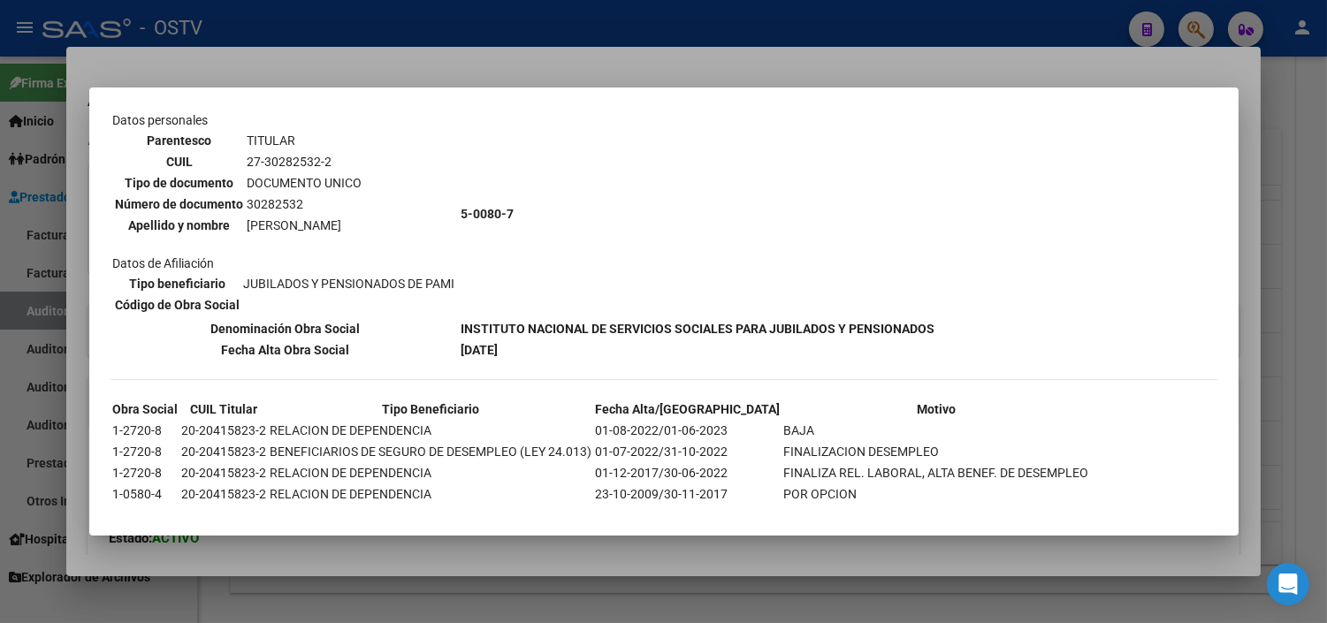
click at [398, 549] on div at bounding box center [663, 311] width 1327 height 623
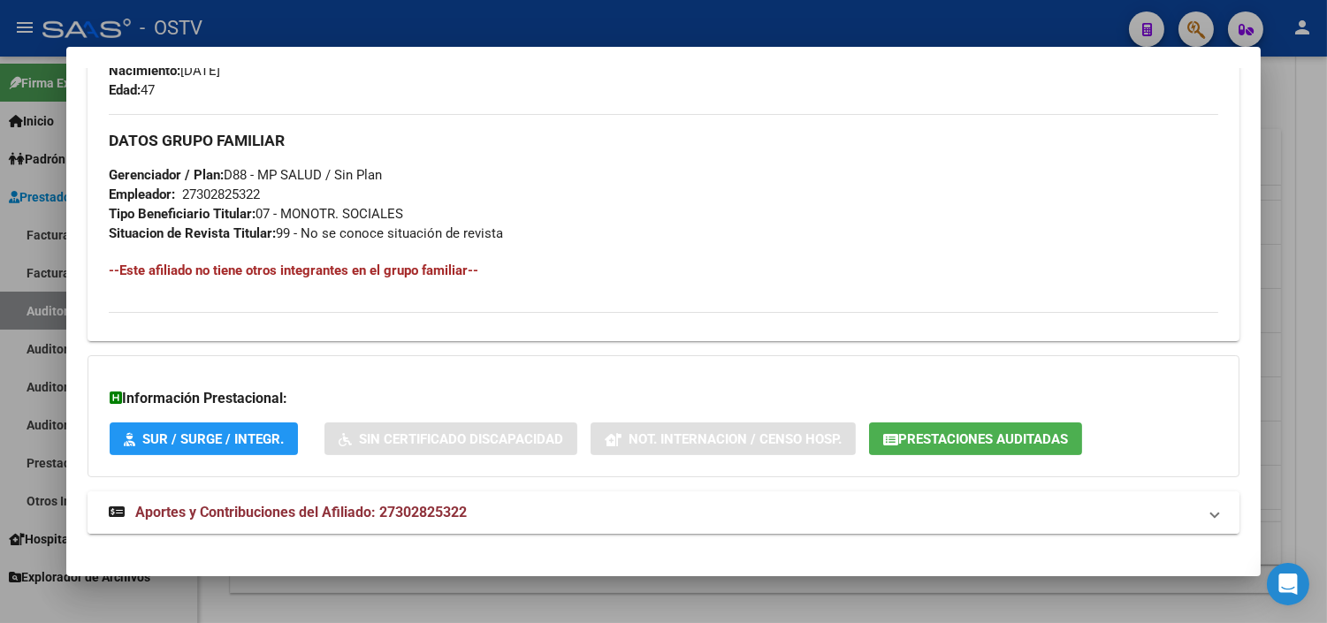
scroll to position [838, 0]
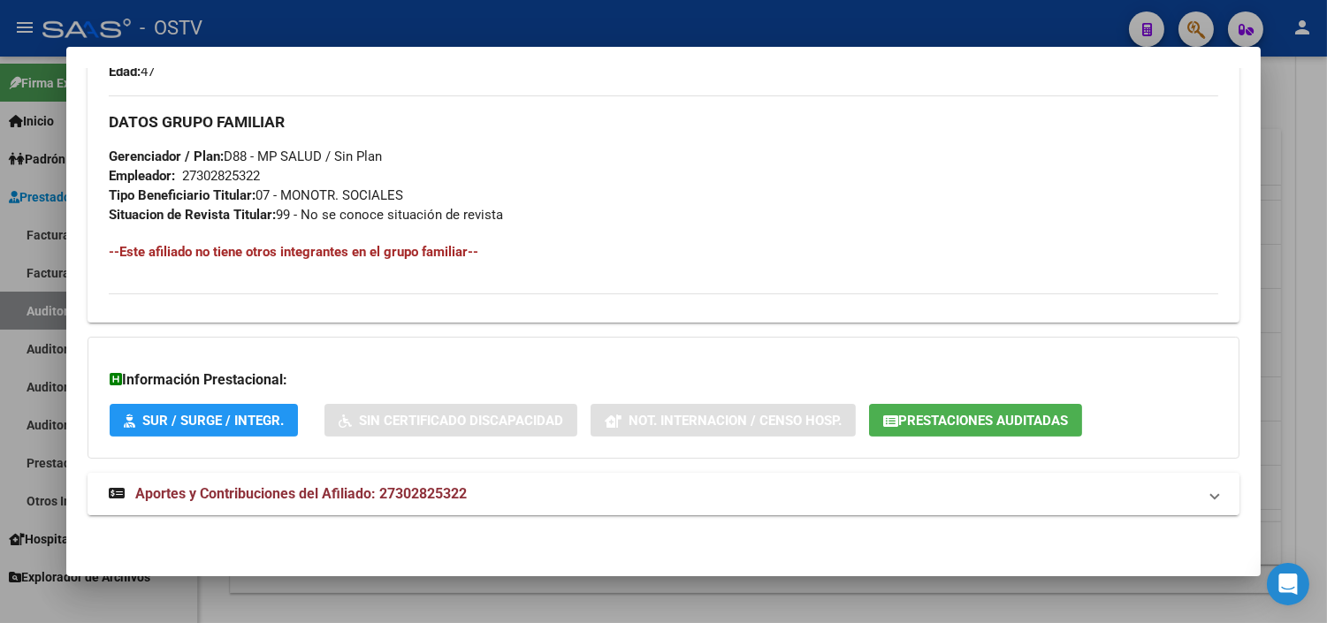
click at [290, 497] on span "Aportes y Contribuciones del Afiliado: 27302825322" at bounding box center [301, 493] width 332 height 17
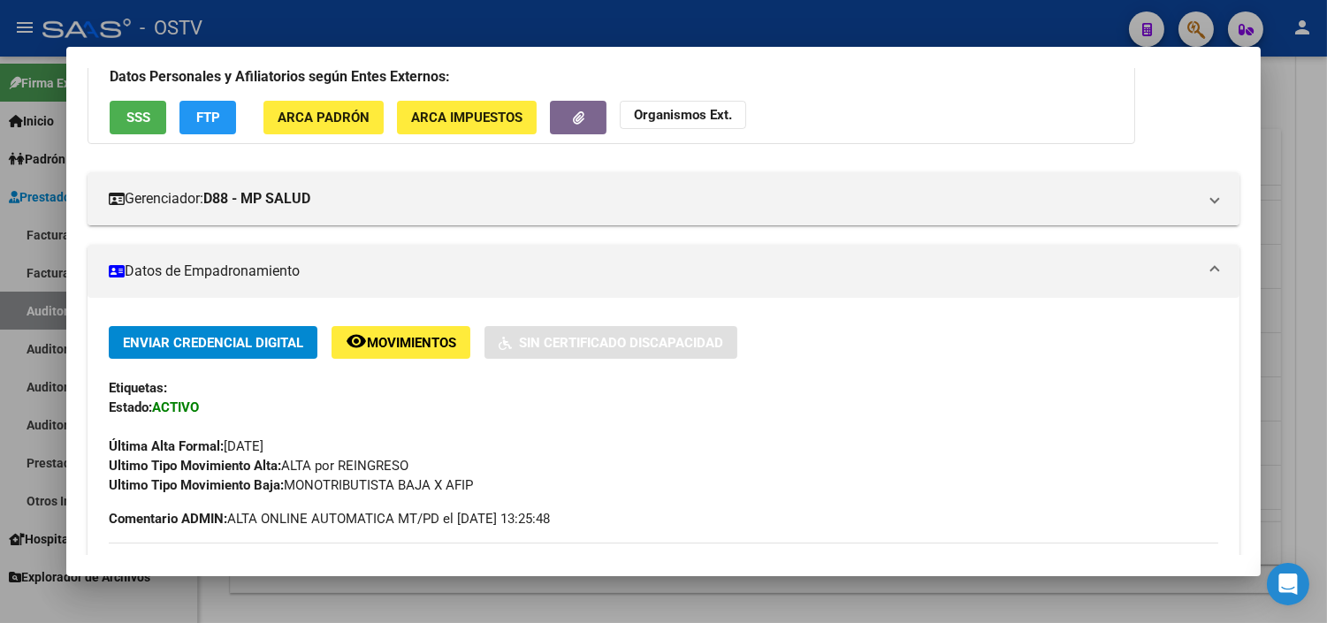
scroll to position [0, 0]
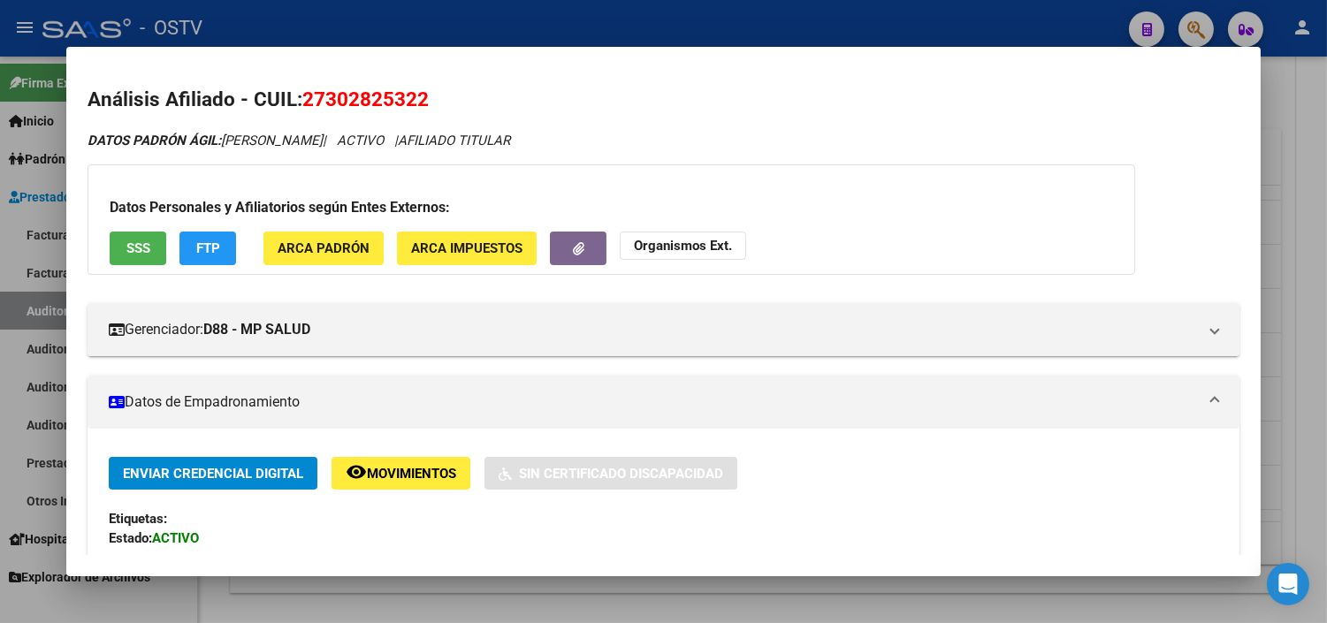
click at [473, 586] on div at bounding box center [663, 311] width 1327 height 623
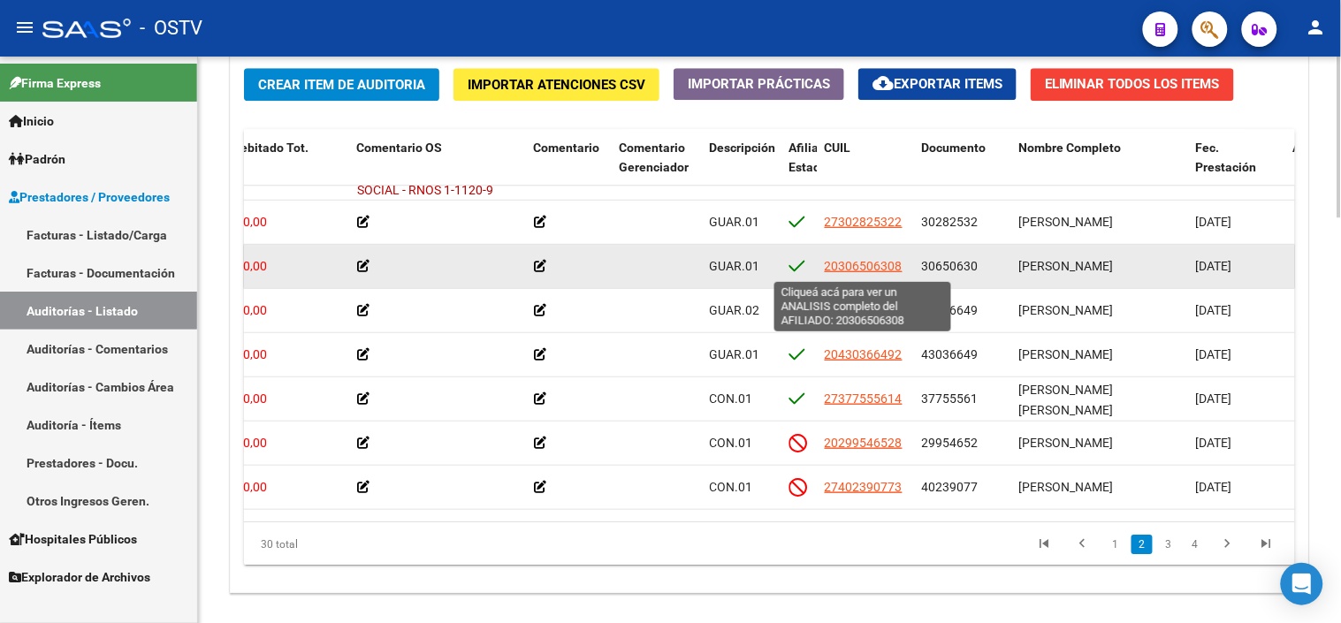
click at [858, 267] on span "20306506308" at bounding box center [864, 266] width 78 height 14
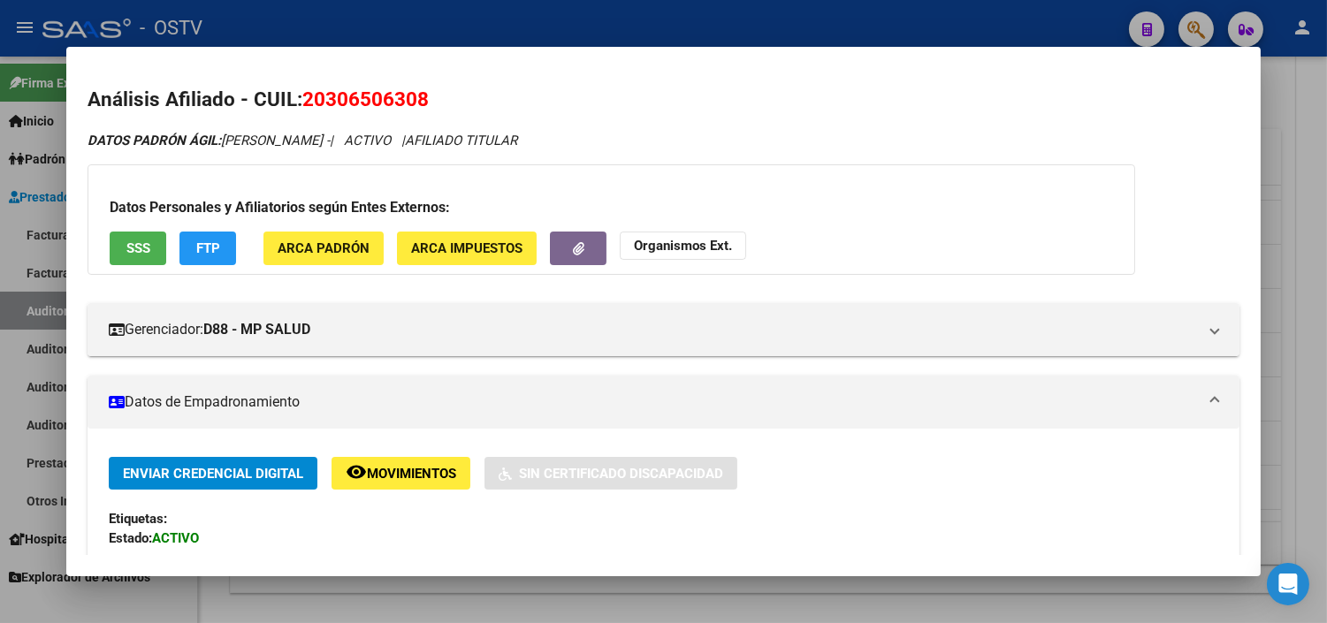
click at [145, 251] on button "SSS" at bounding box center [138, 248] width 57 height 33
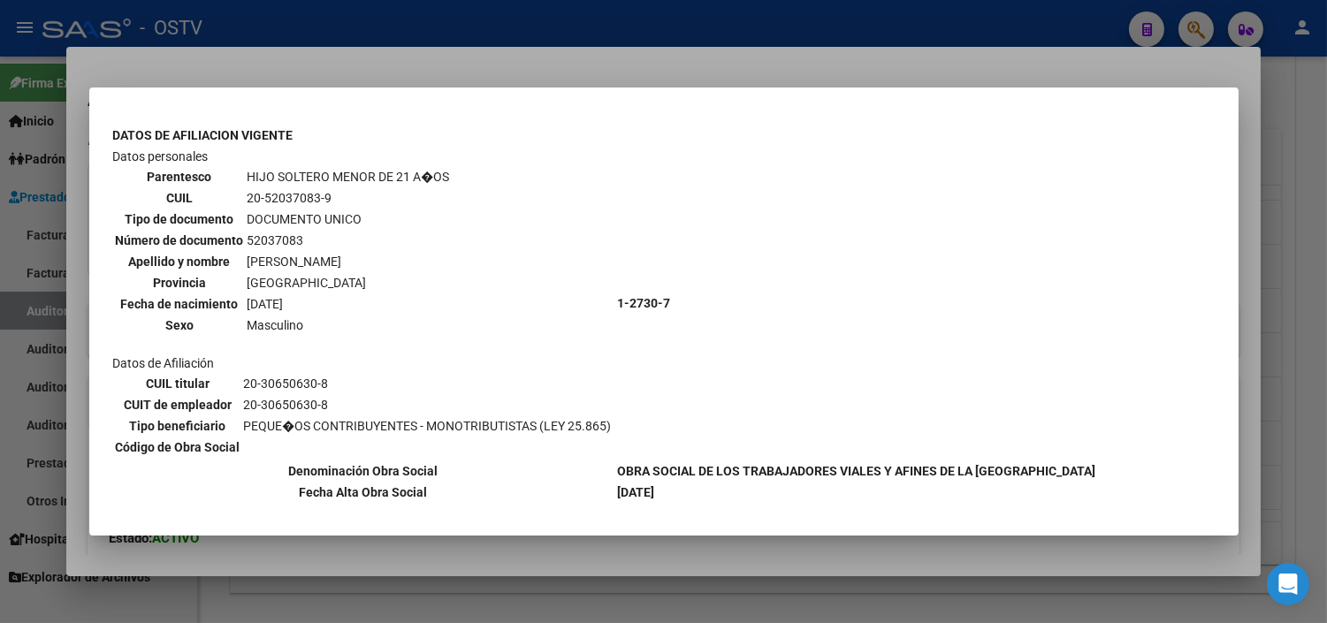
scroll to position [644, 0]
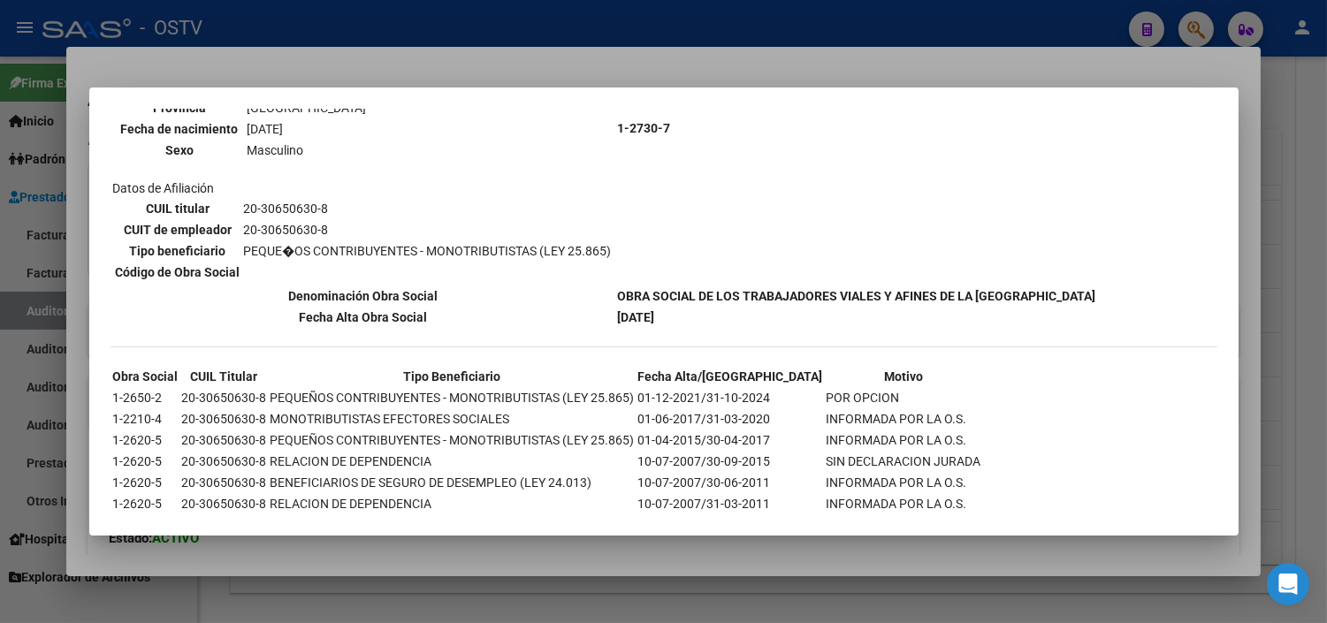
click at [463, 549] on div at bounding box center [663, 311] width 1327 height 623
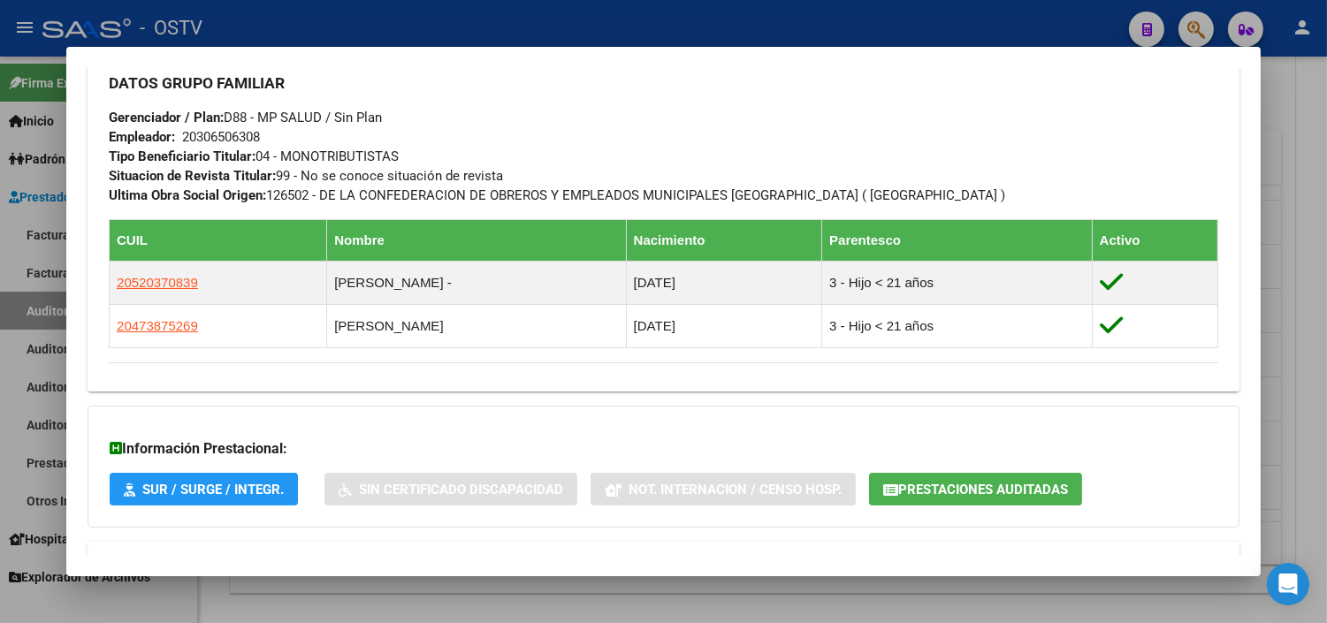
scroll to position [926, 0]
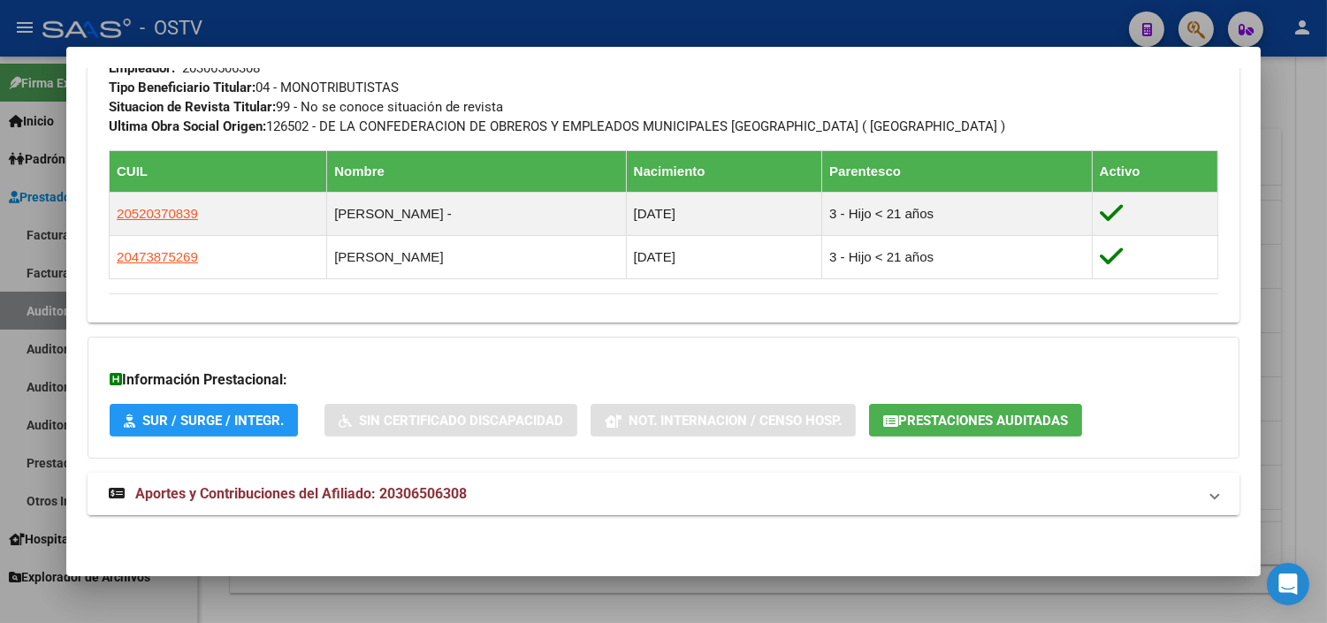
click at [354, 490] on span "Aportes y Contribuciones del Afiliado: 20306506308" at bounding box center [301, 493] width 332 height 17
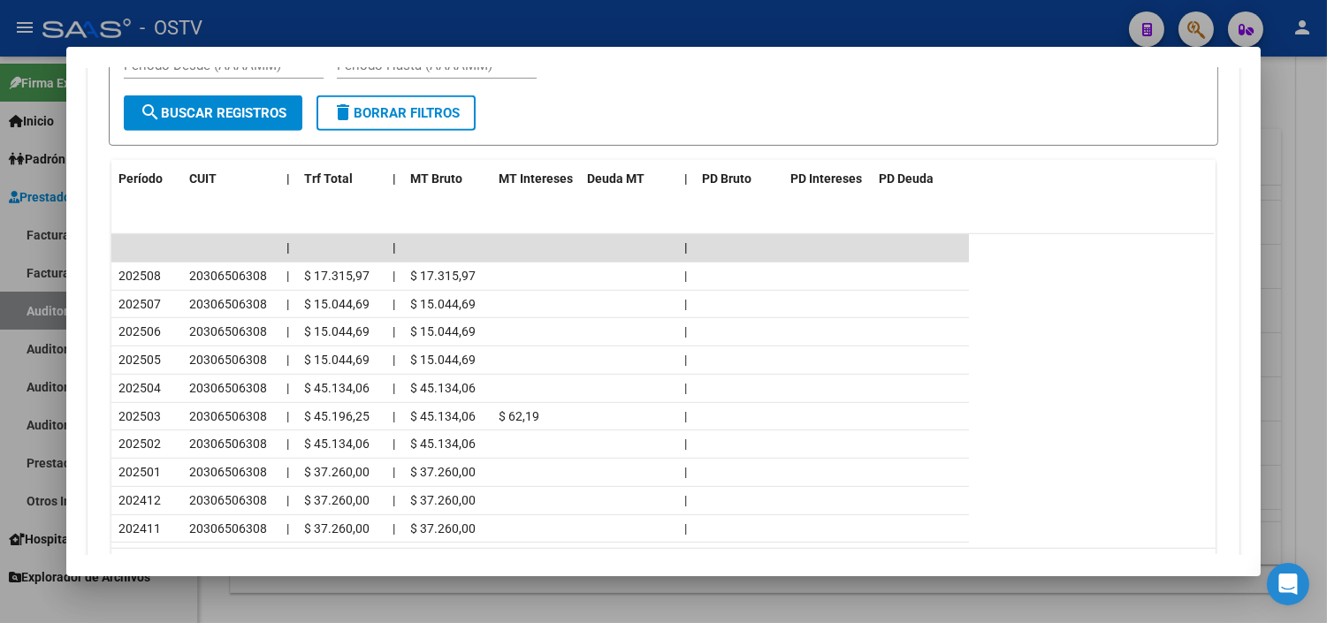
scroll to position [1620, 0]
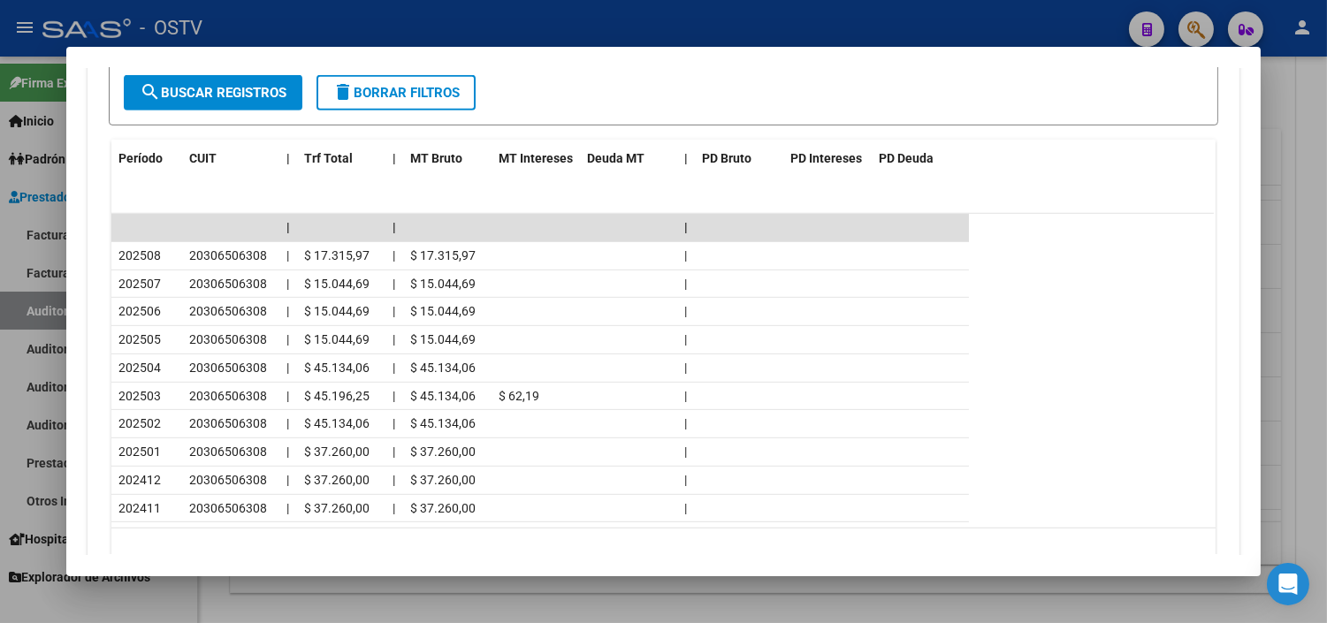
click at [511, 580] on div at bounding box center [663, 311] width 1327 height 623
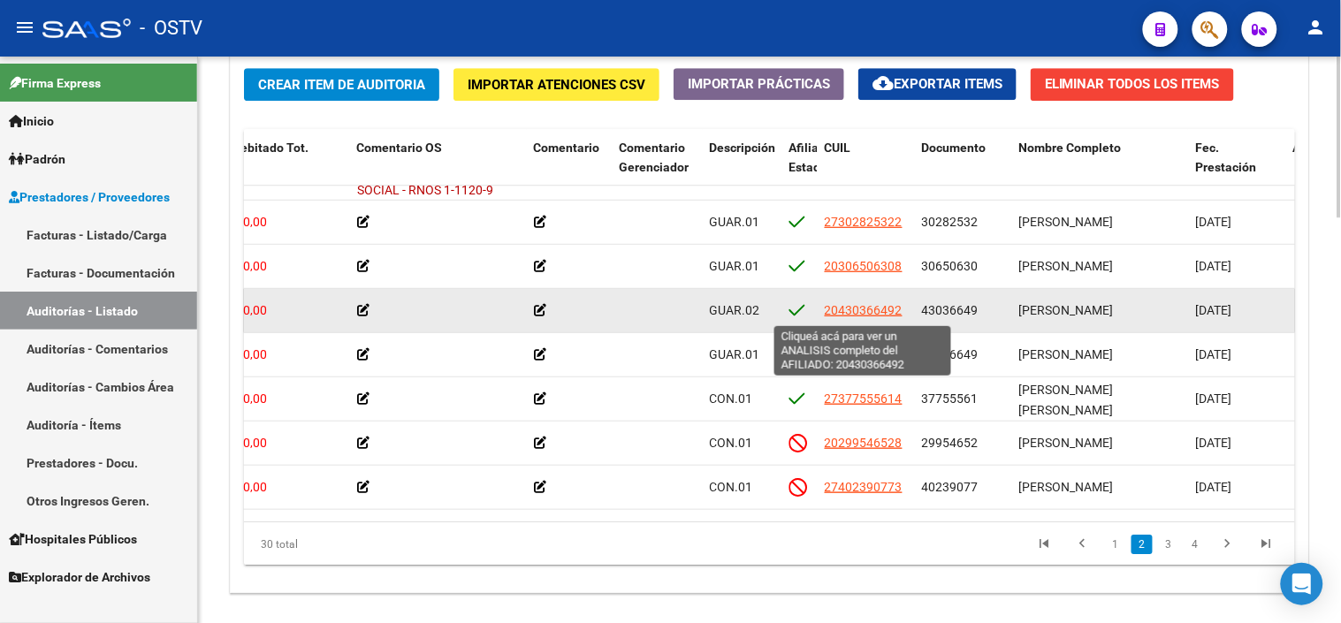
click at [835, 314] on span "20430366492" at bounding box center [864, 310] width 78 height 14
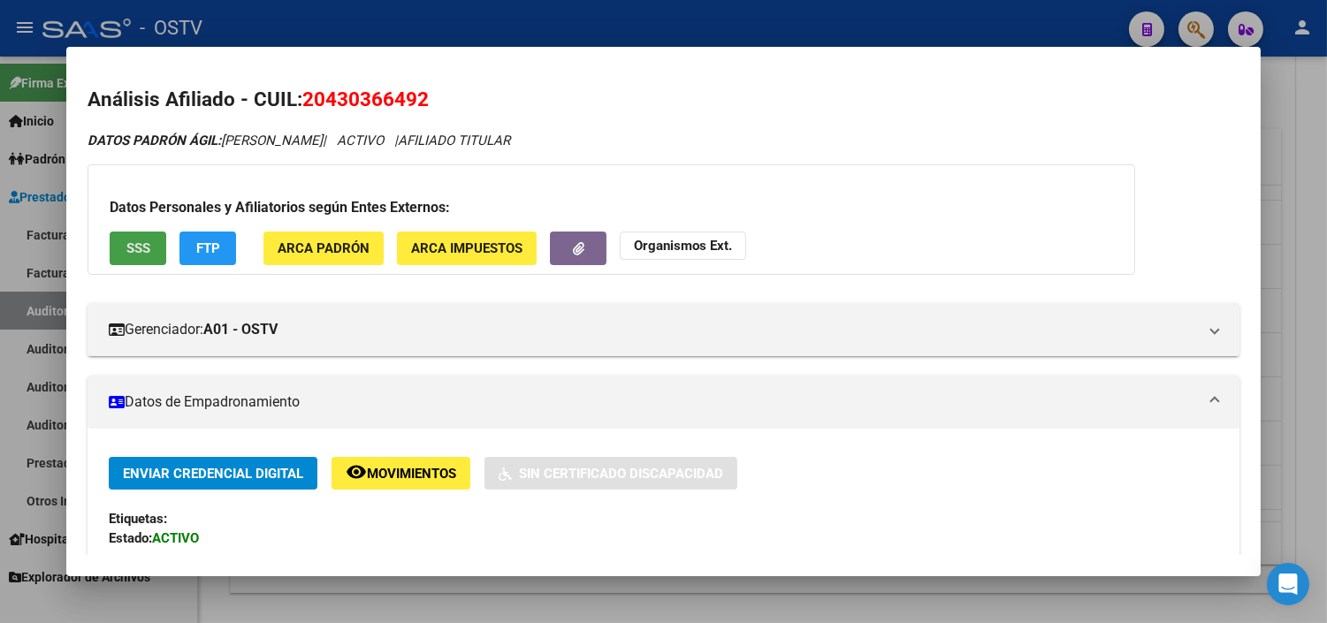
click at [127, 237] on button "SSS" at bounding box center [138, 248] width 57 height 33
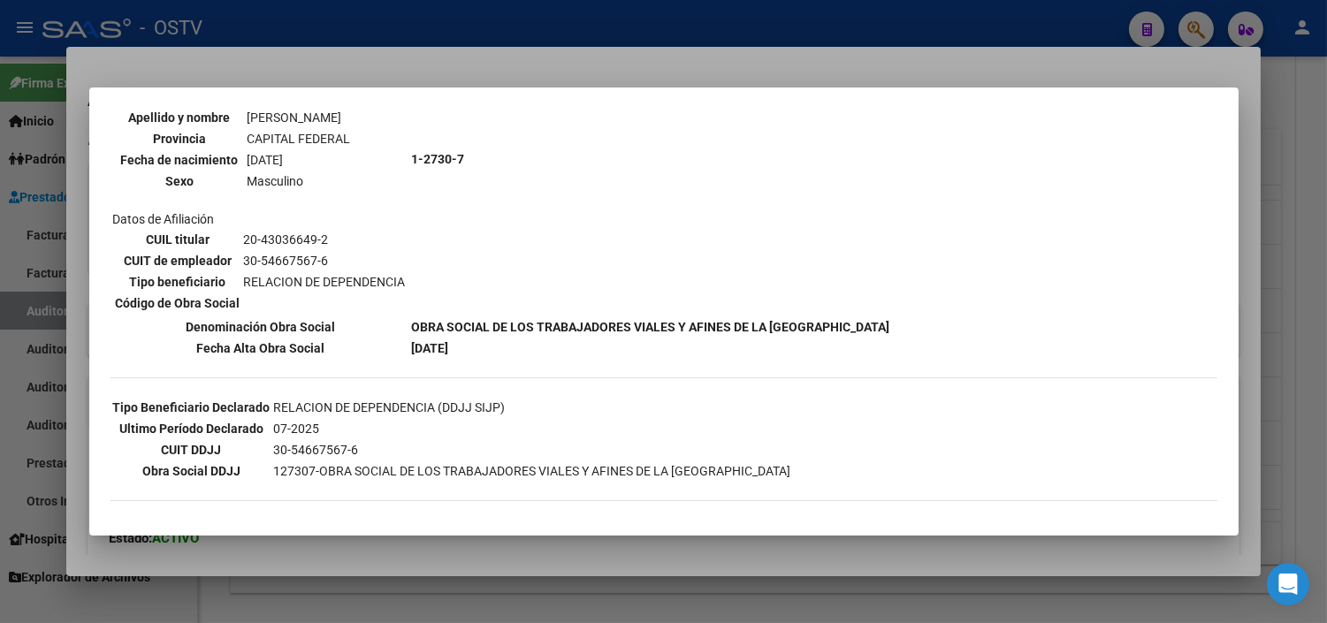
scroll to position [361, 0]
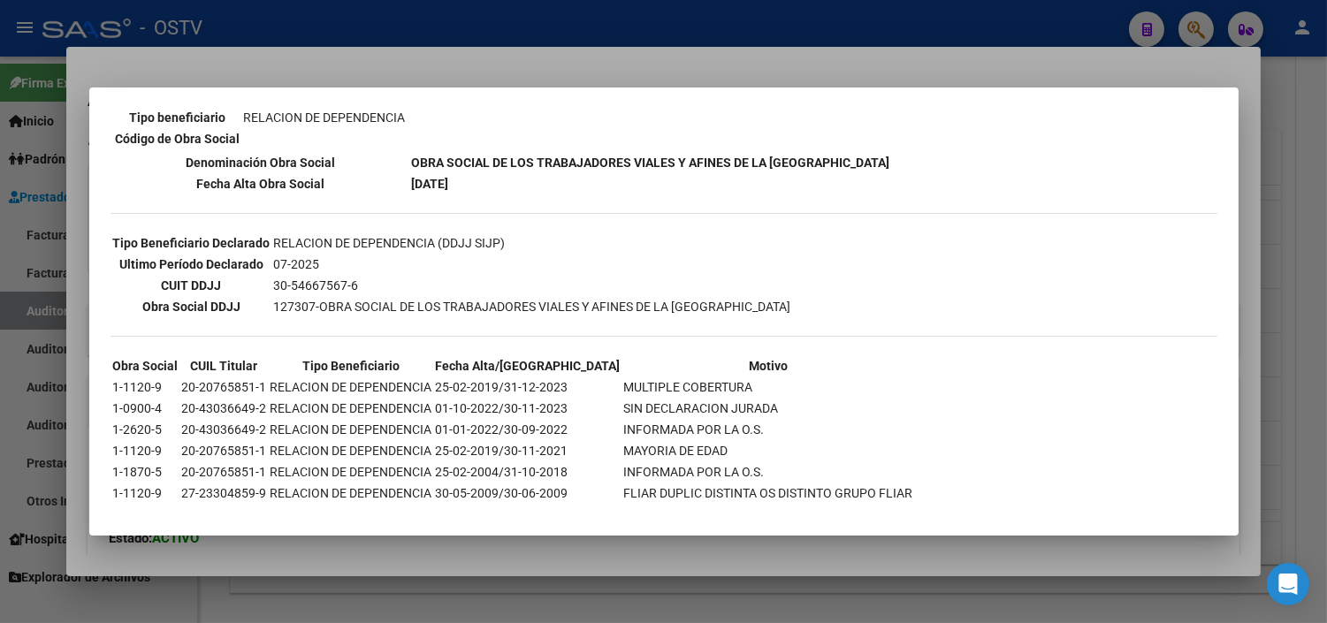
click at [491, 558] on div at bounding box center [663, 311] width 1327 height 623
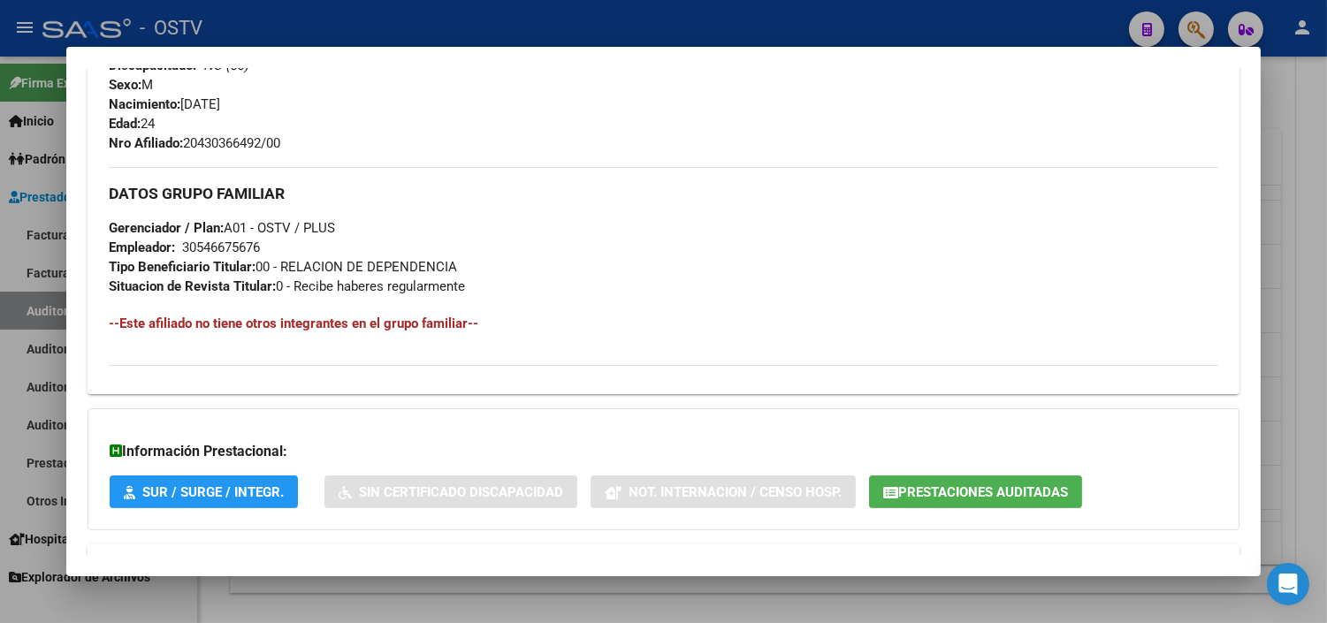
scroll to position [785, 0]
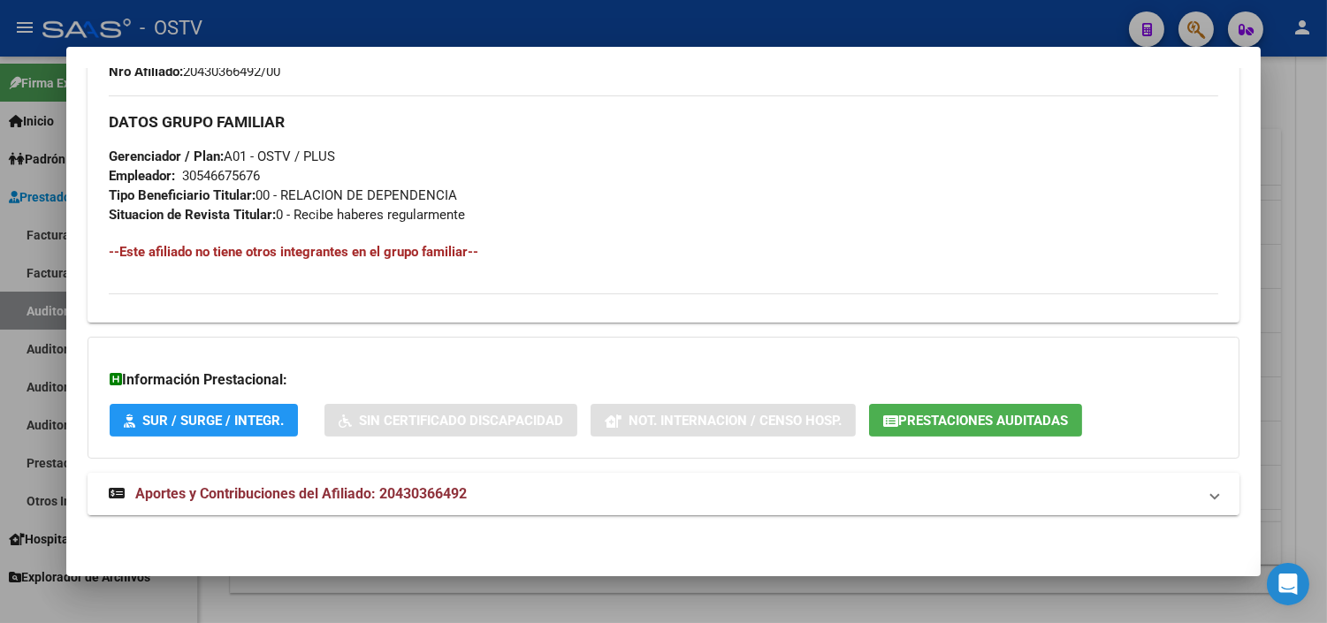
click at [392, 492] on span "Aportes y Contribuciones del Afiliado: 20430366492" at bounding box center [301, 493] width 332 height 17
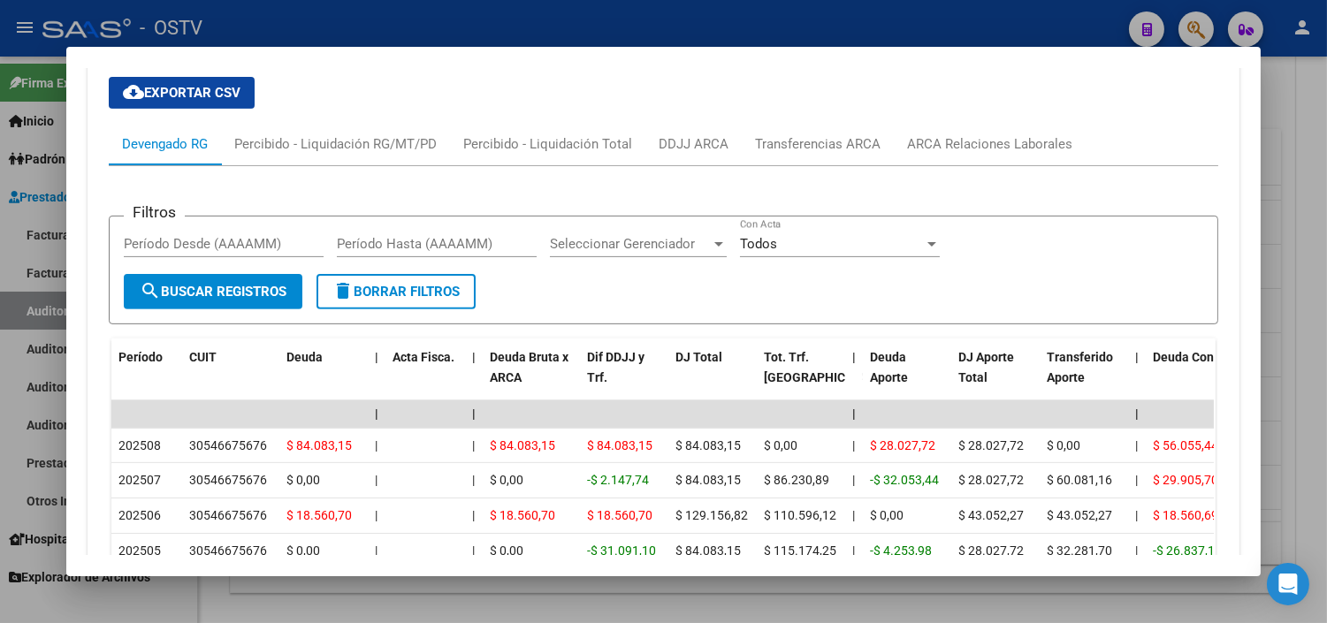
scroll to position [1380, 0]
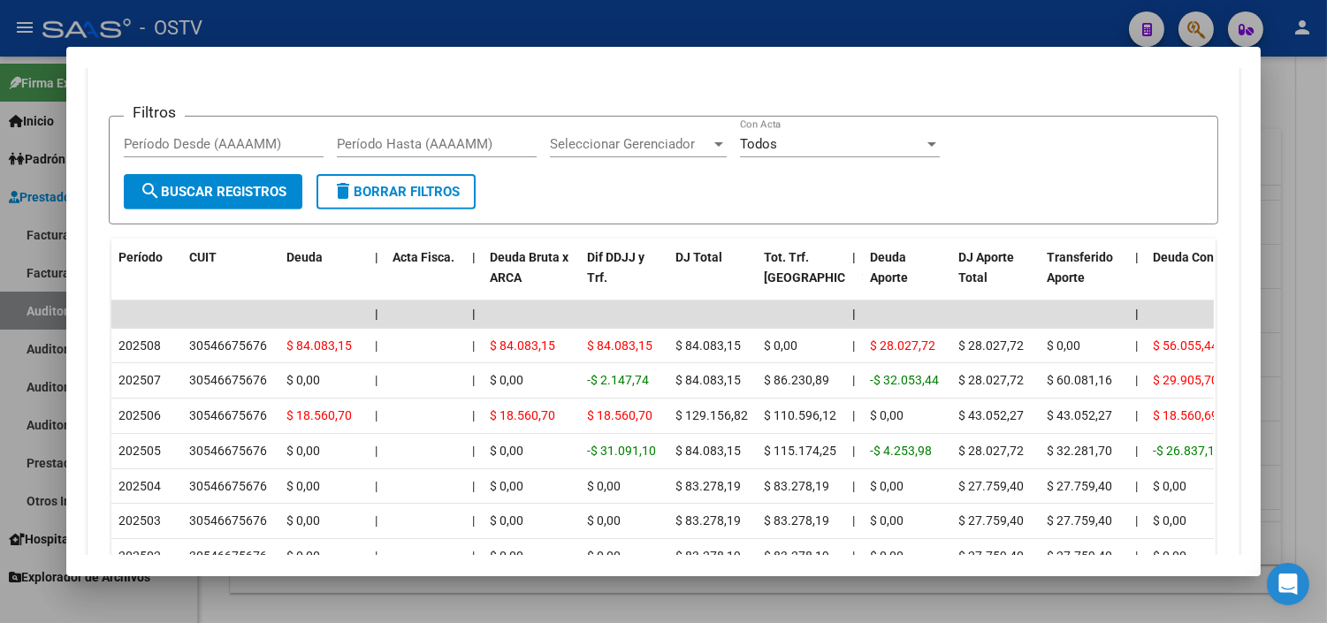
click at [486, 590] on div at bounding box center [663, 311] width 1327 height 623
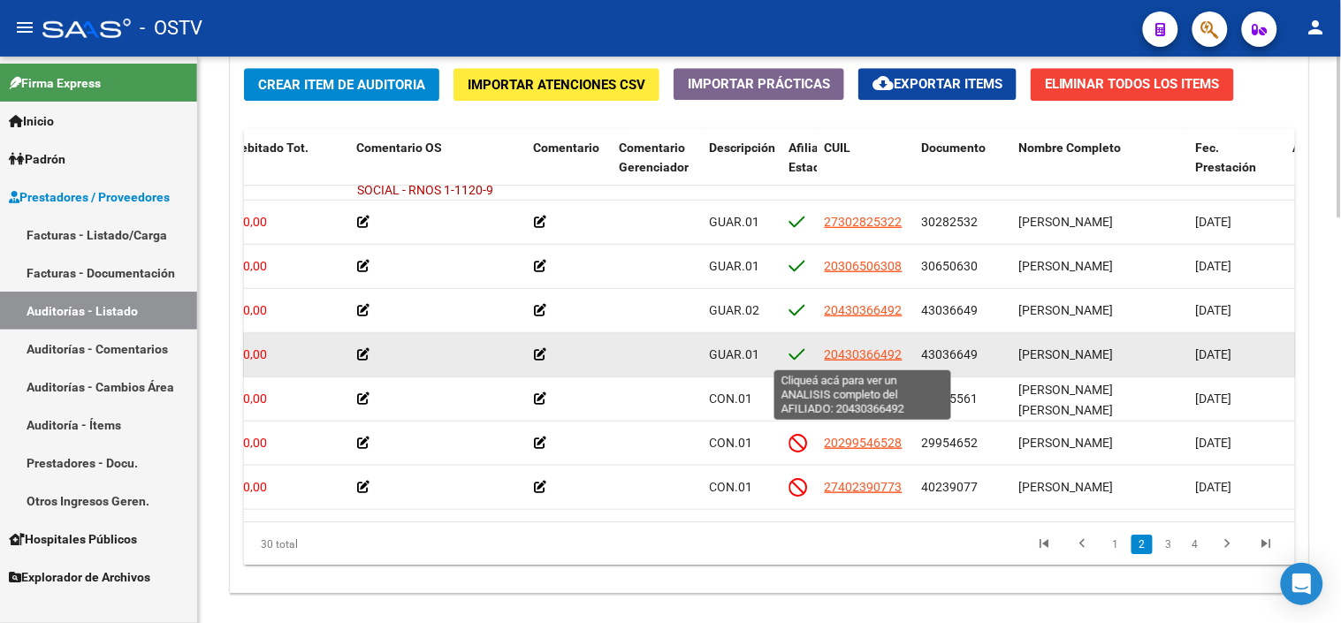
click at [876, 360] on span "20430366492" at bounding box center [864, 354] width 78 height 14
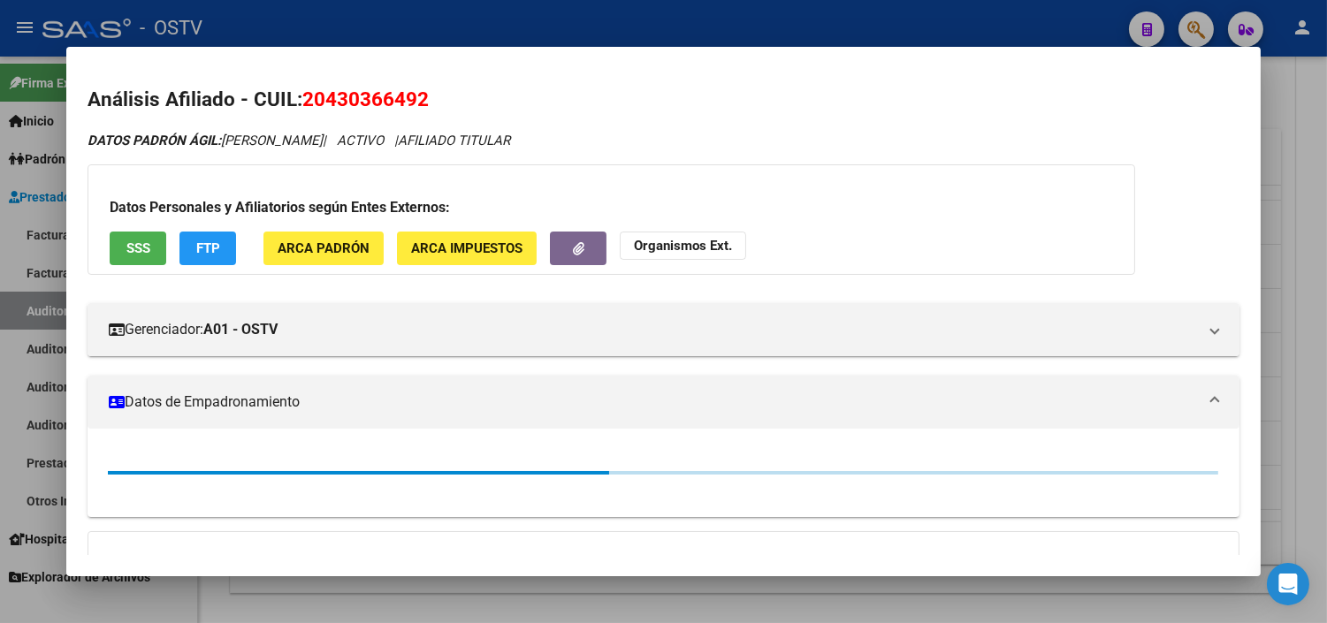
click at [135, 248] on span "SSS" at bounding box center [138, 249] width 24 height 16
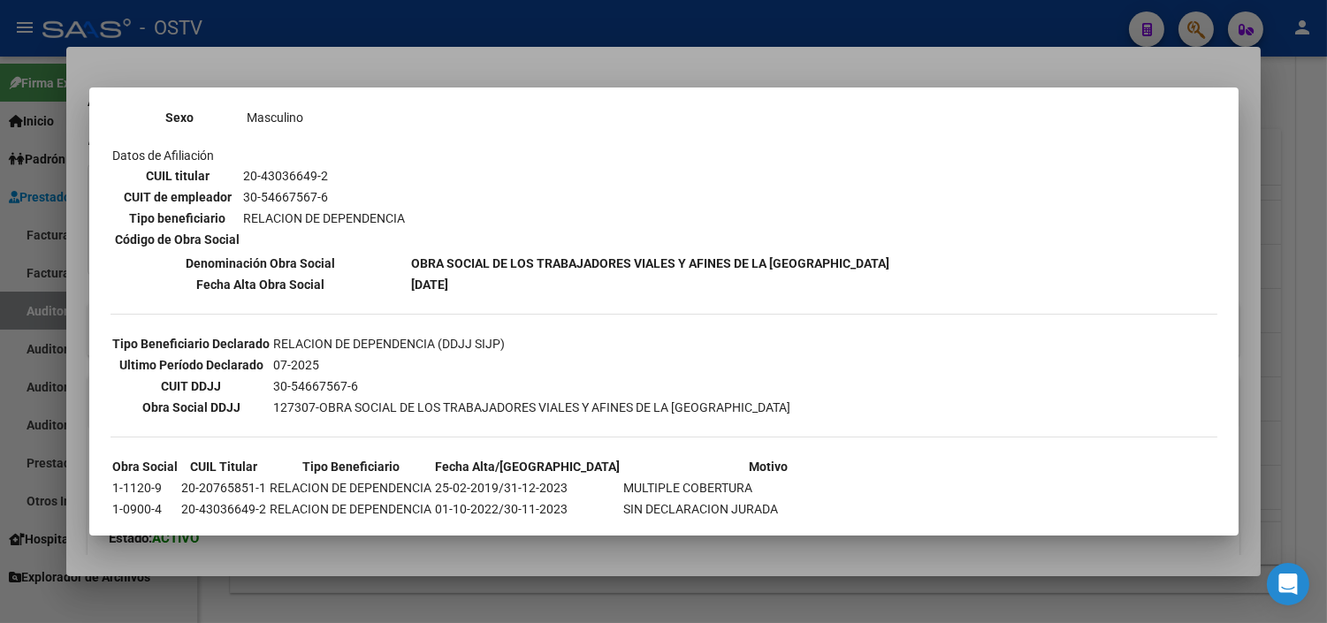
scroll to position [361, 0]
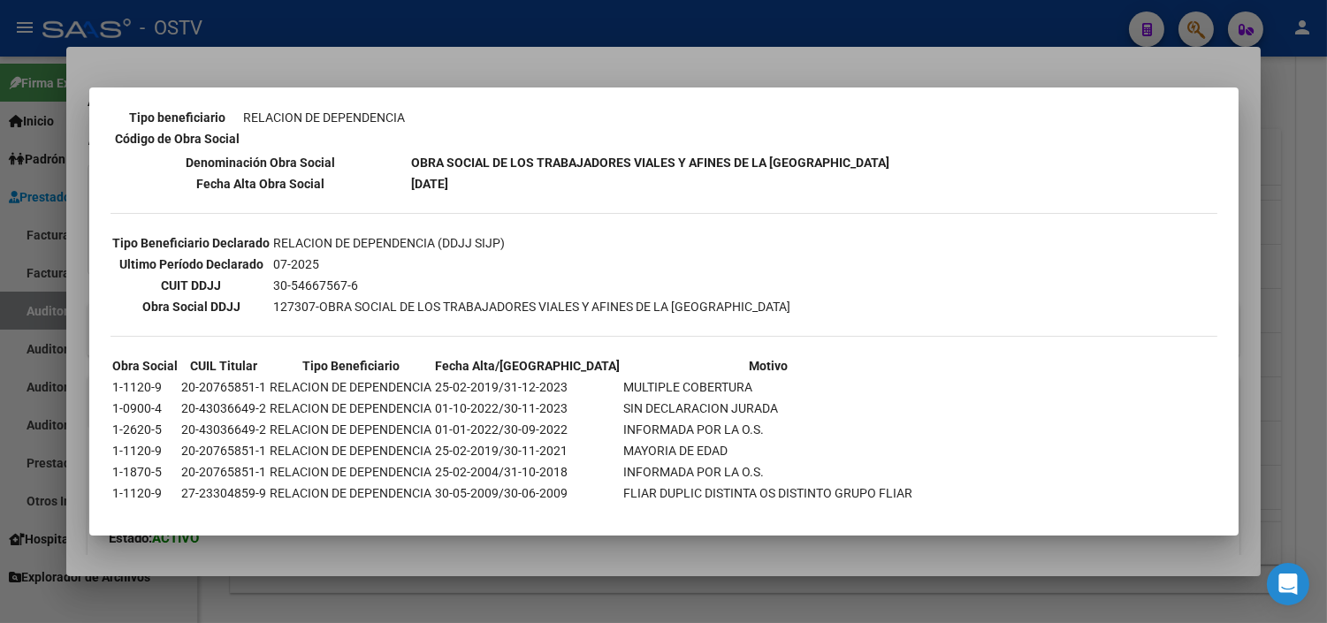
click at [580, 541] on div at bounding box center [663, 311] width 1327 height 623
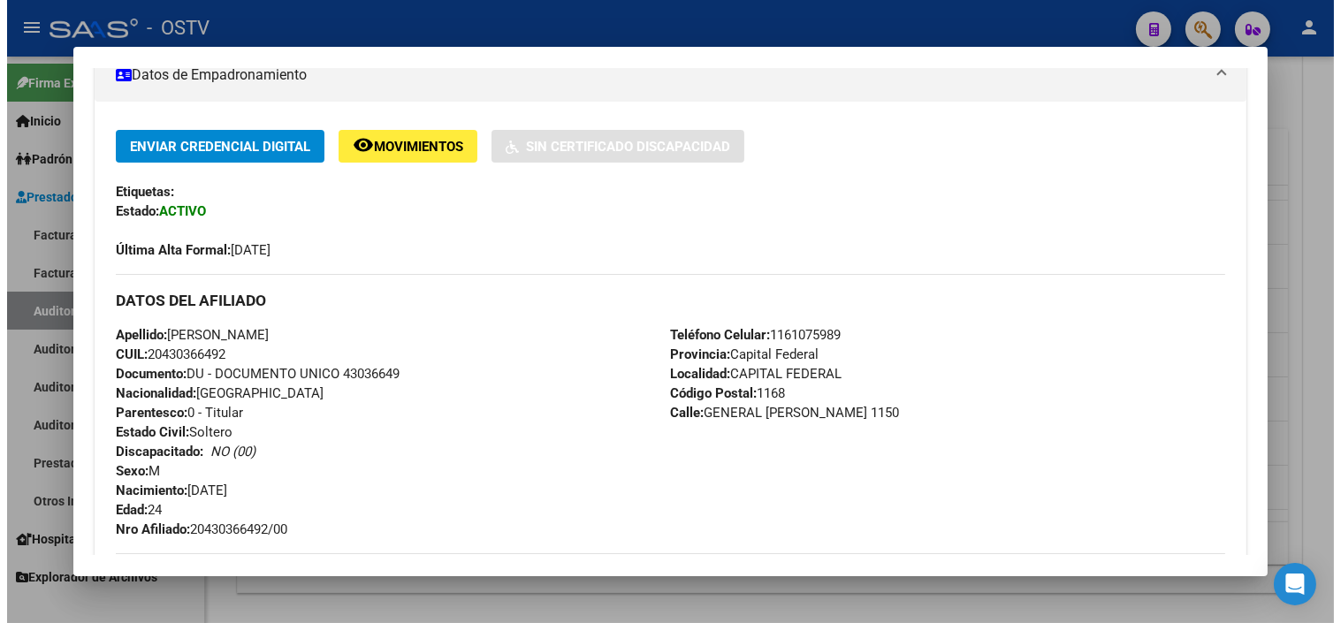
scroll to position [393, 0]
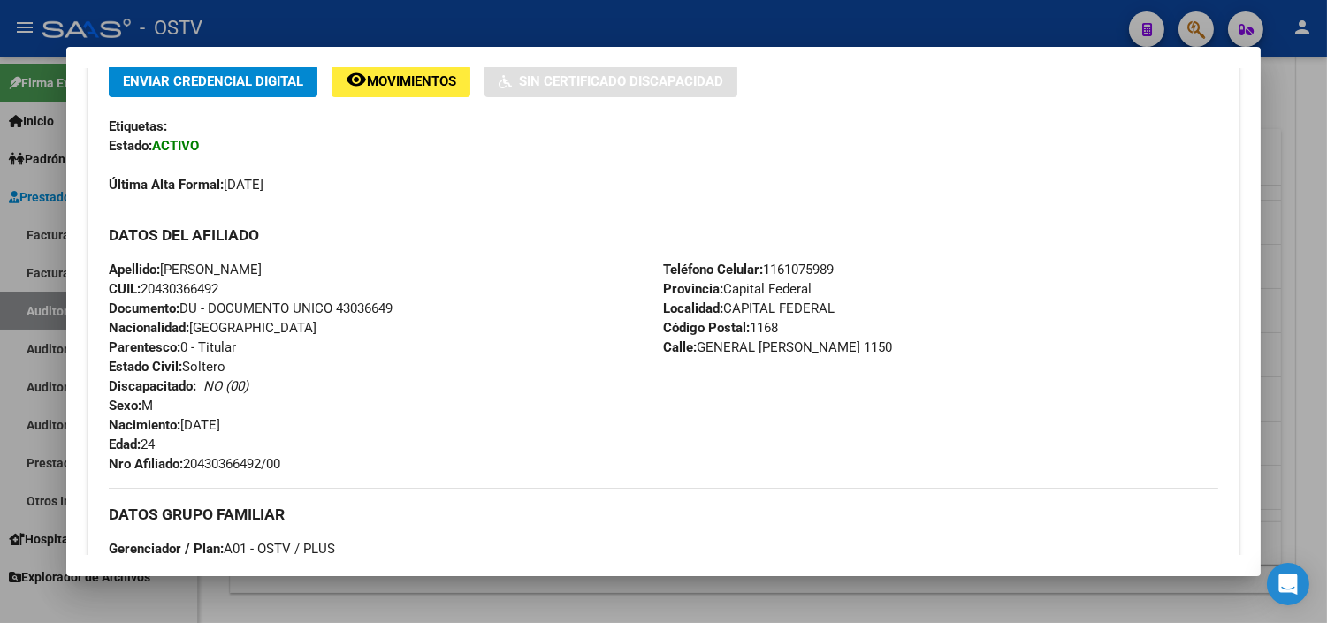
click at [794, 602] on div at bounding box center [663, 311] width 1327 height 623
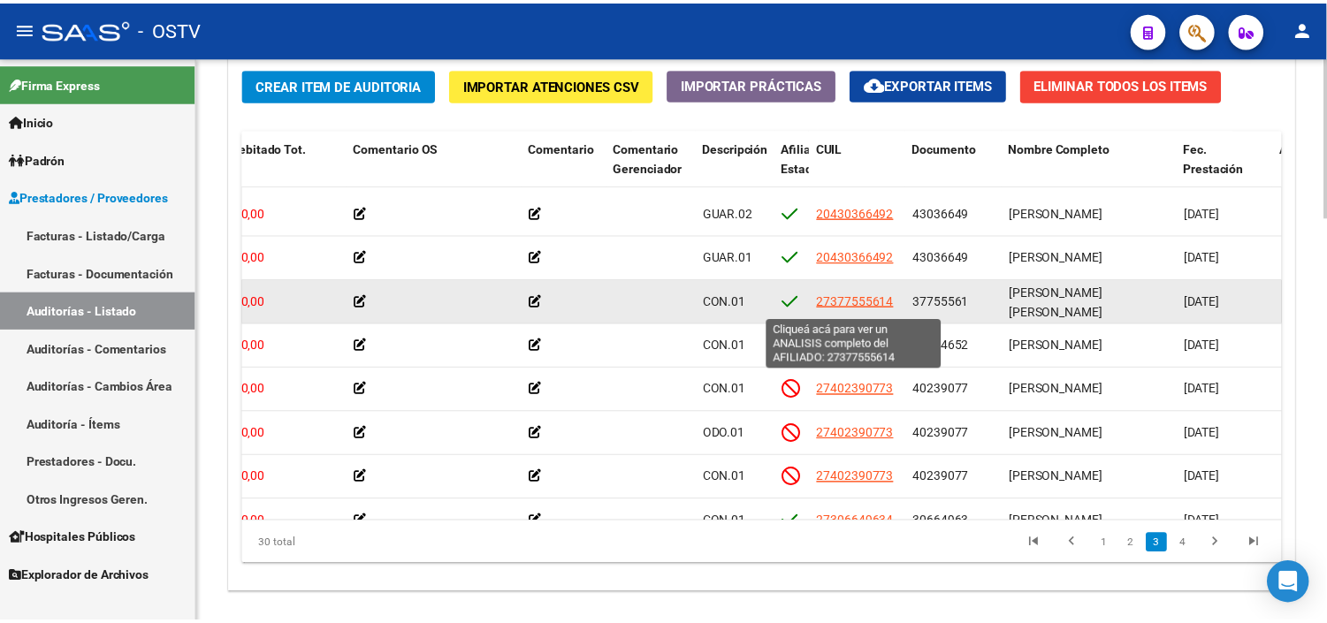
scroll to position [491, 517]
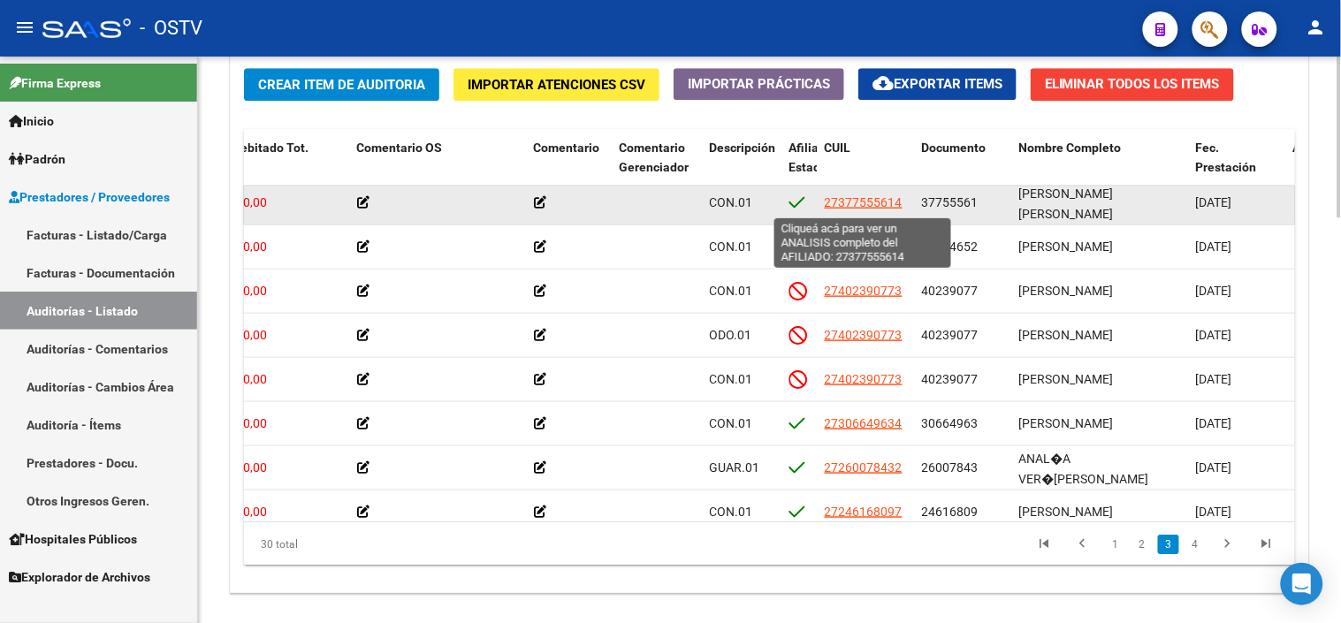
click at [867, 202] on span "27377555614" at bounding box center [864, 202] width 78 height 14
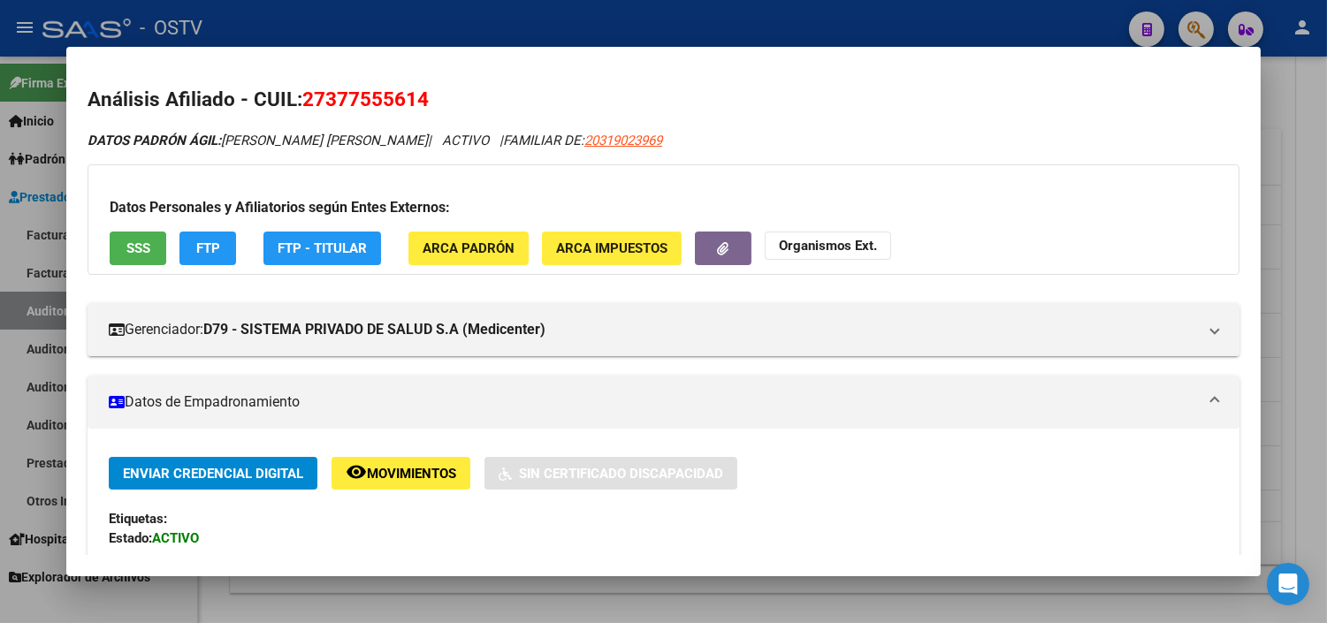
click at [140, 250] on span "SSS" at bounding box center [138, 249] width 24 height 16
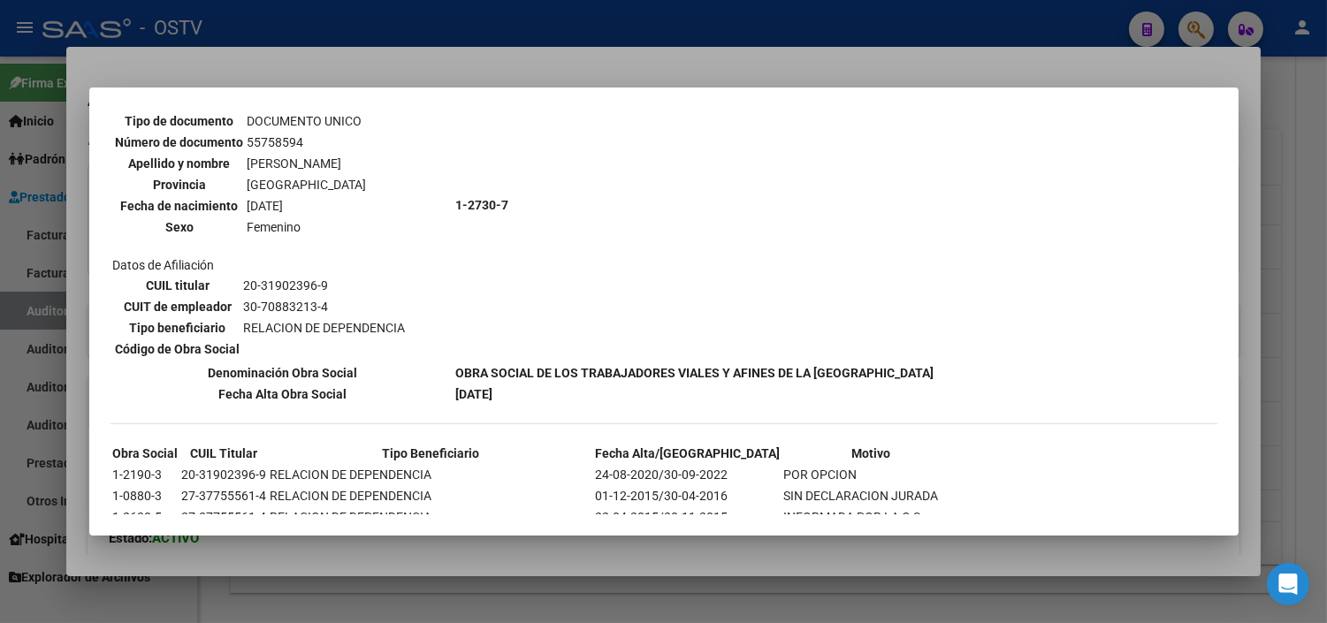
scroll to position [1205, 0]
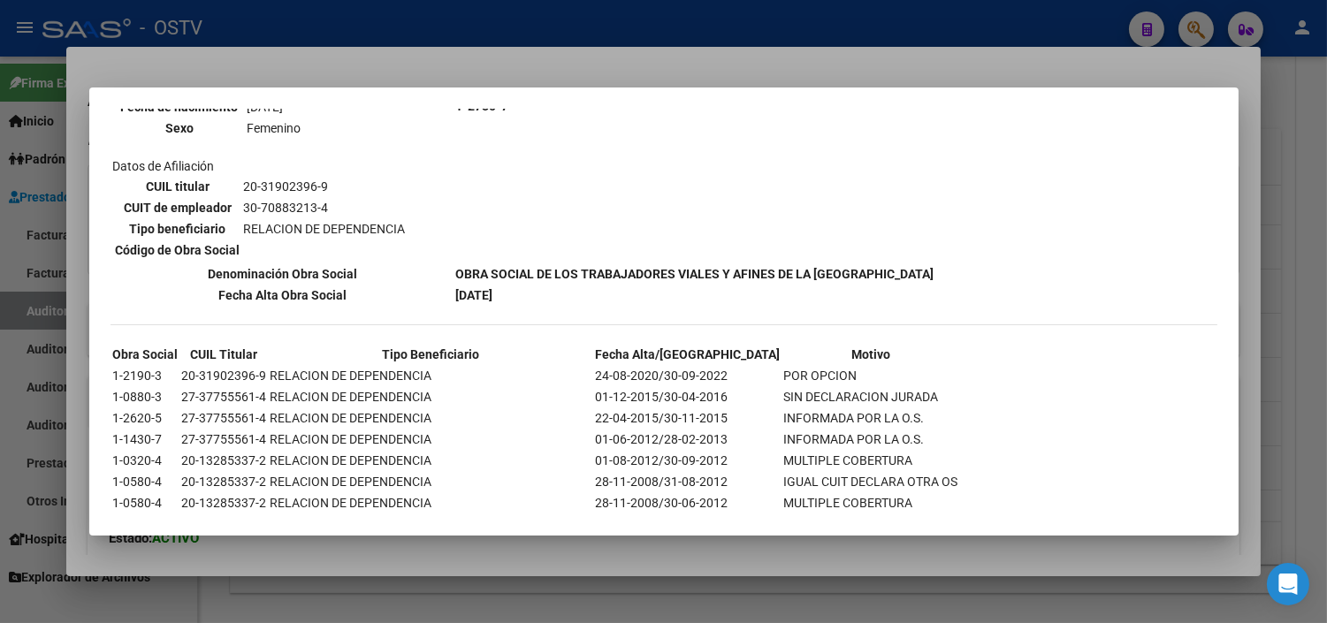
click at [561, 568] on div at bounding box center [663, 311] width 1327 height 623
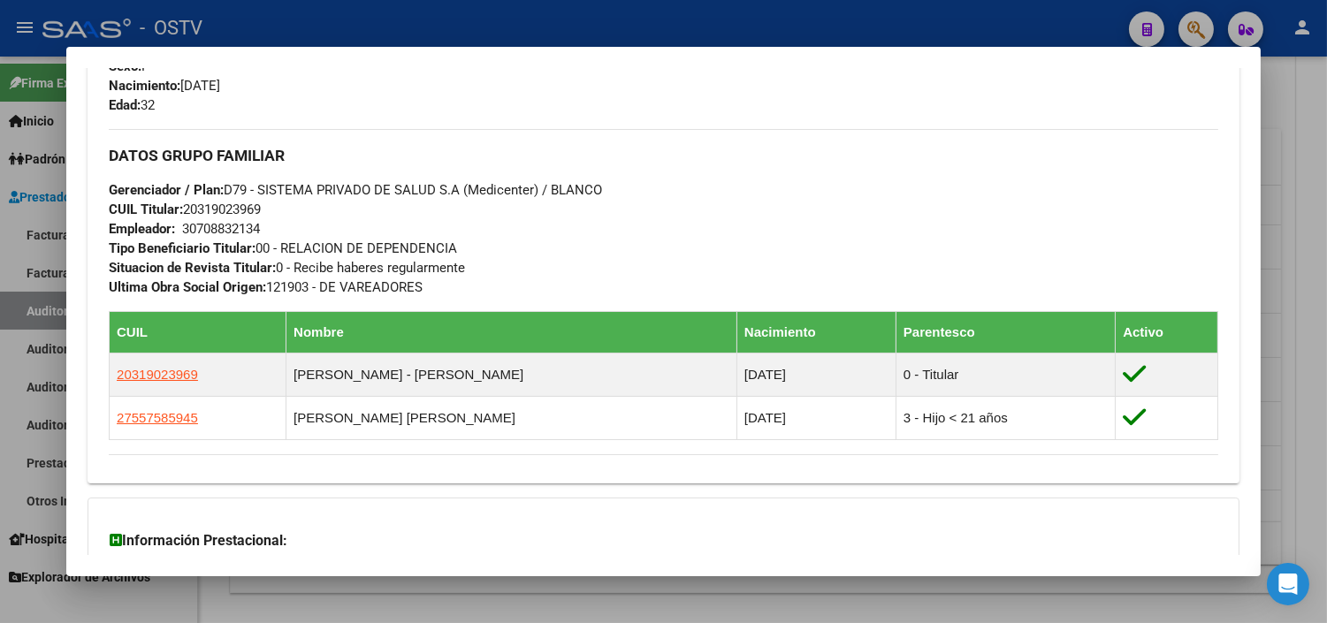
scroll to position [988, 0]
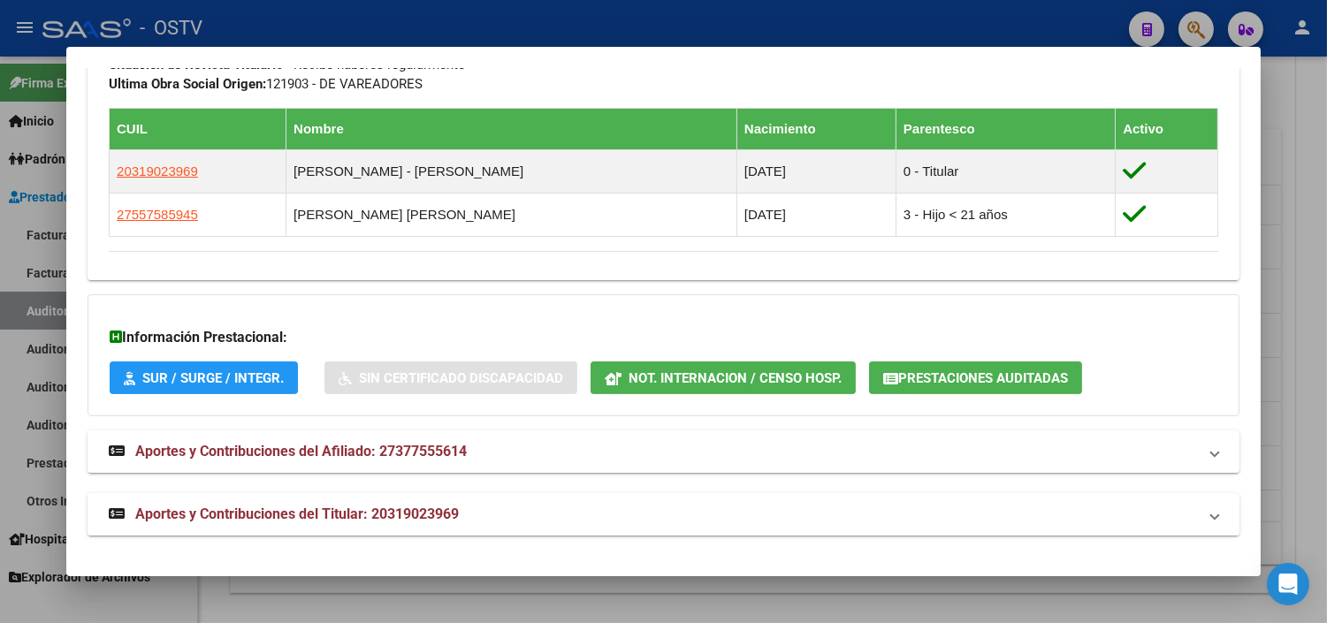
drag, startPoint x: 350, startPoint y: 508, endPoint x: 405, endPoint y: 496, distance: 56.2
click at [350, 509] on span "Aportes y Contribuciones del Titular: 20319023969" at bounding box center [297, 514] width 324 height 17
click at [931, 389] on button "Prestaciones Auditadas" at bounding box center [975, 378] width 213 height 33
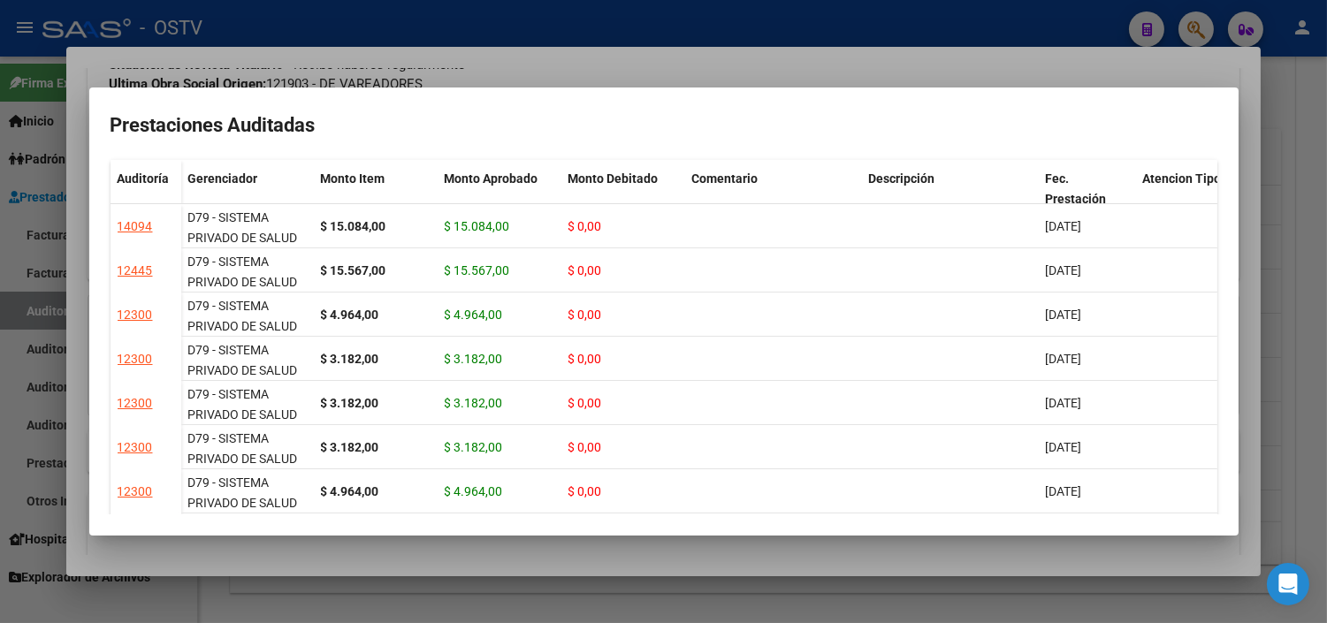
click at [560, 555] on div at bounding box center [663, 311] width 1327 height 623
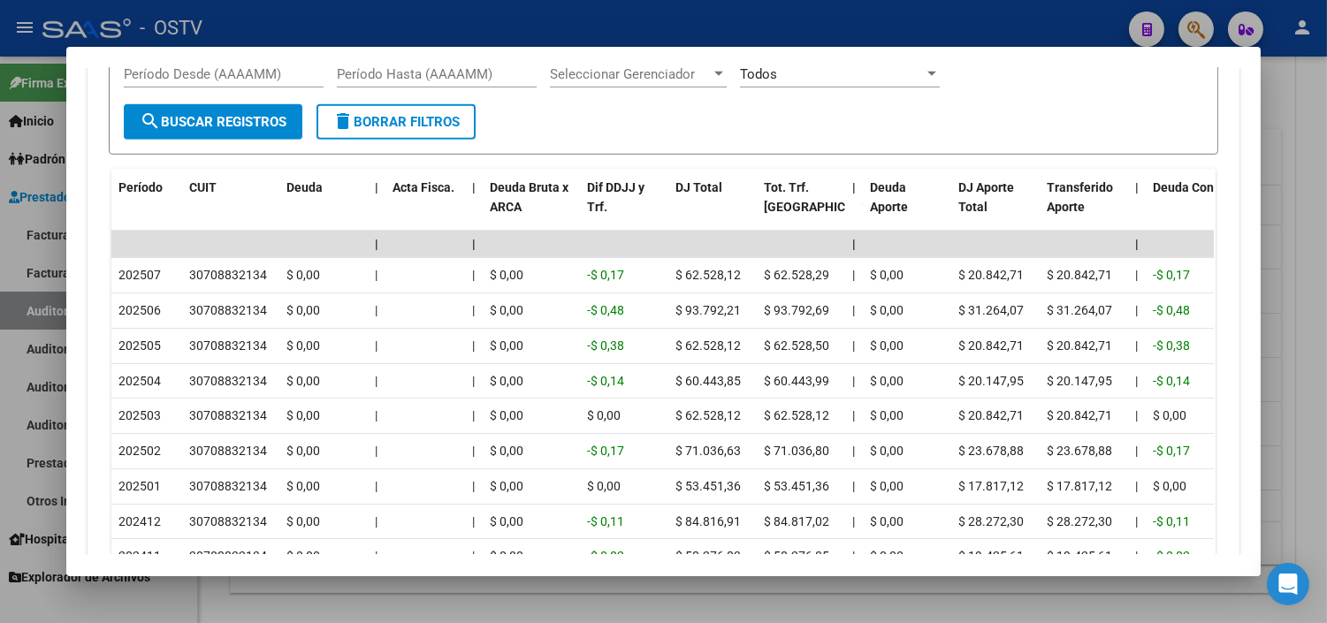
scroll to position [1676, 0]
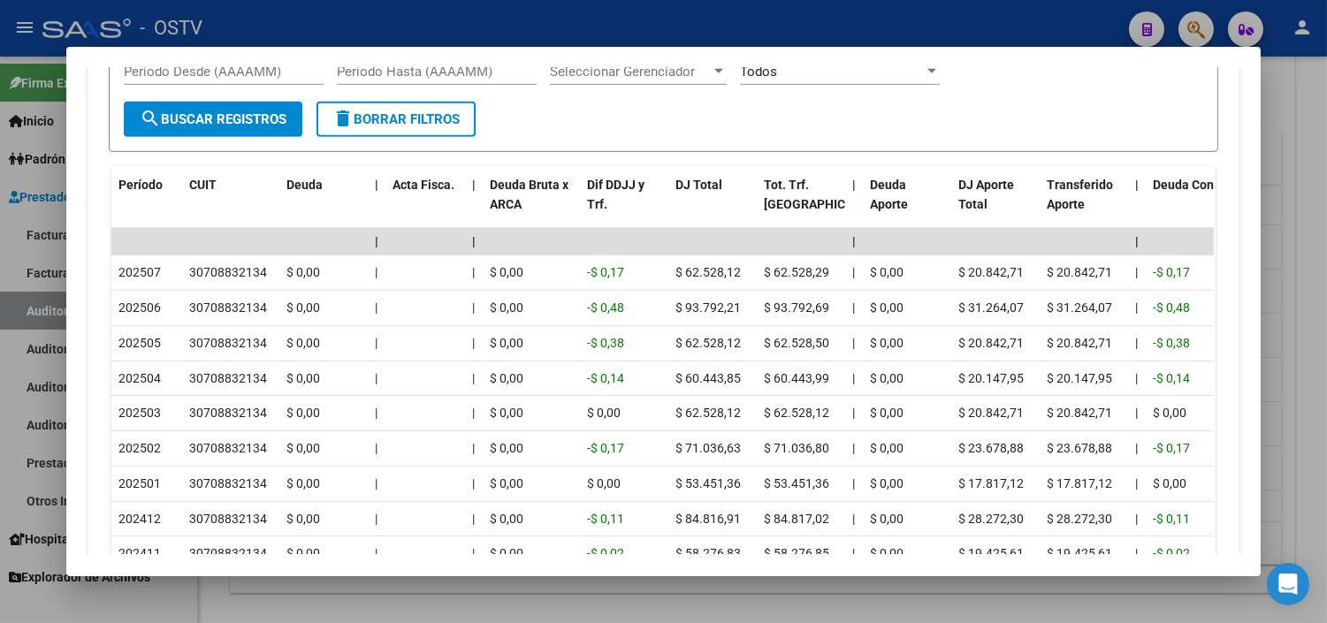
click at [634, 586] on div at bounding box center [663, 311] width 1327 height 623
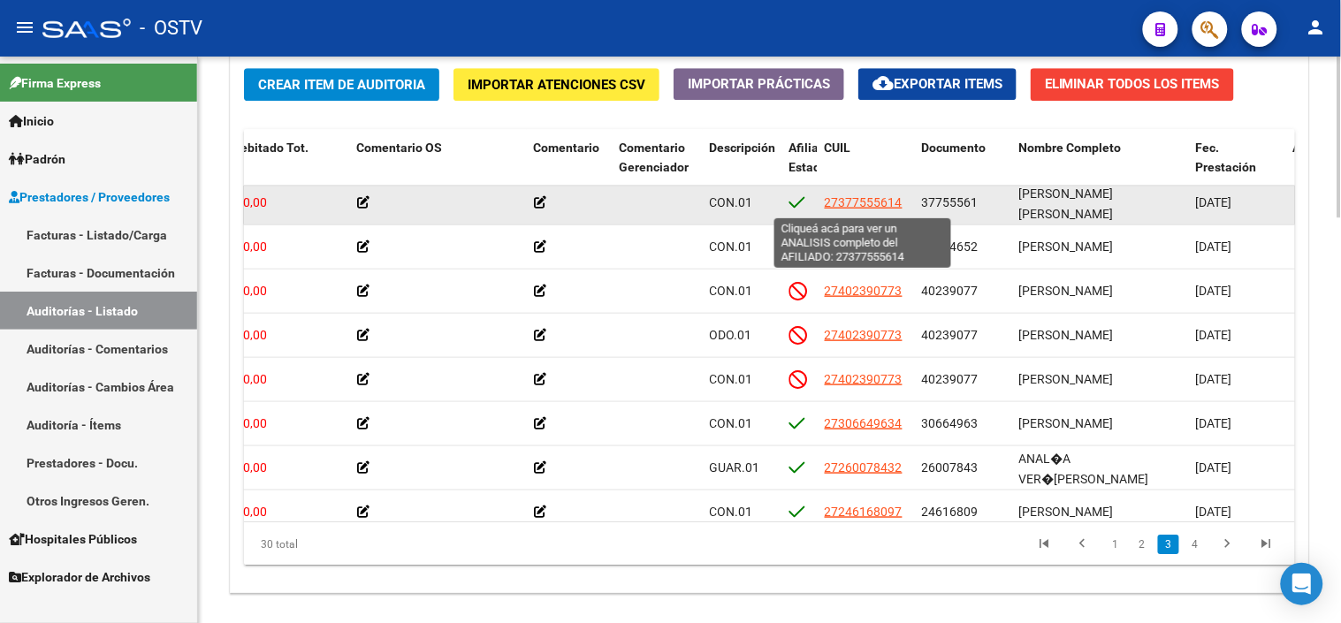
click at [864, 202] on span "27377555614" at bounding box center [864, 202] width 78 height 14
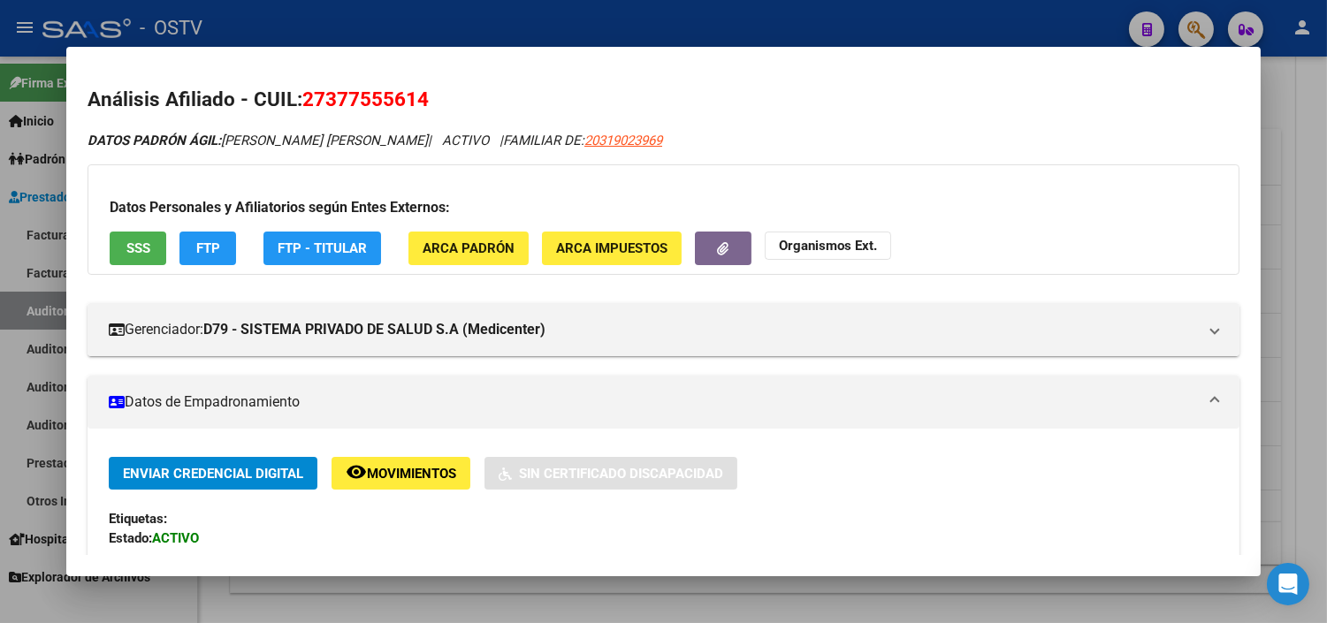
click at [134, 254] on span "SSS" at bounding box center [138, 249] width 24 height 16
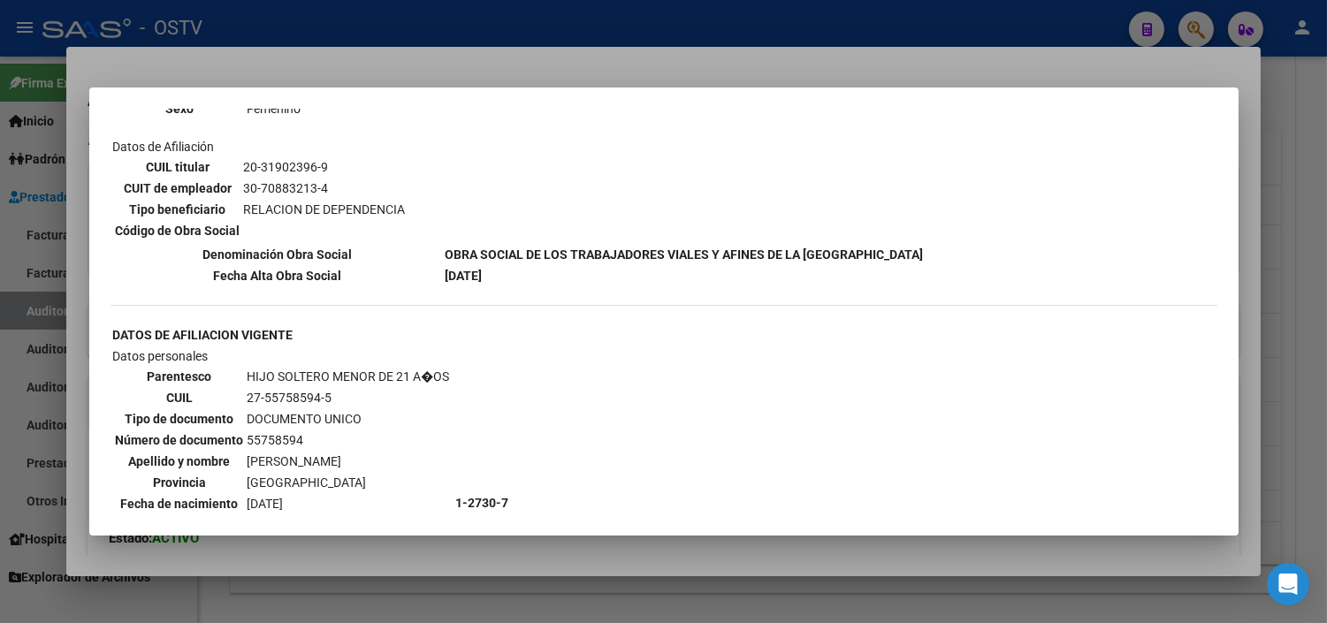
scroll to position [884, 0]
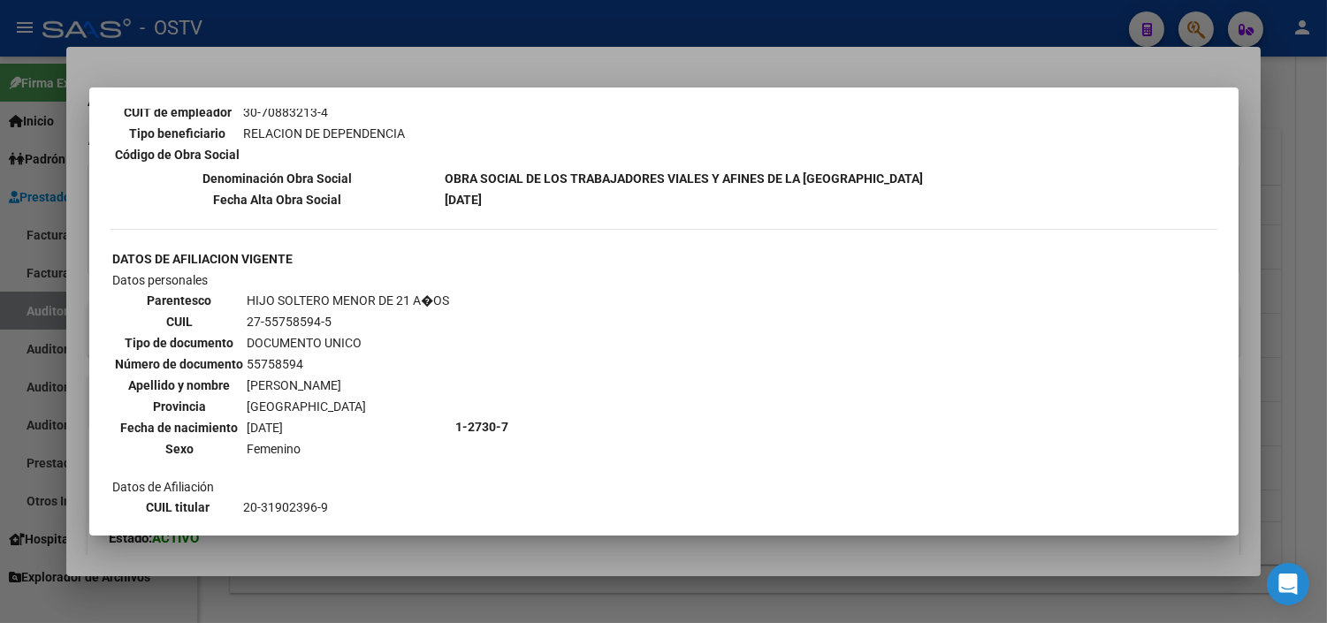
click at [435, 553] on div at bounding box center [663, 311] width 1327 height 623
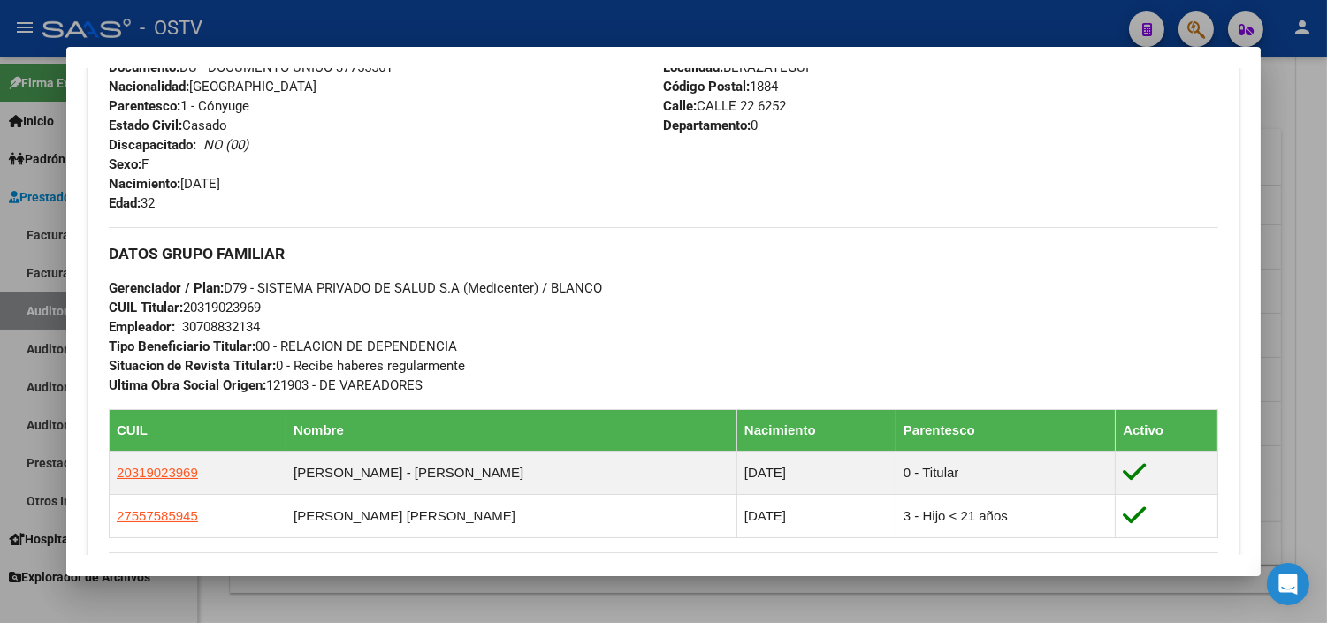
scroll to position [988, 0]
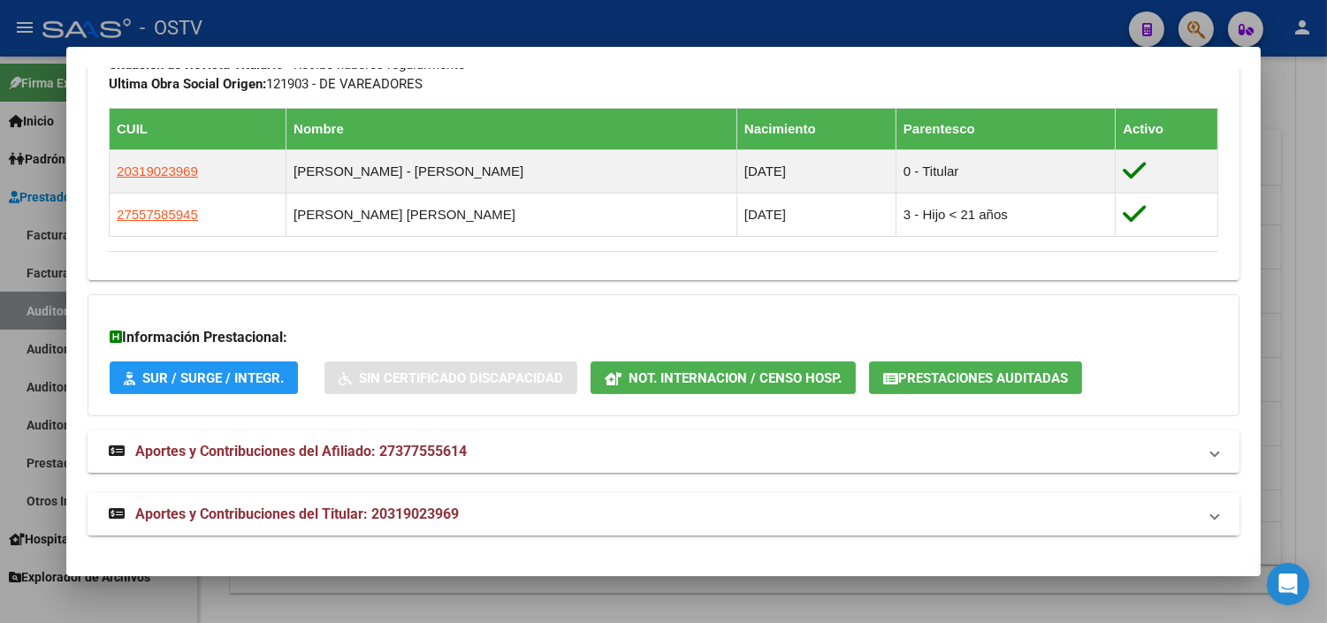
click at [347, 519] on span "Aportes y Contribuciones del Titular: 20319023969" at bounding box center [297, 514] width 324 height 17
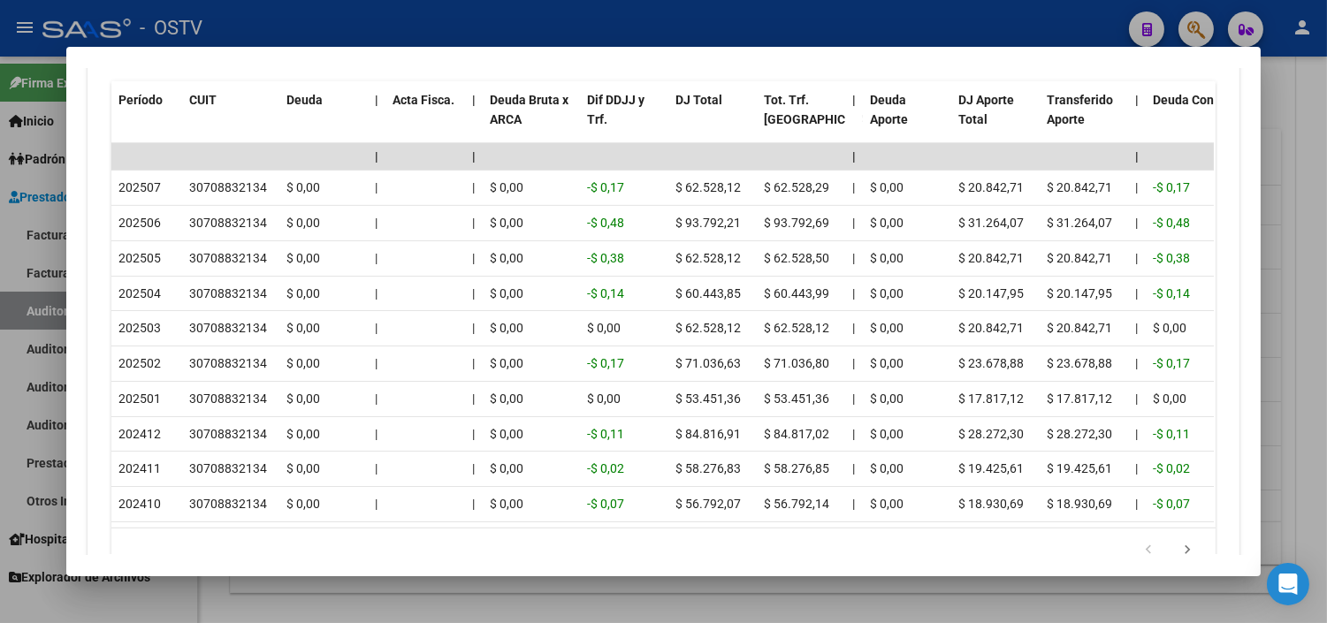
scroll to position [1825, 0]
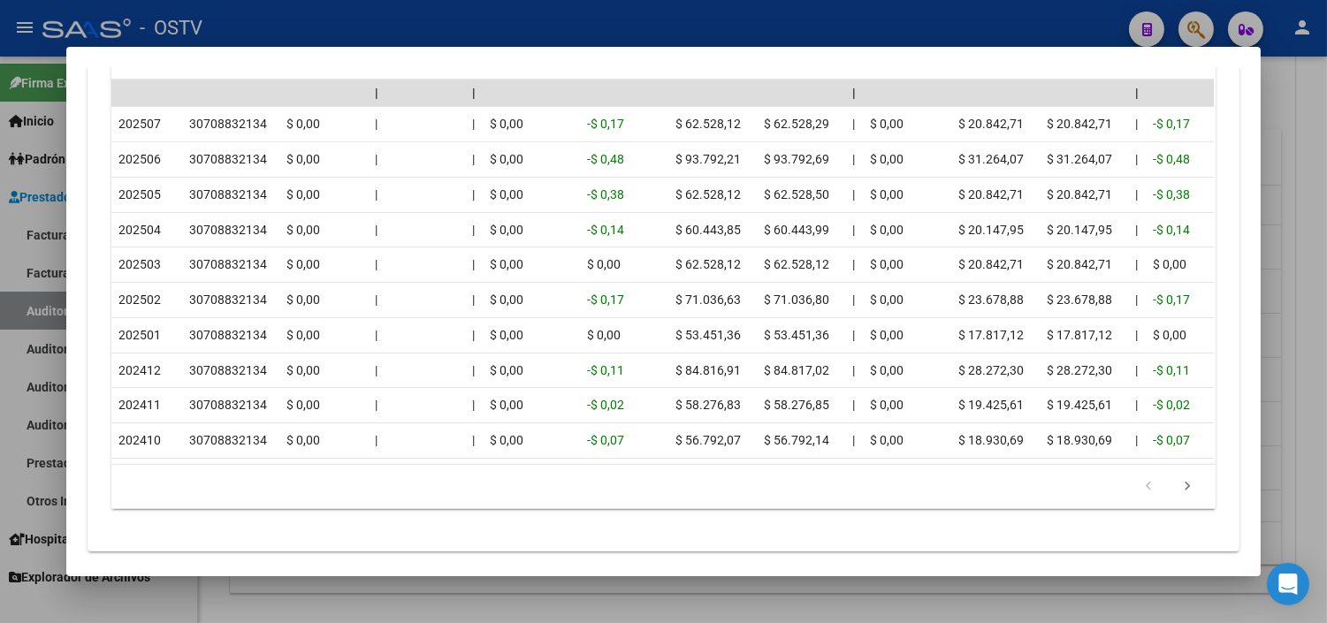
click at [488, 594] on div at bounding box center [663, 311] width 1327 height 623
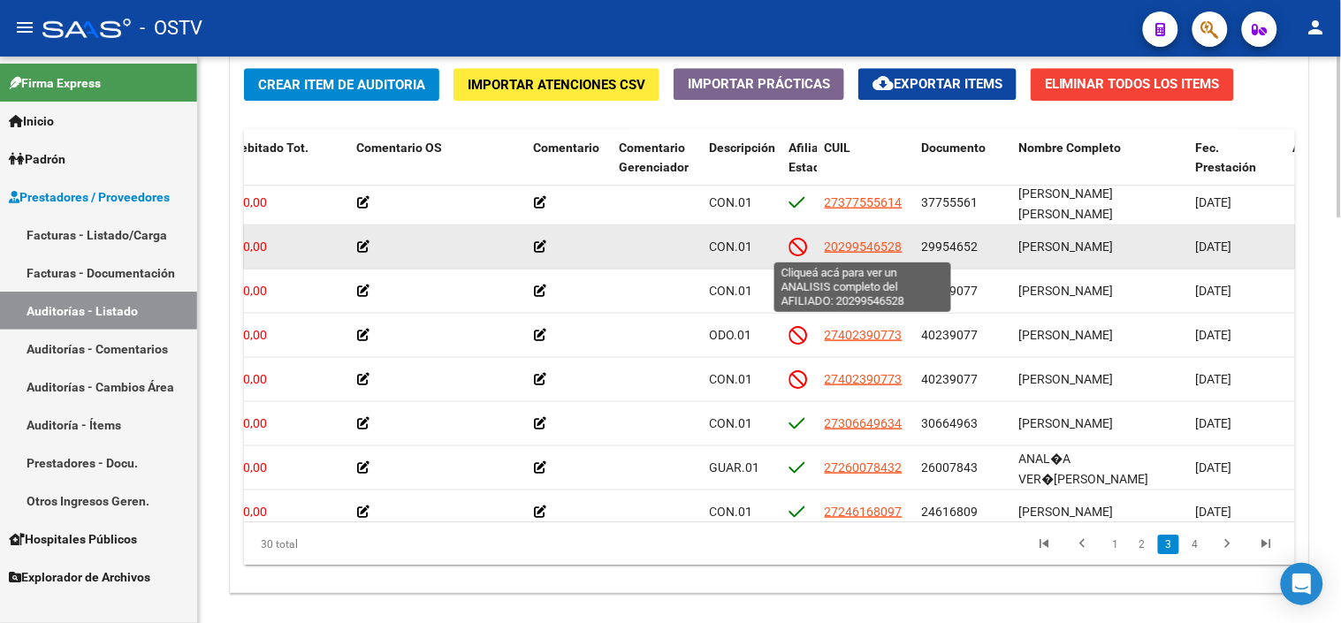
click at [877, 248] on span "20299546528" at bounding box center [864, 247] width 78 height 14
type textarea "20299546528"
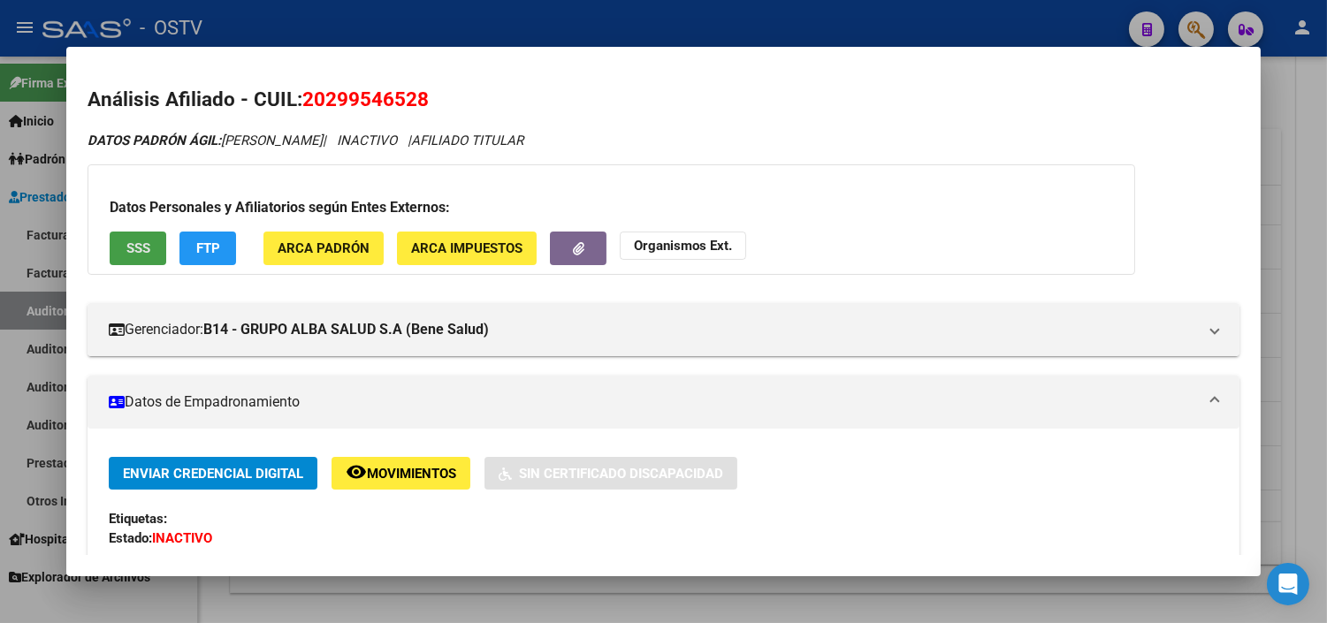
click at [128, 242] on span "SSS" at bounding box center [138, 249] width 24 height 16
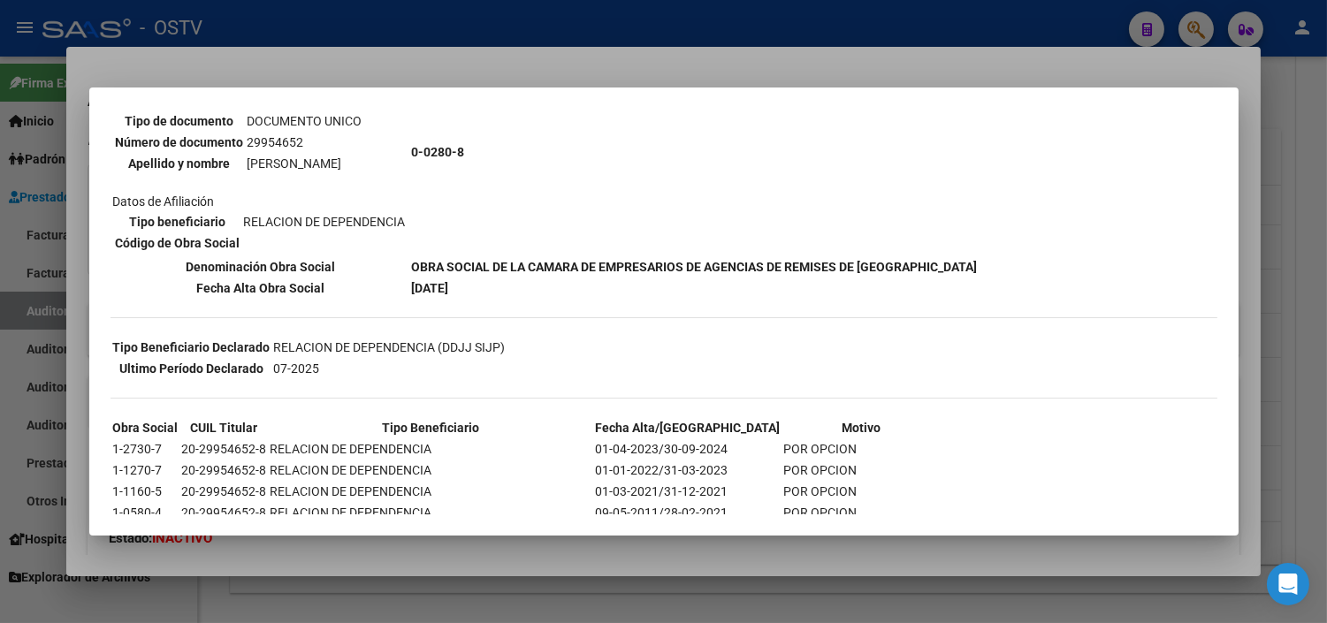
scroll to position [271, 0]
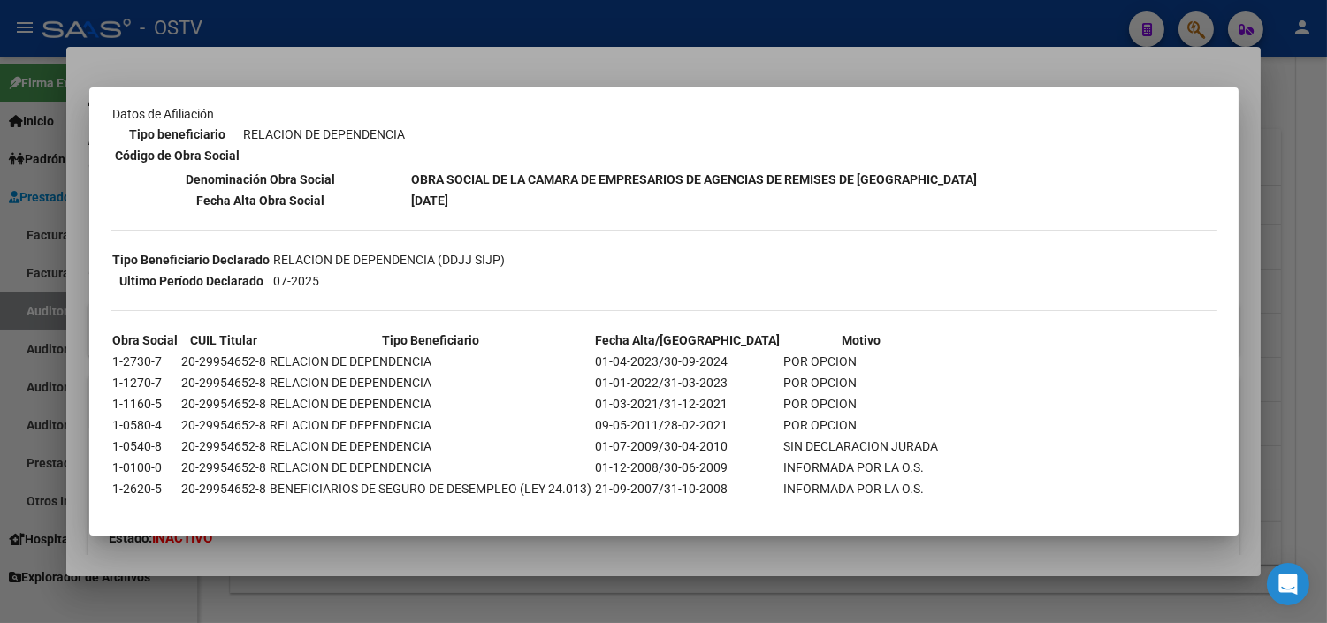
click at [465, 541] on div at bounding box center [663, 311] width 1327 height 623
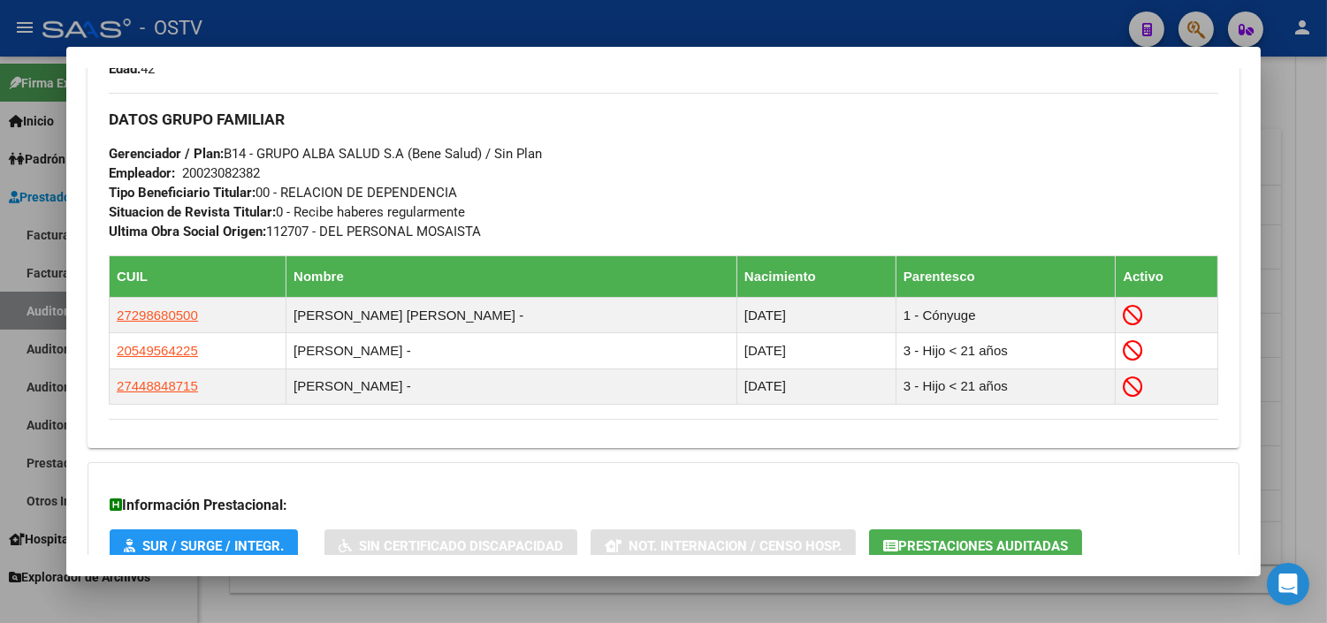
scroll to position [987, 0]
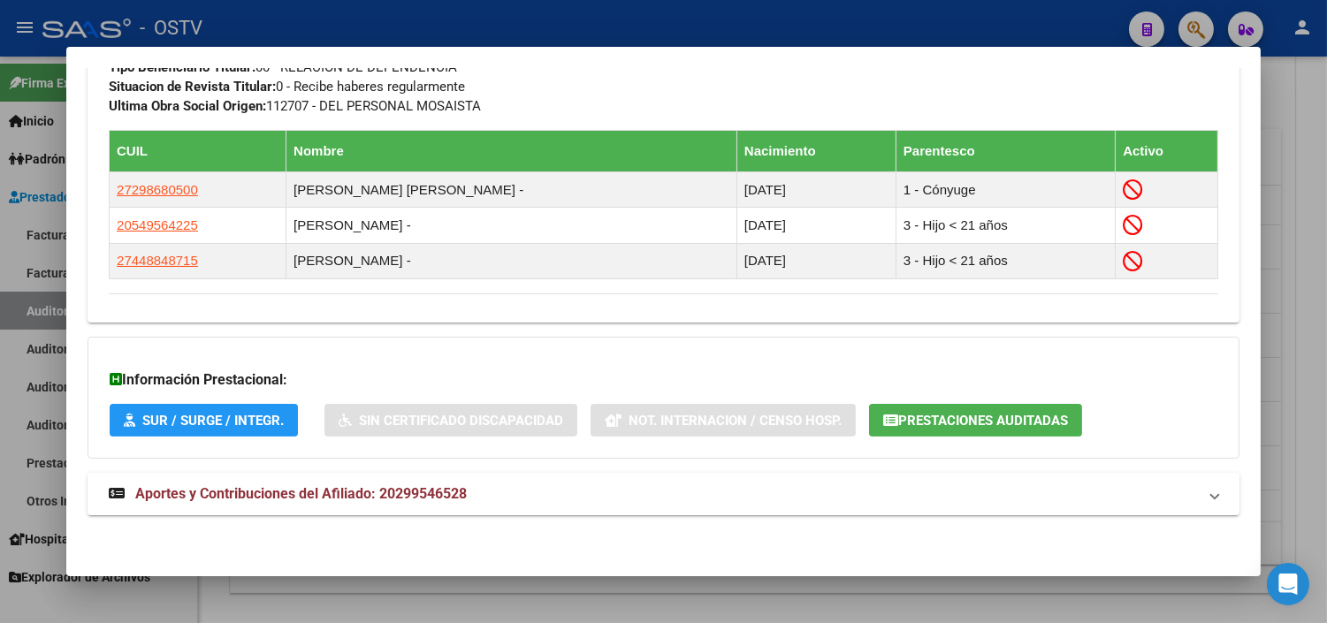
click at [297, 493] on span "Aportes y Contribuciones del Afiliado: 20299546528" at bounding box center [301, 493] width 332 height 17
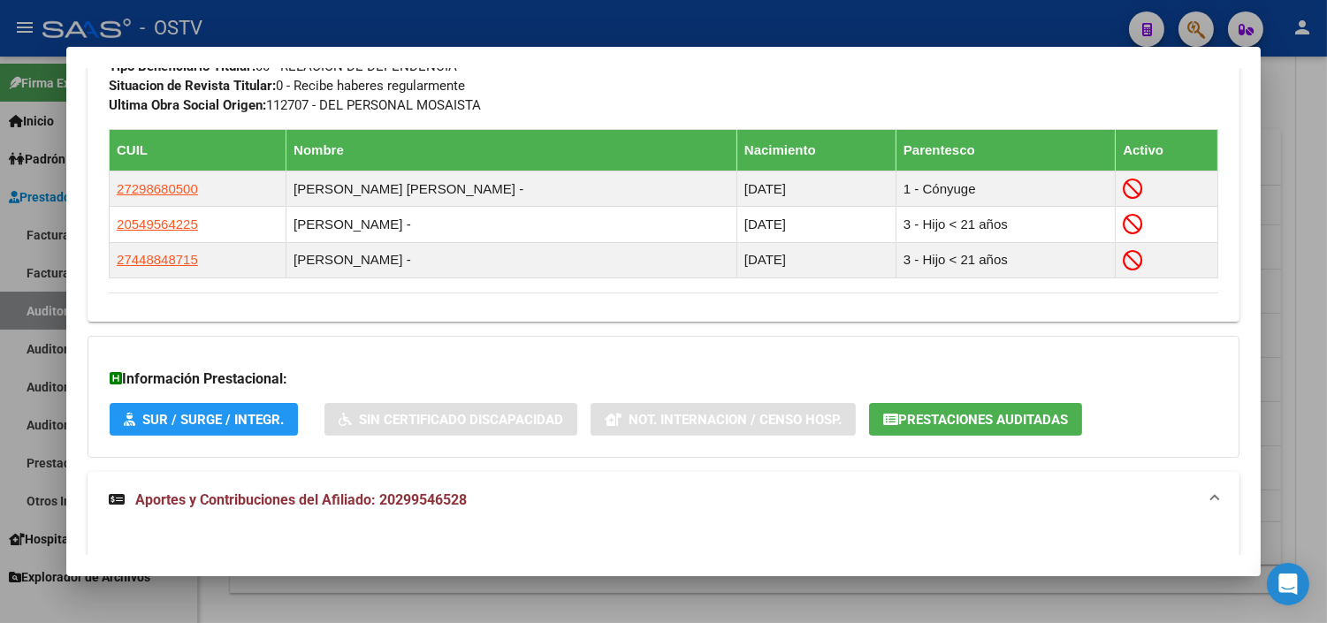
click at [917, 442] on div "Información Prestacional: SUR / SURGE / INTEGR. Sin Certificado Discapacidad No…" at bounding box center [664, 397] width 1152 height 122
click at [917, 417] on span "Prestaciones Auditadas" at bounding box center [983, 420] width 170 height 16
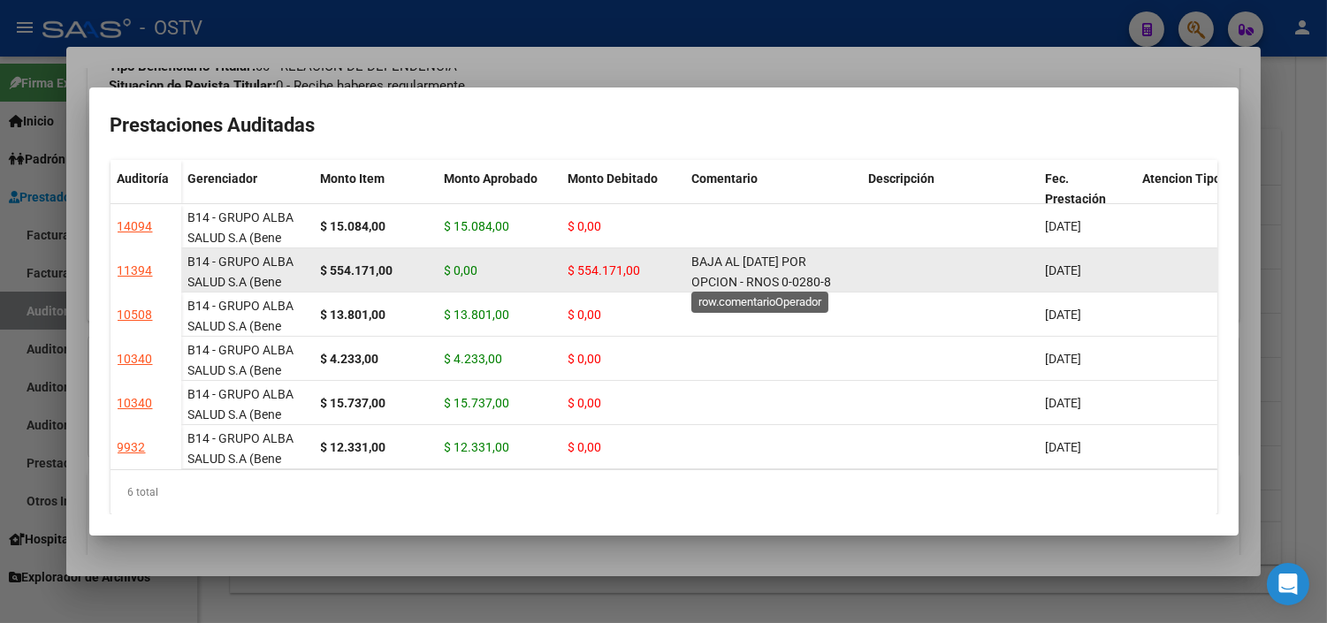
scroll to position [1, 0]
drag, startPoint x: 694, startPoint y: 256, endPoint x: 827, endPoint y: 278, distance: 134.3
click at [827, 278] on span "BAJA AL [DATE] POR OPCION - RNOS 0-0280-8" at bounding box center [762, 268] width 140 height 34
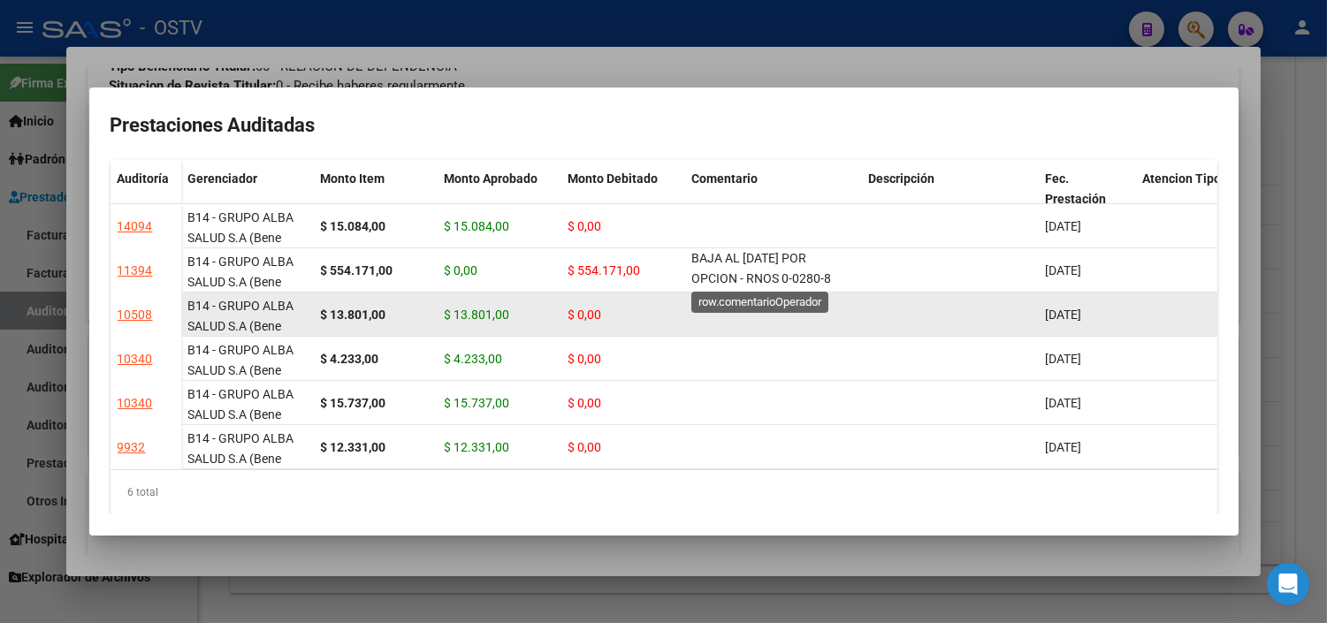
copy span "BAJA AL [DATE] POR OPCION - RNOS 0-0280-8"
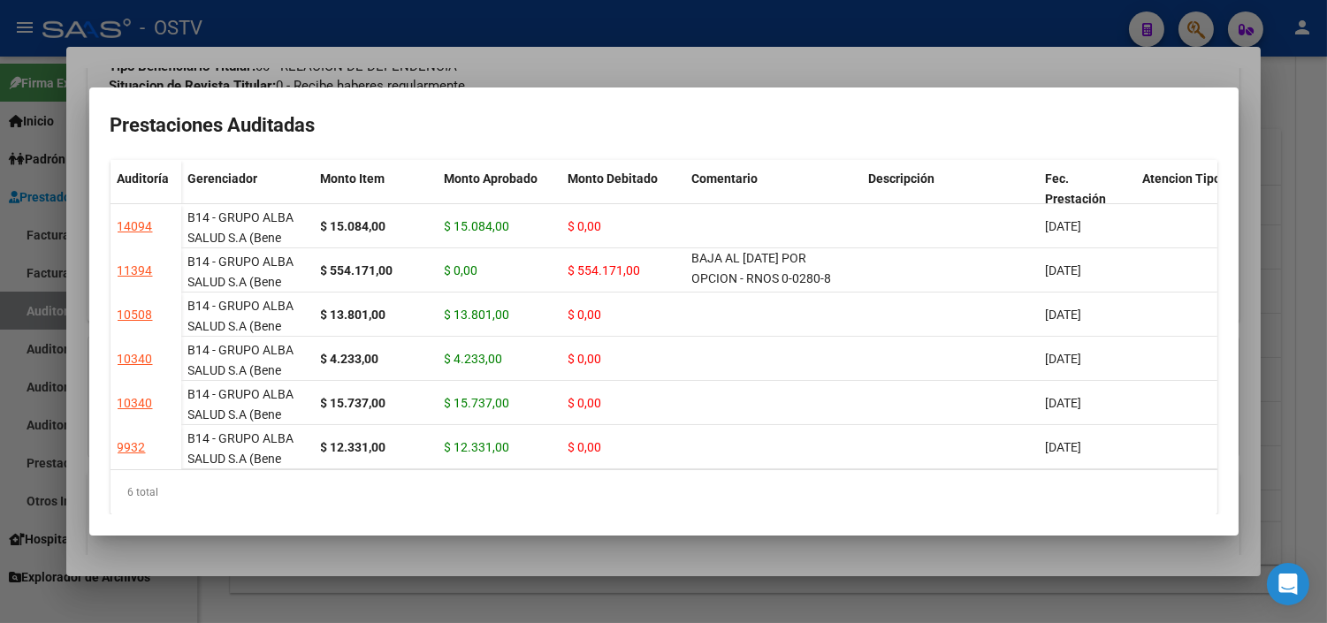
click at [660, 561] on div at bounding box center [663, 311] width 1327 height 623
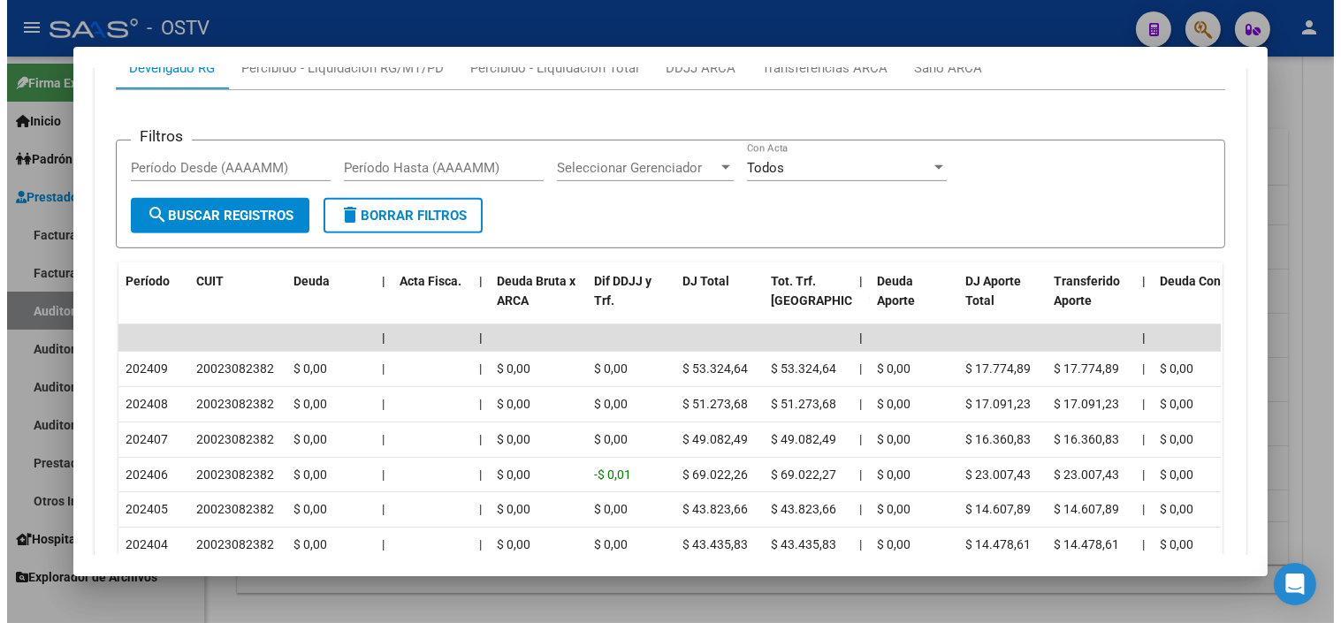
scroll to position [1576, 0]
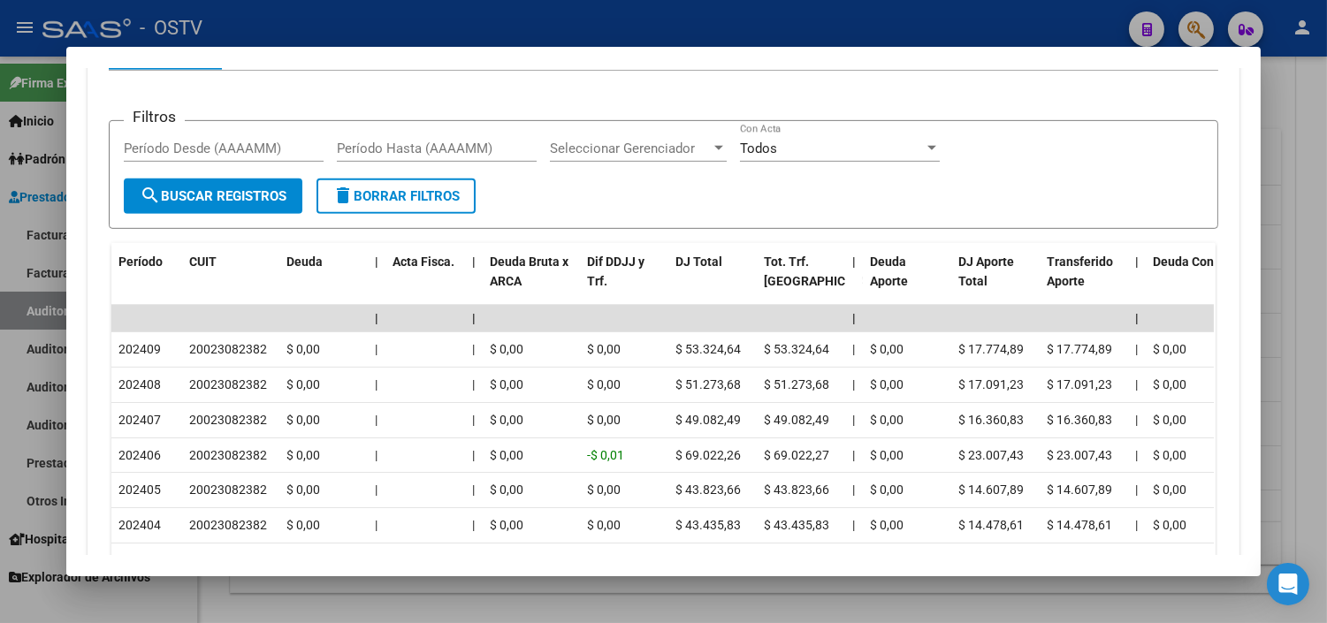
click at [534, 610] on div at bounding box center [663, 311] width 1327 height 623
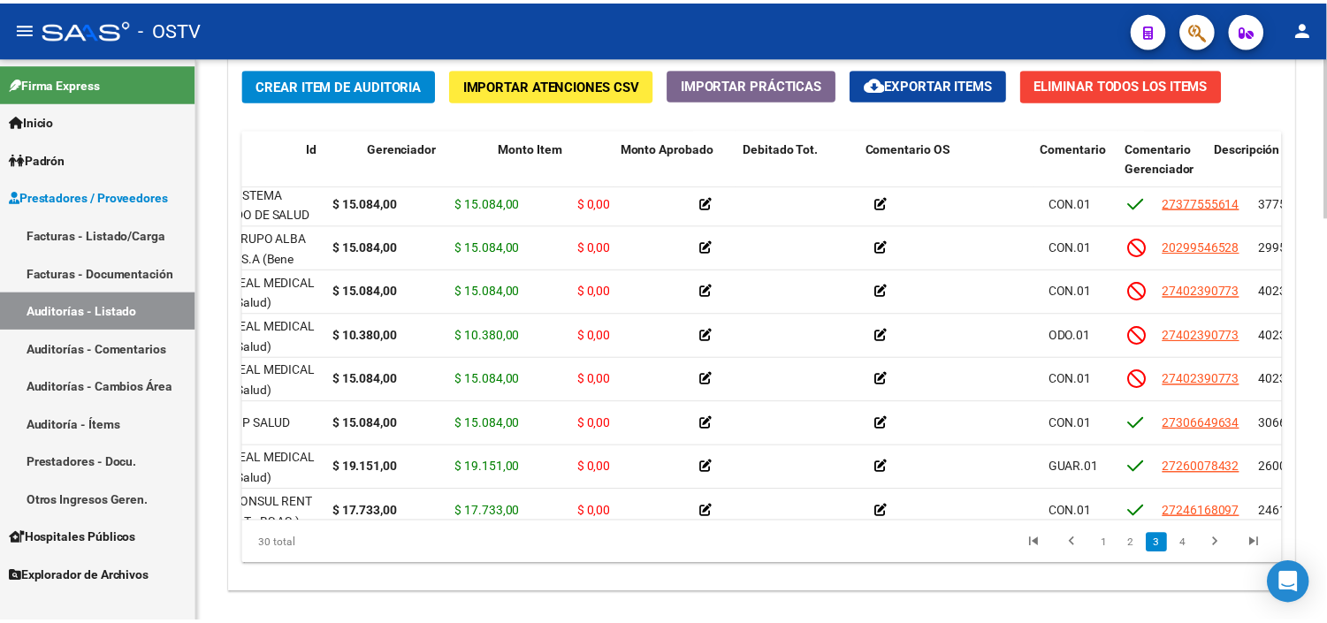
scroll to position [491, 0]
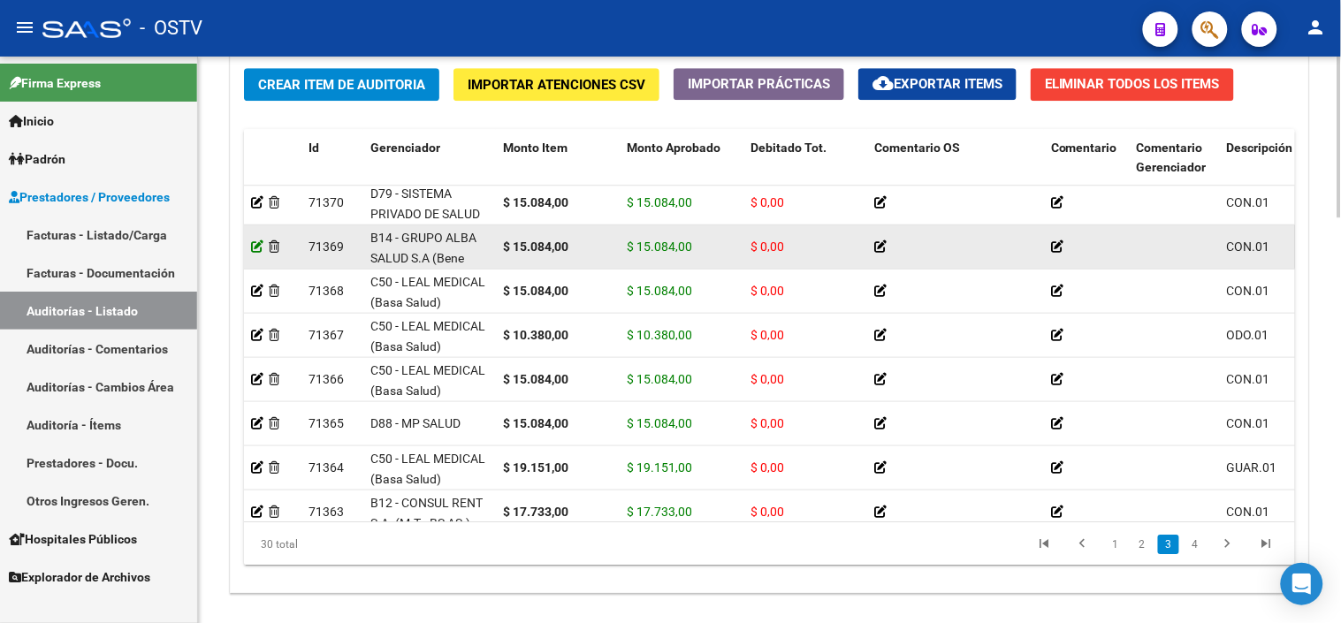
click at [254, 253] on icon at bounding box center [257, 246] width 12 height 12
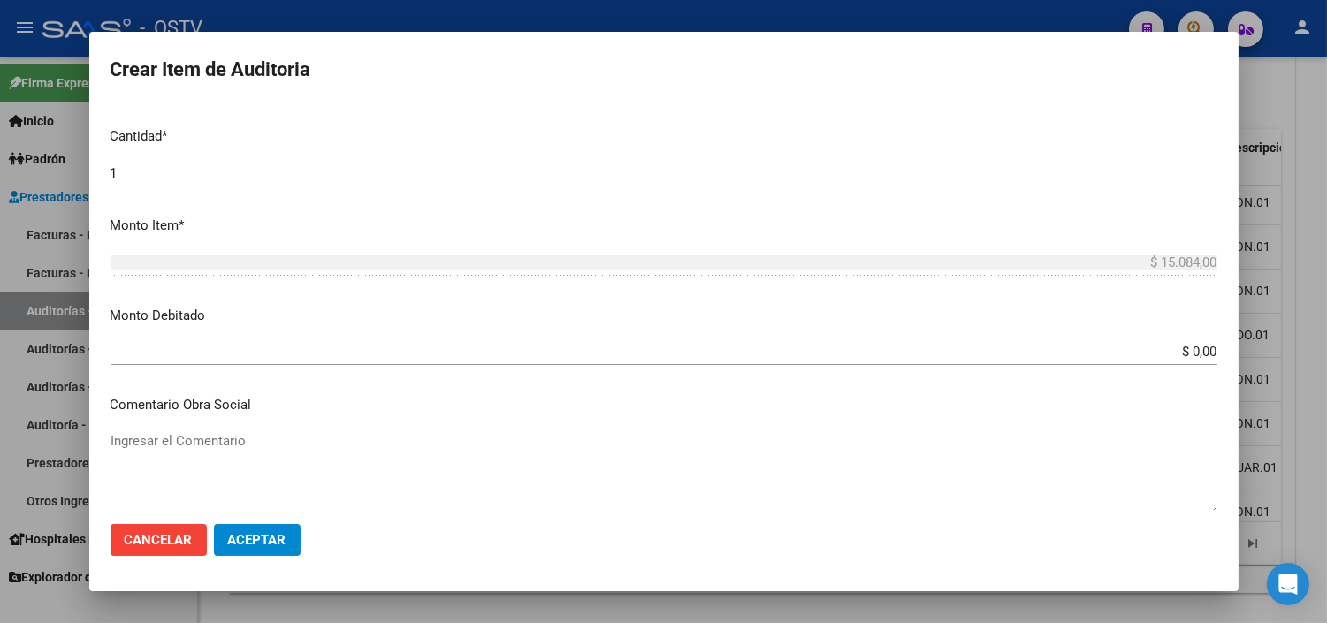
click at [1179, 355] on input "$ 0,00" at bounding box center [664, 352] width 1107 height 16
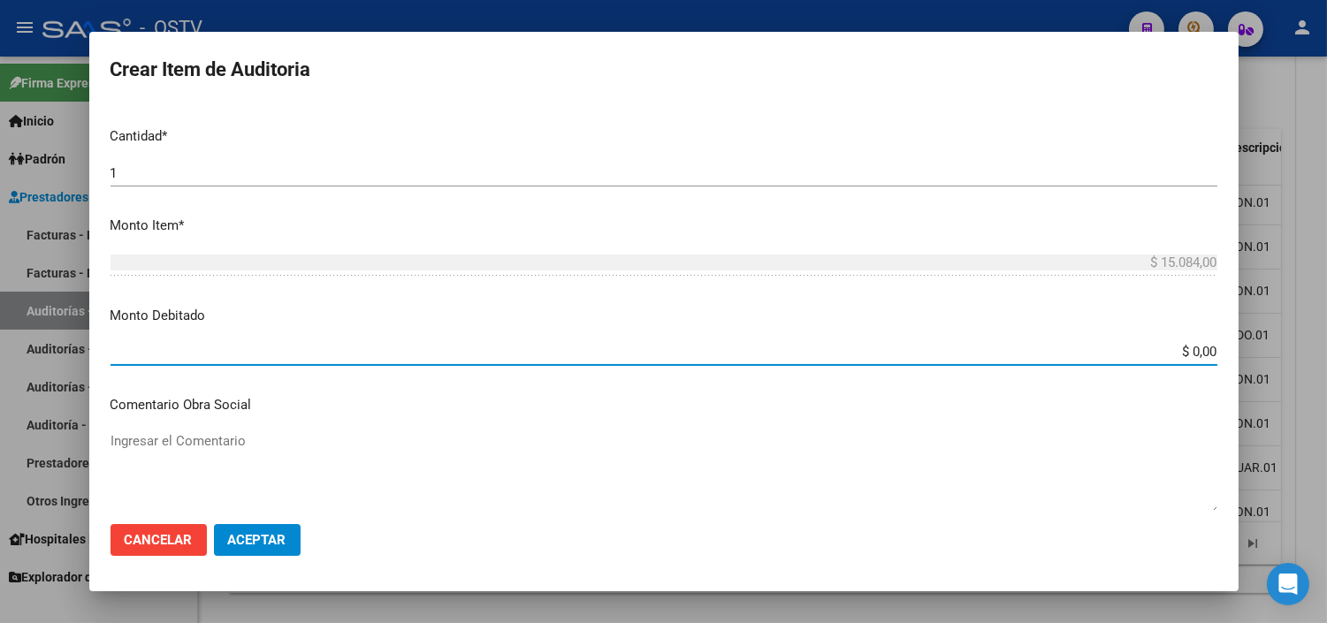
click at [1179, 354] on input "$ 0,00" at bounding box center [664, 352] width 1107 height 16
type input "$ 15.084,00"
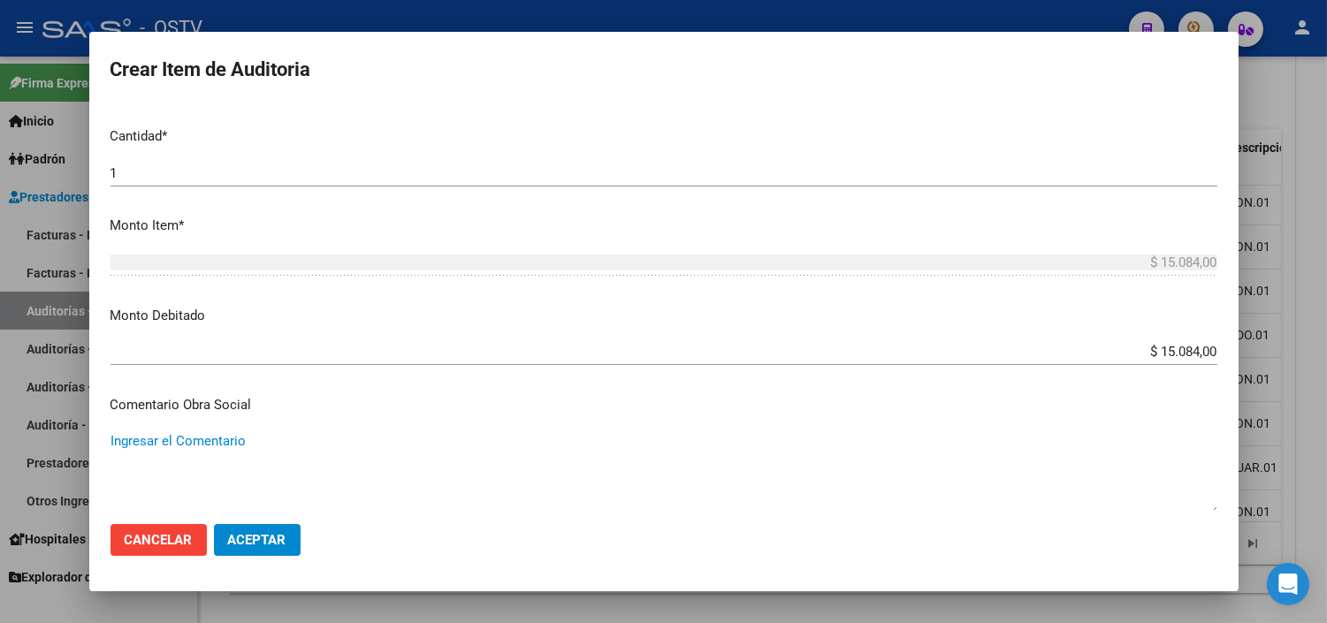
paste textarea "BAJA AL [DATE] POR OPCION - RNOS 0-0280-8"
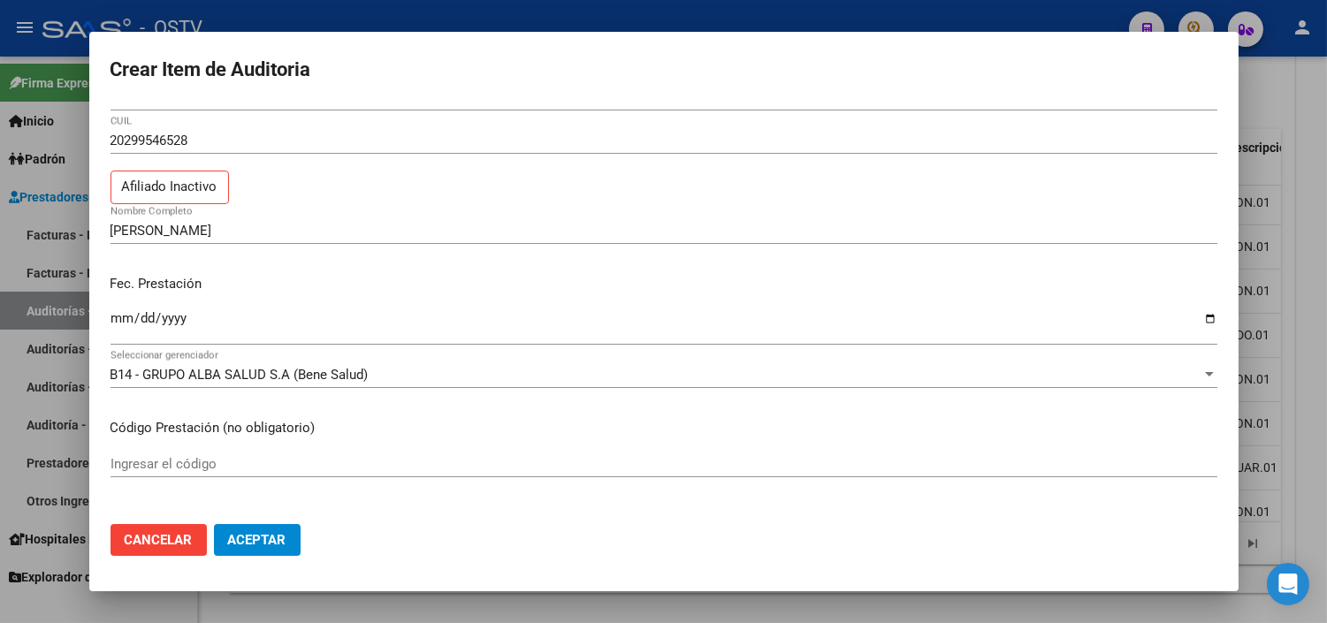
scroll to position [0, 0]
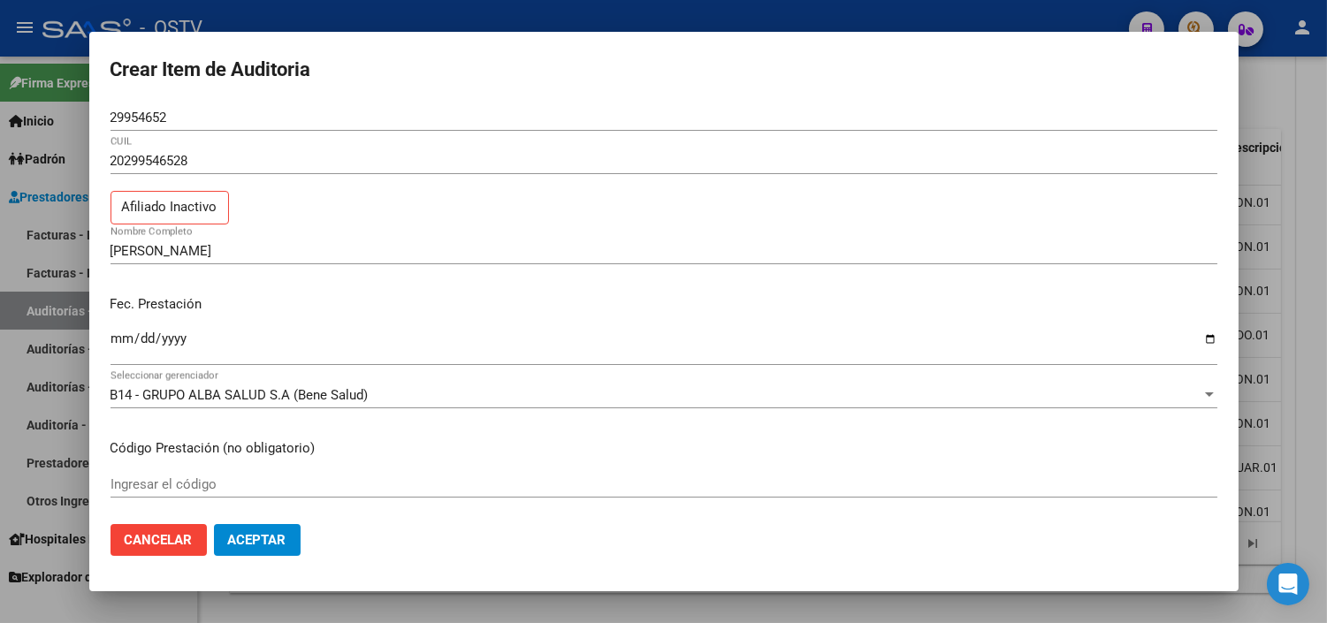
type textarea "BAJA AL [DATE] POR OPCION - RNOS 0-0280-8"
click at [148, 111] on input "29954652" at bounding box center [664, 118] width 1107 height 16
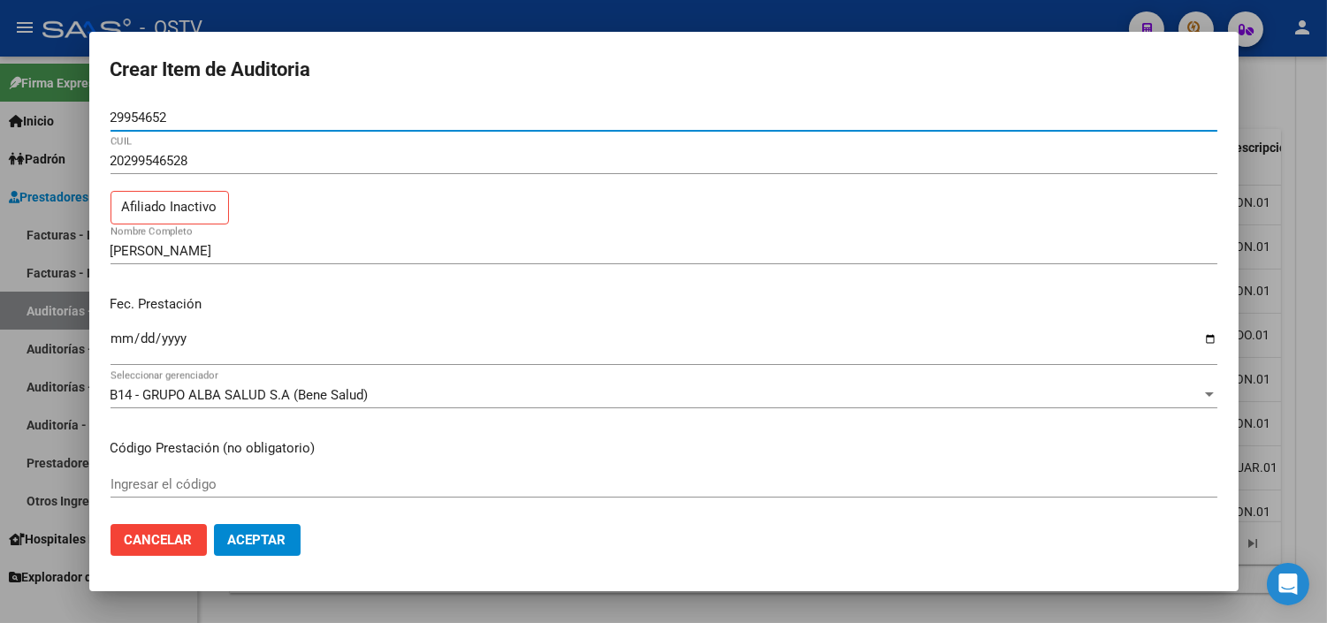
click at [148, 111] on input "29954652" at bounding box center [664, 118] width 1107 height 16
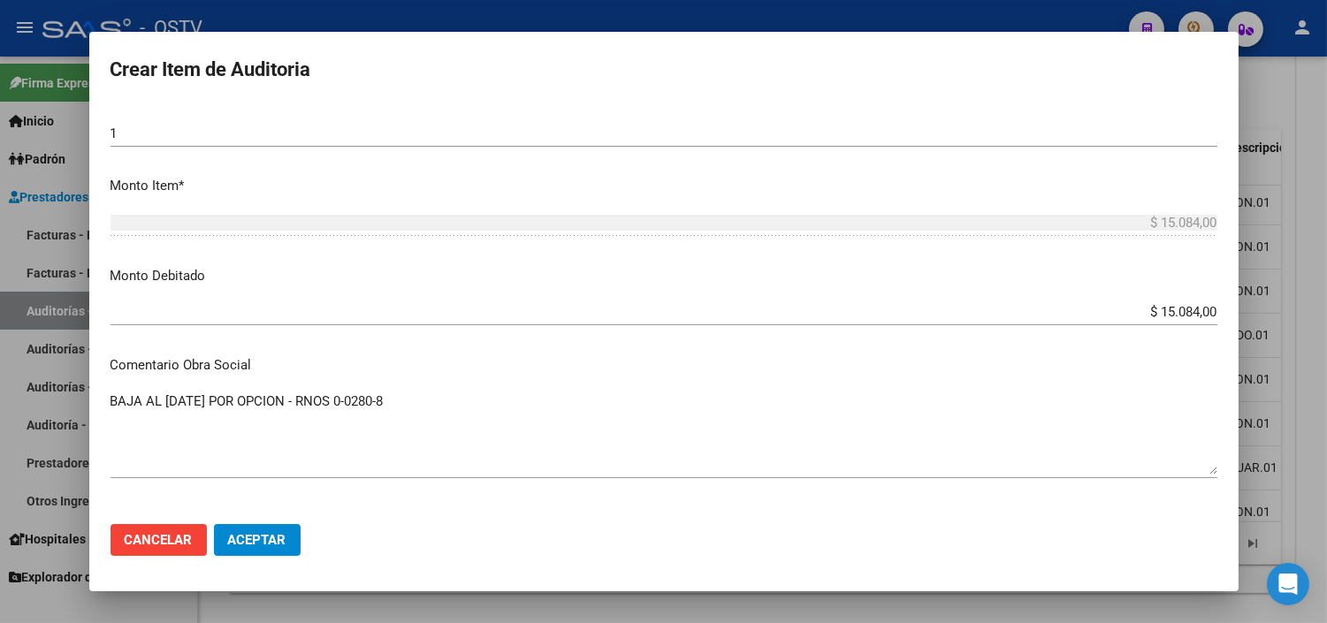
scroll to position [589, 0]
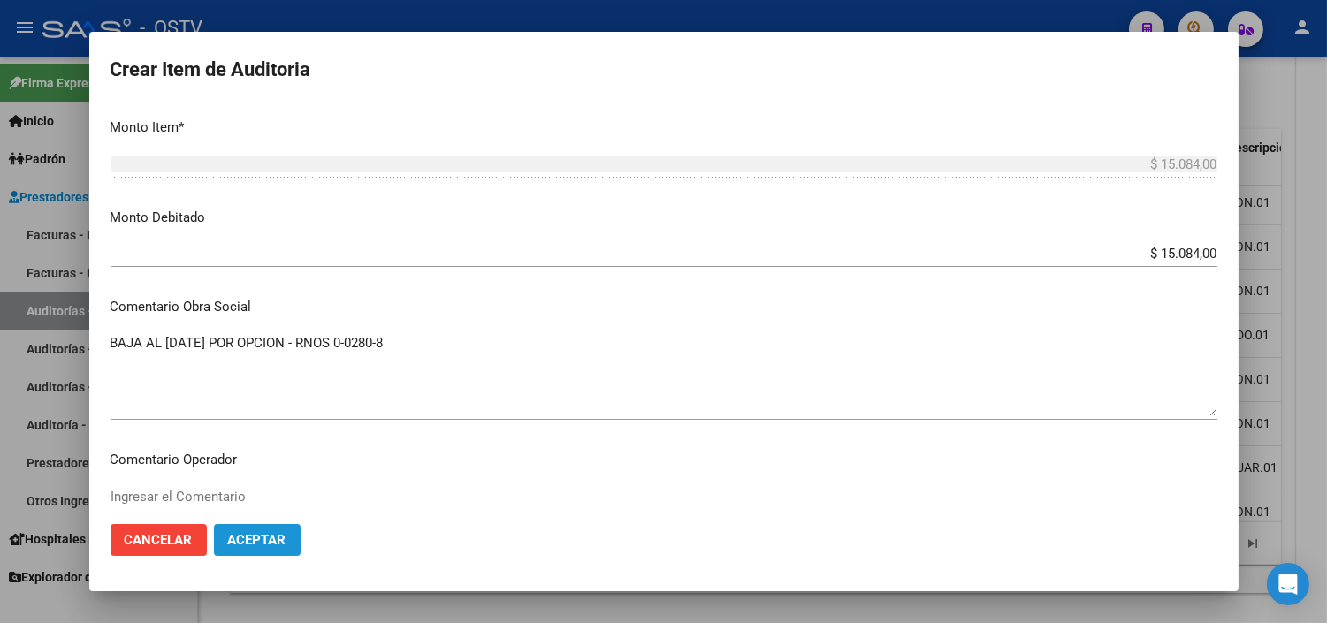
click at [259, 548] on button "Aceptar" at bounding box center [257, 540] width 87 height 32
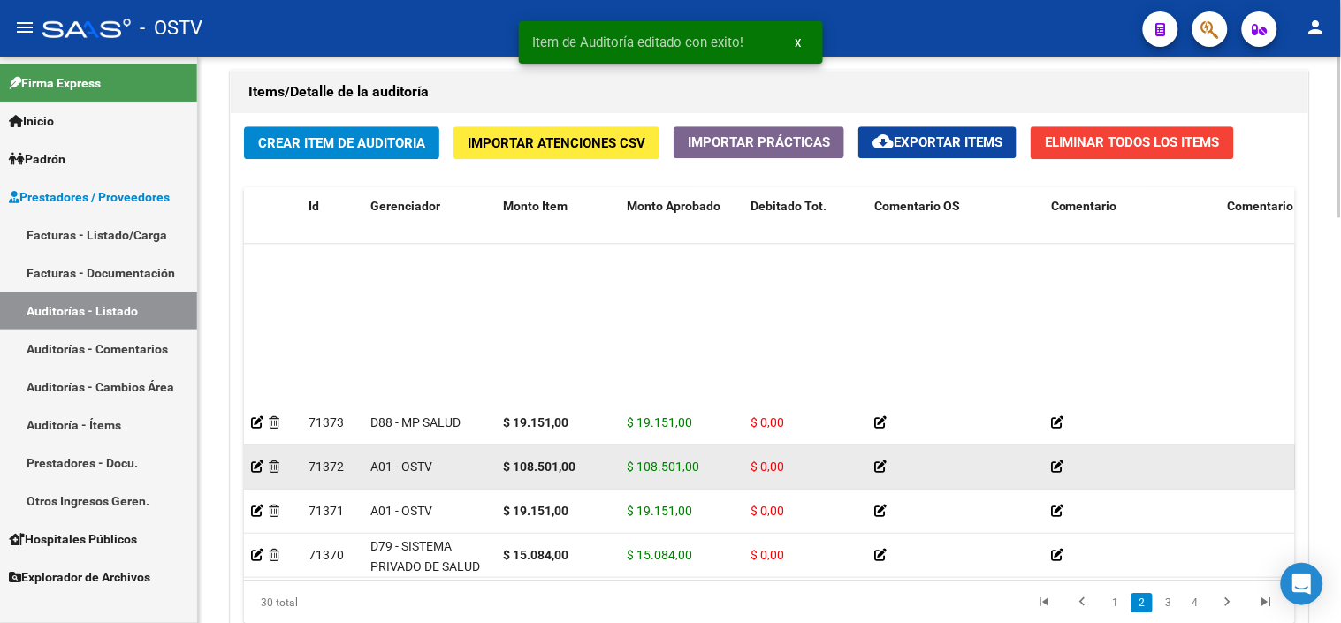
scroll to position [393, 0]
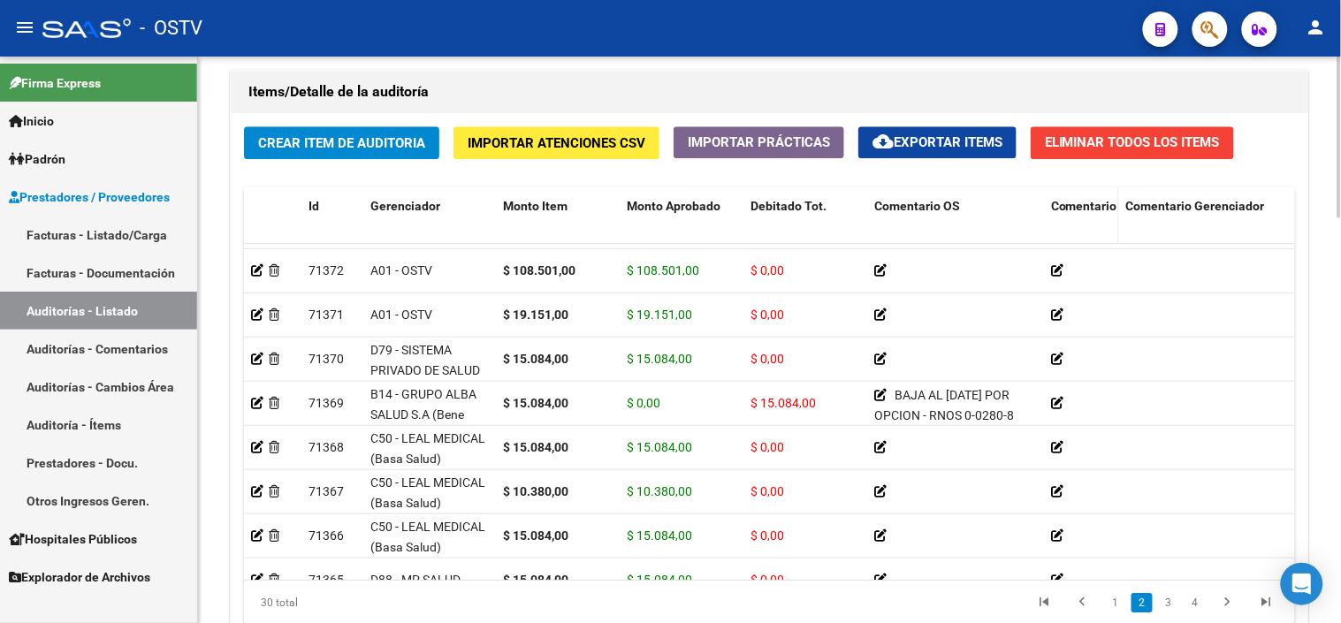
drag, startPoint x: 1214, startPoint y: 215, endPoint x: 1099, endPoint y: 217, distance: 114.9
click at [1099, 217] on datatable-header-cell "Comentario" at bounding box center [1081, 226] width 75 height 78
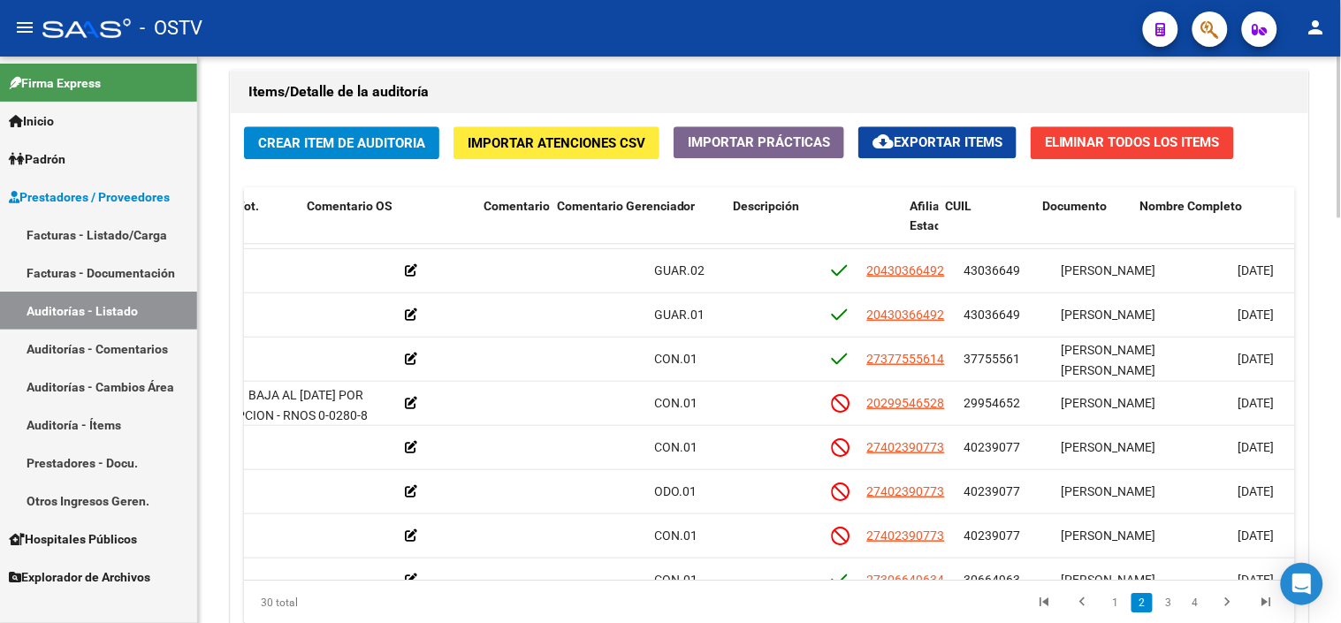
scroll to position [393, 540]
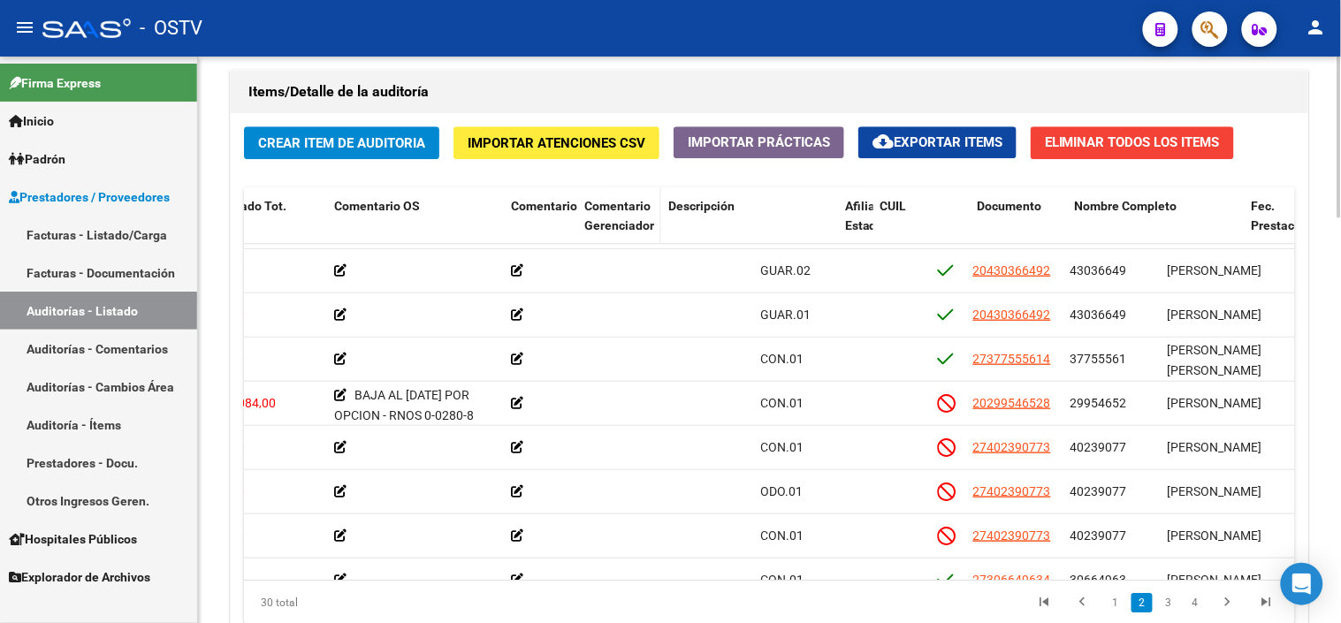
drag, startPoint x: 752, startPoint y: 207, endPoint x: 649, endPoint y: 208, distance: 103.4
click at [649, 208] on datatable-header-cell "Comentario Gerenciador" at bounding box center [619, 226] width 84 height 78
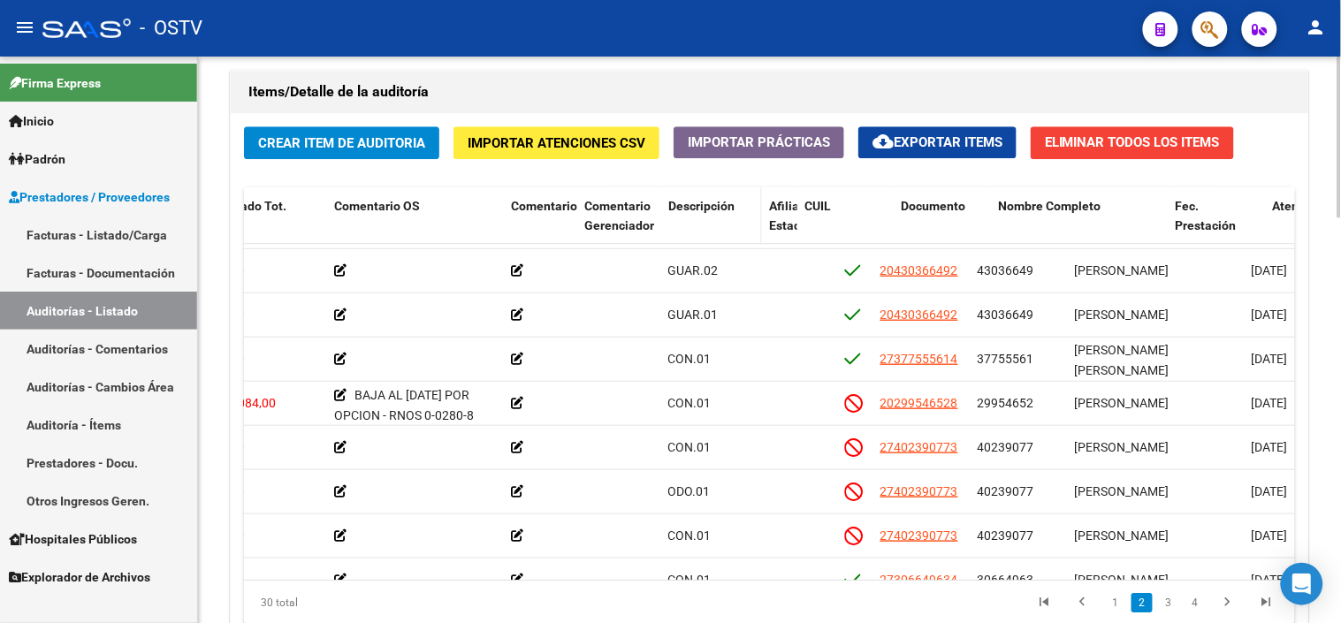
drag, startPoint x: 835, startPoint y: 221, endPoint x: 739, endPoint y: 221, distance: 96.4
click at [749, 221] on datatable-header-cell "Descripción" at bounding box center [711, 226] width 101 height 78
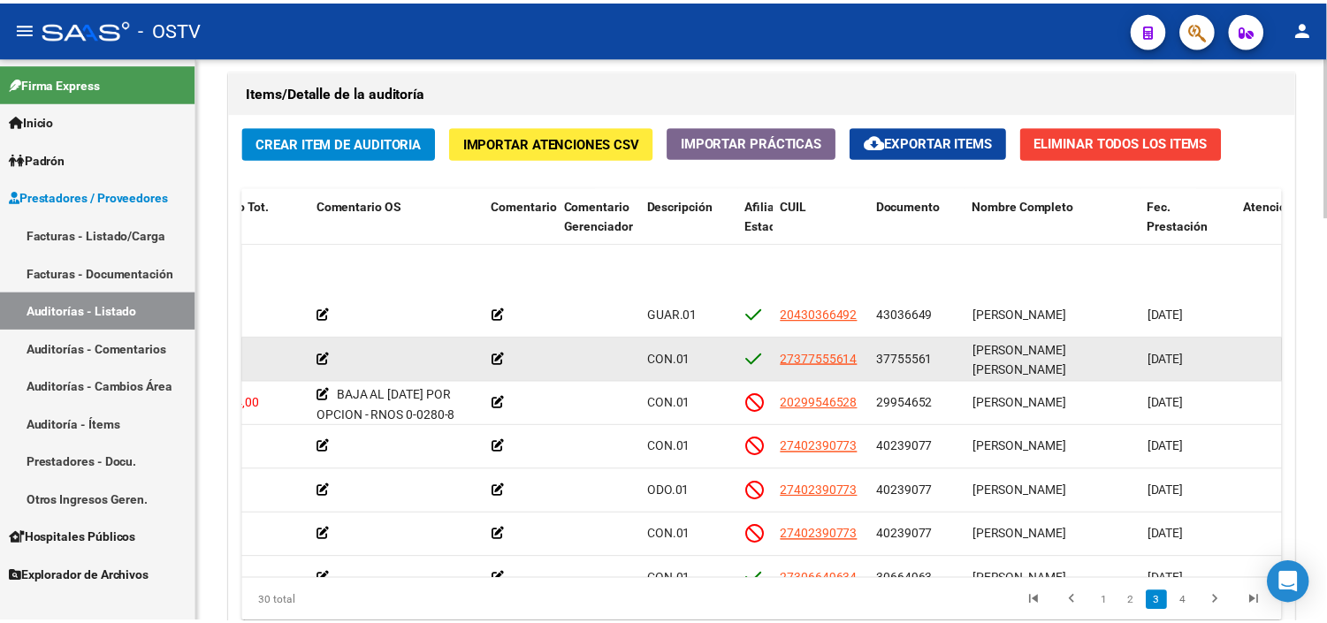
scroll to position [491, 554]
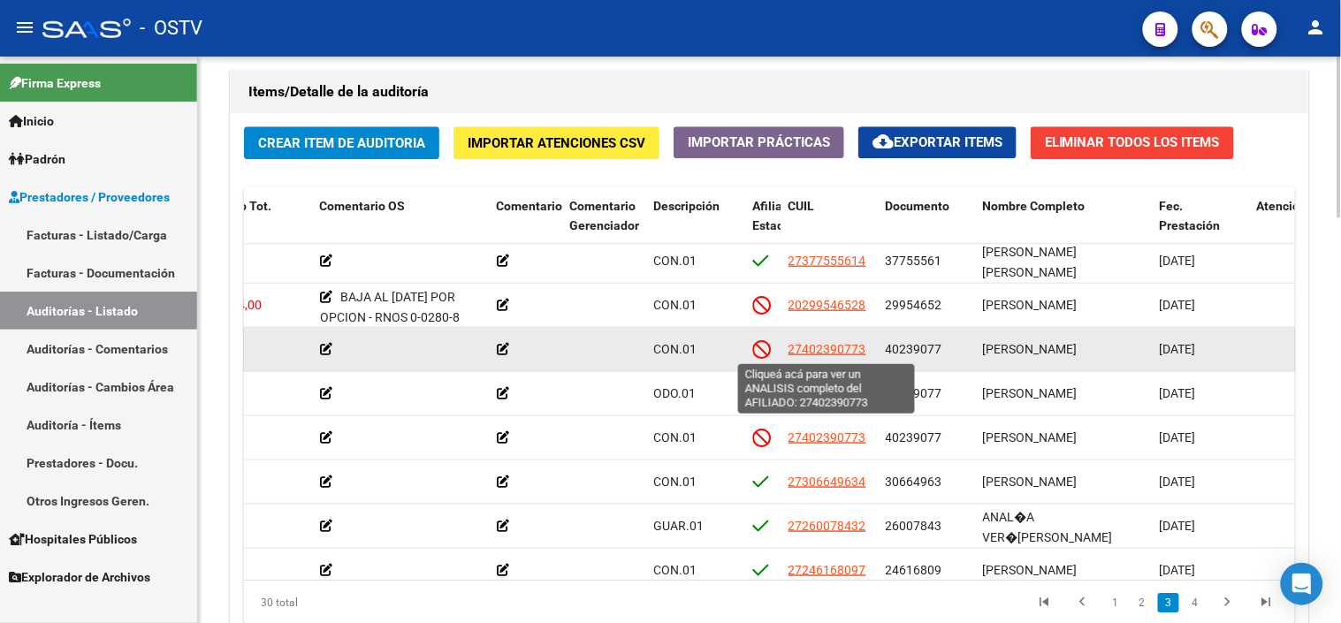
click at [801, 346] on span "27402390773" at bounding box center [828, 349] width 78 height 14
type textarea "27402390773"
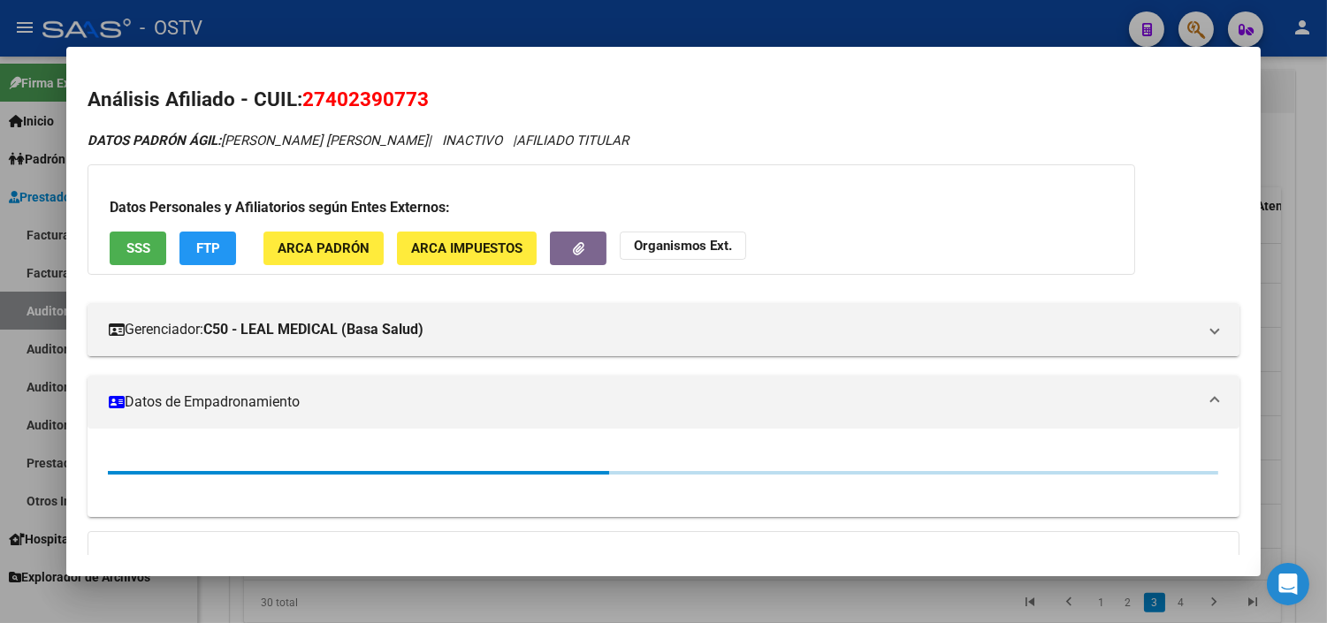
click at [128, 255] on span "SSS" at bounding box center [138, 249] width 24 height 16
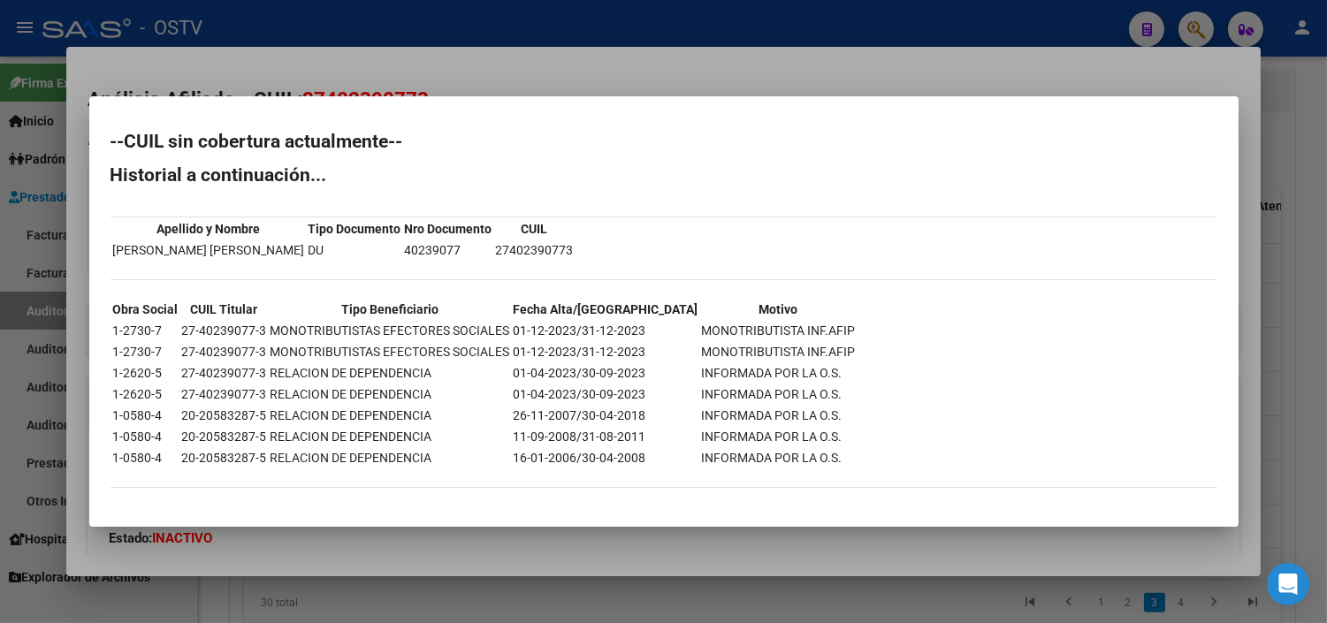
click at [437, 571] on div at bounding box center [663, 311] width 1327 height 623
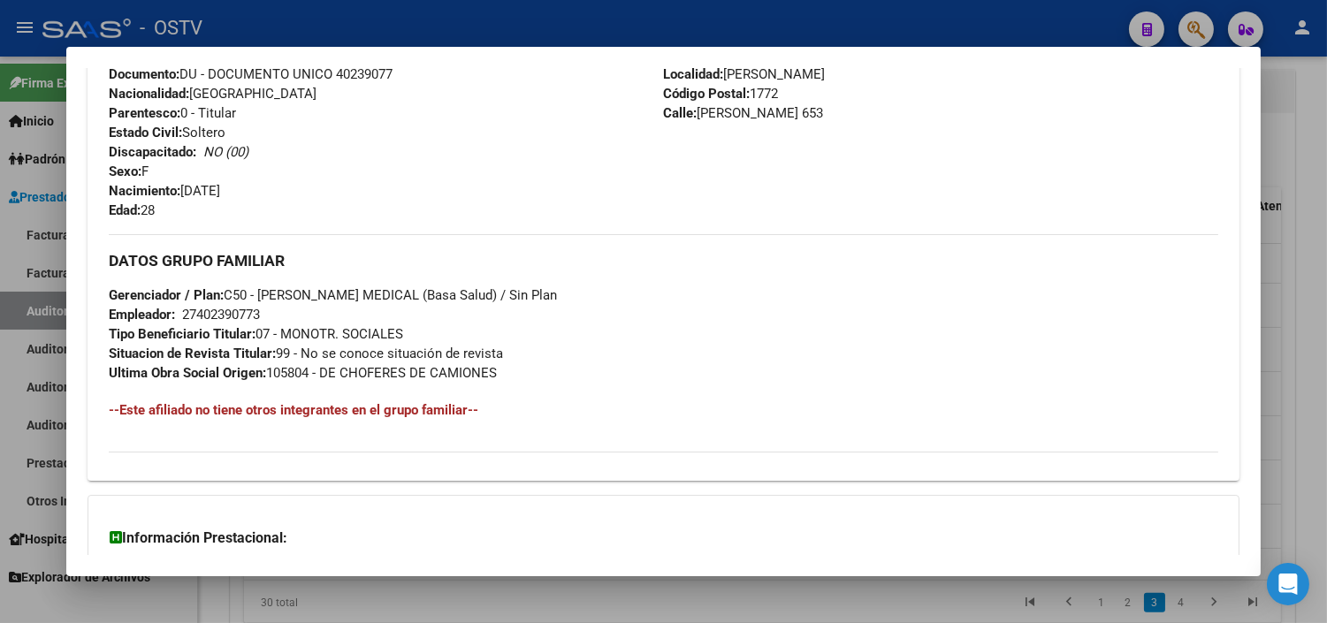
scroll to position [877, 0]
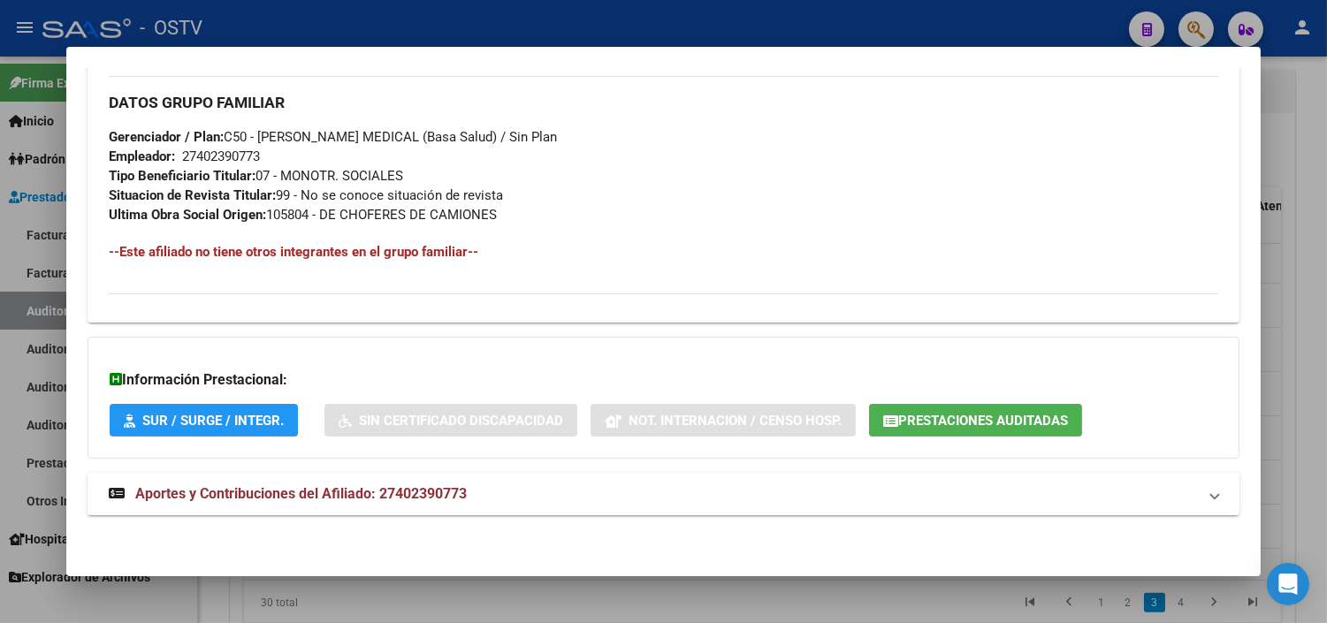
click at [438, 496] on span "Aportes y Contribuciones del Afiliado: 27402390773" at bounding box center [301, 493] width 332 height 17
click at [897, 410] on button "Prestaciones Auditadas" at bounding box center [975, 420] width 213 height 33
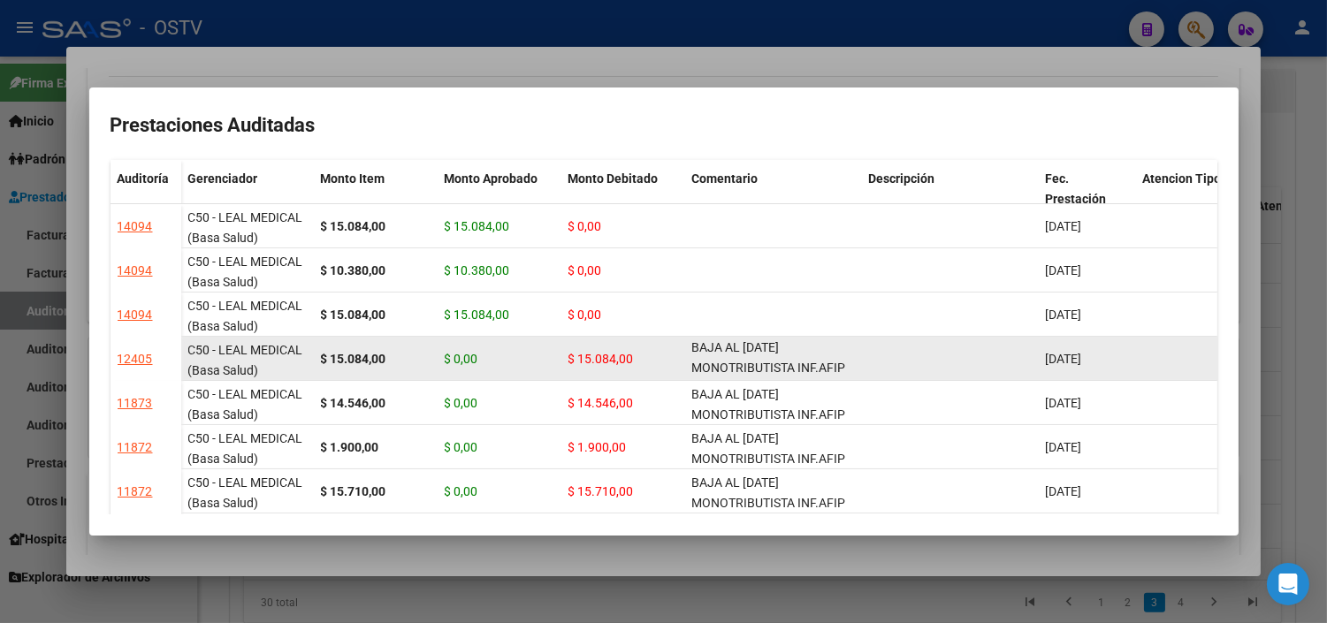
scroll to position [1, 0]
drag, startPoint x: 694, startPoint y: 347, endPoint x: 844, endPoint y: 364, distance: 151.2
click at [844, 364] on span "BAJA AL [DATE] MONOTRIBUTISTA INF.AFIP" at bounding box center [769, 356] width 154 height 34
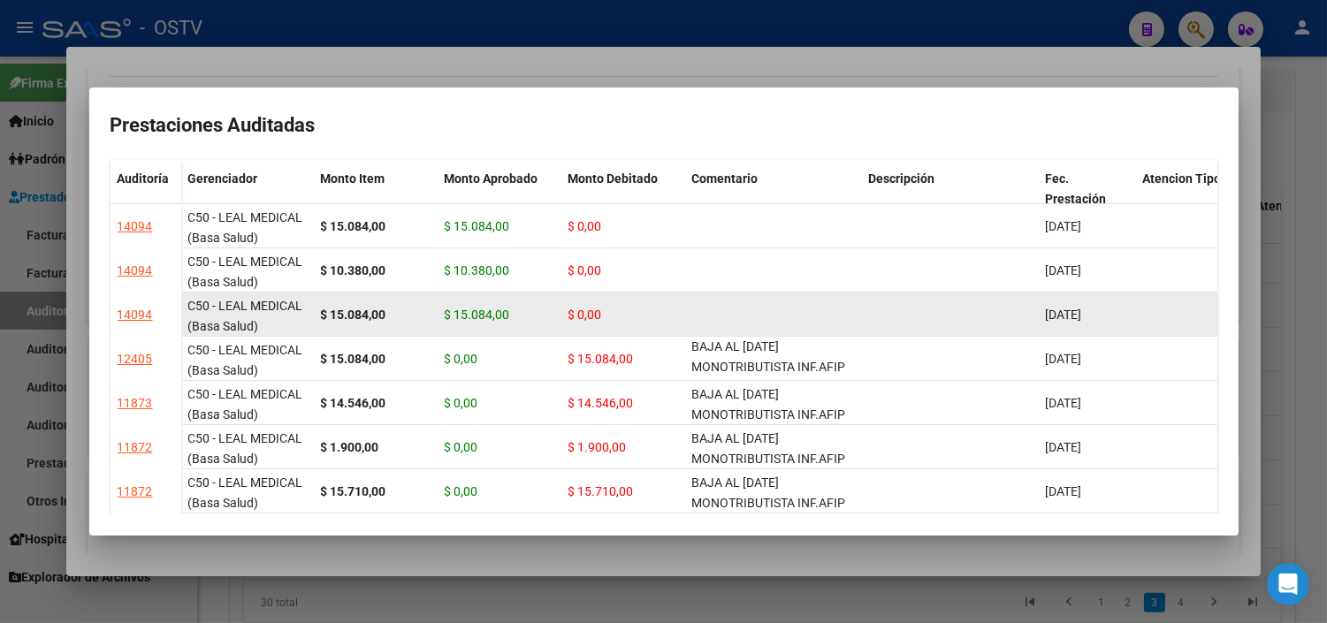
copy span "BAJA AL [DATE] MONOTRIBUTISTA INF.AFIP"
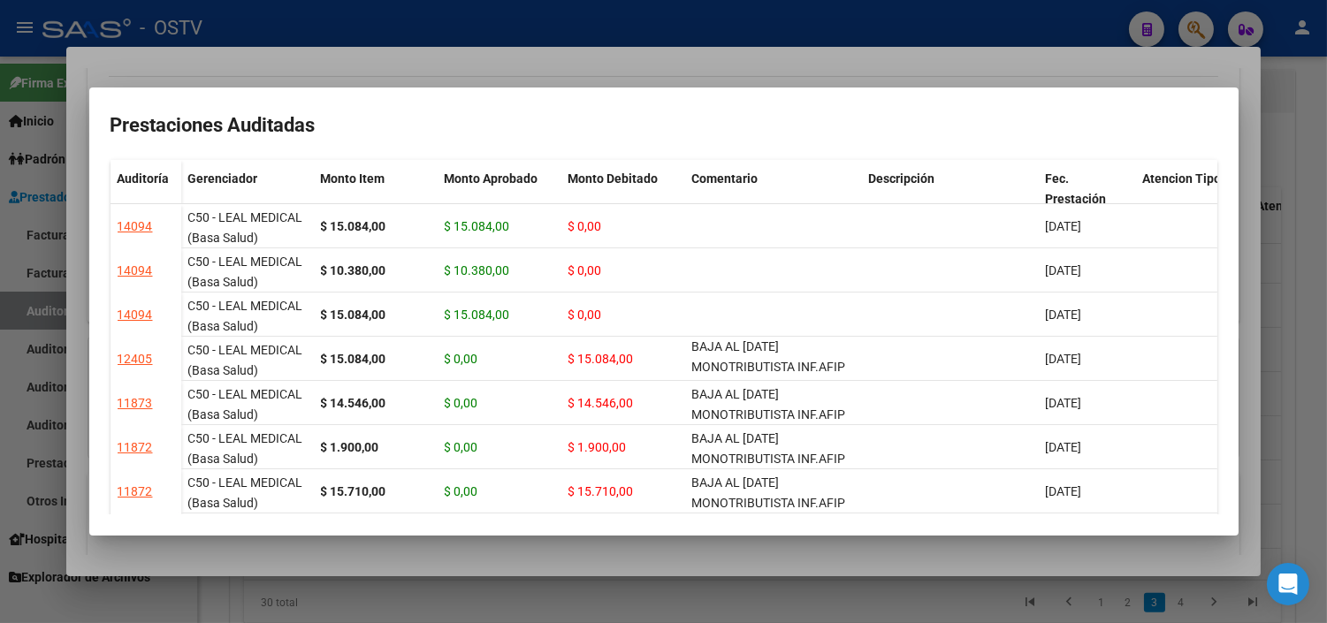
click at [598, 562] on div at bounding box center [663, 311] width 1327 height 623
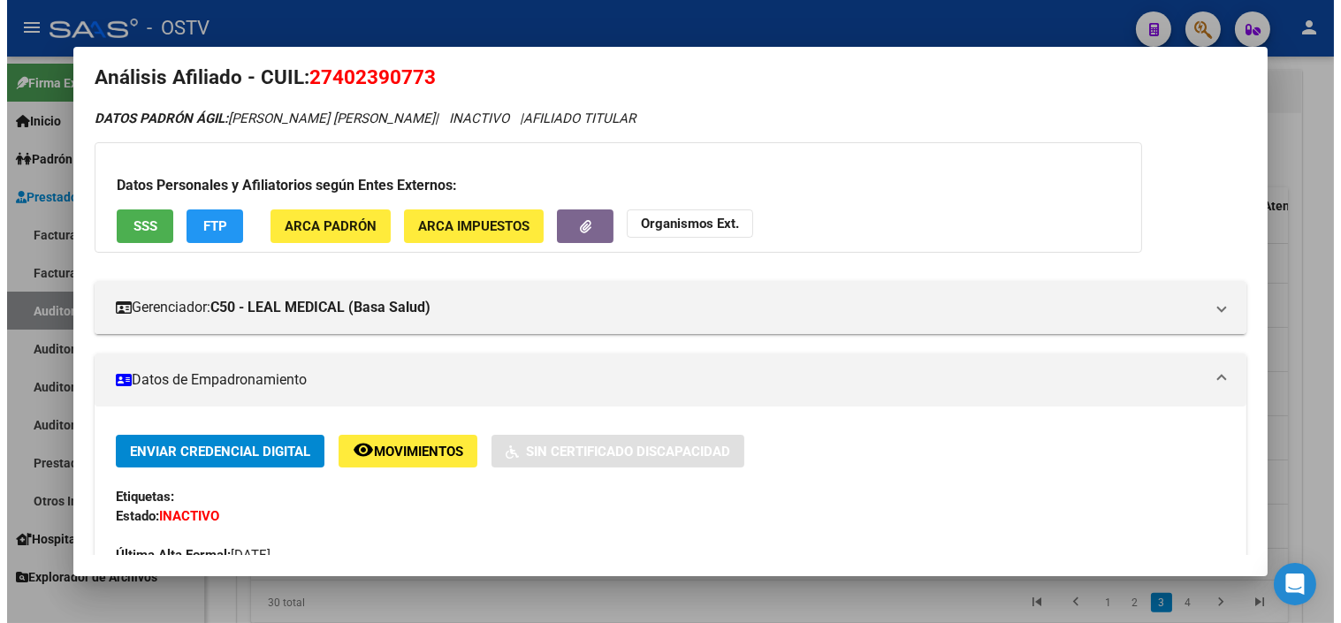
scroll to position [0, 0]
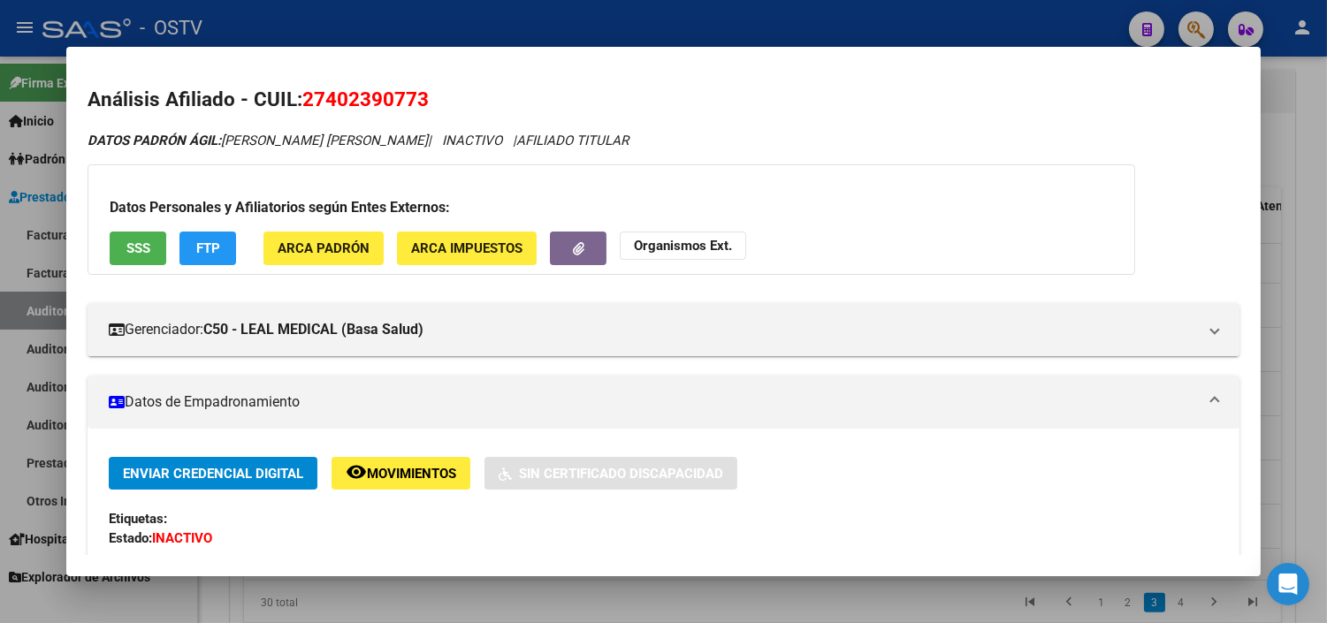
click at [617, 578] on div at bounding box center [663, 311] width 1327 height 623
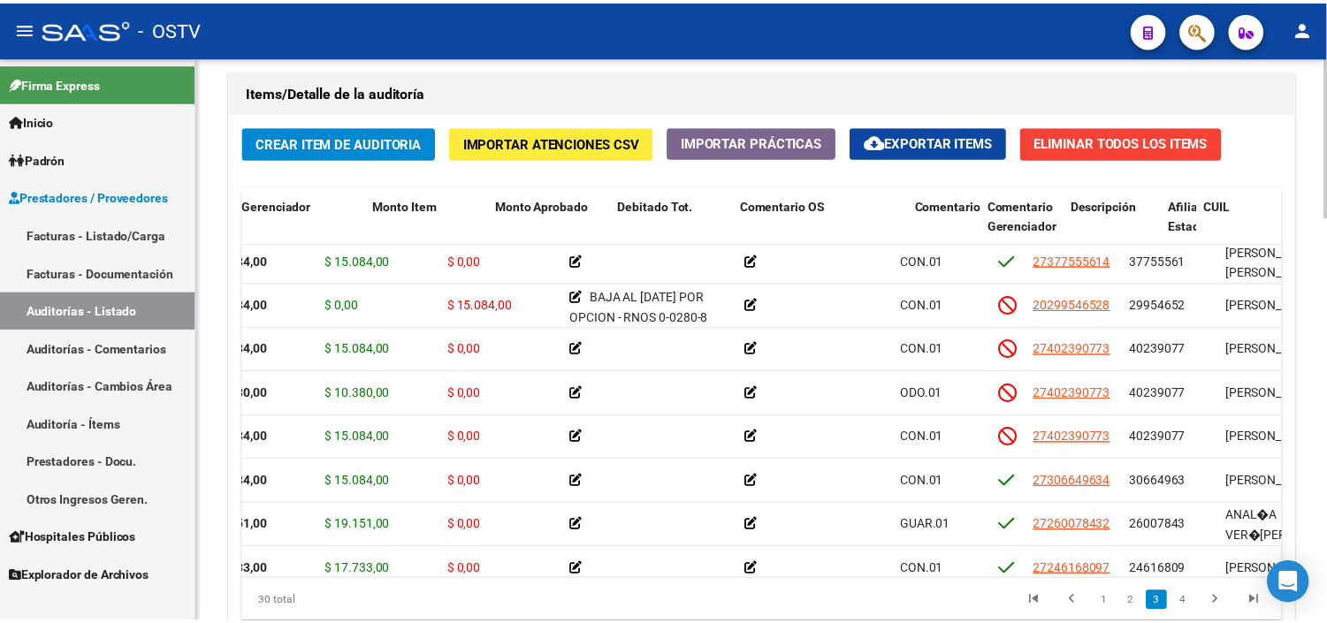
scroll to position [491, 0]
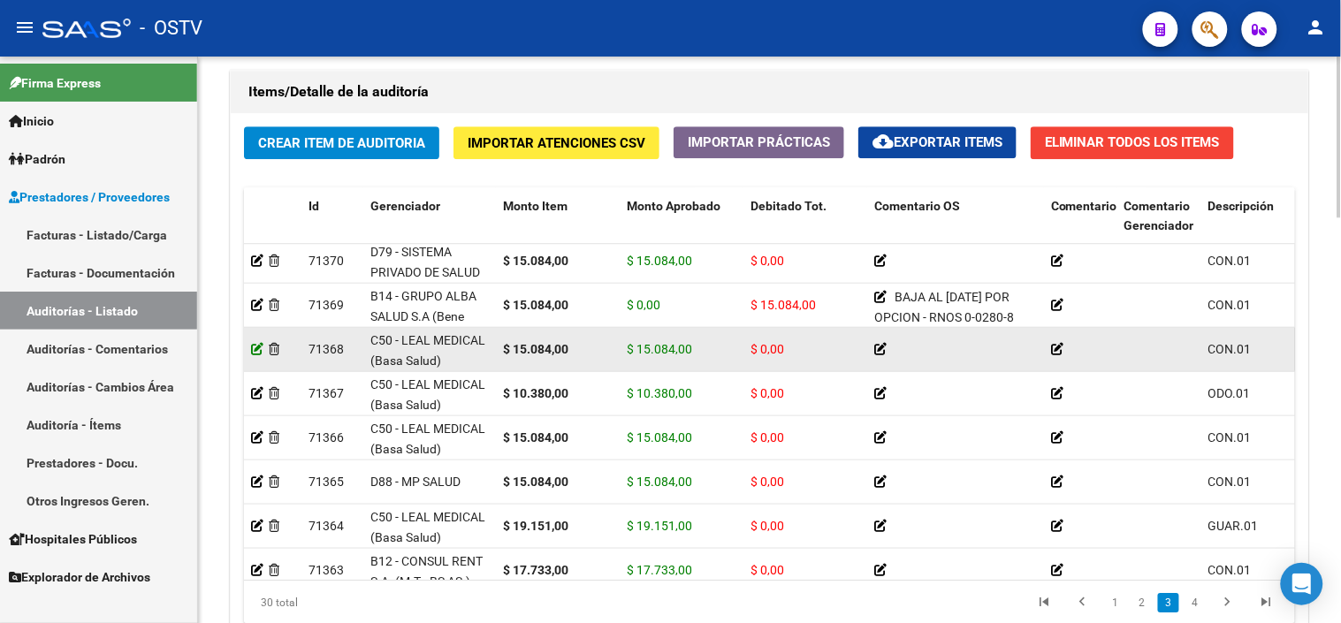
click at [257, 348] on icon at bounding box center [257, 349] width 12 height 12
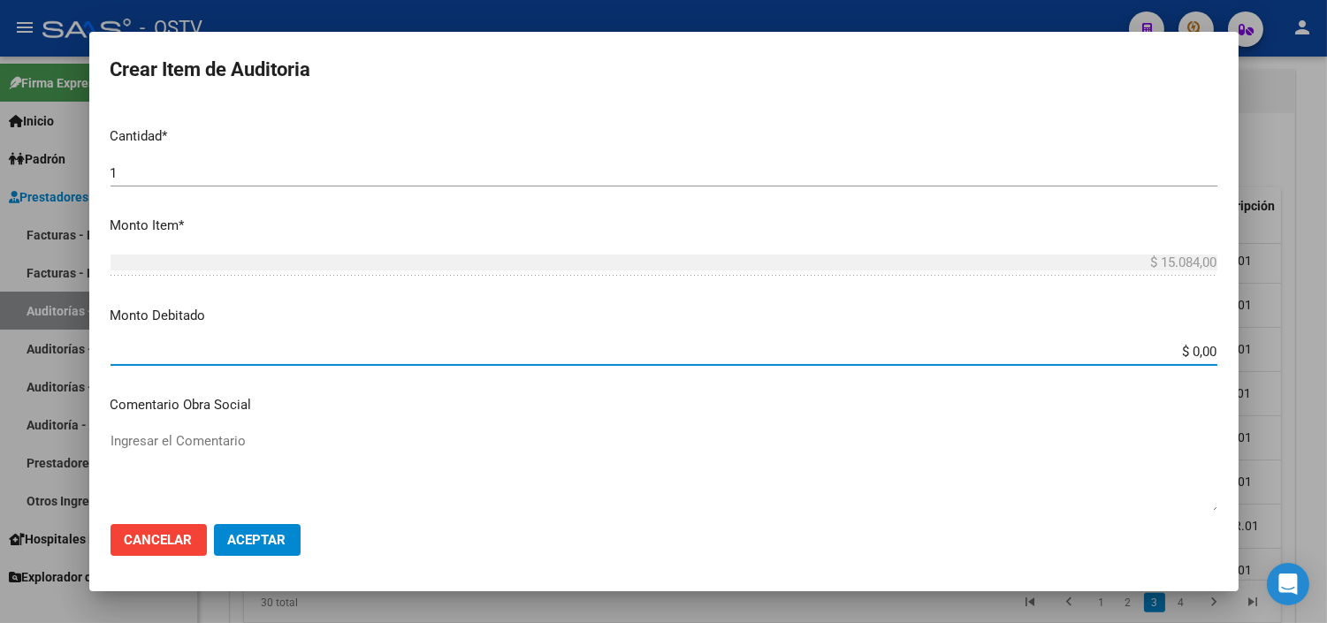
click at [1182, 349] on input "$ 0,00" at bounding box center [664, 352] width 1107 height 16
type input "$ 15.084,00"
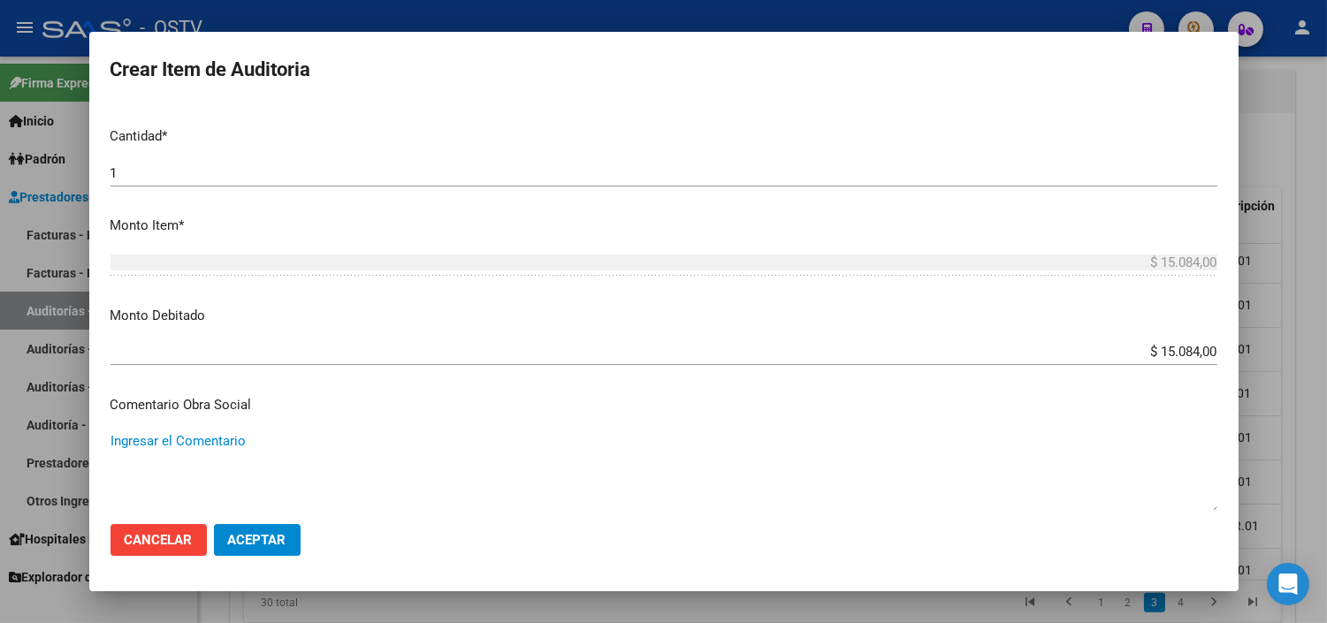
paste textarea "BAJA AL [DATE] MONOTRIBUTISTA INF.AFIP"
type textarea "BAJA AL [DATE] MONOTRIBUTISTA INF.AFIP"
click at [246, 543] on span "Aceptar" at bounding box center [257, 540] width 58 height 16
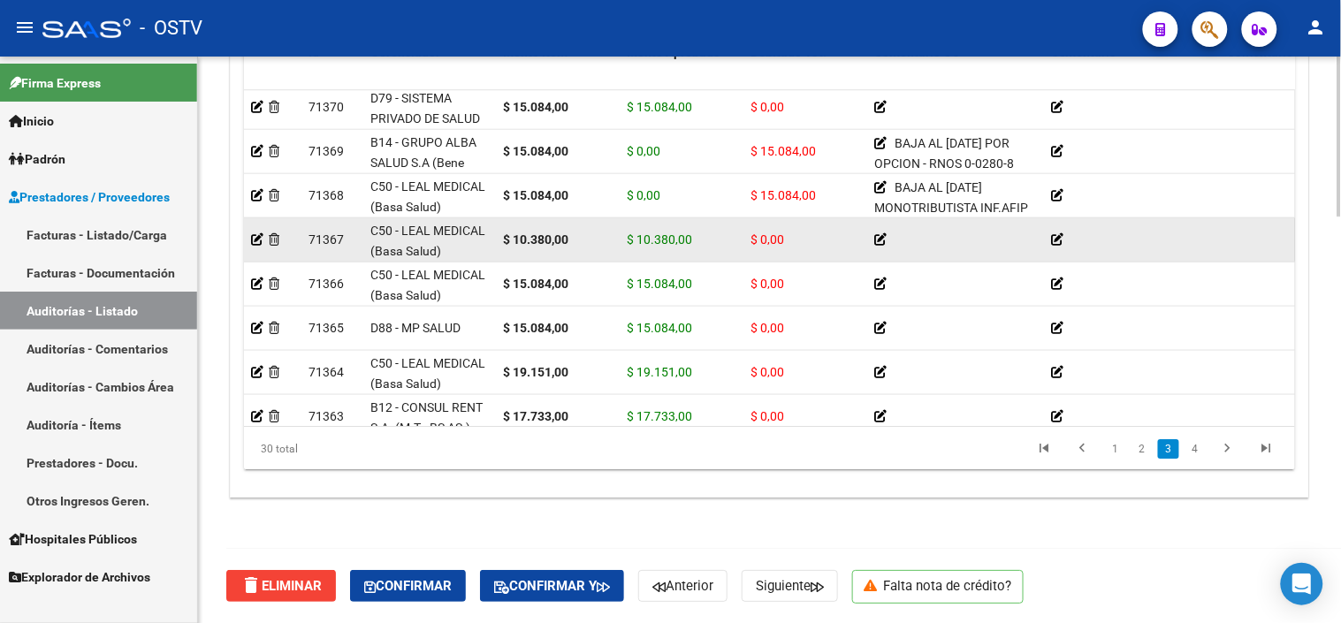
click at [250, 242] on datatable-body-cell at bounding box center [272, 239] width 57 height 43
click at [259, 242] on icon at bounding box center [257, 239] width 12 height 12
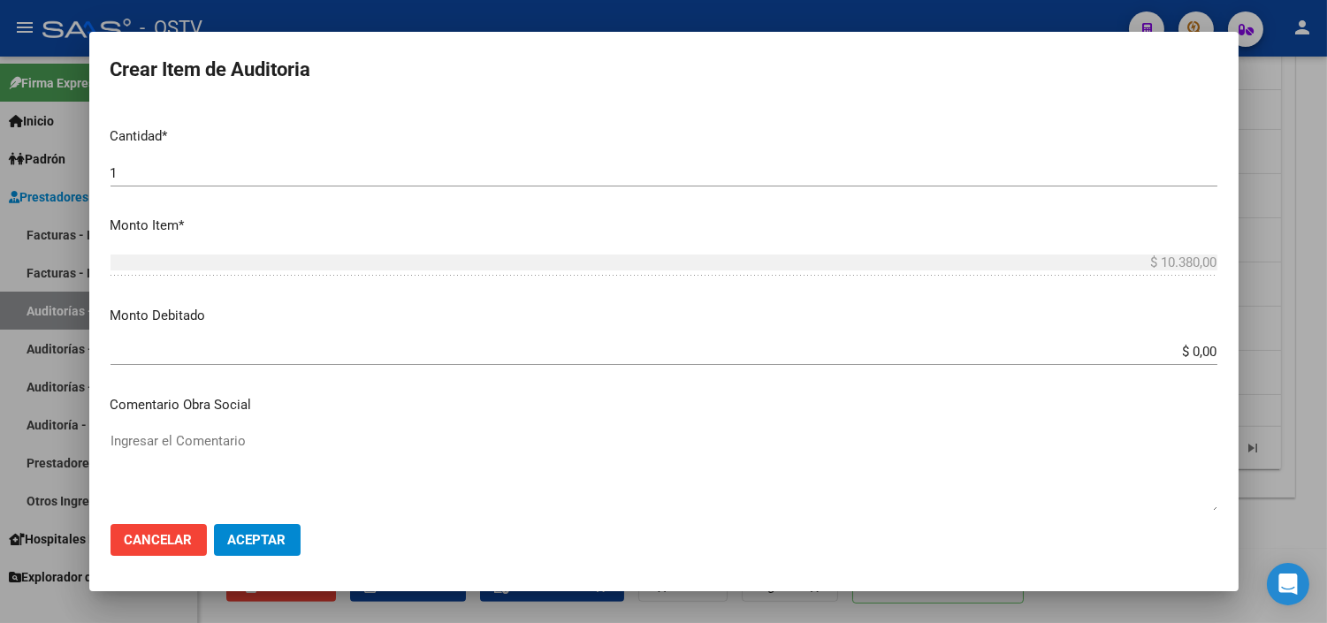
click at [1170, 345] on input "$ 0,00" at bounding box center [664, 352] width 1107 height 16
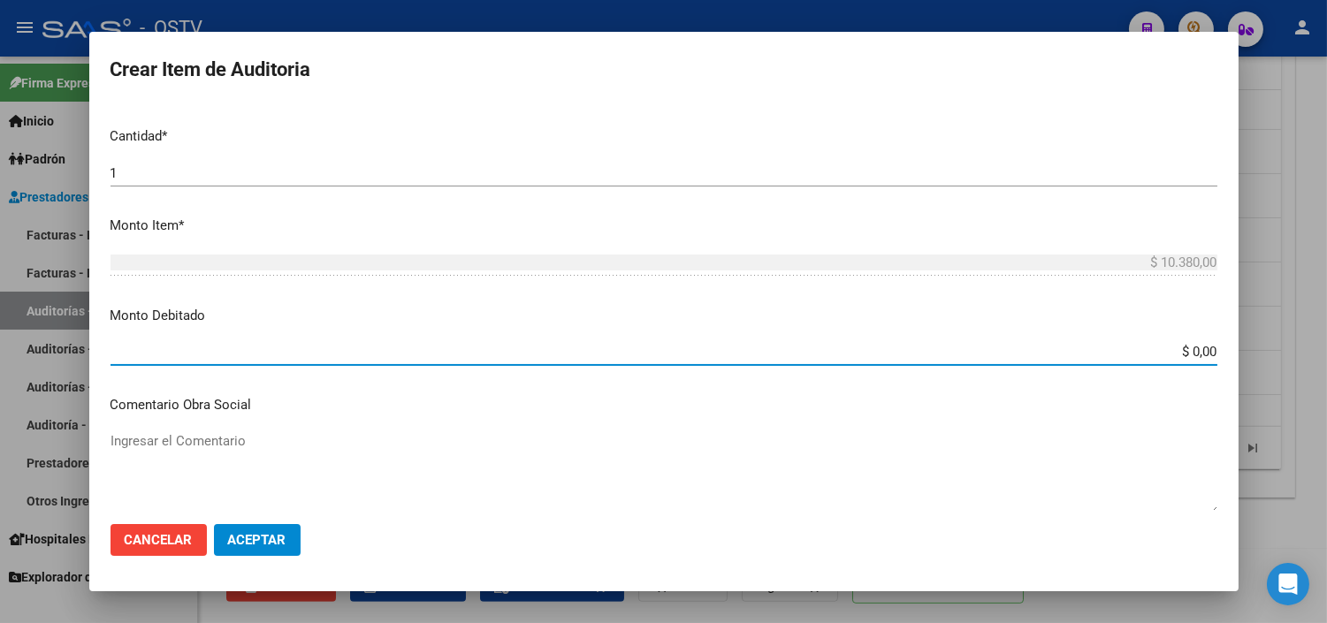
click at [1170, 345] on input "$ 0,00" at bounding box center [664, 352] width 1107 height 16
type input "$ 10.380,00"
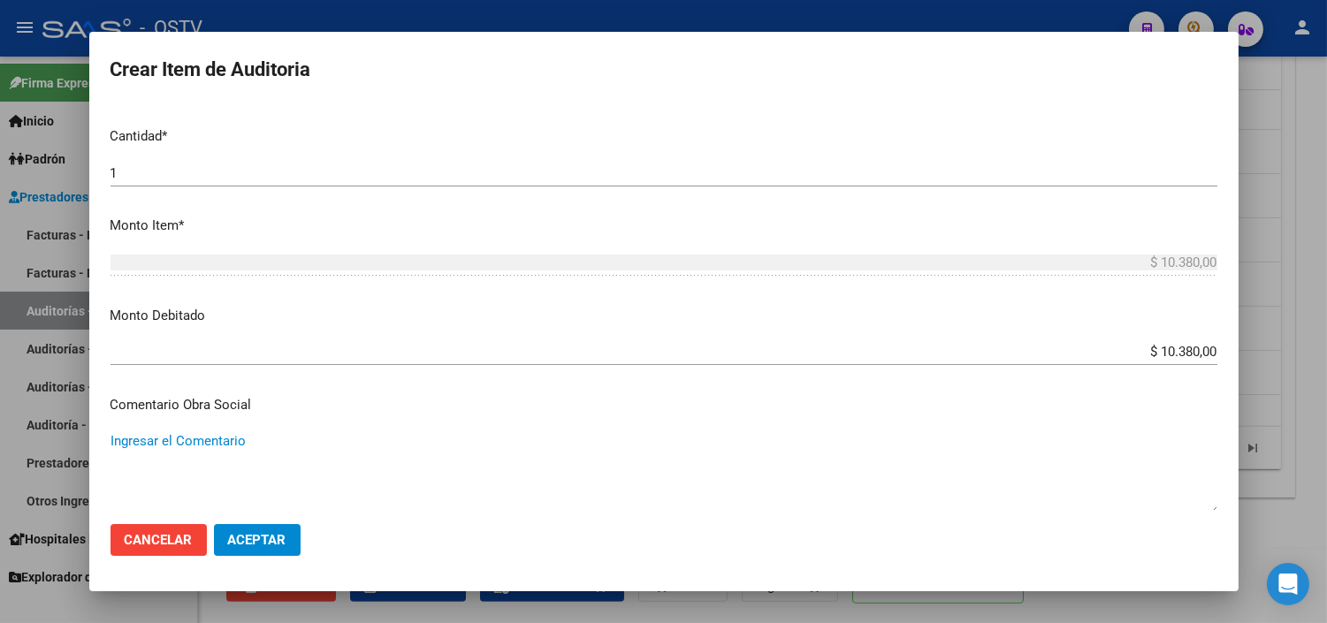
paste textarea "BAJA AL [DATE] MONOTRIBUTISTA INF.AFIP"
type textarea "BAJA AL [DATE] MONOTRIBUTISTA INF.AFIP"
click at [248, 535] on span "Aceptar" at bounding box center [257, 540] width 58 height 16
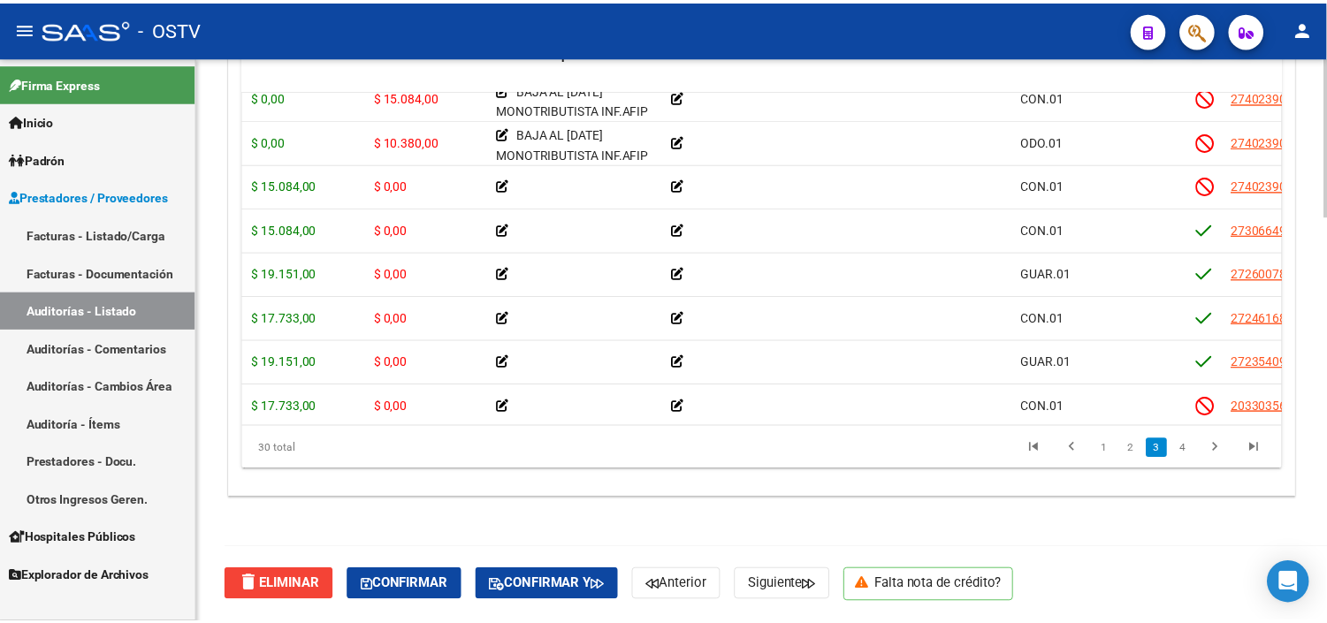
scroll to position [589, 0]
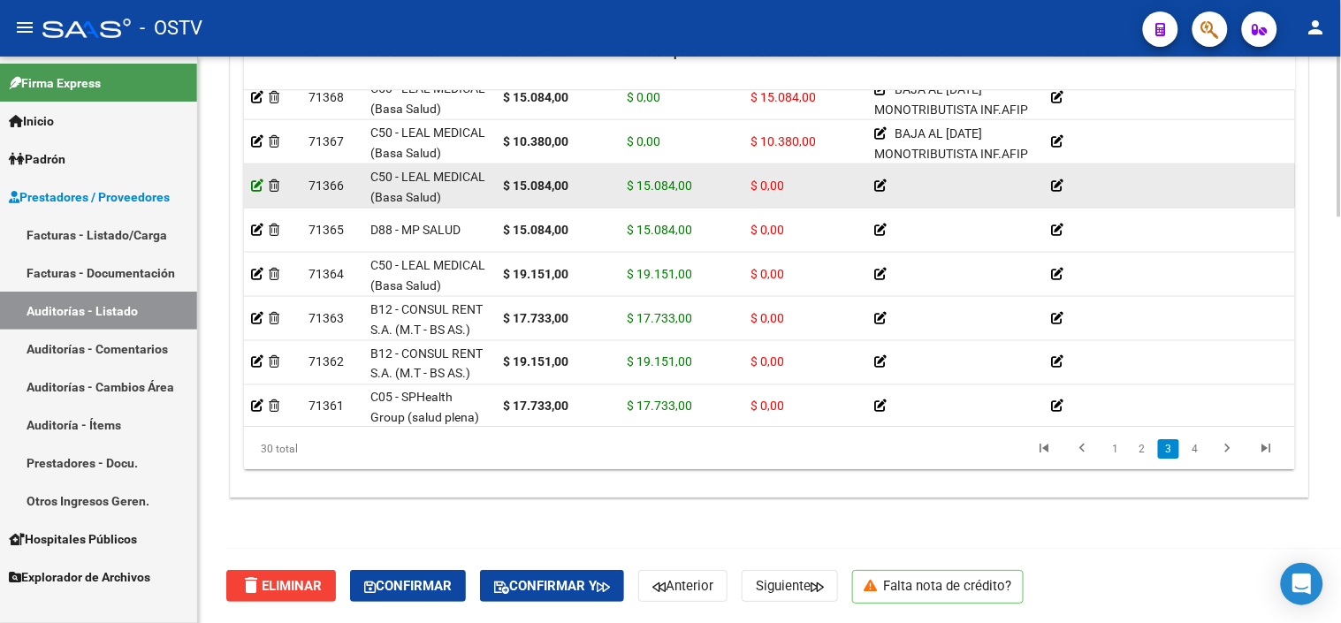
click at [256, 187] on icon at bounding box center [257, 185] width 12 height 12
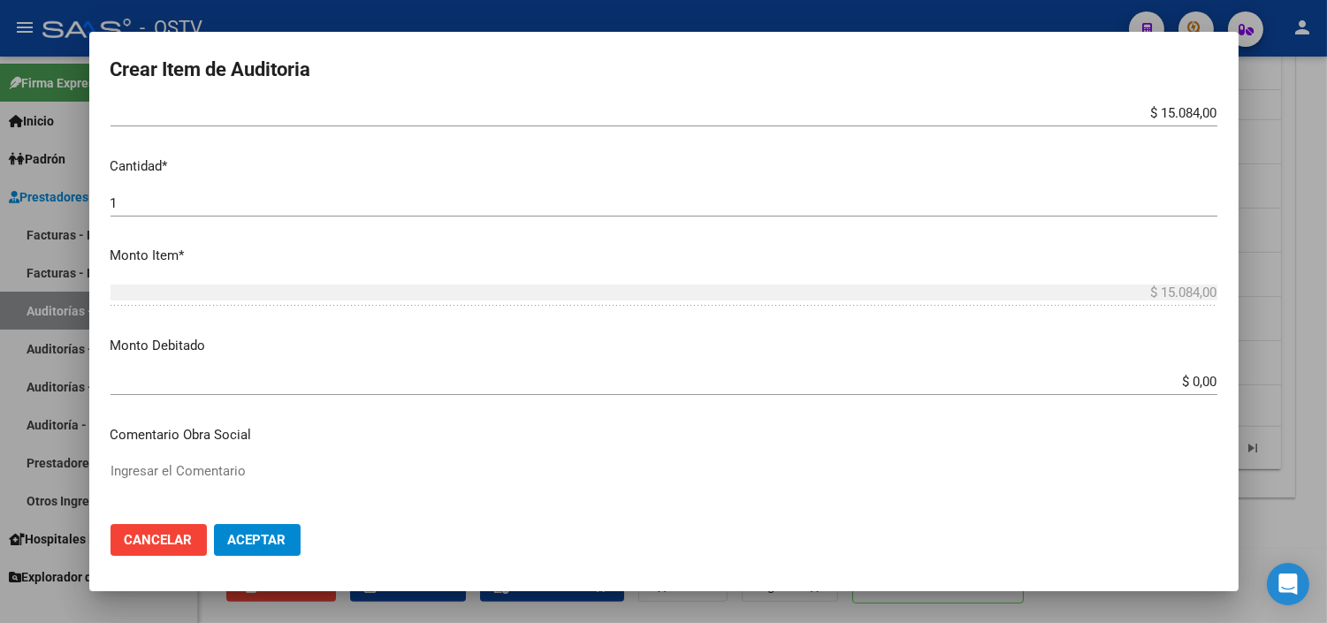
scroll to position [491, 0]
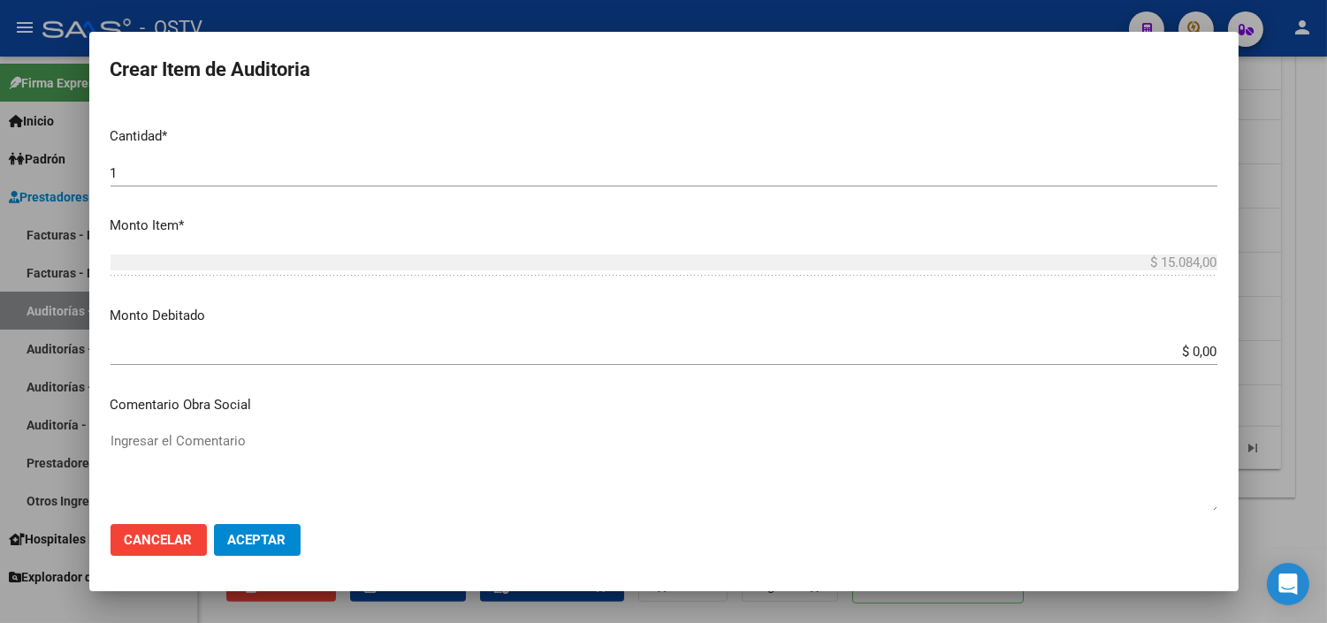
click at [1181, 354] on input "$ 0,00" at bounding box center [664, 352] width 1107 height 16
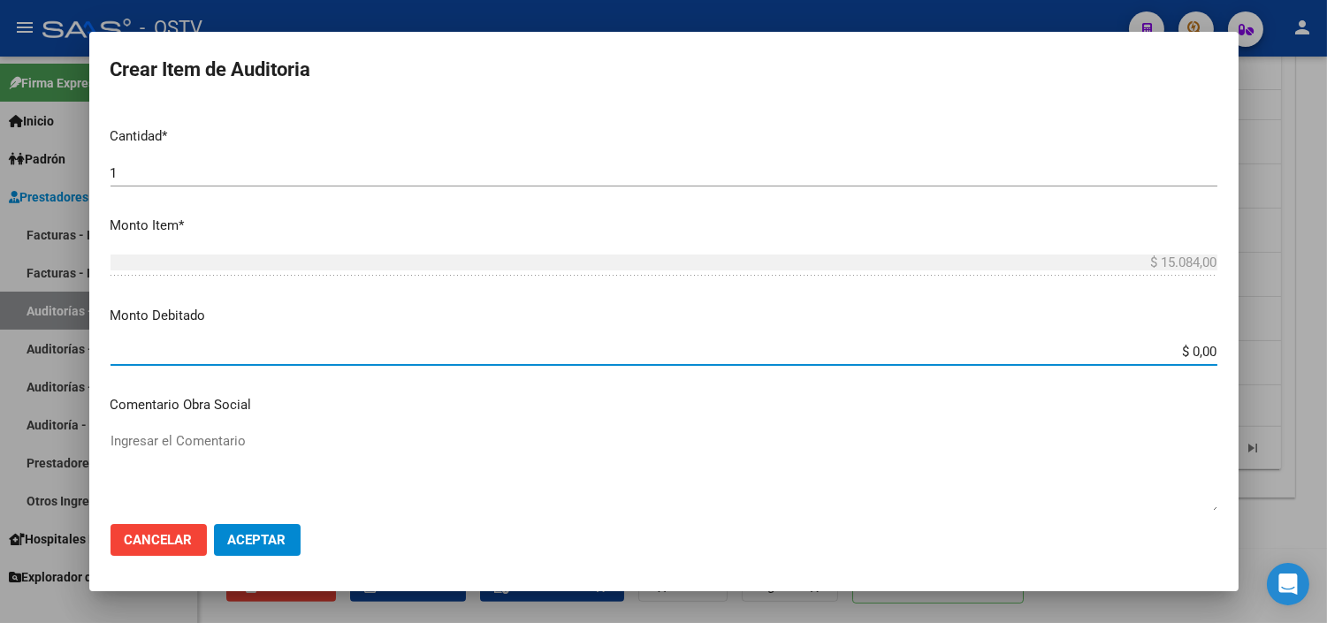
click at [1181, 354] on input "$ 0,00" at bounding box center [664, 352] width 1107 height 16
type input "$ 15.084,00"
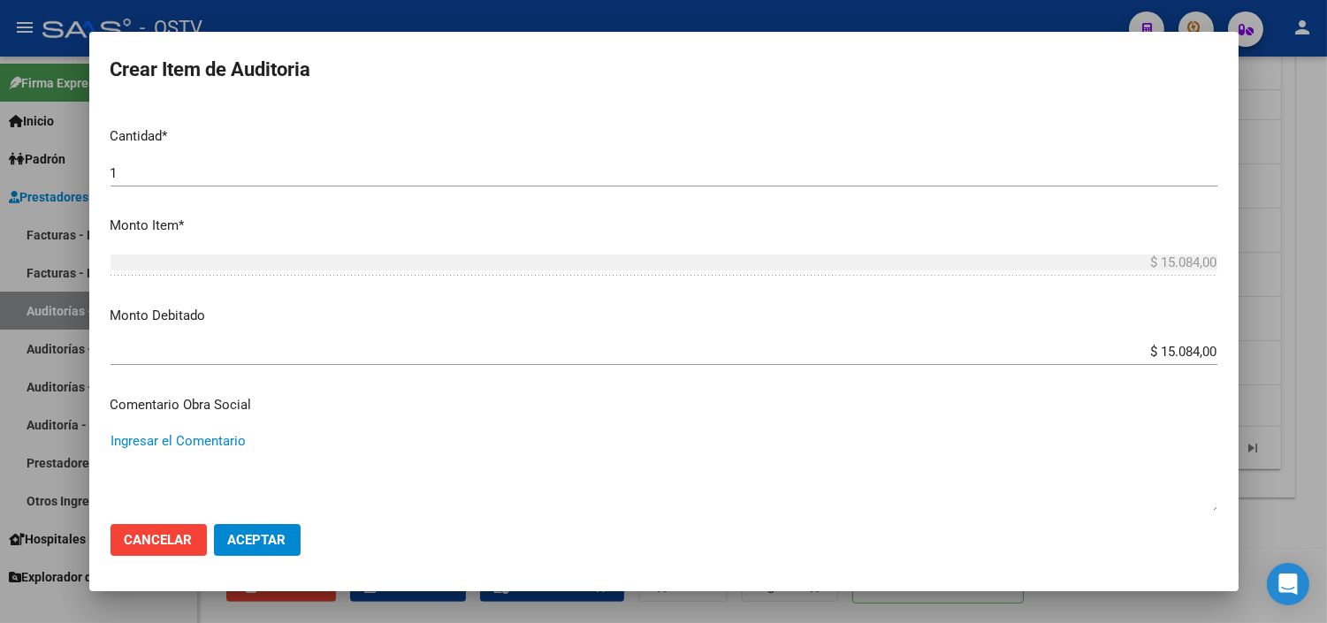
paste textarea "BAJA AL [DATE] MONOTRIBUTISTA INF.AFIP"
type textarea "BAJA AL [DATE] MONOTRIBUTISTA INF.AFIP"
click at [245, 542] on span "Aceptar" at bounding box center [257, 540] width 58 height 16
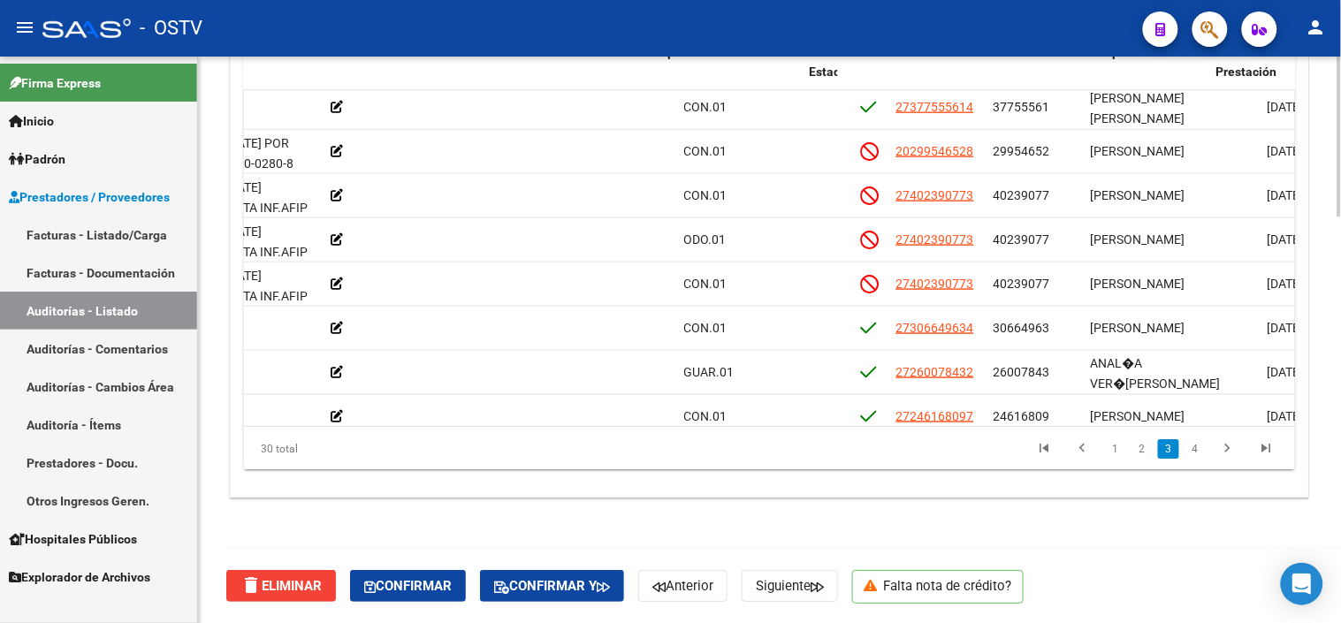
scroll to position [491, 826]
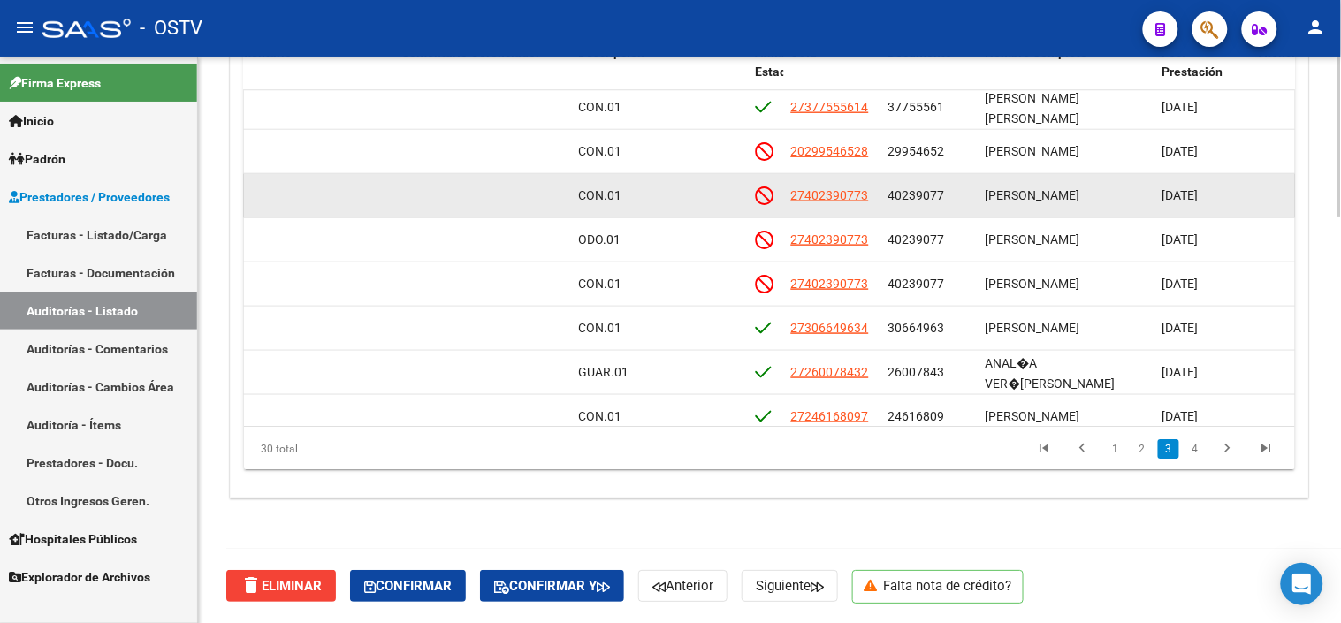
click at [916, 192] on span "40239077" at bounding box center [916, 195] width 57 height 14
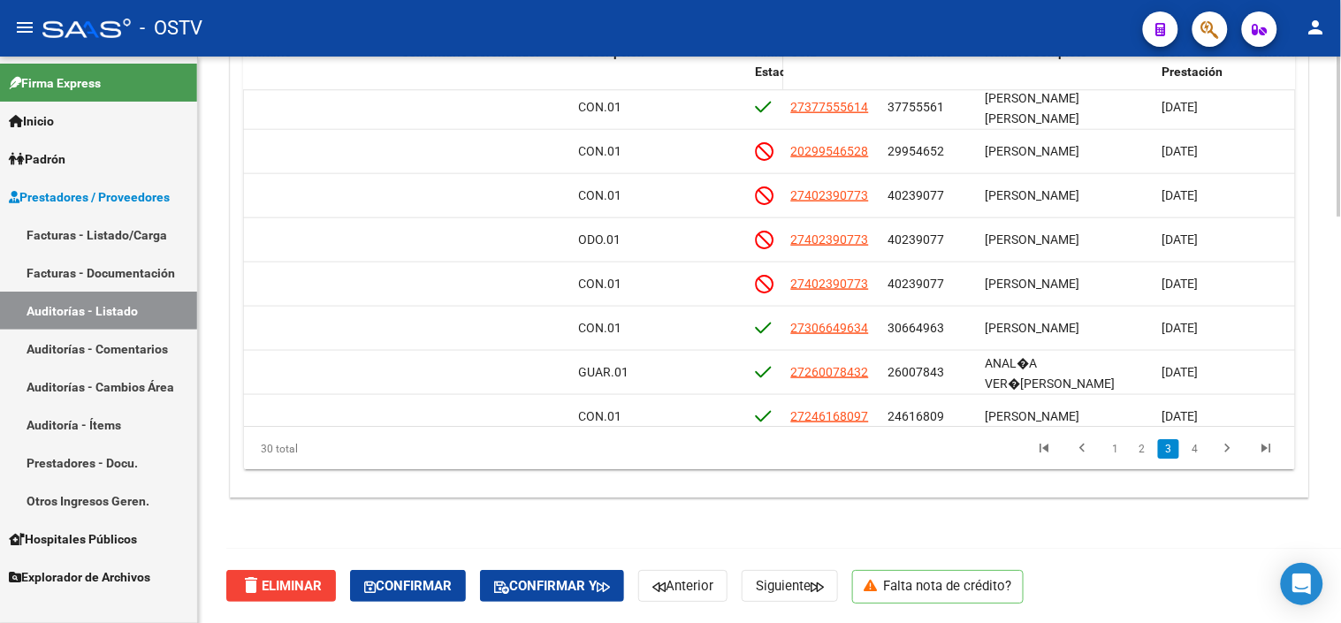
copy span "40239077"
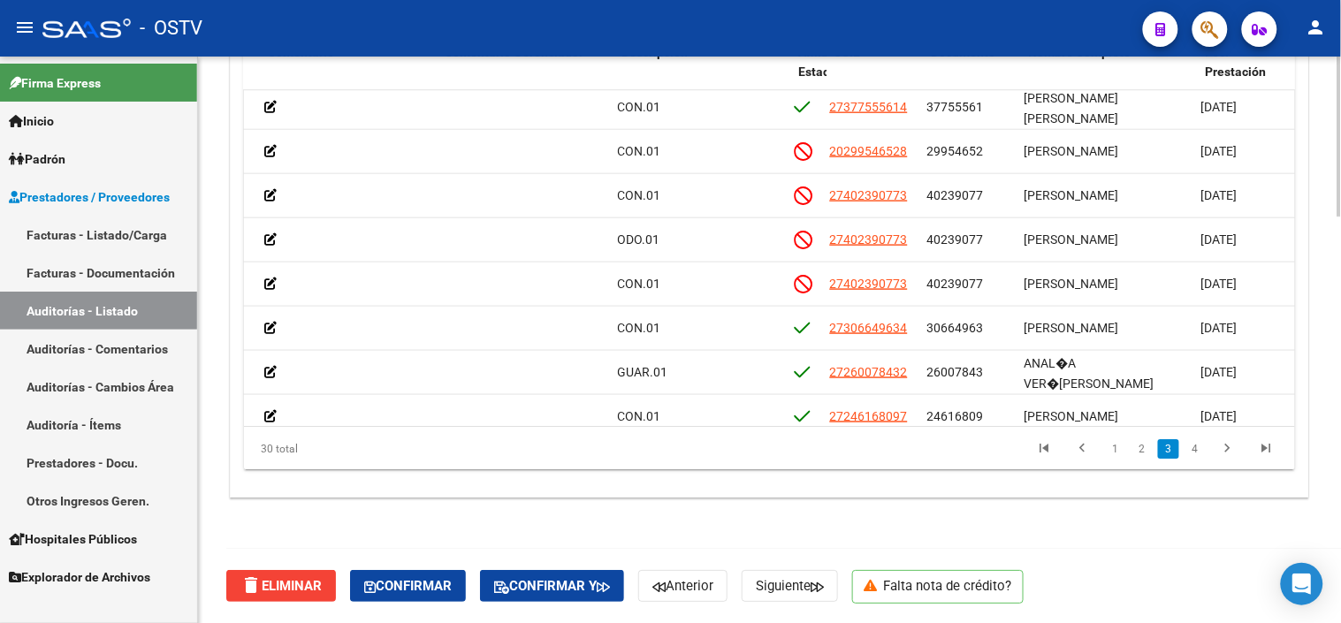
scroll to position [491, 782]
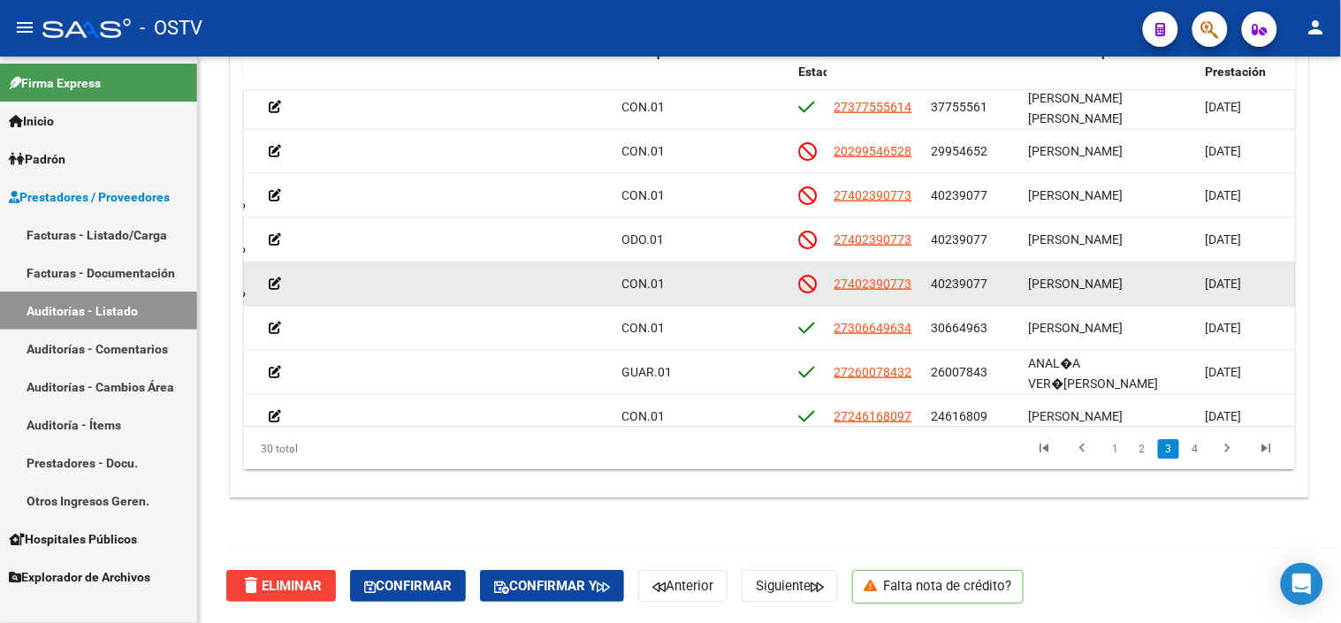
click at [956, 279] on span "40239077" at bounding box center [960, 284] width 57 height 14
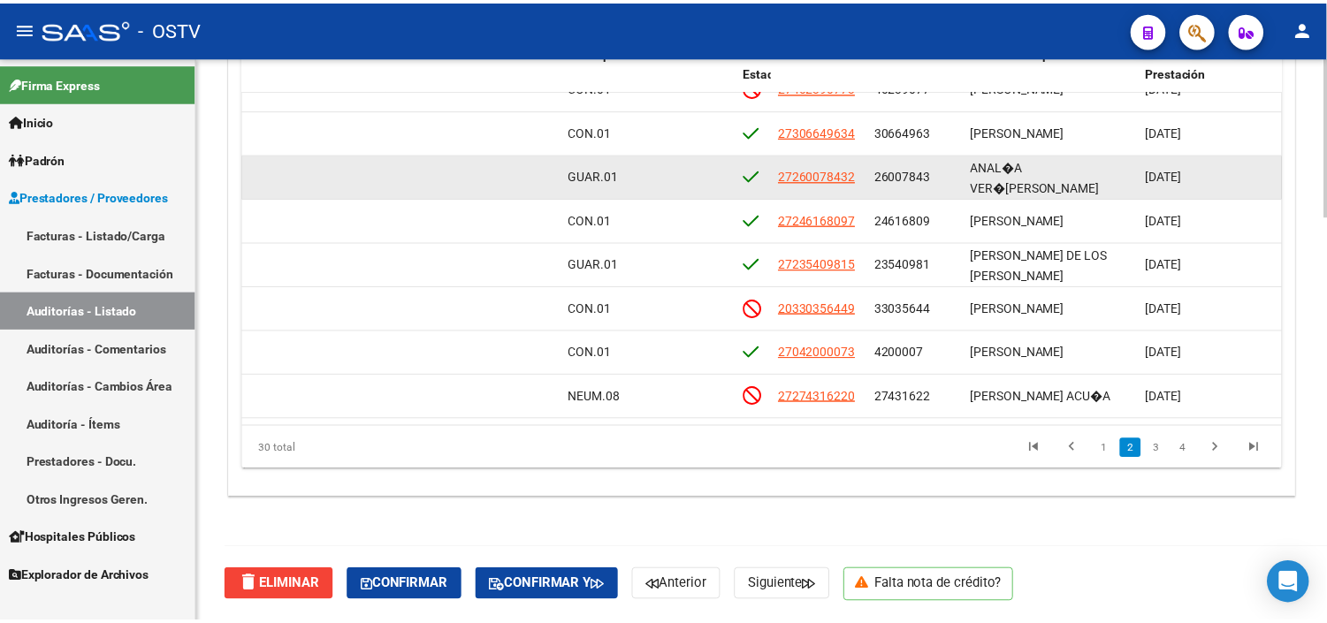
scroll to position [589, 831]
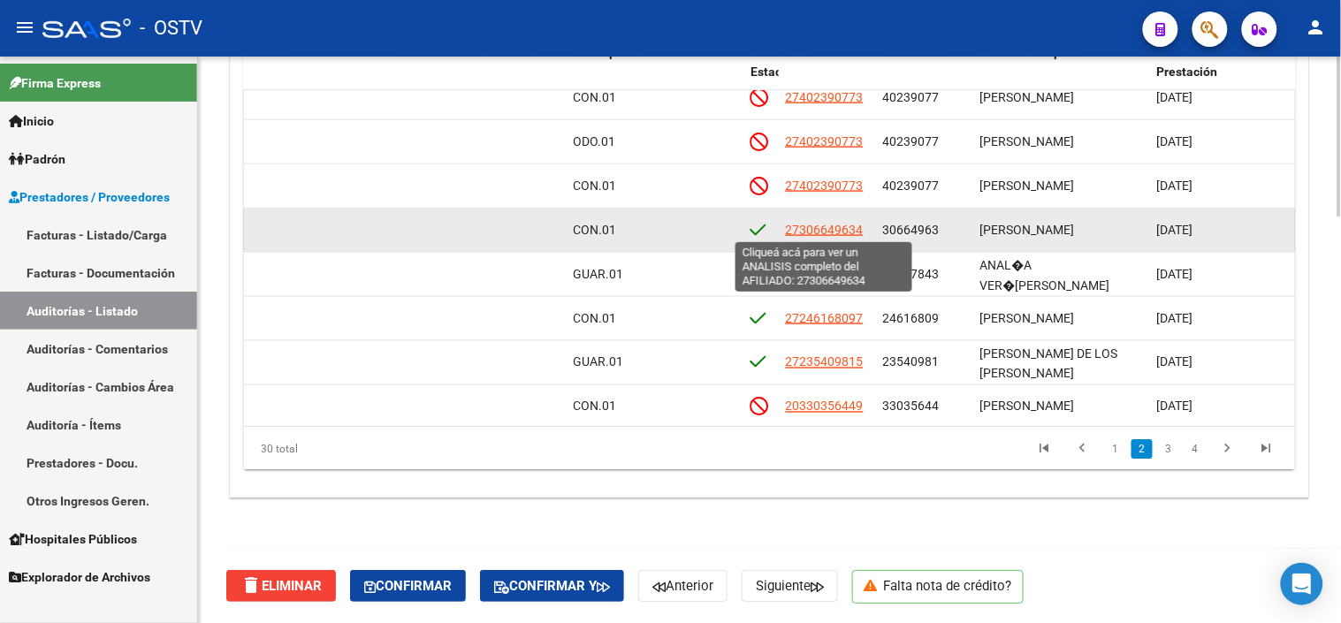
click at [834, 231] on span "27306649634" at bounding box center [825, 230] width 78 height 14
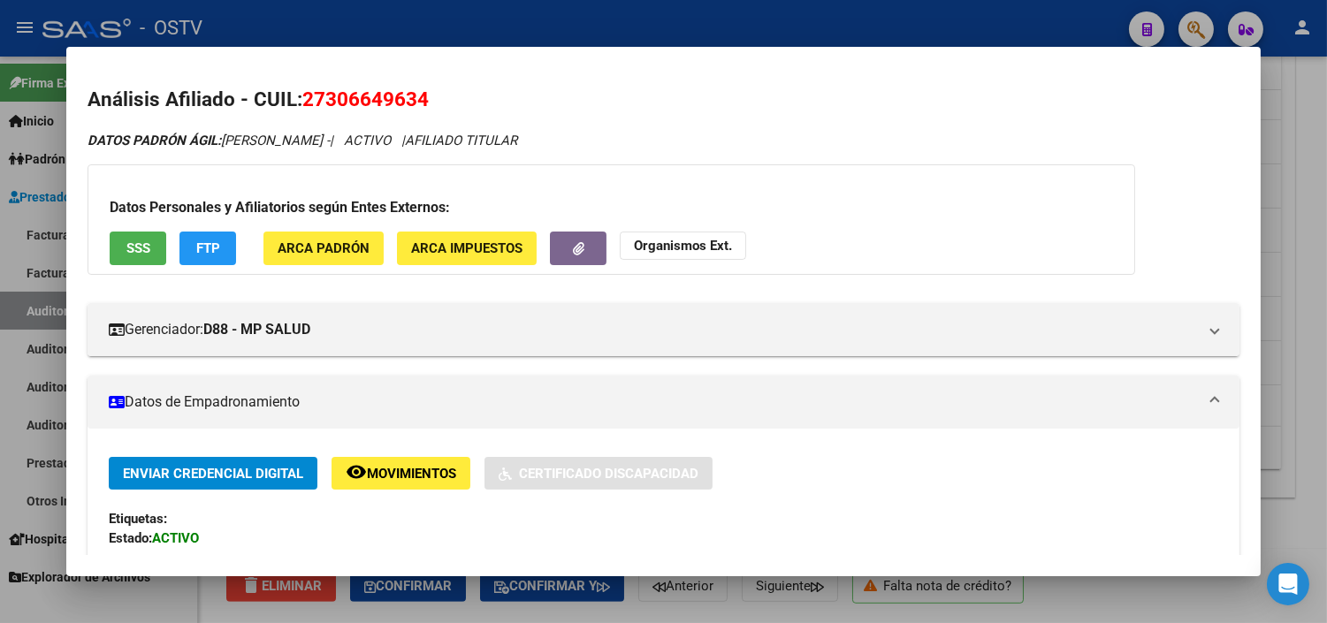
click at [138, 244] on span "SSS" at bounding box center [138, 249] width 24 height 16
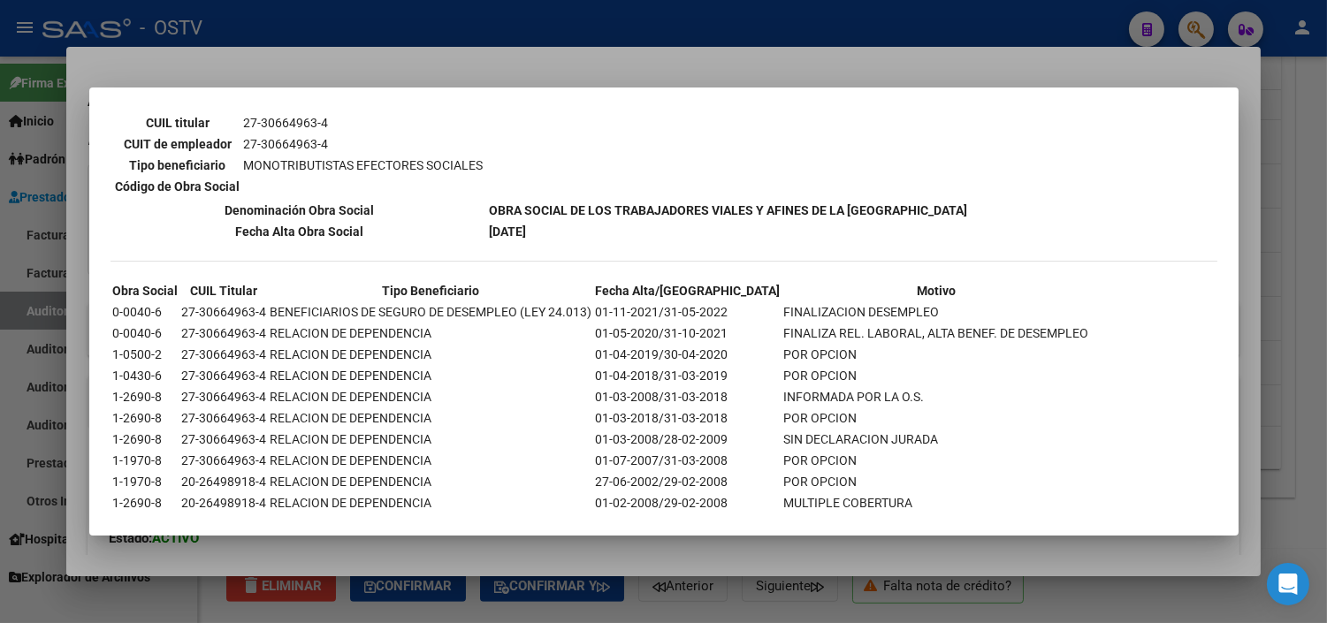
scroll to position [345, 0]
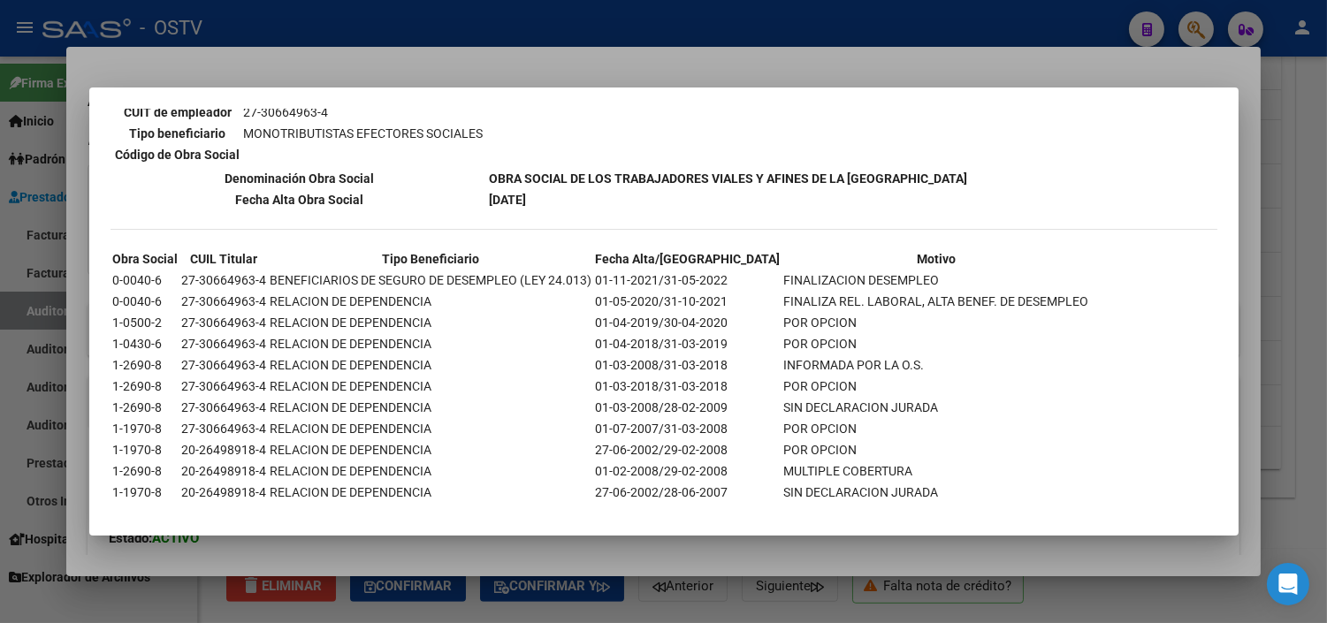
click at [522, 561] on div at bounding box center [663, 311] width 1327 height 623
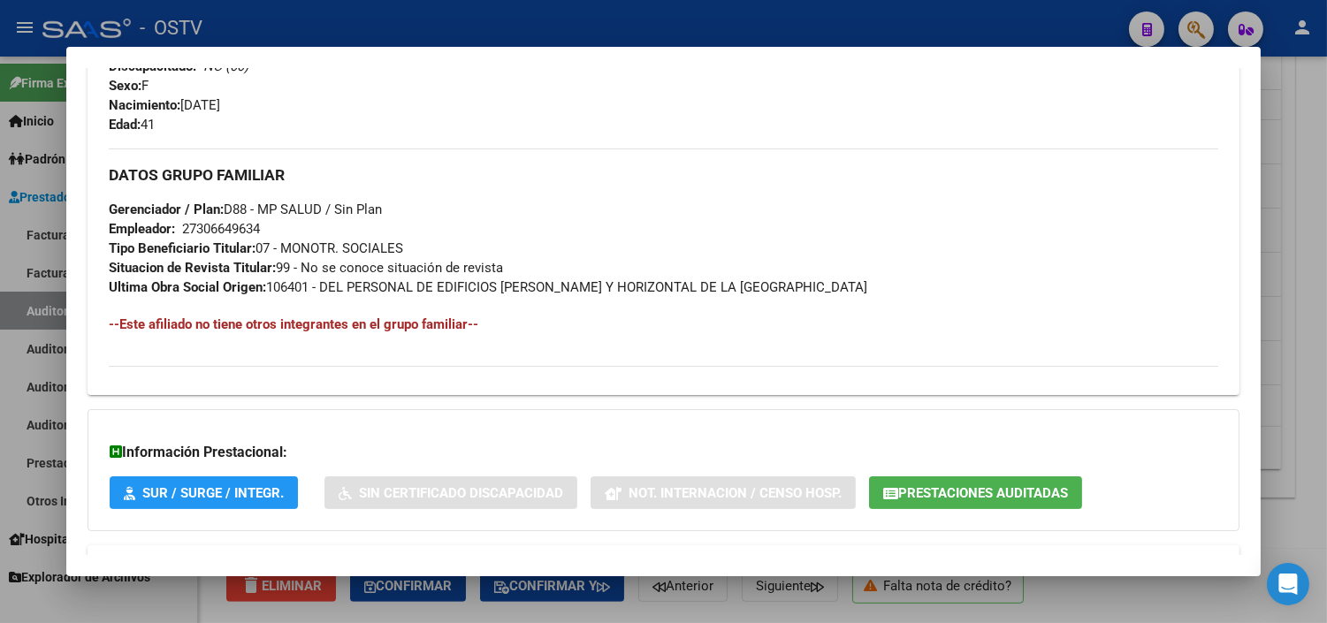
scroll to position [838, 0]
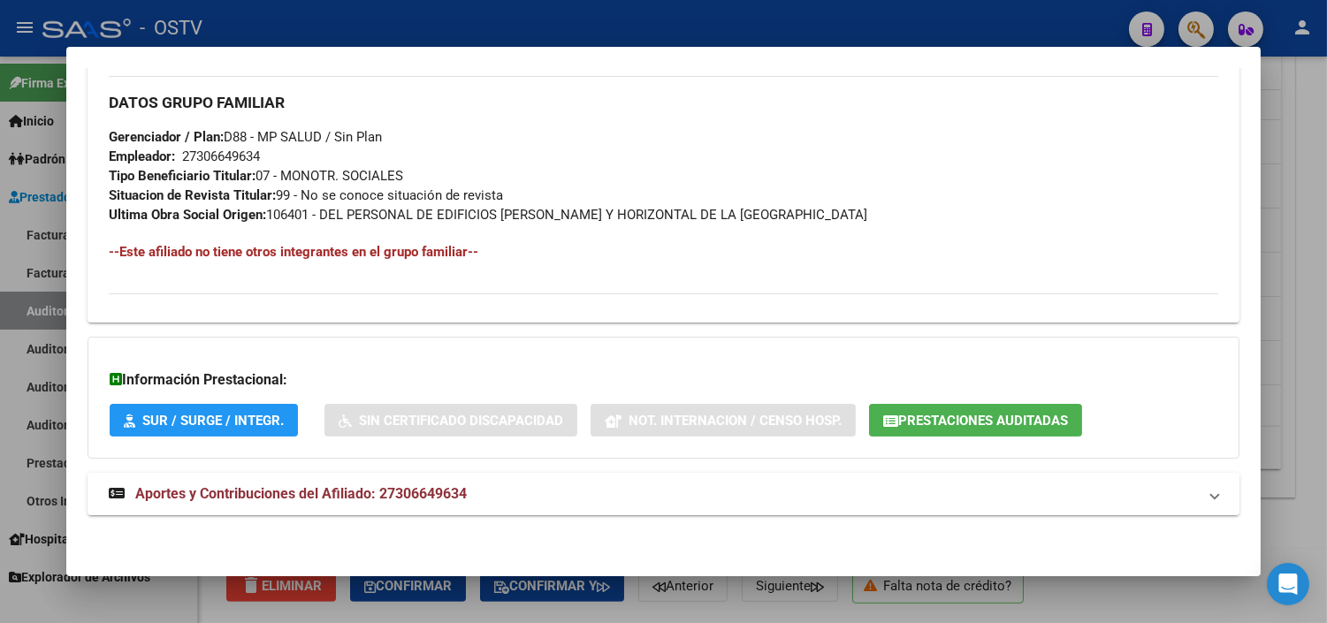
click at [449, 497] on span "Aportes y Contribuciones del Afiliado: 27306649634" at bounding box center [301, 493] width 332 height 17
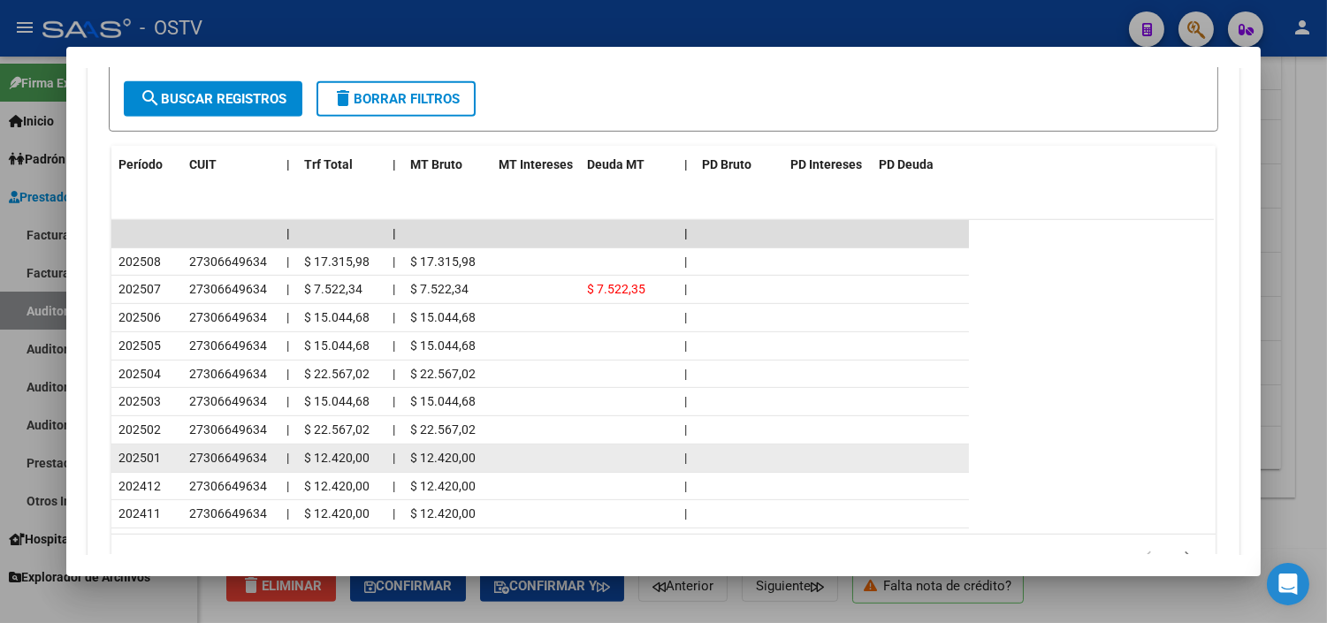
scroll to position [1624, 0]
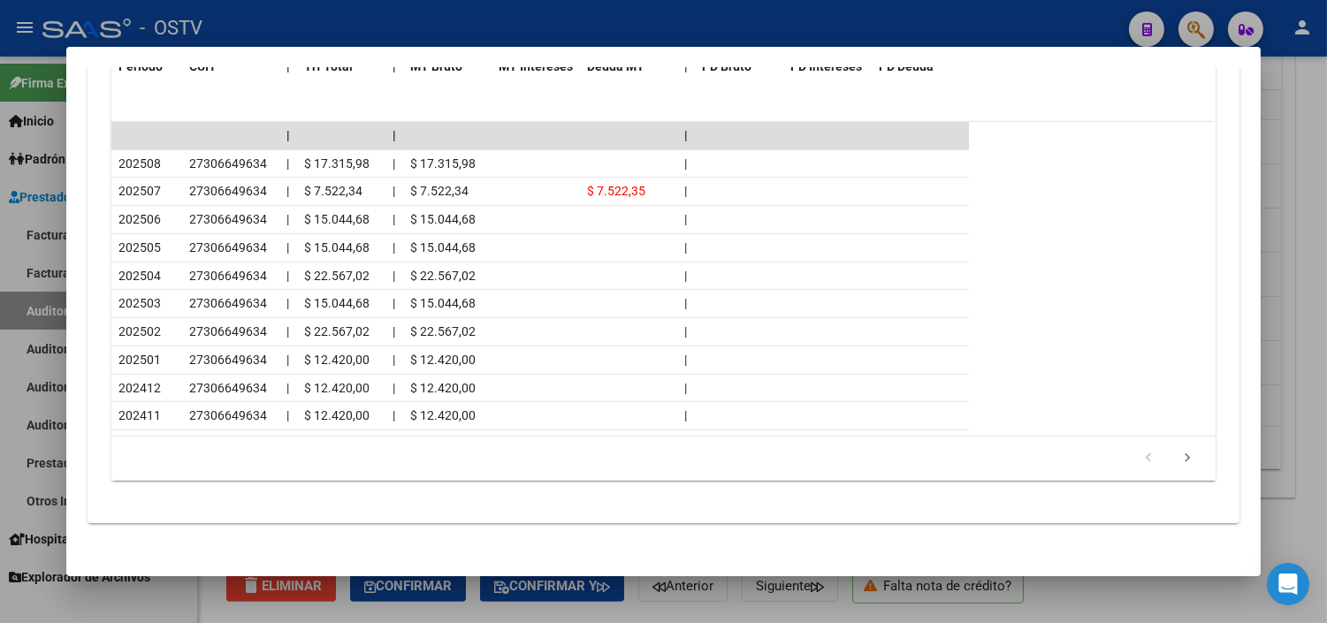
click at [796, 616] on div at bounding box center [663, 311] width 1327 height 623
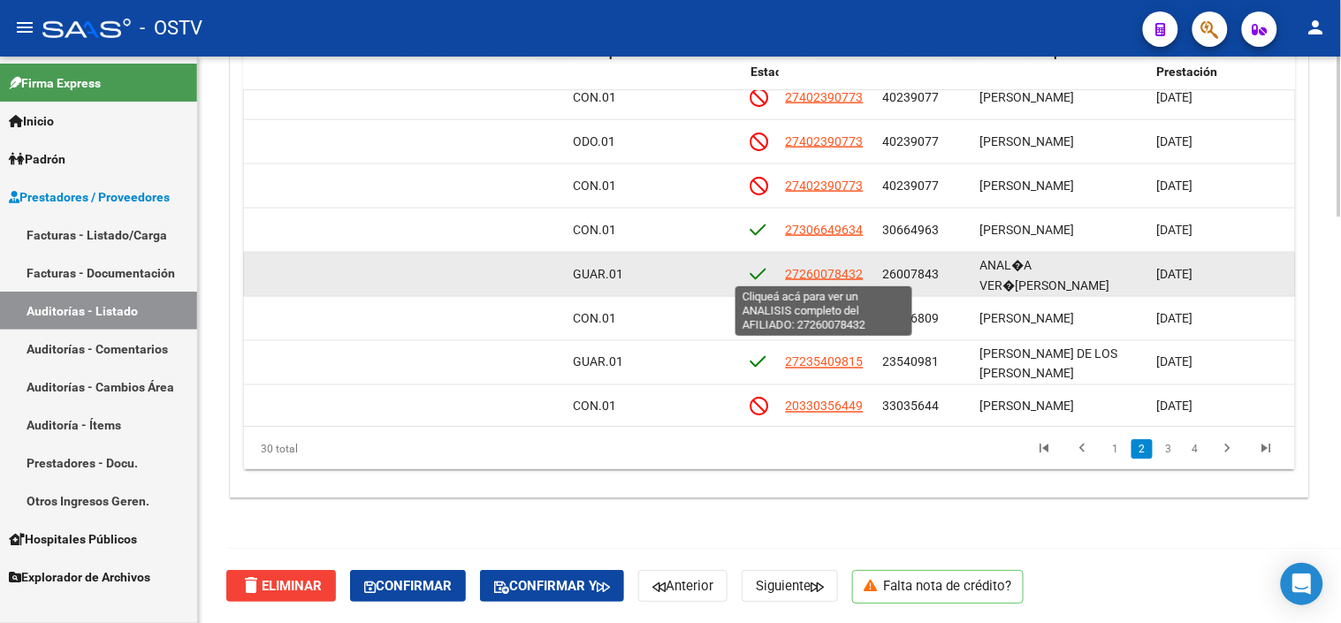
click at [807, 278] on span "27260078432" at bounding box center [825, 274] width 78 height 14
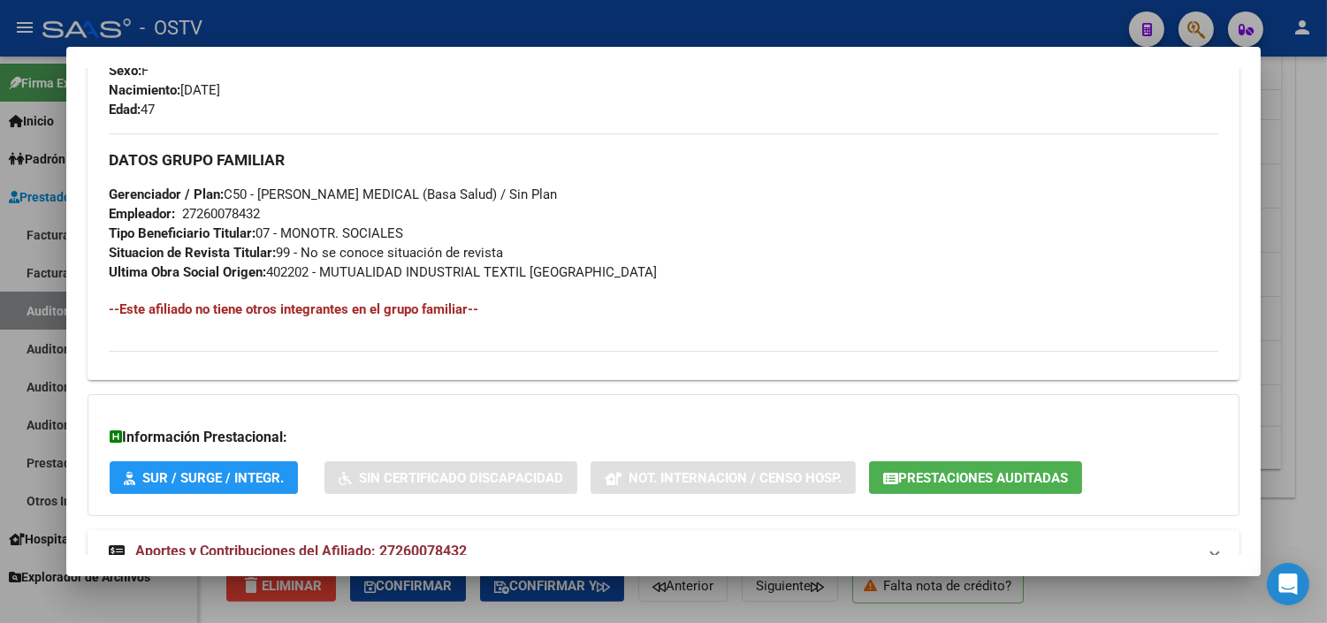
scroll to position [838, 0]
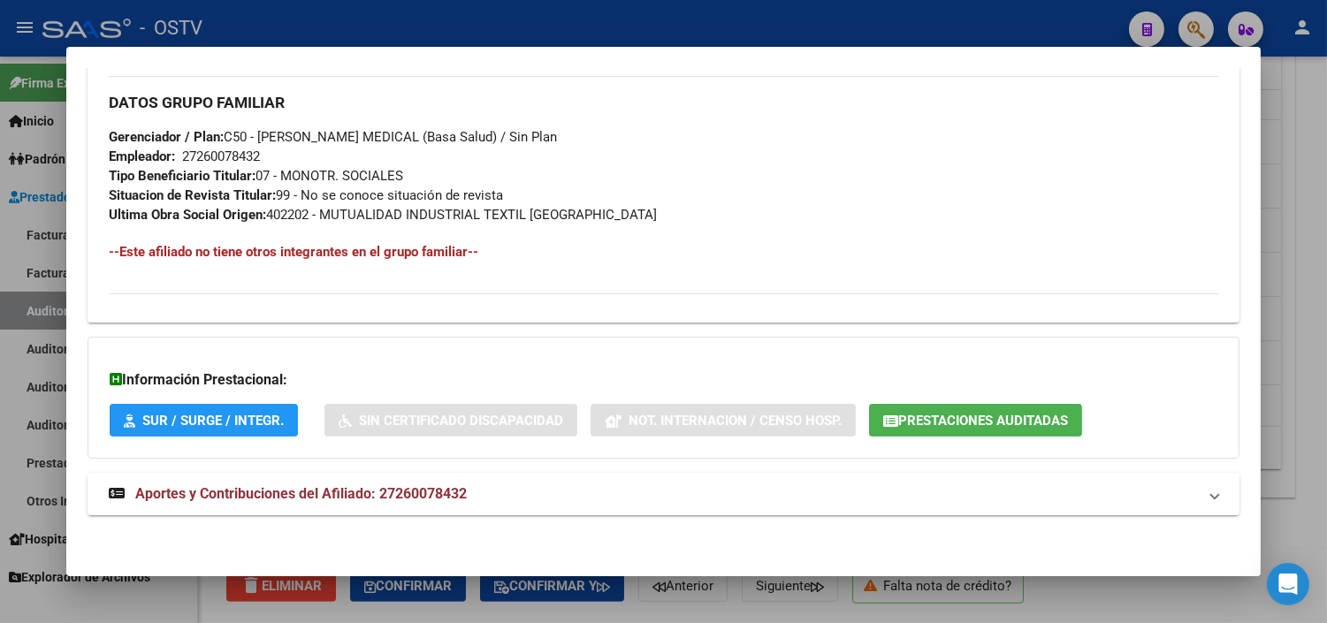
click at [363, 488] on span "Aportes y Contribuciones del Afiliado: 27260078432" at bounding box center [301, 493] width 332 height 17
click at [883, 422] on icon "button" at bounding box center [890, 421] width 15 height 13
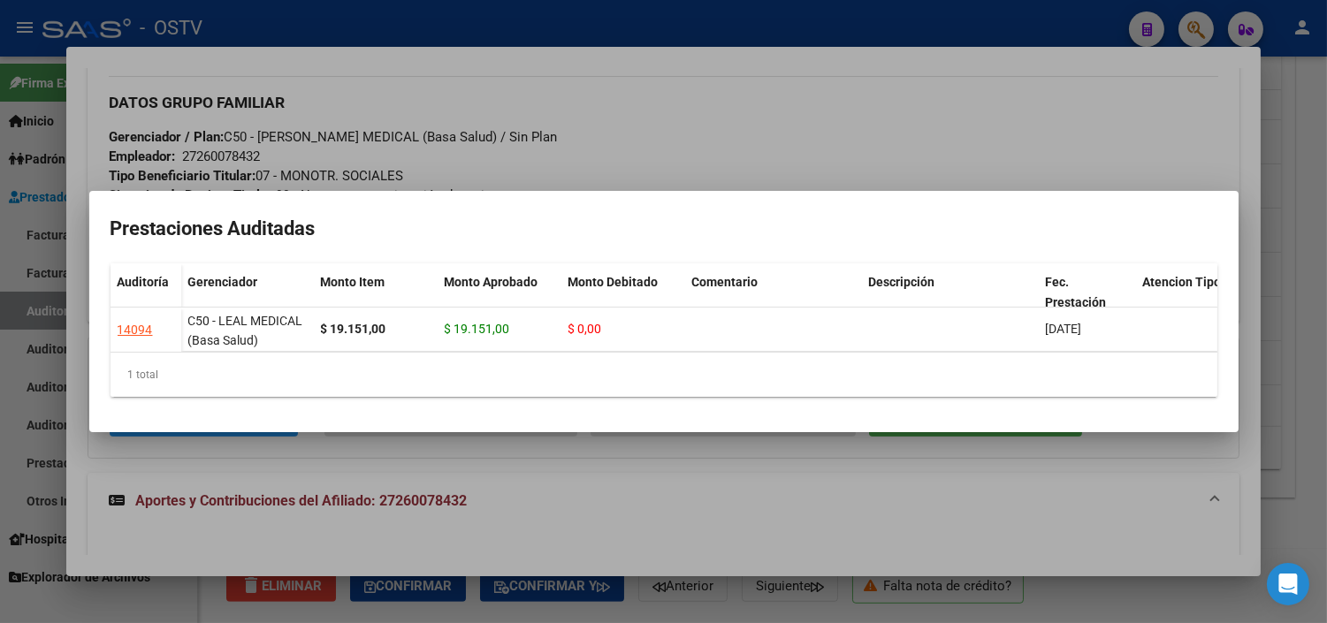
click at [505, 461] on div at bounding box center [663, 311] width 1327 height 623
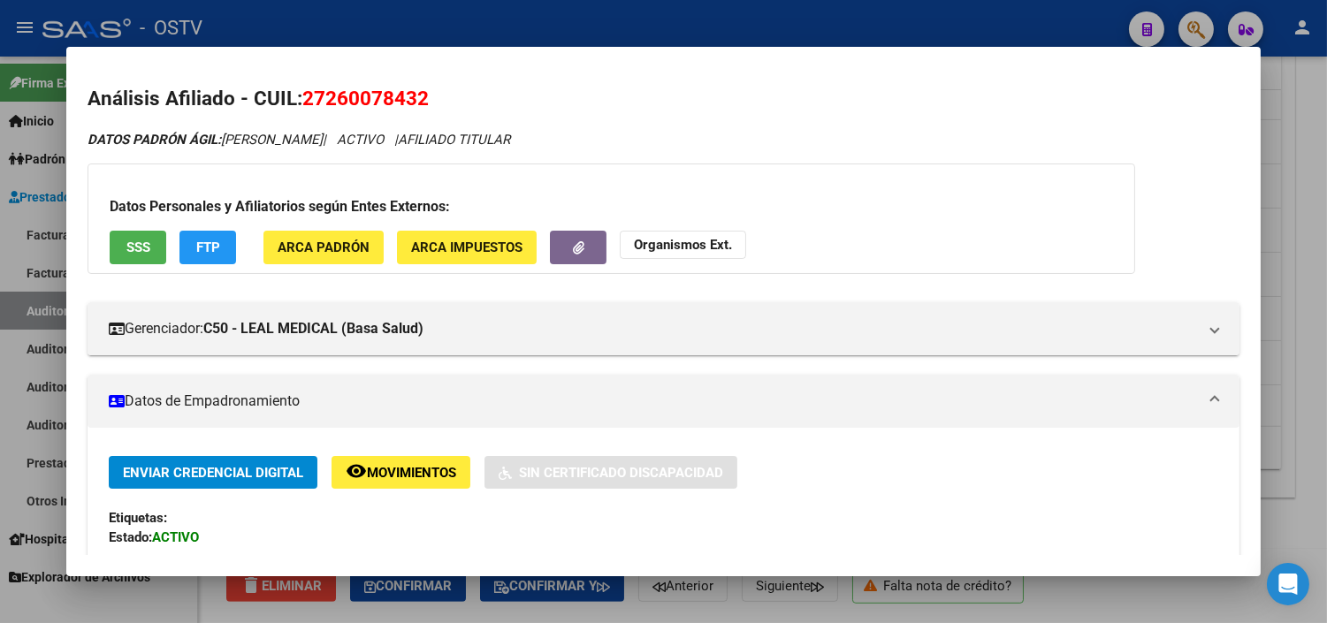
scroll to position [0, 0]
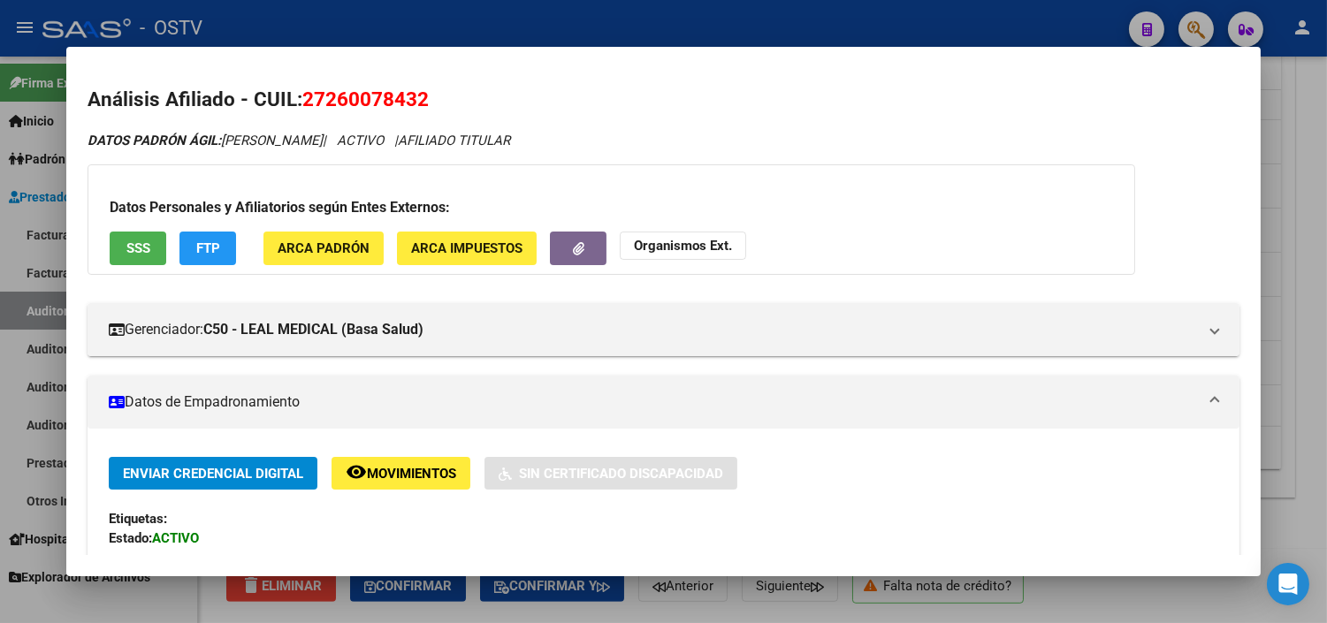
click at [133, 248] on span "SSS" at bounding box center [138, 249] width 24 height 16
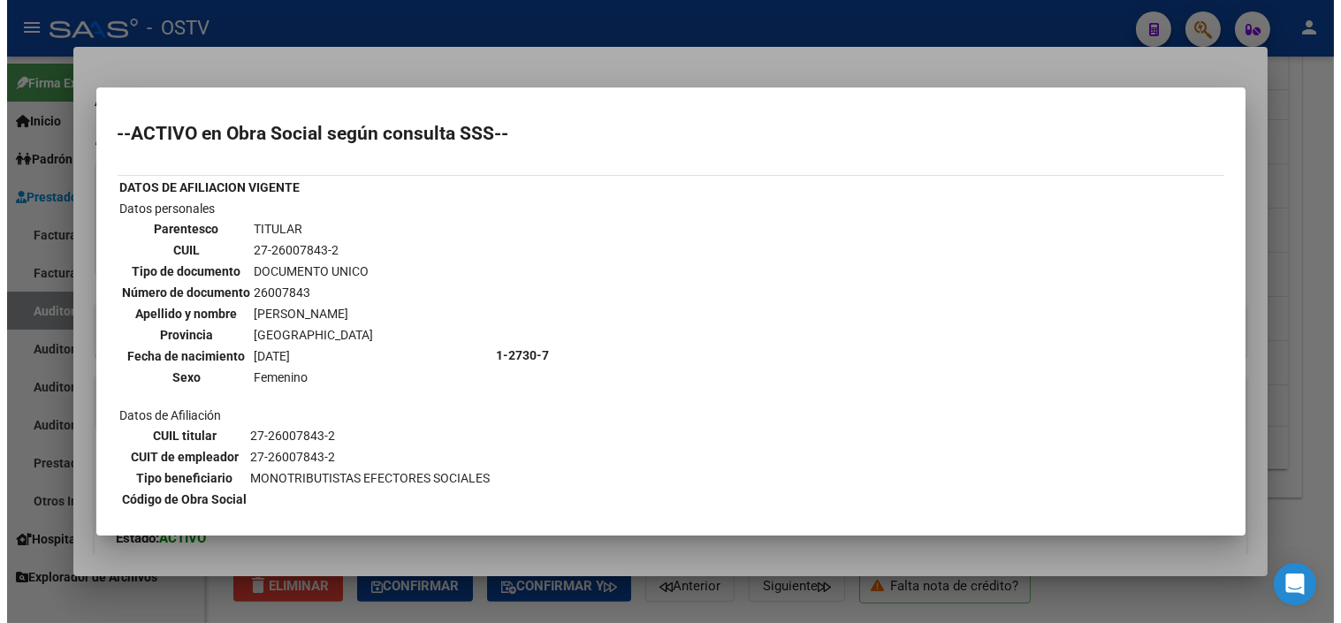
scroll to position [161, 0]
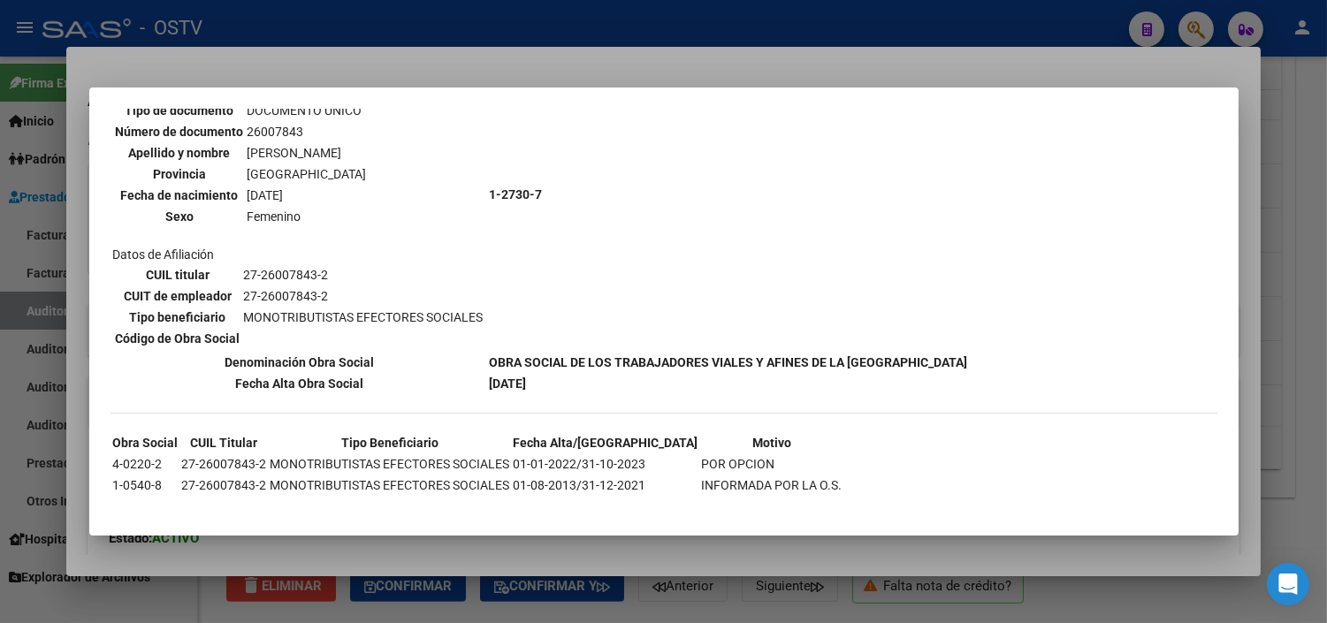
click at [673, 544] on div at bounding box center [663, 311] width 1327 height 623
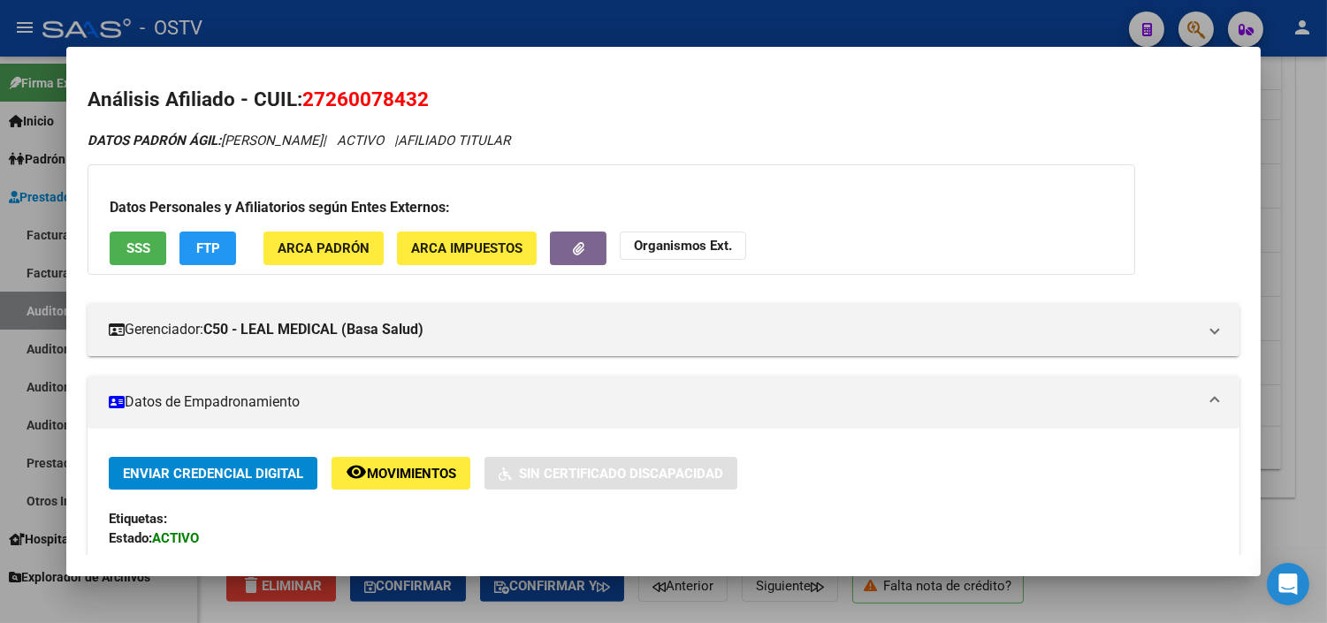
click at [673, 616] on div at bounding box center [663, 311] width 1327 height 623
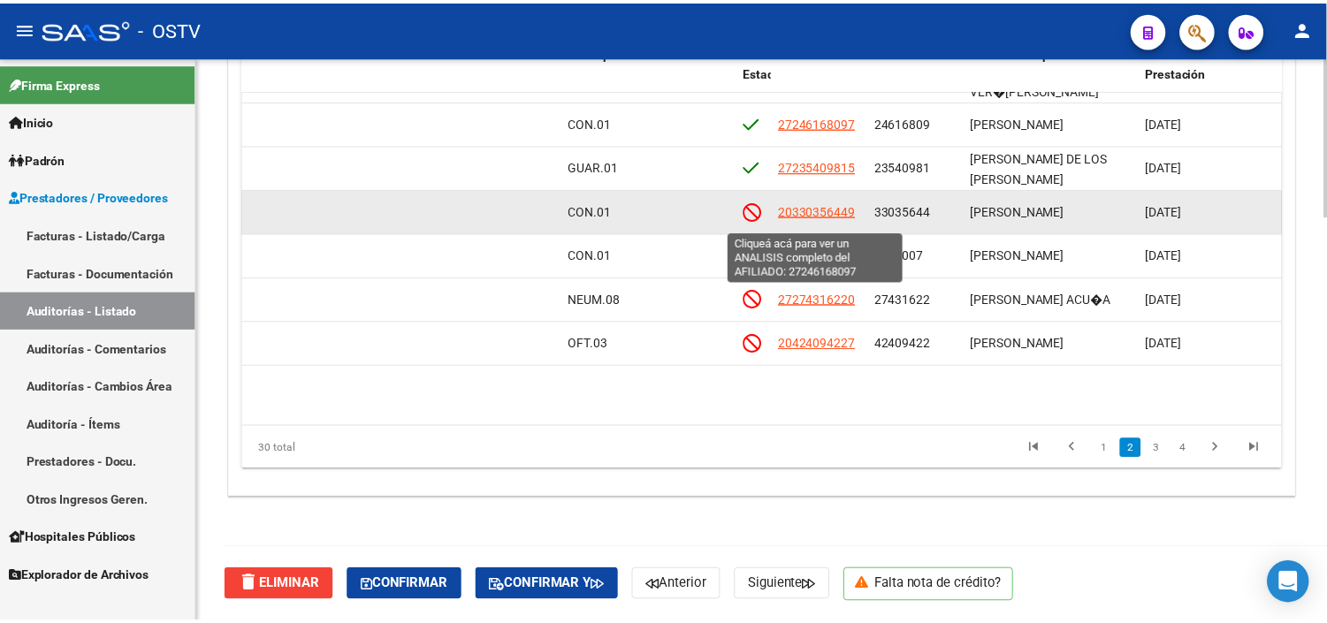
scroll to position [687, 831]
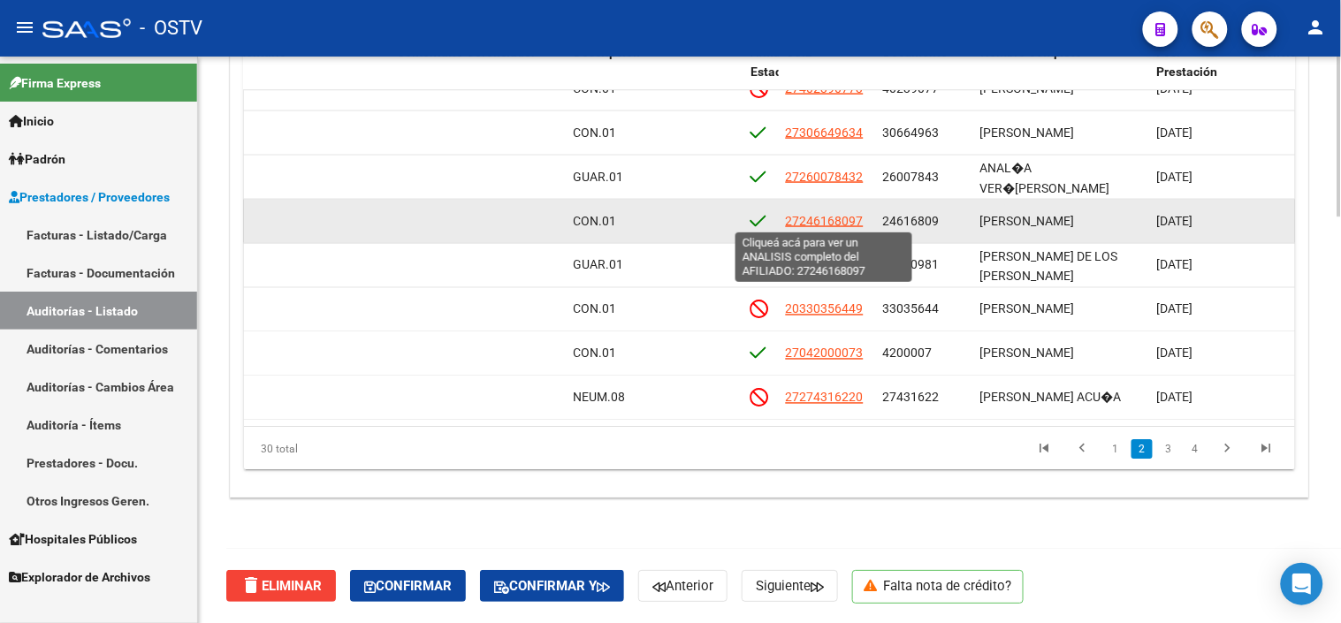
click at [806, 213] on span "27246168097" at bounding box center [825, 220] width 78 height 14
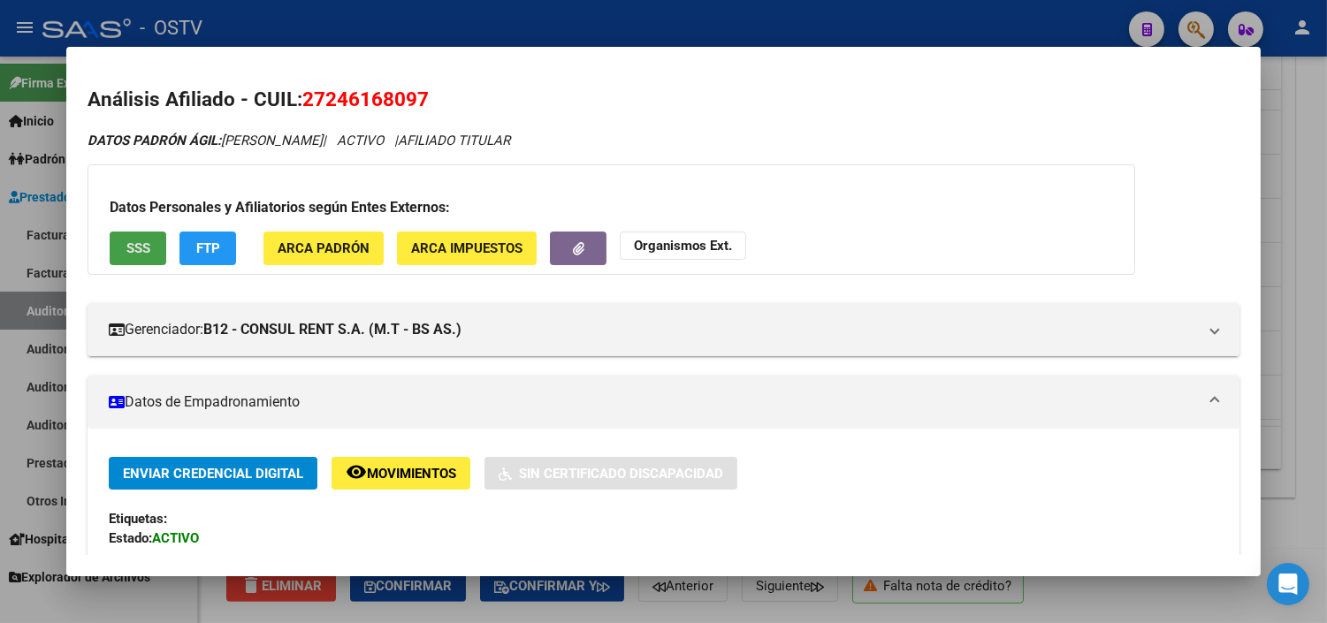
click at [145, 261] on button "SSS" at bounding box center [138, 248] width 57 height 33
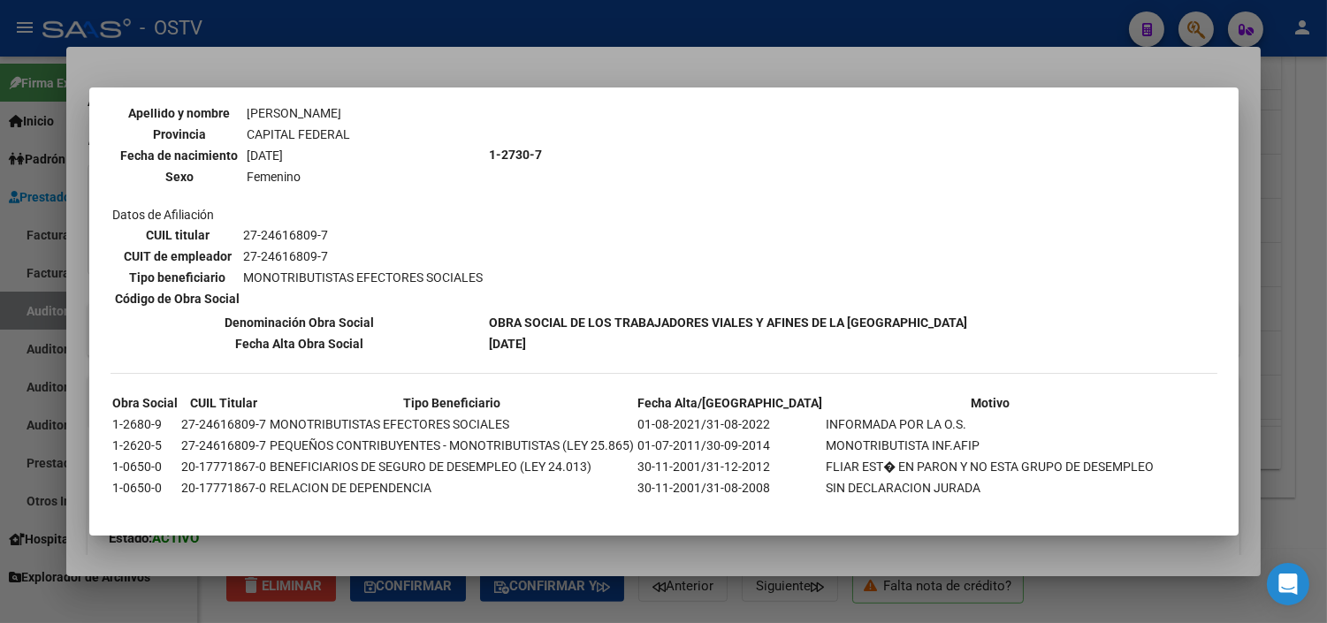
scroll to position [202, 0]
click at [500, 559] on div at bounding box center [663, 311] width 1327 height 623
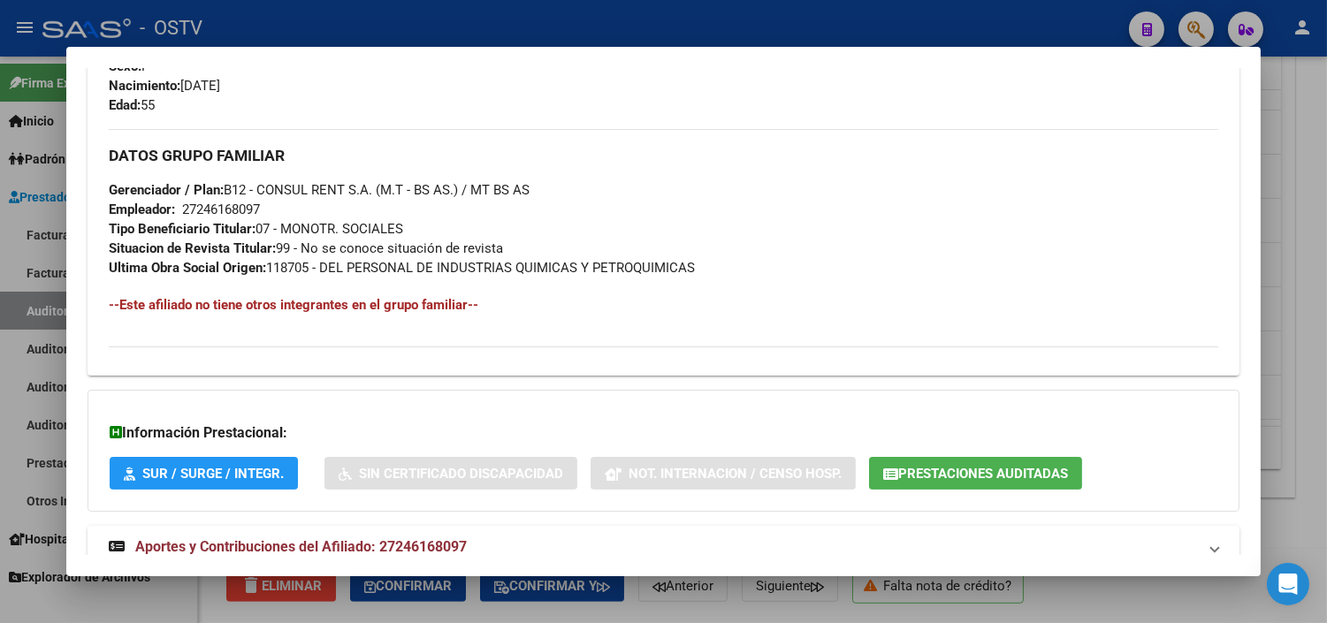
scroll to position [838, 0]
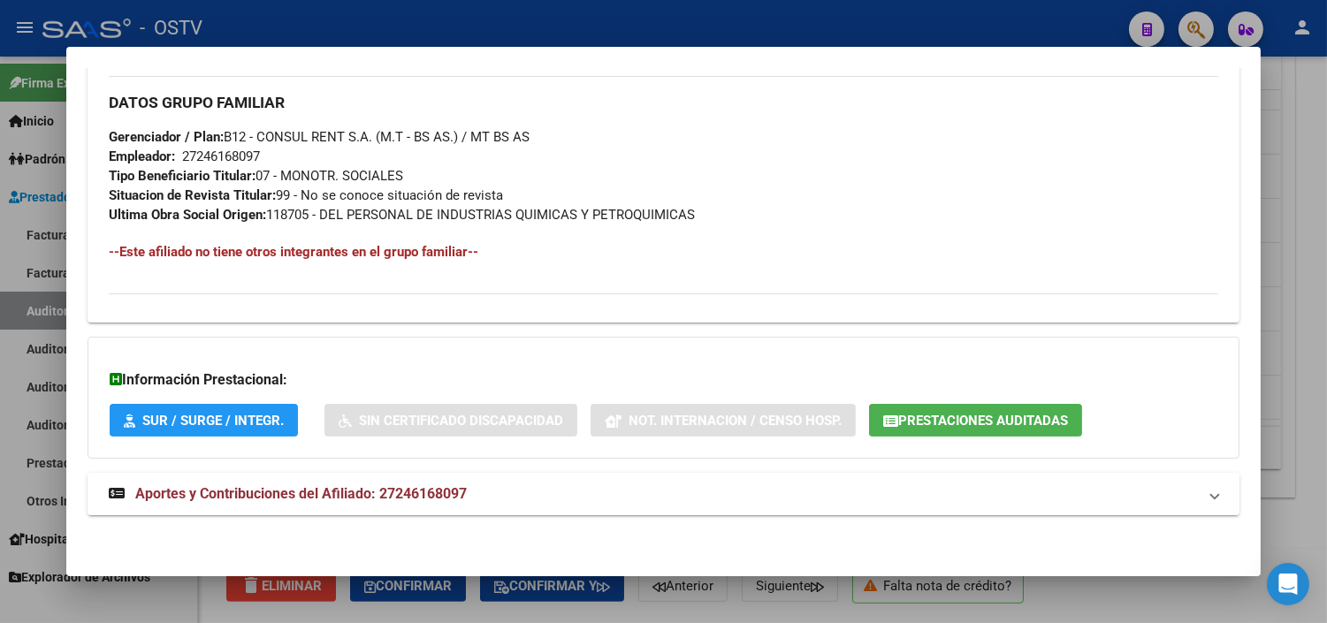
click at [354, 492] on span "Aportes y Contribuciones del Afiliado: 27246168097" at bounding box center [301, 493] width 332 height 17
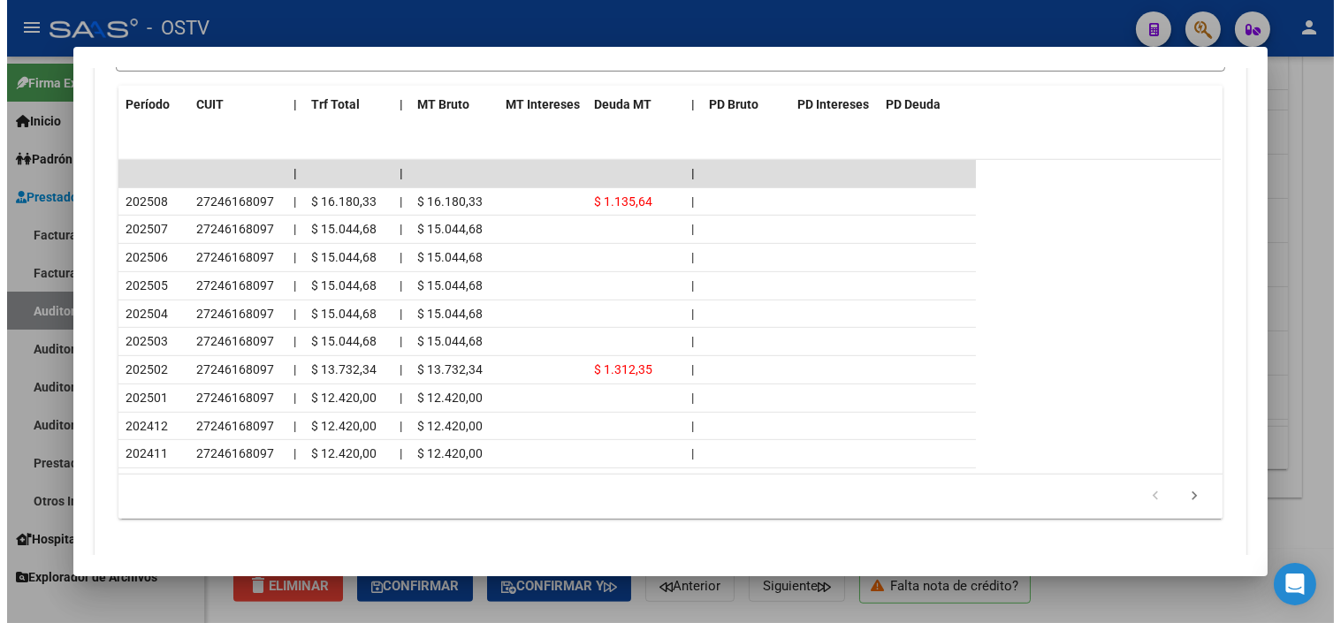
scroll to position [1588, 0]
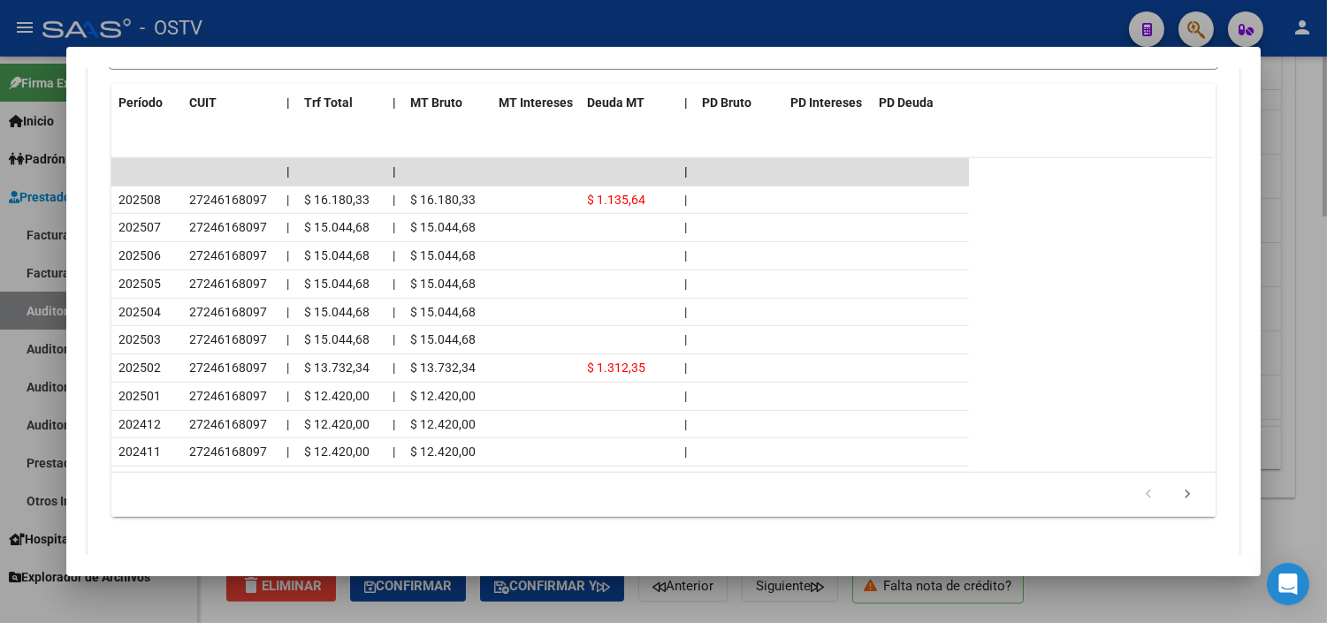
click at [748, 616] on div at bounding box center [663, 311] width 1327 height 623
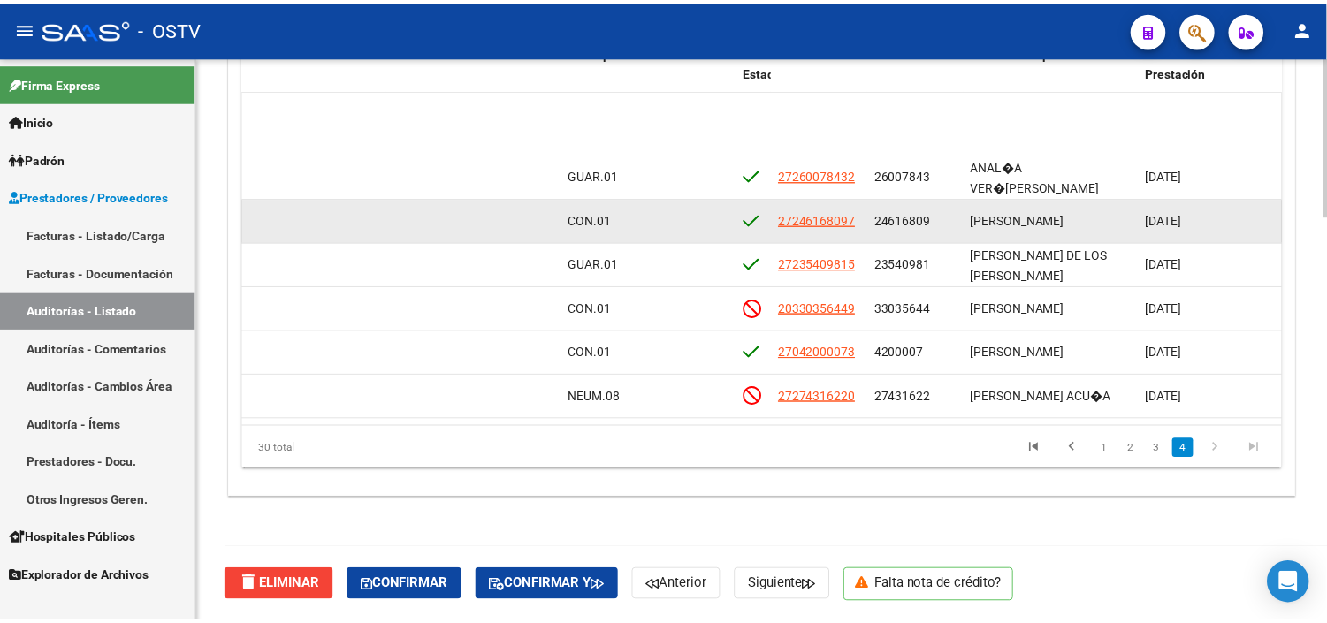
scroll to position [785, 831]
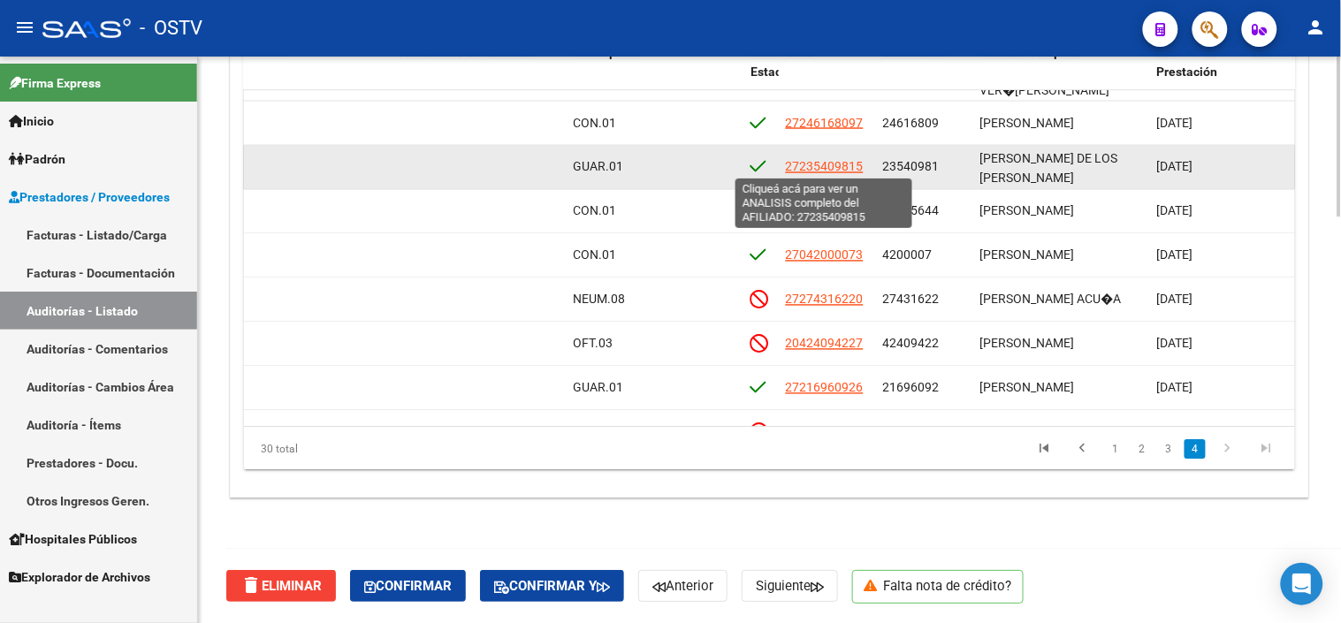
click at [819, 171] on span "27235409815" at bounding box center [825, 166] width 78 height 14
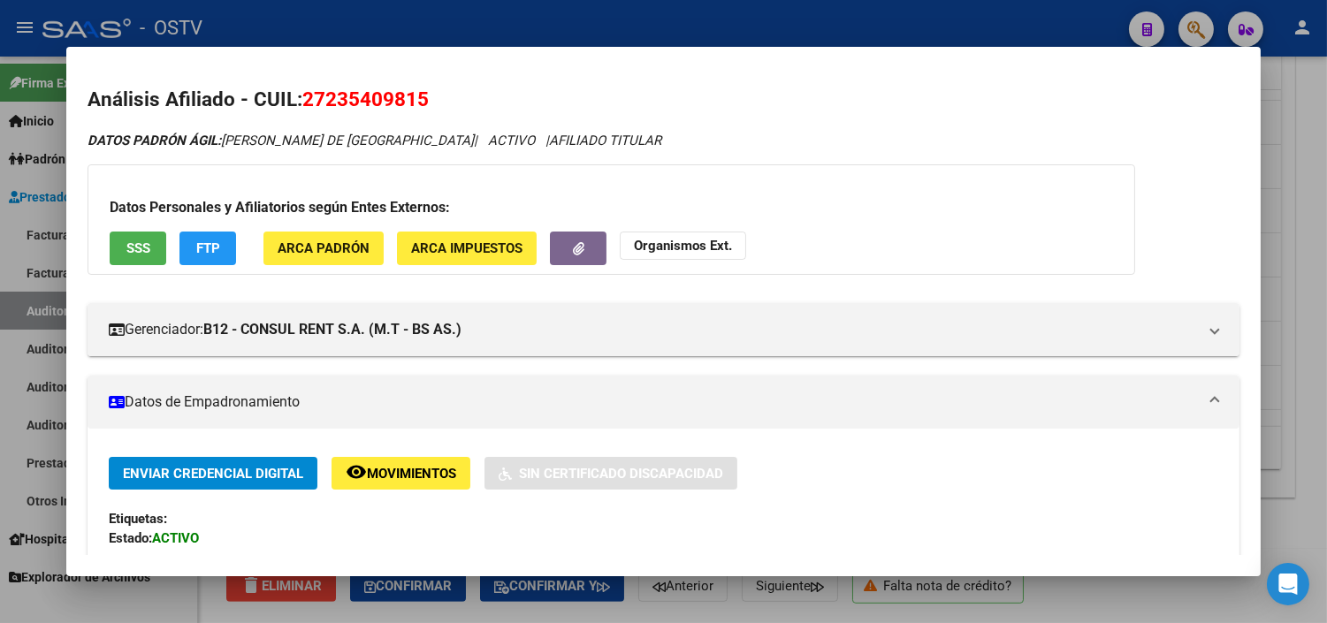
click at [117, 245] on button "SSS" at bounding box center [138, 248] width 57 height 33
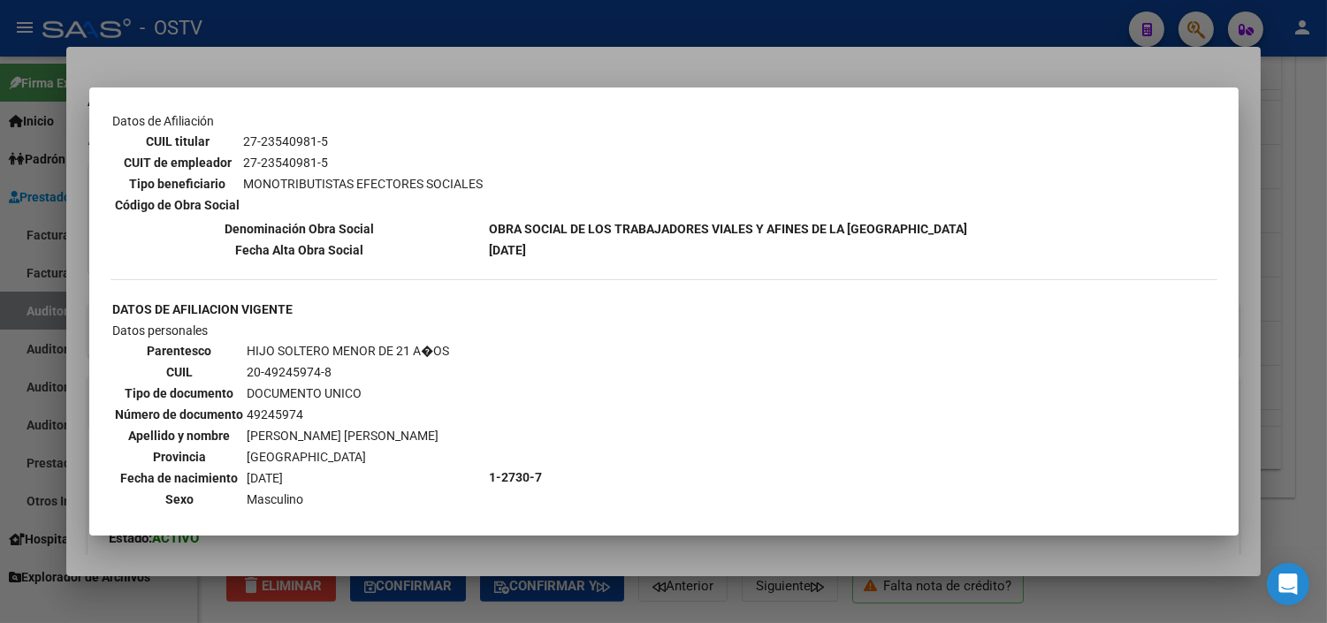
scroll to position [665, 0]
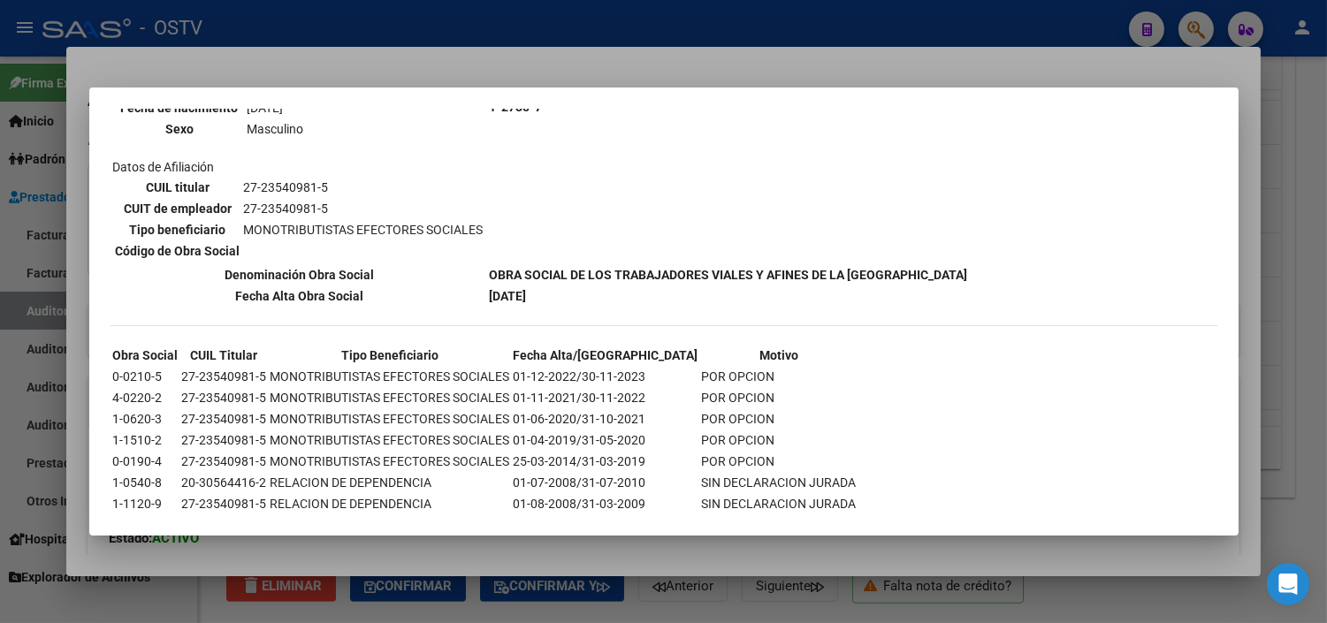
click at [431, 543] on div at bounding box center [663, 311] width 1327 height 623
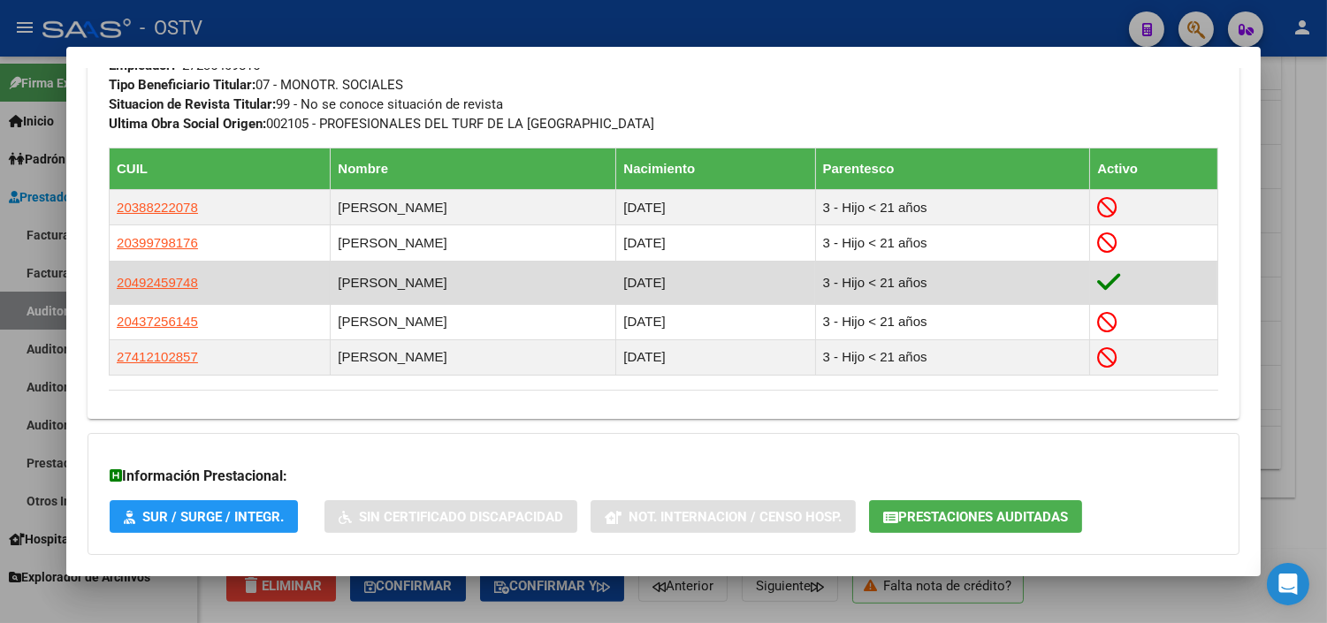
scroll to position [1028, 0]
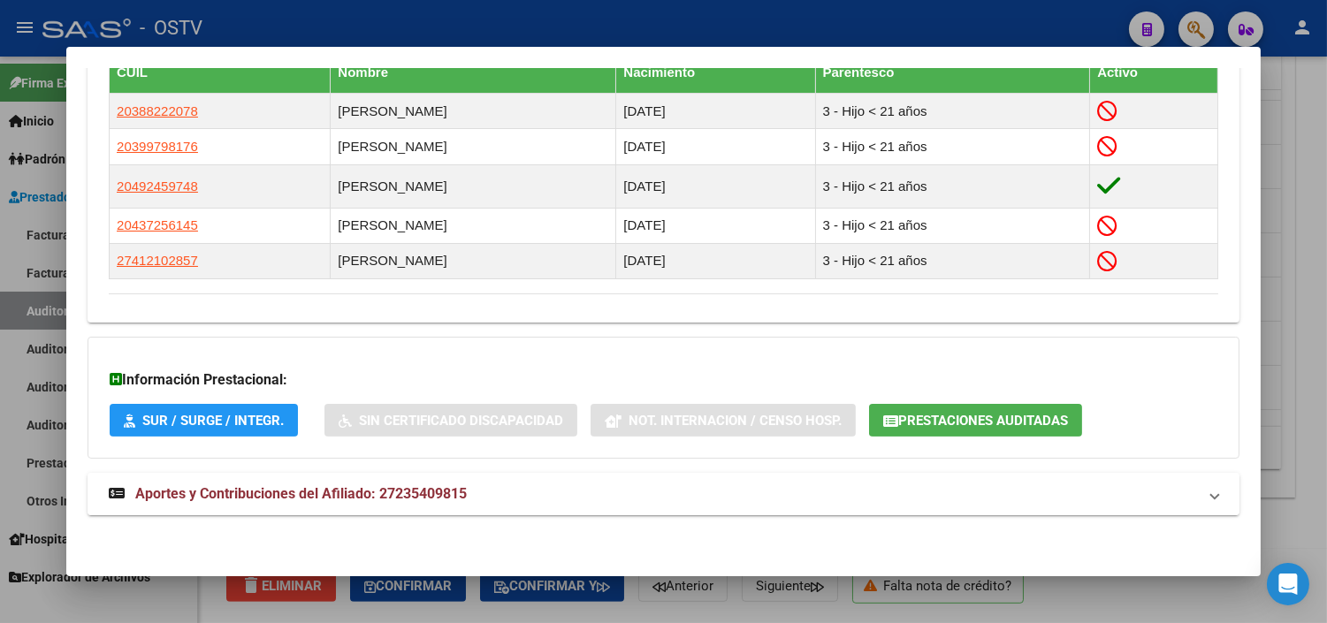
click at [325, 488] on span "Aportes y Contribuciones del Afiliado: 27235409815" at bounding box center [301, 493] width 332 height 17
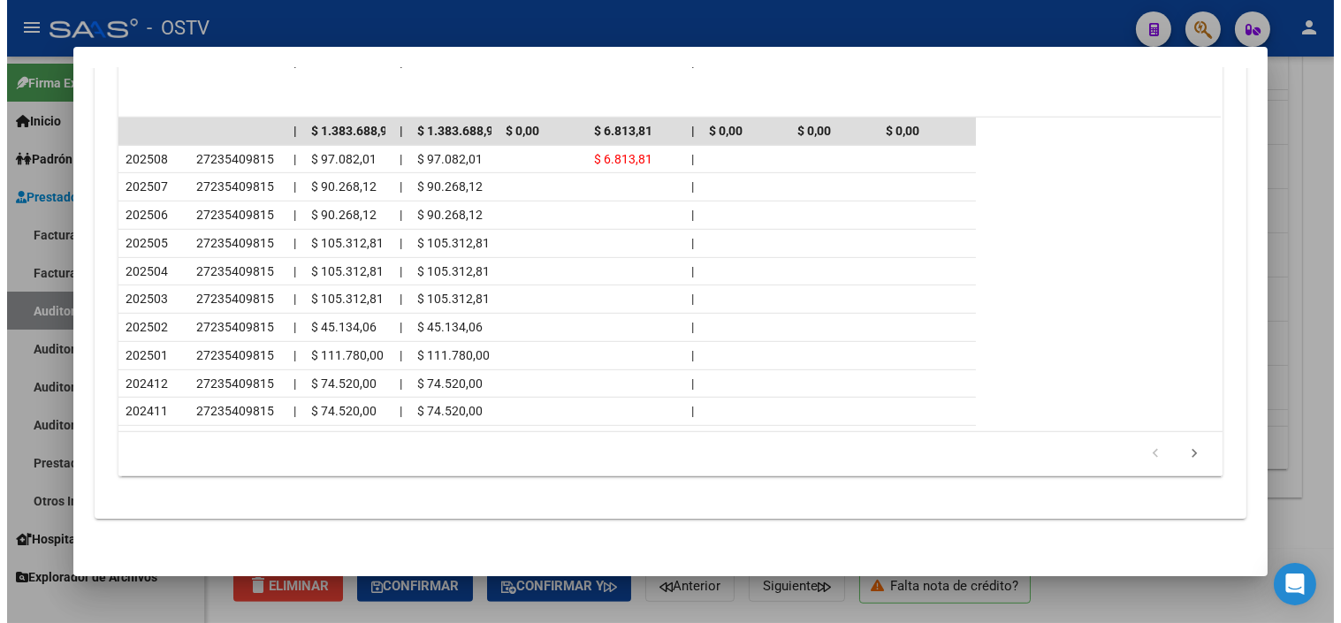
scroll to position [1818, 0]
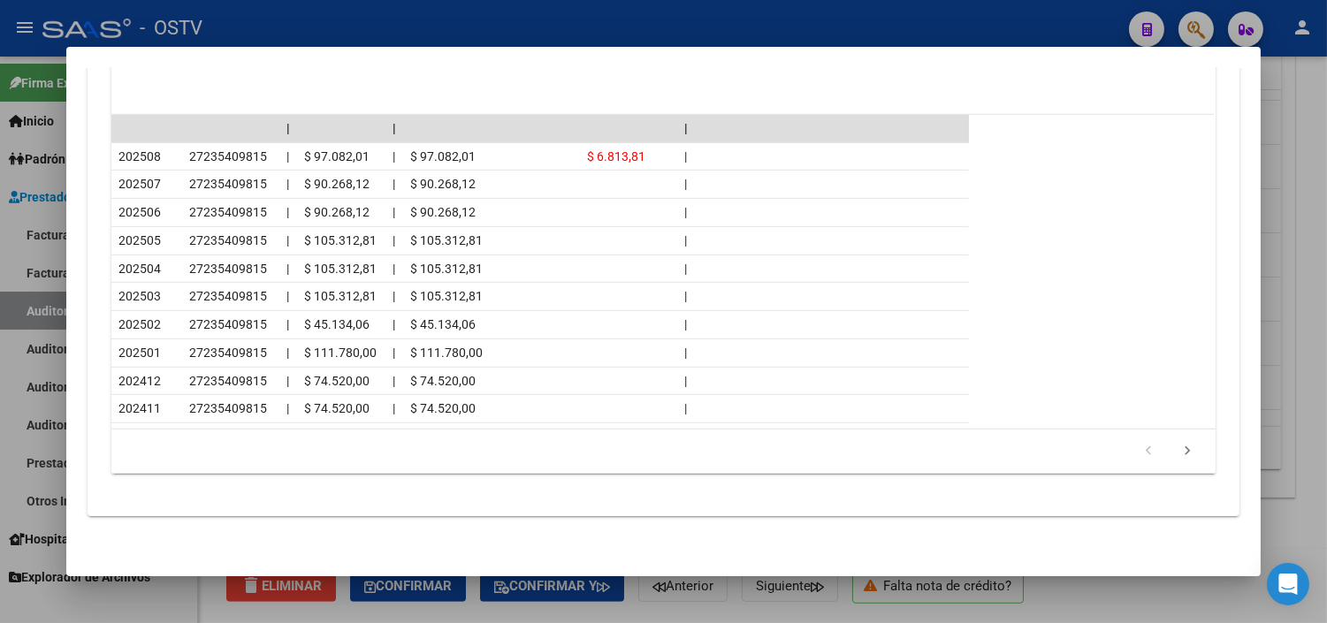
click at [693, 606] on div at bounding box center [663, 311] width 1327 height 623
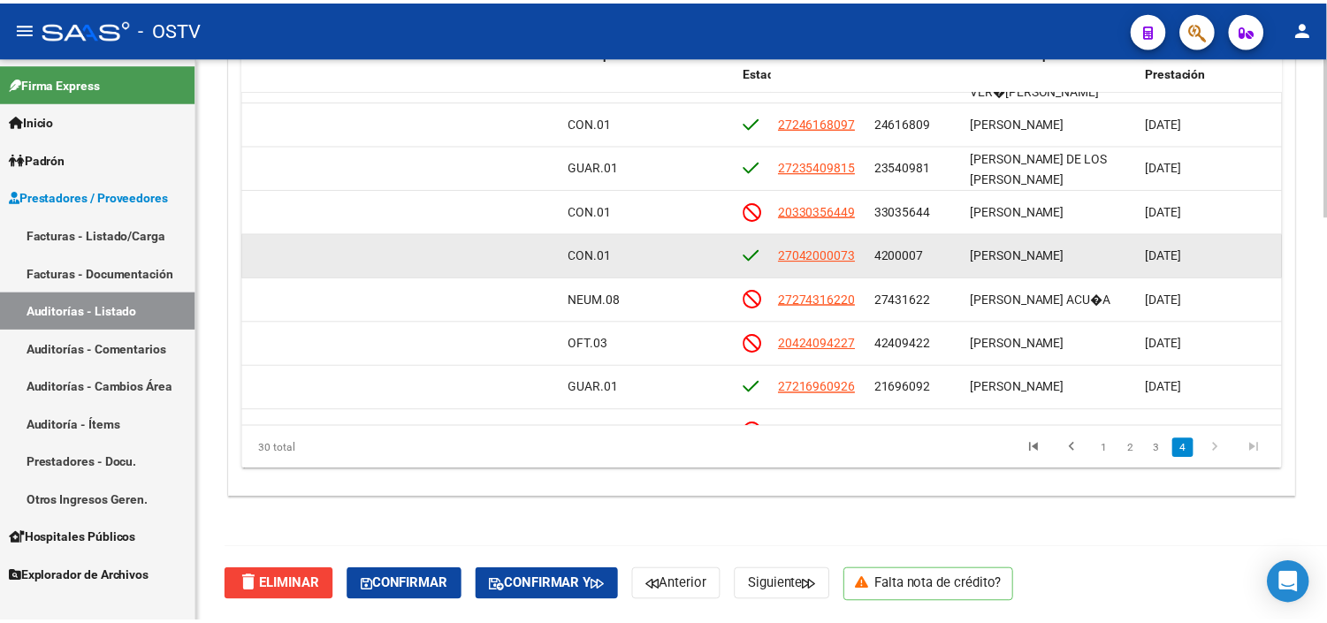
scroll to position [884, 831]
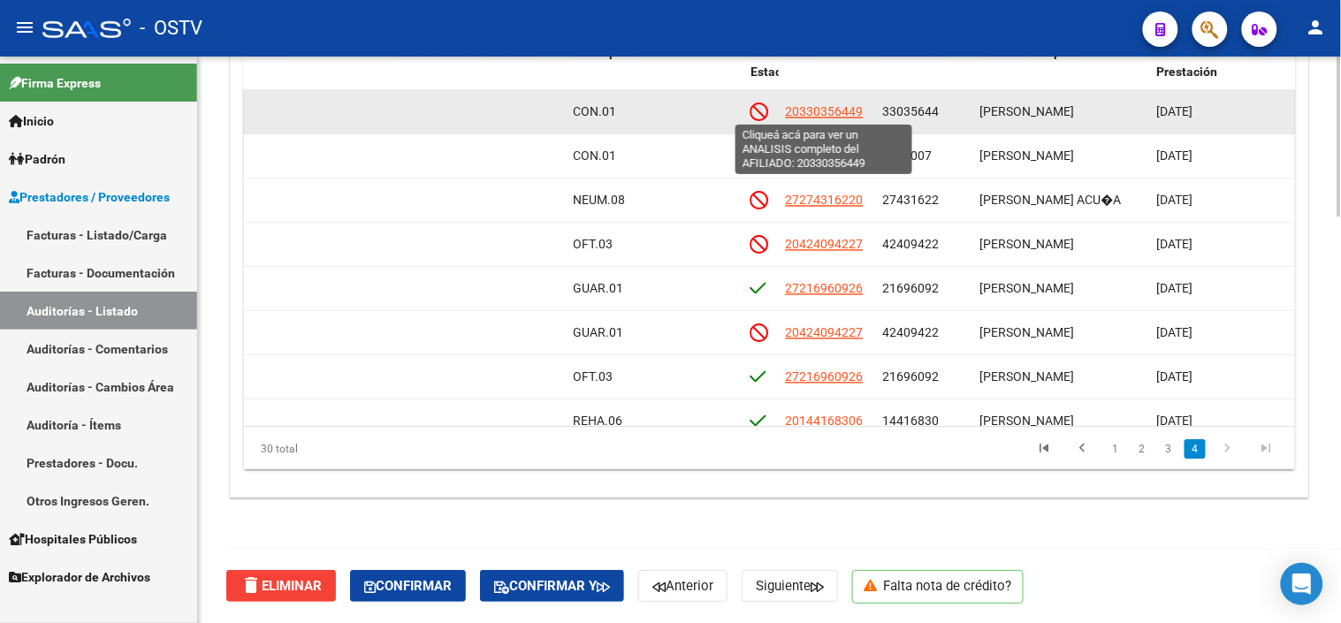
click at [814, 111] on span "20330356449" at bounding box center [825, 111] width 78 height 14
type textarea "20330356449"
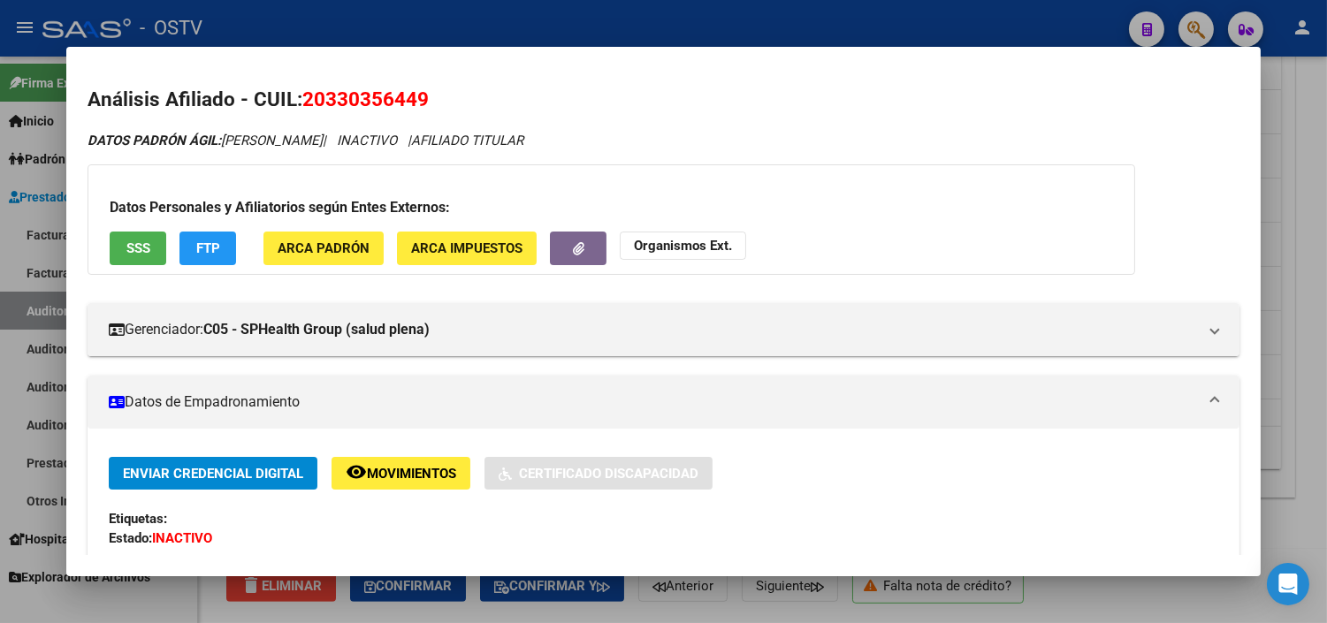
click at [126, 241] on span "SSS" at bounding box center [138, 249] width 24 height 16
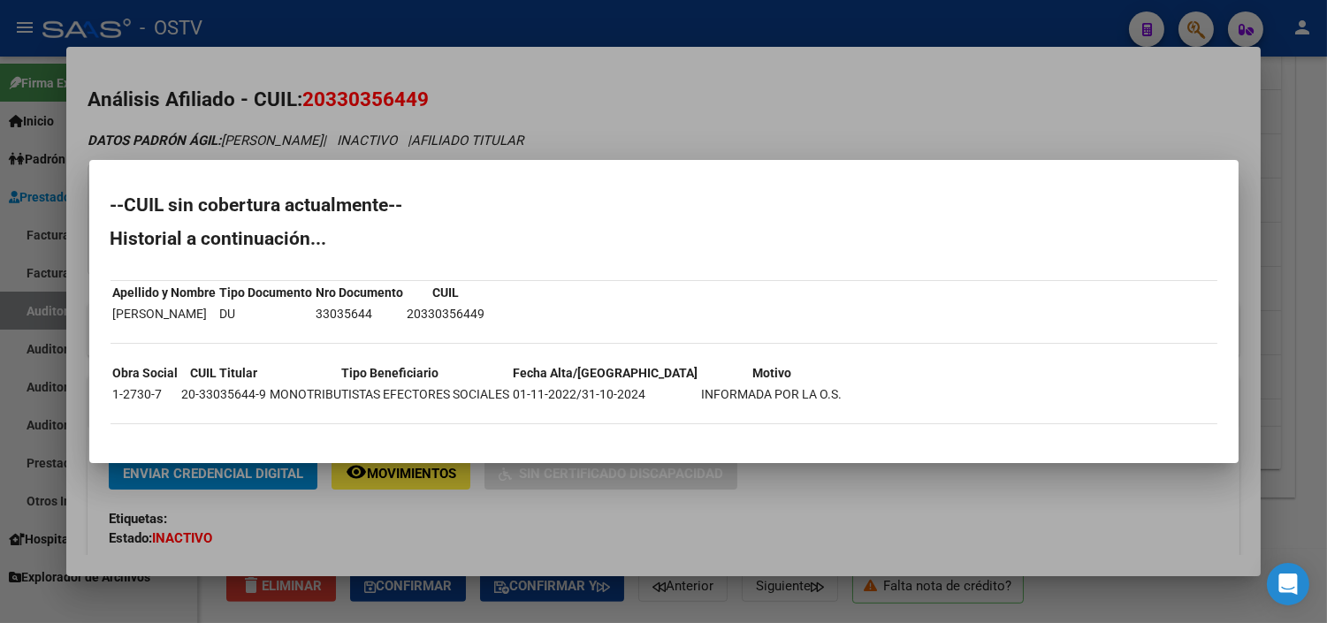
click at [405, 564] on div at bounding box center [663, 311] width 1327 height 623
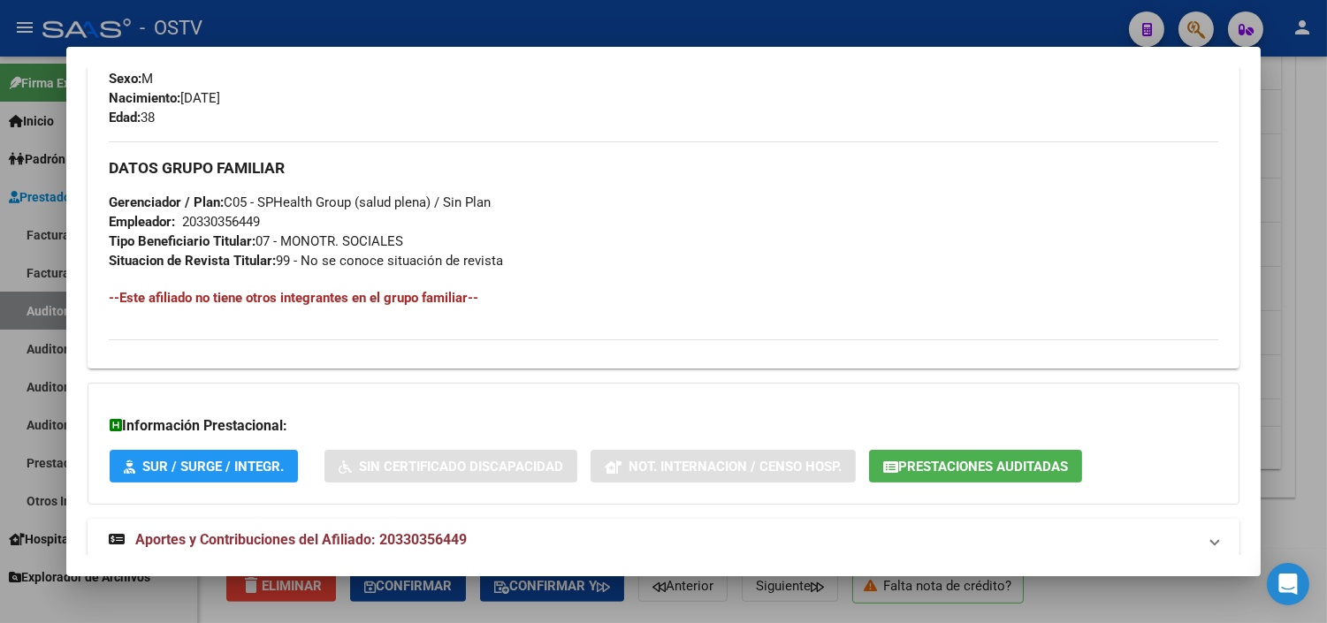
scroll to position [858, 0]
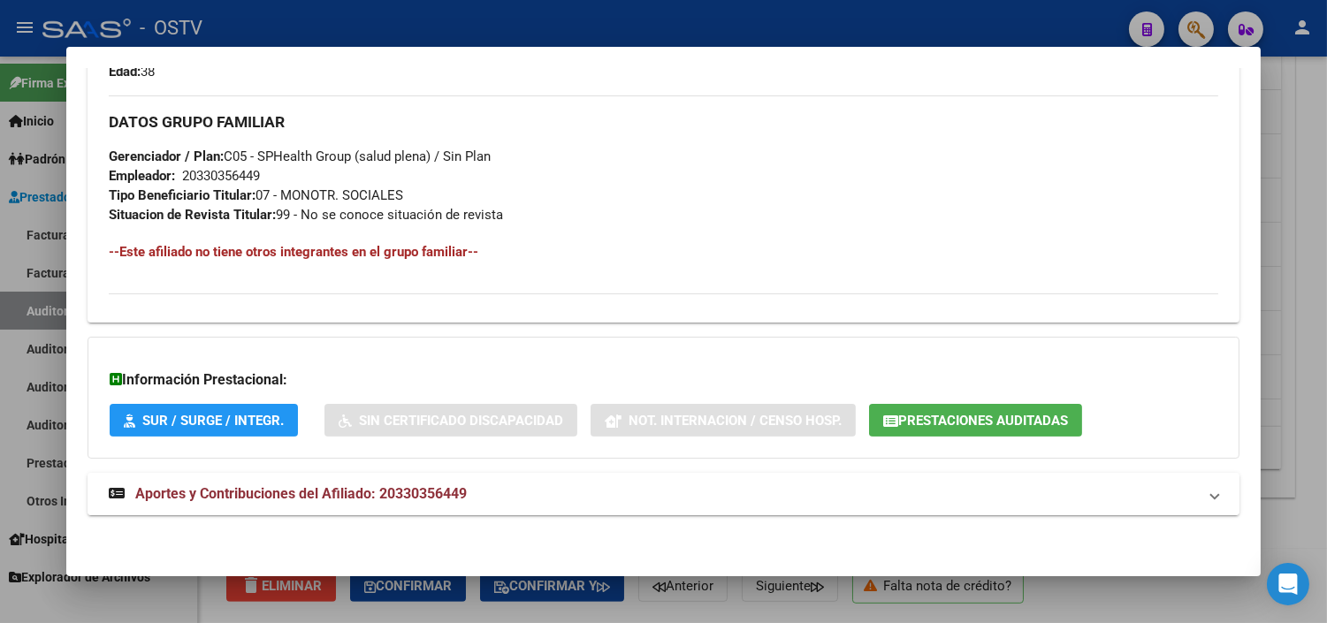
click at [347, 491] on span "Aportes y Contribuciones del Afiliado: 20330356449" at bounding box center [301, 493] width 332 height 17
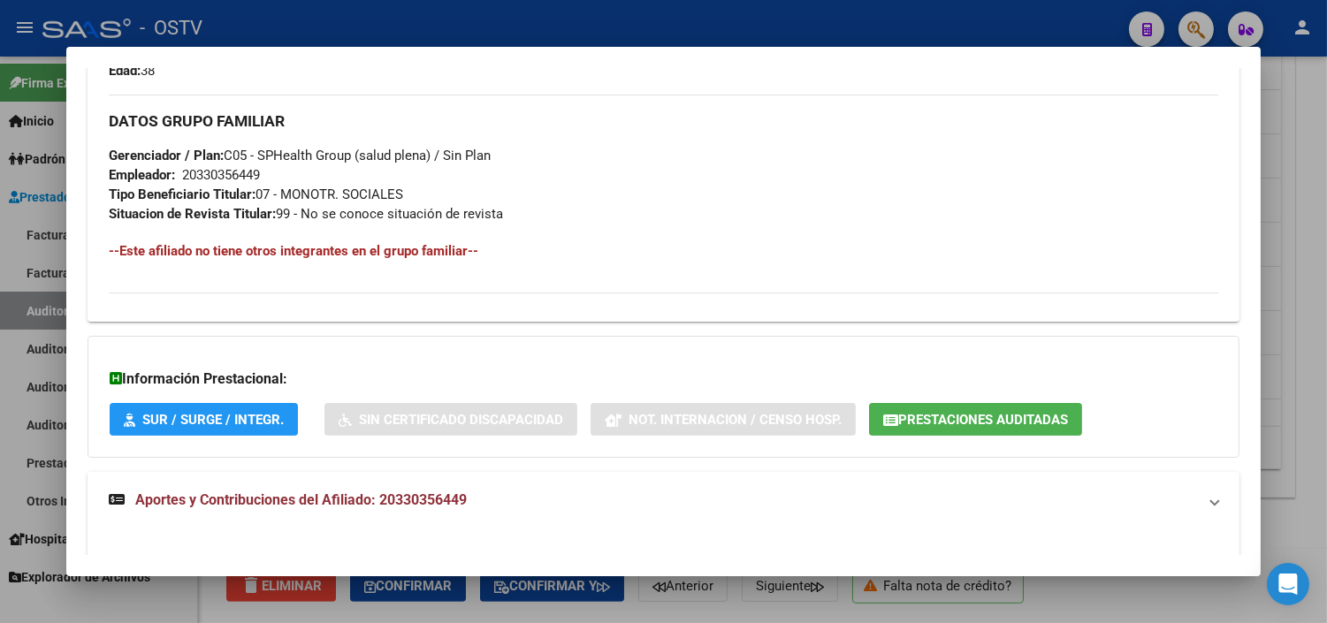
click at [967, 411] on span "Prestaciones Auditadas" at bounding box center [975, 419] width 185 height 16
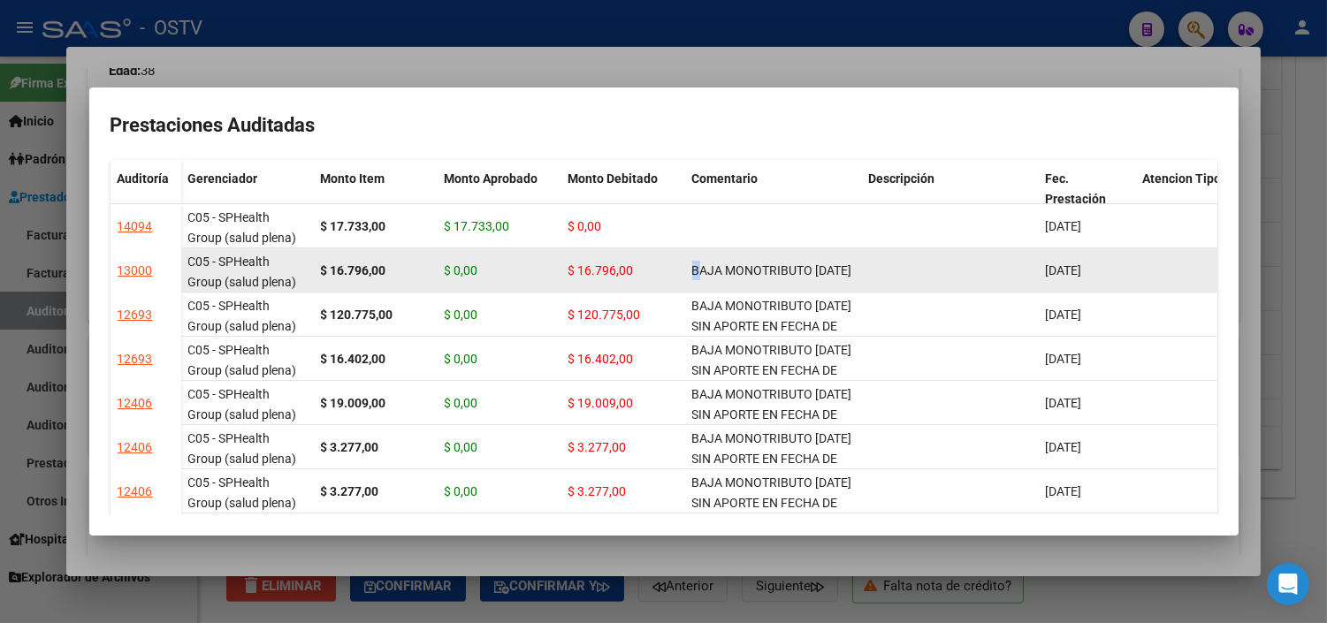
scroll to position [1, 0]
drag, startPoint x: 693, startPoint y: 262, endPoint x: 720, endPoint y: 283, distance: 34.7
click at [720, 281] on div "BAJA MONOTRIBUTO [DATE]" at bounding box center [773, 271] width 163 height 20
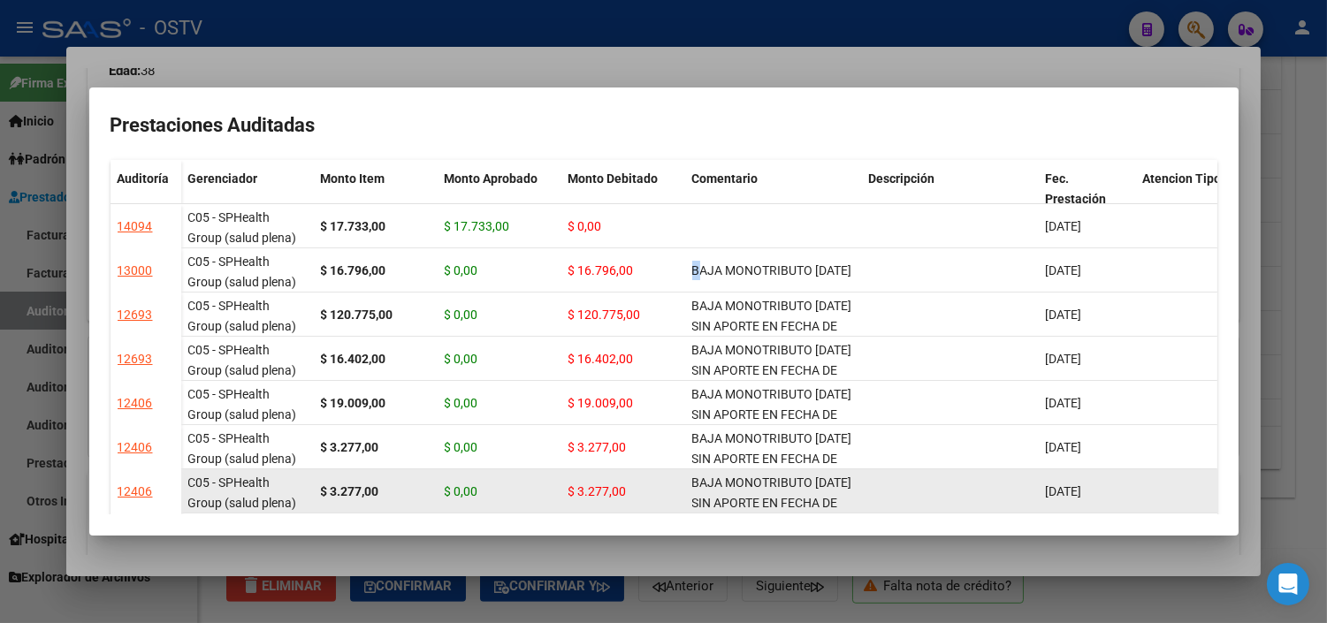
copy span "BAJA MONOTRIBUTO [DATE]"
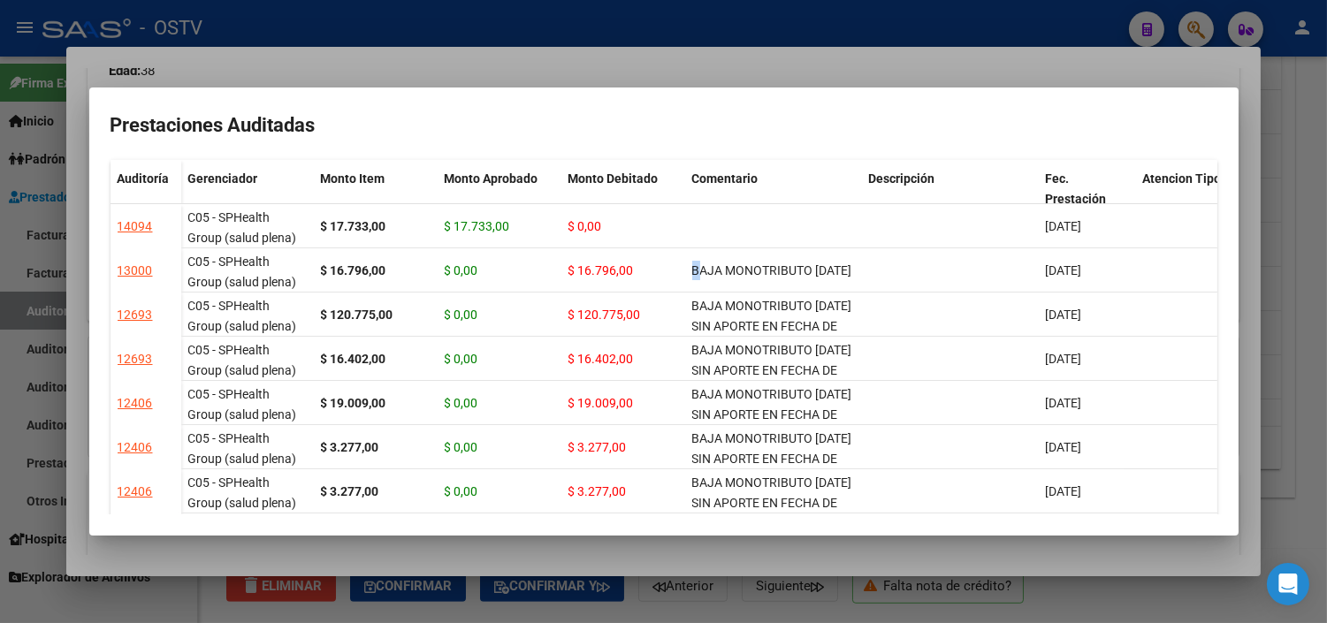
click at [694, 566] on div at bounding box center [663, 311] width 1327 height 623
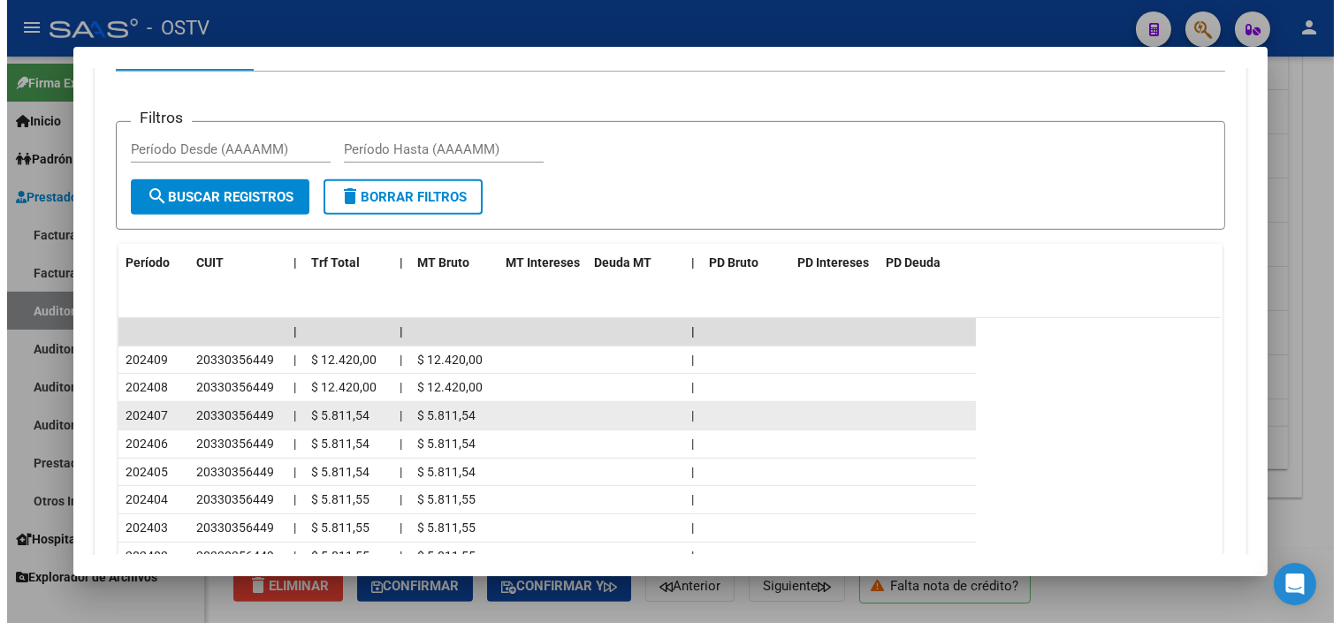
scroll to position [1644, 0]
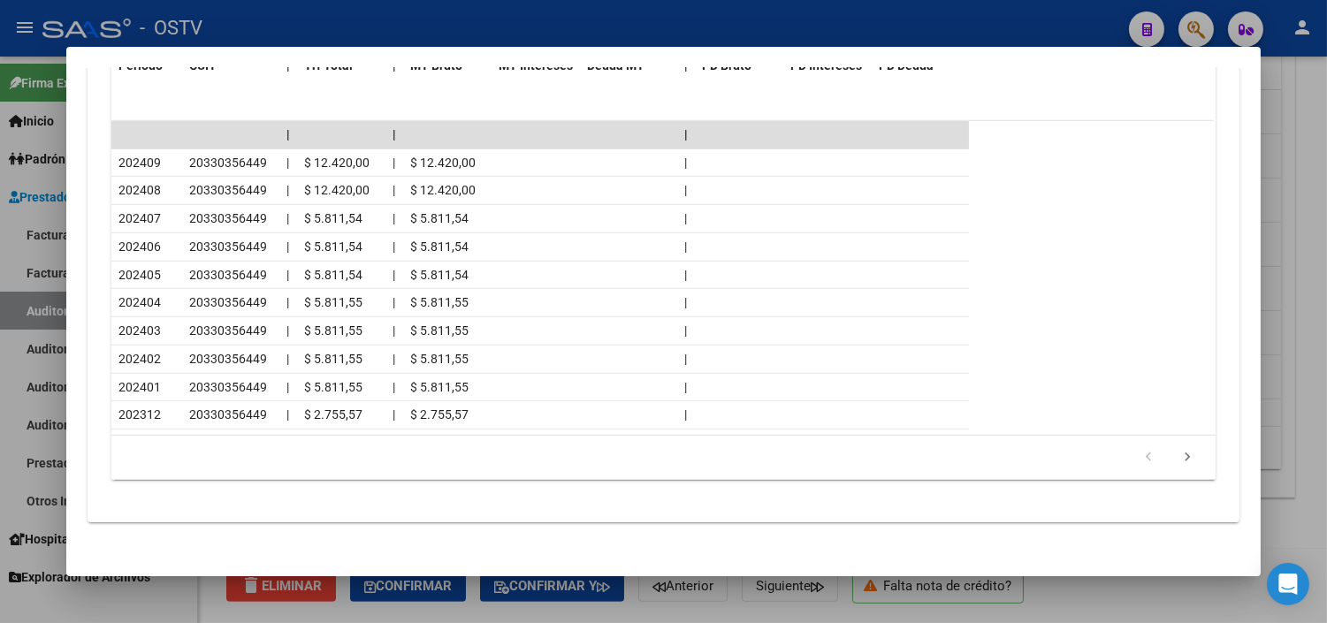
click at [630, 612] on div at bounding box center [663, 311] width 1327 height 623
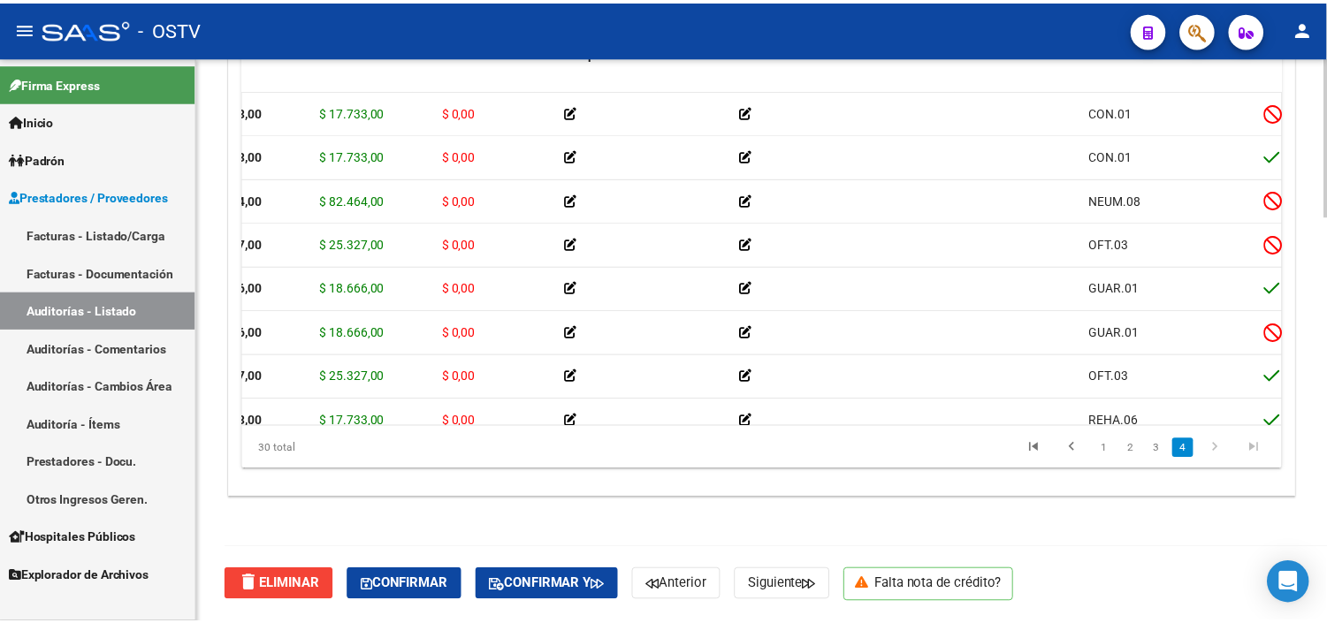
scroll to position [884, 0]
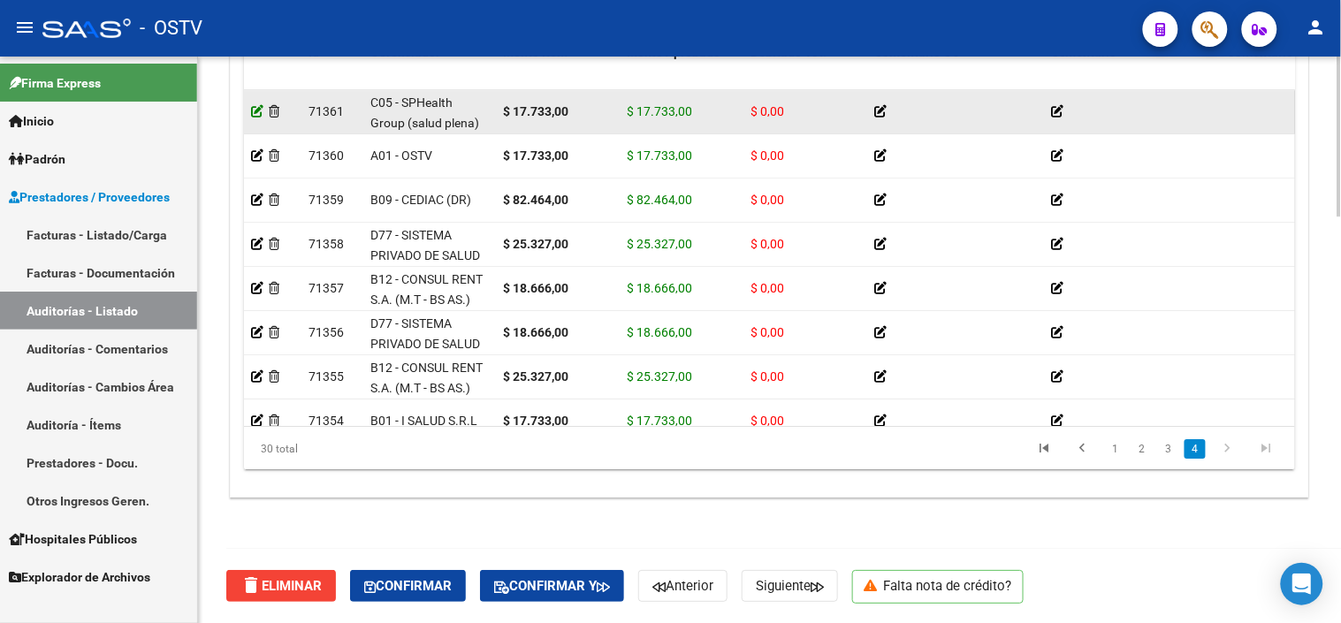
click at [253, 111] on icon at bounding box center [257, 111] width 12 height 12
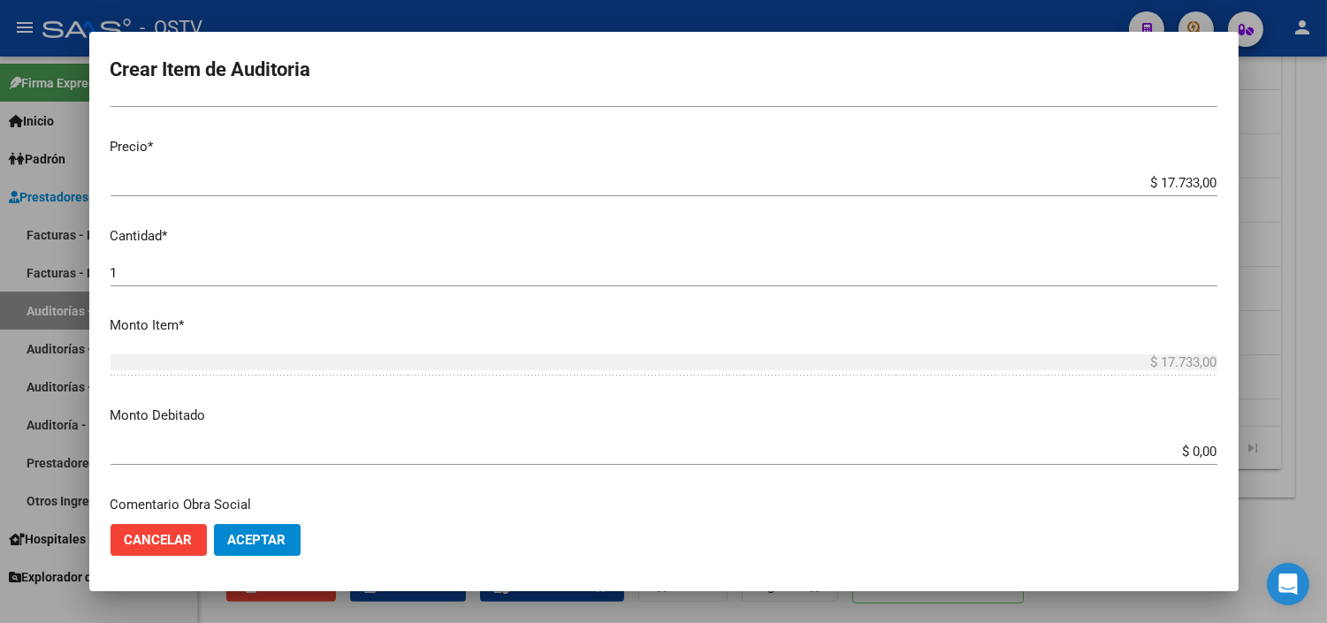
scroll to position [393, 0]
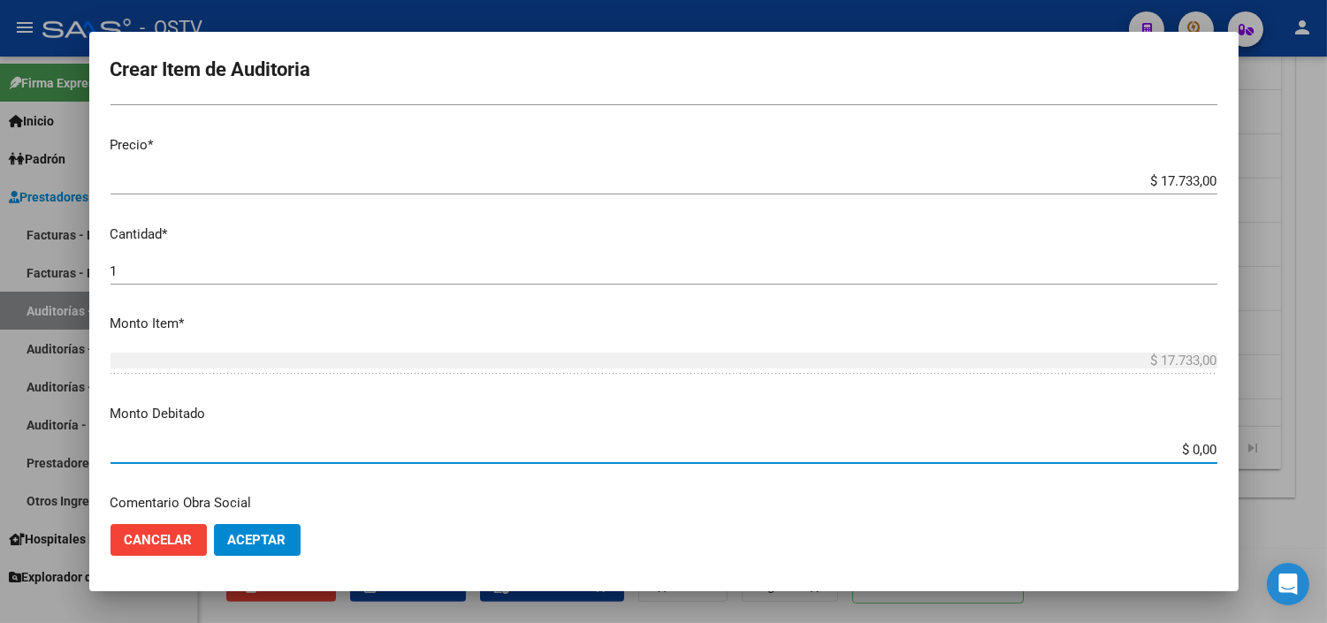
click at [1180, 448] on input "$ 0,00" at bounding box center [664, 450] width 1107 height 16
type input "$ 17.733,00"
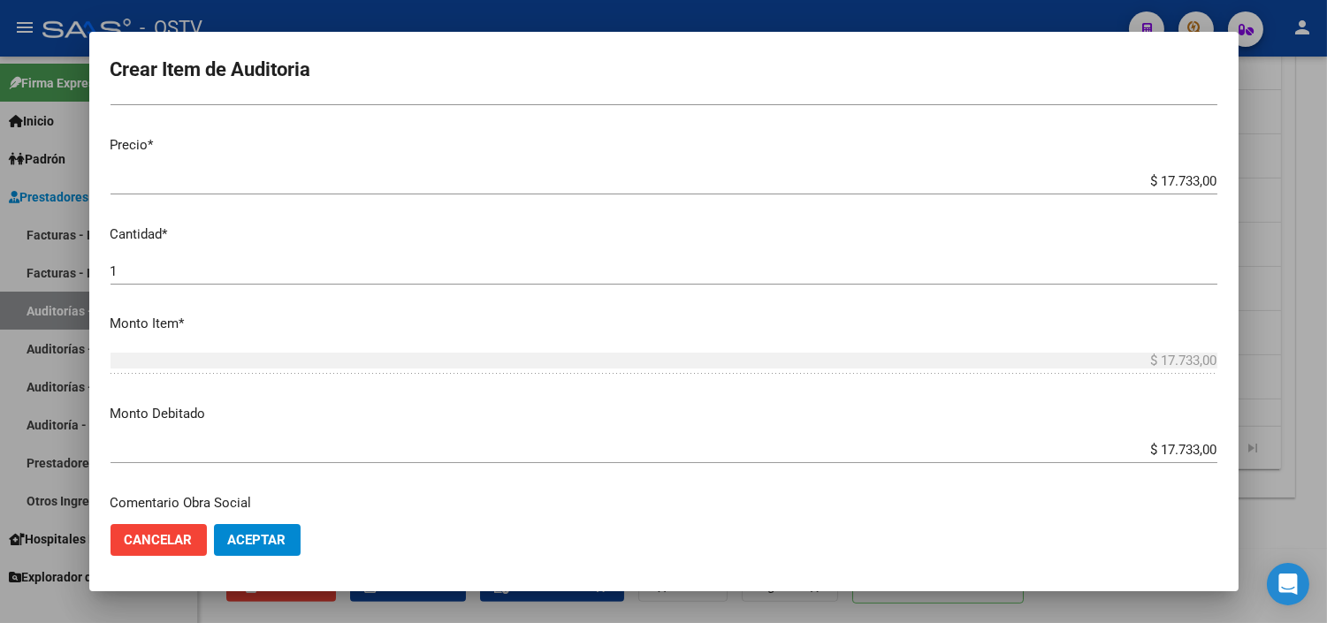
scroll to position [623, 0]
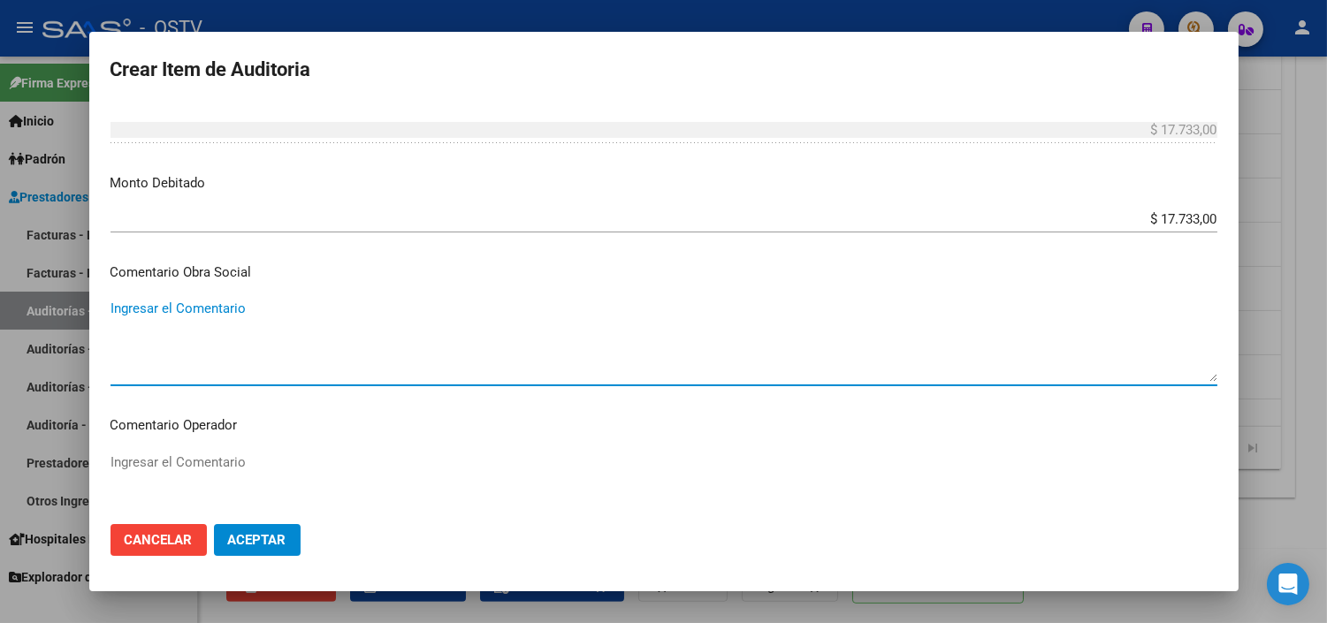
paste textarea "BAJA MONOTRIBUTO [DATE]"
type textarea "BAJA MONOTRIBUTO [DATE]"
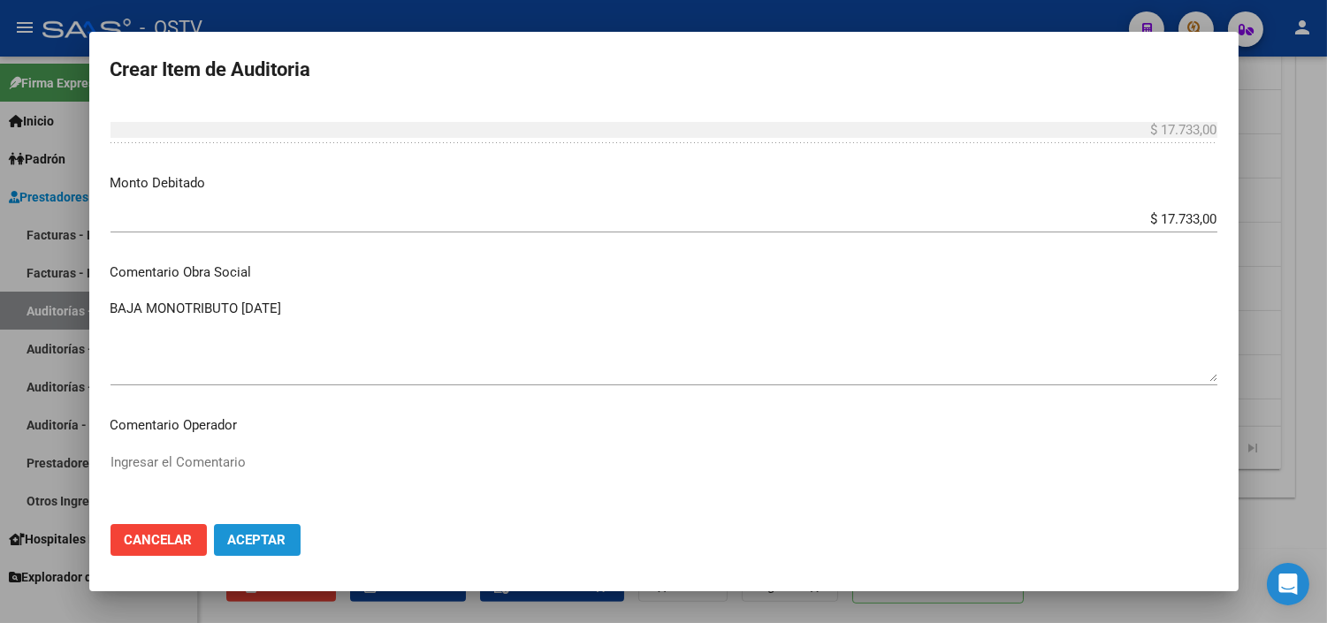
drag, startPoint x: 292, startPoint y: 539, endPoint x: 299, endPoint y: 529, distance: 12.7
click at [290, 539] on button "Aceptar" at bounding box center [257, 540] width 87 height 32
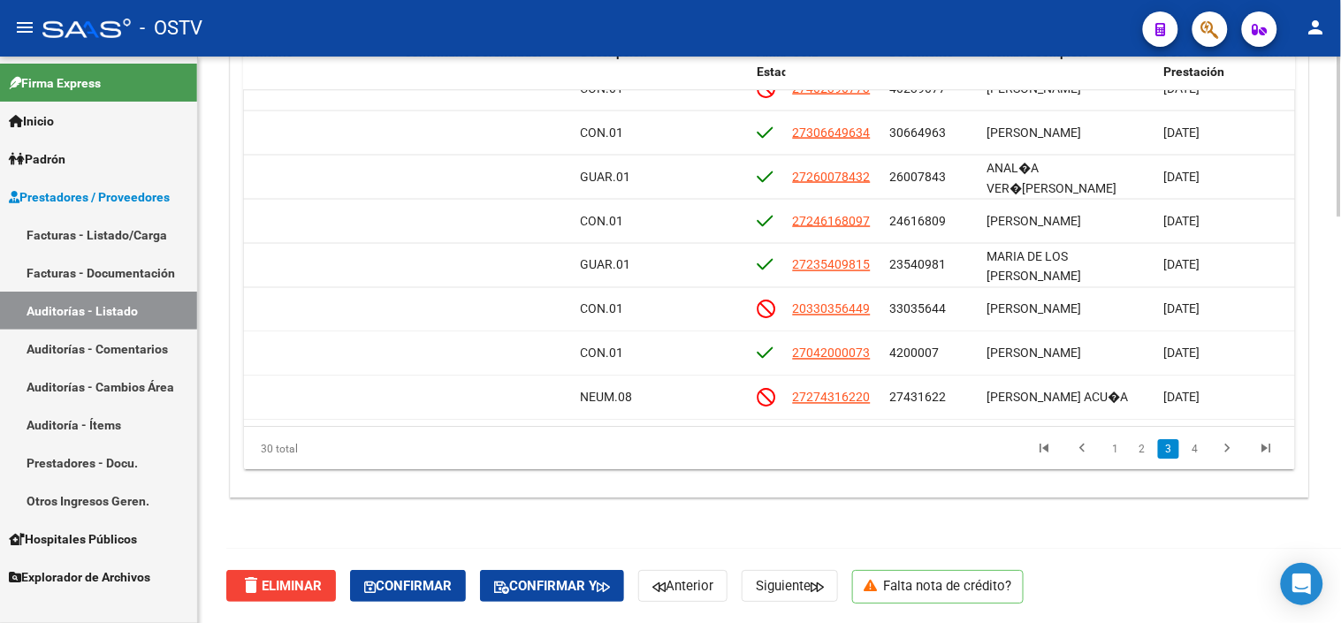
scroll to position [687, 806]
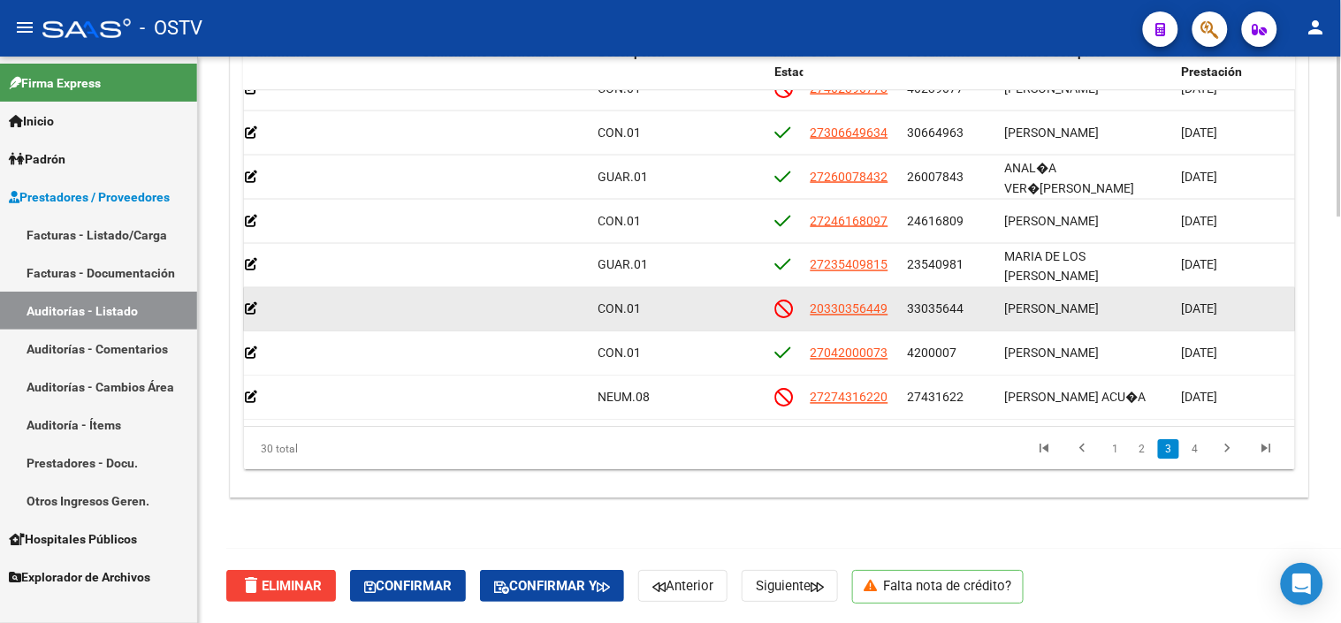
click at [931, 308] on span "33035644" at bounding box center [936, 308] width 57 height 14
click at [930, 302] on span "33035644" at bounding box center [936, 308] width 57 height 14
copy span "33035644"
click at [930, 302] on span "33035644" at bounding box center [936, 308] width 57 height 14
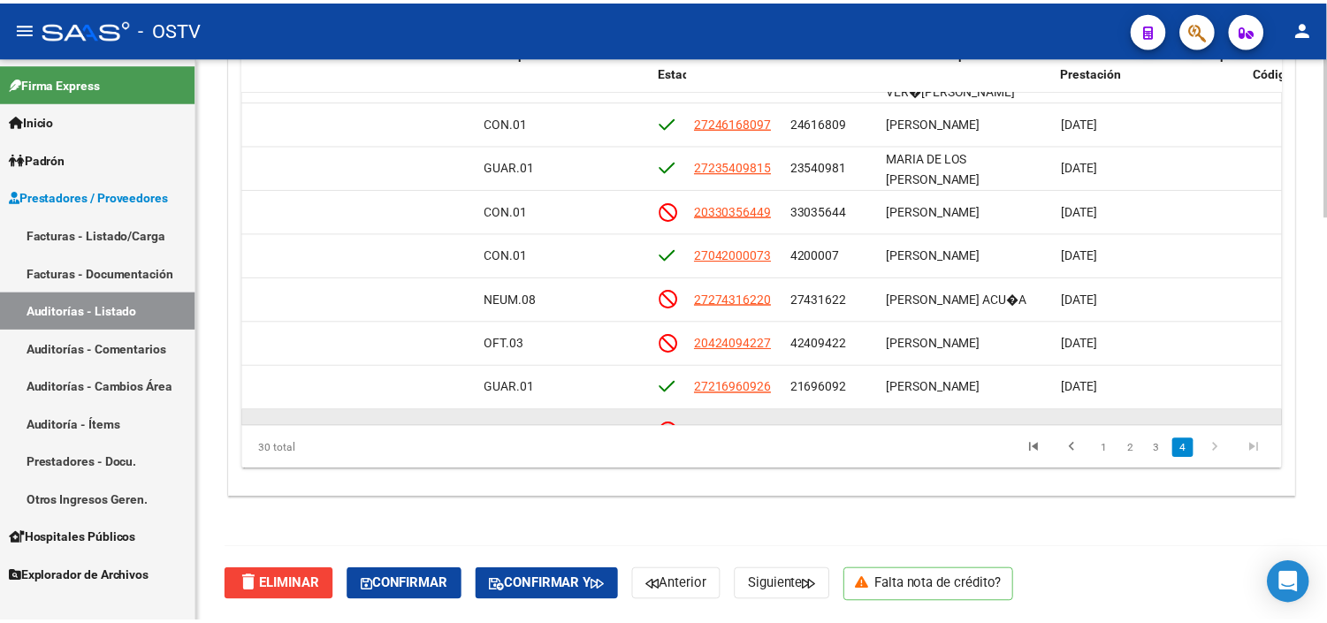
scroll to position [884, 916]
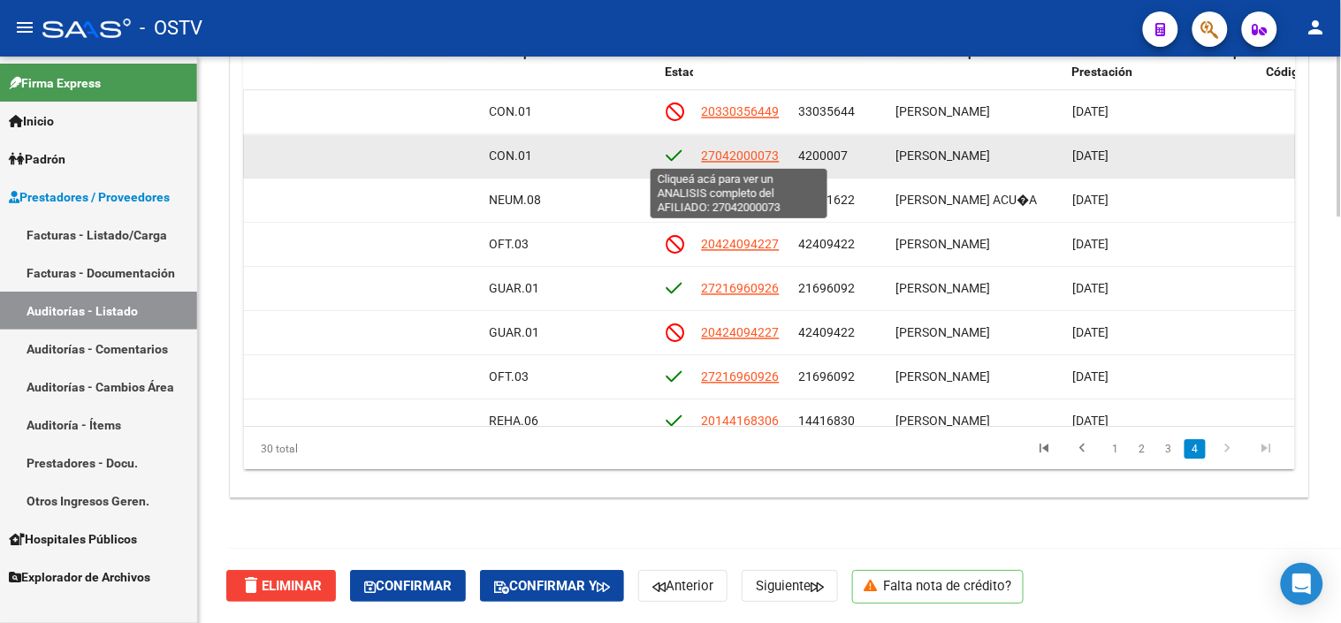
click at [714, 152] on span "27042000073" at bounding box center [740, 156] width 78 height 14
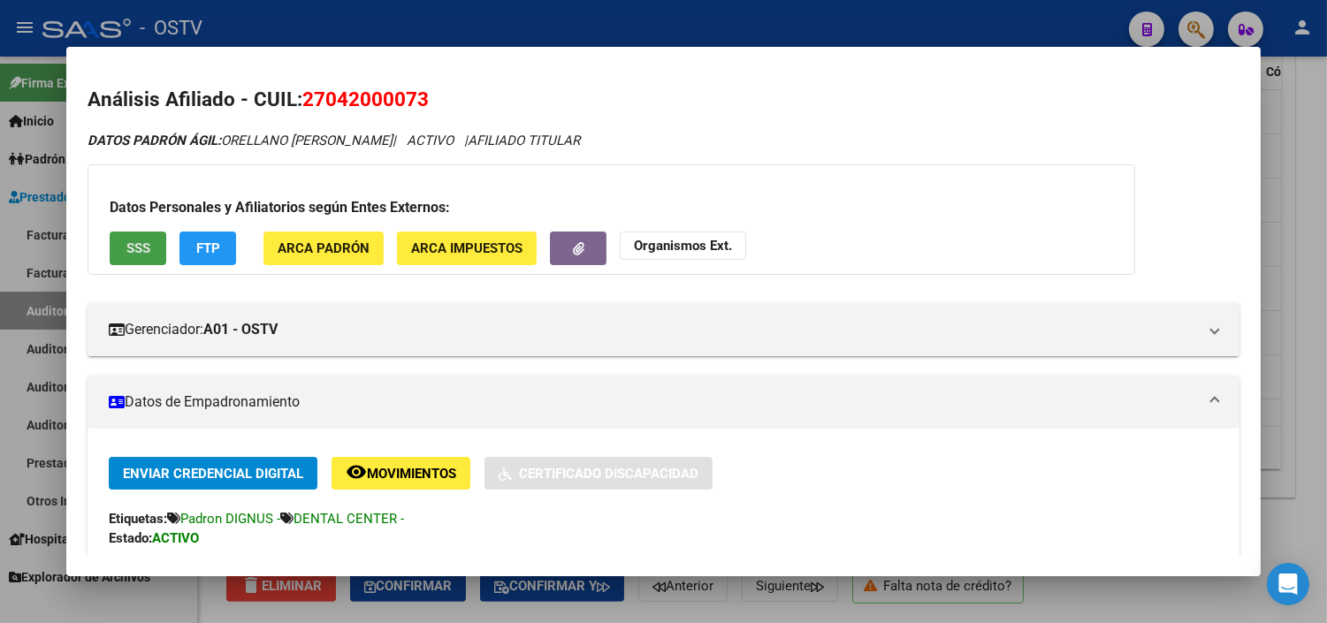
click at [147, 252] on button "SSS" at bounding box center [138, 248] width 57 height 33
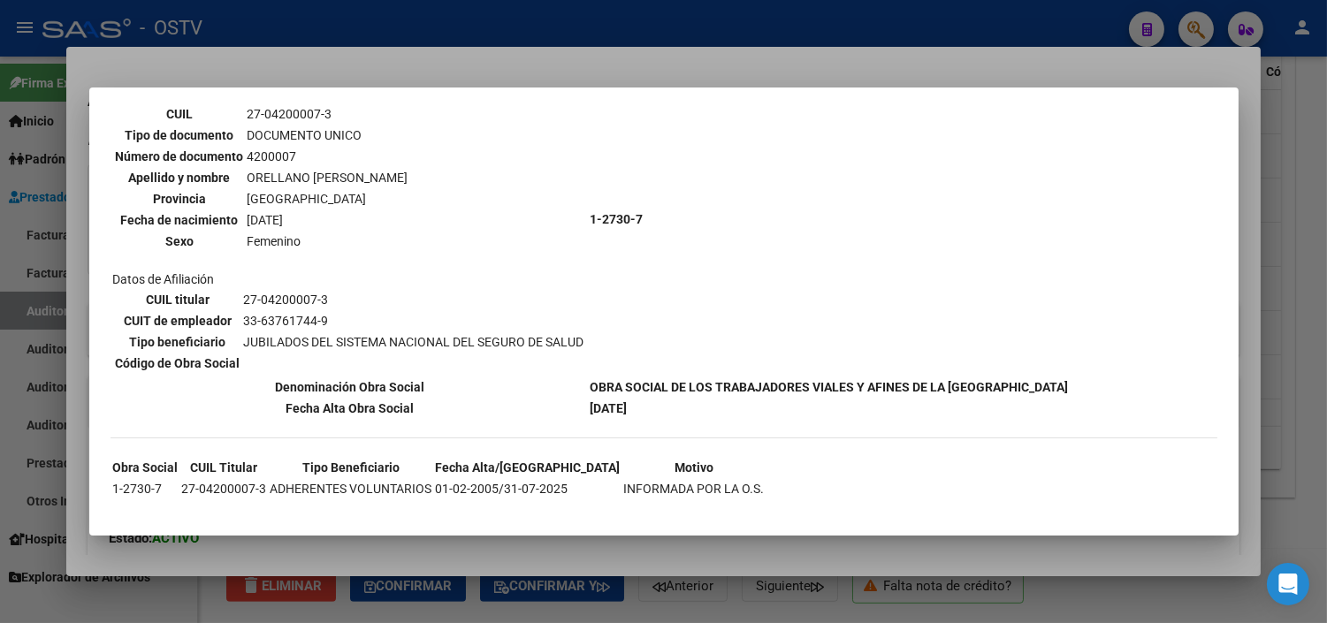
scroll to position [140, 0]
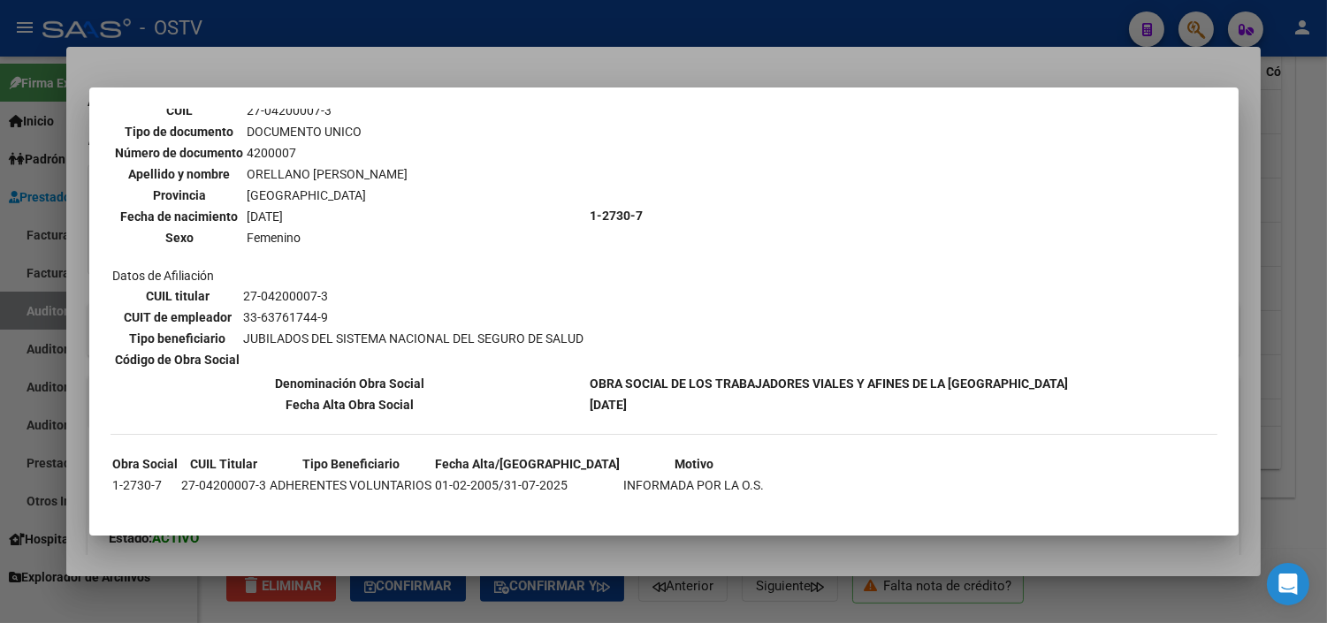
click at [439, 546] on div at bounding box center [663, 311] width 1327 height 623
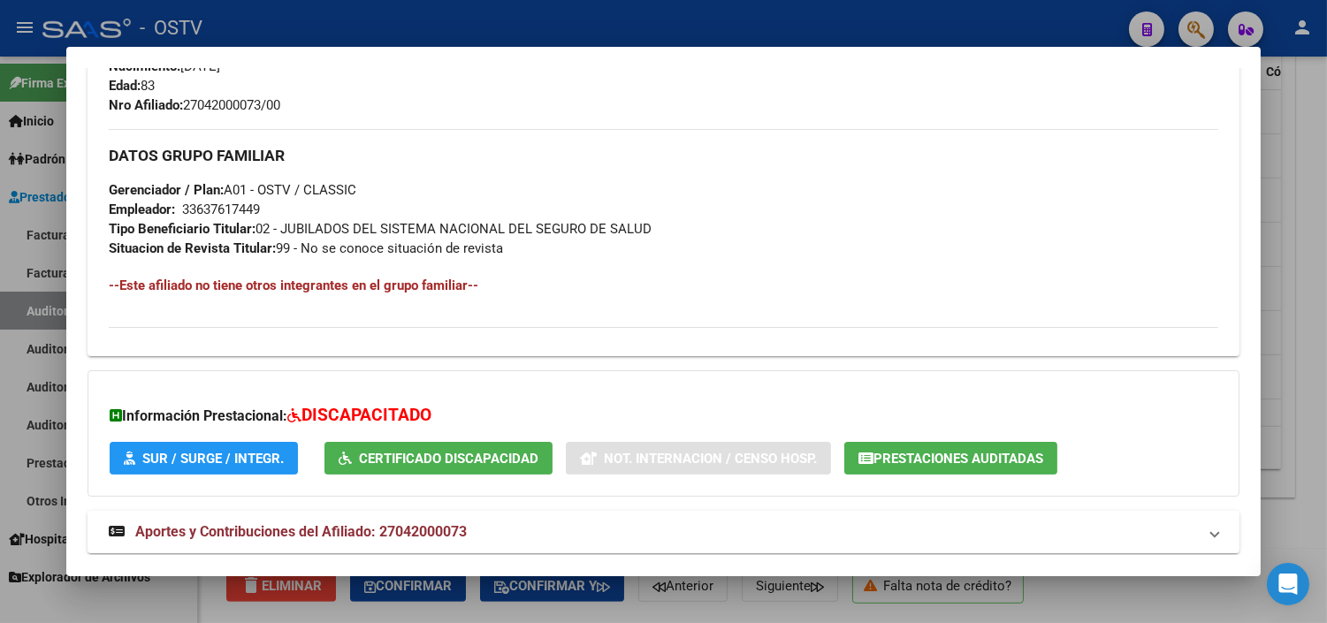
scroll to position [823, 0]
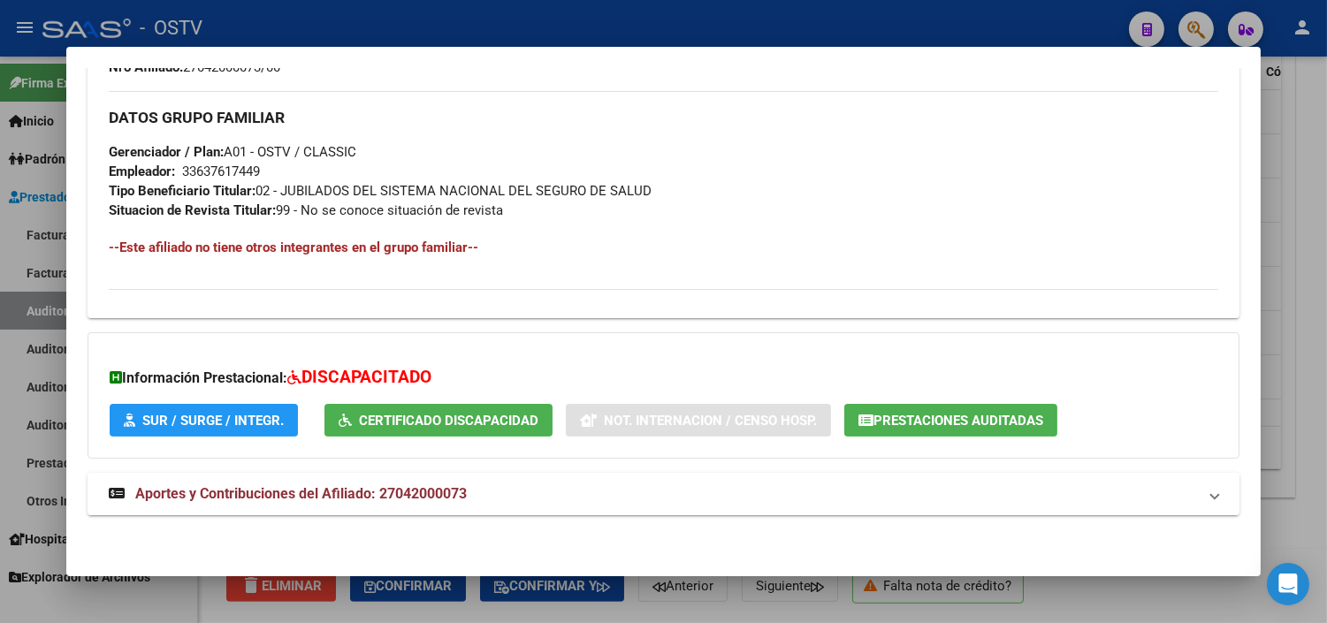
click at [286, 502] on span "Aportes y Contribuciones del Afiliado: 27042000073" at bounding box center [301, 493] width 332 height 17
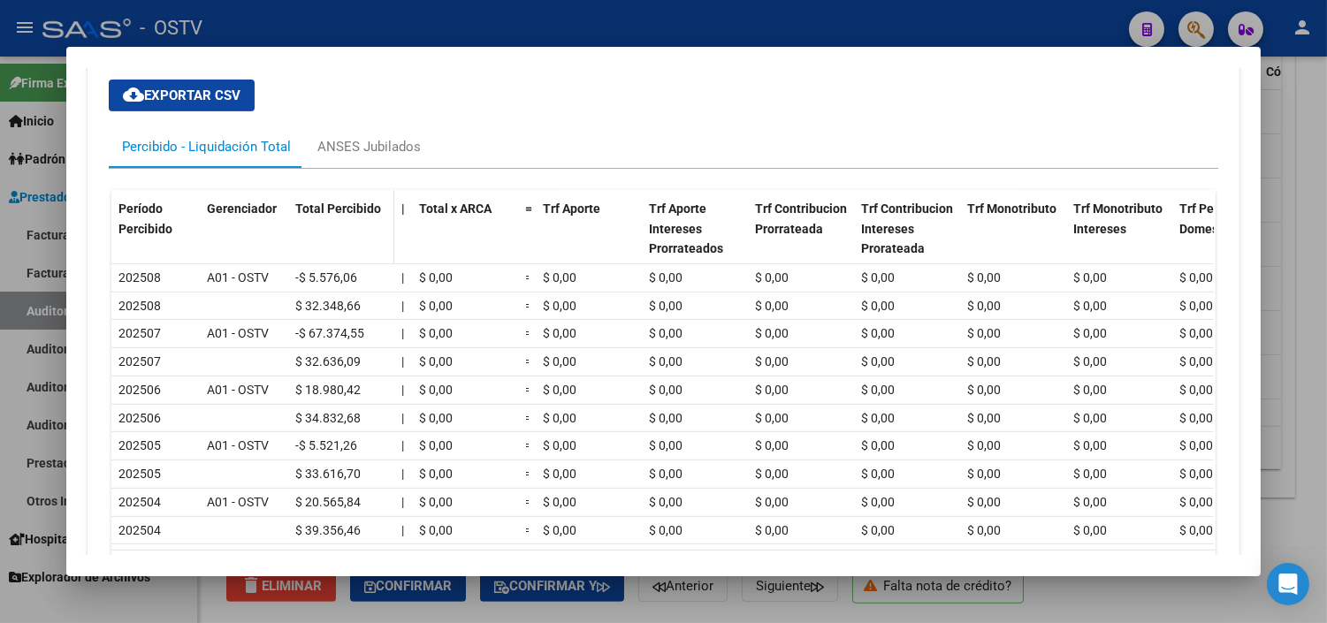
scroll to position [1453, 0]
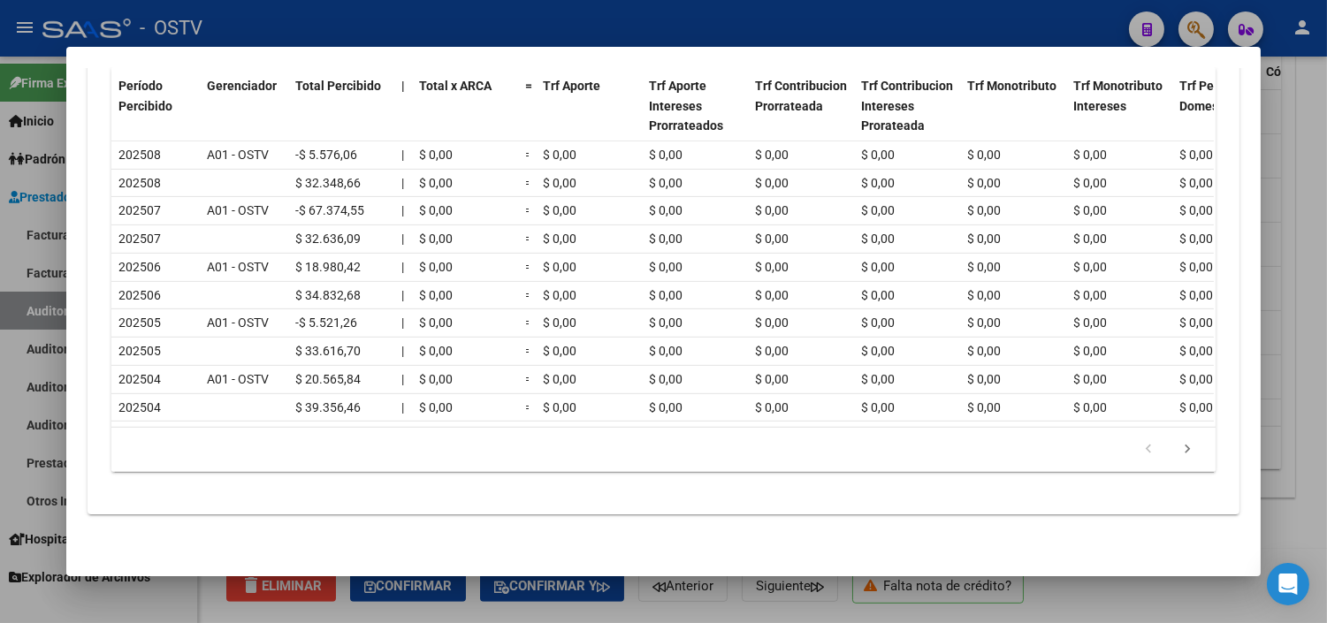
click at [623, 608] on div at bounding box center [663, 311] width 1327 height 623
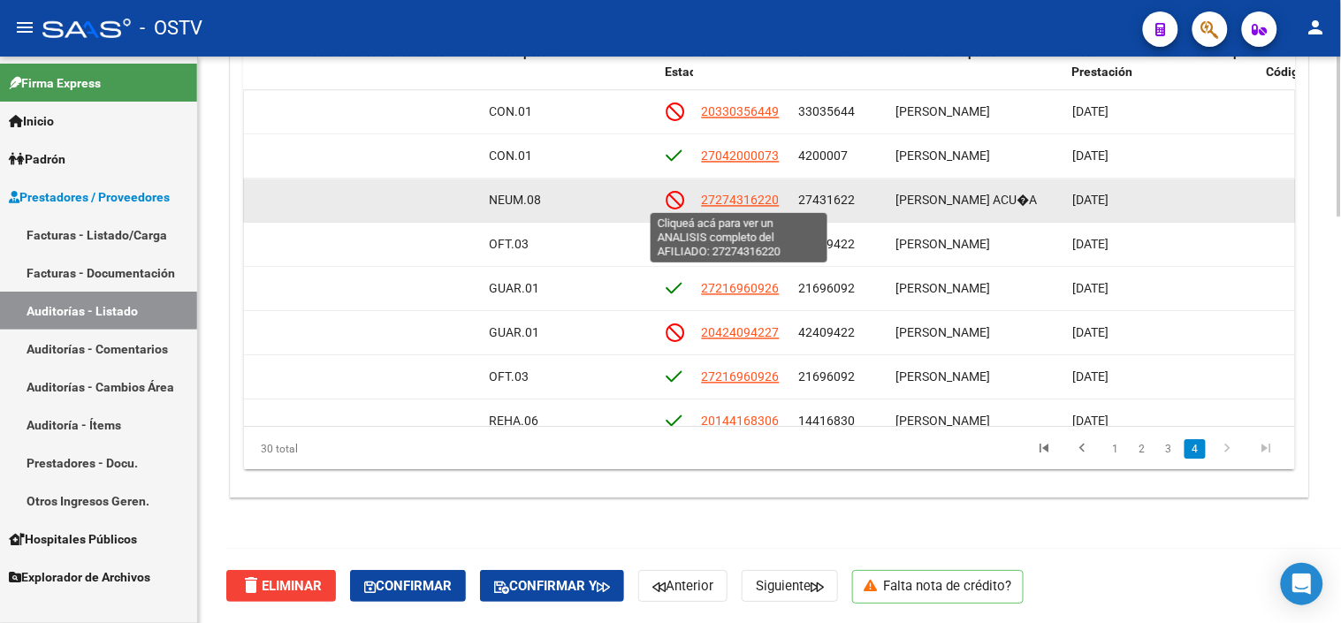
click at [728, 193] on span "27274316220" at bounding box center [740, 200] width 78 height 14
type textarea "27274316220"
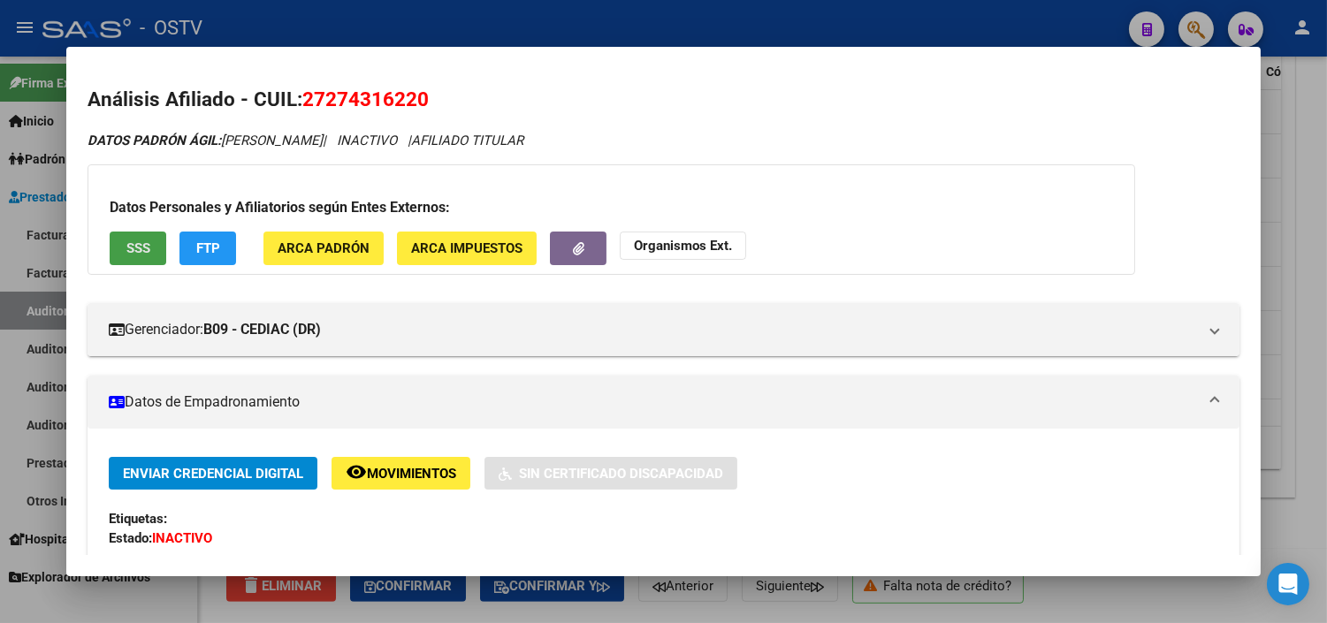
click at [139, 242] on span "SSS" at bounding box center [138, 249] width 24 height 16
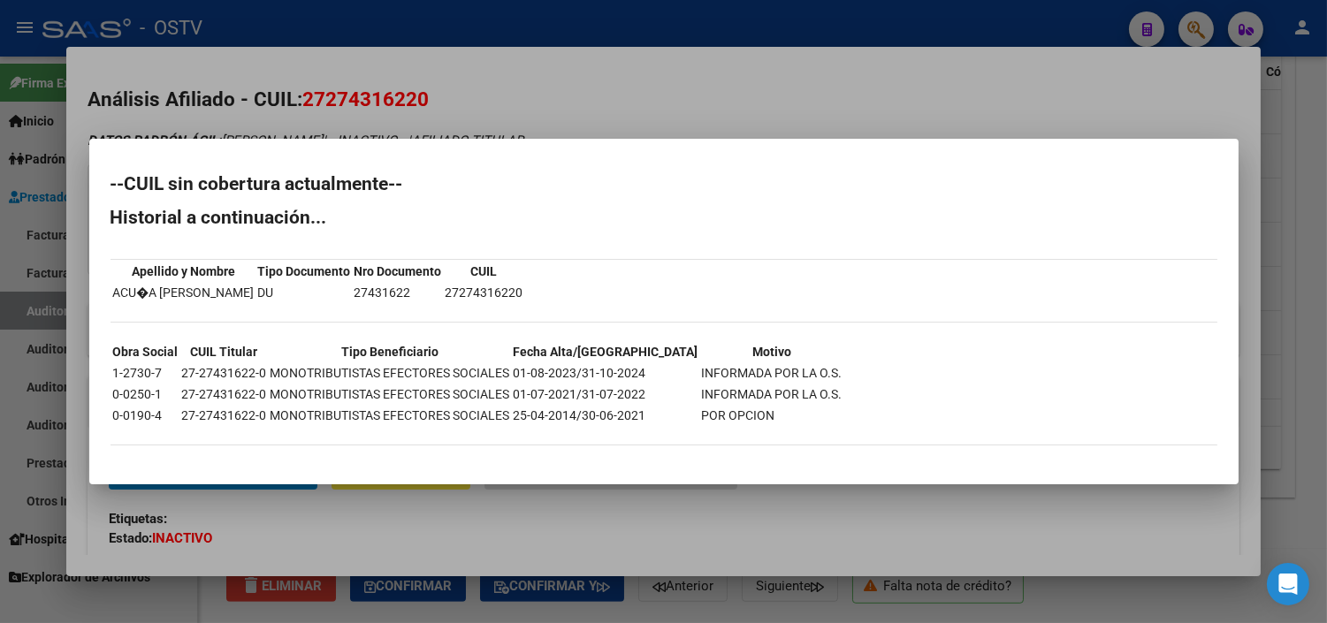
click at [473, 532] on div at bounding box center [663, 311] width 1327 height 623
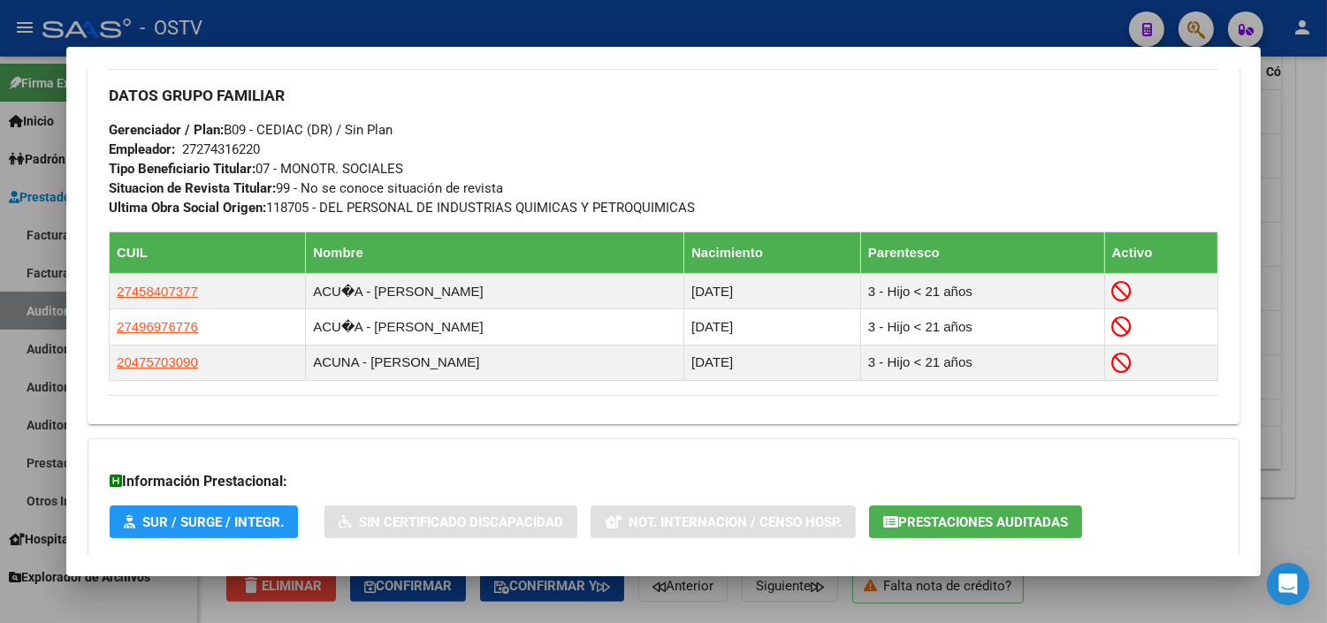
scroll to position [987, 0]
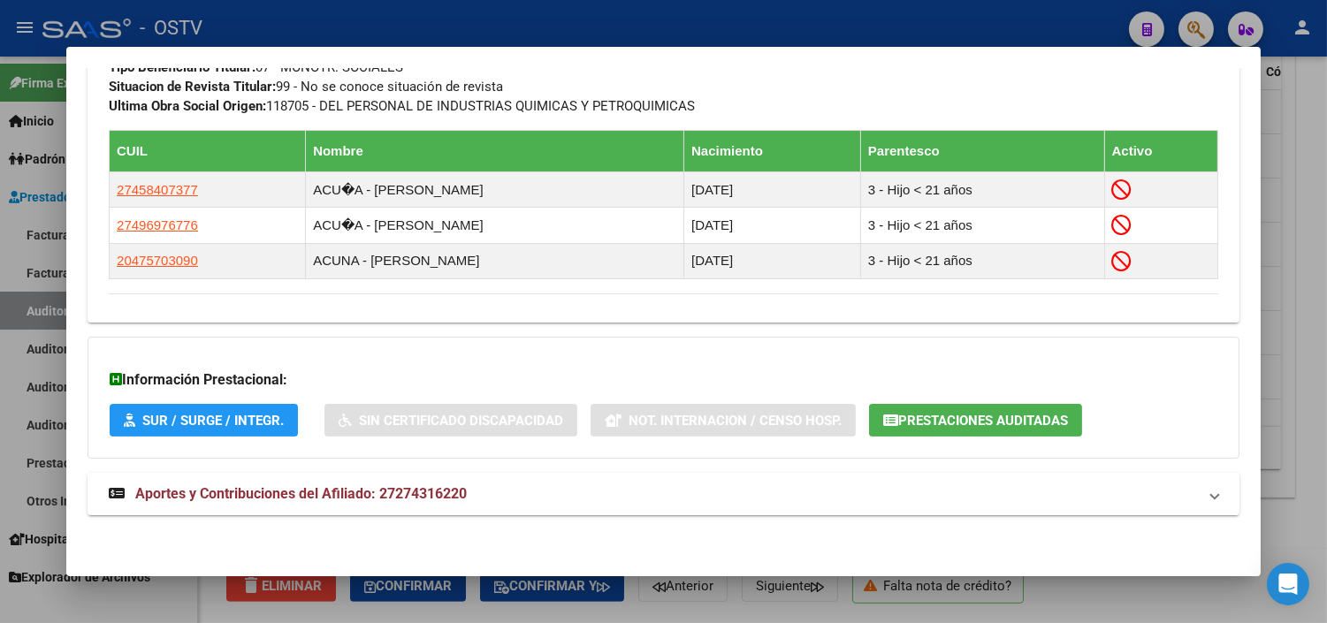
click at [431, 489] on span "Aportes y Contribuciones del Afiliado: 27274316220" at bounding box center [301, 493] width 332 height 17
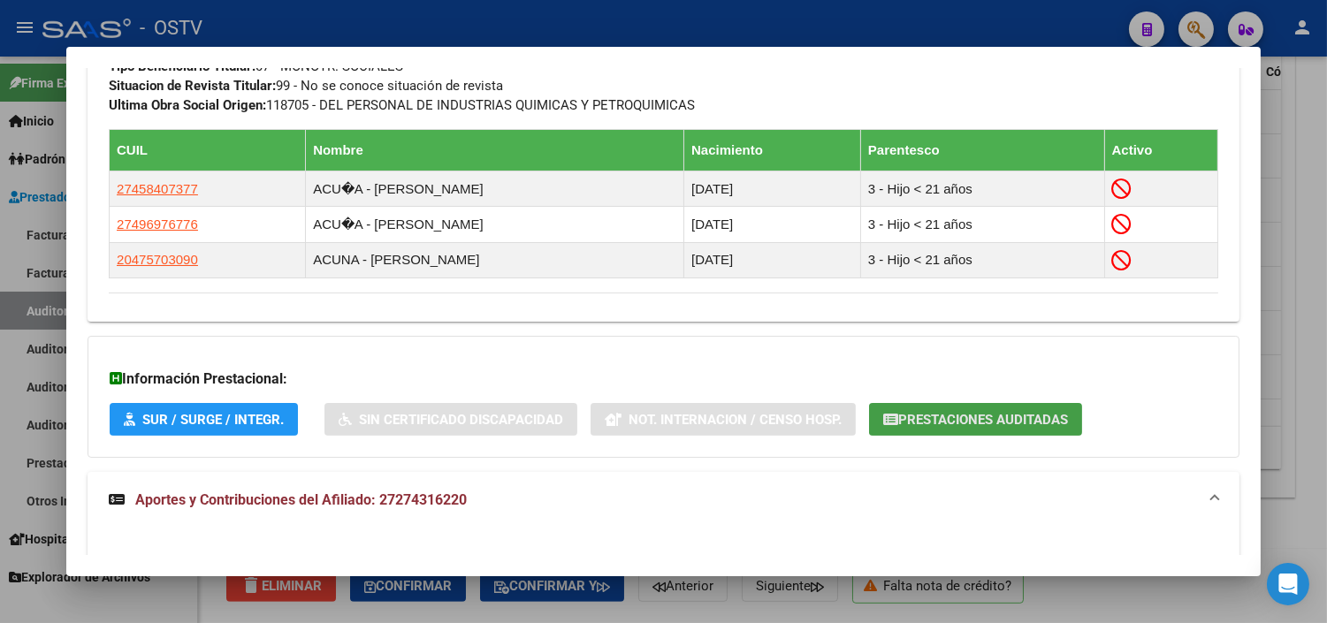
click at [915, 431] on button "Prestaciones Auditadas" at bounding box center [975, 419] width 213 height 33
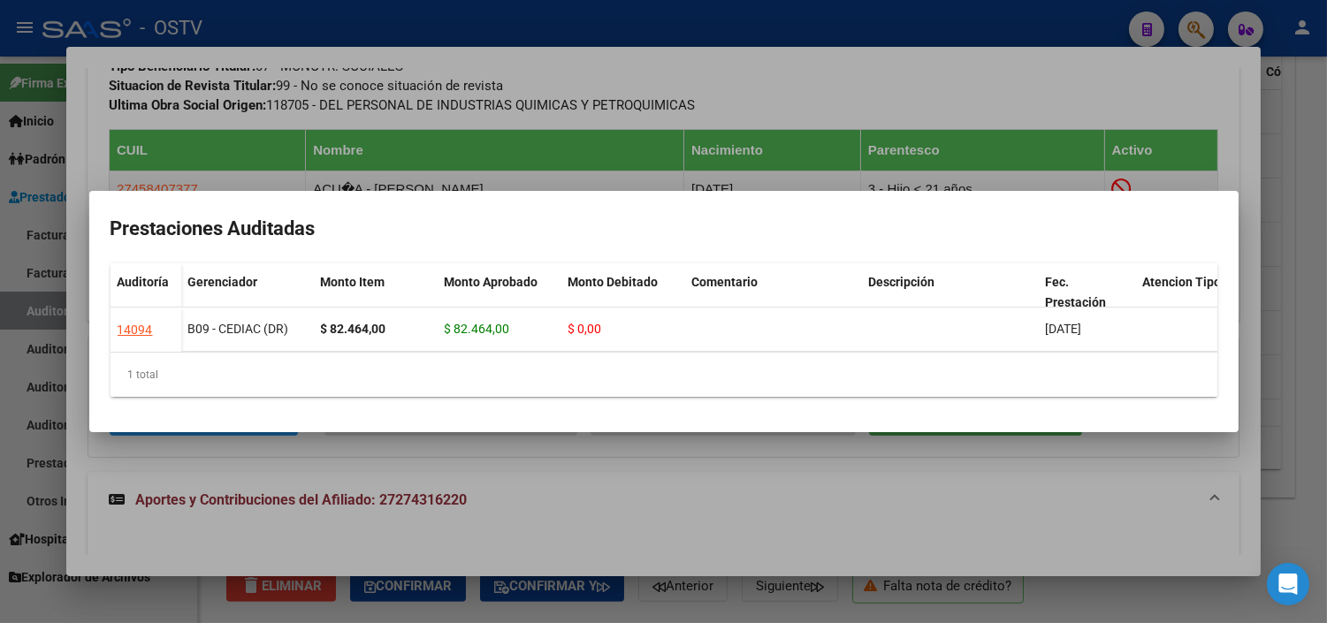
click at [610, 455] on div at bounding box center [663, 311] width 1327 height 623
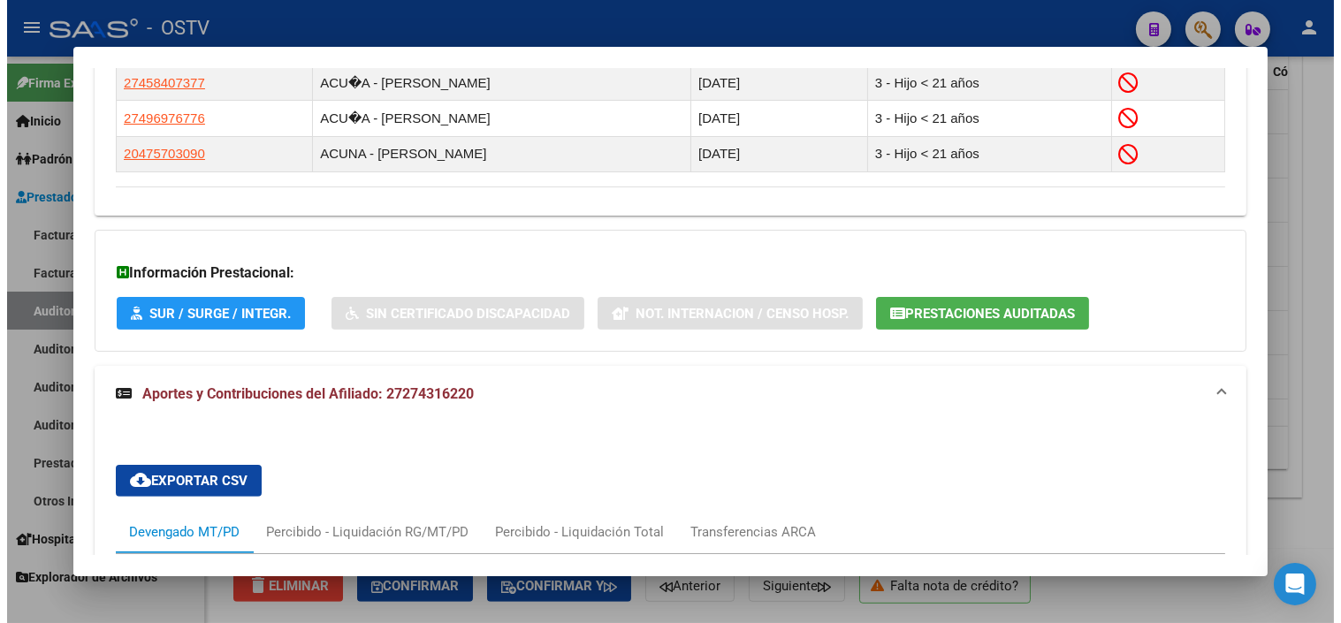
scroll to position [1674, 0]
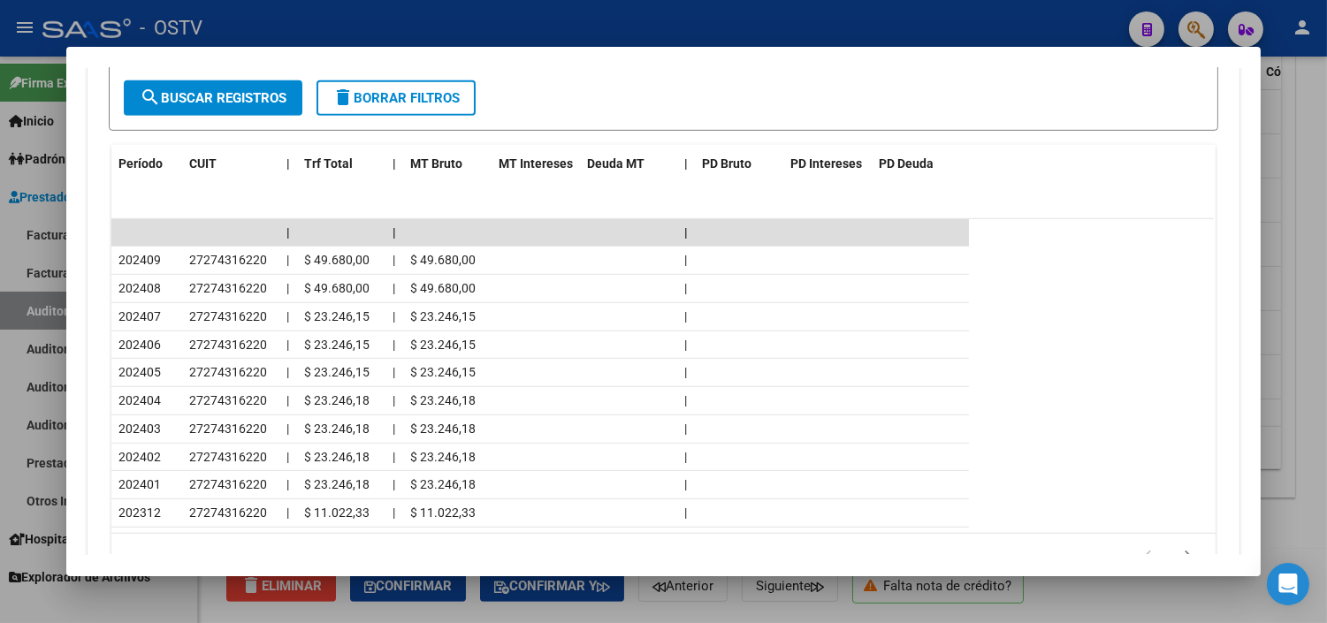
click at [651, 598] on div at bounding box center [663, 311] width 1327 height 623
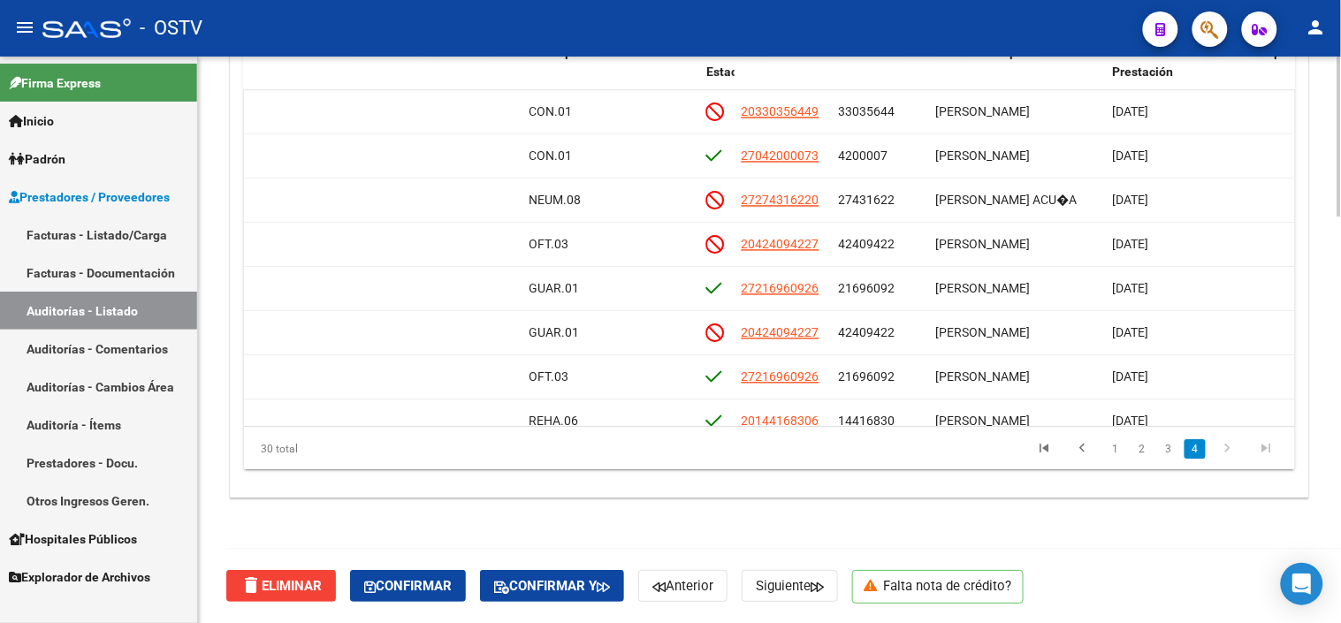
scroll to position [884, 865]
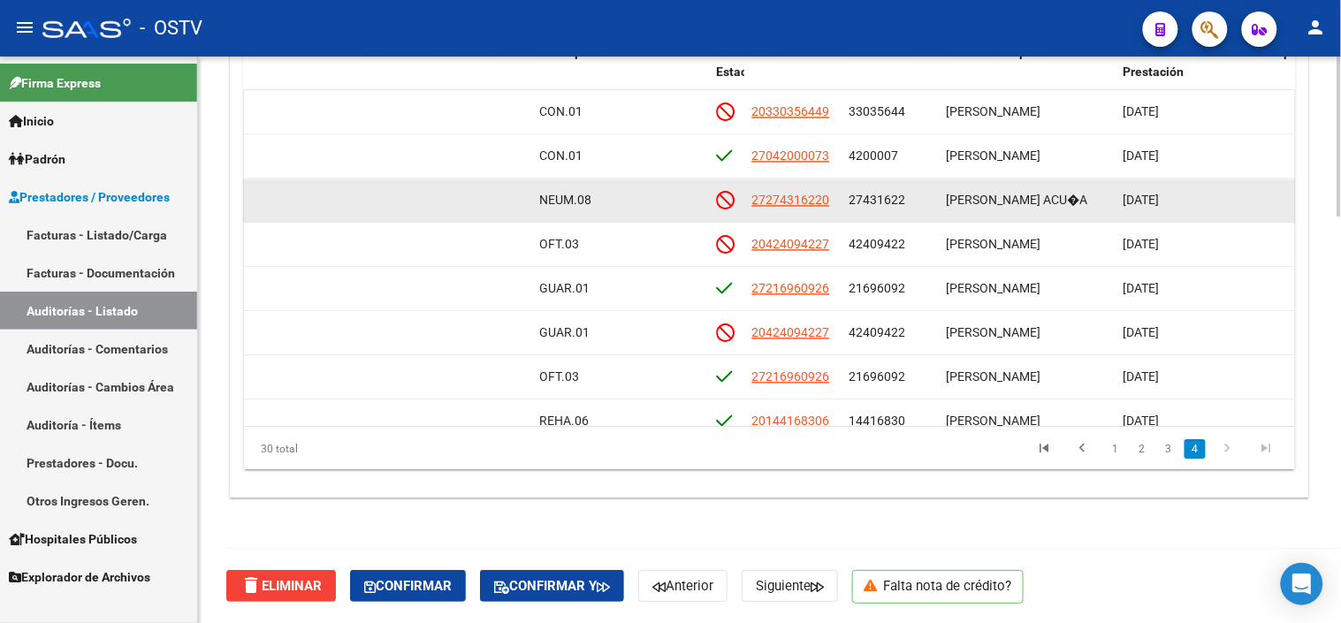
click at [872, 197] on span "27431622" at bounding box center [878, 200] width 57 height 14
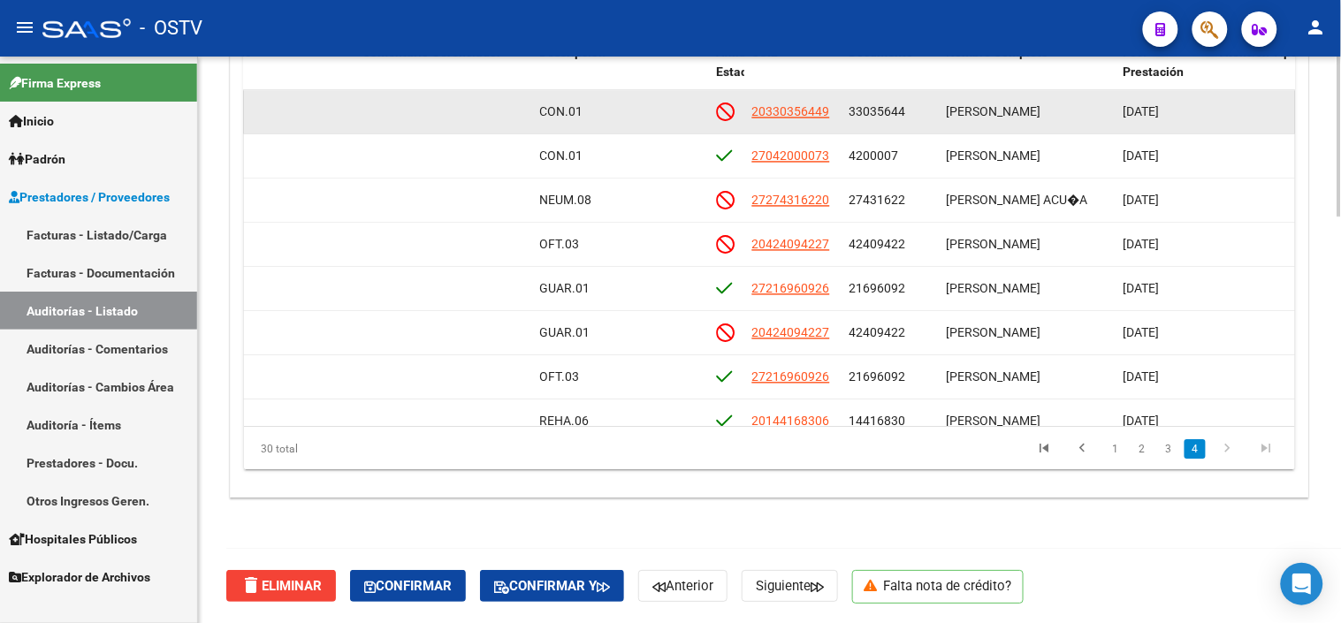
copy span "27431622"
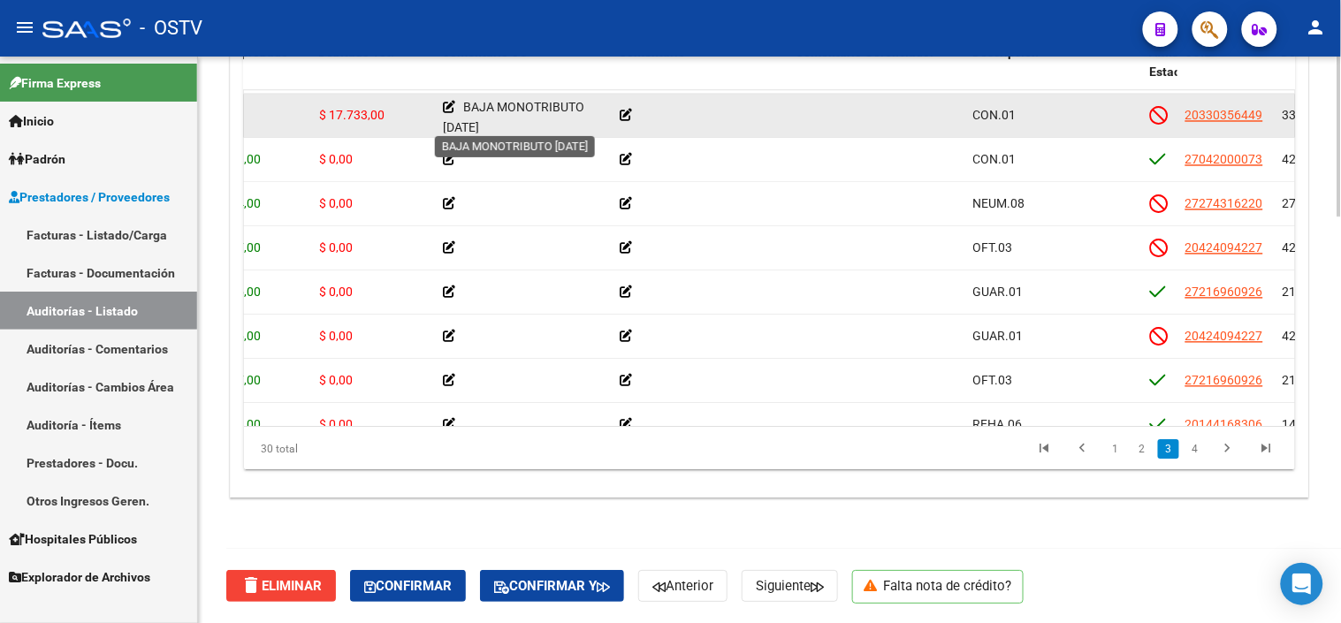
scroll to position [4, 0]
drag, startPoint x: 465, startPoint y: 104, endPoint x: 486, endPoint y: 126, distance: 30.6
click at [486, 126] on span "BAJA MONOTRIBUTO [DATE]" at bounding box center [513, 112] width 141 height 34
copy span "BAJA MONOTRIBUTO [DATE]"
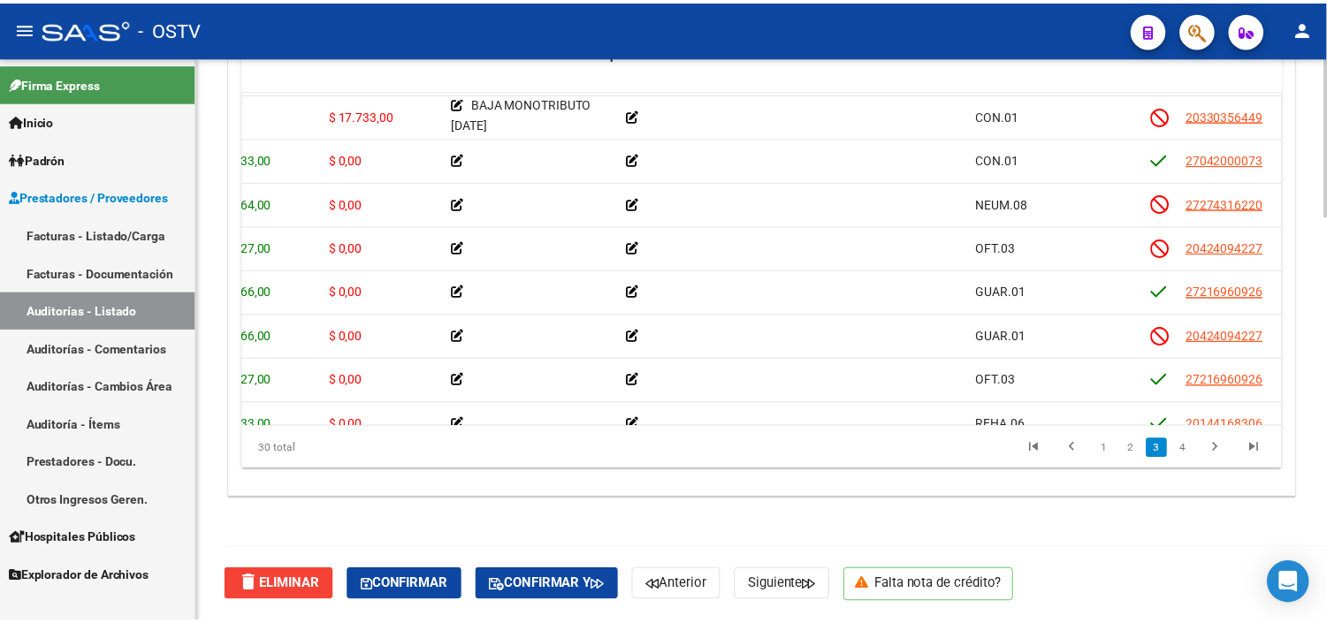
scroll to position [880, 0]
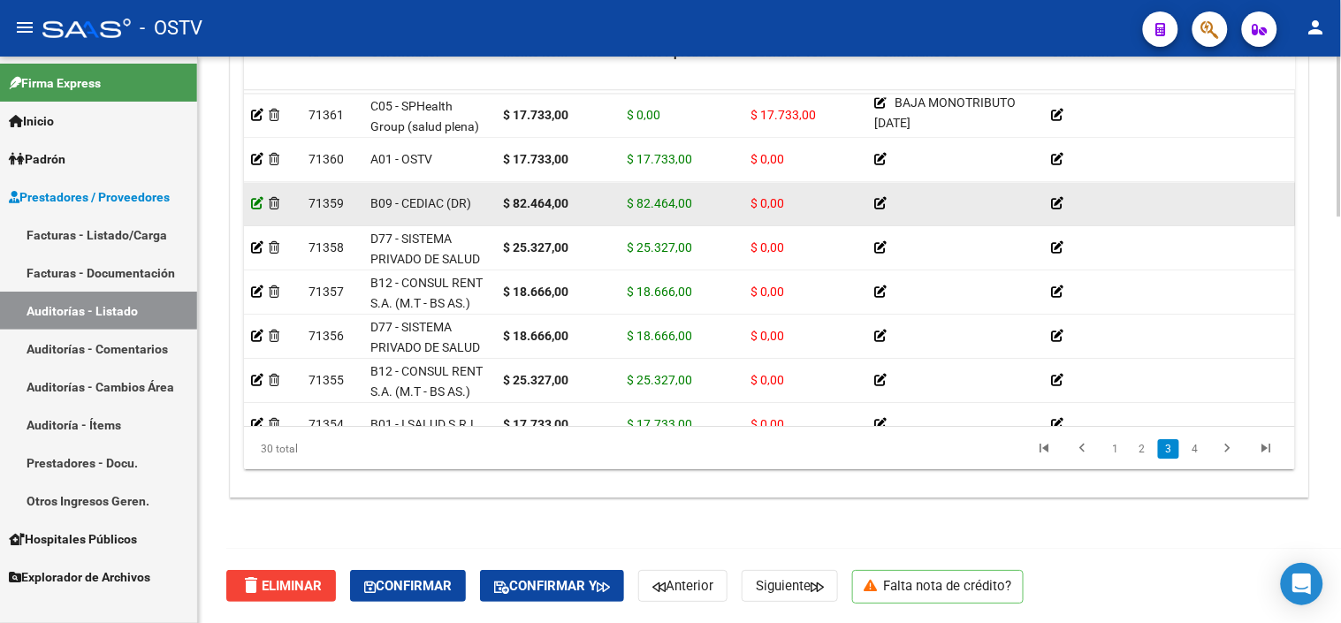
click at [255, 201] on icon at bounding box center [257, 203] width 12 height 12
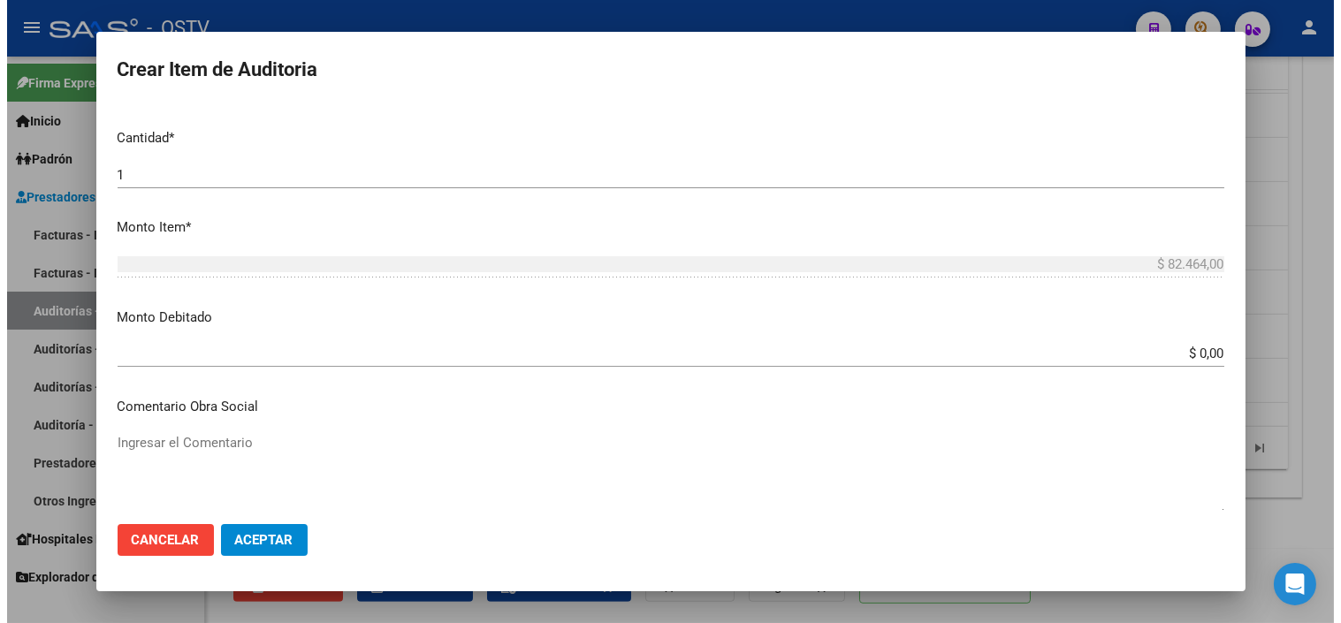
scroll to position [491, 0]
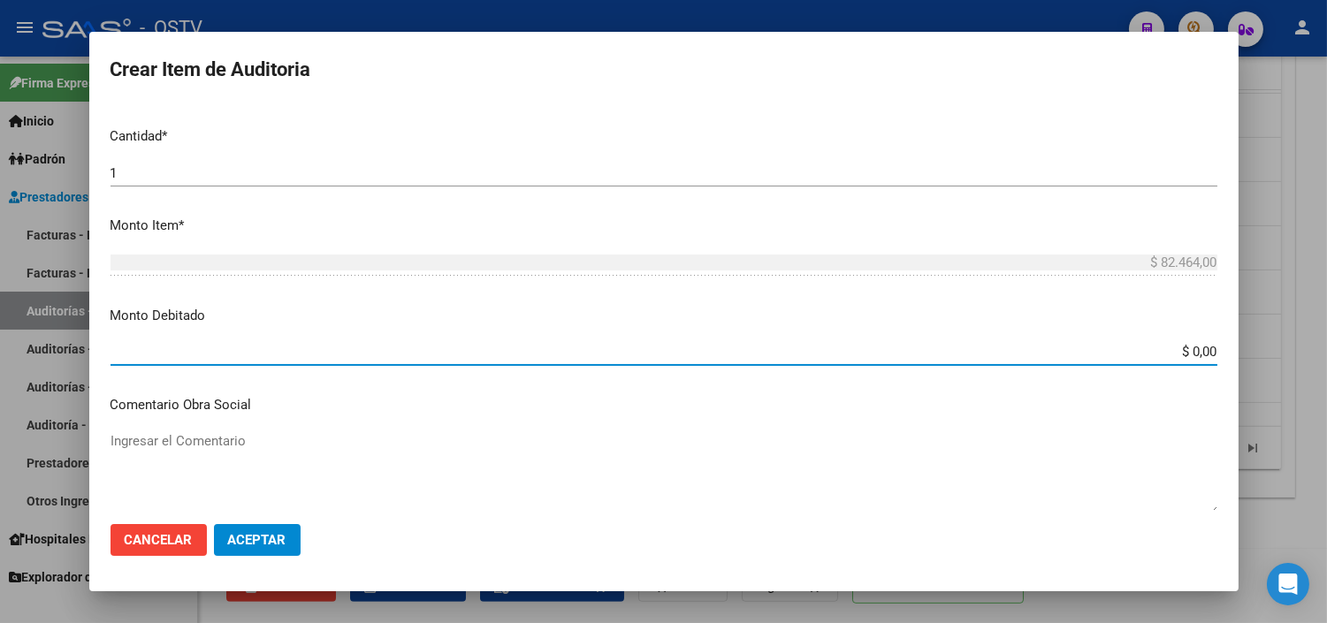
click at [1188, 354] on input "$ 0,00" at bounding box center [664, 352] width 1107 height 16
type input "$ 82.464,00"
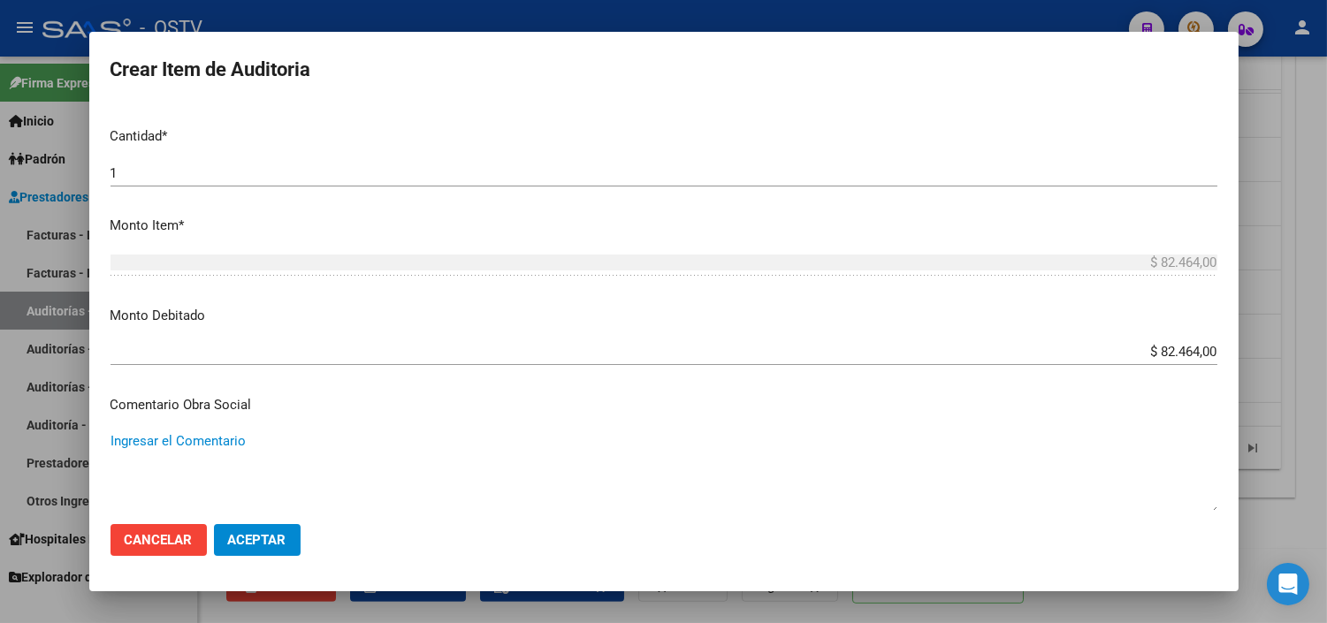
paste textarea "BAJA MONOTRIBUTO [DATE]"
type textarea "BAJA MONOTRIBUTO [DATE]"
click at [284, 545] on span "Aceptar" at bounding box center [257, 540] width 58 height 16
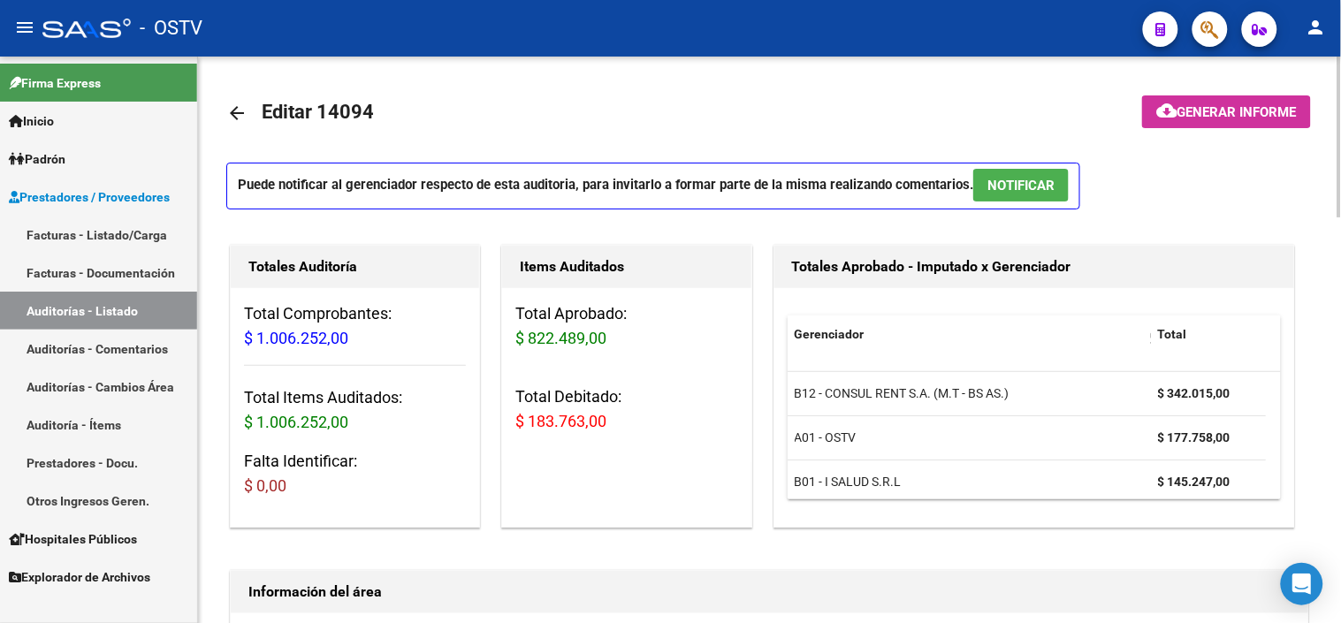
scroll to position [568, 0]
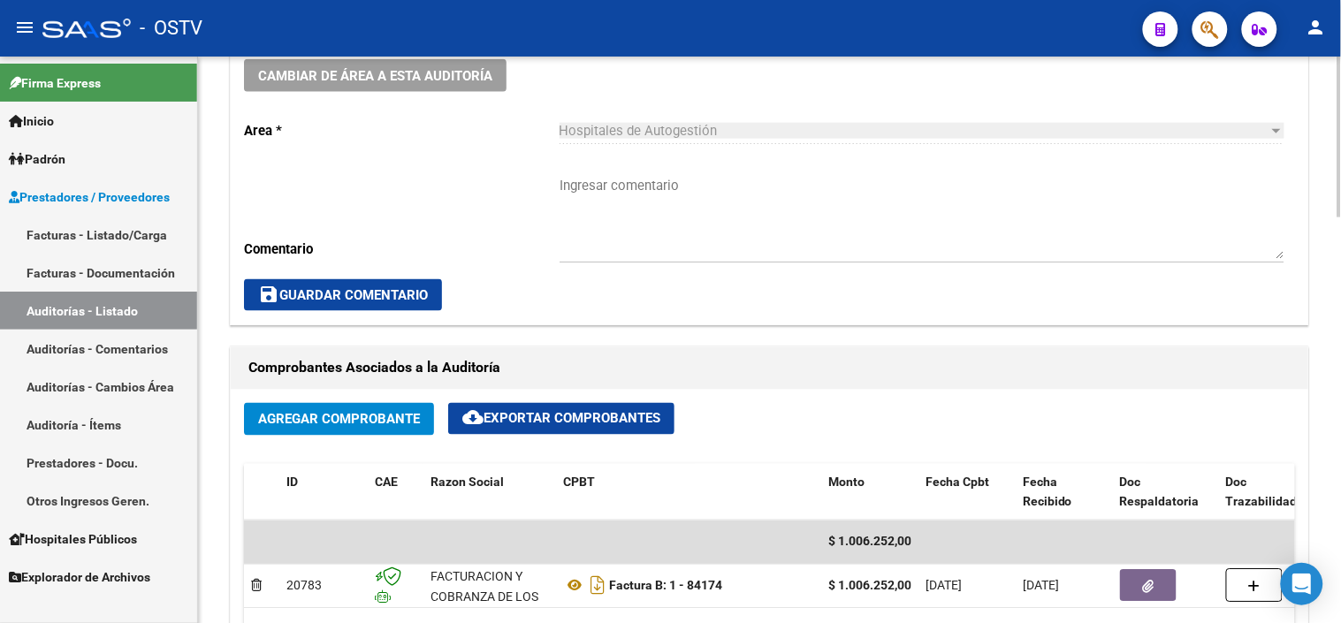
click at [1326, 497] on div at bounding box center [1340, 341] width 4 height 568
click at [637, 201] on textarea "Ingresar comentario" at bounding box center [922, 217] width 725 height 83
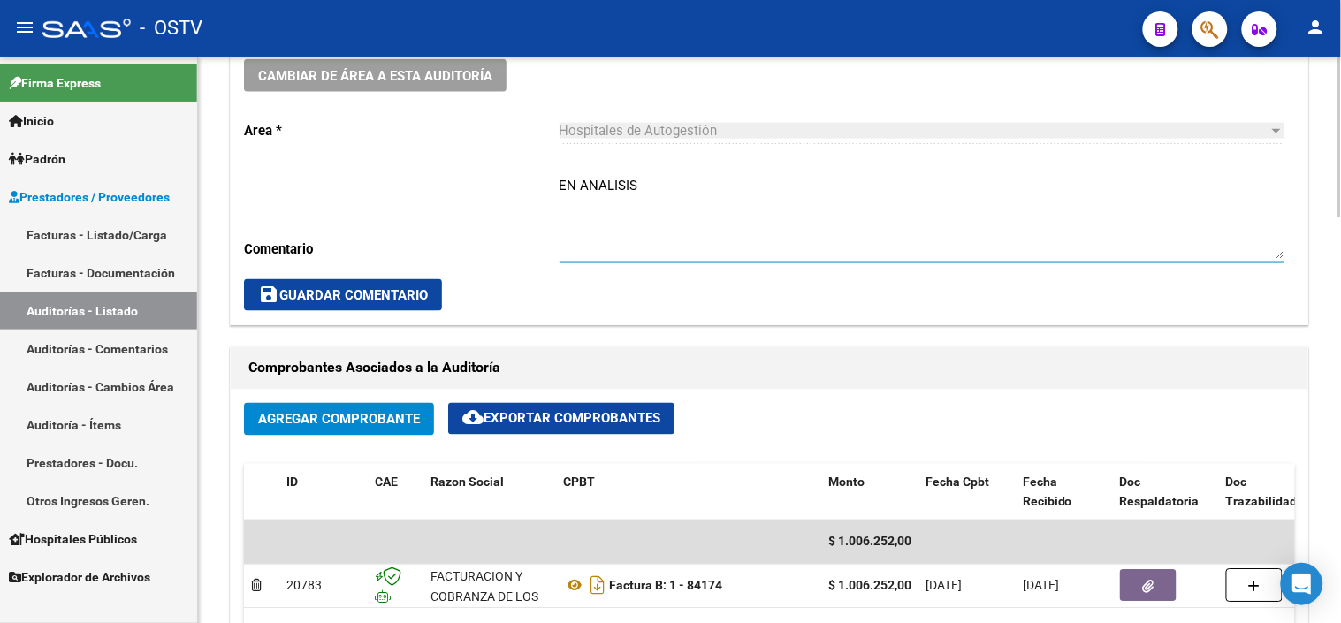
type textarea "EN ANALISIS"
click at [324, 298] on span "save Guardar Comentario" at bounding box center [343, 295] width 170 height 16
